Goal: Task Accomplishment & Management: Complete application form

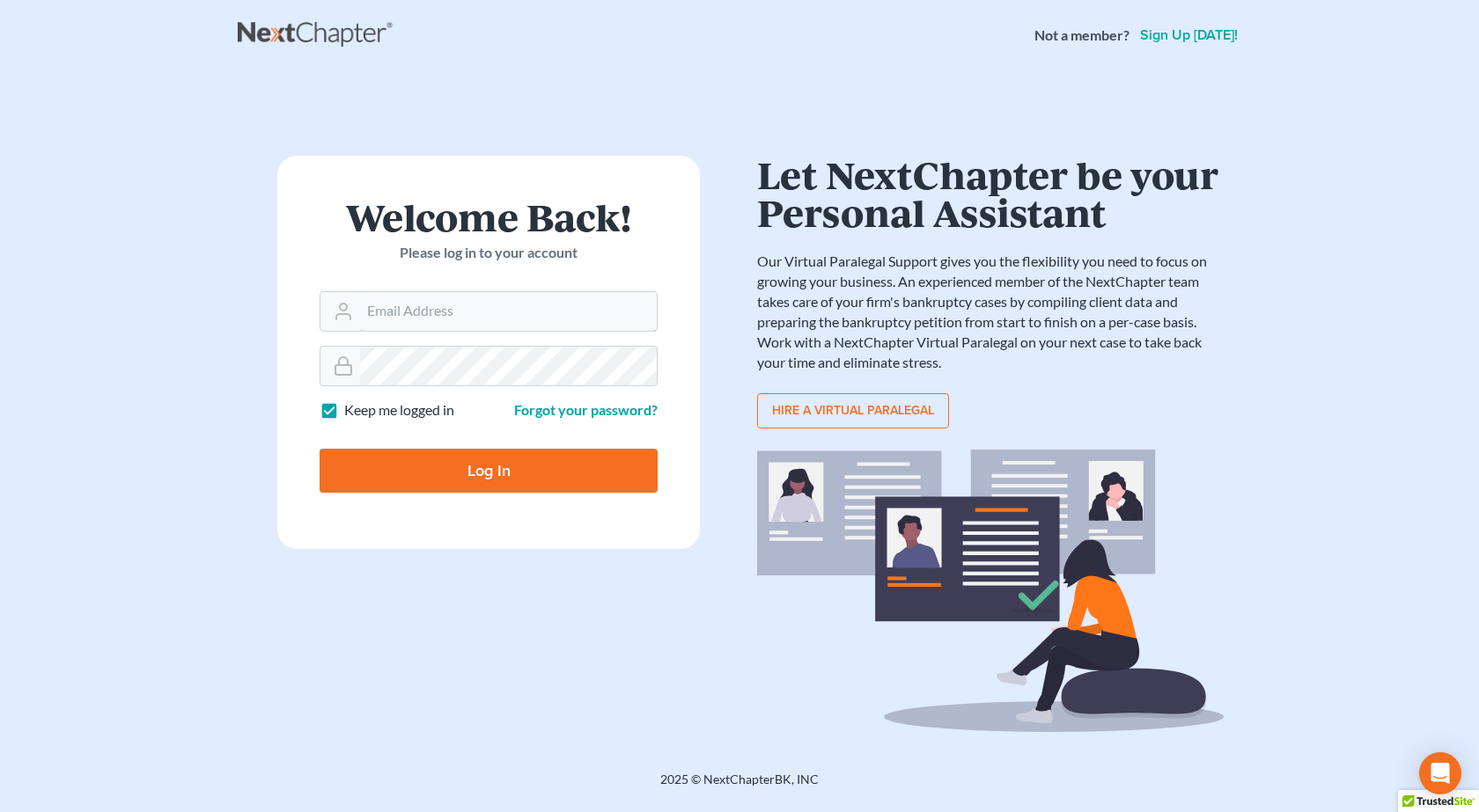
type input "[PERSON_NAME][EMAIL_ADDRESS][DOMAIN_NAME]"
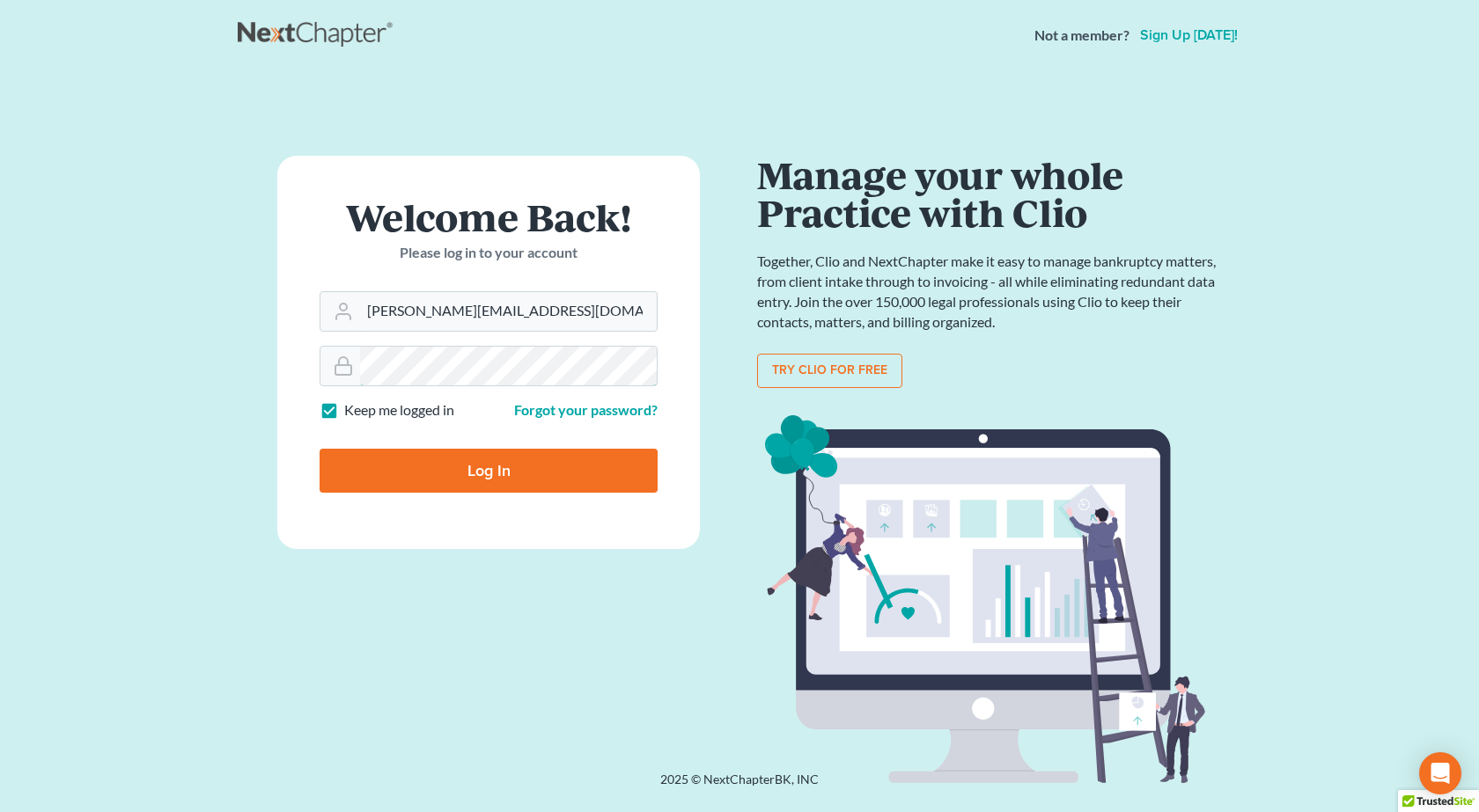
click at [319, 449] on input "Log In" at bounding box center [488, 471] width 338 height 44
type input "Thinking..."
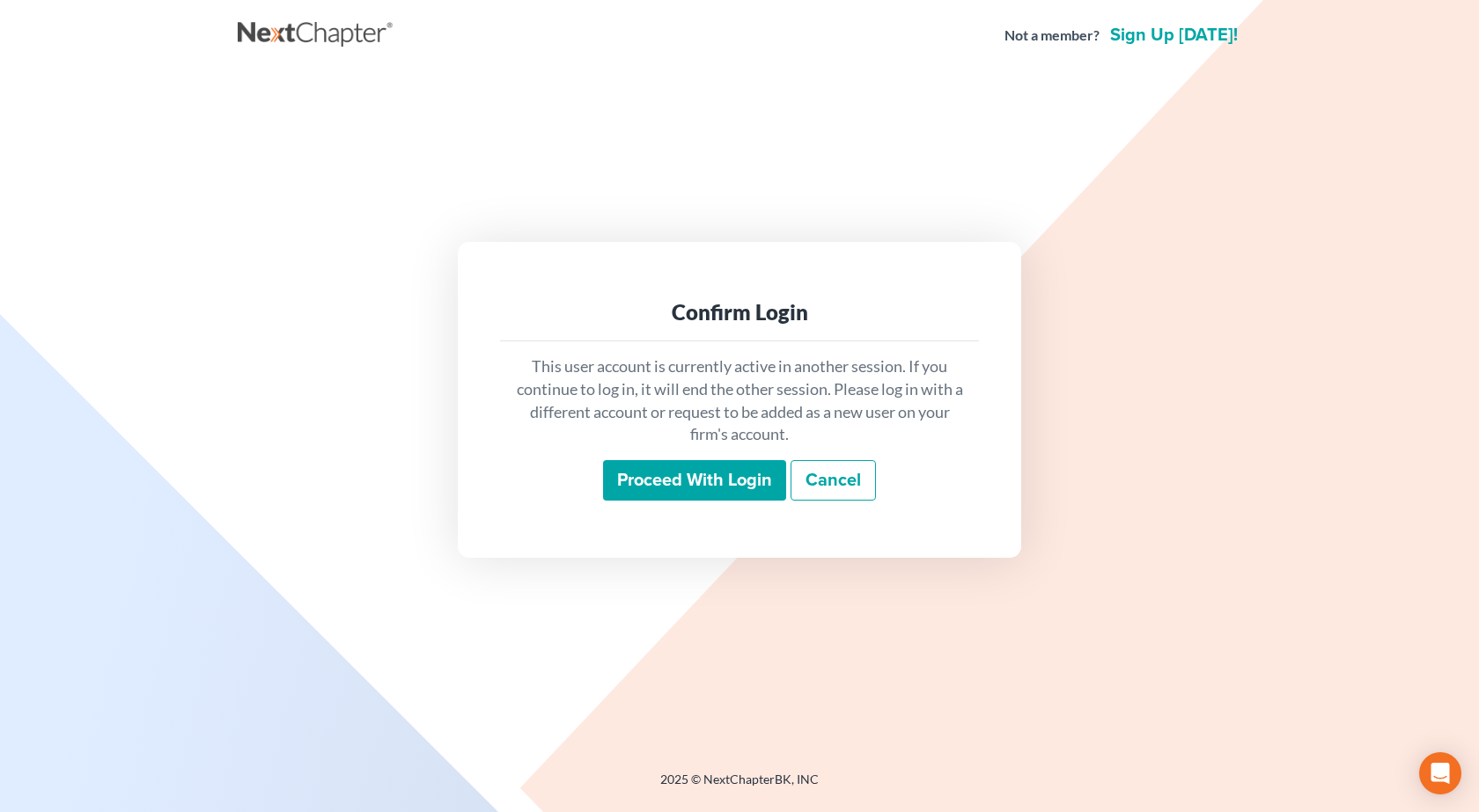
click at [726, 474] on input "Proceed with login" at bounding box center [694, 480] width 183 height 40
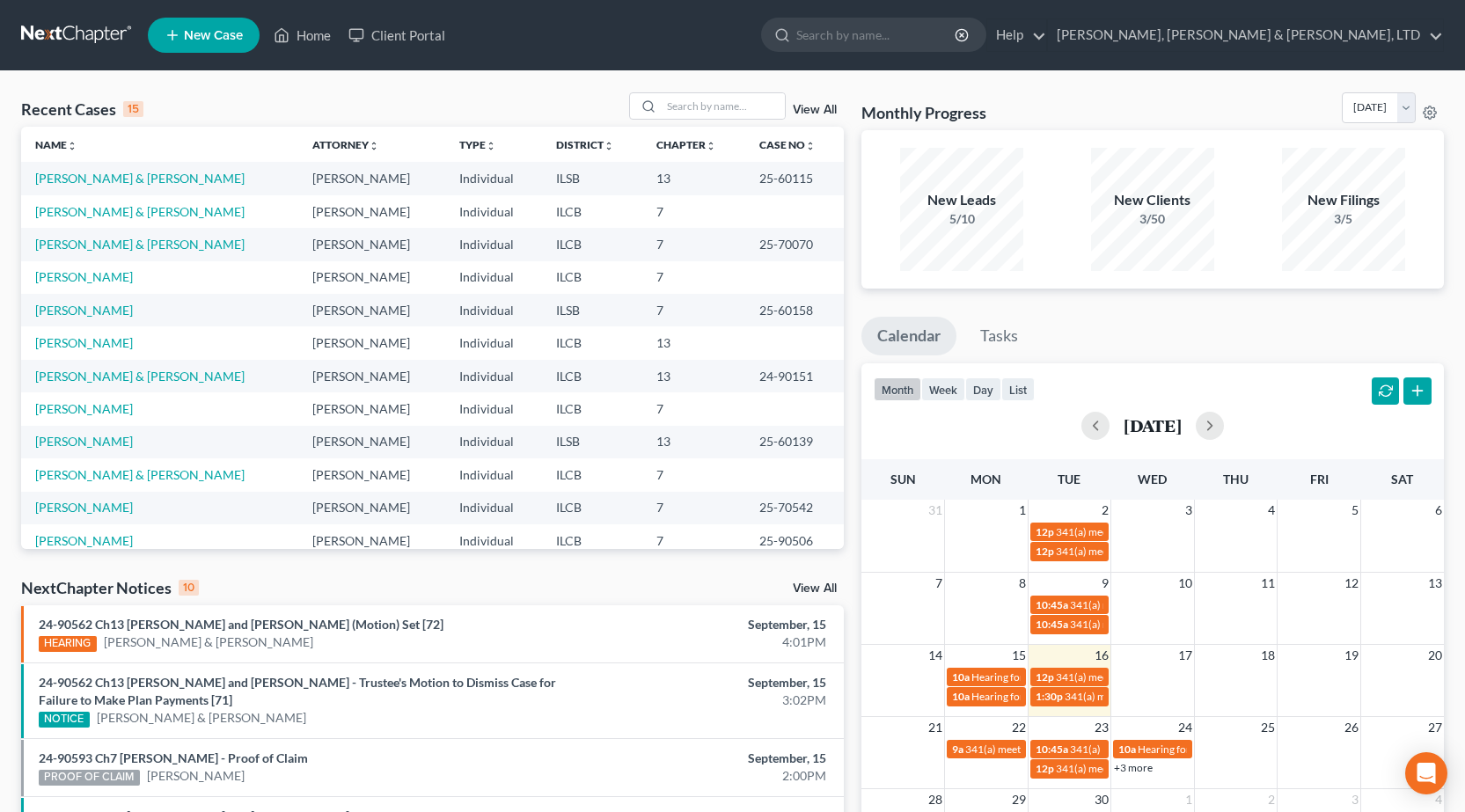
click at [217, 35] on span "New Case" at bounding box center [213, 36] width 59 height 13
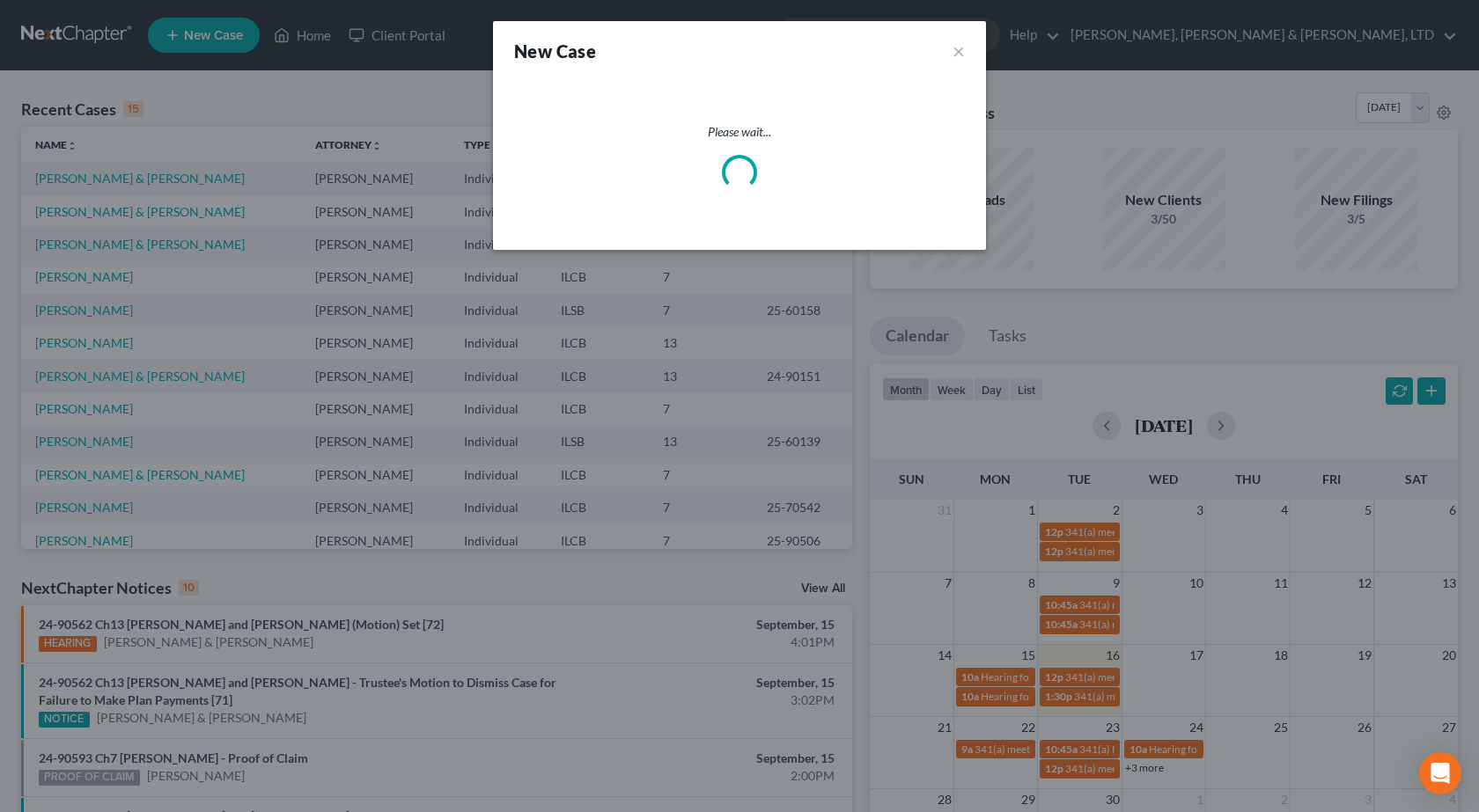
select select "24"
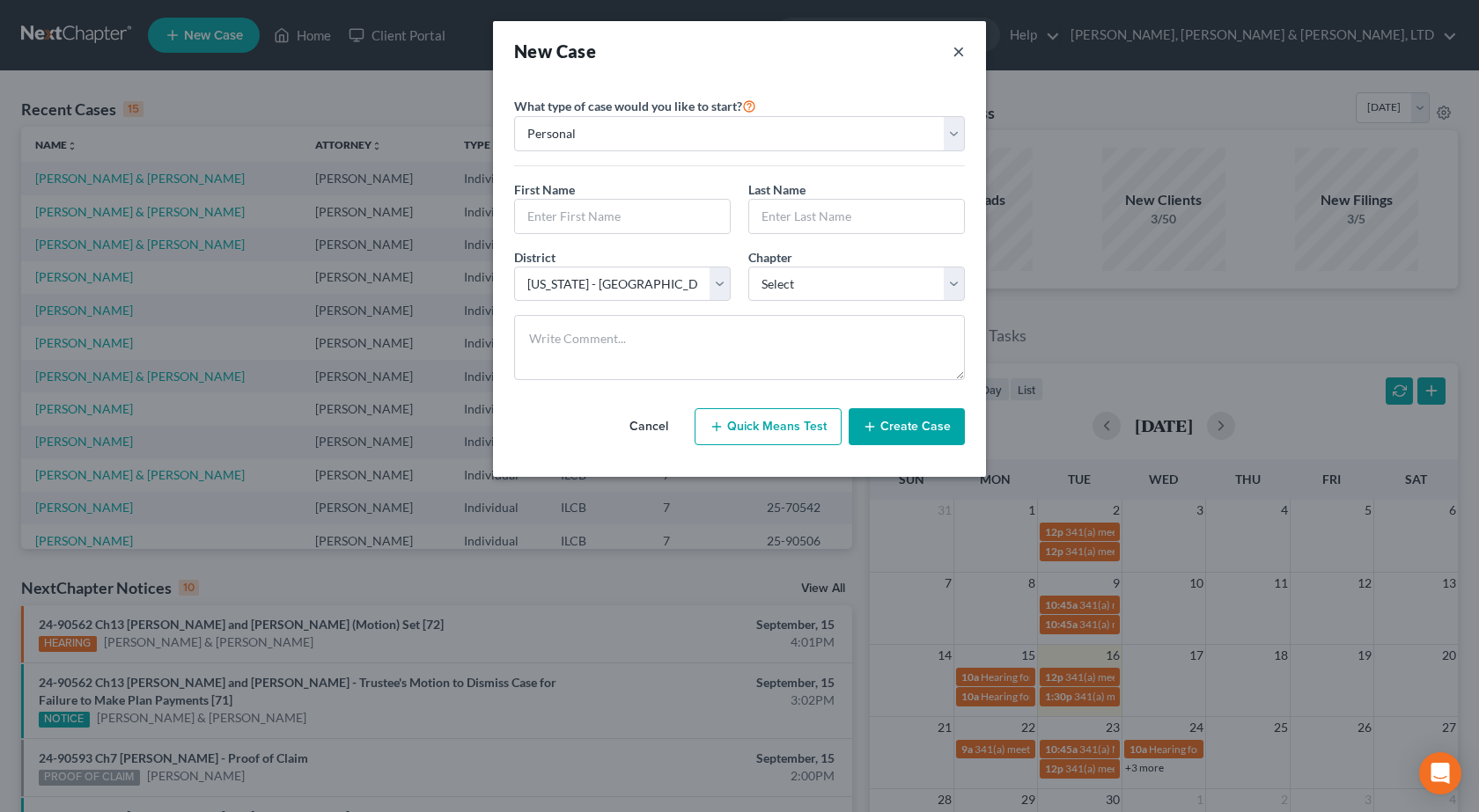
click at [957, 50] on button "×" at bounding box center [958, 50] width 12 height 25
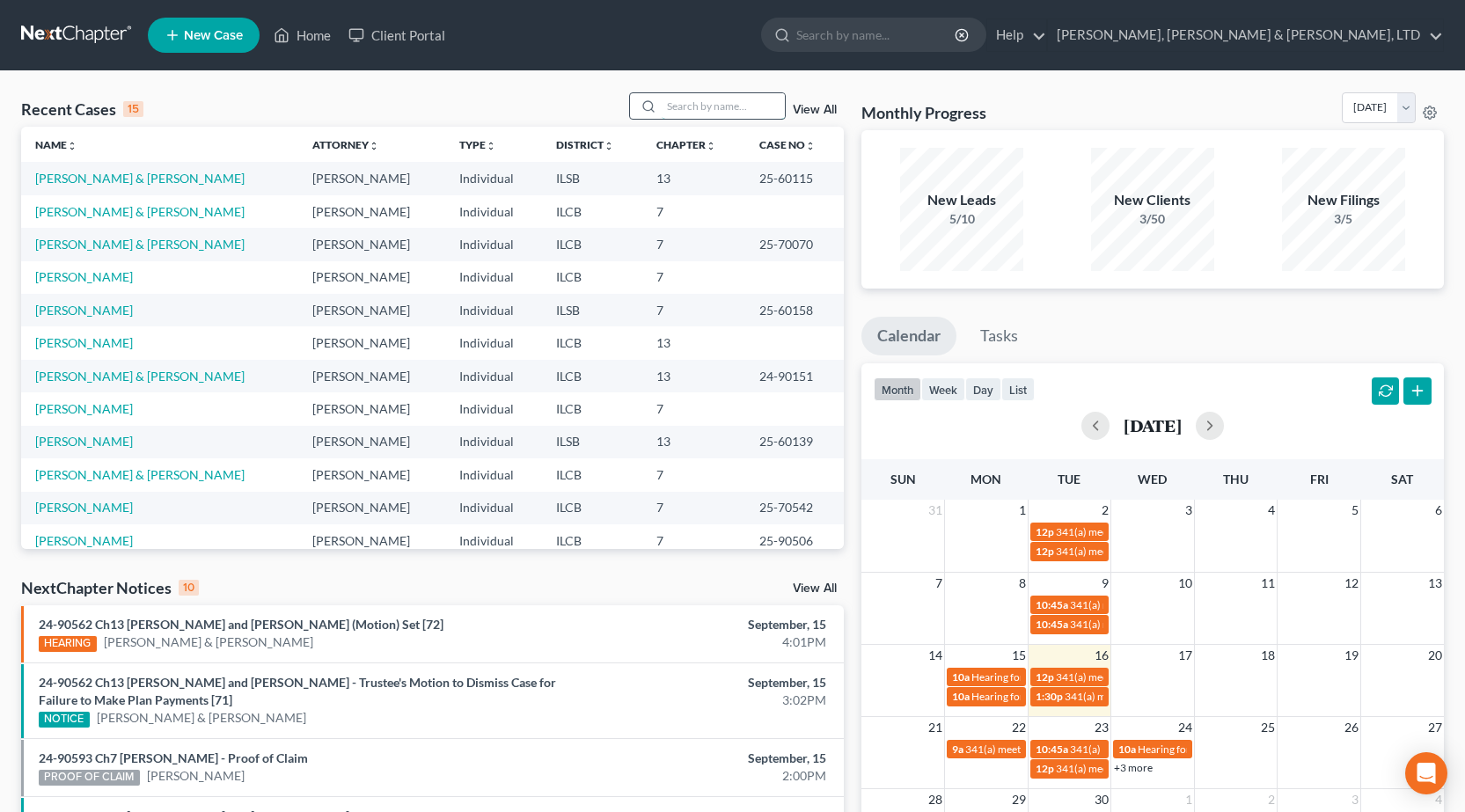
click at [718, 113] on input "search" at bounding box center [723, 106] width 123 height 26
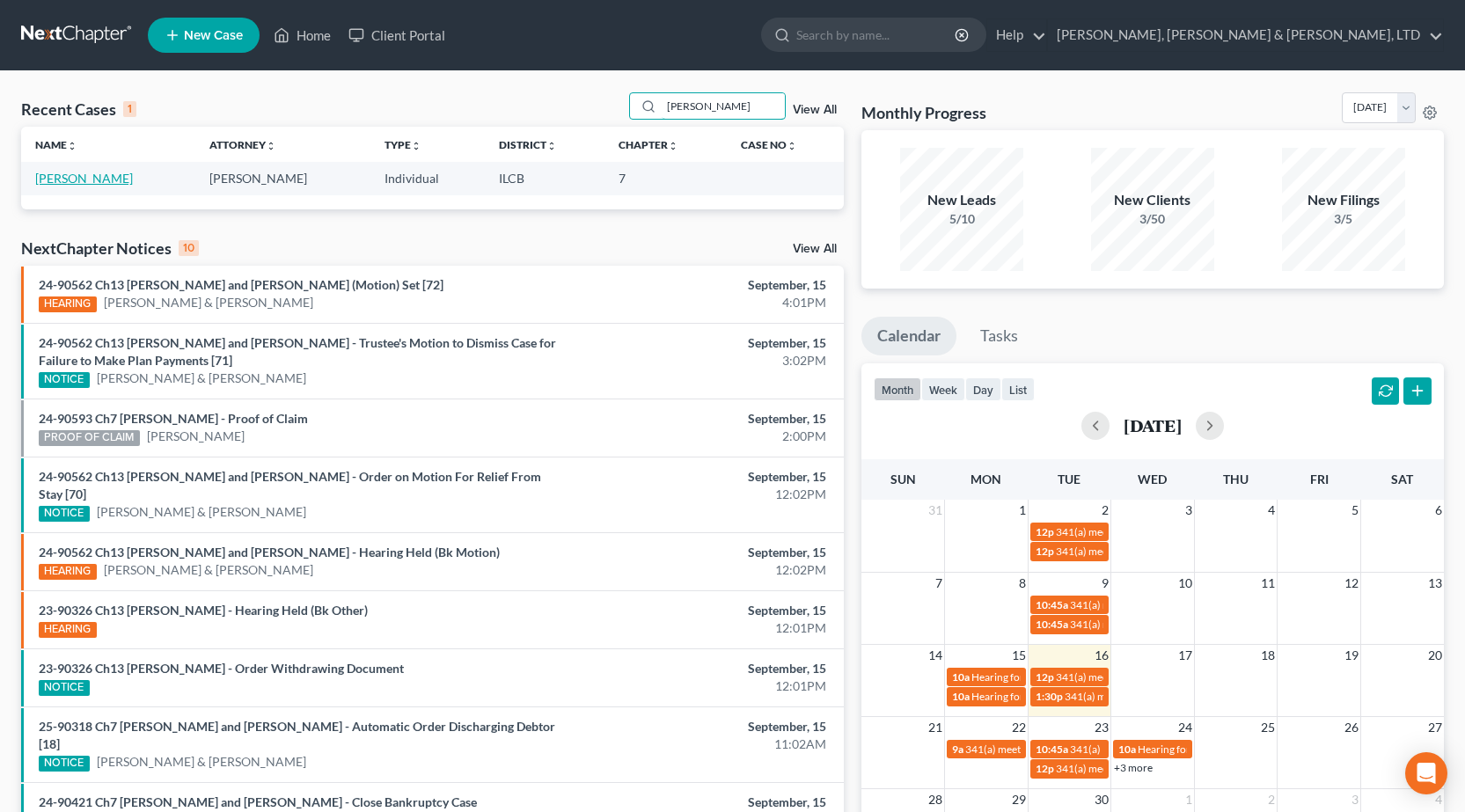
type input "cunningham"
click at [94, 174] on link "[PERSON_NAME]" at bounding box center [84, 178] width 97 height 15
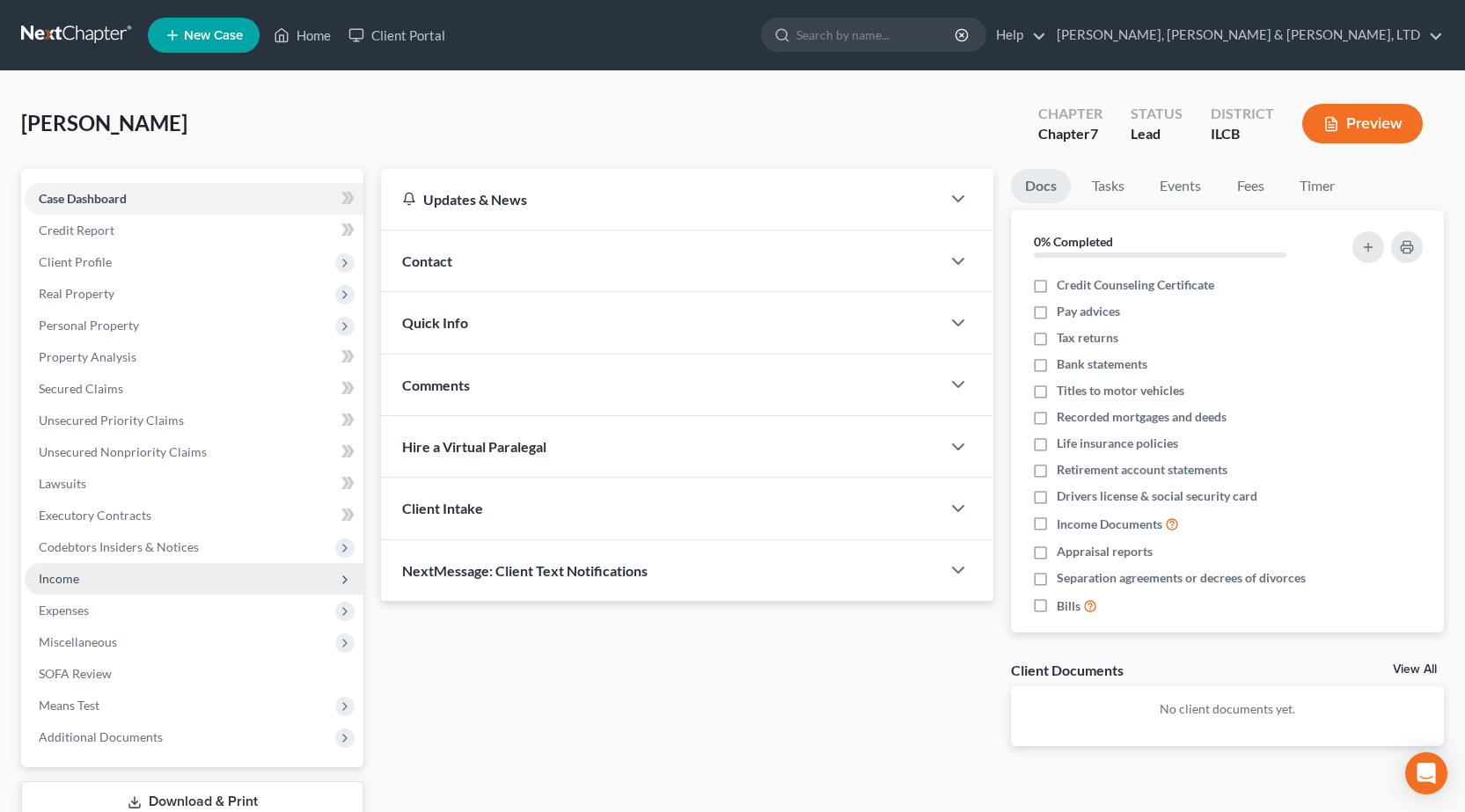
click at [104, 580] on span "Income" at bounding box center [194, 579] width 339 height 32
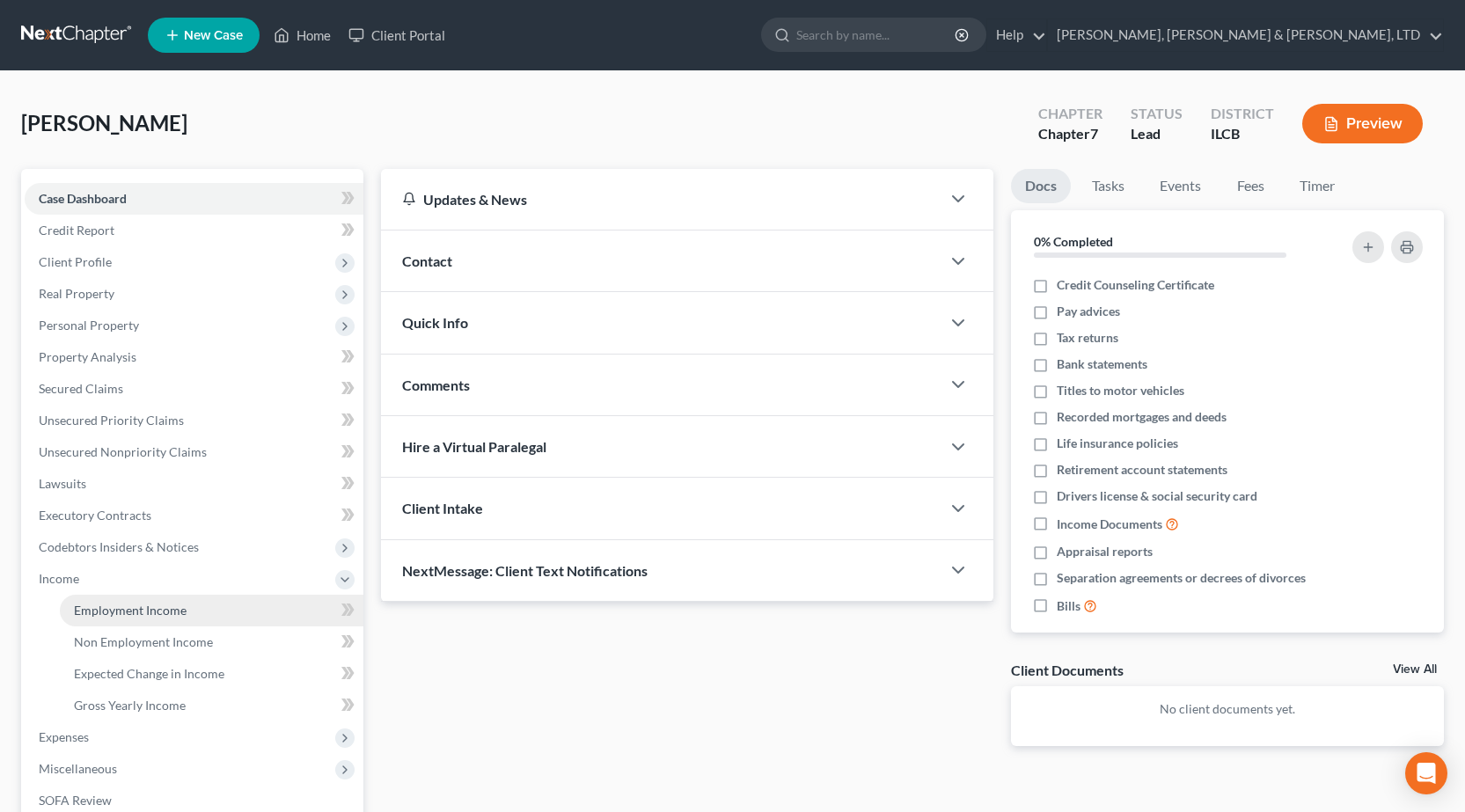
click at [131, 603] on span "Employment Income" at bounding box center [130, 610] width 113 height 15
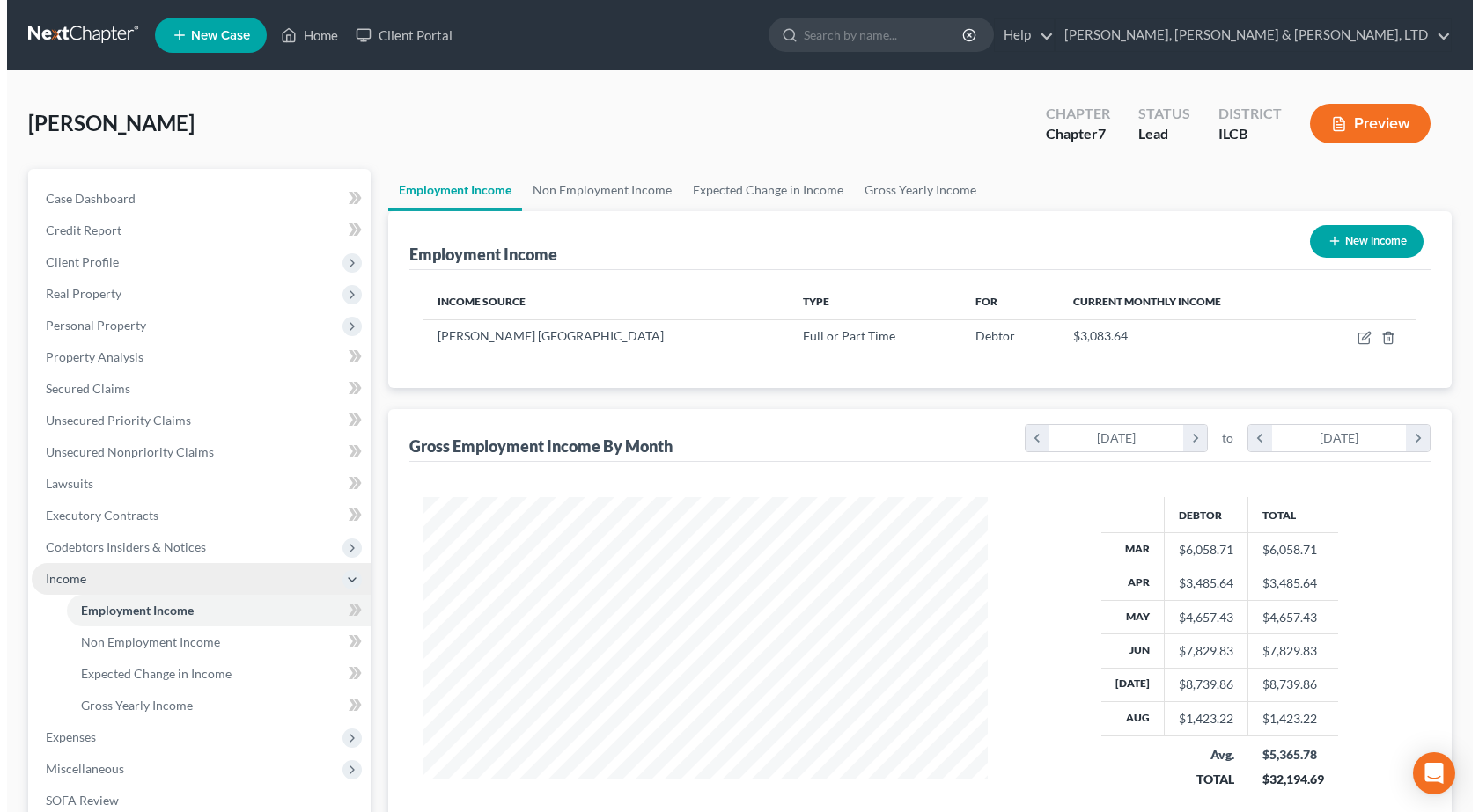
scroll to position [316, 599]
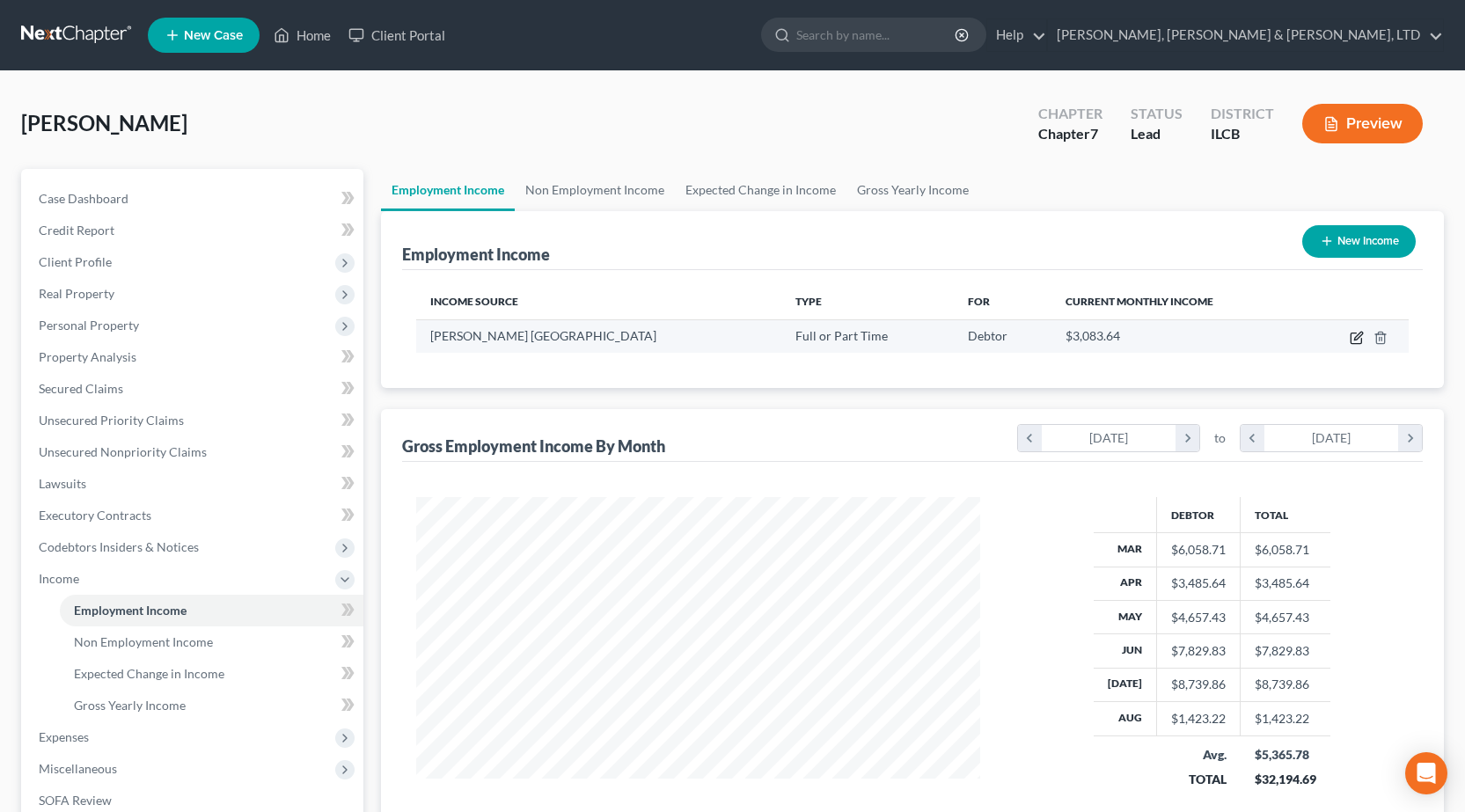
click at [1360, 336] on icon "button" at bounding box center [1358, 335] width 8 height 8
select select "0"
select select "14"
select select "2"
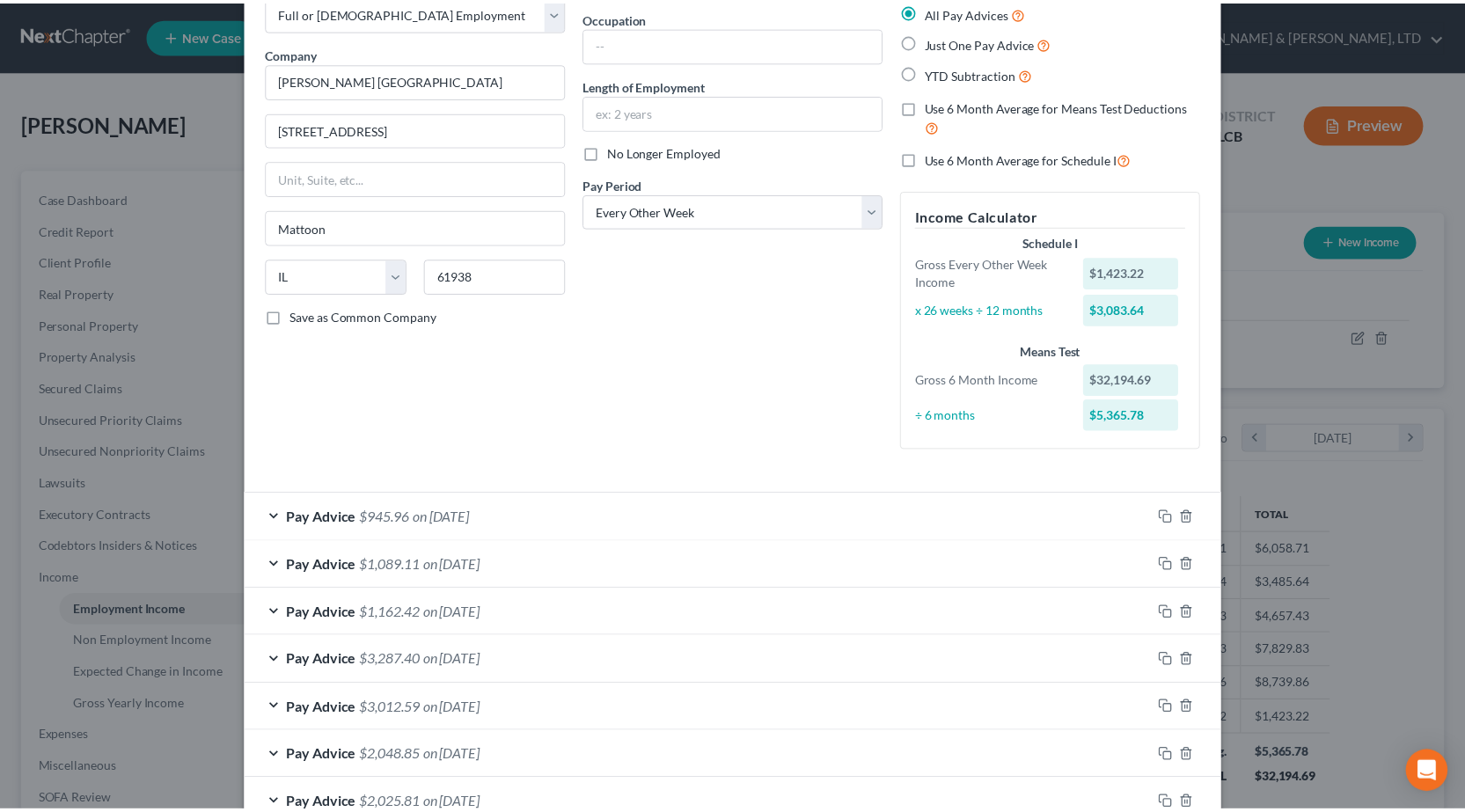
scroll to position [0, 0]
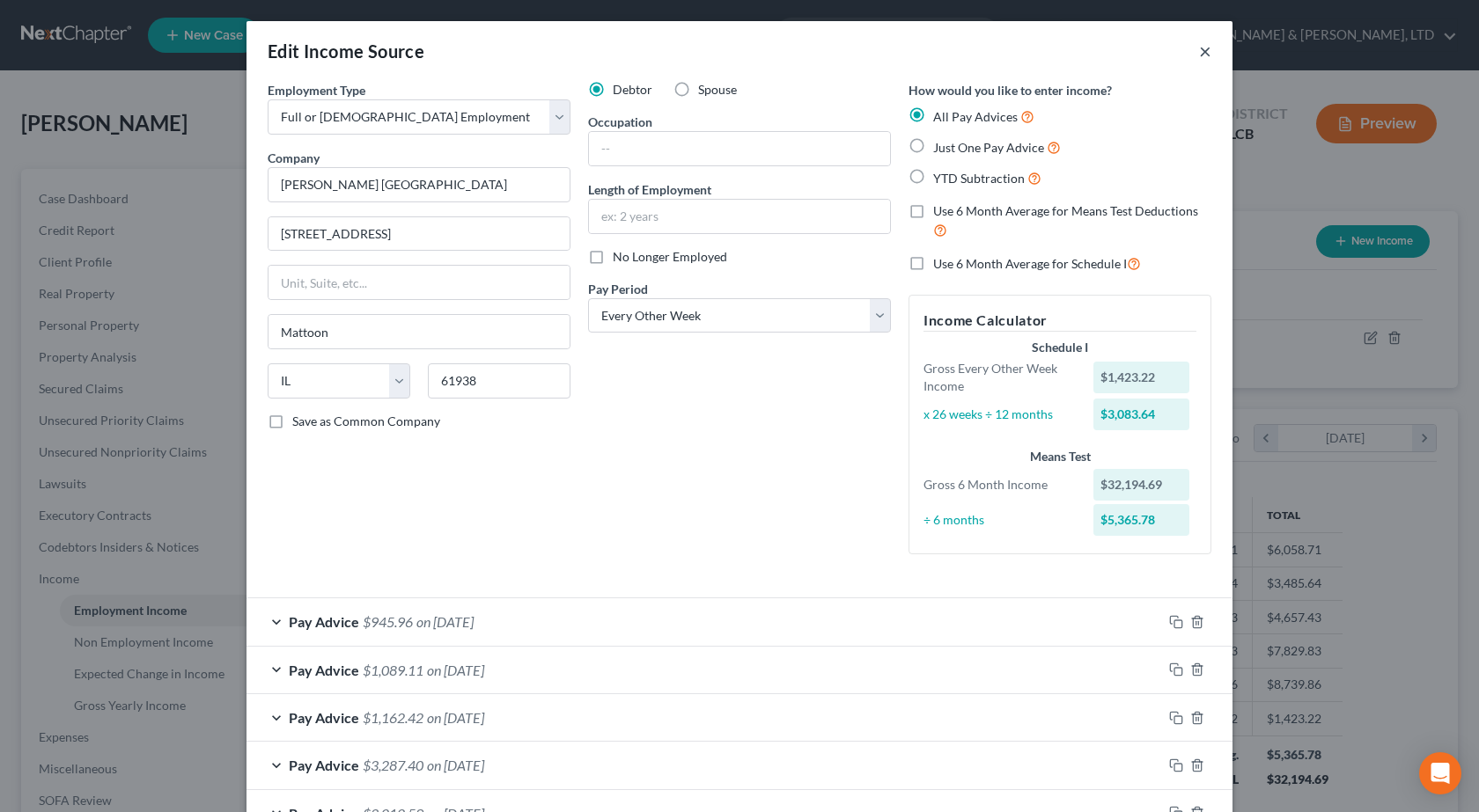
click at [1203, 49] on button "×" at bounding box center [1204, 50] width 12 height 21
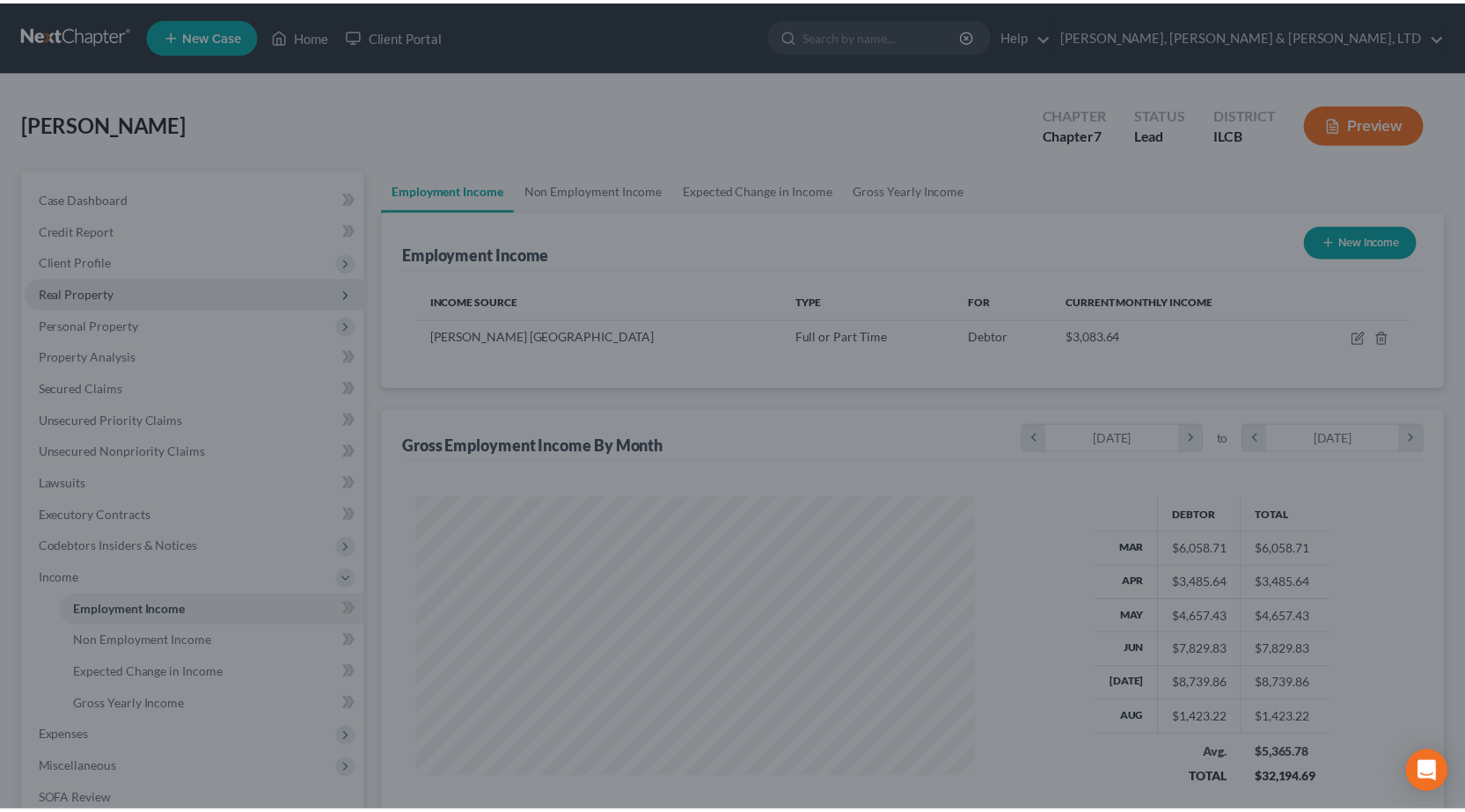
scroll to position [879315, 879419]
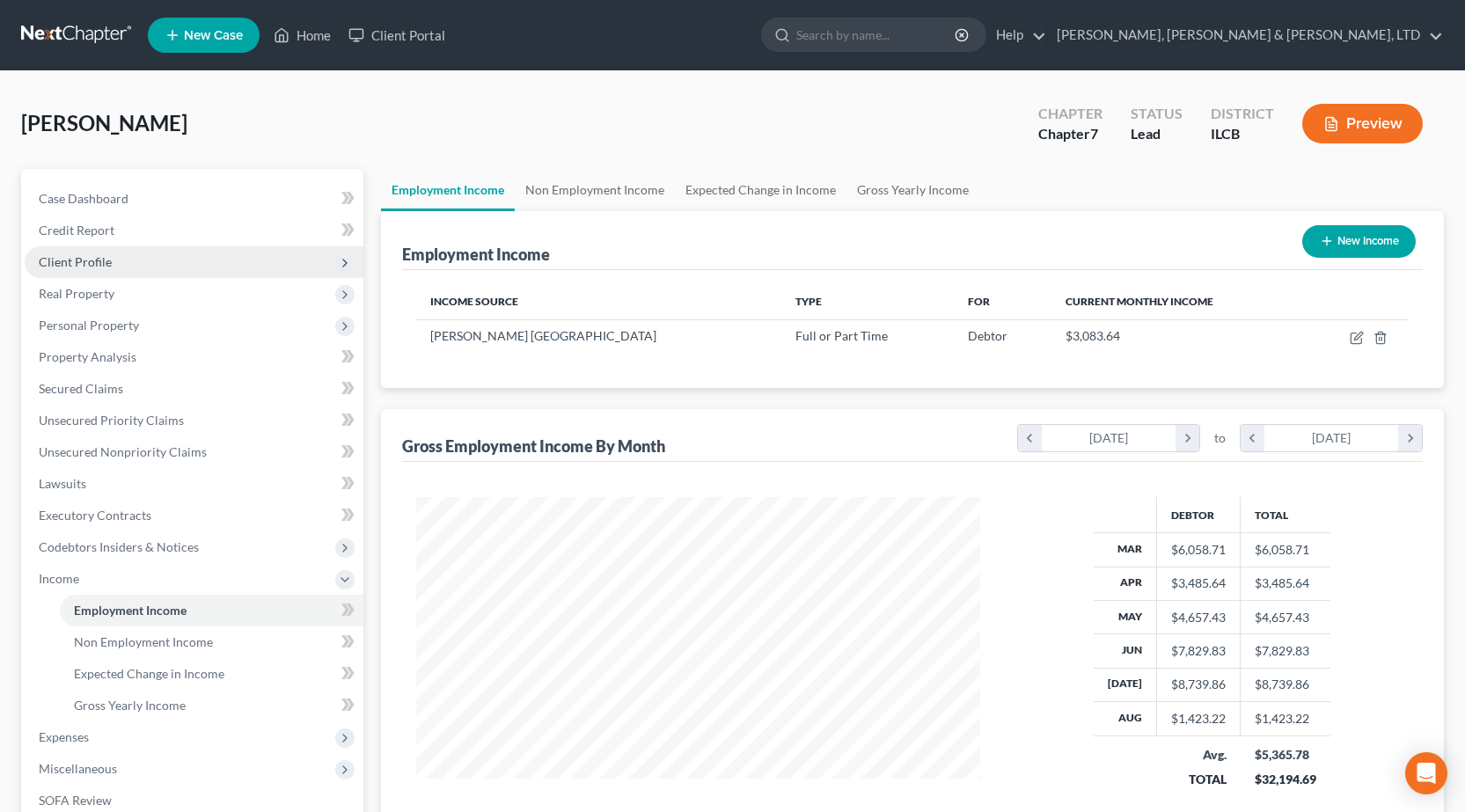
click at [87, 266] on span "Client Profile" at bounding box center [75, 261] width 73 height 15
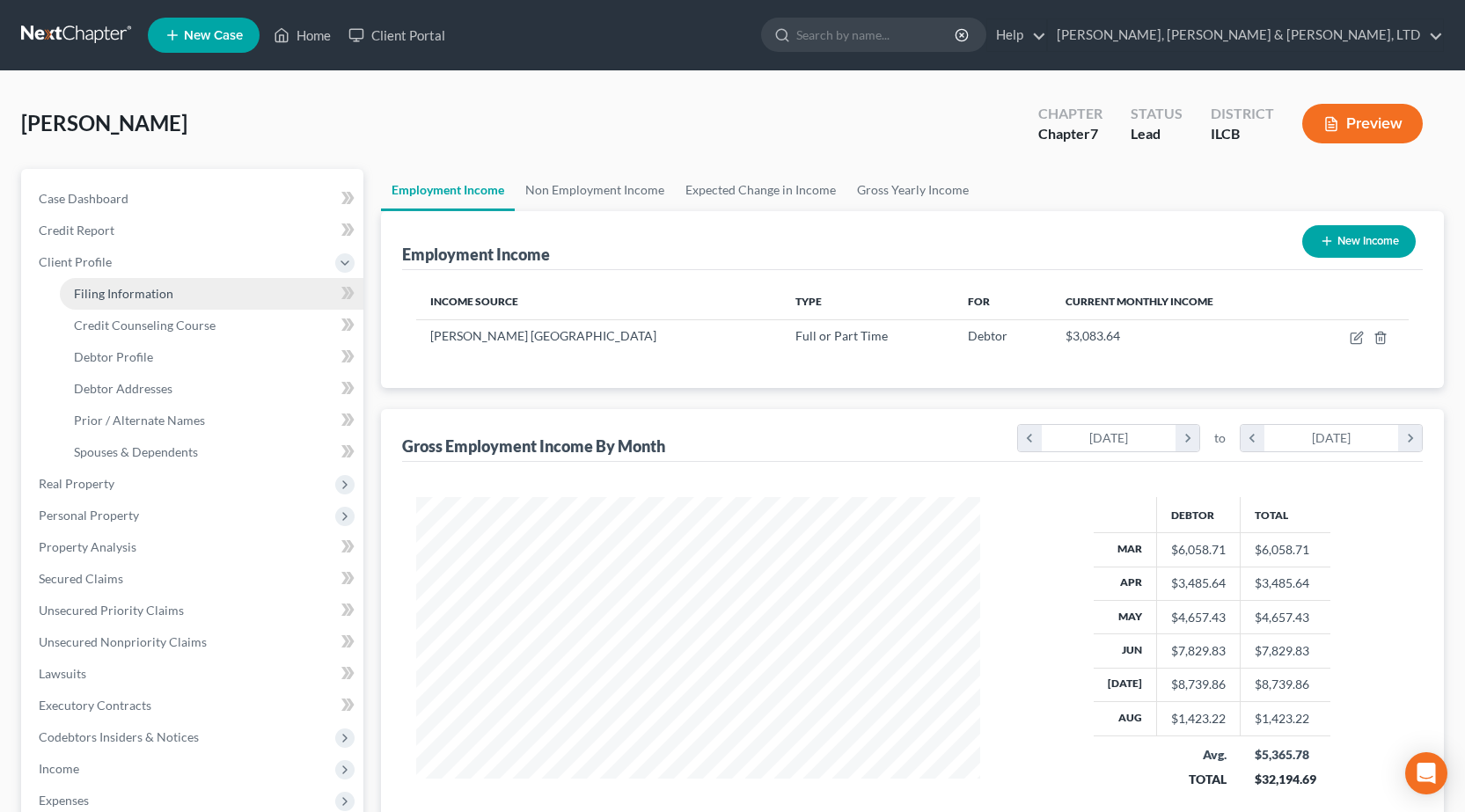
click at [160, 299] on span "Filing Information" at bounding box center [124, 294] width 99 height 15
select select "1"
select select "0"
select select "24"
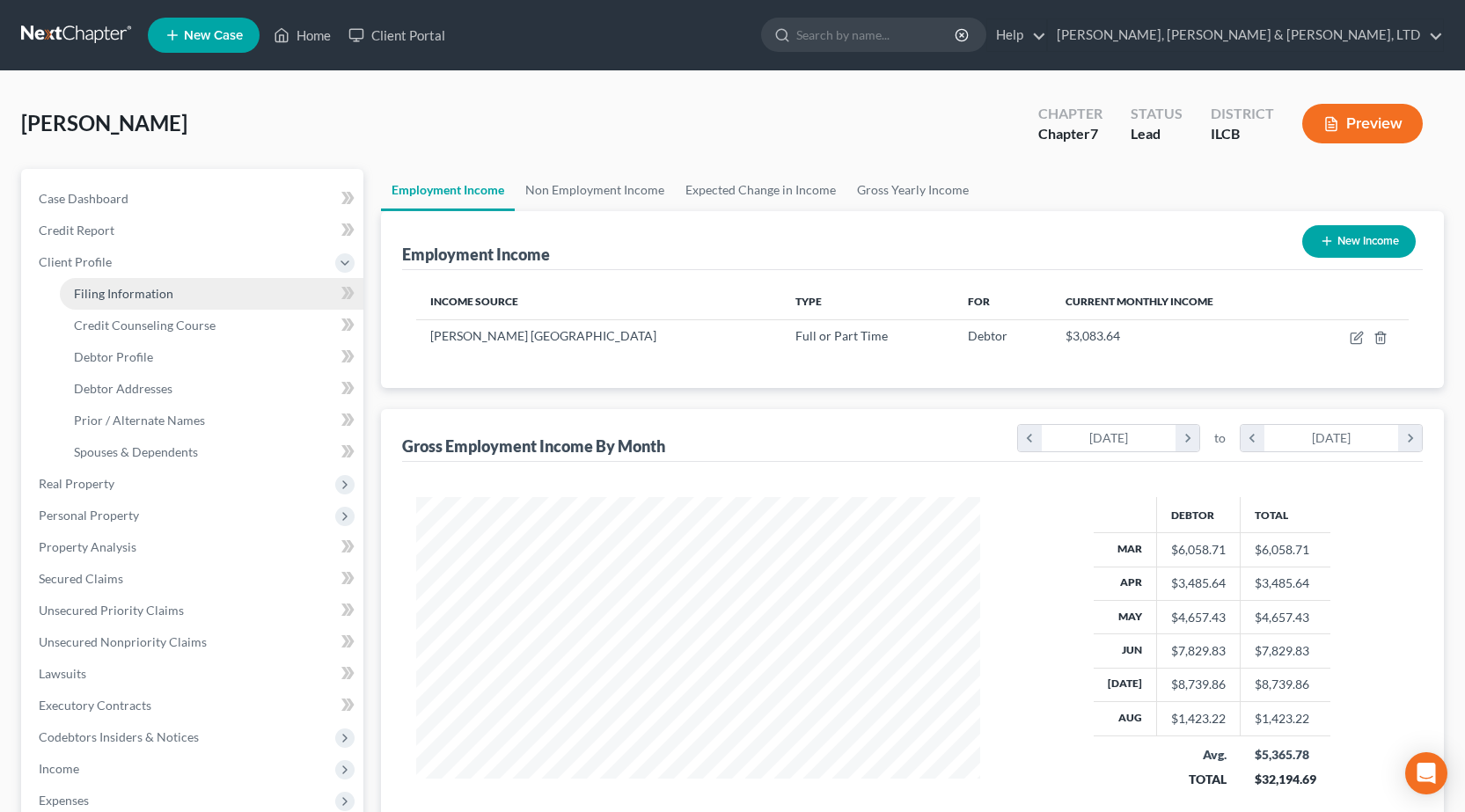
select select "14"
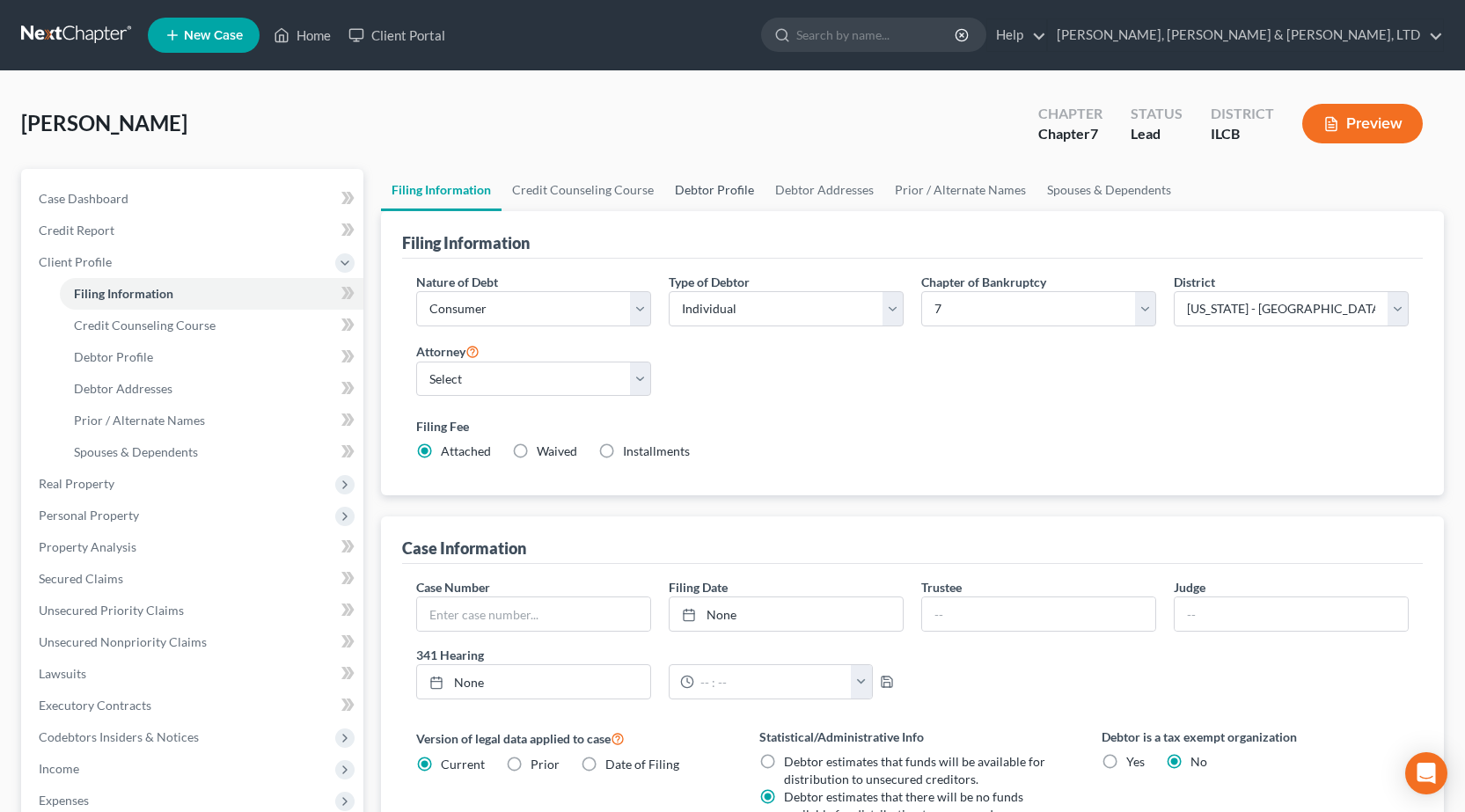
click at [695, 192] on link "Debtor Profile" at bounding box center [714, 190] width 100 height 42
select select "0"
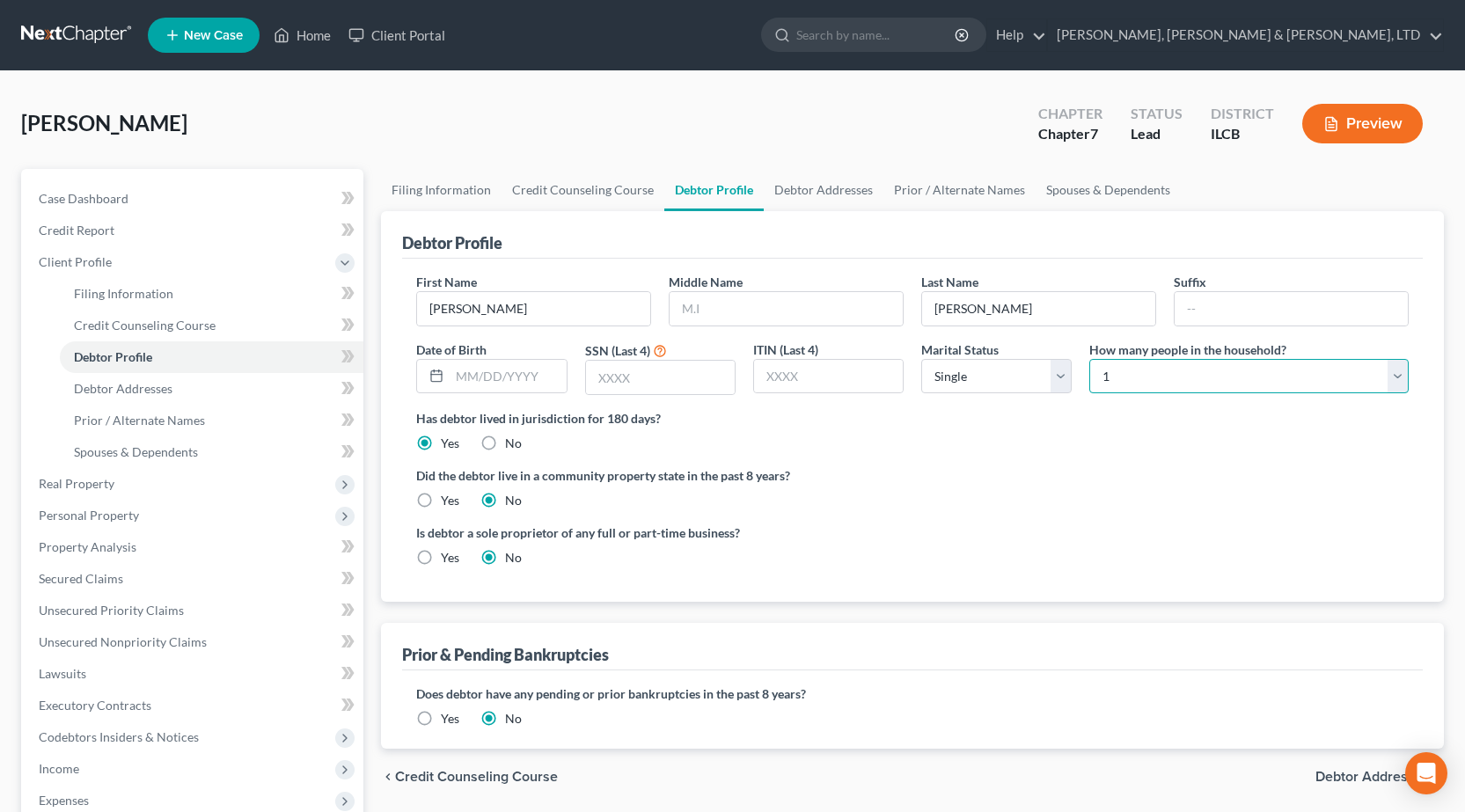
drag, startPoint x: 1173, startPoint y: 384, endPoint x: 1158, endPoint y: 383, distance: 15.0
click at [1172, 384] on select "Select 1 2 3 4 5 6 7 8 9 10 11 12 13 14 15 16 17 18 19 20" at bounding box center [1249, 376] width 319 height 35
select select "4"
click at [1090, 359] on select "Select 1 2 3 4 5 6 7 8 9 10 11 12 13 14 15 16 17 18 19 20" at bounding box center [1249, 376] width 319 height 35
click at [1051, 531] on div "Is debtor a sole proprietor of any full or part-time business? Yes No" at bounding box center [912, 551] width 1011 height 57
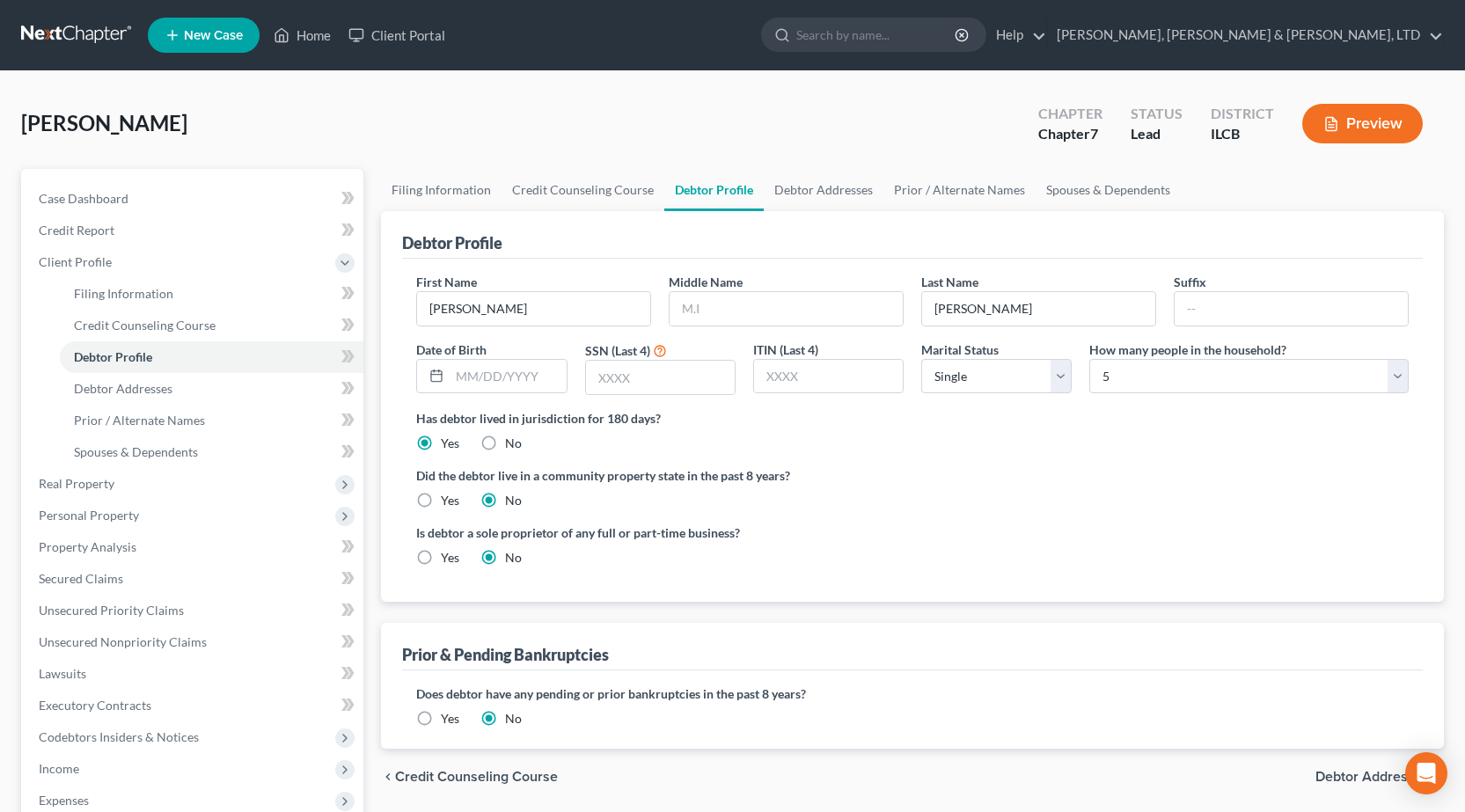
scroll to position [264, 0]
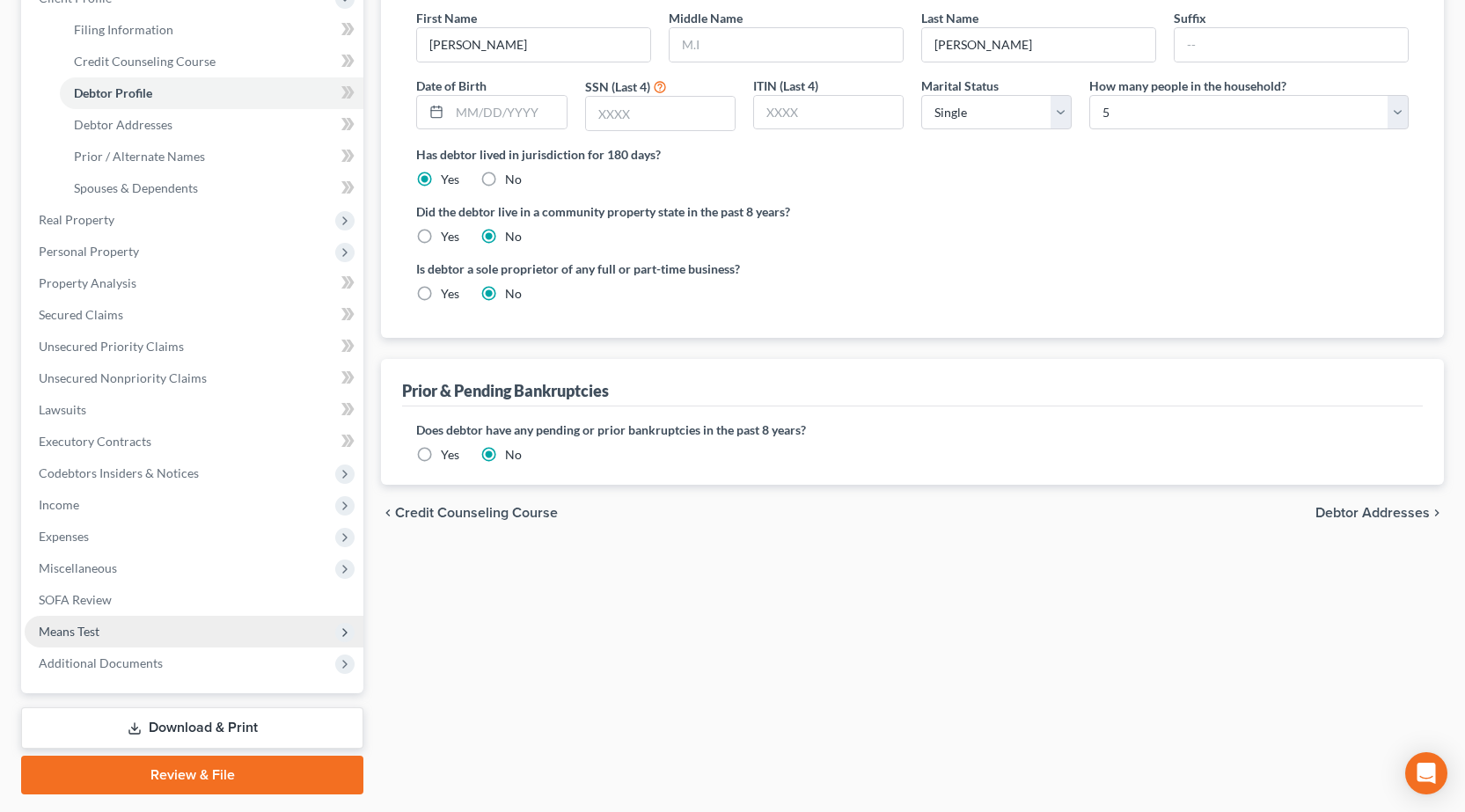
click at [99, 634] on span "Means Test" at bounding box center [69, 631] width 61 height 15
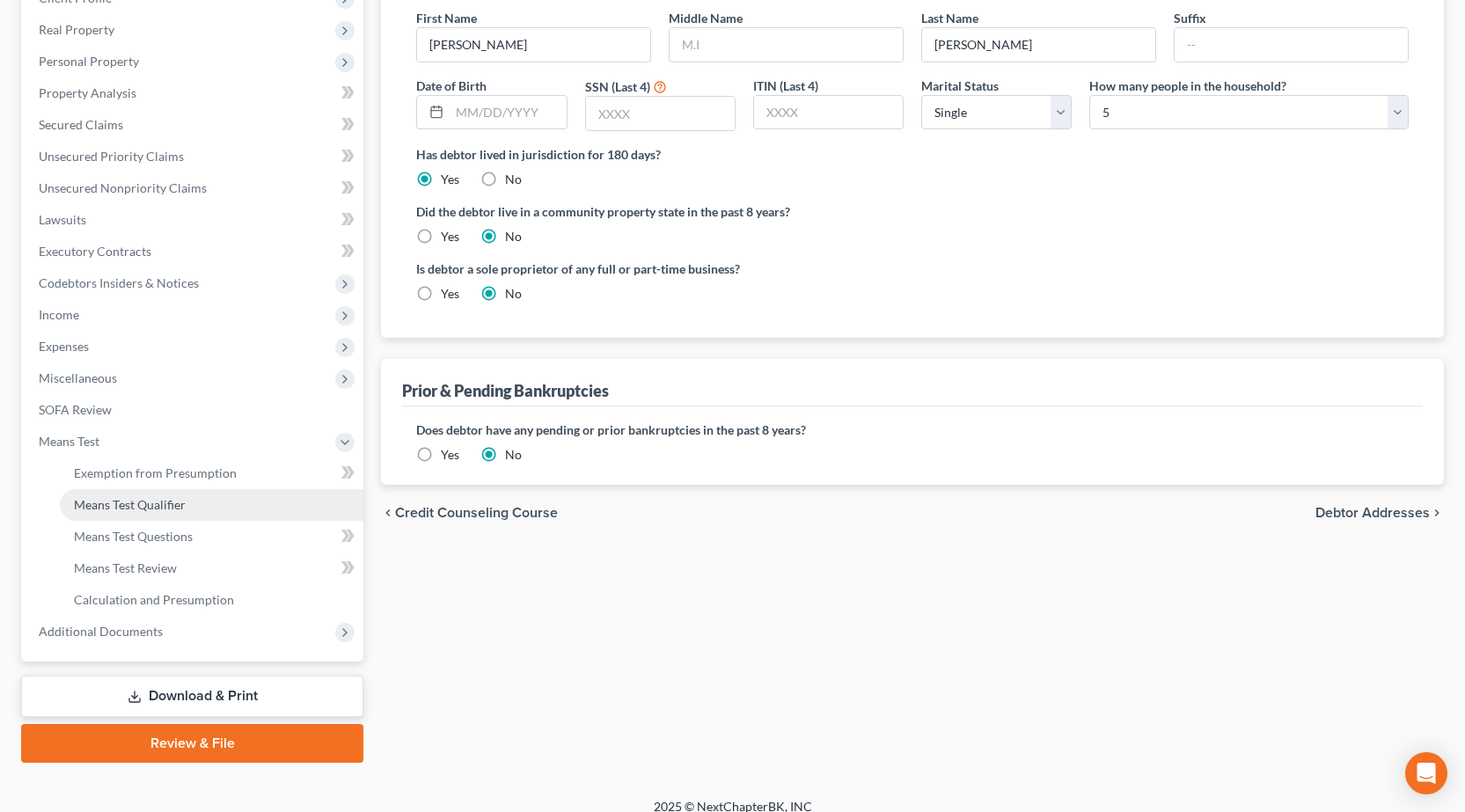
click at [122, 512] on link "Means Test Qualifier" at bounding box center [211, 505] width 304 height 32
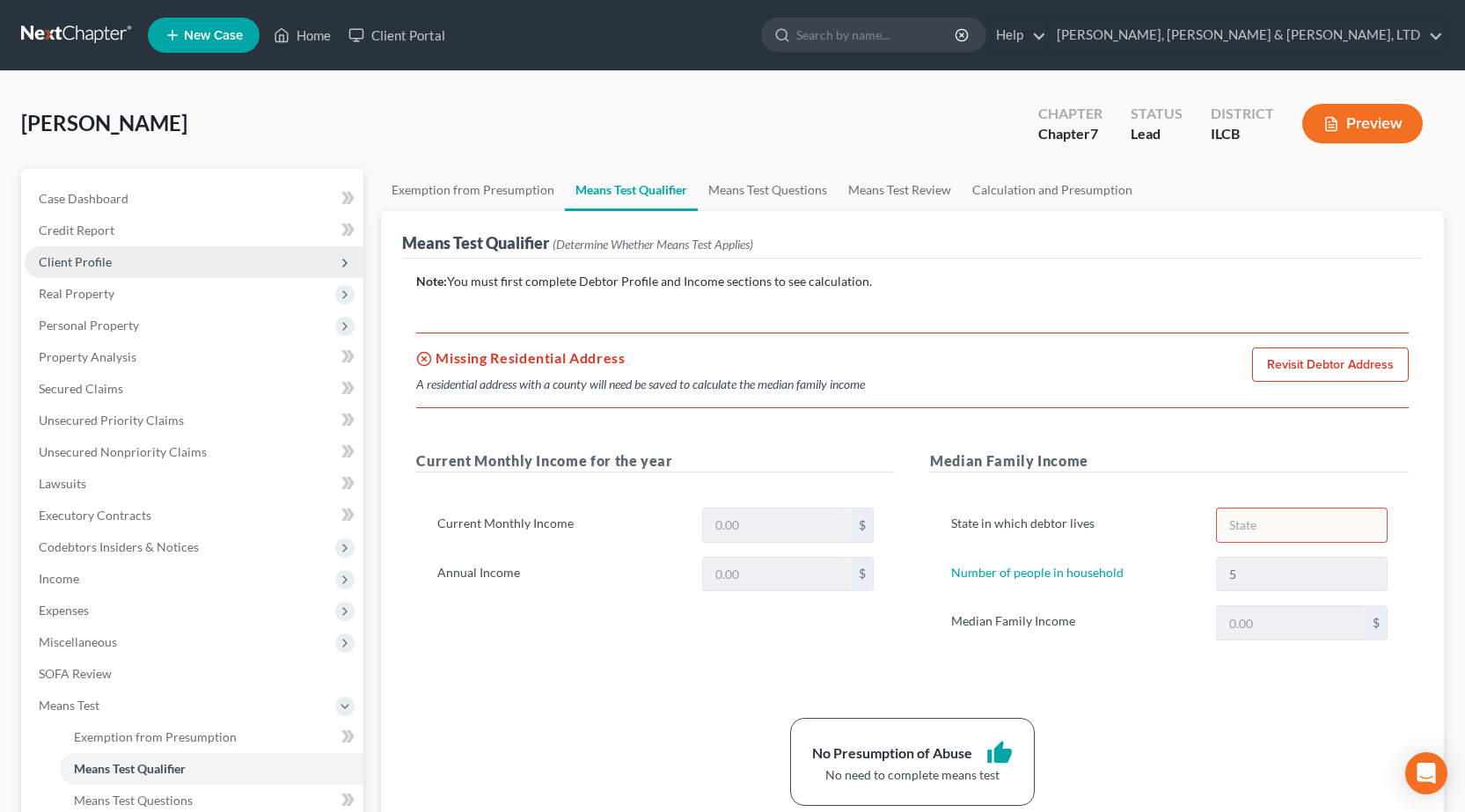
click at [151, 262] on span "Client Profile" at bounding box center [194, 261] width 339 height 32
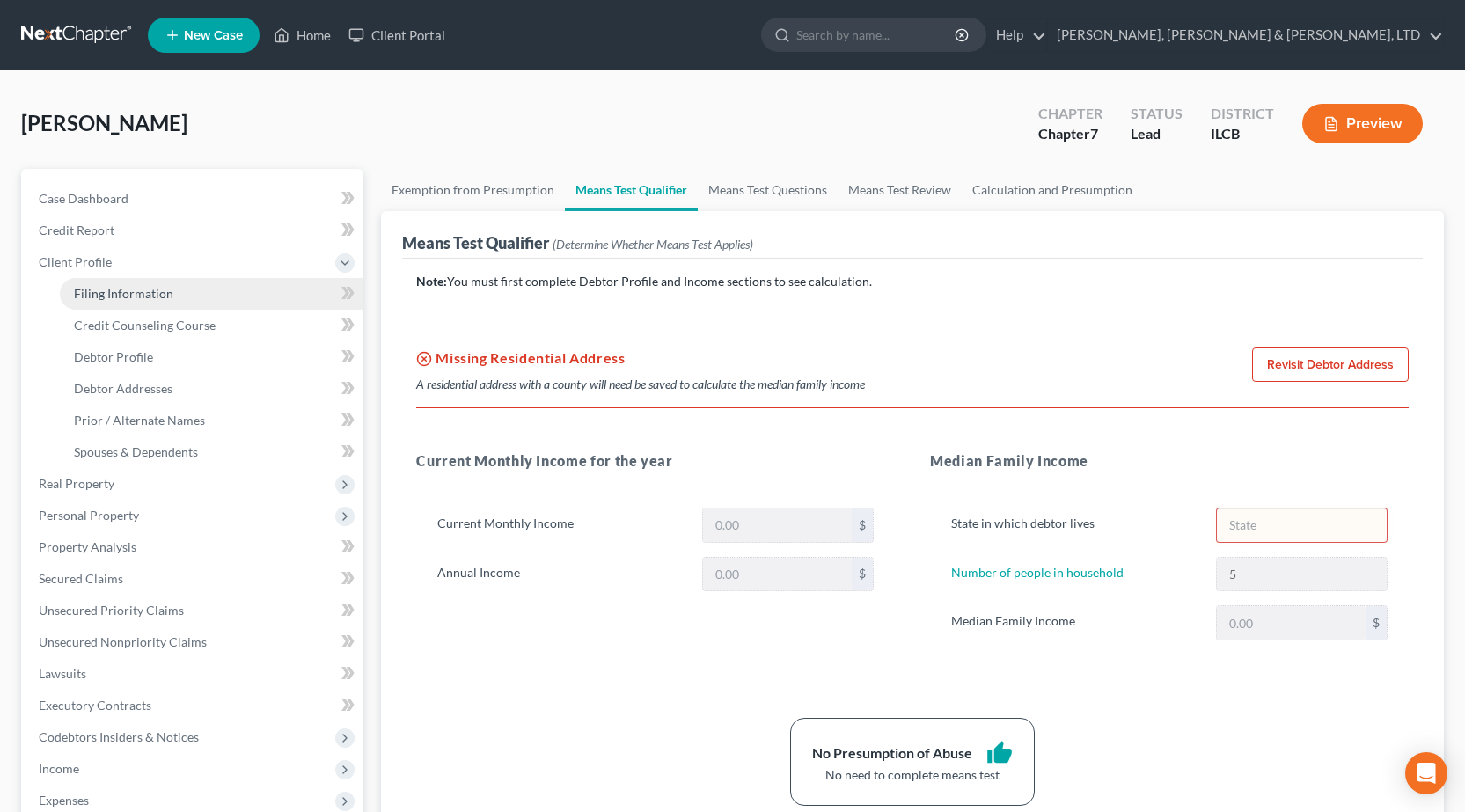
click at [158, 293] on span "Filing Information" at bounding box center [124, 294] width 99 height 15
select select "1"
select select "0"
select select "24"
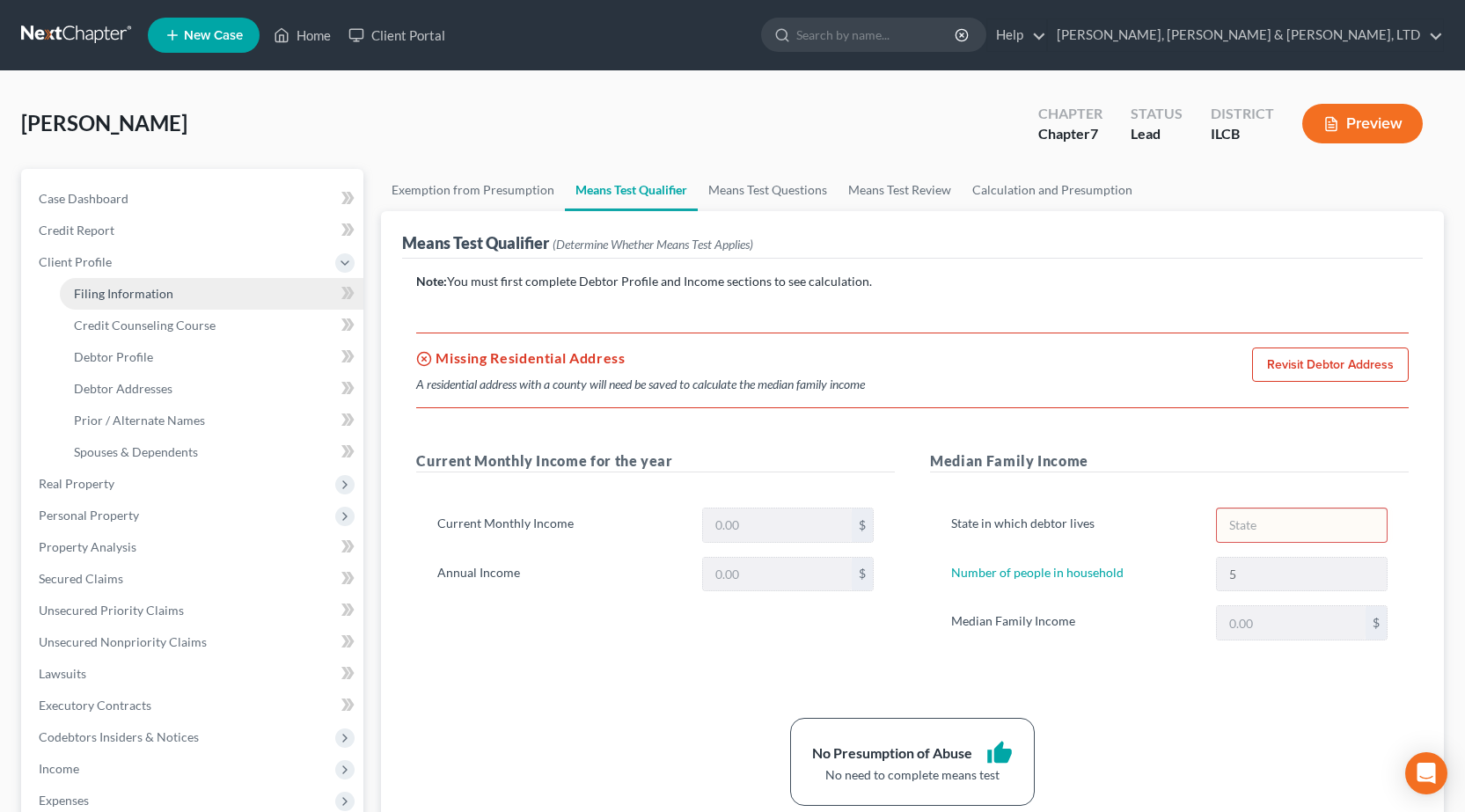
select select "0"
select select "14"
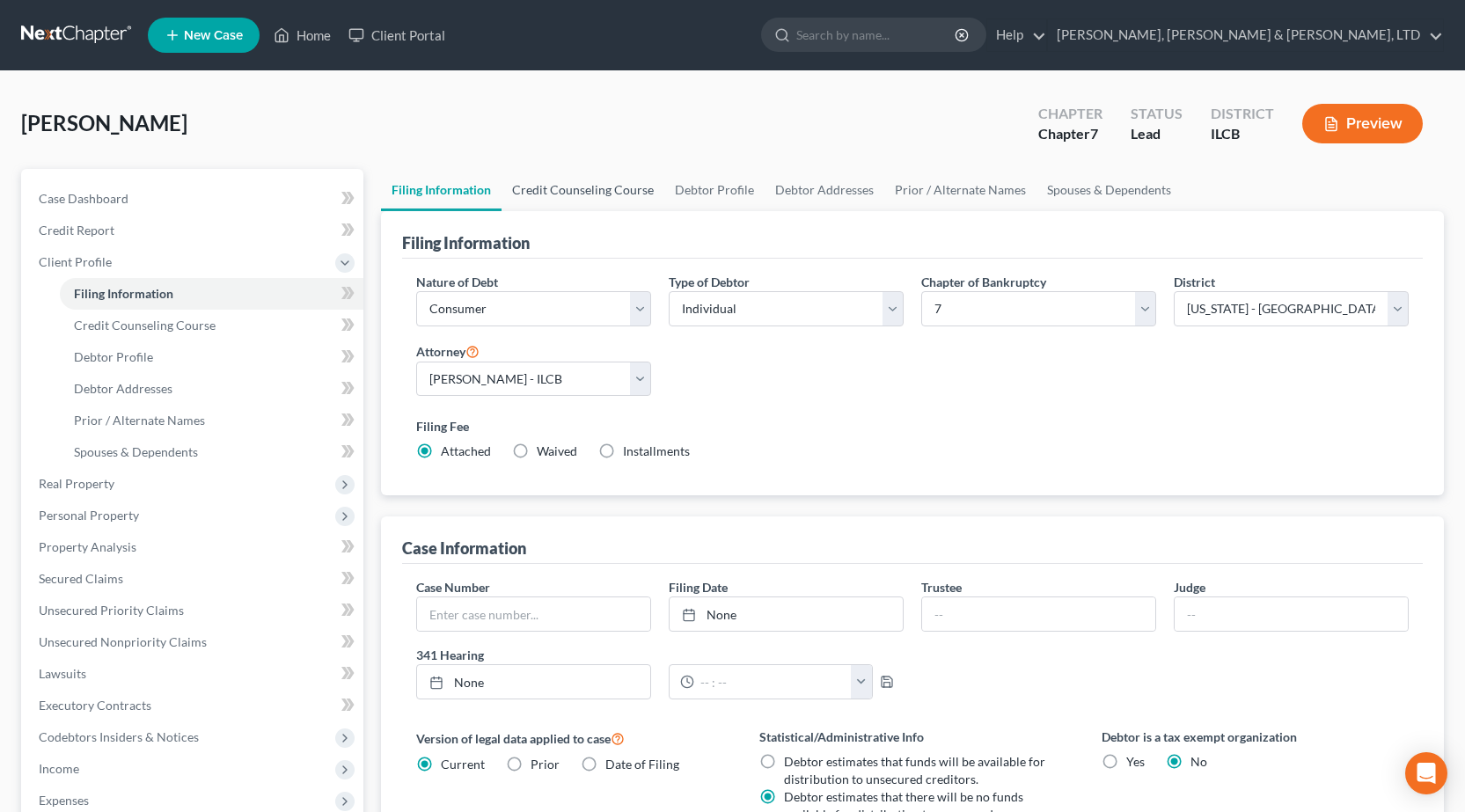
click at [581, 197] on link "Credit Counseling Course" at bounding box center [582, 190] width 162 height 42
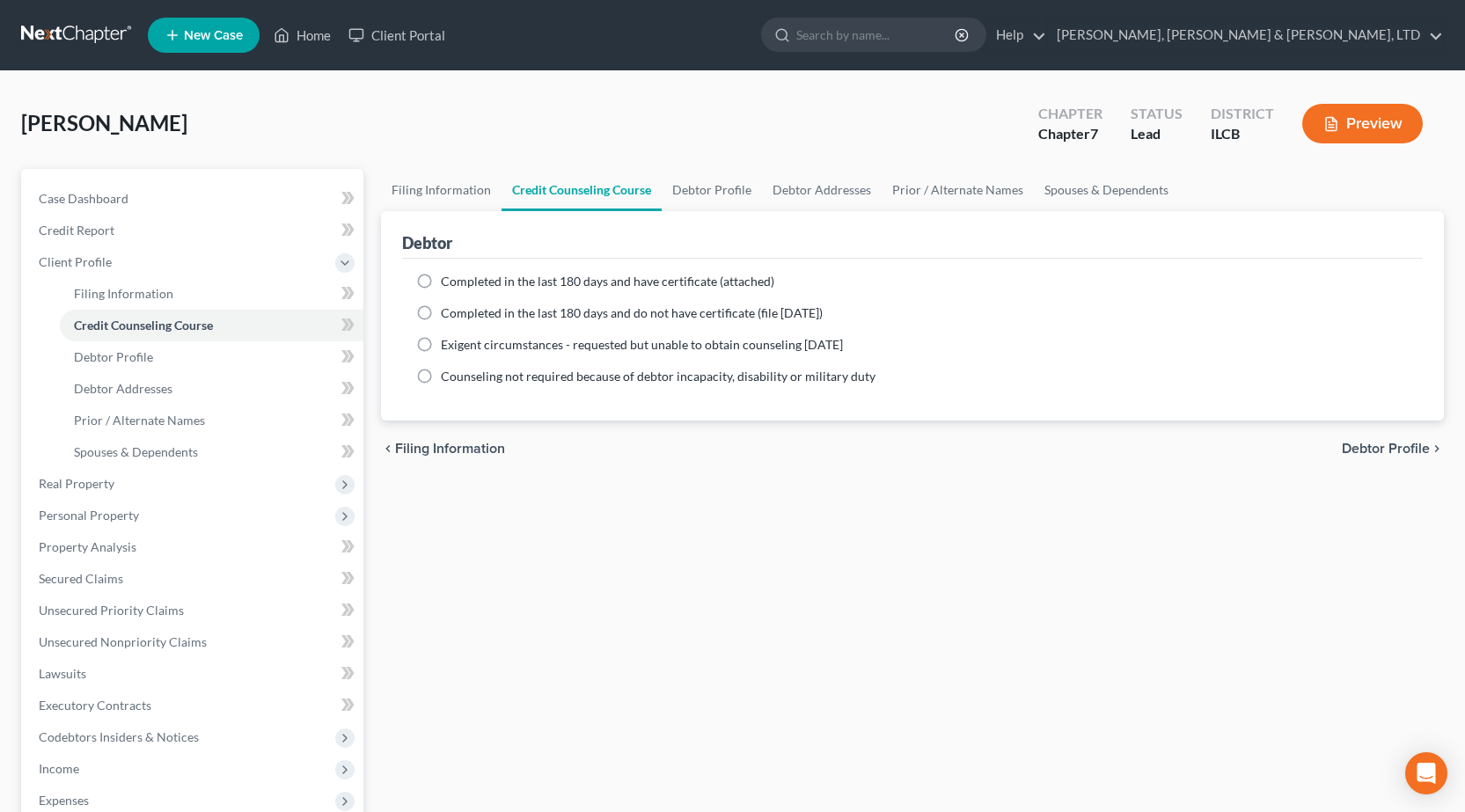
click at [440, 281] on div "Completed in the last 180 days and have certificate (attached)" at bounding box center [911, 281] width 992 height 17
click at [441, 284] on label "Completed in the last 180 days and have certificate (attached)" at bounding box center [607, 281] width 333 height 17
click at [448, 284] on input "Completed in the last 180 days and have certificate (attached)" at bounding box center [453, 278] width 11 height 11
radio input "true"
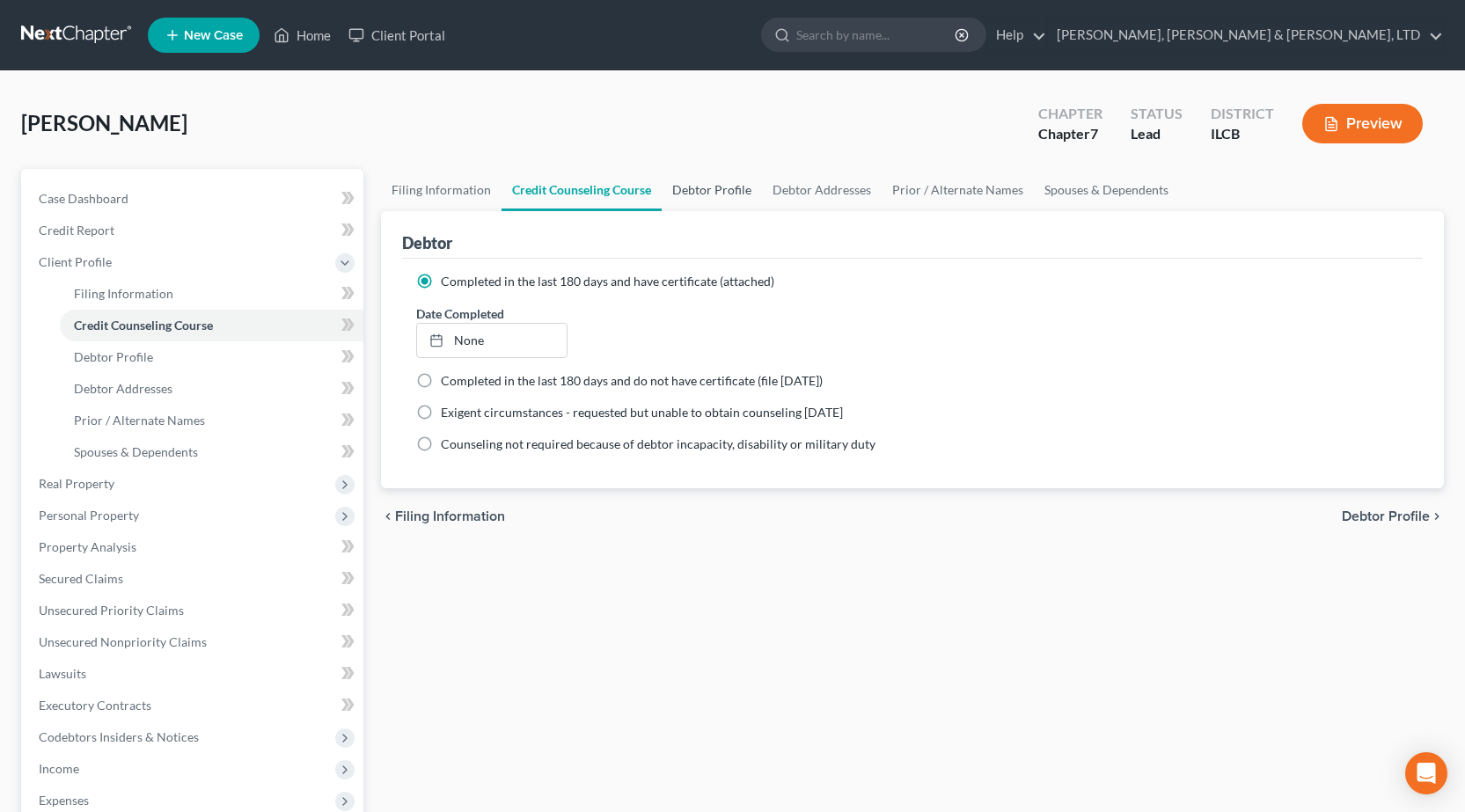
click at [726, 190] on link "Debtor Profile" at bounding box center [711, 190] width 100 height 42
select select "0"
select select "4"
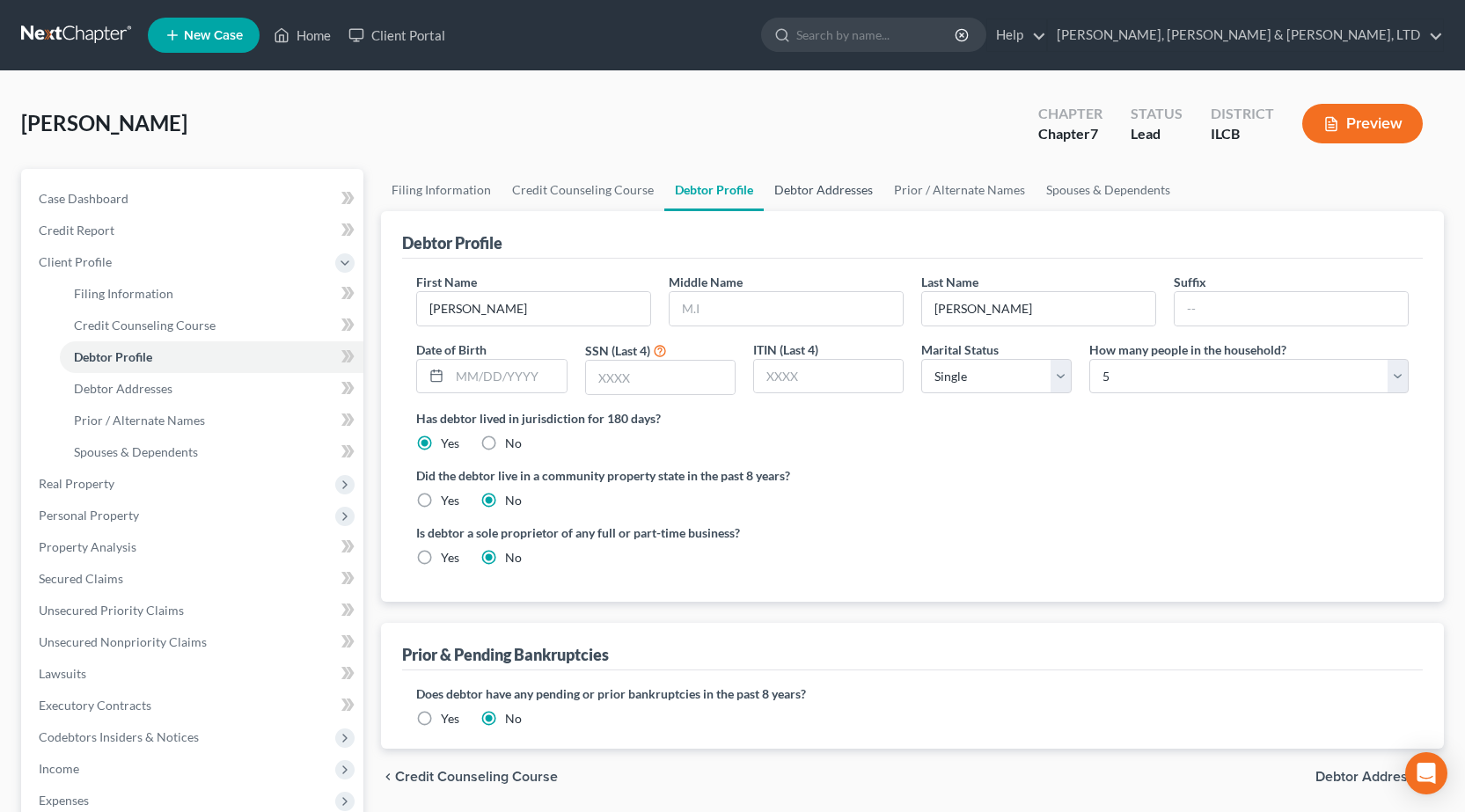
click at [807, 174] on link "Debtor Addresses" at bounding box center [823, 190] width 119 height 42
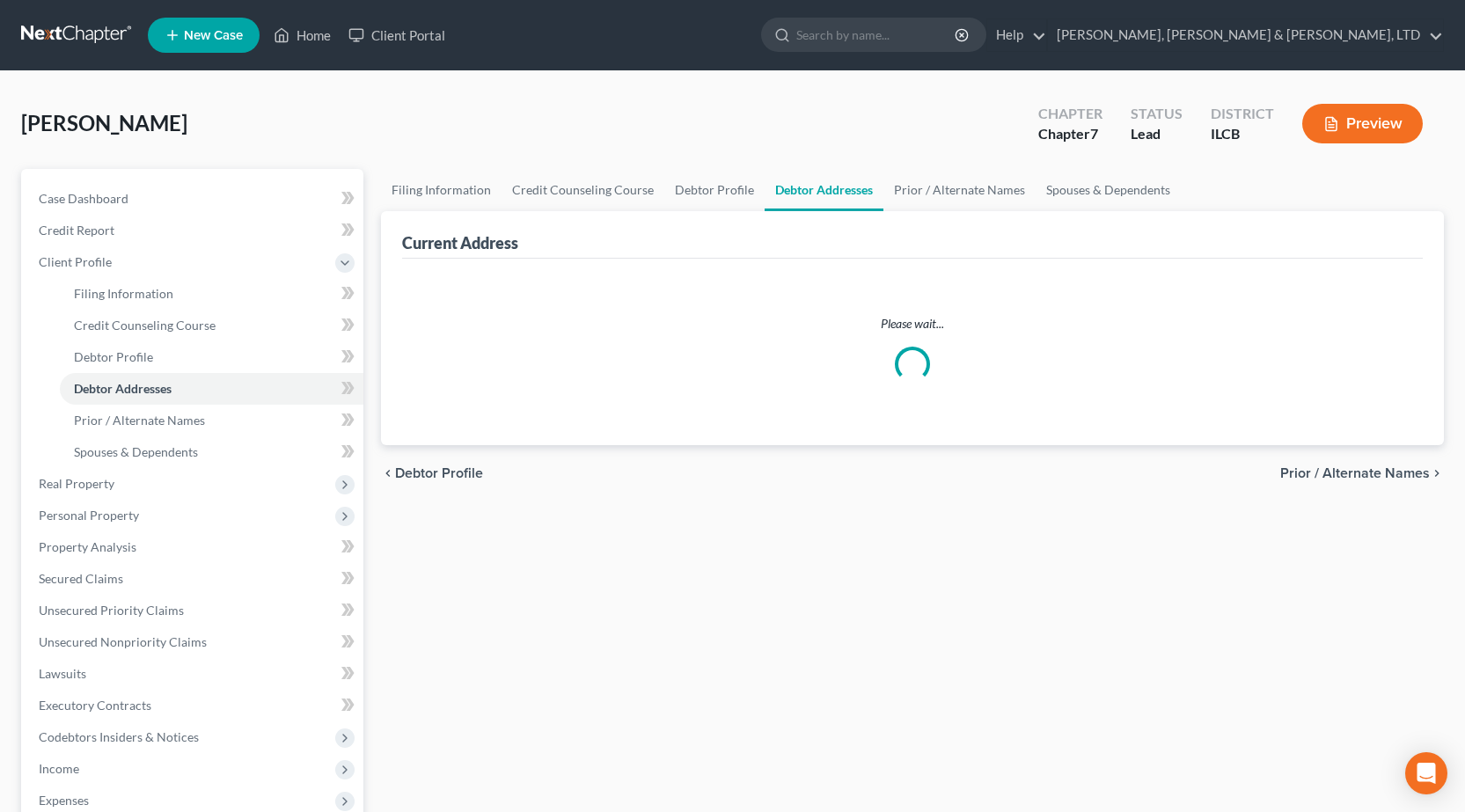
select select "0"
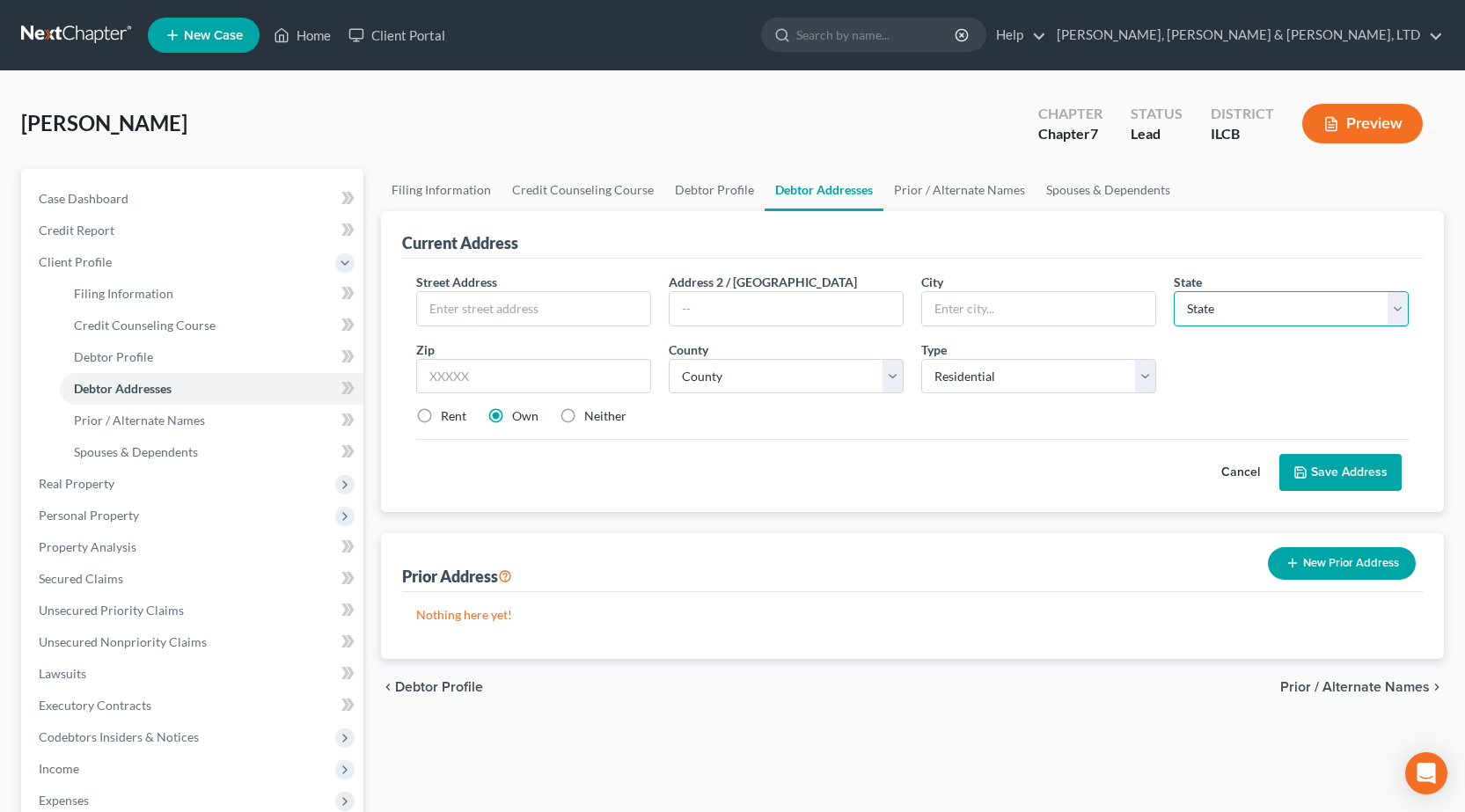
drag, startPoint x: 1341, startPoint y: 320, endPoint x: 1327, endPoint y: 317, distance: 14.3
click at [1339, 320] on select "State AL AK AR AZ CA CO CT DE DC FL GA GU HI ID IL IN IA KS KY LA ME MD MA MI M…" at bounding box center [1292, 308] width 235 height 35
select select "14"
click at [1174, 291] on select "State AL AK AR AZ CA CO CT DE DC FL GA GU HI ID IL IN IA KS KY LA ME MD MA MI M…" at bounding box center [1292, 308] width 235 height 35
click at [1337, 472] on button "Save Address" at bounding box center [1340, 473] width 122 height 37
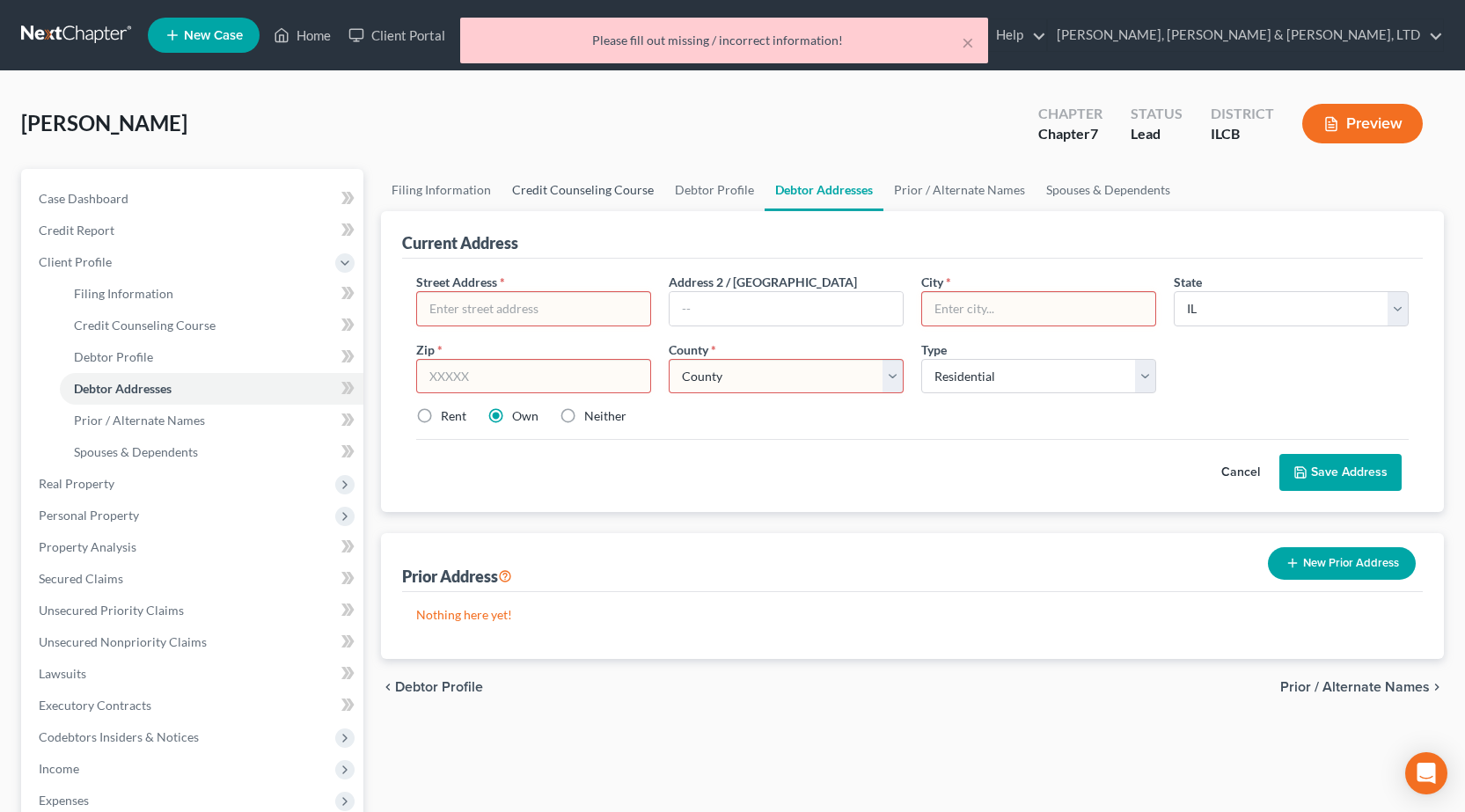
drag, startPoint x: 532, startPoint y: 206, endPoint x: 519, endPoint y: 196, distance: 16.4
click at [534, 206] on link "Credit Counseling Course" at bounding box center [582, 190] width 162 height 42
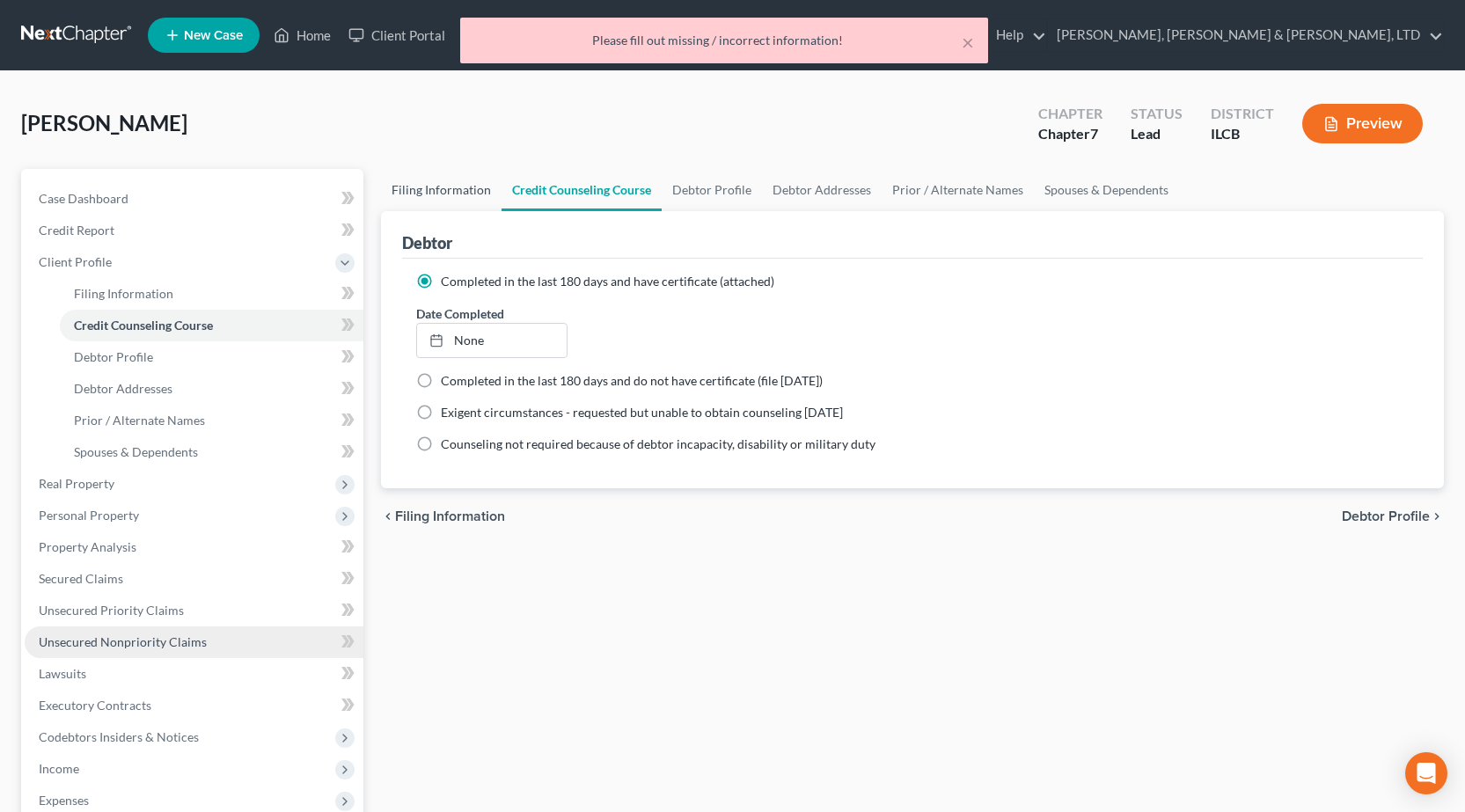
drag, startPoint x: 461, startPoint y: 196, endPoint x: 286, endPoint y: 632, distance: 469.8
click at [461, 195] on link "Filing Information" at bounding box center [441, 190] width 120 height 42
select select "1"
select select "0"
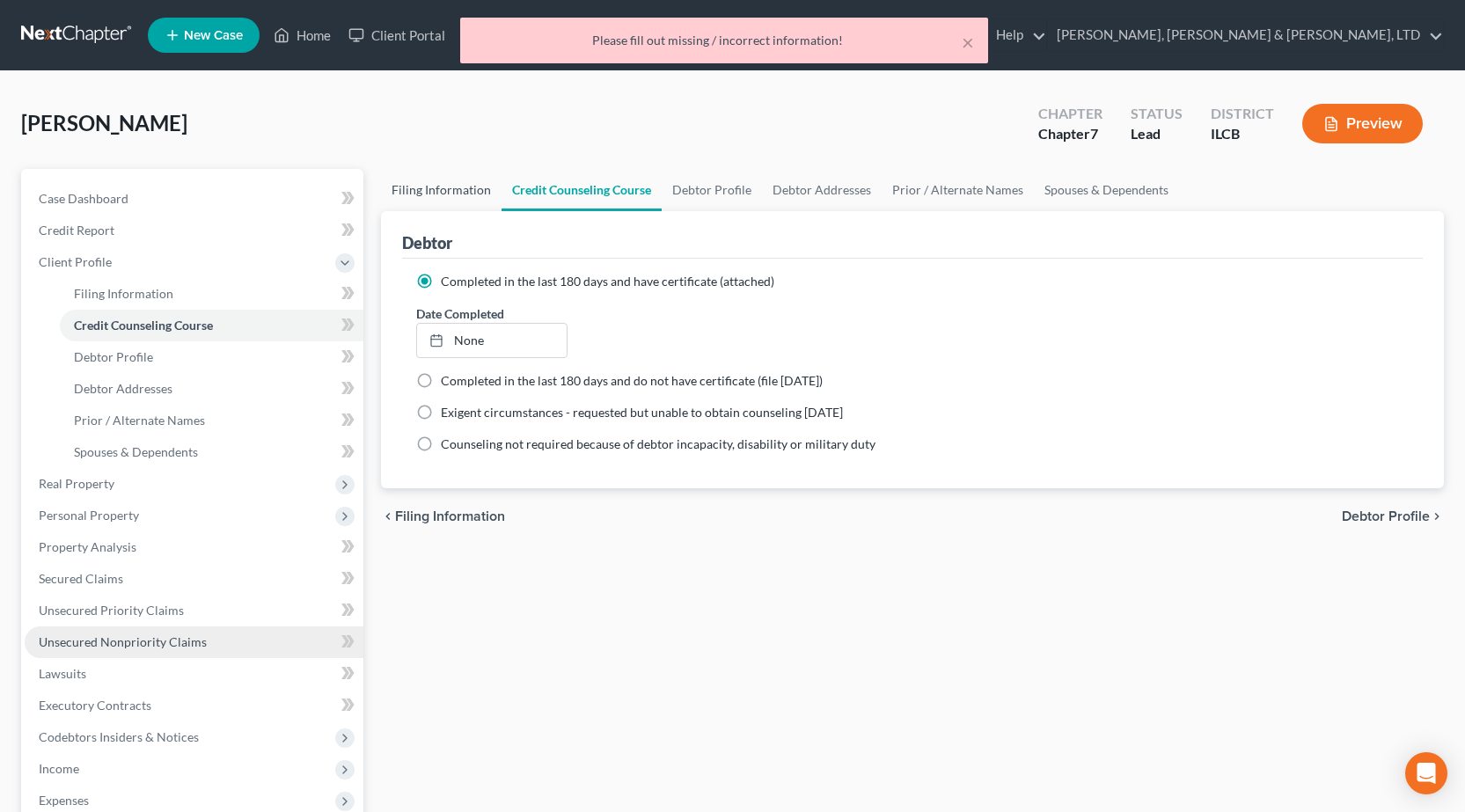
select select "24"
select select "0"
select select "14"
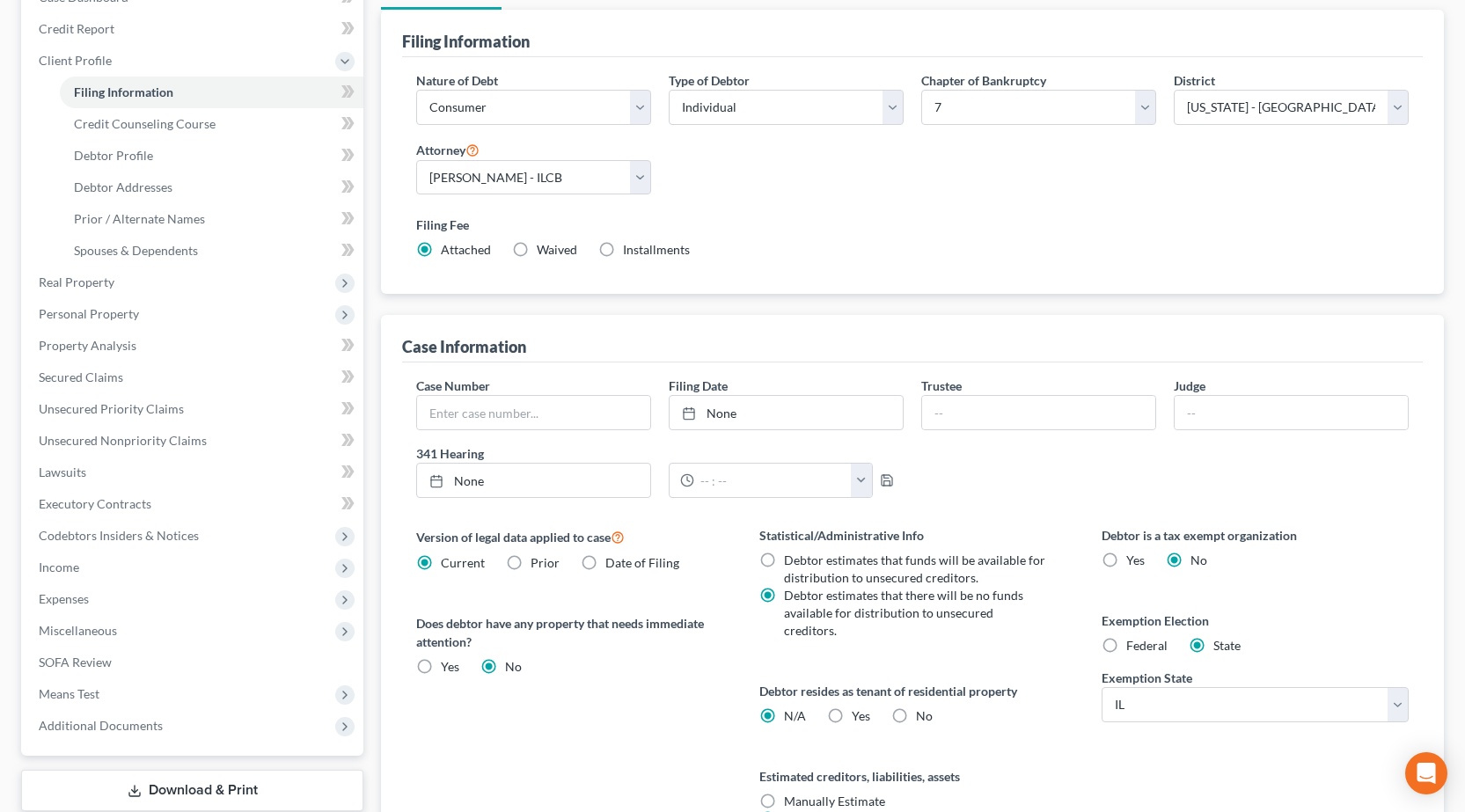
scroll to position [351, 0]
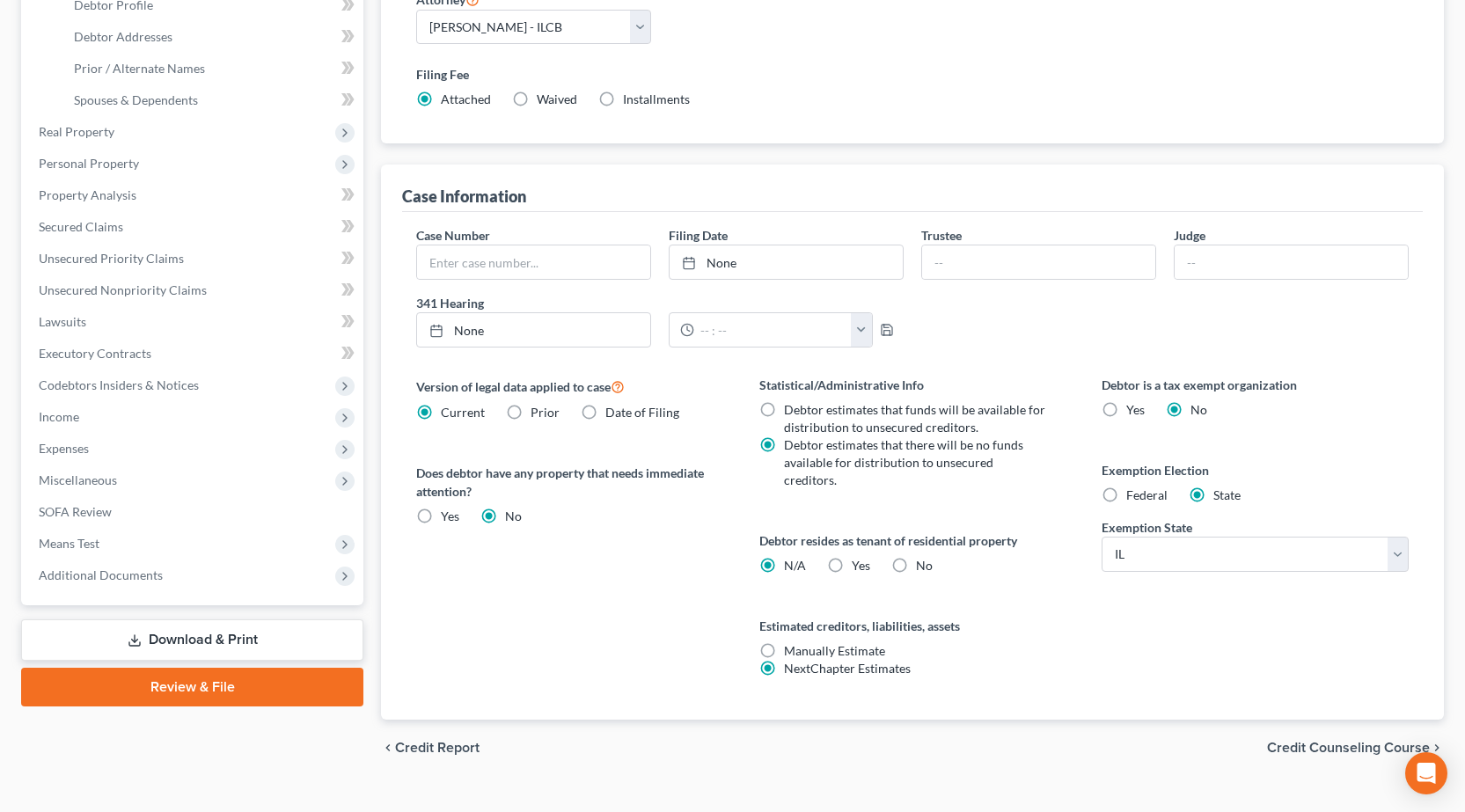
click at [916, 557] on label "No" at bounding box center [924, 565] width 17 height 17
click at [923, 557] on input "No" at bounding box center [929, 562] width 11 height 11
radio input "true"
radio input "false"
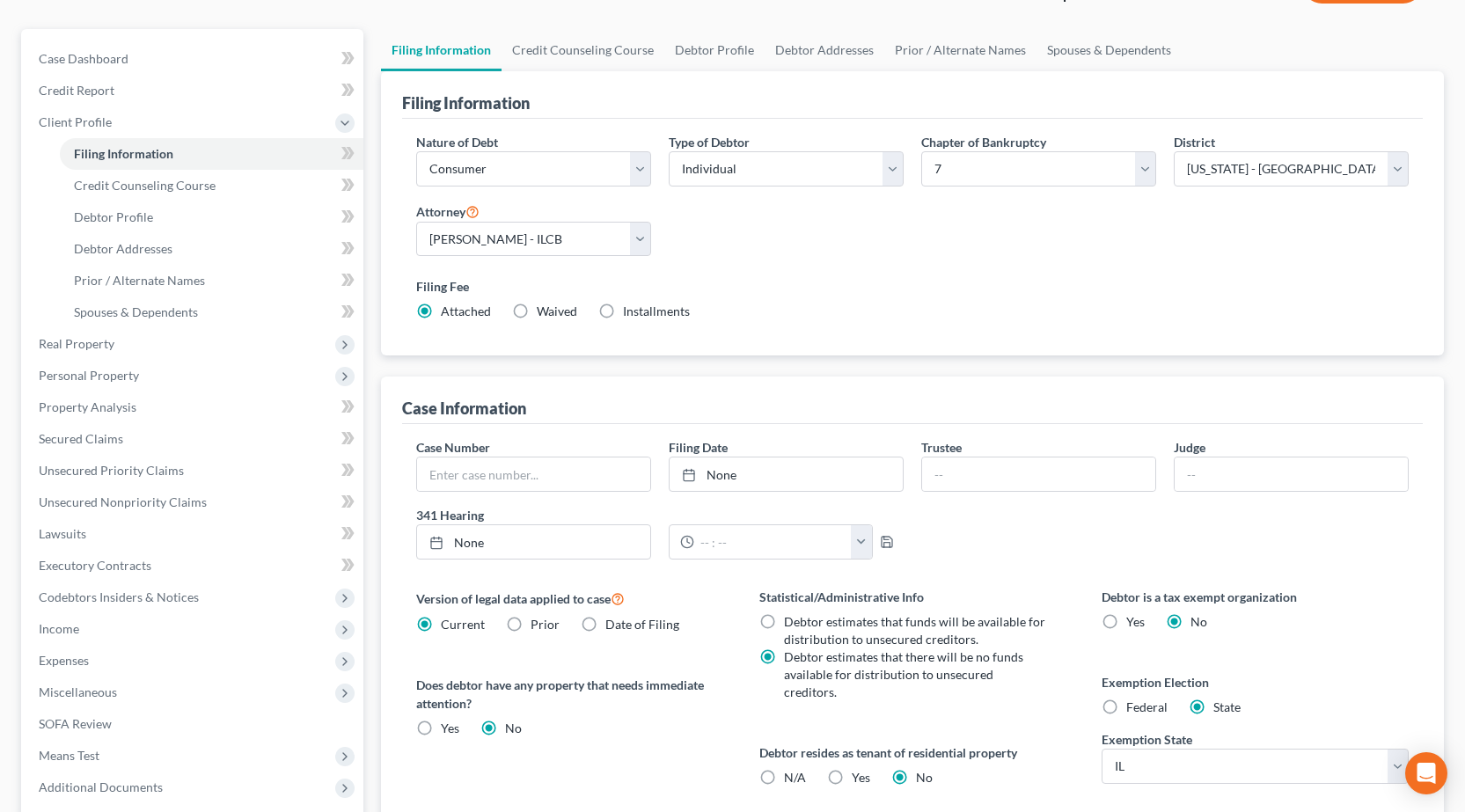
scroll to position [176, 0]
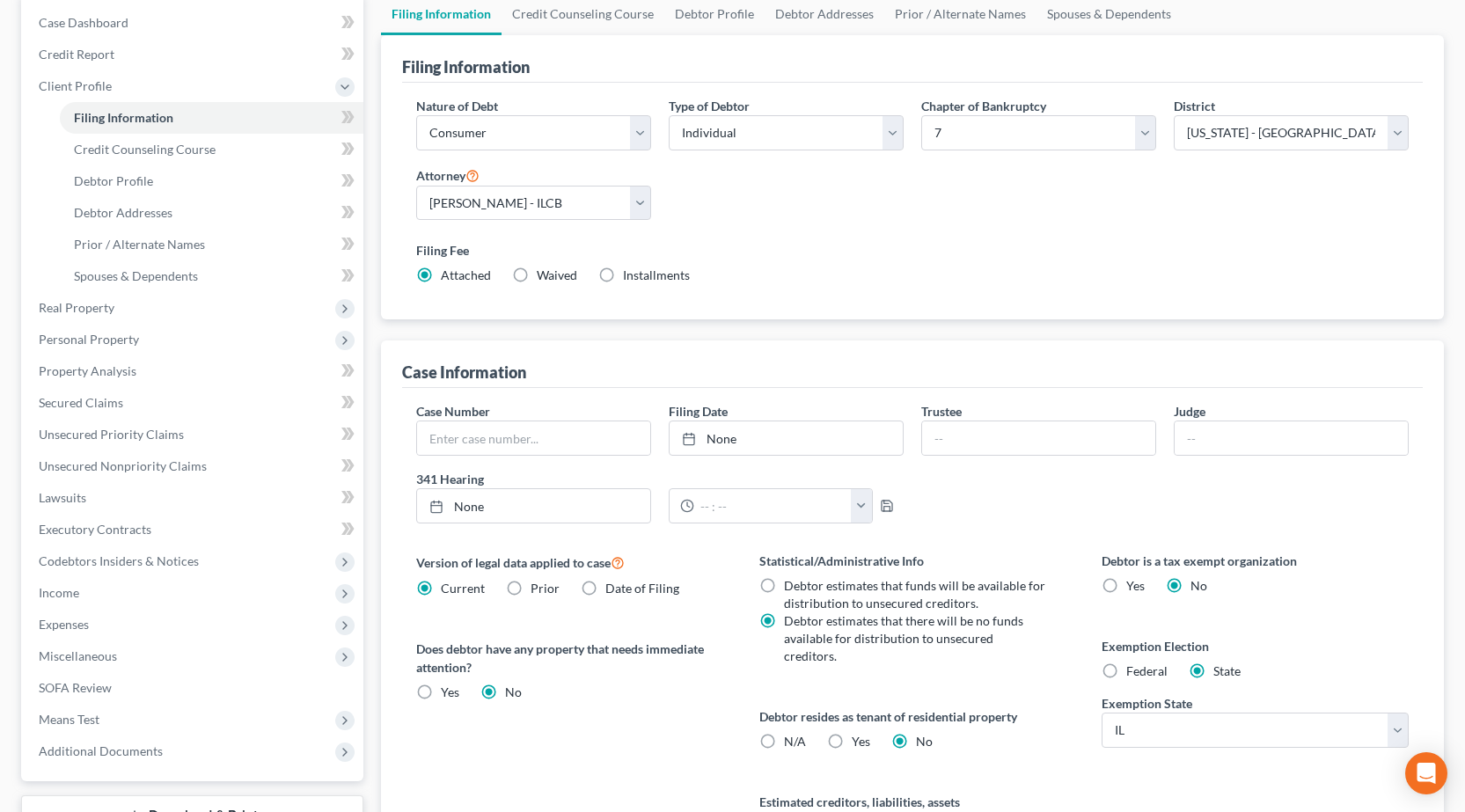
click at [852, 733] on label "Yes Yes" at bounding box center [861, 741] width 18 height 17
click at [859, 733] on input "Yes Yes" at bounding box center [865, 739] width 11 height 11
radio input "true"
radio input "false"
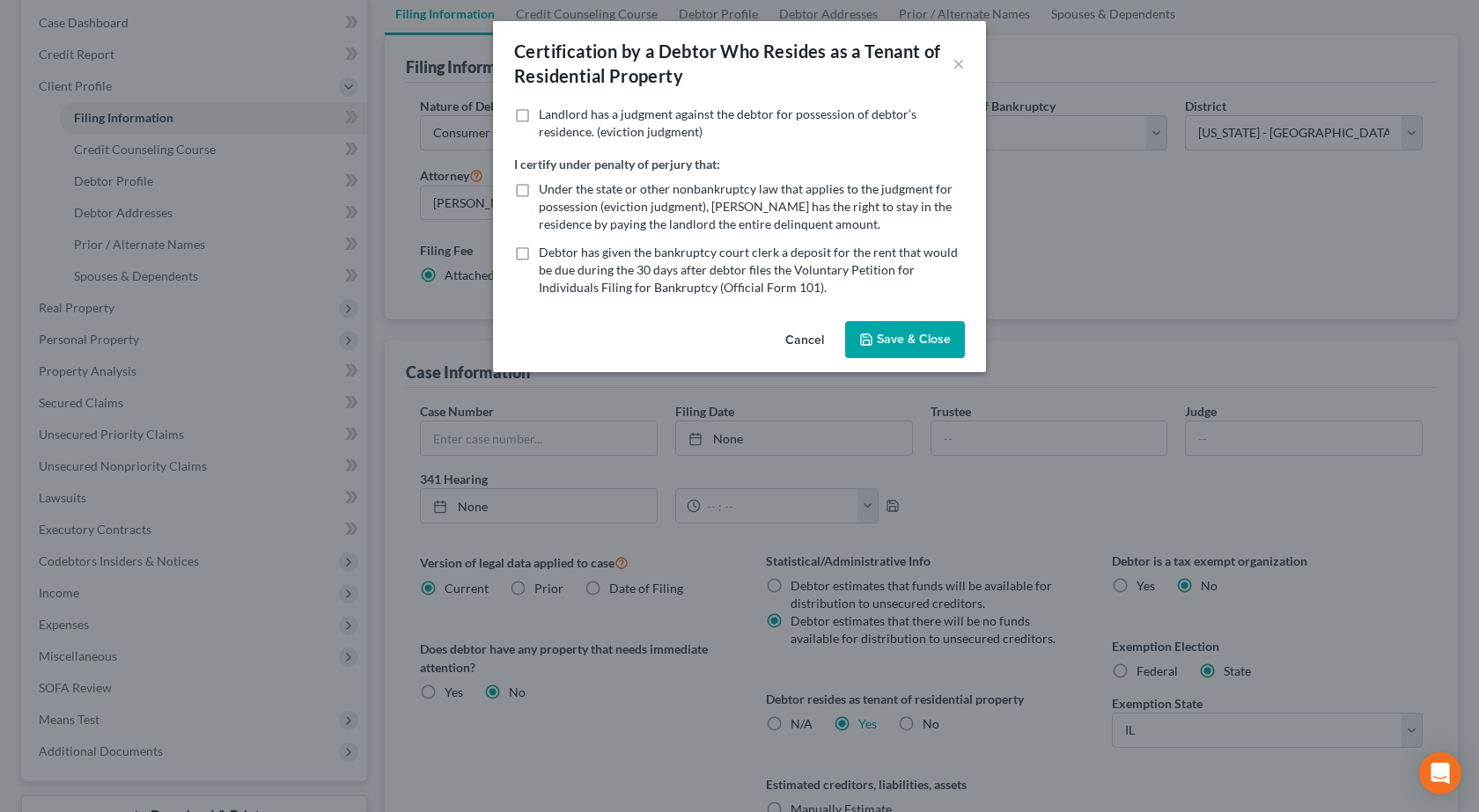
click at [885, 333] on button "Save & Close" at bounding box center [904, 339] width 119 height 37
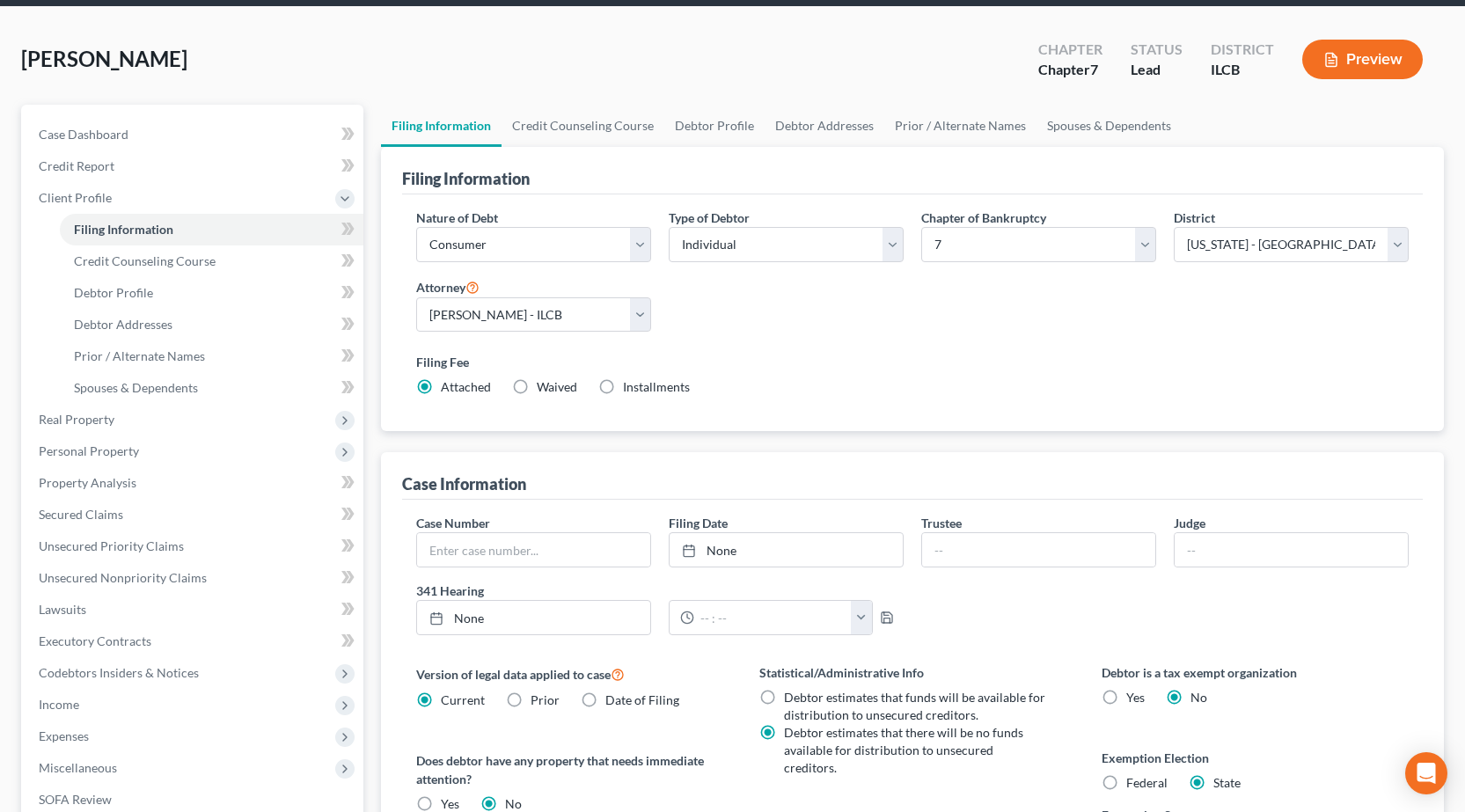
scroll to position [0, 0]
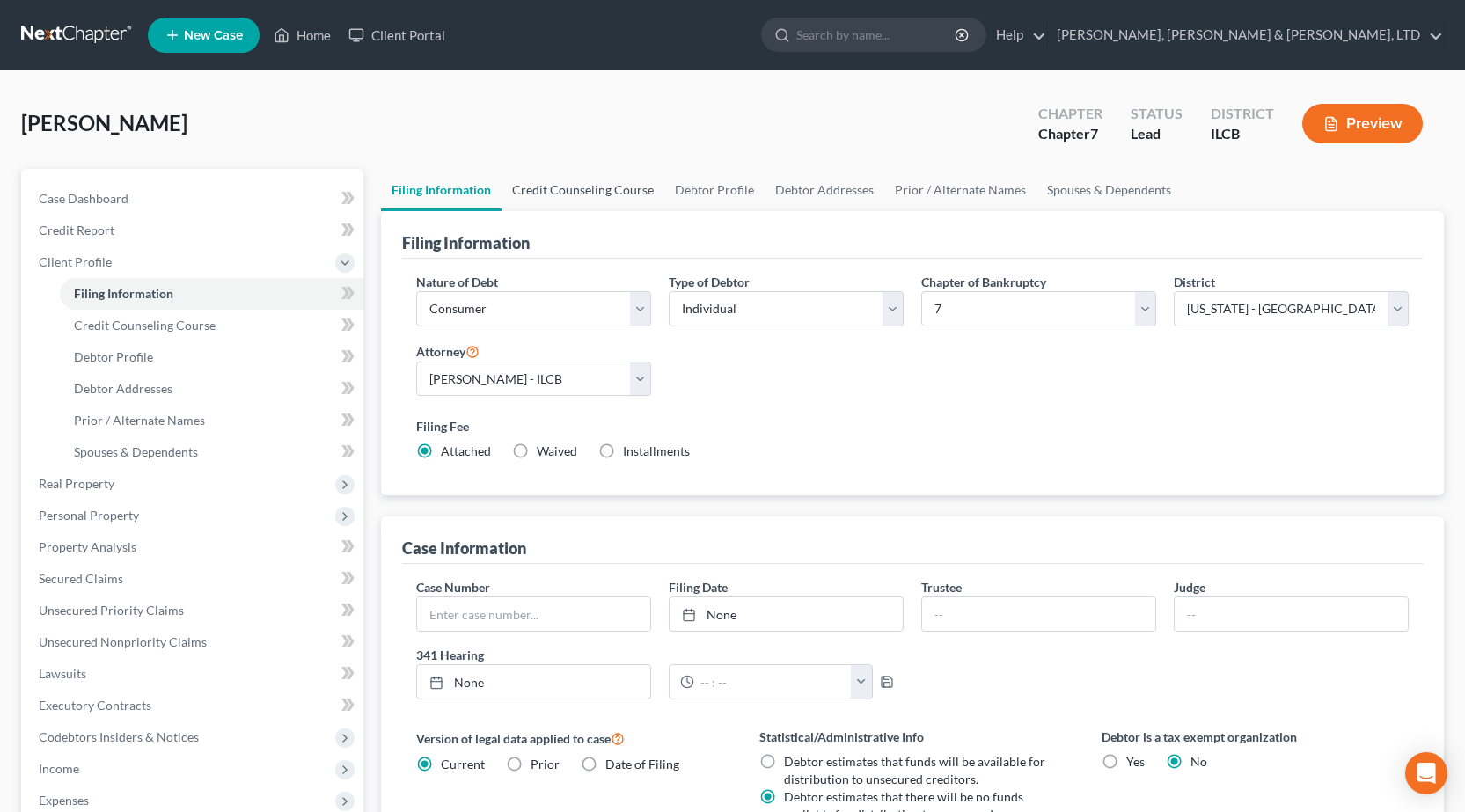
click at [580, 175] on link "Credit Counseling Course" at bounding box center [582, 190] width 162 height 42
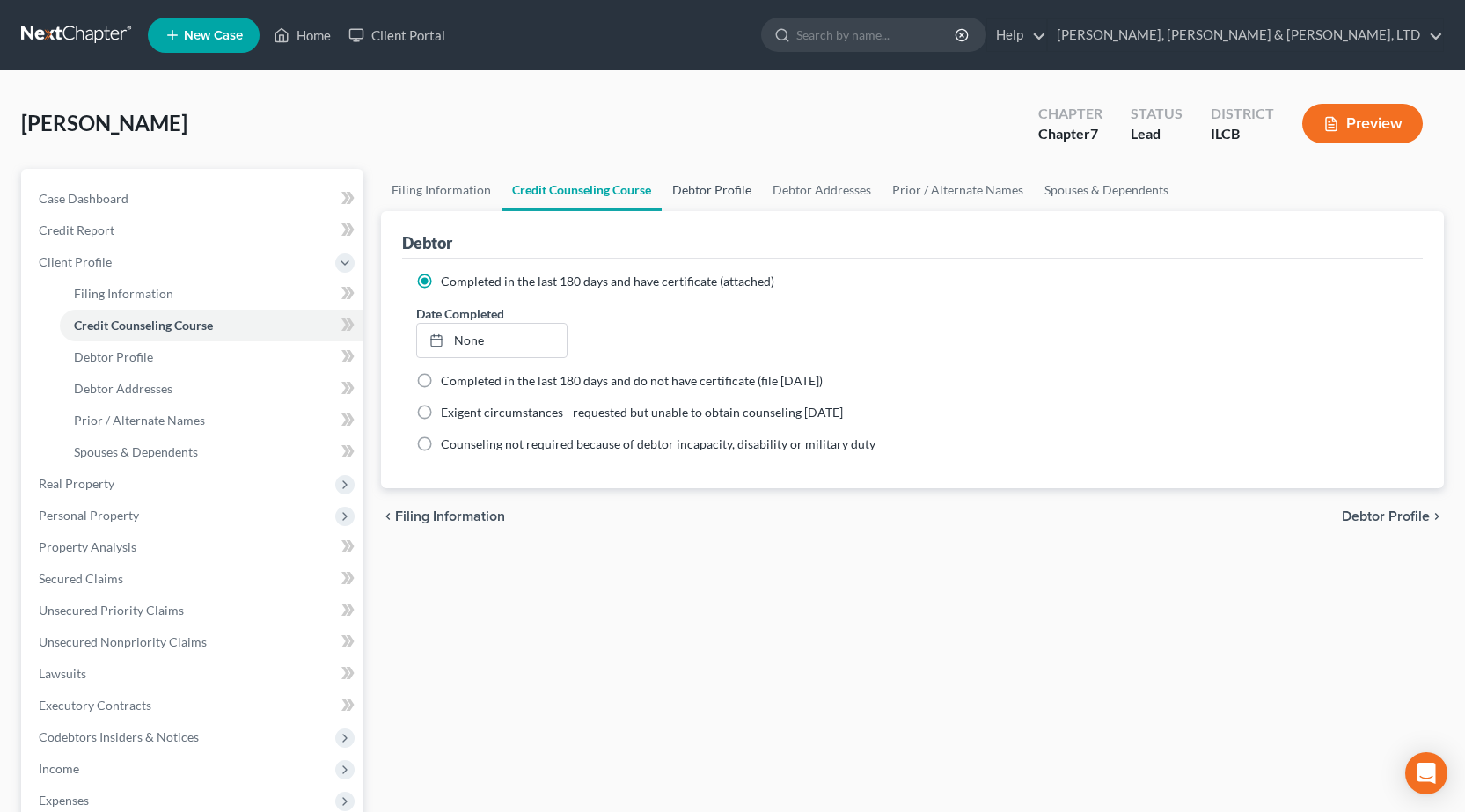
click at [718, 188] on link "Debtor Profile" at bounding box center [711, 190] width 100 height 42
select select "0"
select select "4"
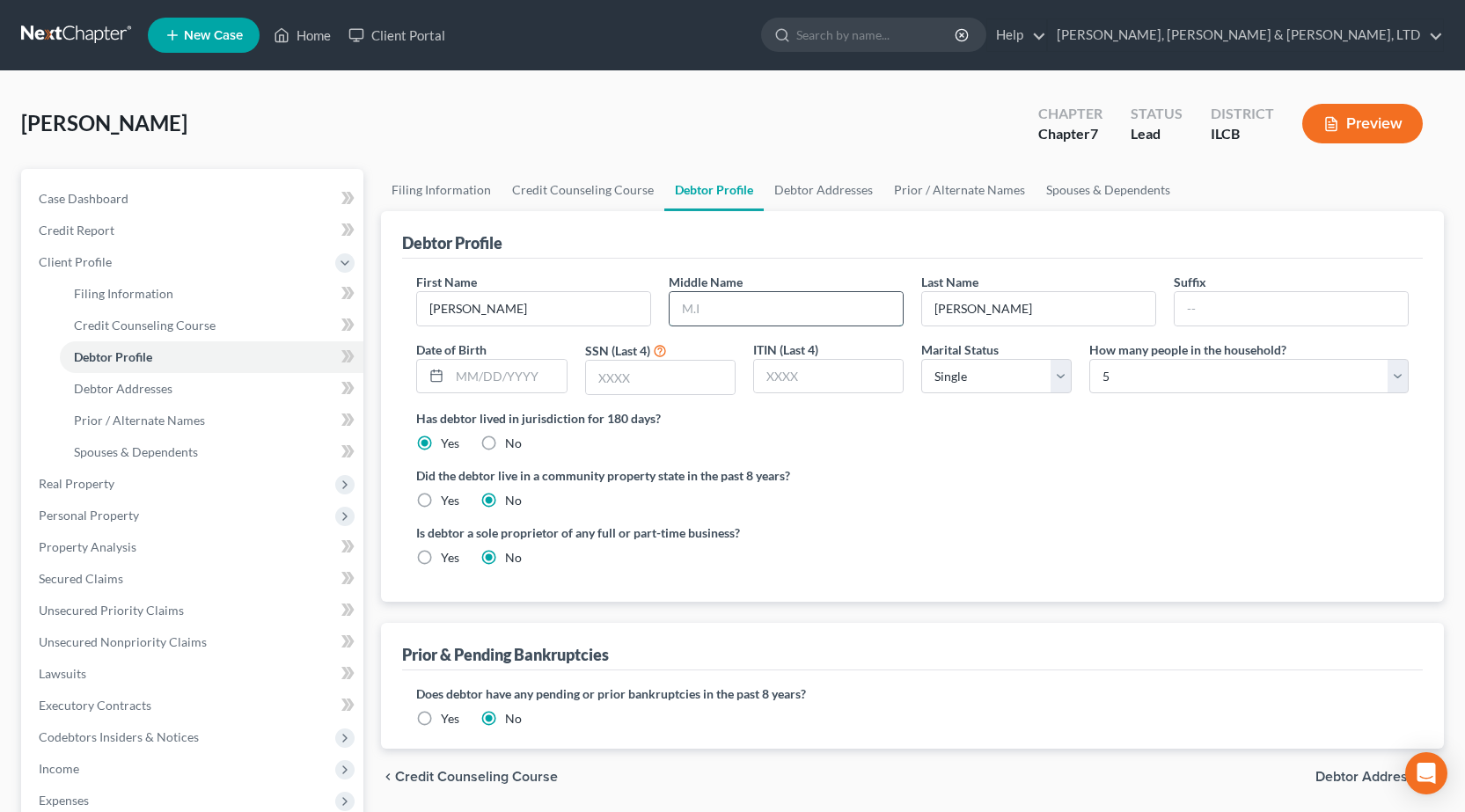
click at [711, 313] on input "text" at bounding box center [787, 308] width 233 height 33
click at [644, 388] on input "text" at bounding box center [661, 377] width 149 height 33
click at [730, 310] on input "Jean Nicole" at bounding box center [787, 308] width 233 height 33
type input "Jean Nichole"
click at [965, 532] on div "Is debtor a sole proprietor of any full or part-time business? Yes No" at bounding box center [912, 551] width 1011 height 57
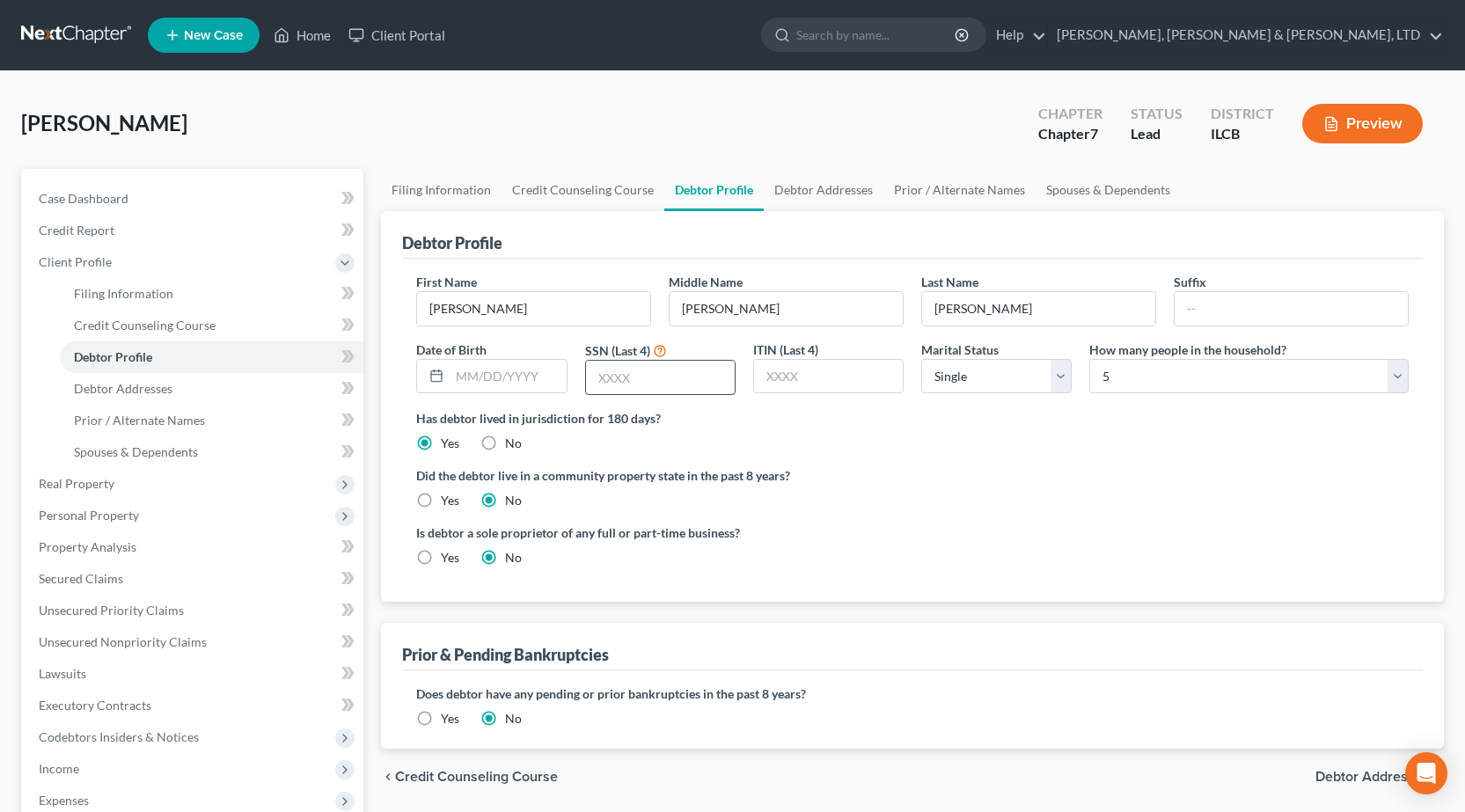
click at [686, 392] on input "text" at bounding box center [661, 377] width 149 height 33
type input "4690"
click at [1277, 517] on ng-include "First Name Shelby Middle Name Jean Nichole Last Name Cunningham Suffix Date of …" at bounding box center [911, 427] width 992 height 308
click at [807, 185] on link "Debtor Addresses" at bounding box center [823, 190] width 119 height 42
select select "0"
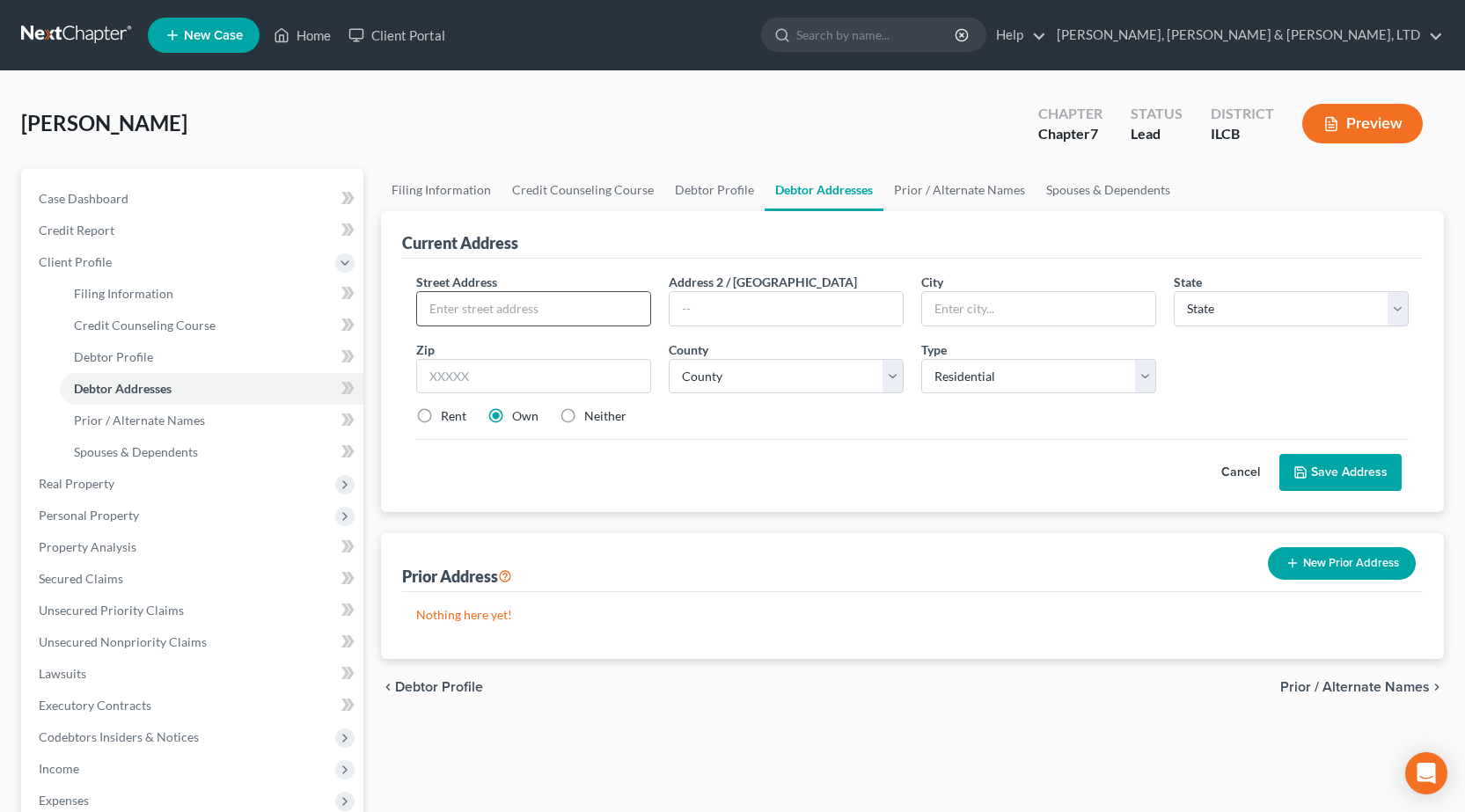
click at [542, 306] on input "text" at bounding box center [533, 308] width 233 height 33
type input "2160 11th Street"
type input "Mattoon"
select select "14"
type input "61938"
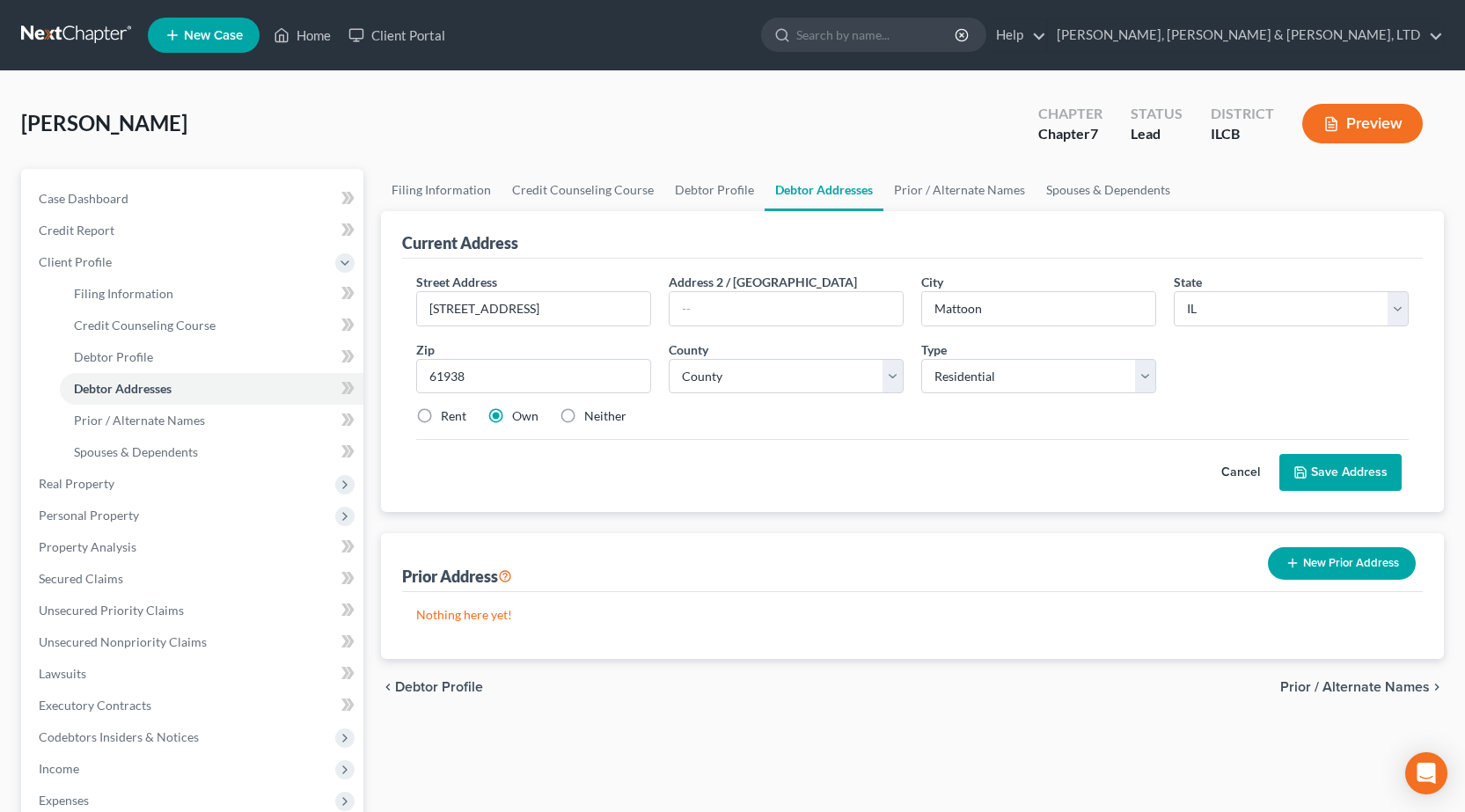
click at [822, 427] on div "Street Address * 2160 11th Street Address 2 / PO Box City * Mattoon State * Sta…" at bounding box center [912, 356] width 1011 height 167
click at [441, 416] on label "Rent" at bounding box center [453, 416] width 26 height 17
click at [448, 416] on input "Rent" at bounding box center [453, 413] width 11 height 11
radio input "true"
click at [1355, 473] on button "Save Address" at bounding box center [1340, 473] width 122 height 37
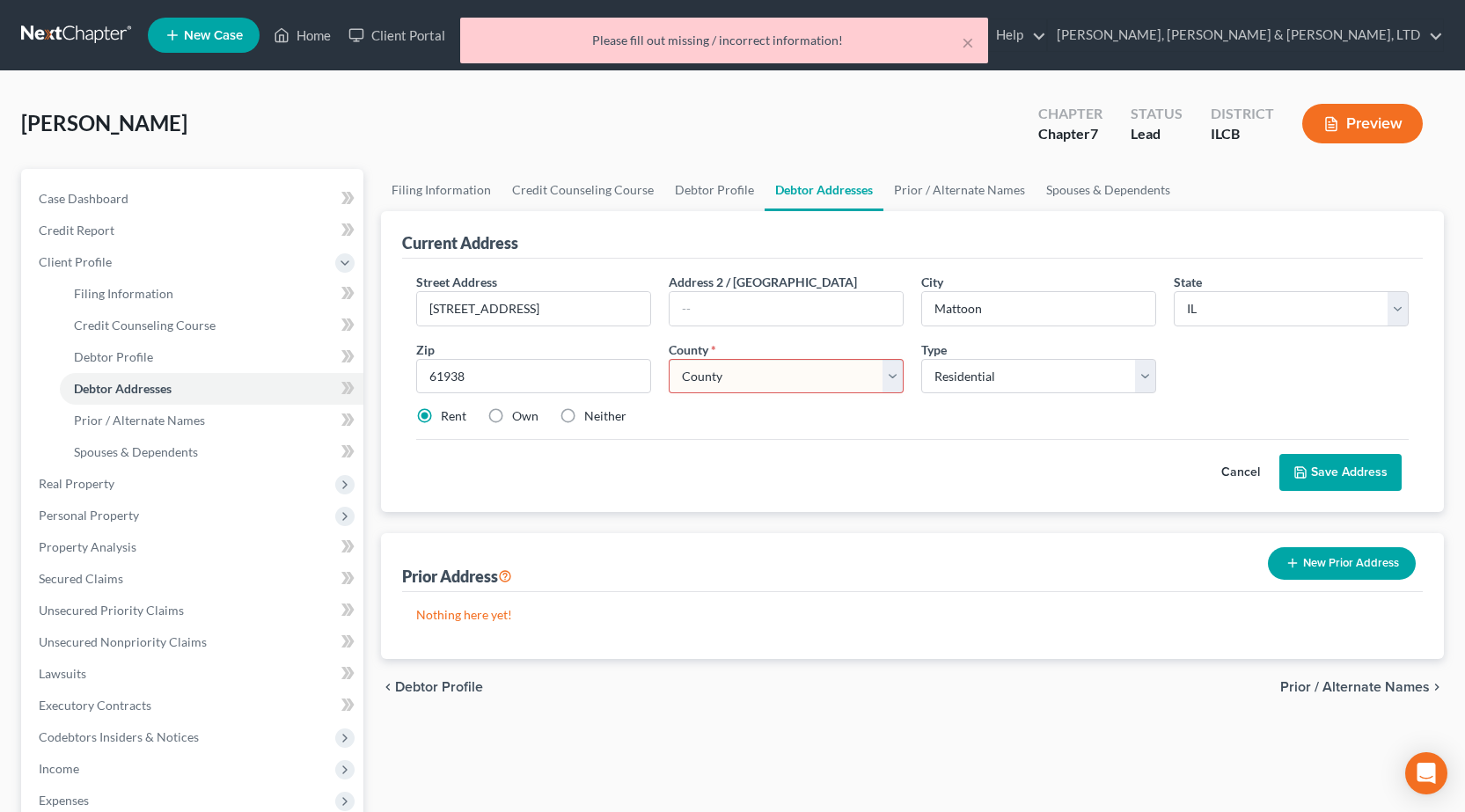
click at [720, 376] on select "County Adams County Alexander County Bond County Boone County Brown County Bure…" at bounding box center [787, 376] width 235 height 35
select select "14"
click at [669, 359] on select "County Adams County Alexander County Bond County Boone County Brown County Bure…" at bounding box center [787, 376] width 235 height 35
click at [771, 443] on div "Cancel Save Address" at bounding box center [911, 464] width 992 height 52
click at [1320, 469] on button "Save Address" at bounding box center [1340, 473] width 122 height 37
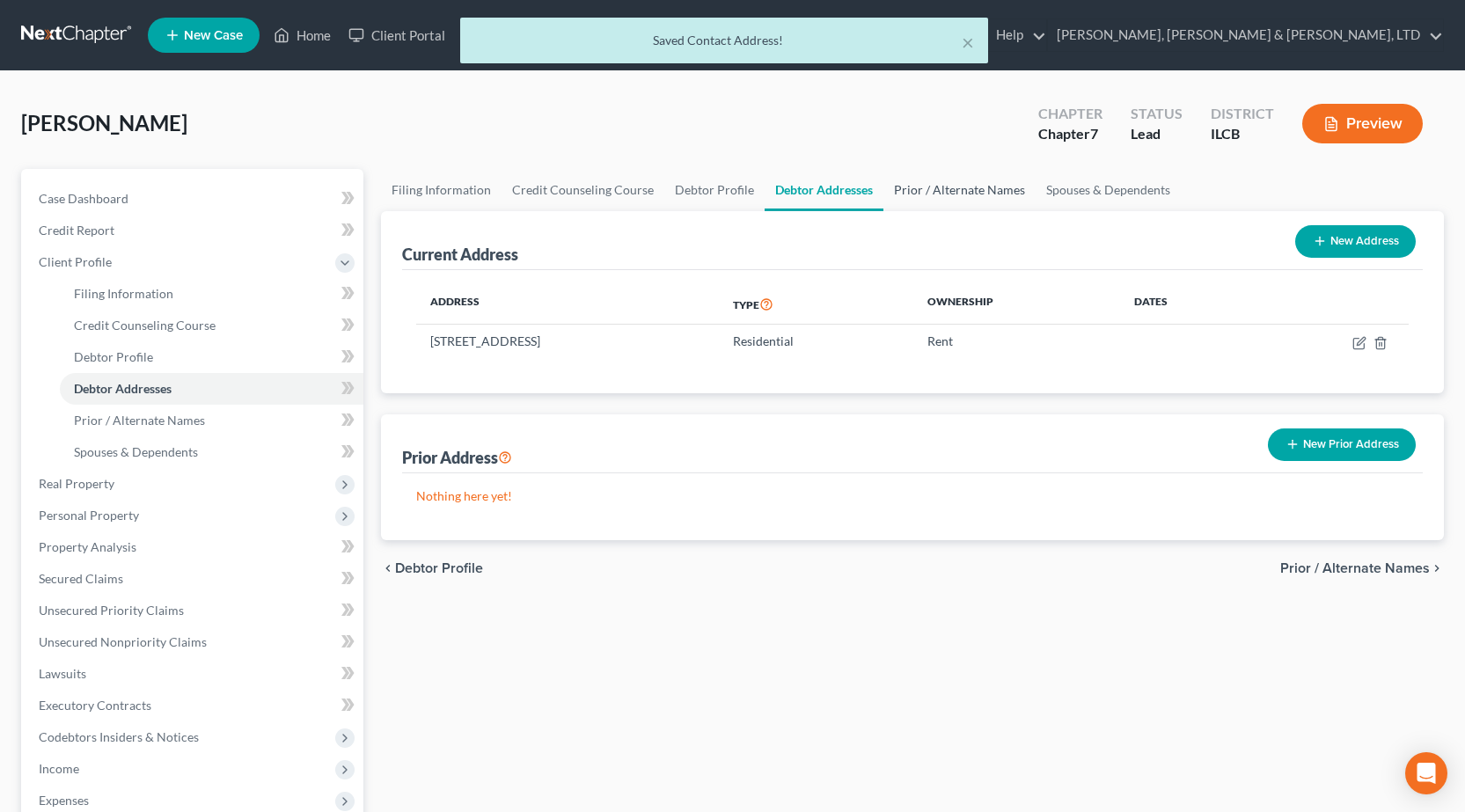
click at [945, 195] on link "Prior / Alternate Names" at bounding box center [960, 190] width 152 height 42
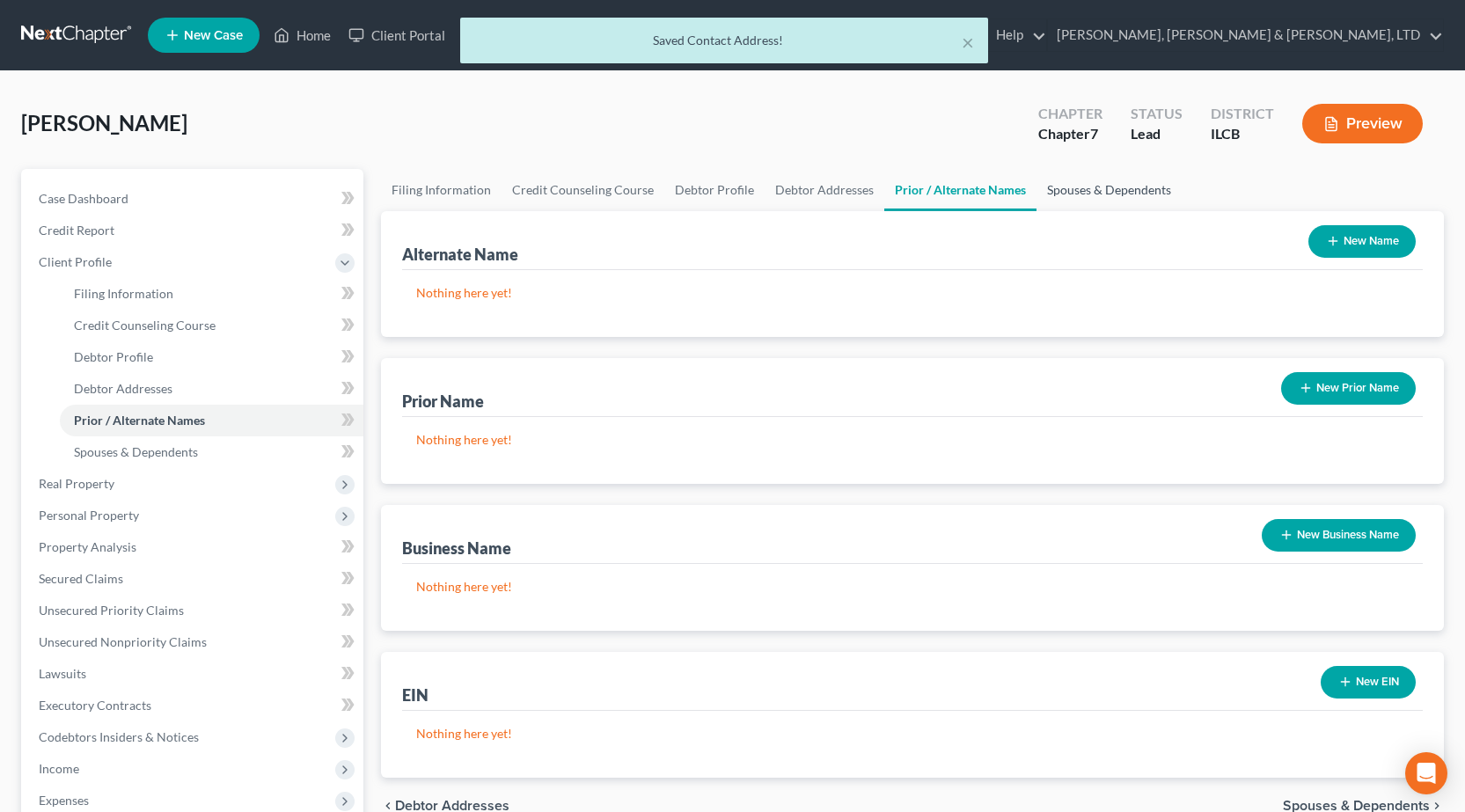
click at [1101, 188] on link "Spouses & Dependents" at bounding box center [1109, 190] width 145 height 42
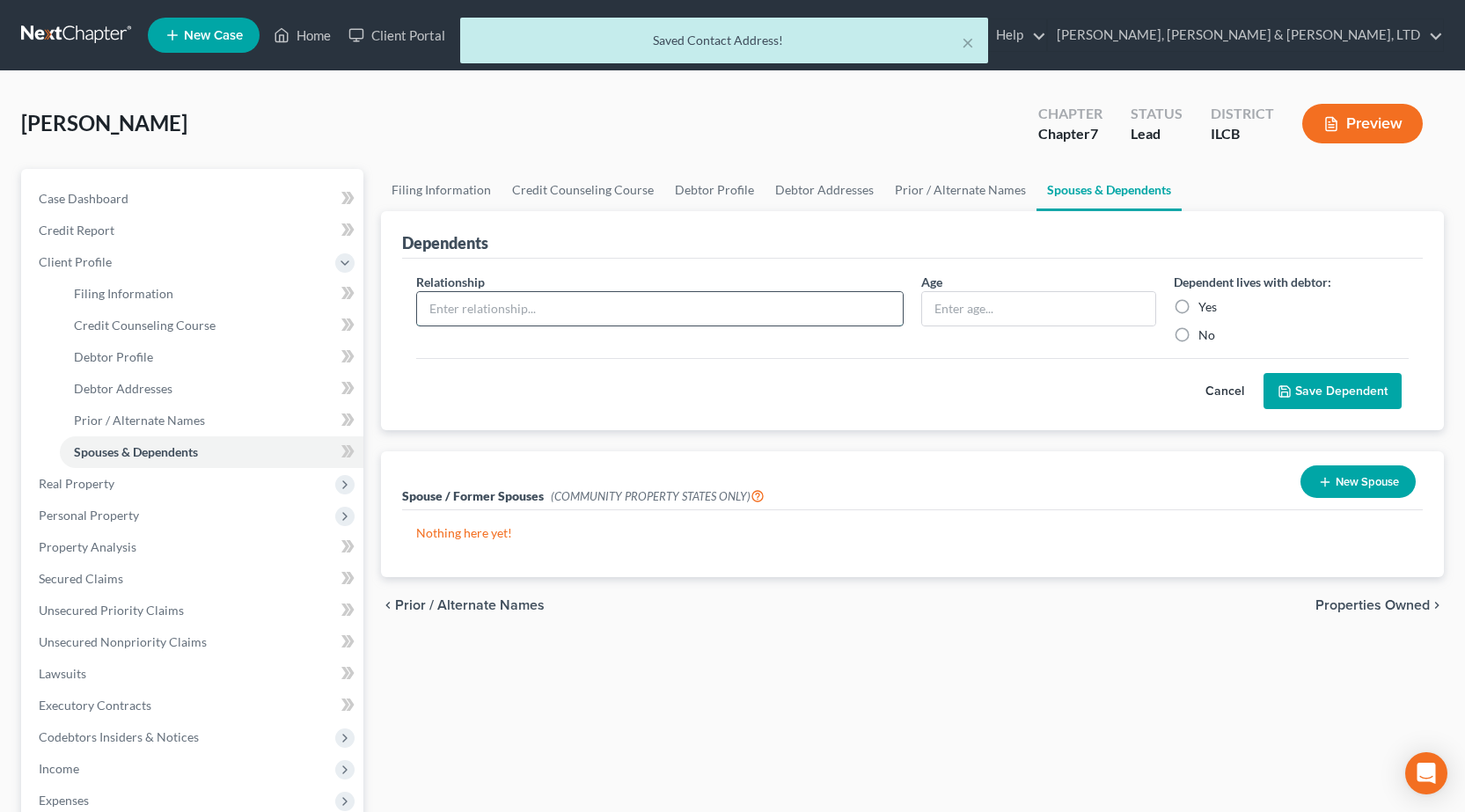
click at [594, 302] on input "text" at bounding box center [659, 308] width 486 height 33
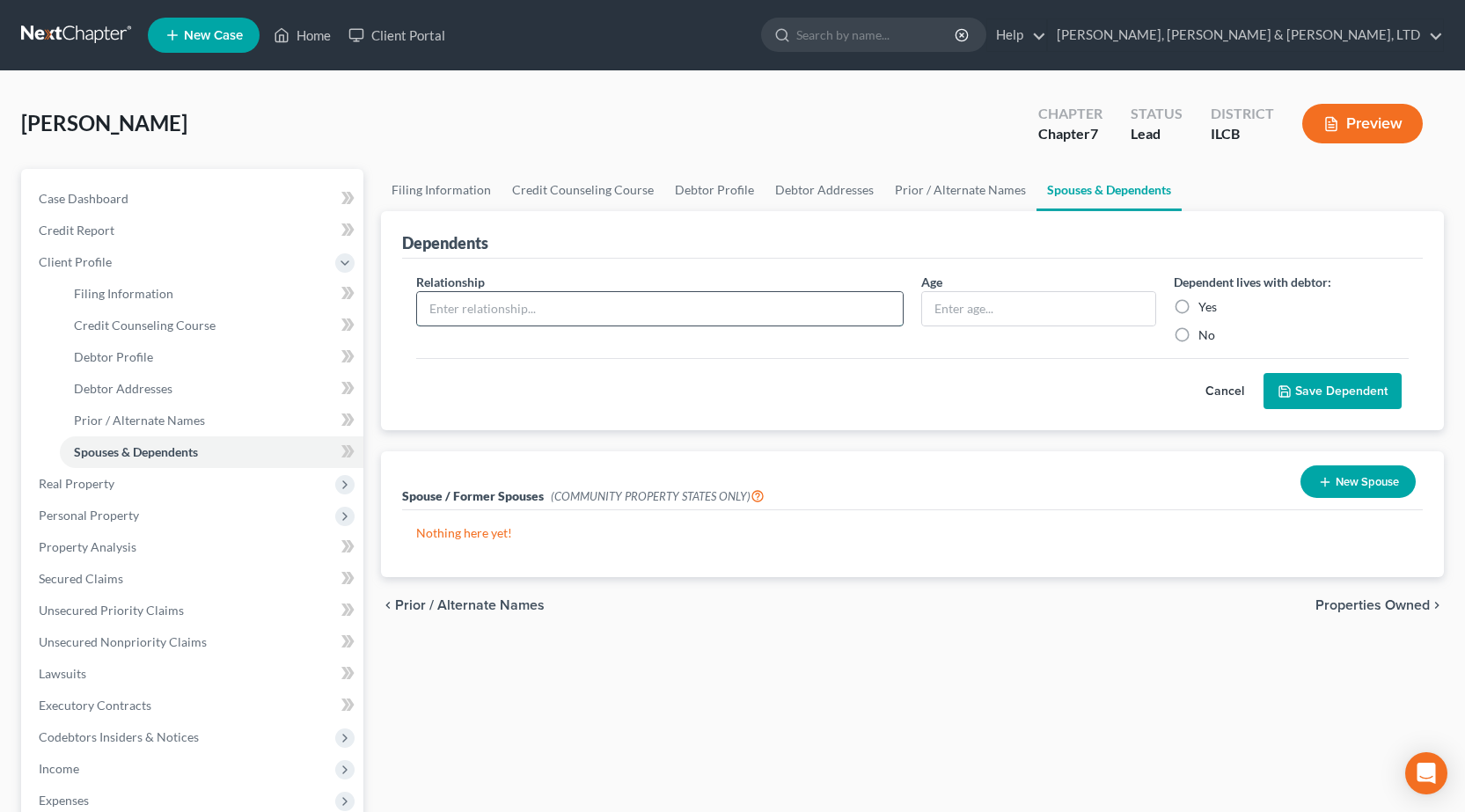
click at [602, 307] on input "text" at bounding box center [659, 308] width 486 height 33
type input "Daughter"
click at [1039, 300] on input "text" at bounding box center [1039, 308] width 233 height 33
type input "9"
click at [1199, 310] on label "Yes" at bounding box center [1208, 306] width 18 height 17
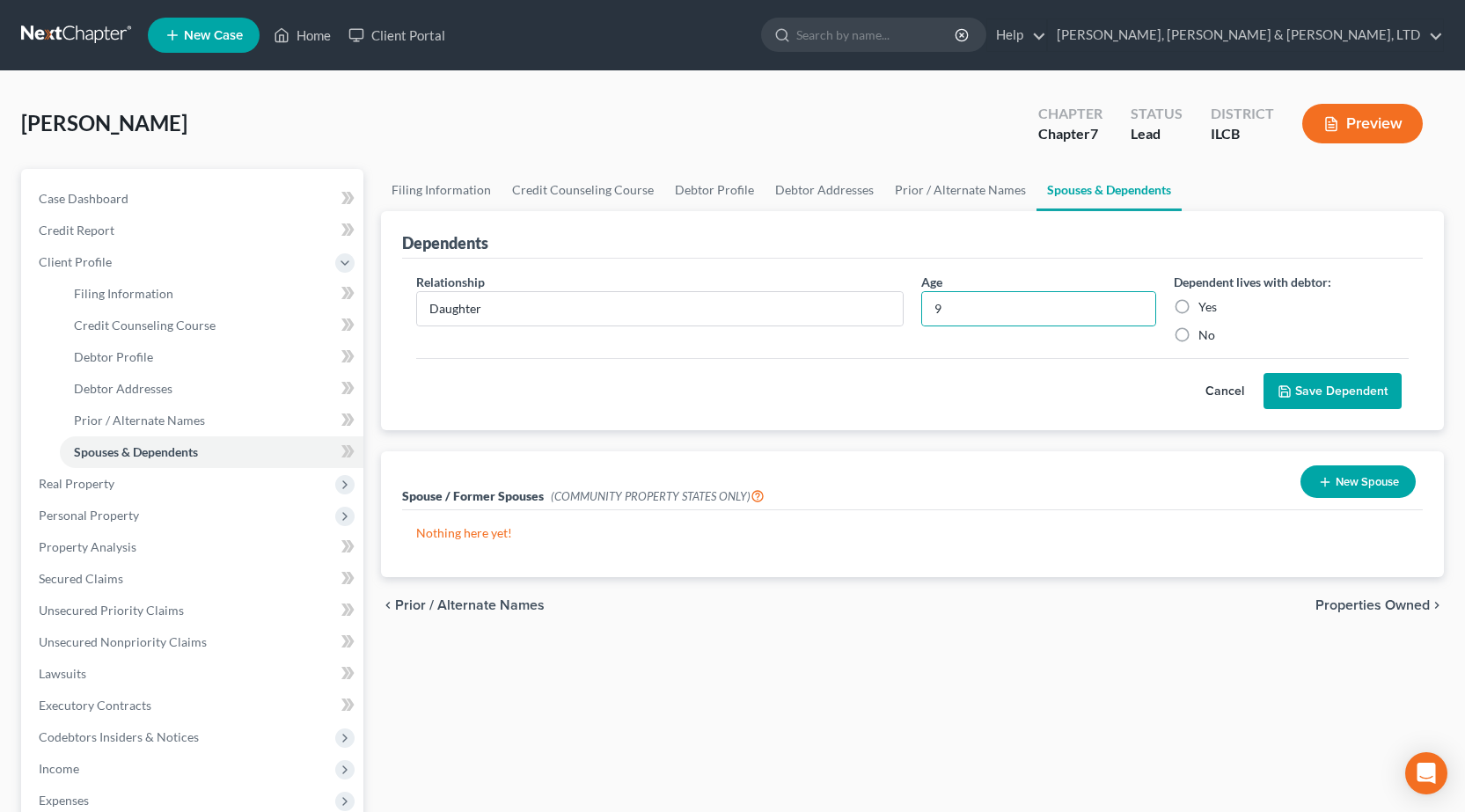
click at [1205, 309] on input "Yes" at bounding box center [1211, 304] width 11 height 11
radio input "true"
click at [1325, 396] on button "Save Dependent" at bounding box center [1333, 391] width 139 height 37
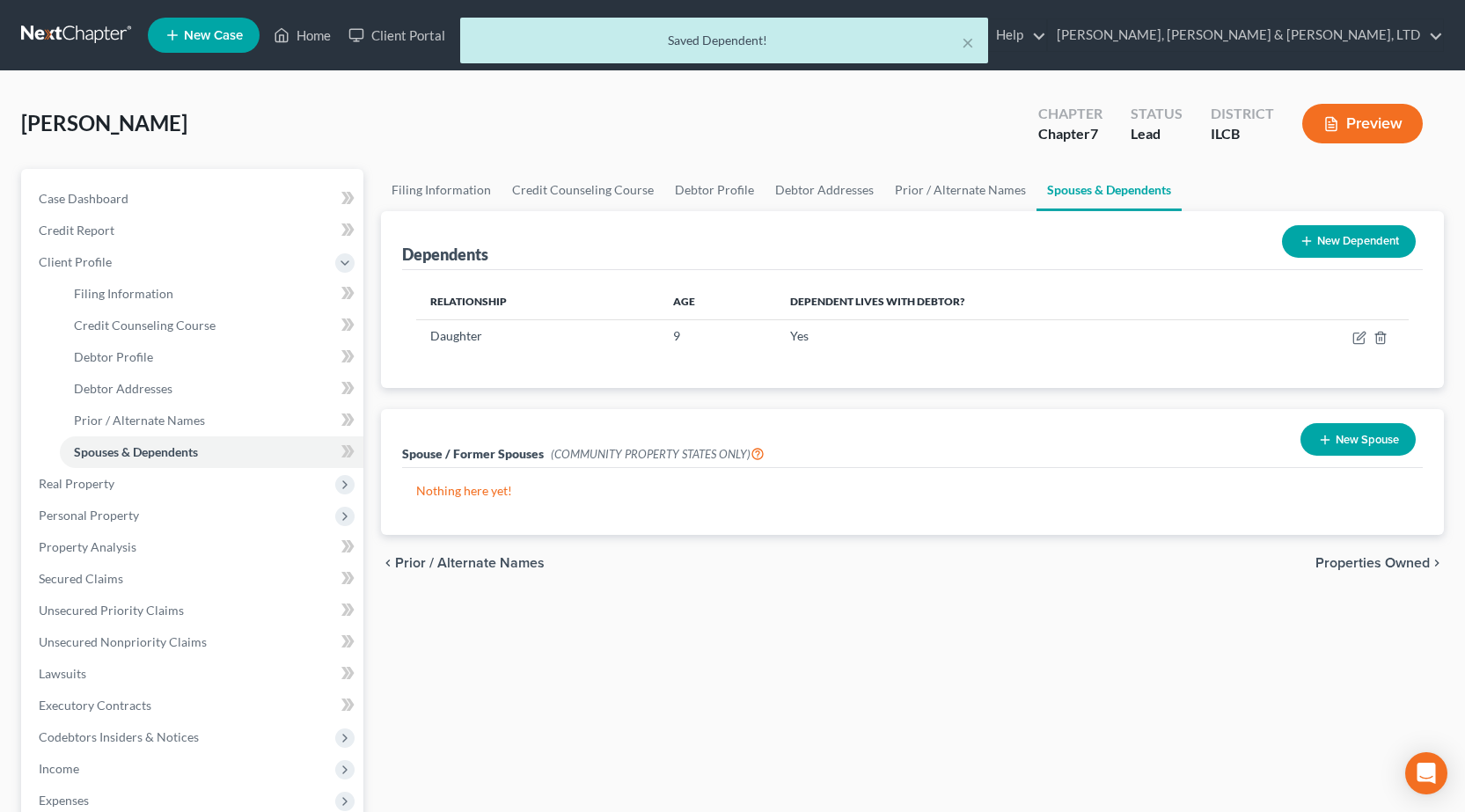
click at [1329, 242] on button "New Dependent" at bounding box center [1349, 240] width 134 height 32
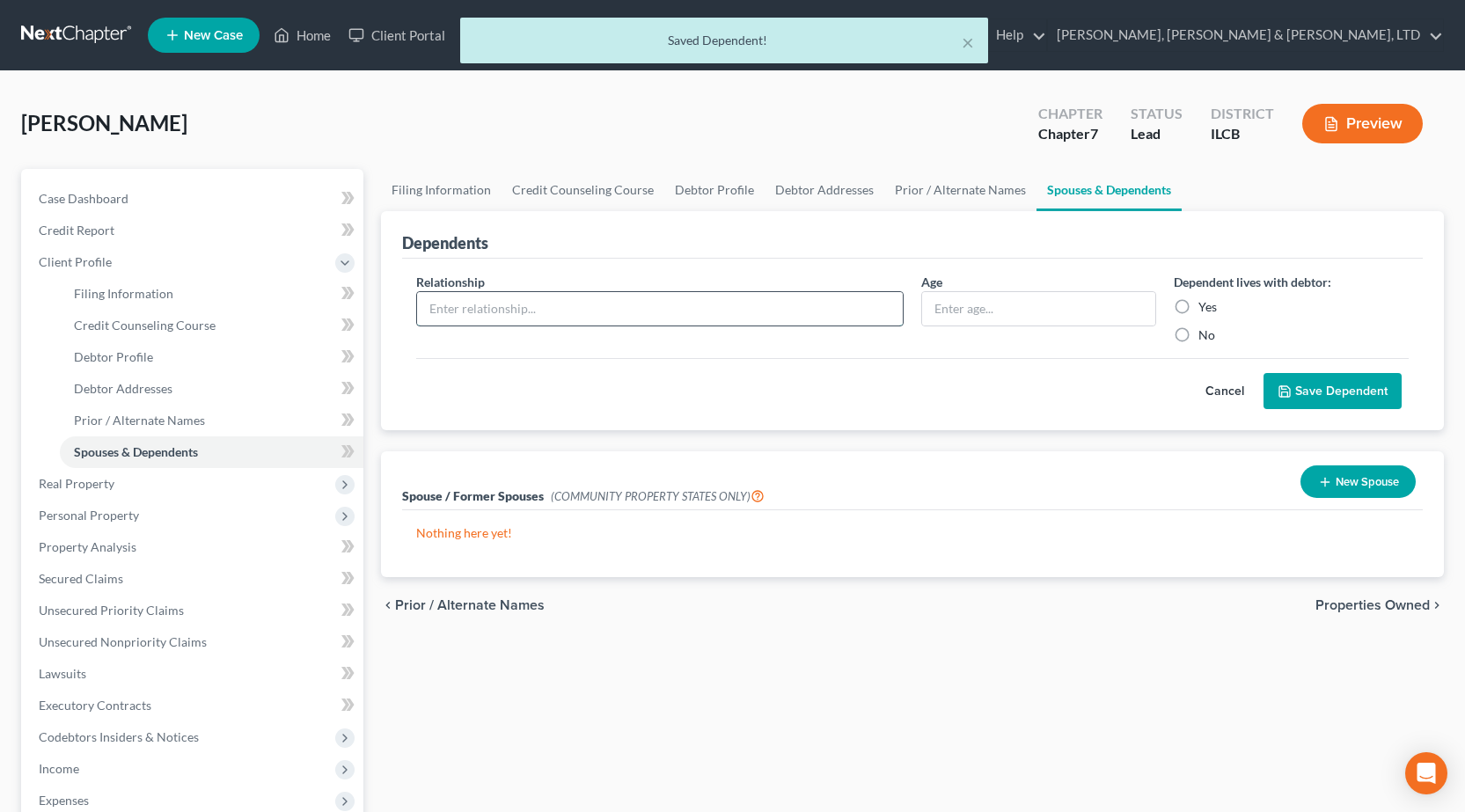
click at [495, 298] on input "text" at bounding box center [659, 308] width 486 height 33
type input "Son"
click at [985, 306] on input "text" at bounding box center [1039, 308] width 233 height 33
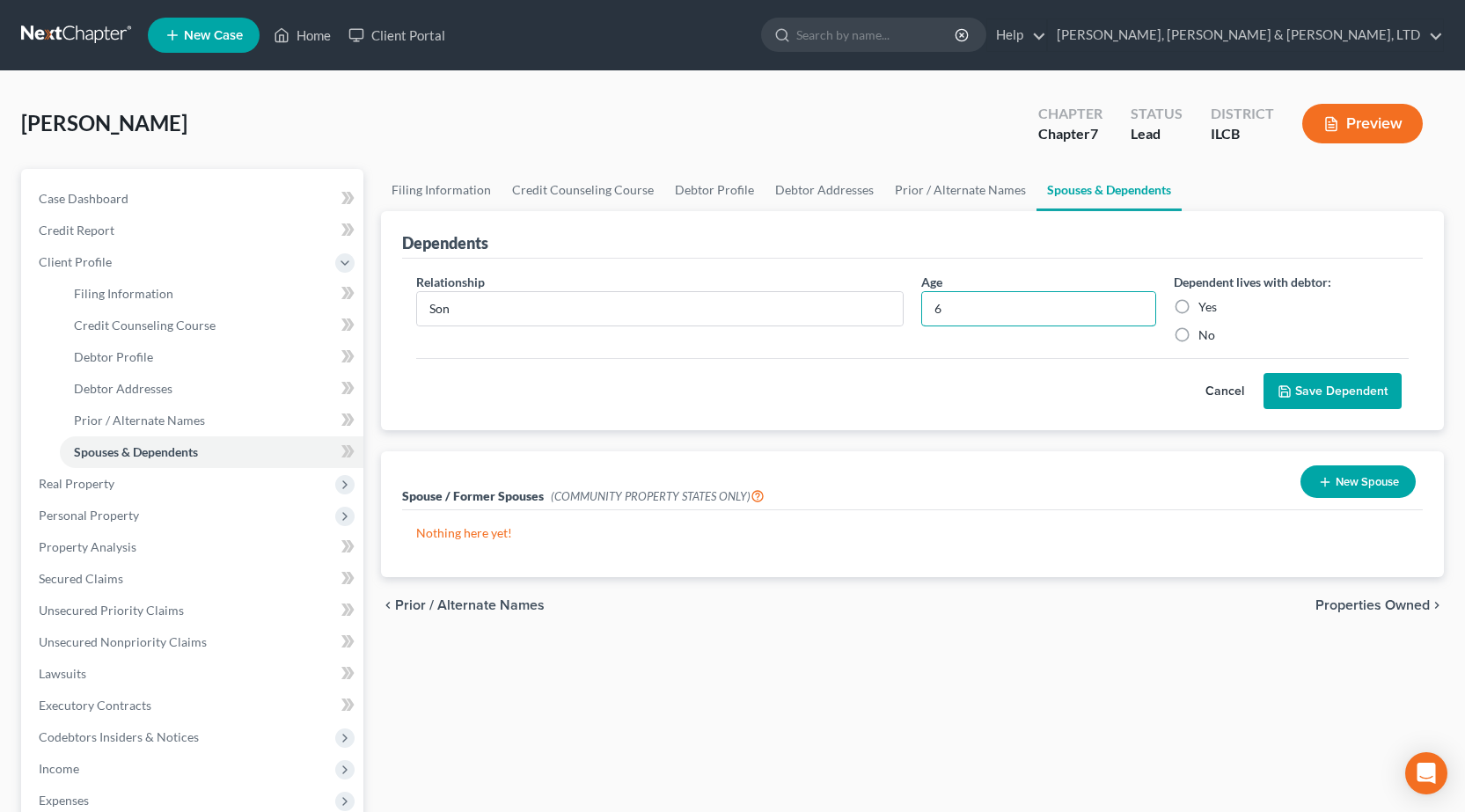
type input "6"
click at [1199, 309] on label "Yes" at bounding box center [1208, 306] width 18 height 17
click at [1205, 309] on input "Yes" at bounding box center [1211, 304] width 11 height 11
radio input "true"
drag, startPoint x: 1326, startPoint y: 398, endPoint x: 1309, endPoint y: 406, distance: 18.8
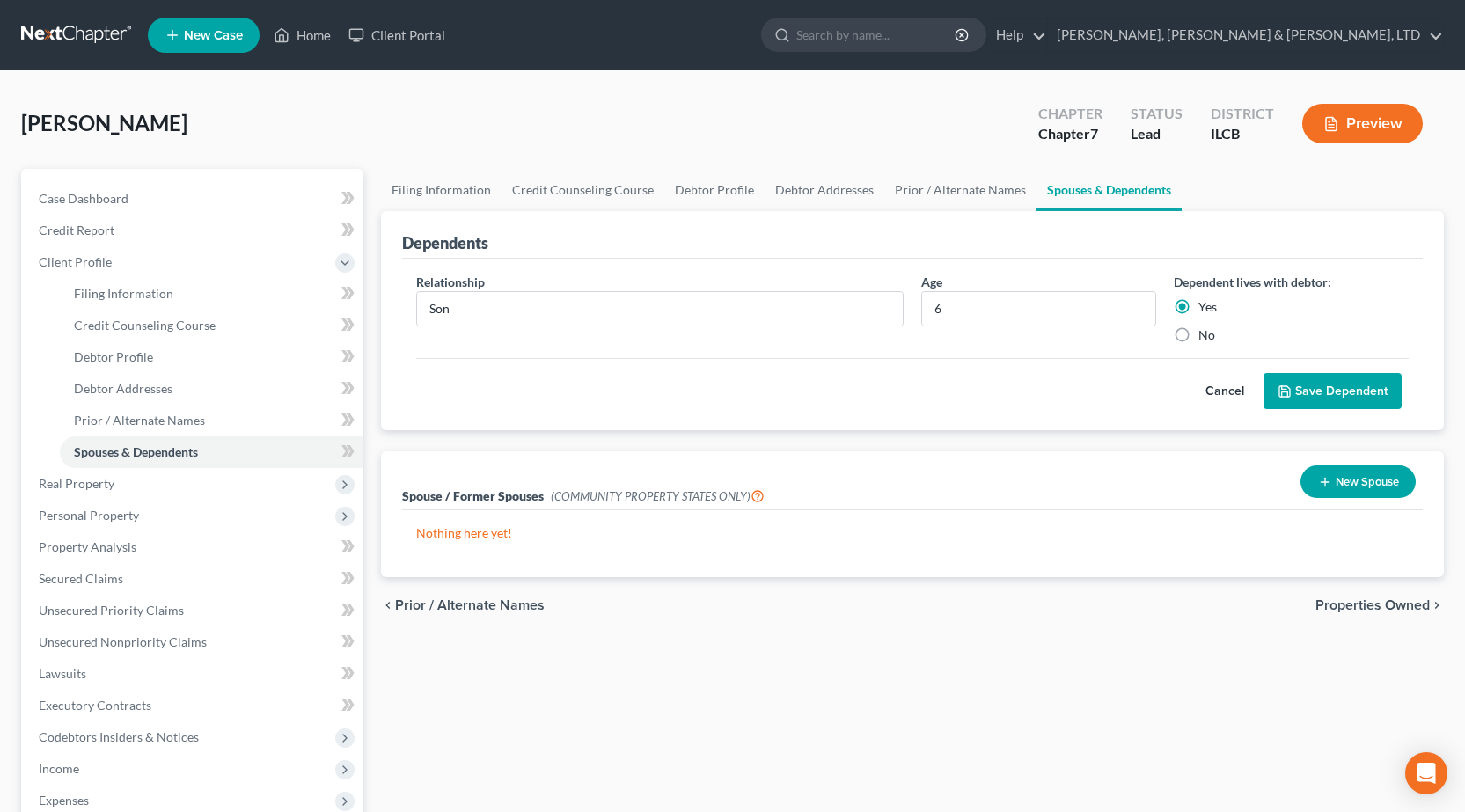
click at [1316, 405] on button "Save Dependent" at bounding box center [1333, 391] width 139 height 37
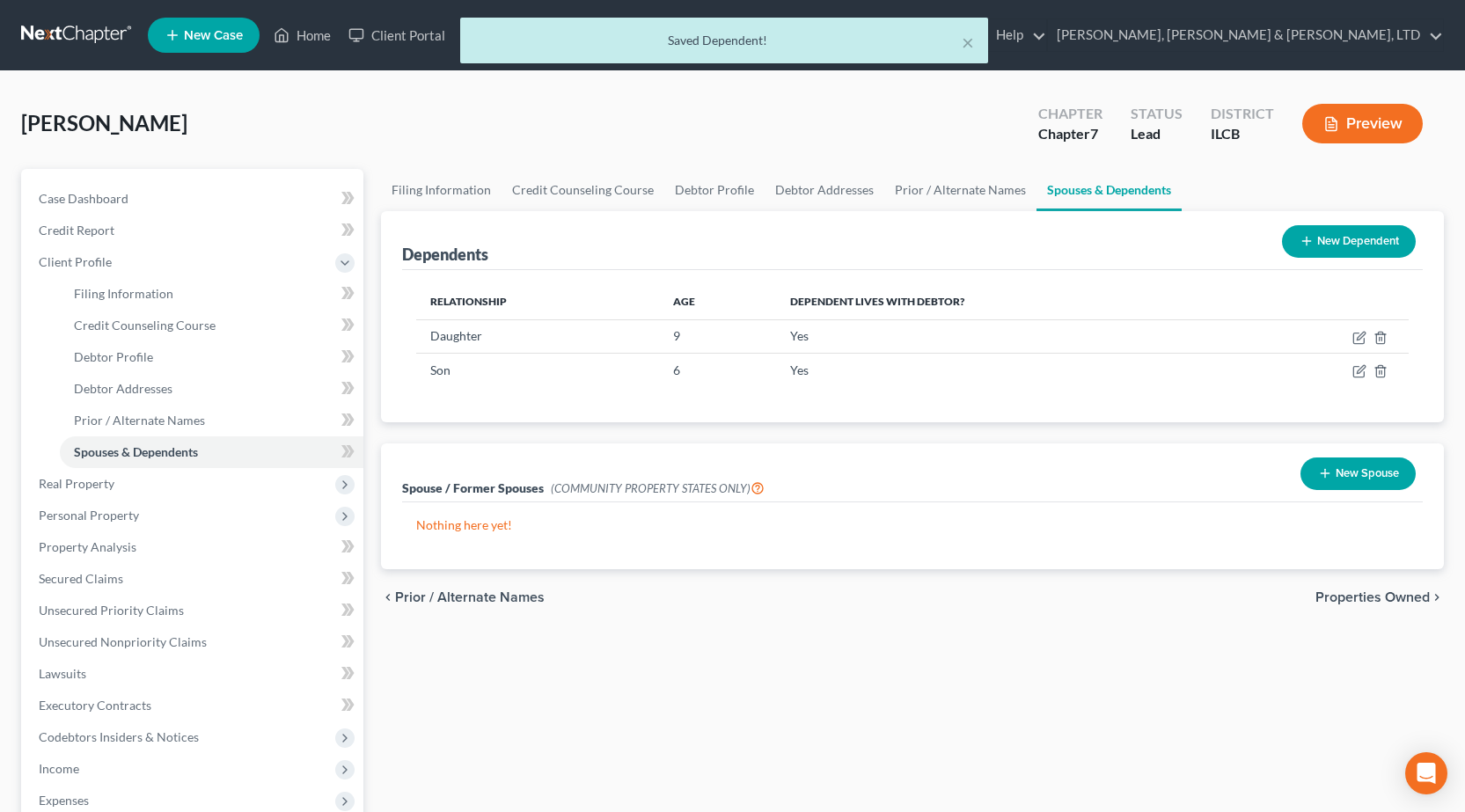
click at [1354, 235] on button "New Dependent" at bounding box center [1349, 240] width 134 height 32
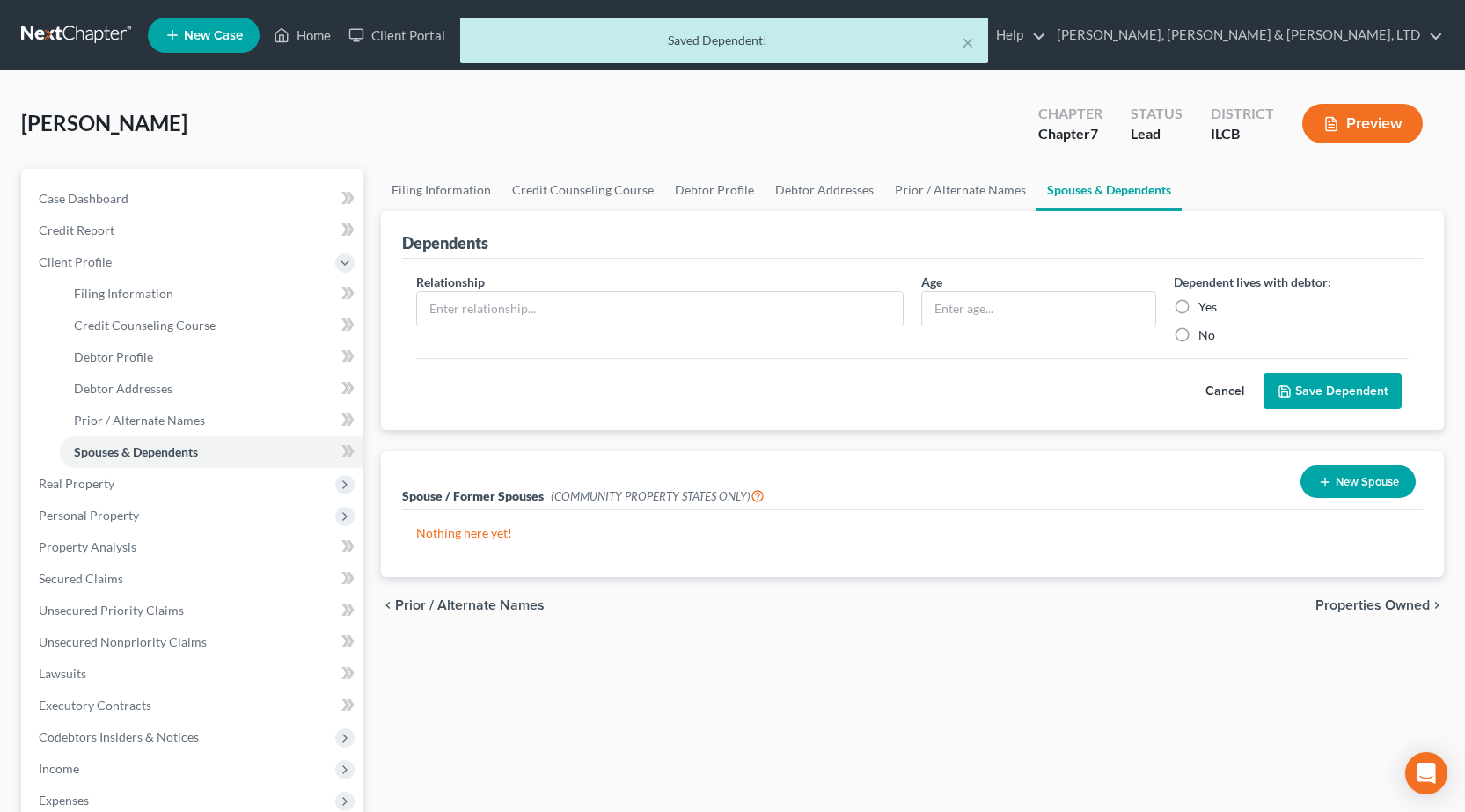
click at [1215, 388] on button "Cancel" at bounding box center [1225, 391] width 77 height 35
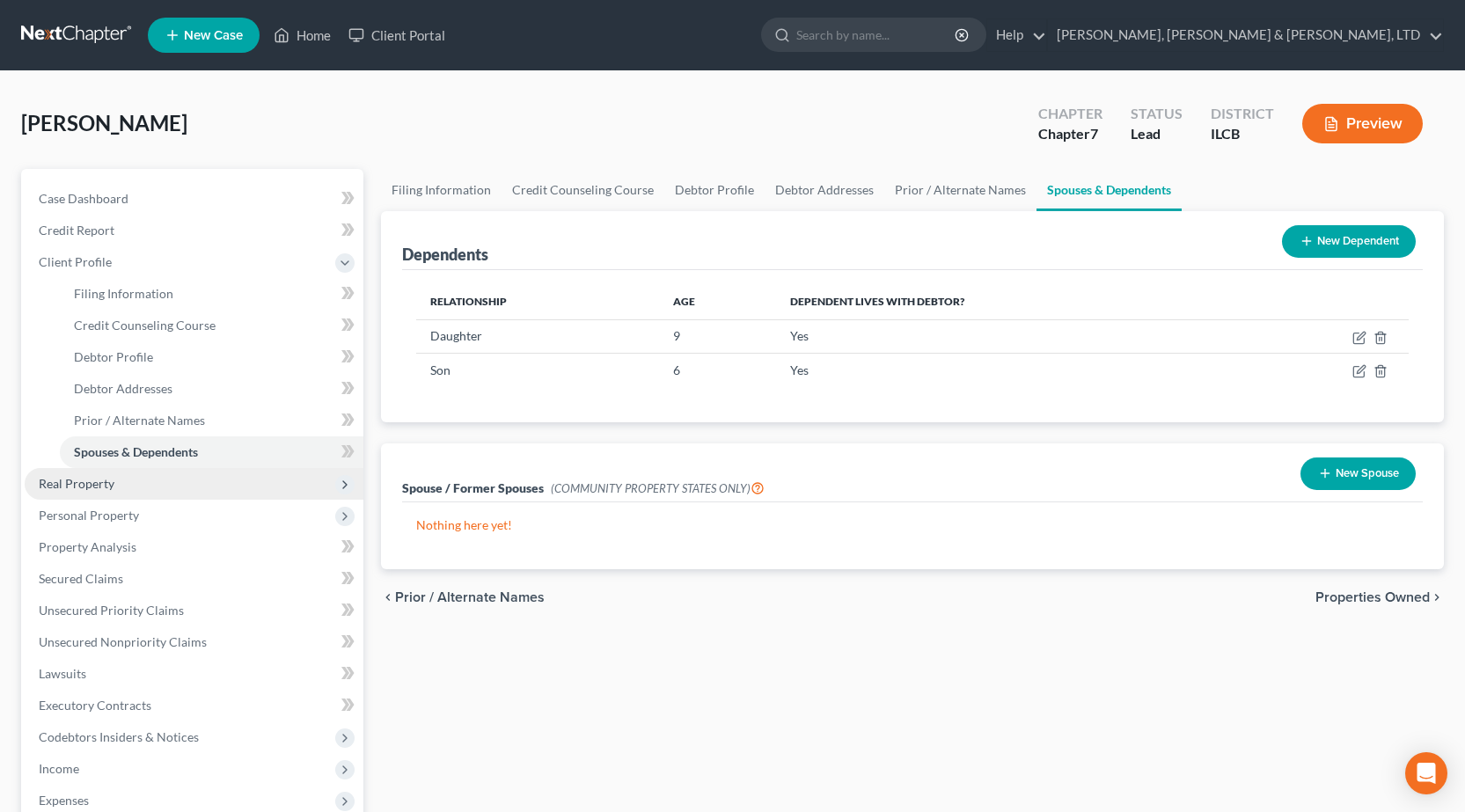
click at [90, 476] on span "Real Property" at bounding box center [76, 484] width 75 height 15
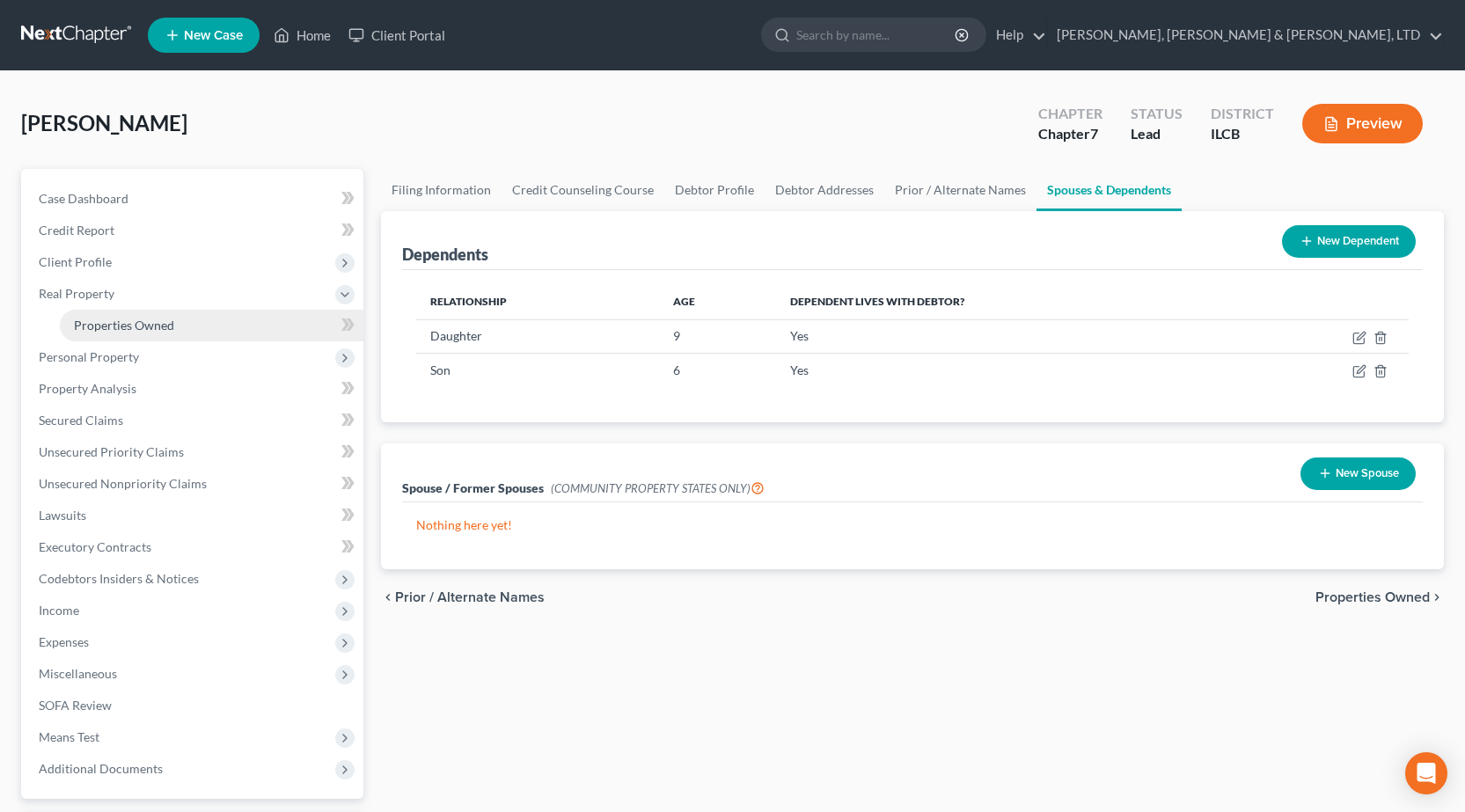
click at [131, 322] on span "Properties Owned" at bounding box center [124, 325] width 100 height 15
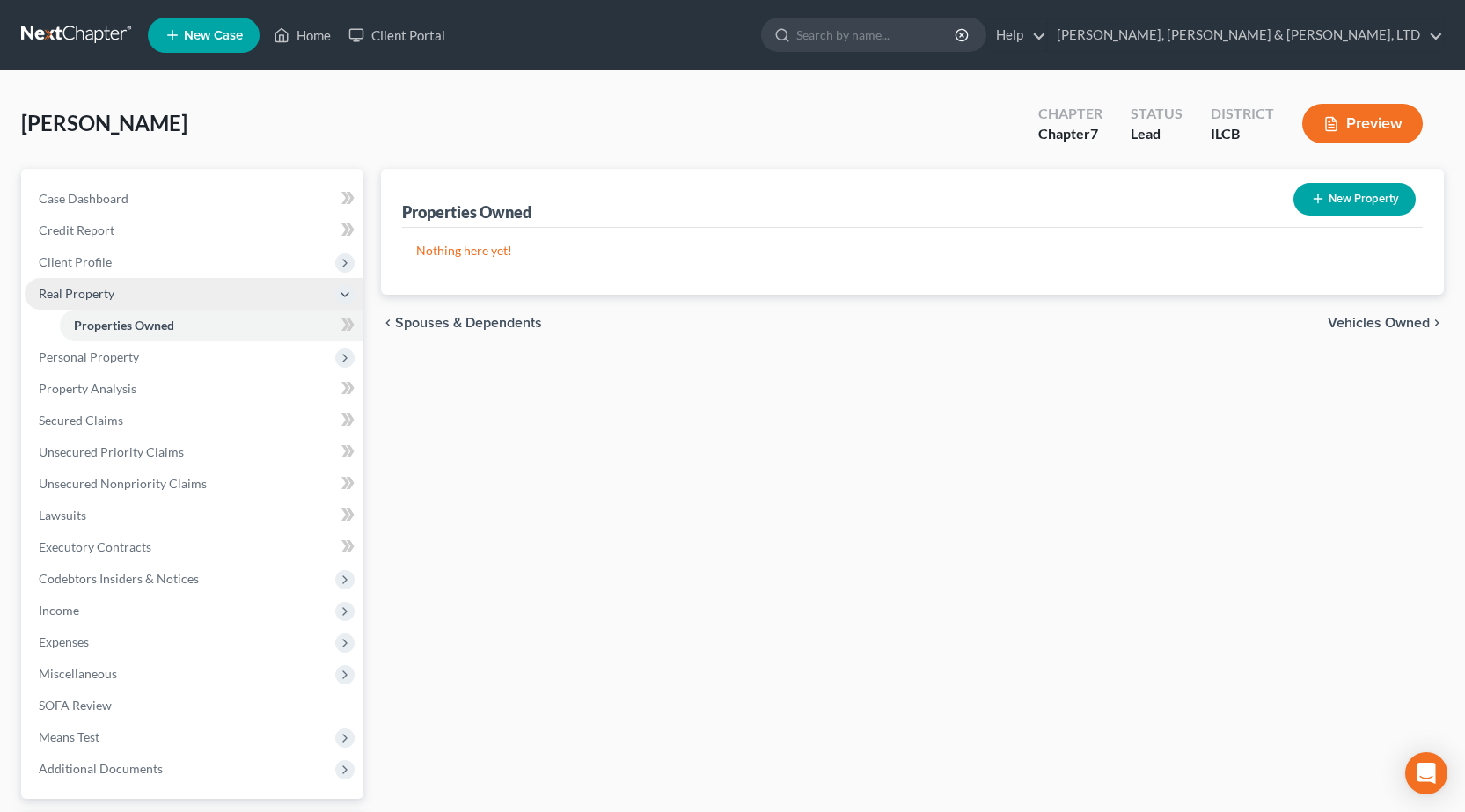
click at [127, 284] on span "Real Property" at bounding box center [194, 294] width 339 height 32
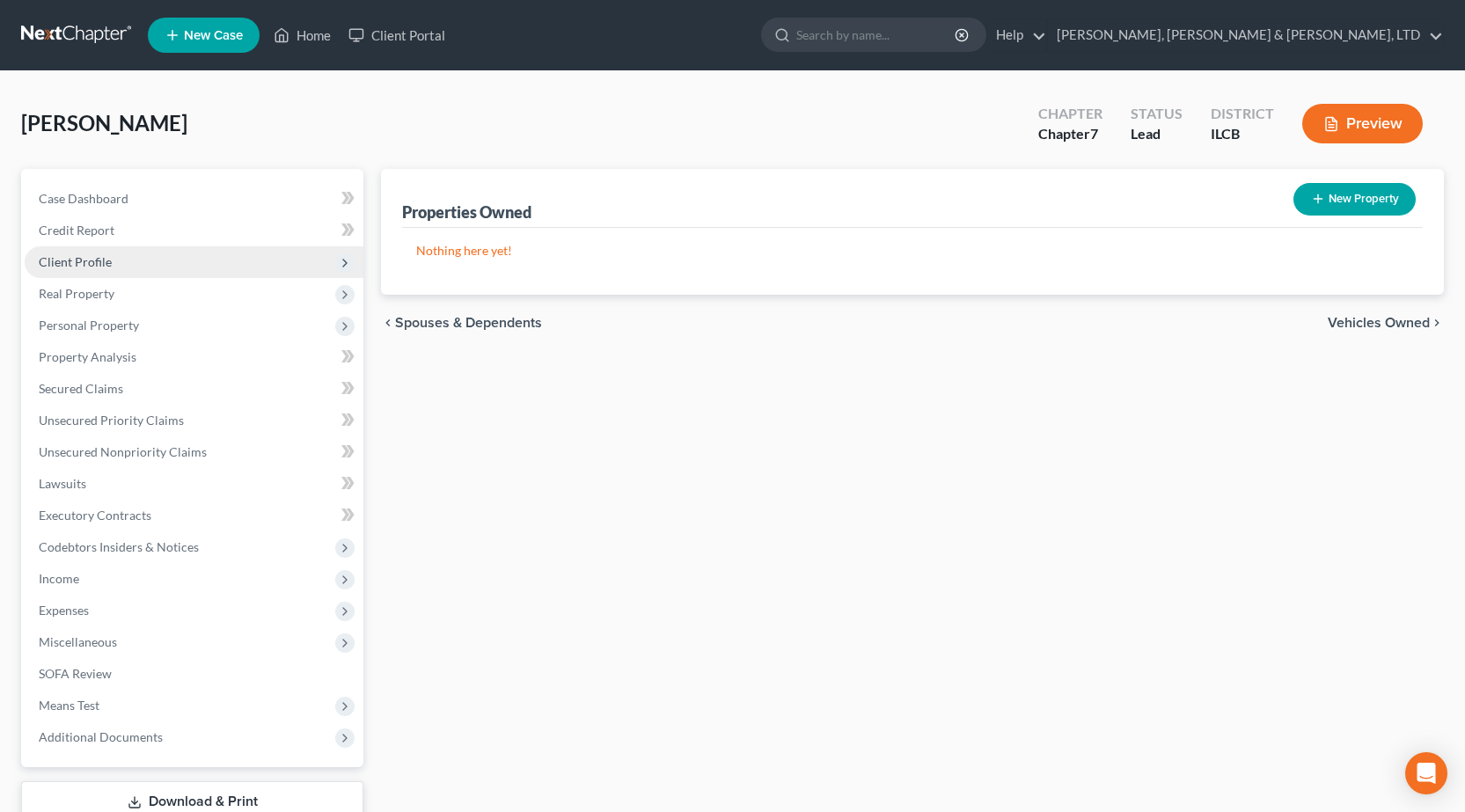
click at [95, 264] on span "Client Profile" at bounding box center [75, 261] width 73 height 15
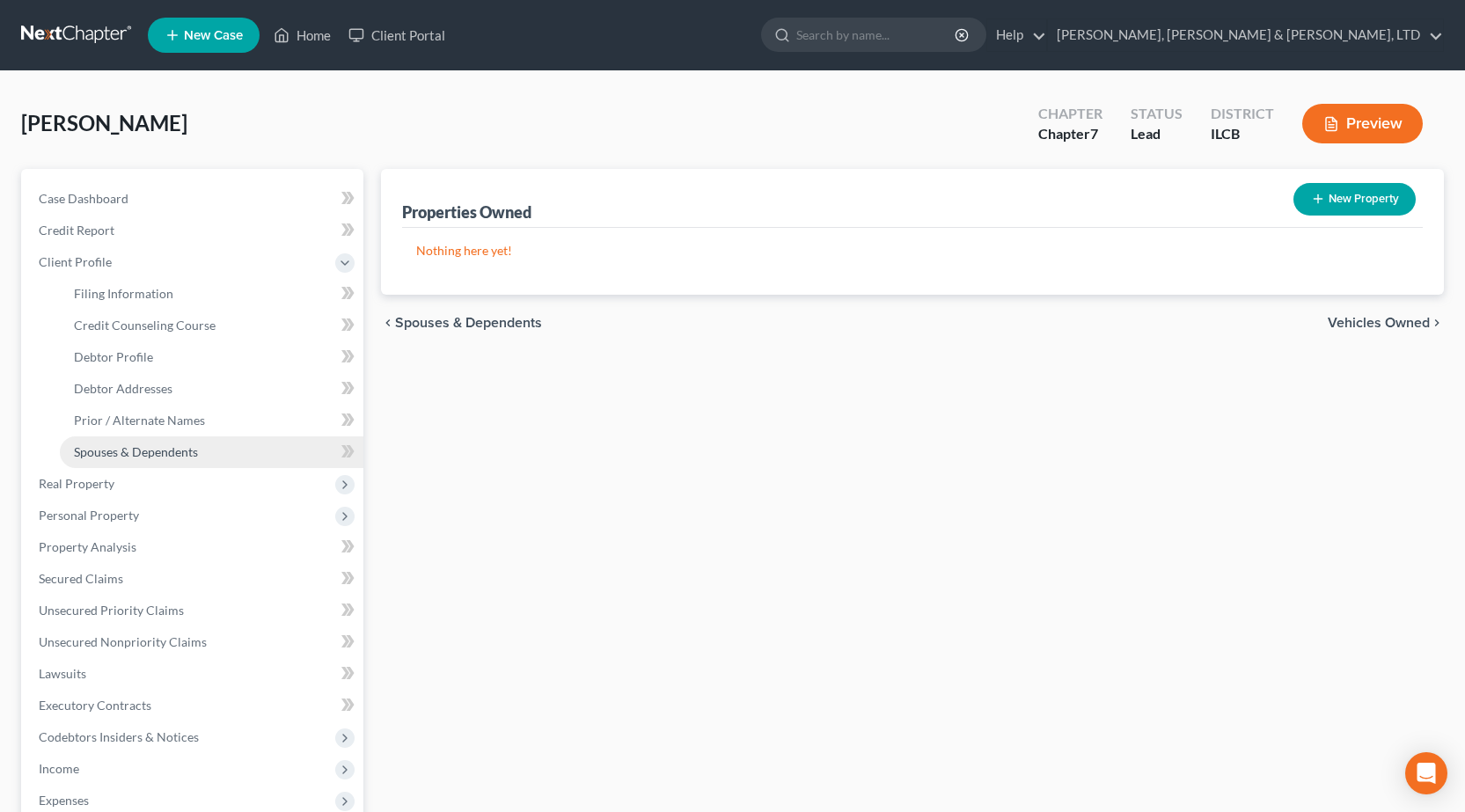
click at [163, 447] on span "Spouses & Dependents" at bounding box center [136, 451] width 124 height 15
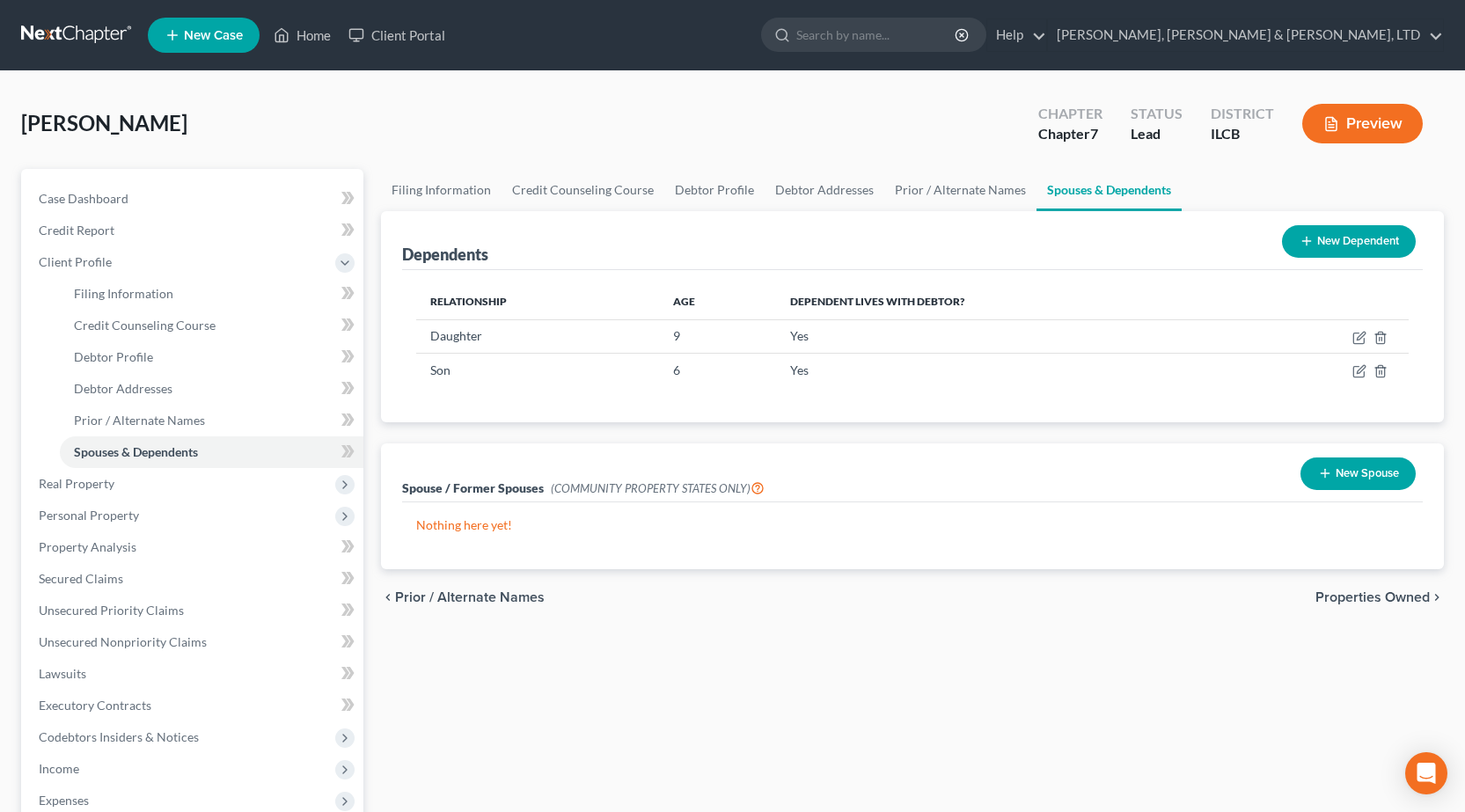
click at [1306, 241] on icon at bounding box center [1306, 240] width 14 height 14
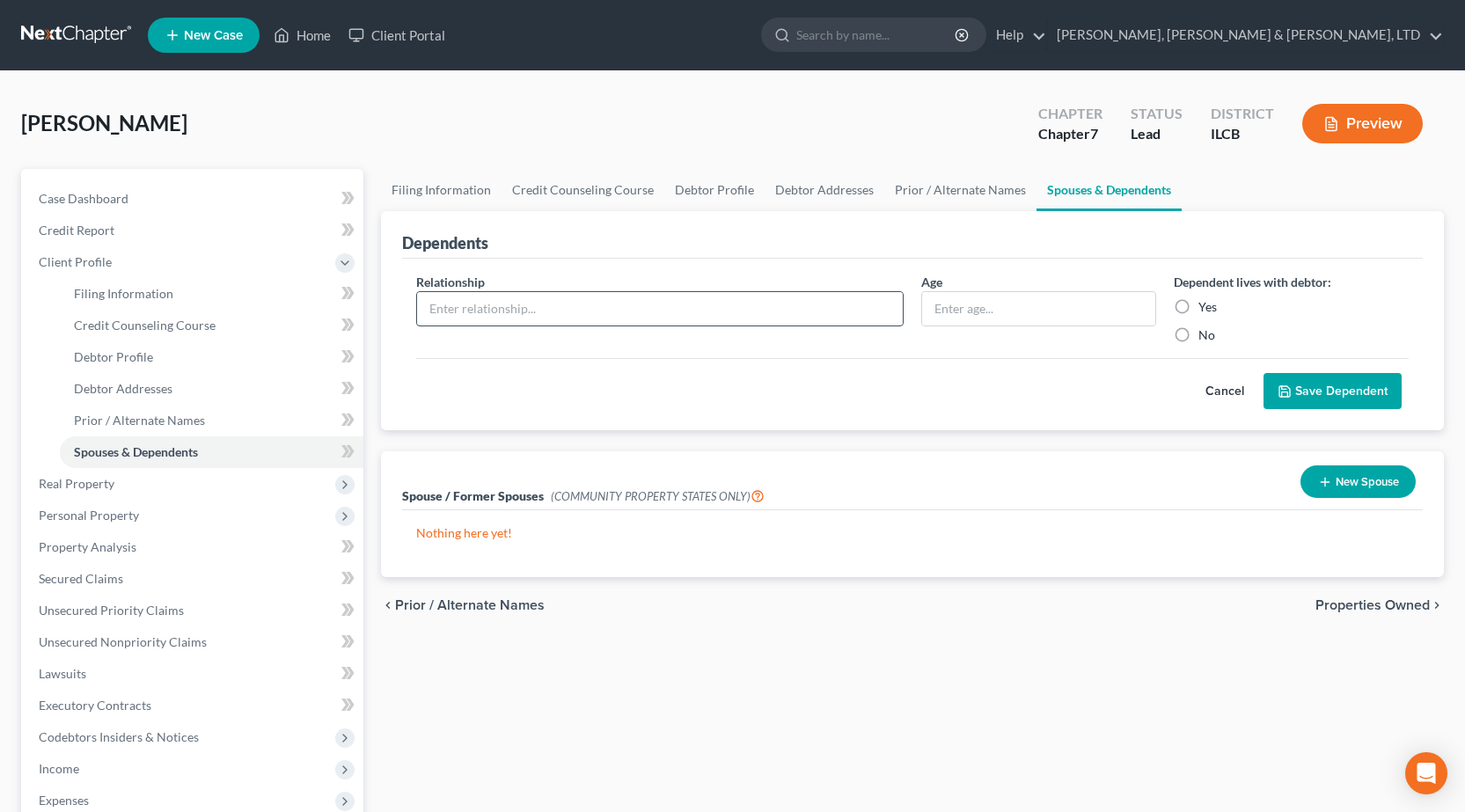
click at [598, 318] on input "text" at bounding box center [659, 308] width 486 height 33
type input "Uncle"
click at [1352, 388] on button "Save Dependent" at bounding box center [1333, 391] width 139 height 37
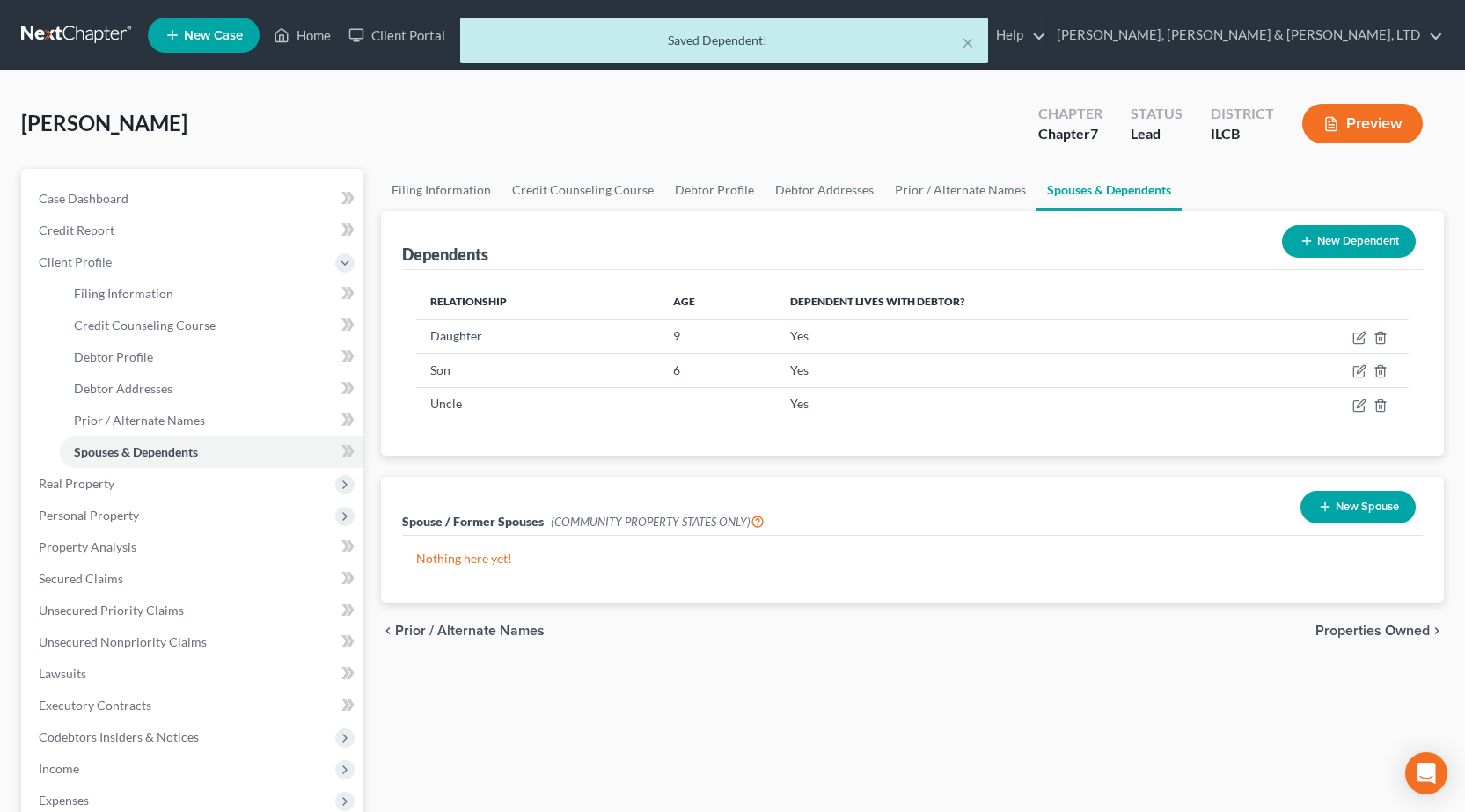
click at [1313, 237] on button "New Dependent" at bounding box center [1349, 240] width 134 height 32
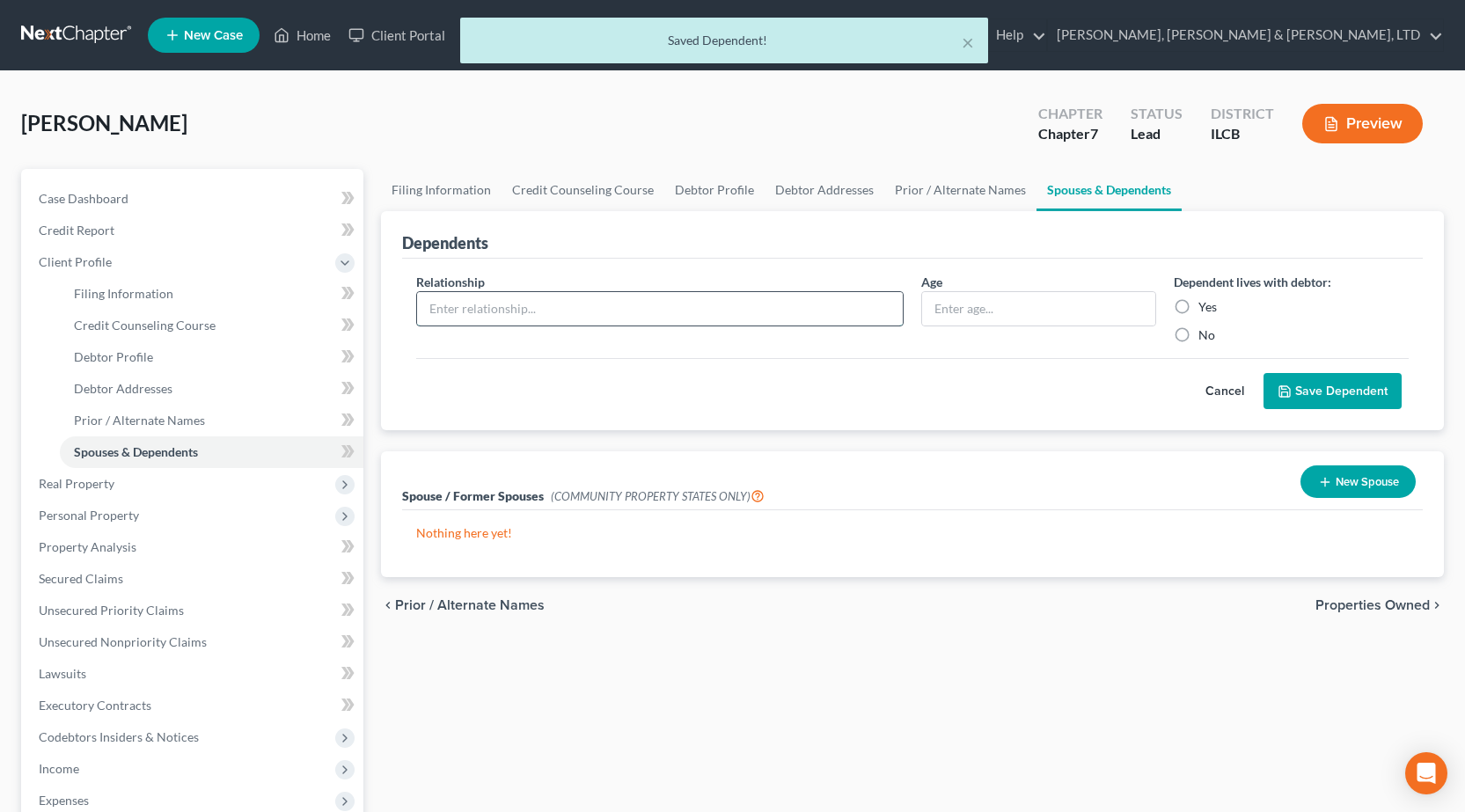
click at [539, 304] on input "text" at bounding box center [659, 308] width 486 height 33
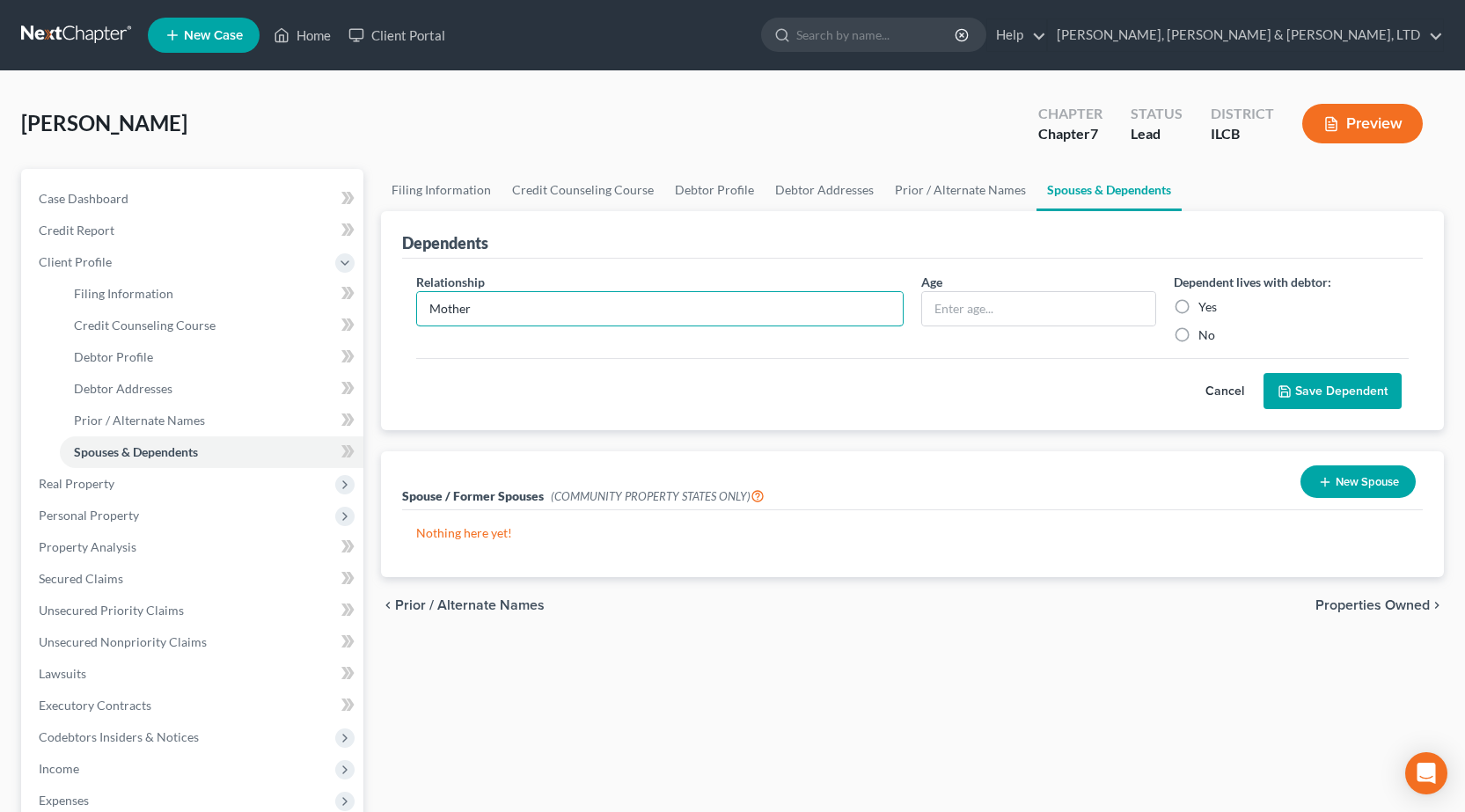
type input "Mother"
click at [1342, 380] on button "Save Dependent" at bounding box center [1333, 391] width 139 height 37
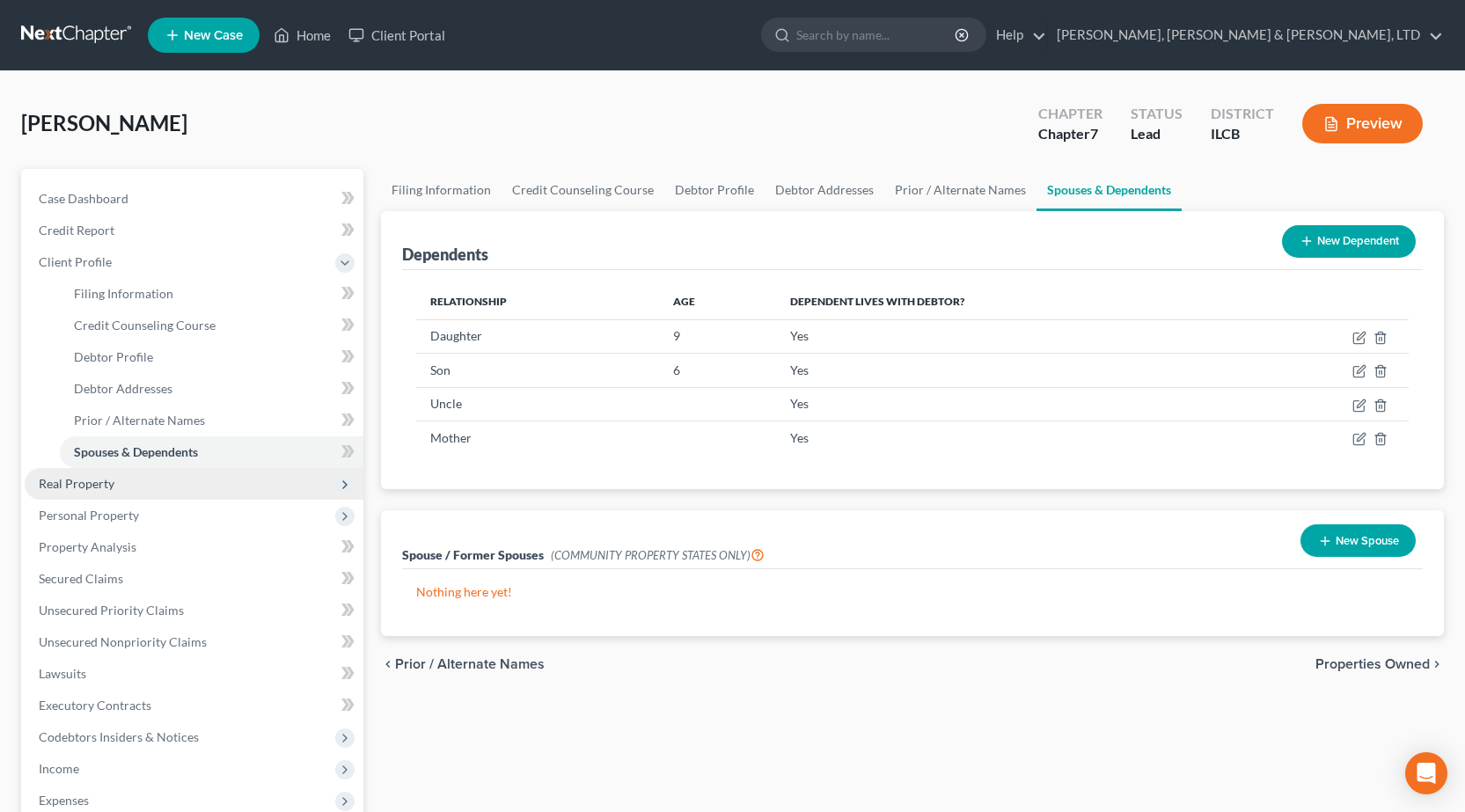
click at [208, 477] on span "Real Property" at bounding box center [194, 484] width 339 height 32
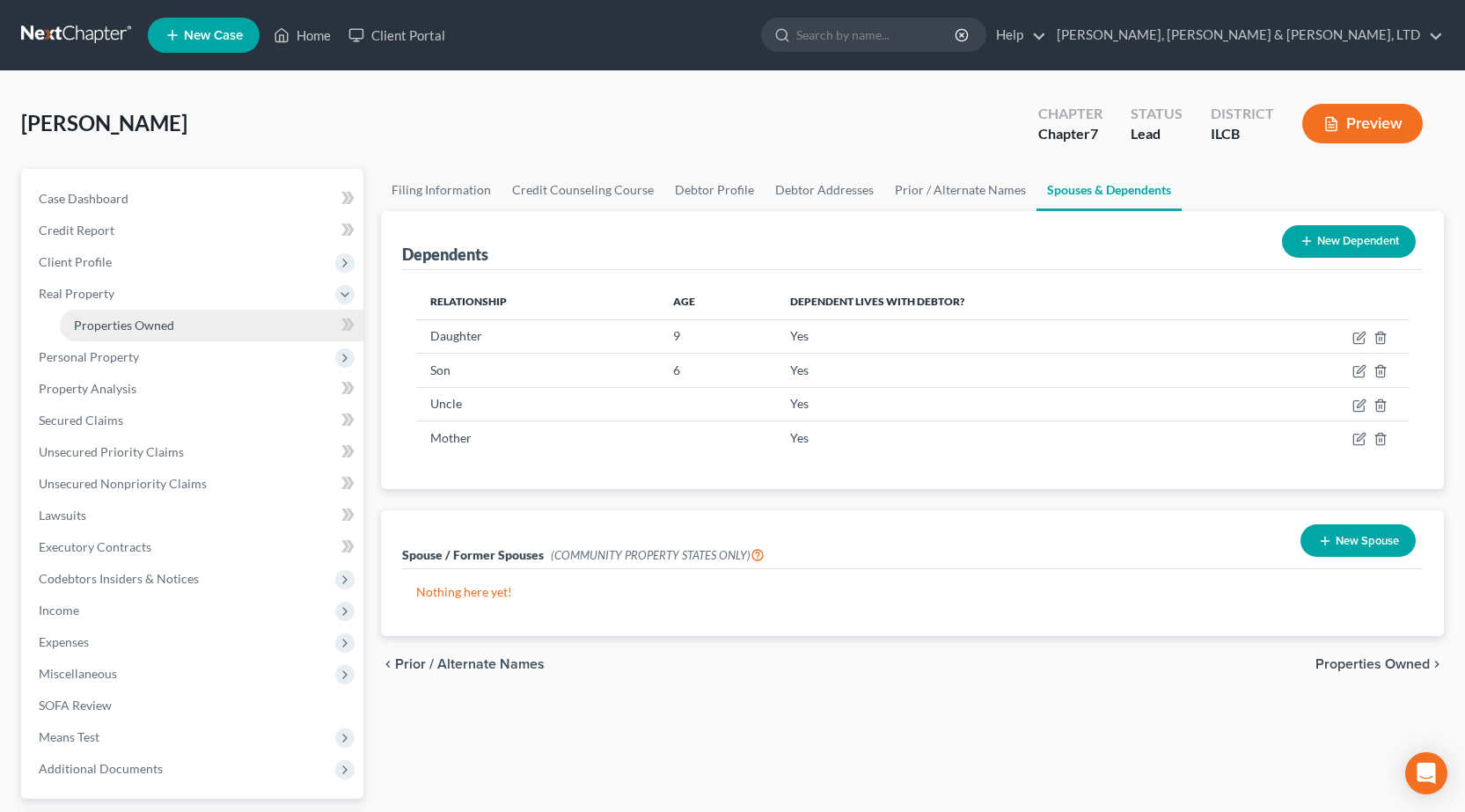
click at [115, 321] on span "Properties Owned" at bounding box center [124, 325] width 100 height 15
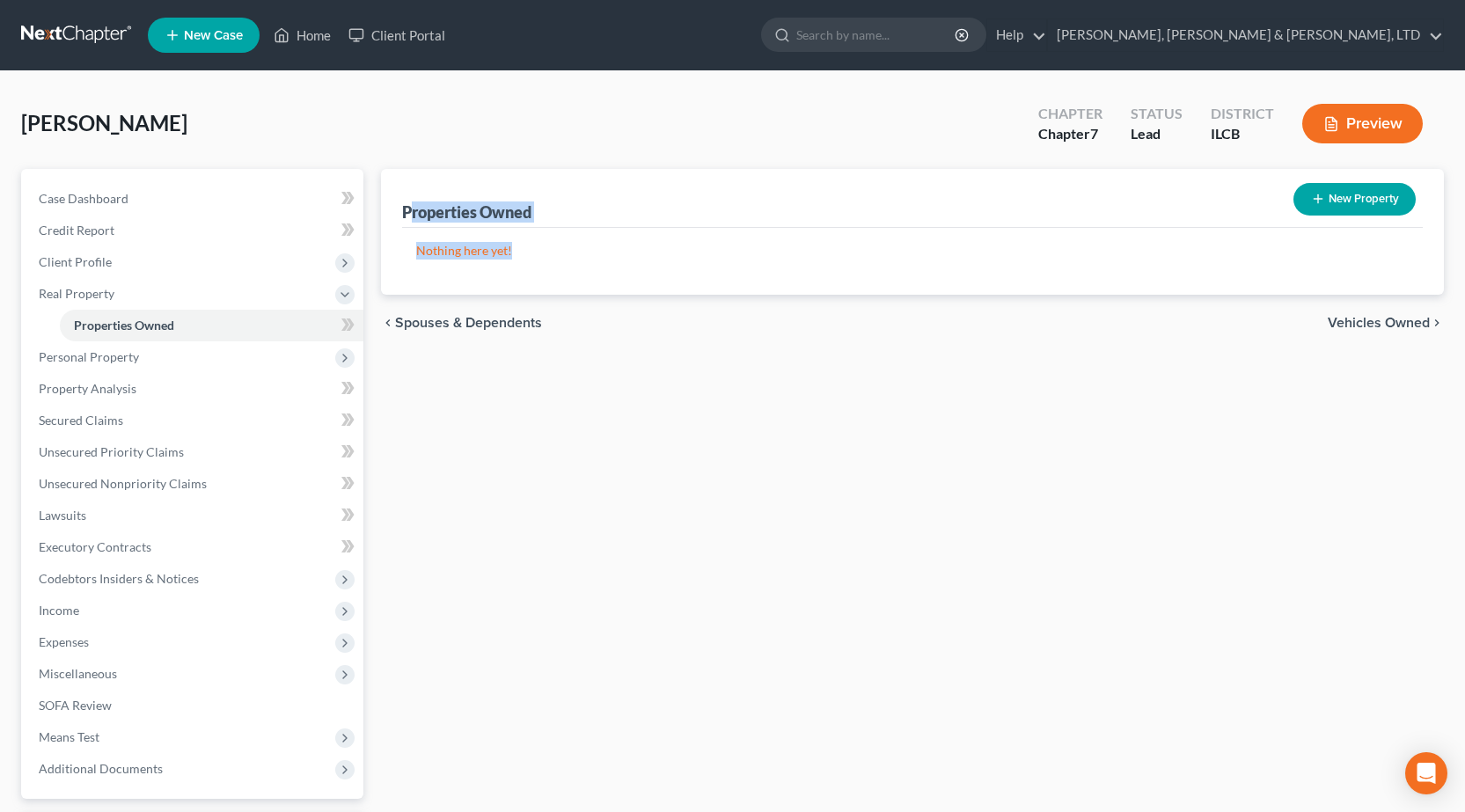
drag, startPoint x: 522, startPoint y: 254, endPoint x: 521, endPoint y: 263, distance: 9.1
click at [412, 216] on div "Properties Owned New Property Nothing here yet! Property Market Value Liens Exe…" at bounding box center [912, 231] width 1063 height 126
click at [522, 261] on div "Nothing here yet! Property Market Value Liens Exemptions" at bounding box center [912, 261] width 1021 height 67
click at [522, 254] on p "Nothing here yet!" at bounding box center [911, 250] width 992 height 17
click at [594, 437] on div "Properties Owned New Property Nothing here yet! Property Market Value Liens Exe…" at bounding box center [912, 534] width 1080 height 731
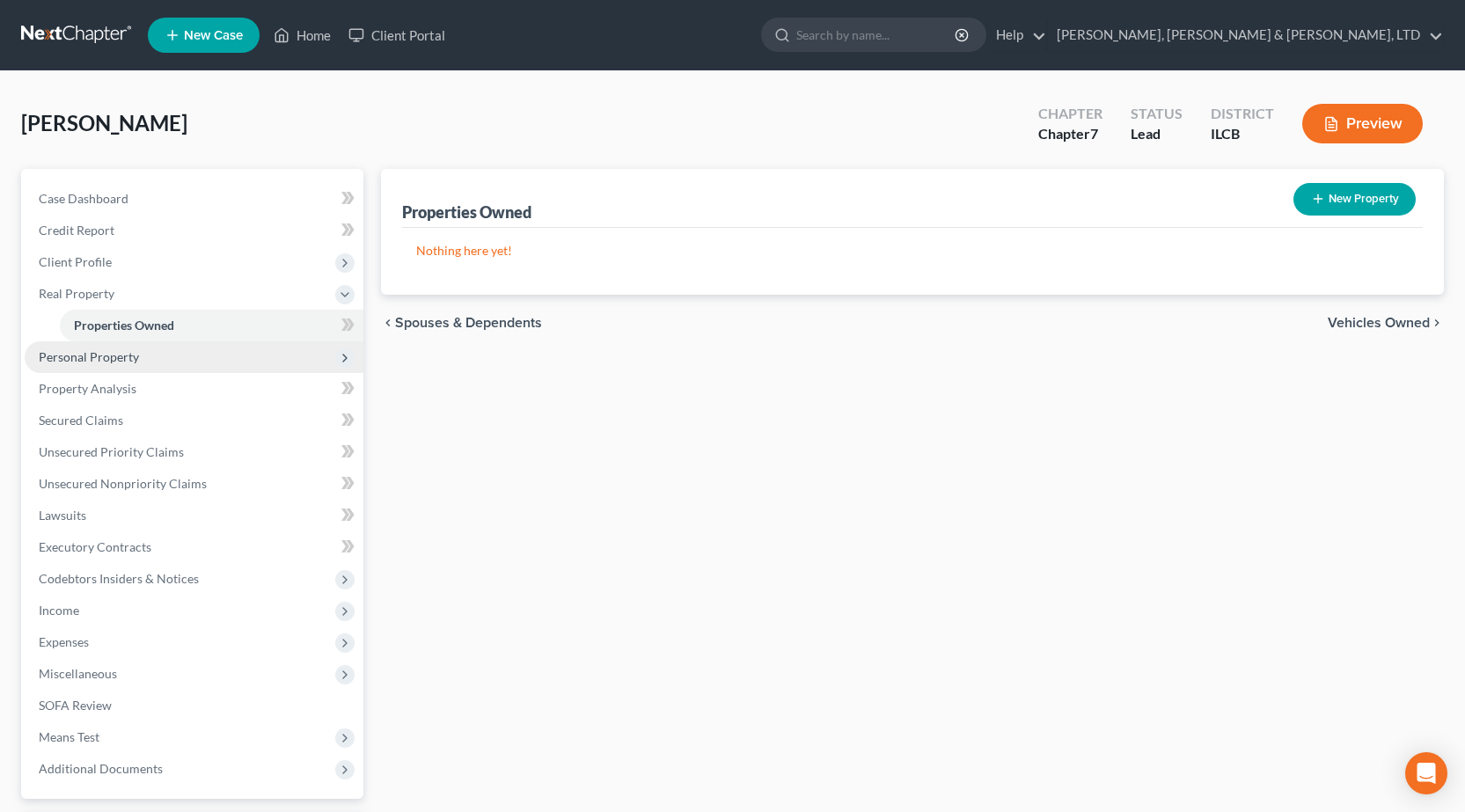
click at [91, 365] on span "Personal Property" at bounding box center [194, 357] width 339 height 32
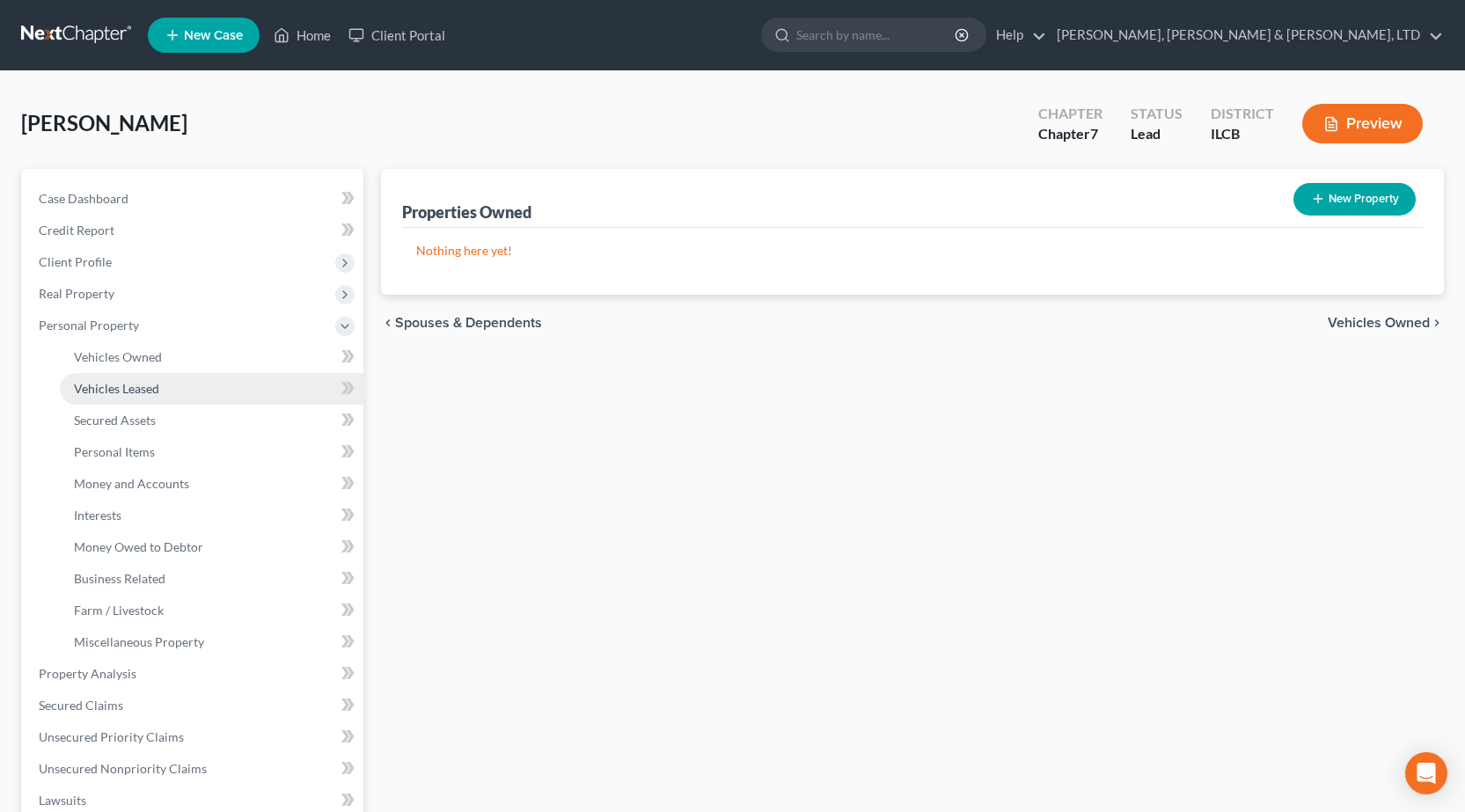
click at [148, 376] on link "Vehicles Leased" at bounding box center [211, 388] width 304 height 32
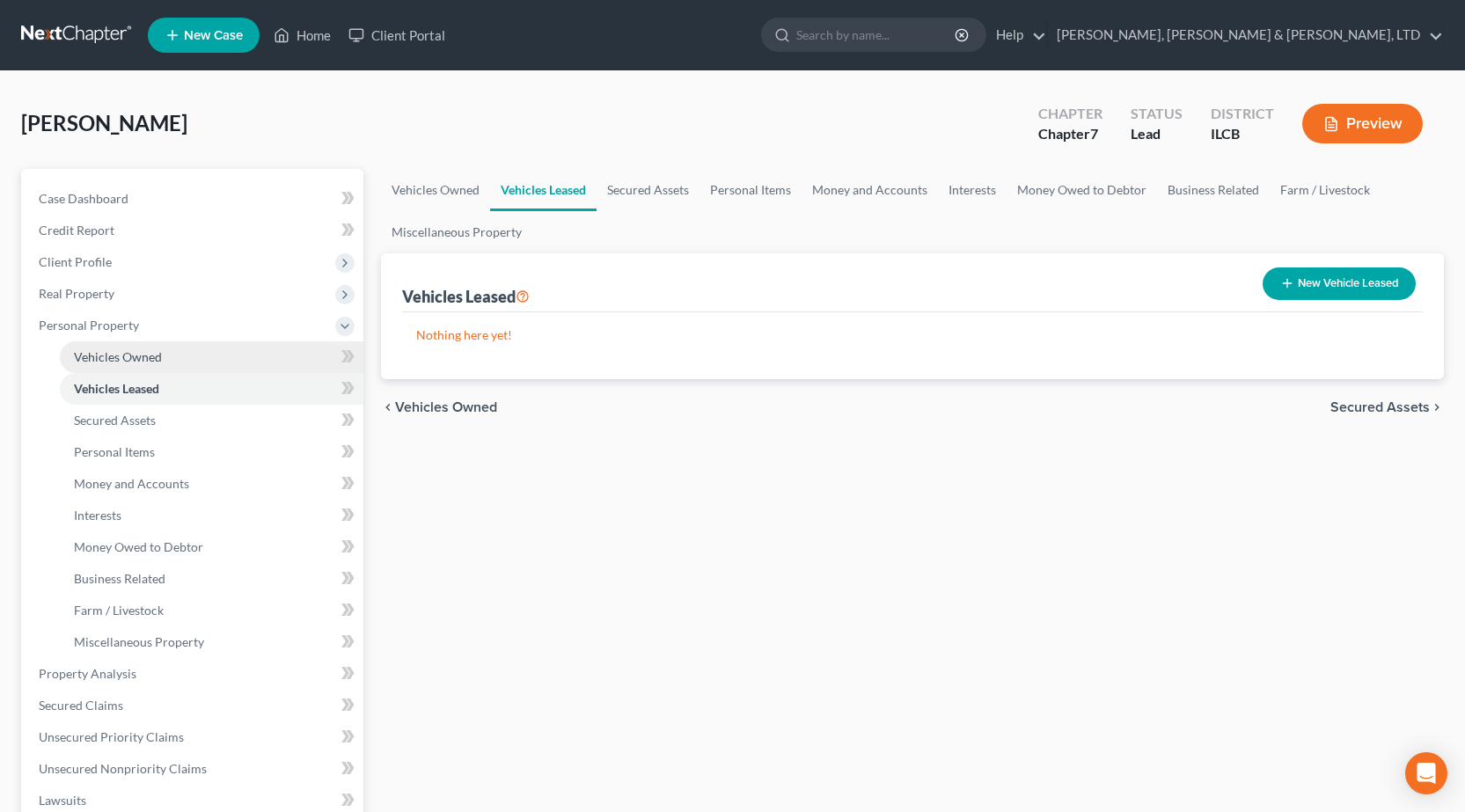
click at [134, 361] on span "Vehicles Owned" at bounding box center [118, 357] width 88 height 15
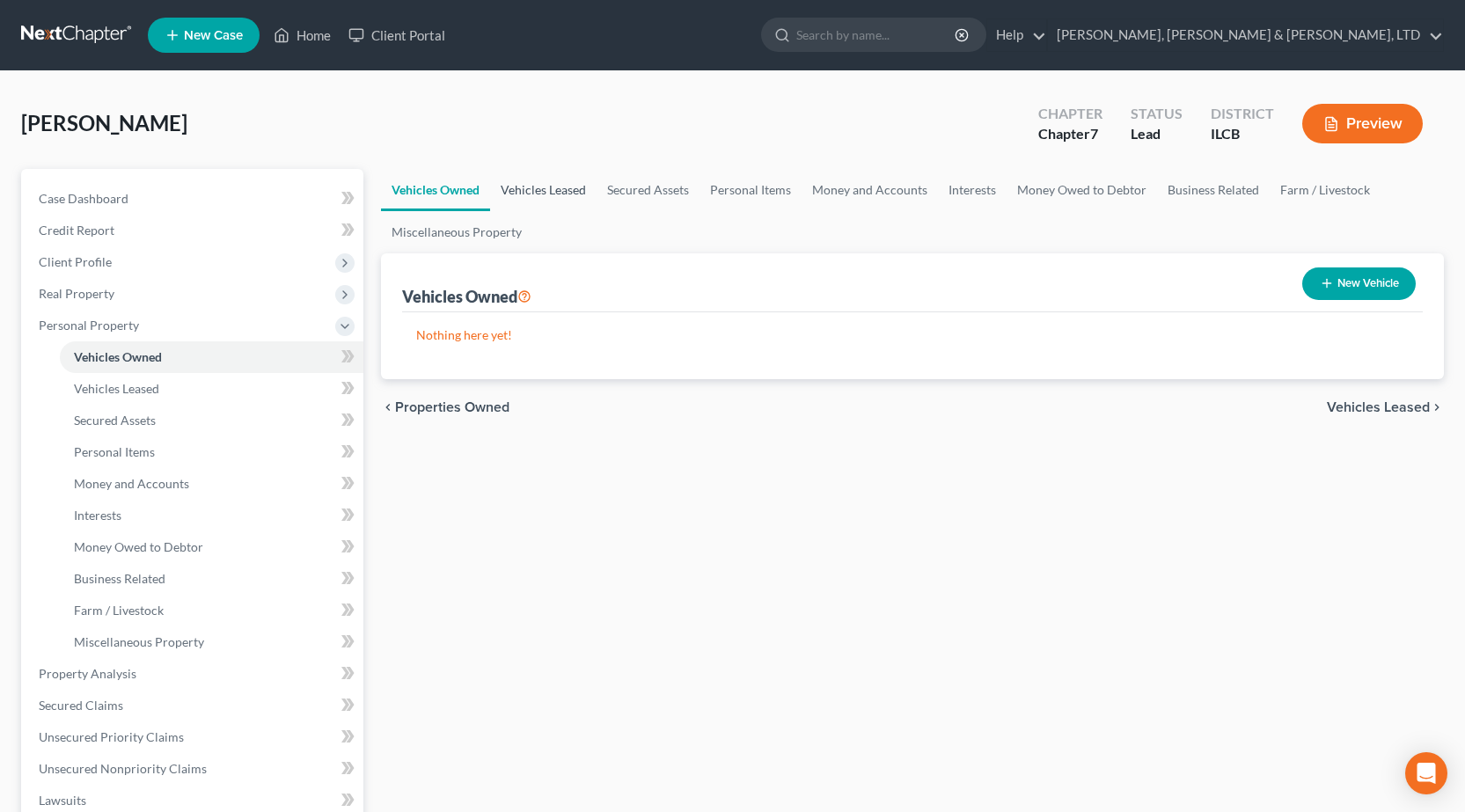
click at [540, 187] on link "Vehicles Leased" at bounding box center [543, 190] width 106 height 42
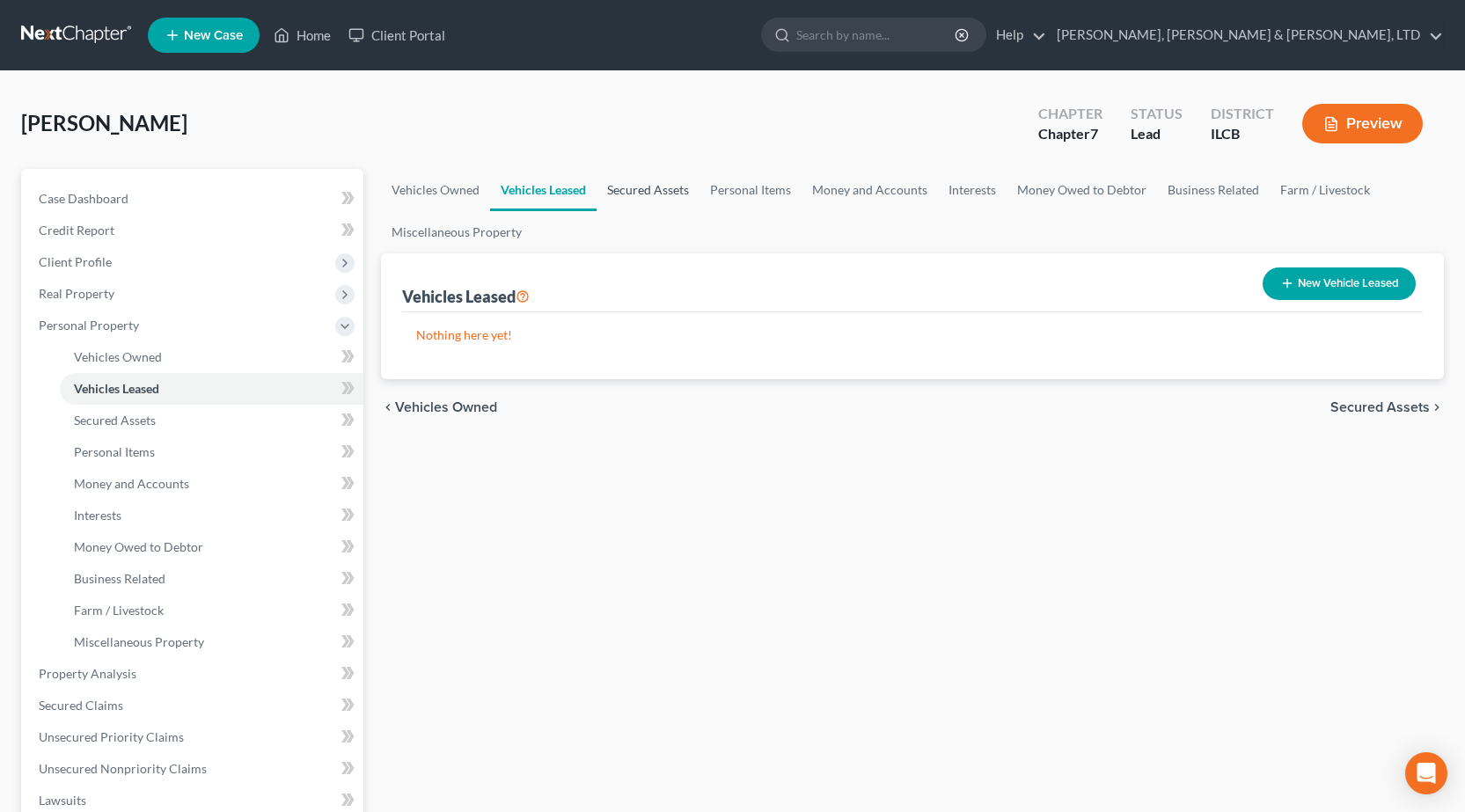
click at [622, 185] on link "Secured Assets" at bounding box center [648, 190] width 103 height 42
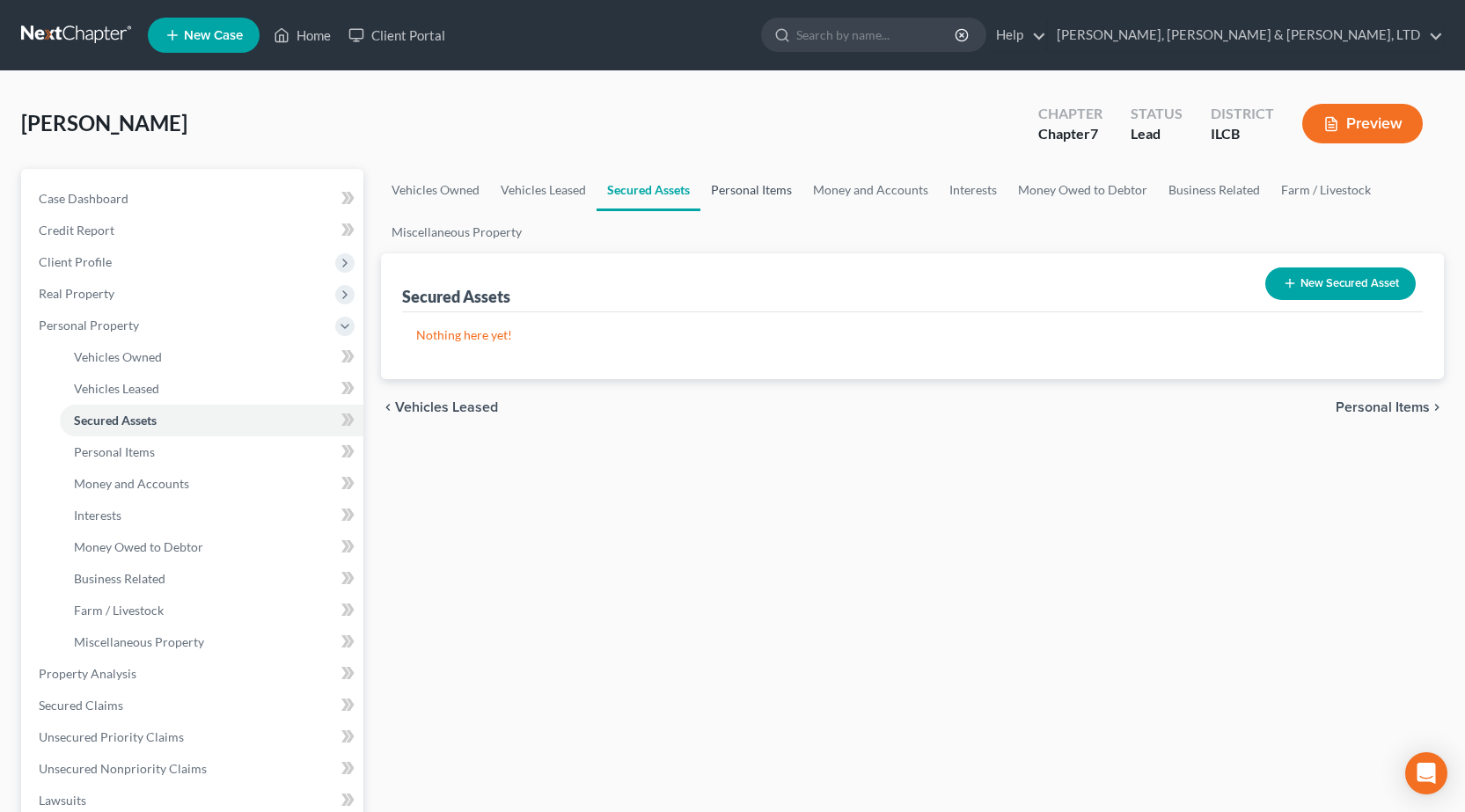
click at [708, 195] on link "Personal Items" at bounding box center [751, 190] width 102 height 42
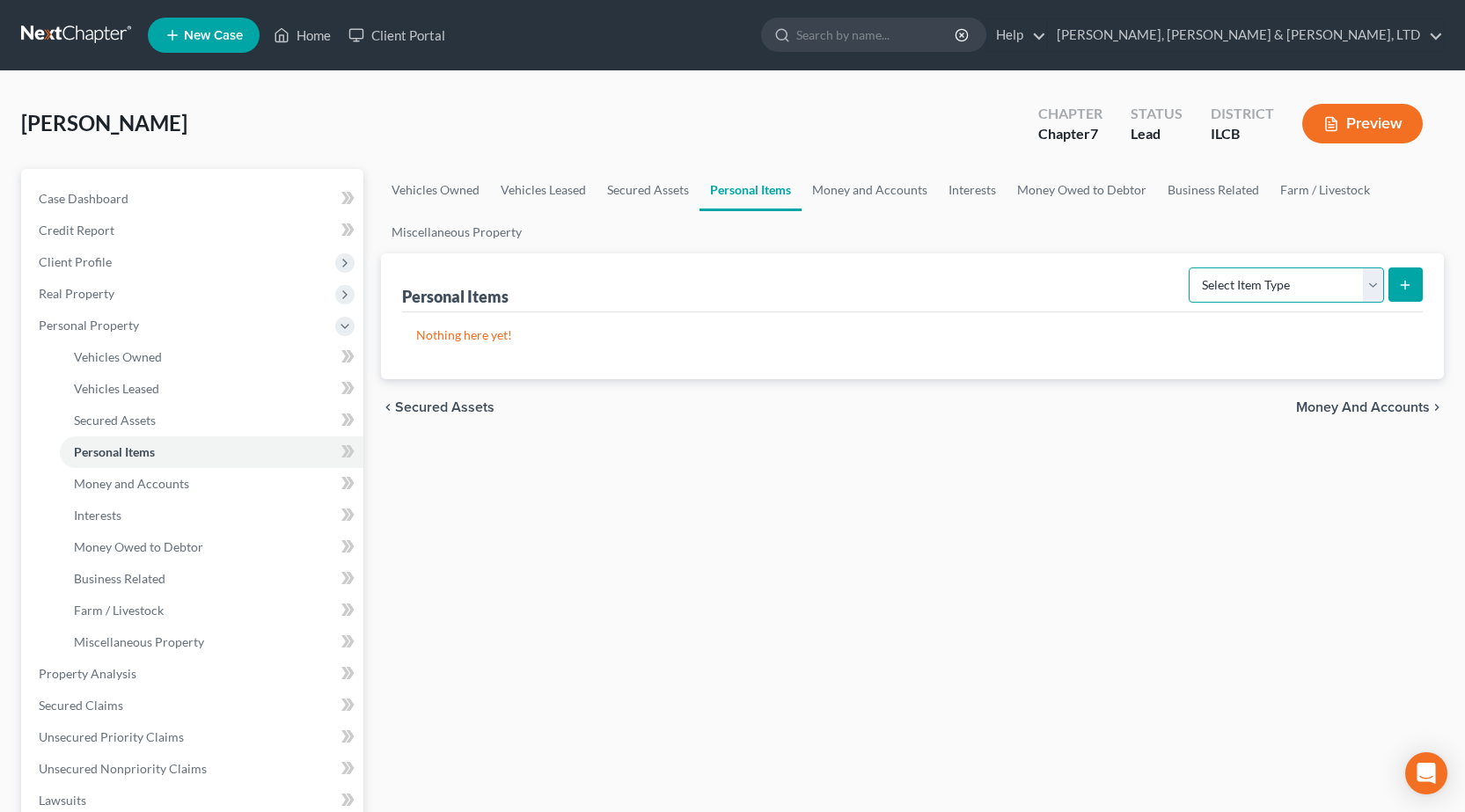
click at [1239, 276] on select "Select Item Type Clothing Collectibles Of Value Electronics Firearms Household …" at bounding box center [1286, 284] width 196 height 35
select select "clothing"
click at [1191, 267] on select "Select Item Type Clothing Collectibles Of Value Electronics Firearms Household …" at bounding box center [1286, 284] width 196 height 35
click at [1400, 286] on icon "submit" at bounding box center [1404, 284] width 14 height 14
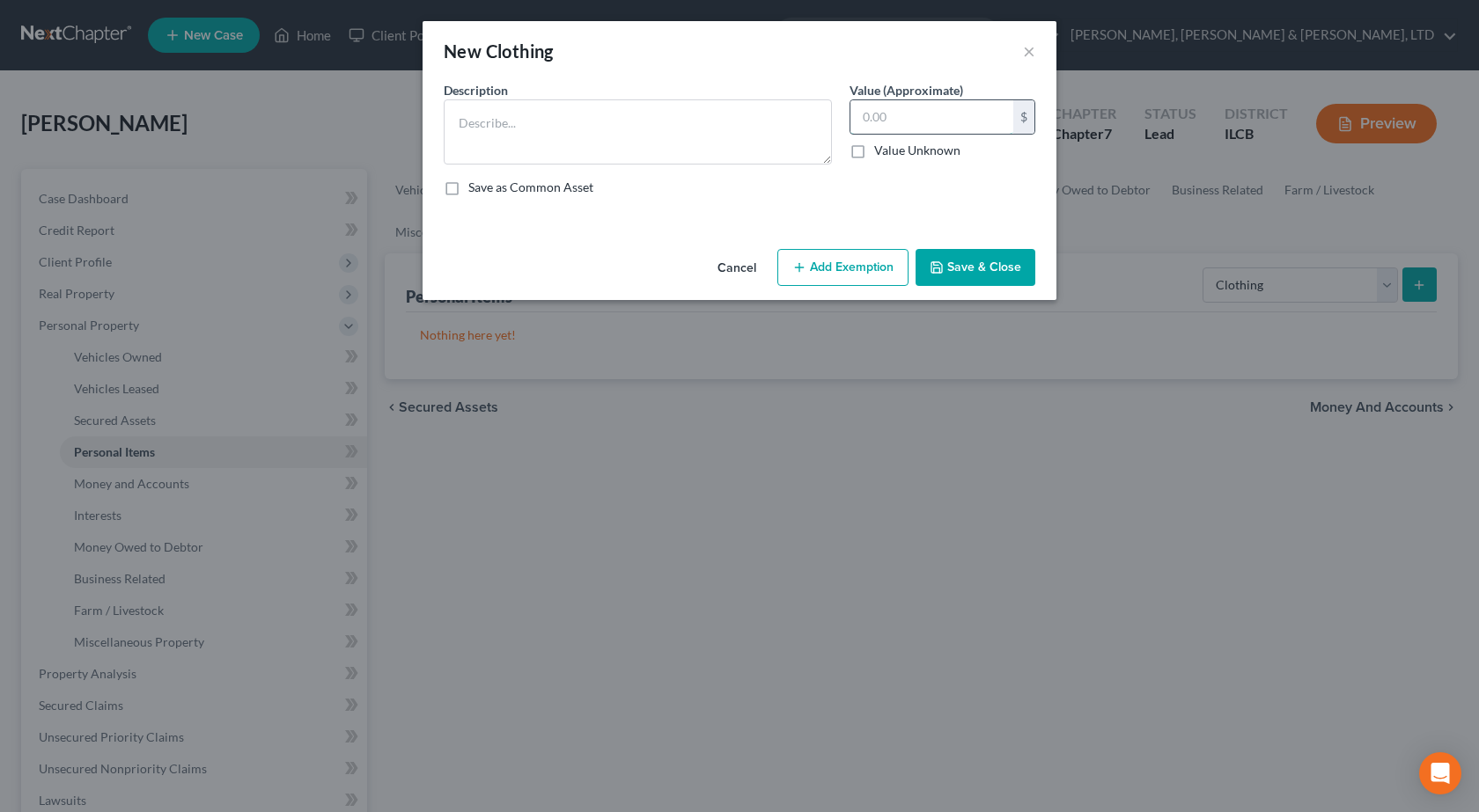
click at [883, 104] on input "text" at bounding box center [931, 117] width 162 height 33
click at [709, 119] on textarea at bounding box center [637, 131] width 388 height 65
type textarea "General Clothing"
click at [918, 133] on input "text" at bounding box center [931, 117] width 162 height 33
type input "250"
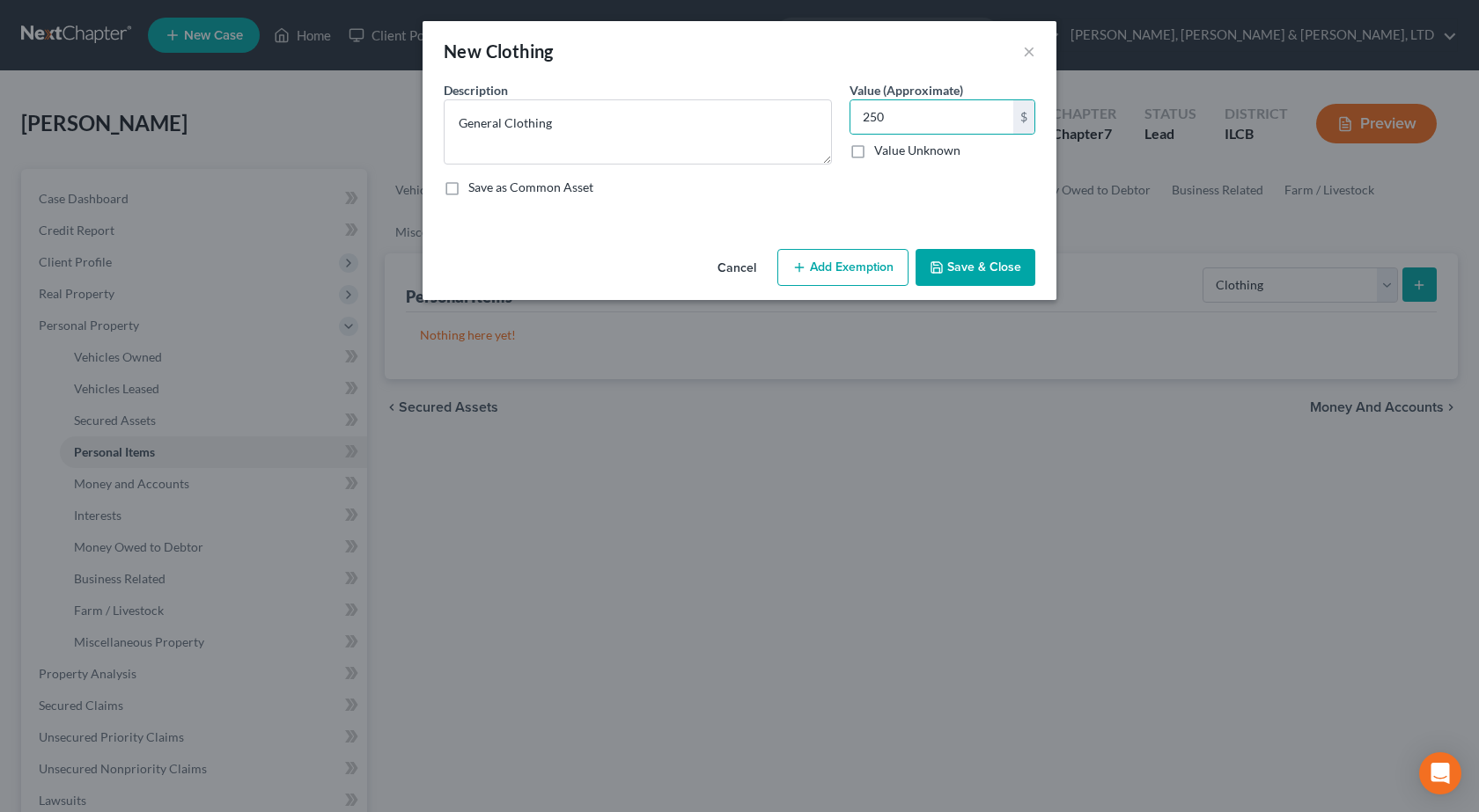
click at [809, 255] on button "Add Exemption" at bounding box center [843, 267] width 131 height 37
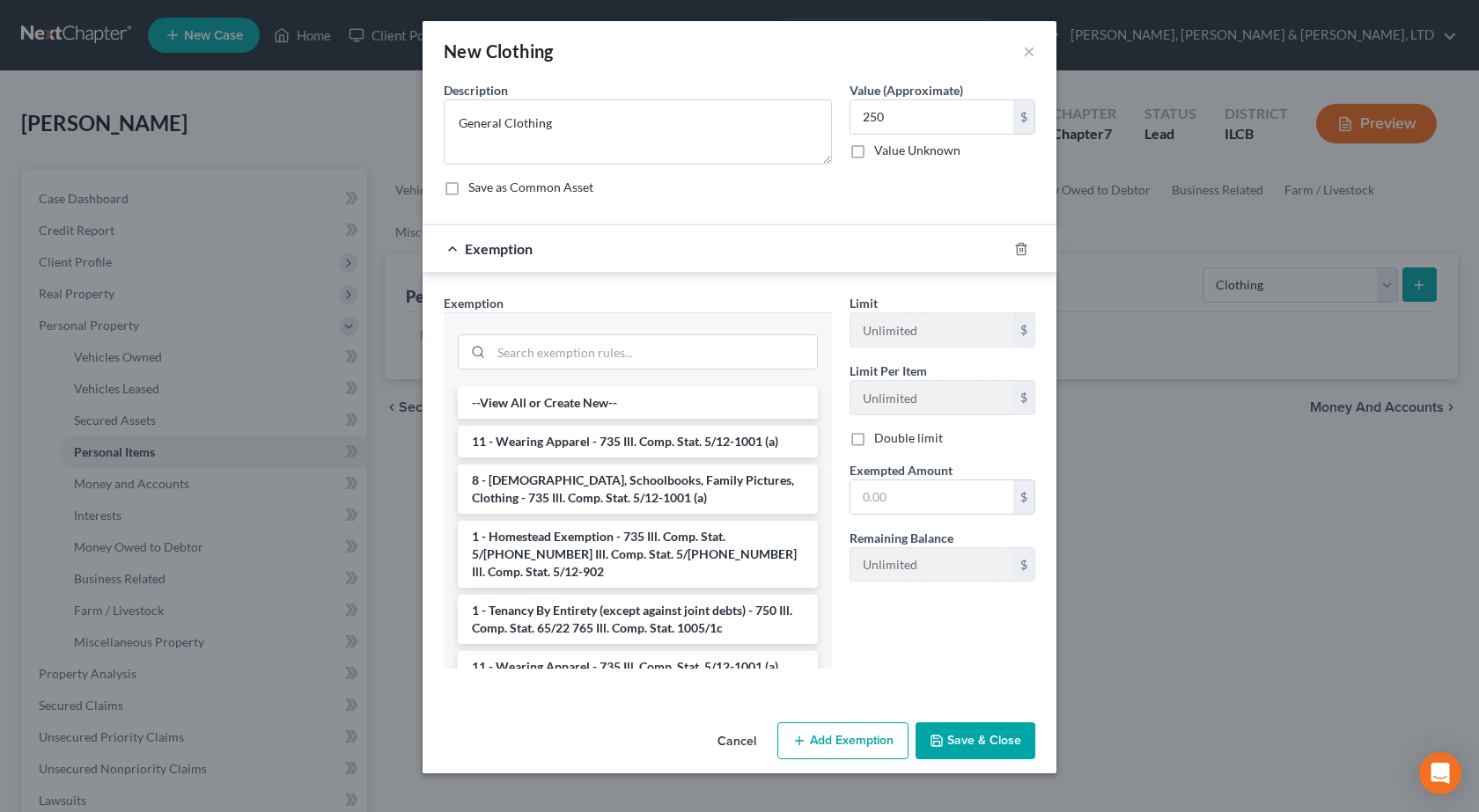
click at [583, 651] on li "11 - Wearing Apparel - 735 Ill. Comp. Stat. 5/12-1001 (a)" at bounding box center [638, 666] width 360 height 32
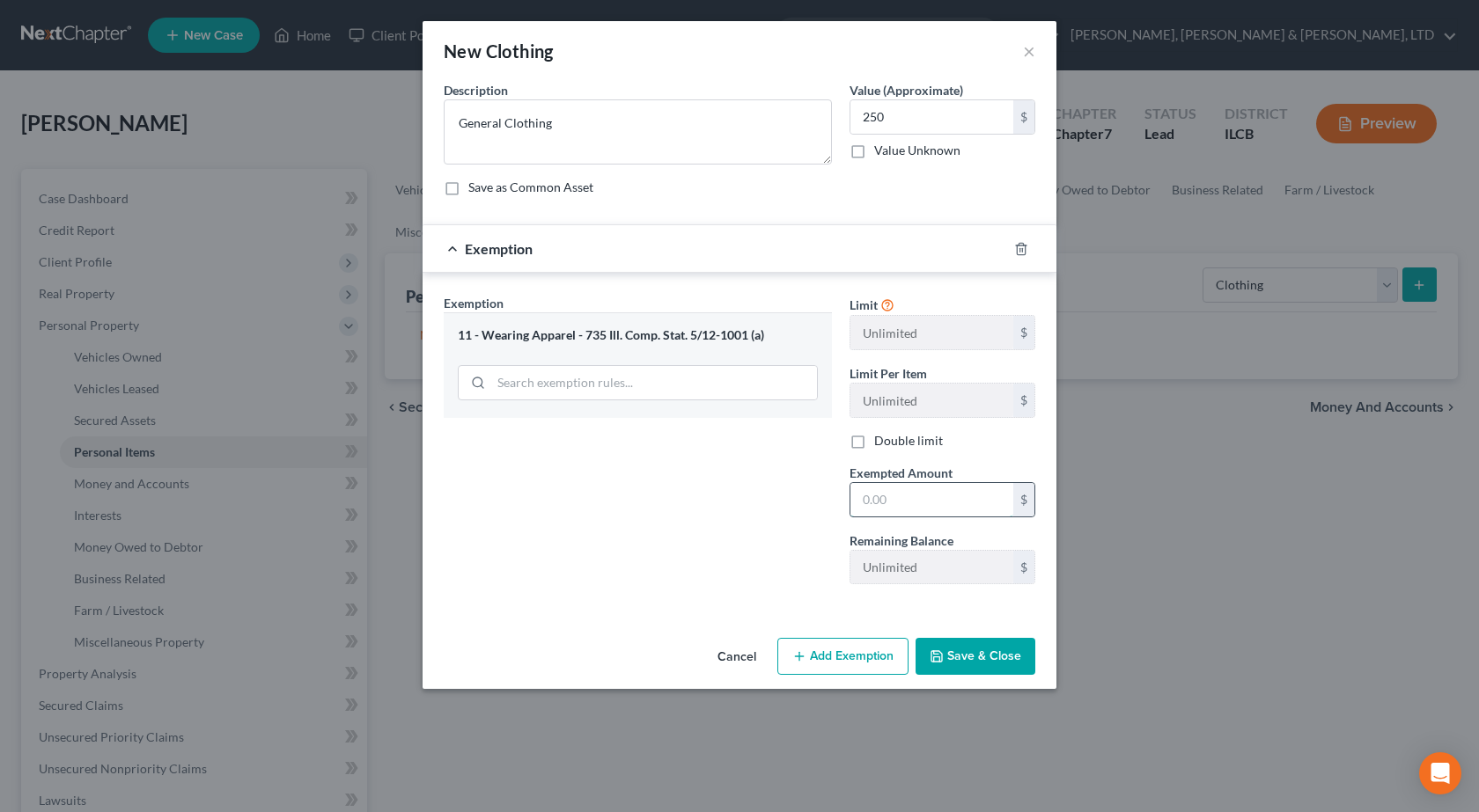
click at [897, 501] on input "text" at bounding box center [931, 499] width 162 height 33
type input "250"
click at [924, 652] on button "Save & Close" at bounding box center [975, 656] width 119 height 37
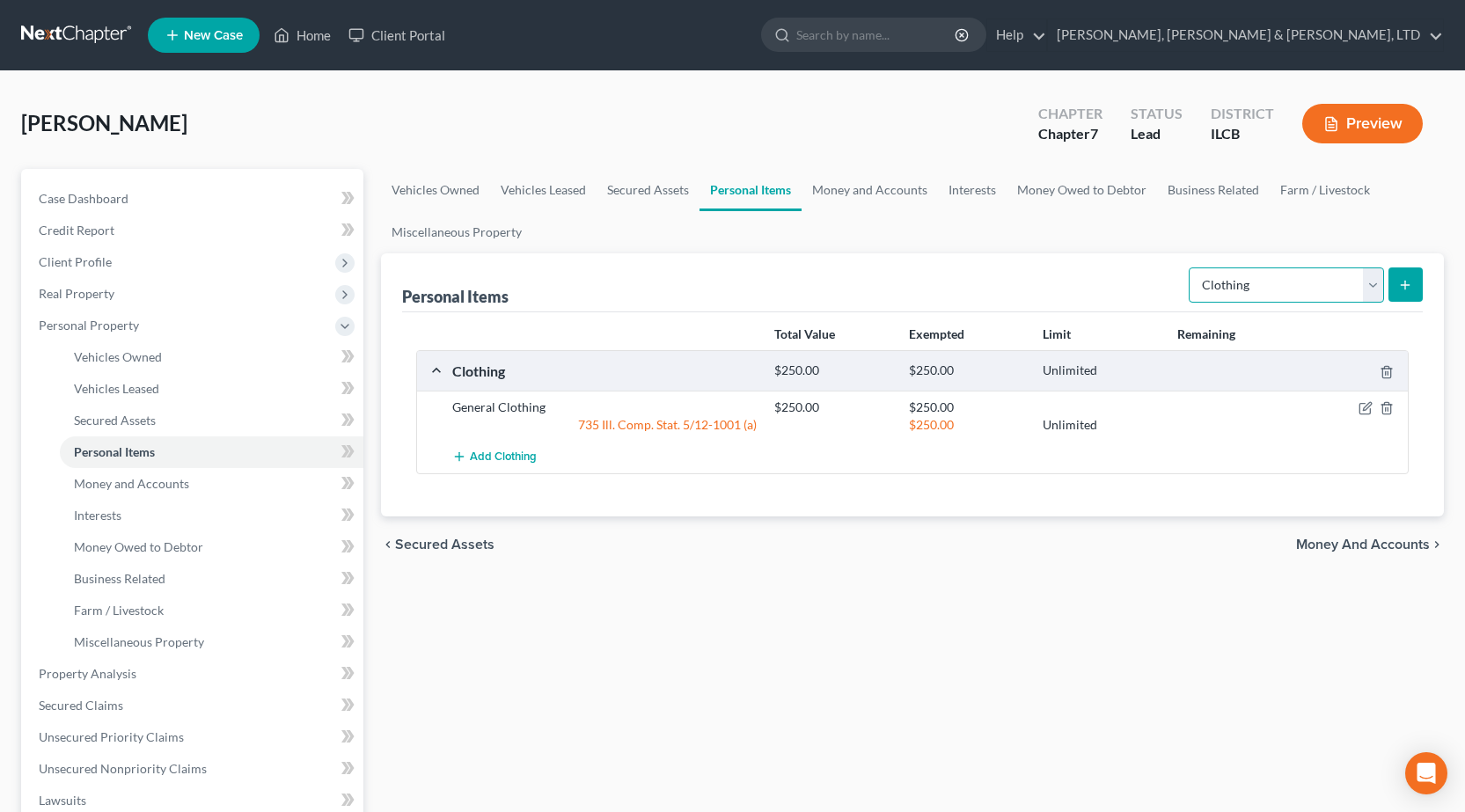
click at [1316, 300] on select "Select Item Type Clothing Collectibles Of Value Electronics Firearms Household …" at bounding box center [1286, 284] width 196 height 35
click at [1191, 267] on select "Select Item Type Clothing Collectibles Of Value Electronics Firearms Household …" at bounding box center [1286, 284] width 196 height 35
click at [1236, 287] on select "Select Item Type Clothing Collectibles Of Value Electronics Firearms Household …" at bounding box center [1286, 284] width 196 height 35
select select "electronics"
click at [1191, 267] on select "Select Item Type Clothing Collectibles Of Value Electronics Firearms Household …" at bounding box center [1286, 284] width 196 height 35
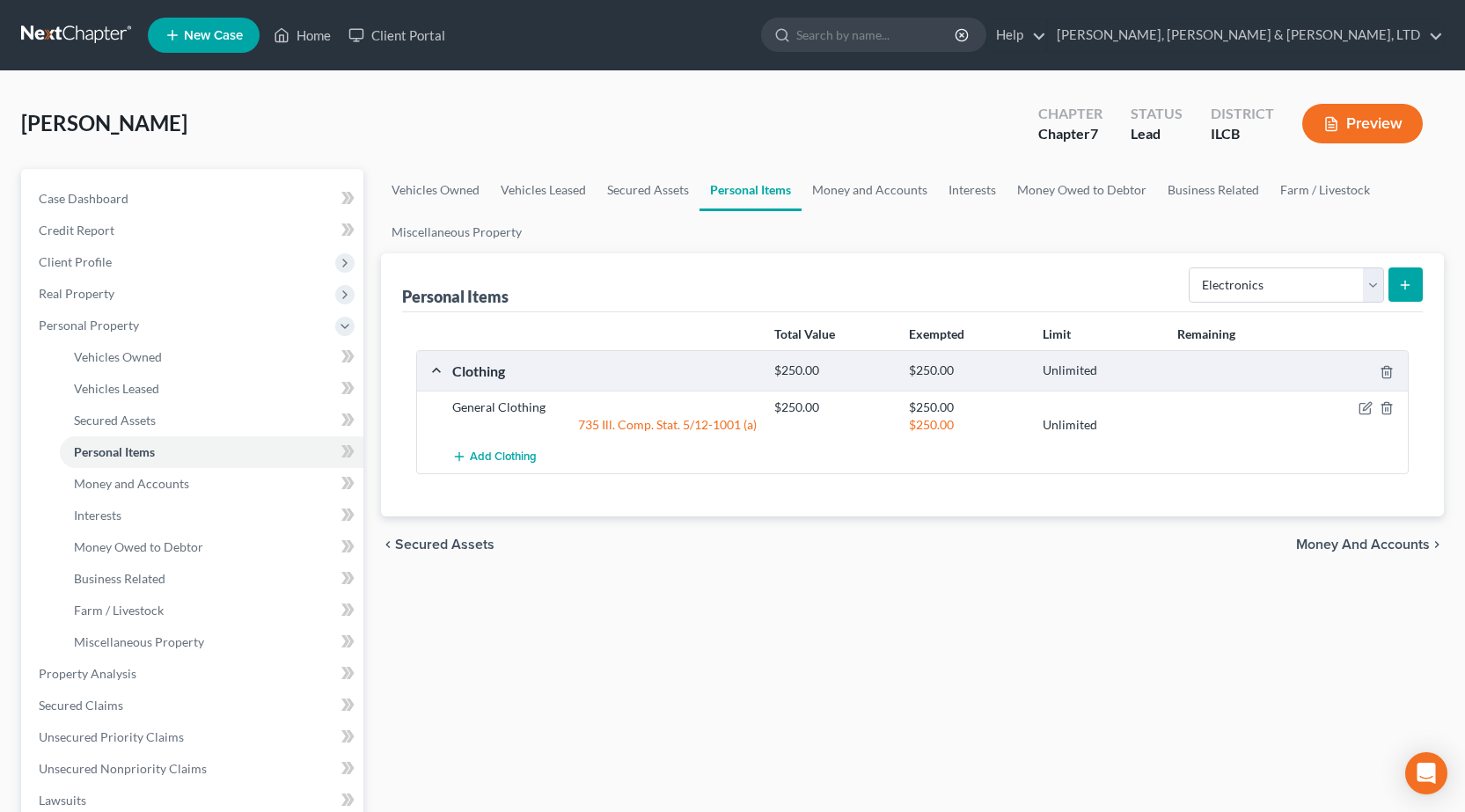
click at [1399, 276] on button "submit" at bounding box center [1405, 284] width 34 height 34
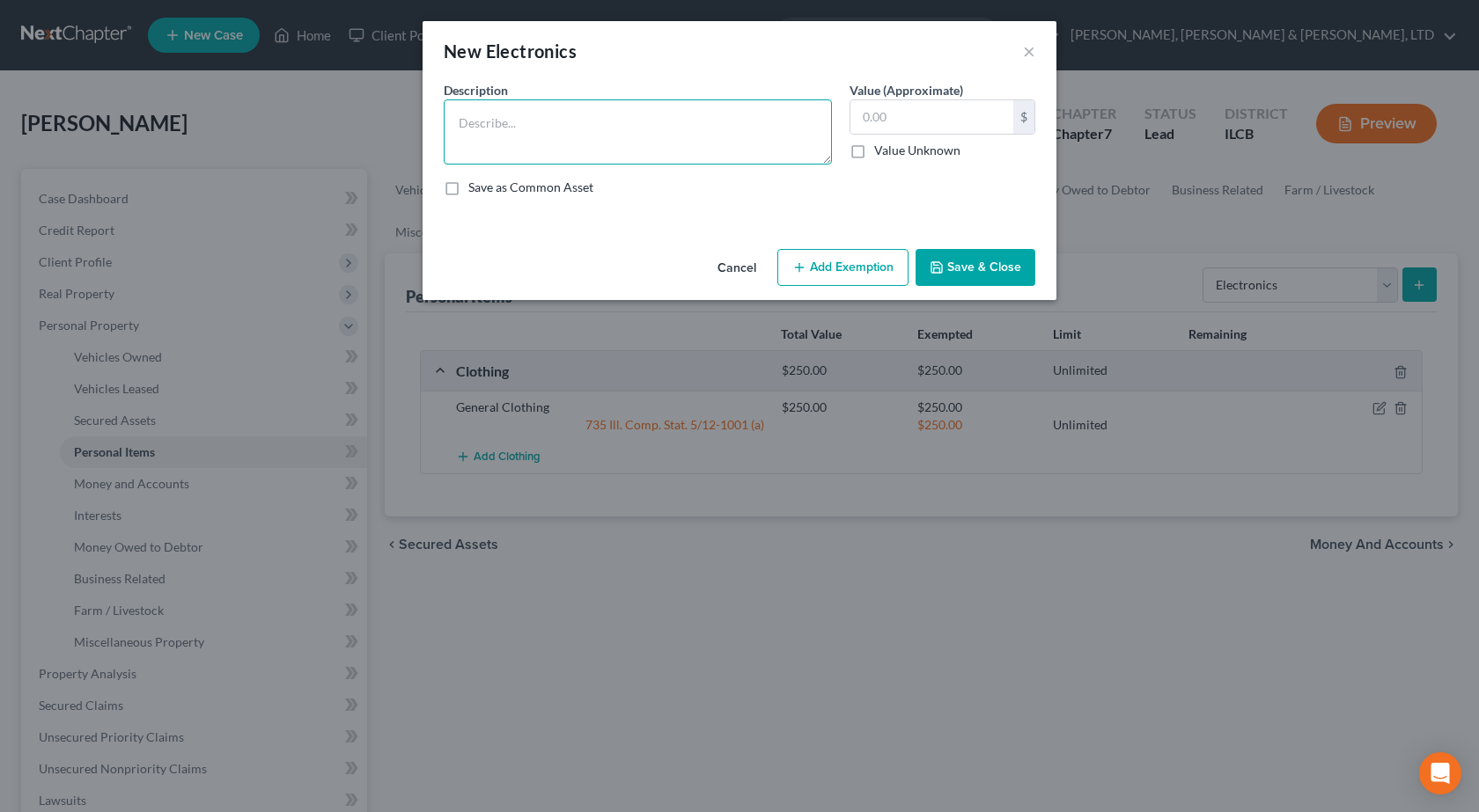
click at [609, 148] on textarea at bounding box center [637, 131] width 388 height 65
click at [466, 120] on textarea "(3) TVs," at bounding box center [637, 131] width 388 height 65
click at [512, 113] on textarea "(2) TVs," at bounding box center [637, 131] width 388 height 65
type textarea "(2) TVs, Laptop, Cell Phone"
click at [913, 106] on input "text" at bounding box center [931, 117] width 162 height 33
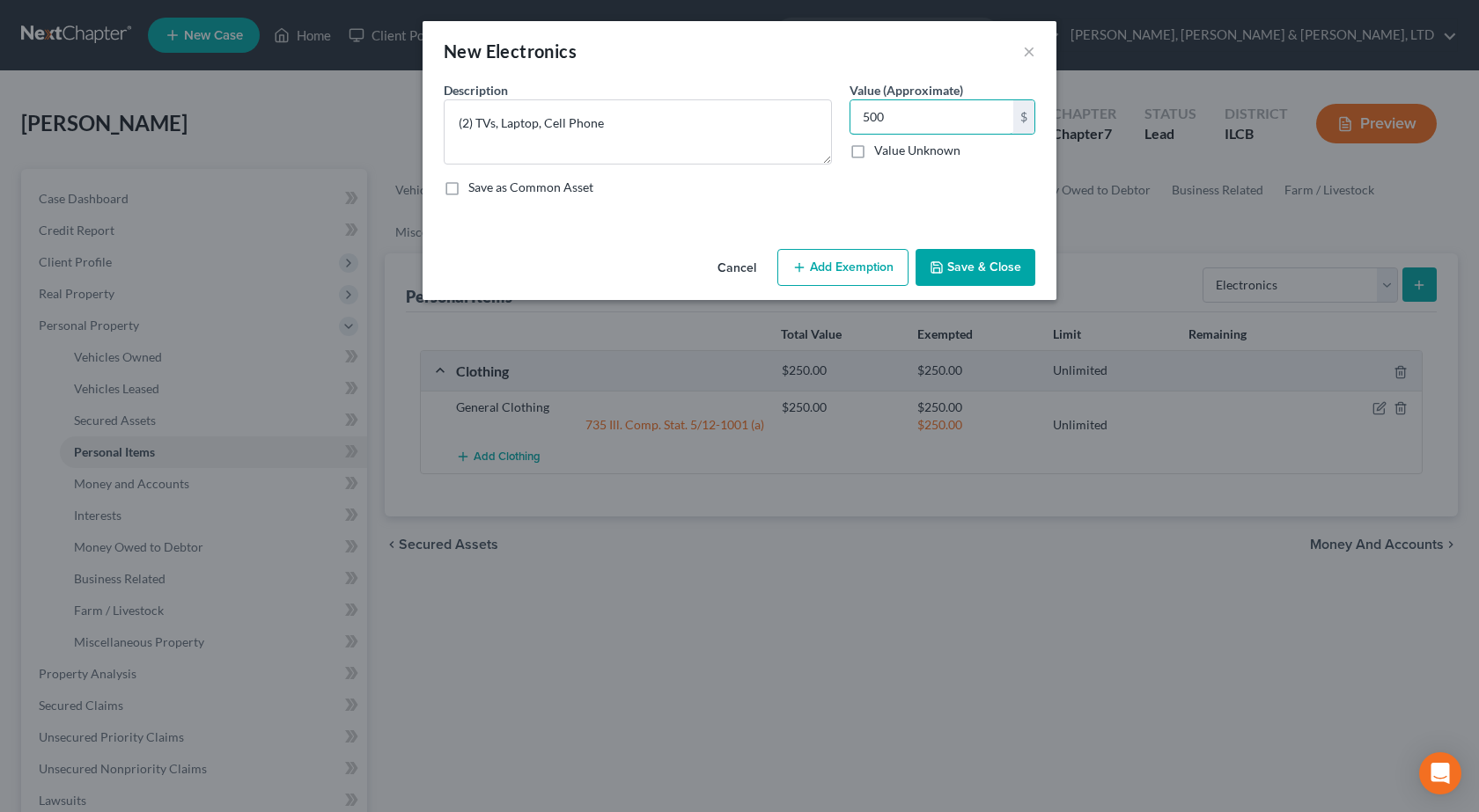
type input "500"
click at [820, 251] on button "Add Exemption" at bounding box center [843, 267] width 131 height 37
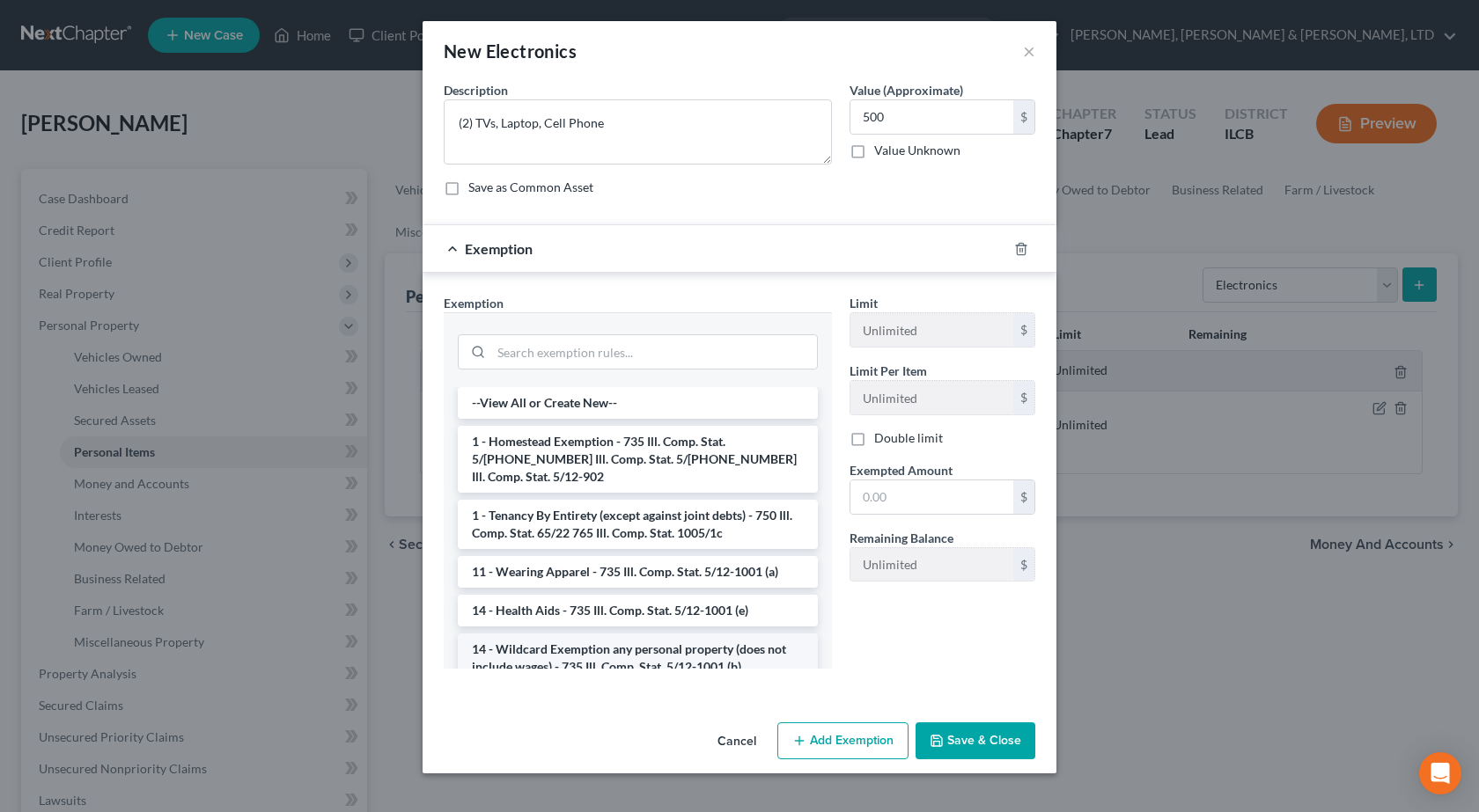
click at [532, 638] on li "14 - Wildcard Exemption any personal property (does not include wages) - 735 Il…" at bounding box center [638, 658] width 360 height 50
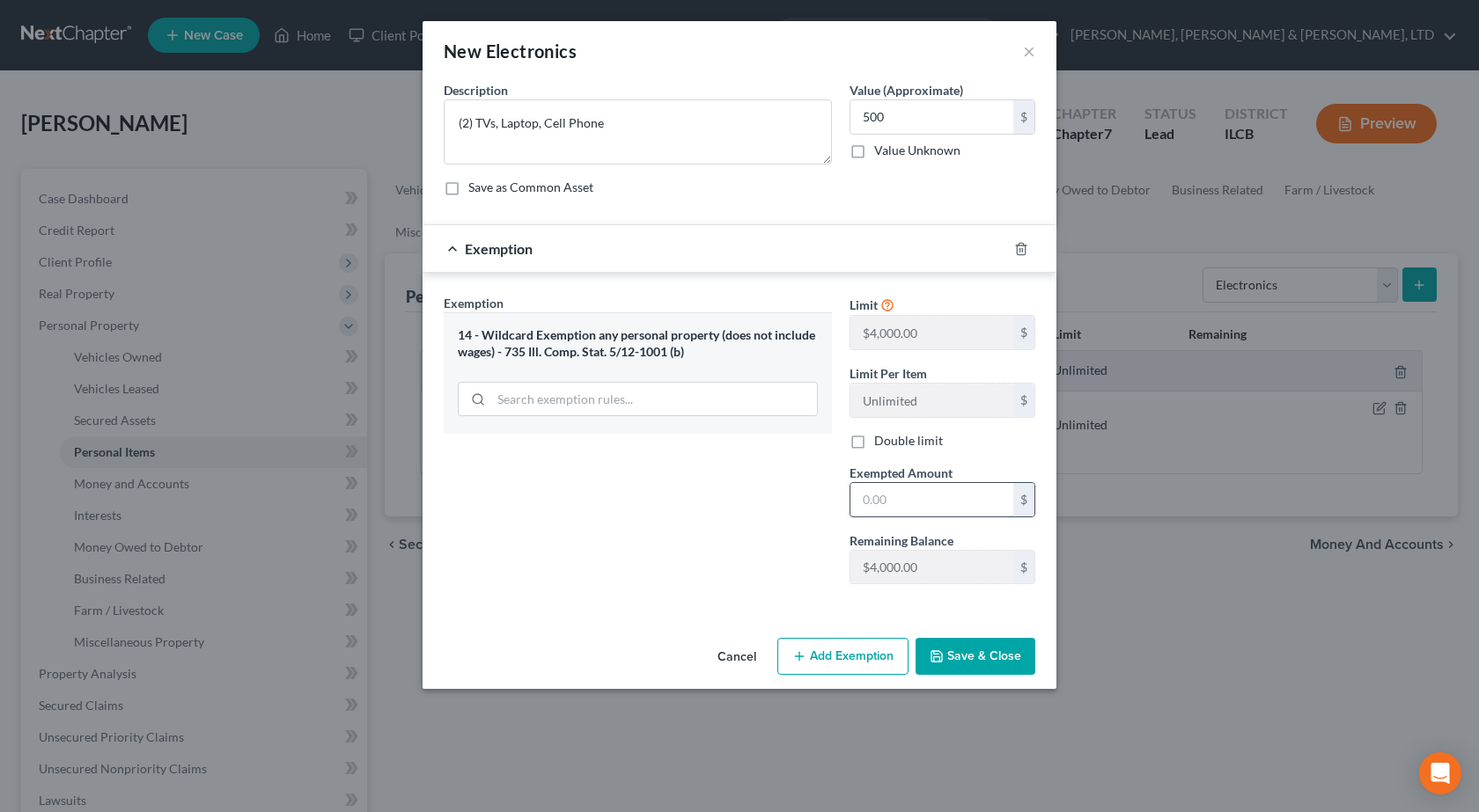
drag, startPoint x: 932, startPoint y: 503, endPoint x: 903, endPoint y: 515, distance: 31.4
click at [934, 502] on input "text" at bounding box center [931, 499] width 162 height 33
type input "500"
drag, startPoint x: 633, startPoint y: 576, endPoint x: 964, endPoint y: 649, distance: 339.0
click at [660, 579] on div "Exemption Set must be selected for CA. Exemption * 14 - Wildcard Exemption any …" at bounding box center [638, 446] width 406 height 305
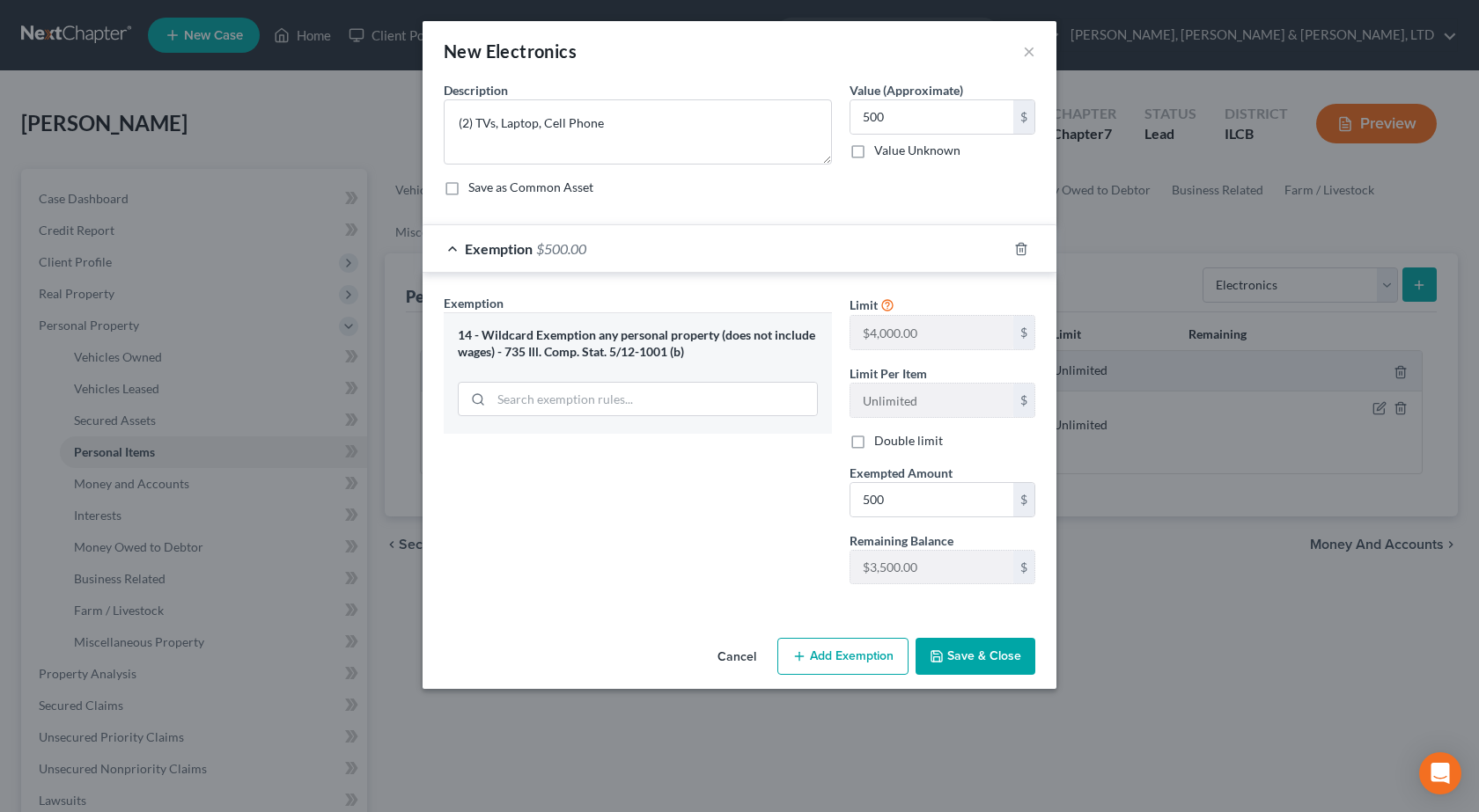
click at [982, 661] on button "Save & Close" at bounding box center [975, 656] width 119 height 37
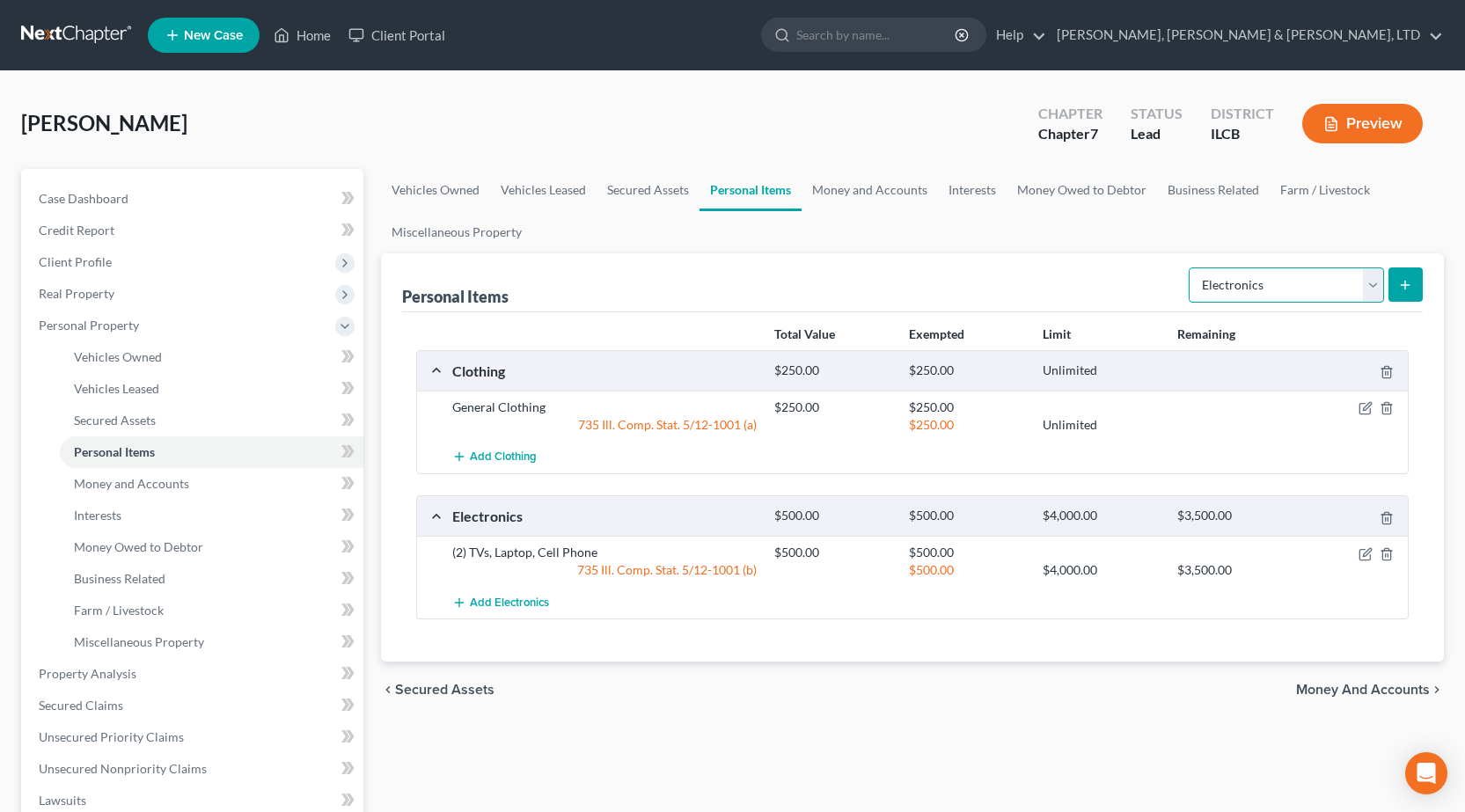
click at [1260, 291] on select "Select Item Type Clothing Collectibles Of Value Electronics Firearms Household …" at bounding box center [1286, 284] width 196 height 35
select select "household_goods"
click at [1191, 267] on select "Select Item Type Clothing Collectibles Of Value Electronics Firearms Household …" at bounding box center [1286, 284] width 196 height 35
click at [1417, 279] on button "submit" at bounding box center [1405, 284] width 34 height 34
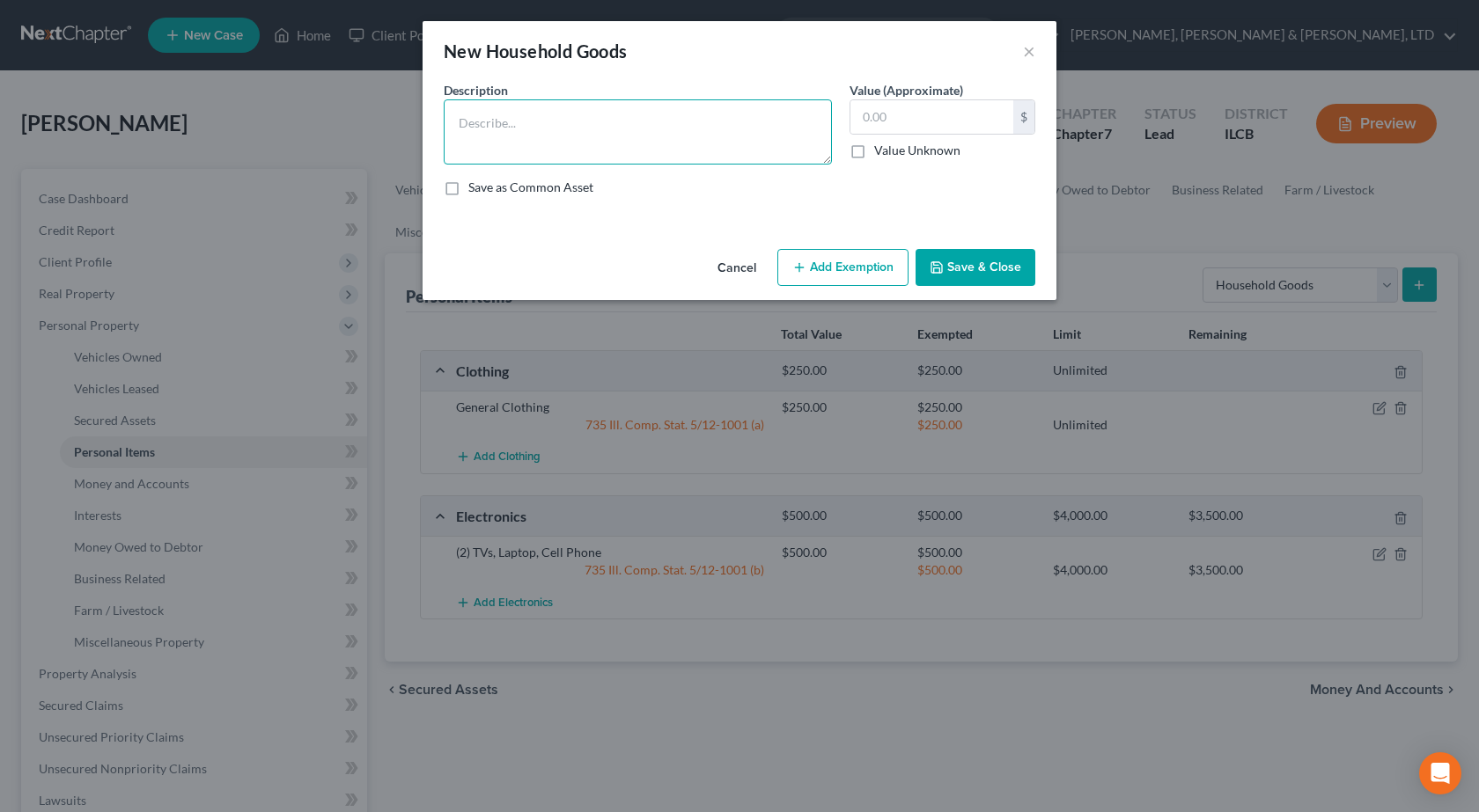
click at [671, 151] on textarea at bounding box center [637, 131] width 388 height 65
type textarea "Bed, Nightstand, (2) Dressers, Couch, TV Stand, Kitchen Table w 4 chairs, coffe…"
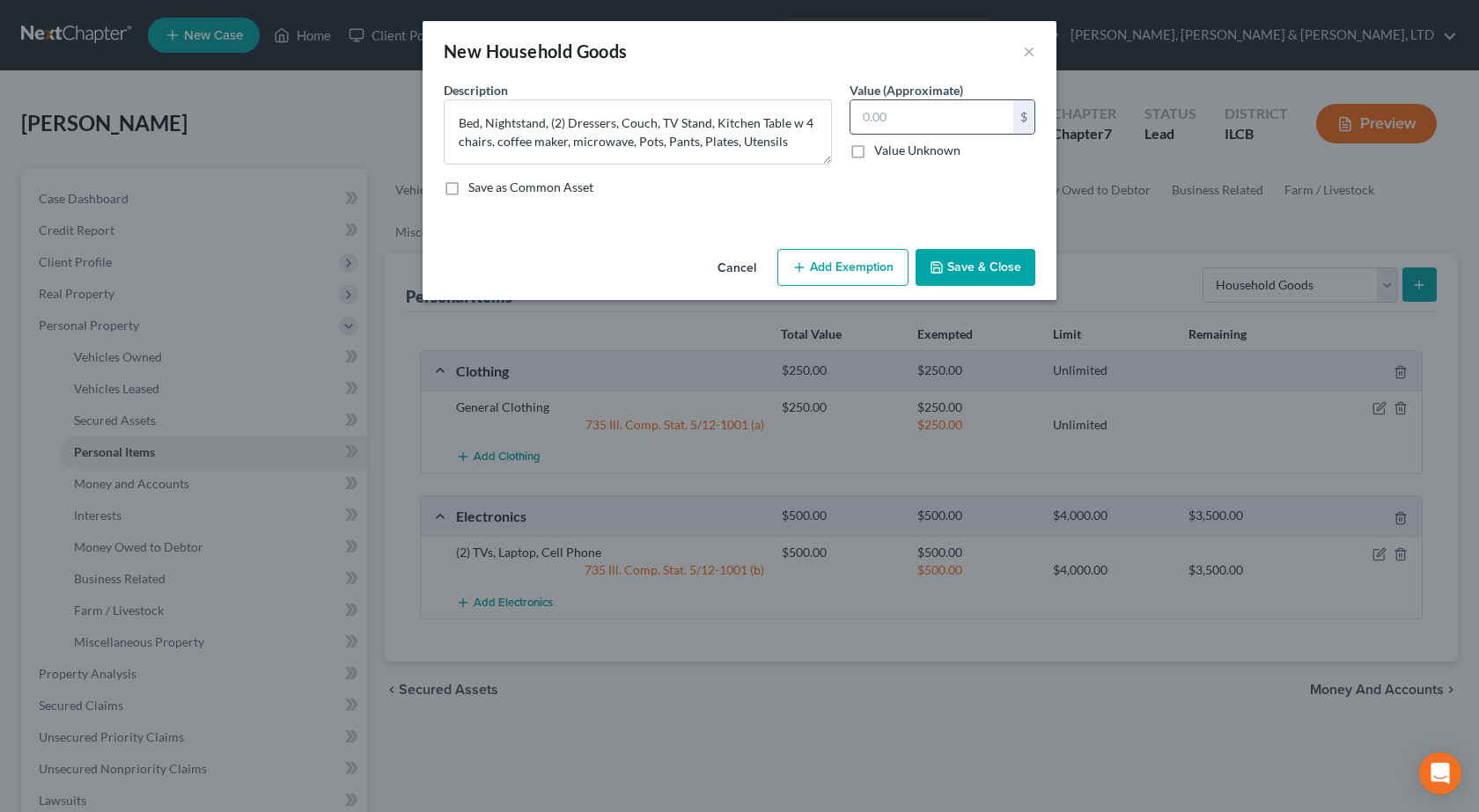
click at [892, 119] on input "text" at bounding box center [931, 117] width 162 height 33
type input "750"
click at [821, 144] on textarea "Bed, Nightstand, (2) Dressers, Couch, TV Stand, Kitchen Table w 4 chairs, coffe…" at bounding box center [637, 131] width 388 height 65
type textarea "Bed, Nightstand, (2) Dressers, Couch, TV Stand, Kitchen Table w 4 chairs, coffe…"
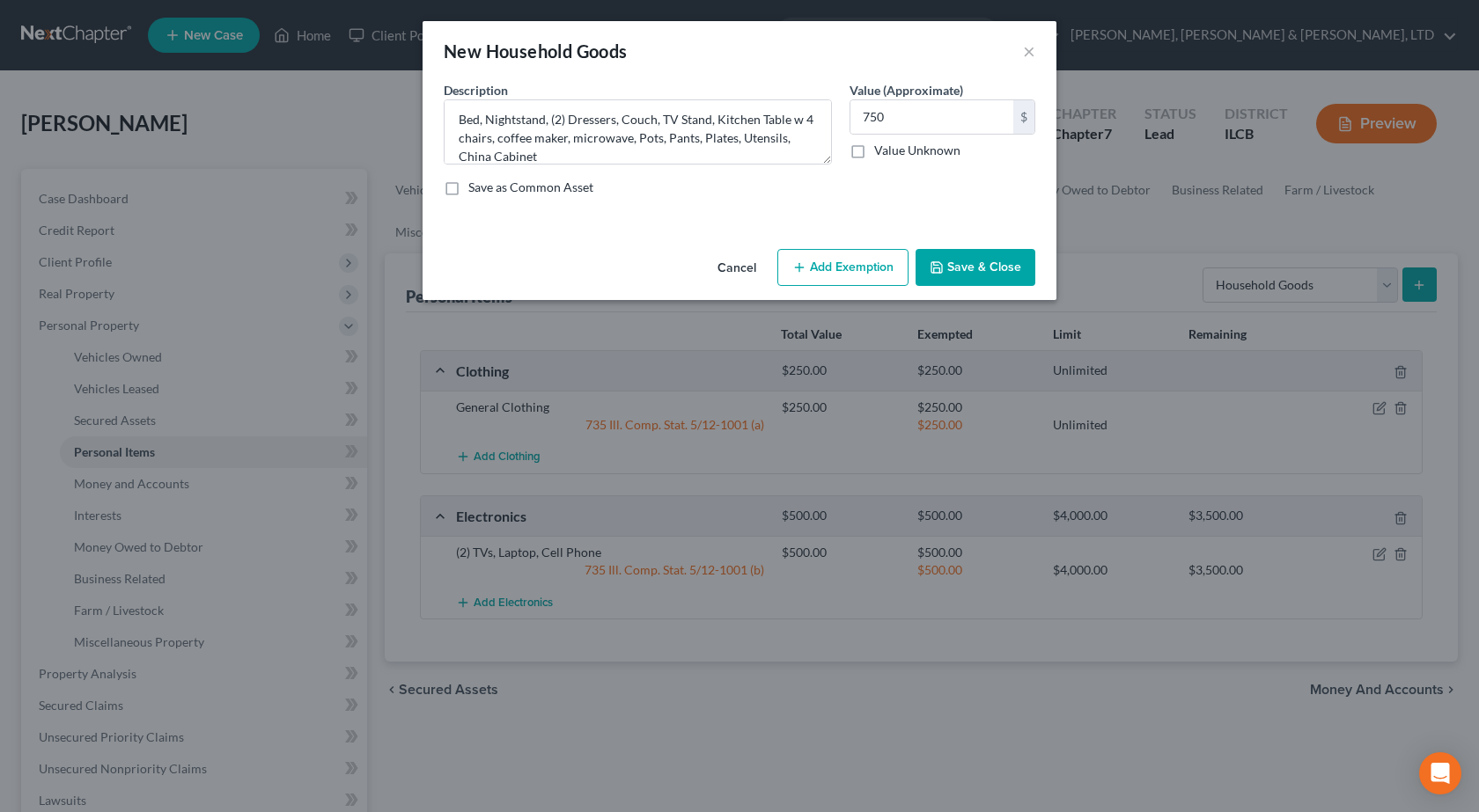
click at [810, 275] on button "Add Exemption" at bounding box center [843, 267] width 131 height 37
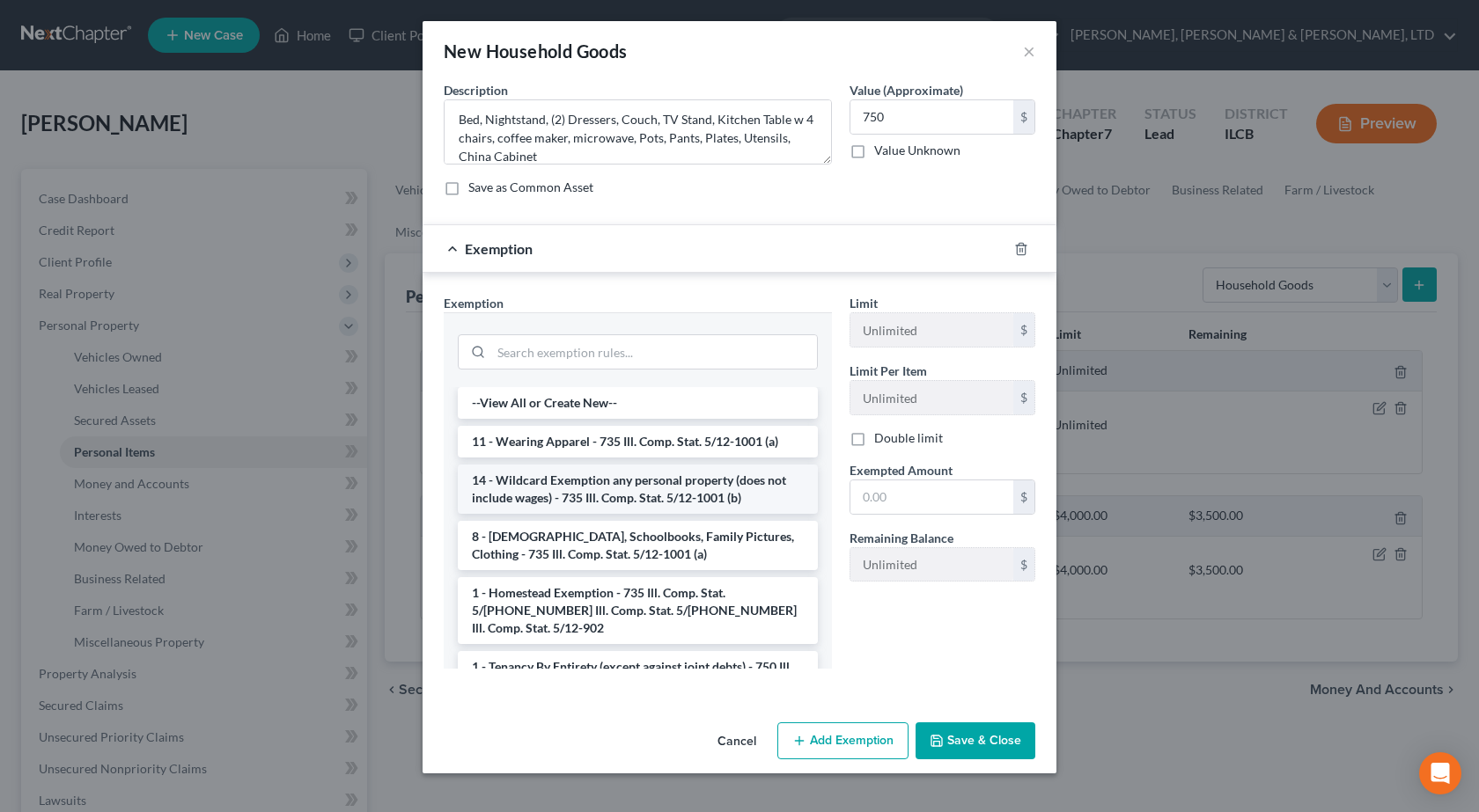
click at [592, 495] on li "14 - Wildcard Exemption any personal property (does not include wages) - 735 Il…" at bounding box center [638, 489] width 360 height 50
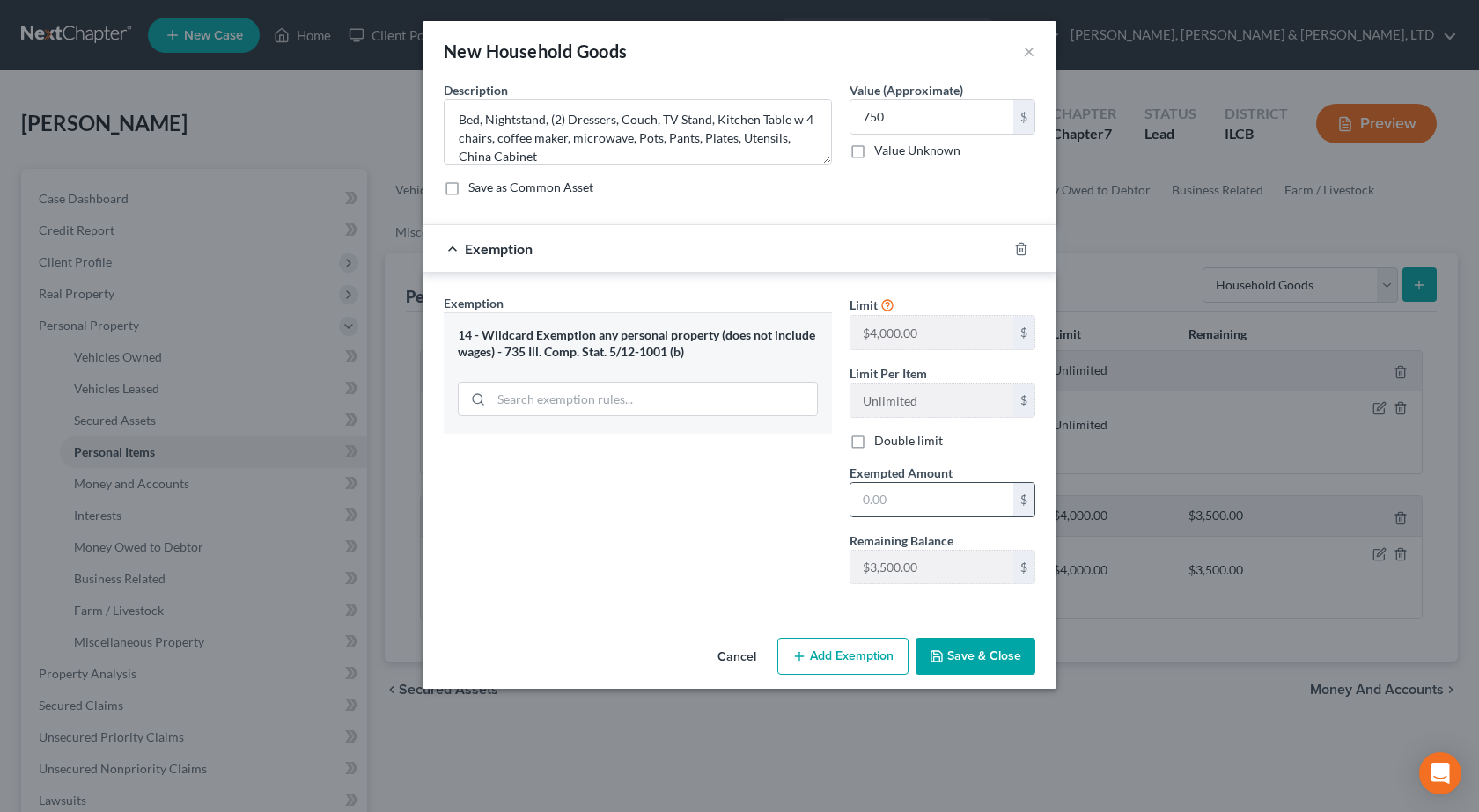
click at [895, 501] on input "text" at bounding box center [931, 499] width 162 height 33
type input "750"
click at [978, 663] on button "Save & Close" at bounding box center [975, 656] width 119 height 37
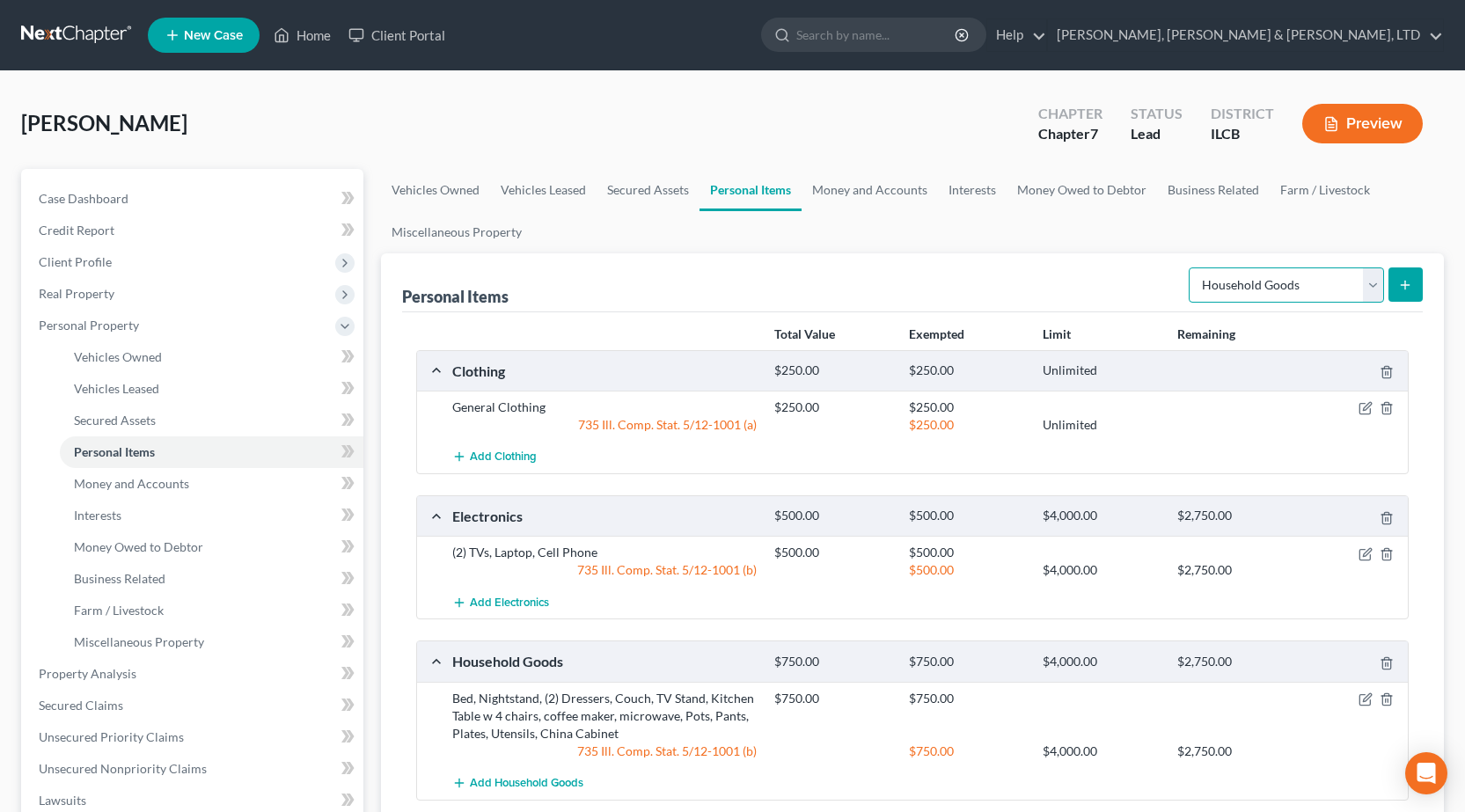
click at [1320, 287] on select "Select Item Type Clothing Collectibles Of Value Electronics Firearms Household …" at bounding box center [1286, 284] width 196 height 35
click at [1191, 267] on select "Select Item Type Clothing Collectibles Of Value Electronics Firearms Household …" at bounding box center [1286, 284] width 196 height 35
click at [1415, 282] on button "submit" at bounding box center [1405, 284] width 34 height 34
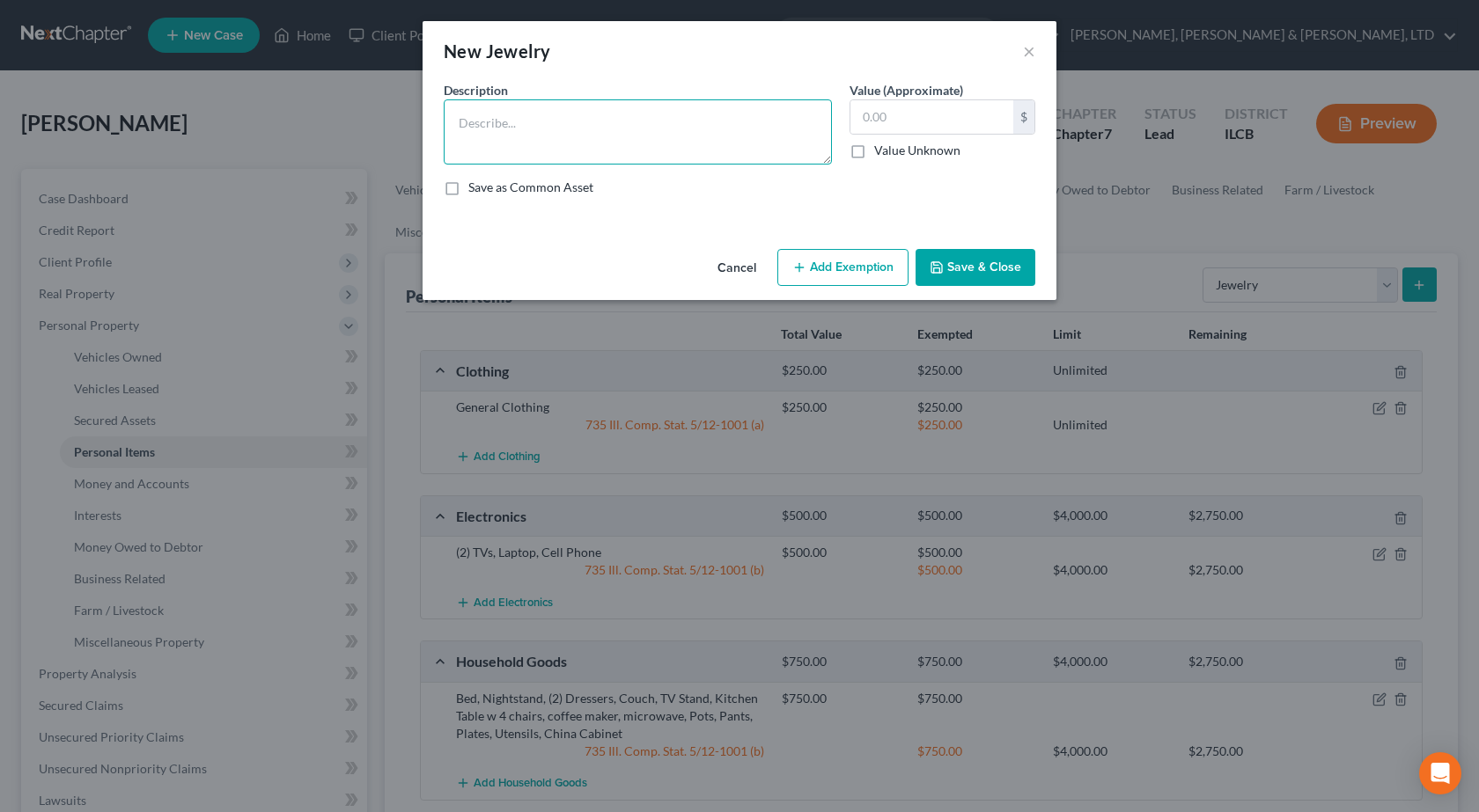
click at [690, 143] on textarea at bounding box center [637, 131] width 388 height 65
click at [1031, 47] on button "×" at bounding box center [1028, 50] width 12 height 21
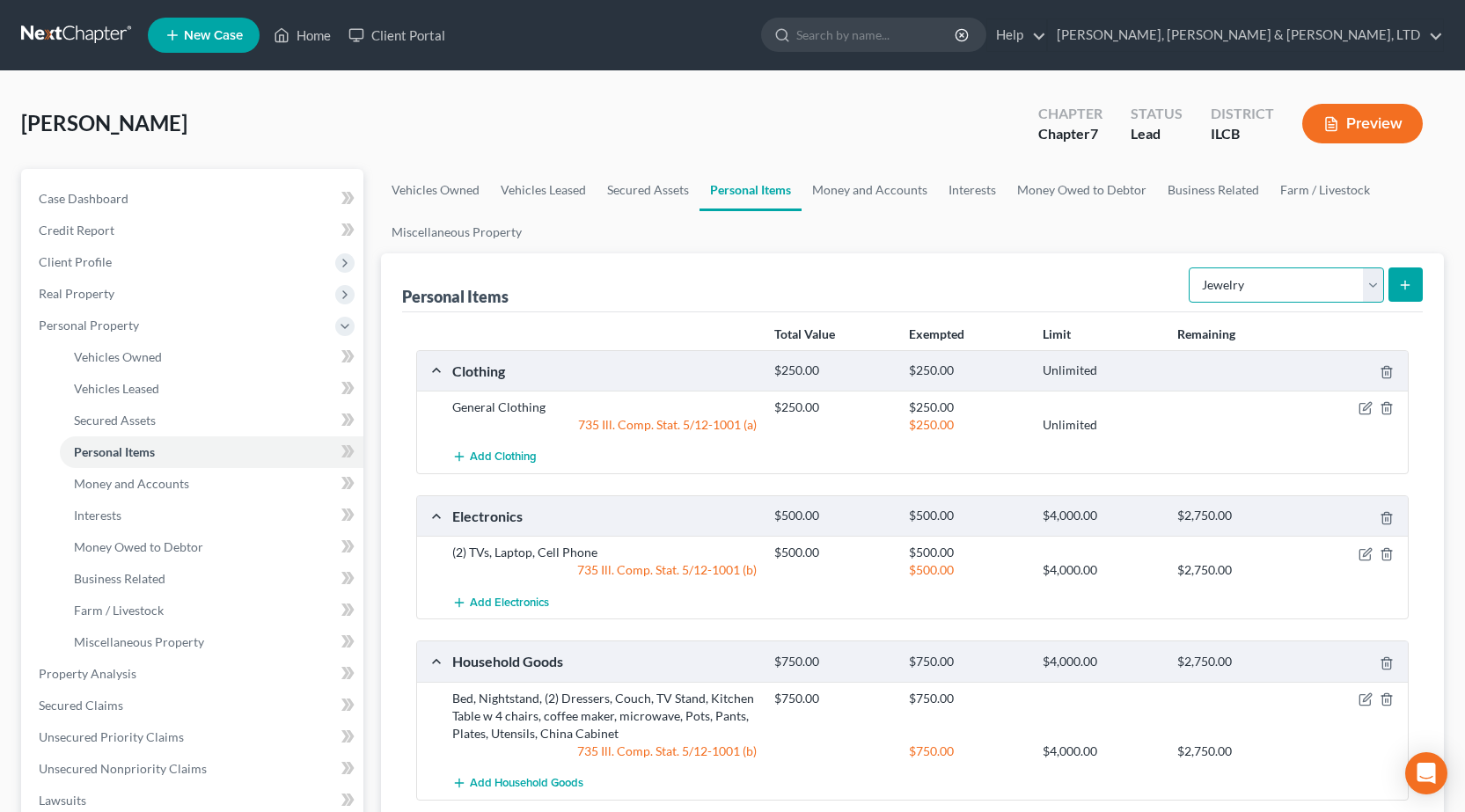
click at [1251, 283] on select "Select Item Type Clothing Collectibles Of Value Electronics Firearms Household …" at bounding box center [1286, 284] width 196 height 35
click at [1191, 267] on select "Select Item Type Clothing Collectibles Of Value Electronics Firearms Household …" at bounding box center [1286, 284] width 196 height 35
click at [1373, 298] on select "Select Item Type Clothing Collectibles Of Value Electronics Firearms Household …" at bounding box center [1286, 284] width 196 height 35
select select "sports_and_hobby_equipment"
click at [1191, 267] on select "Select Item Type Clothing Collectibles Of Value Electronics Firearms Household …" at bounding box center [1286, 284] width 196 height 35
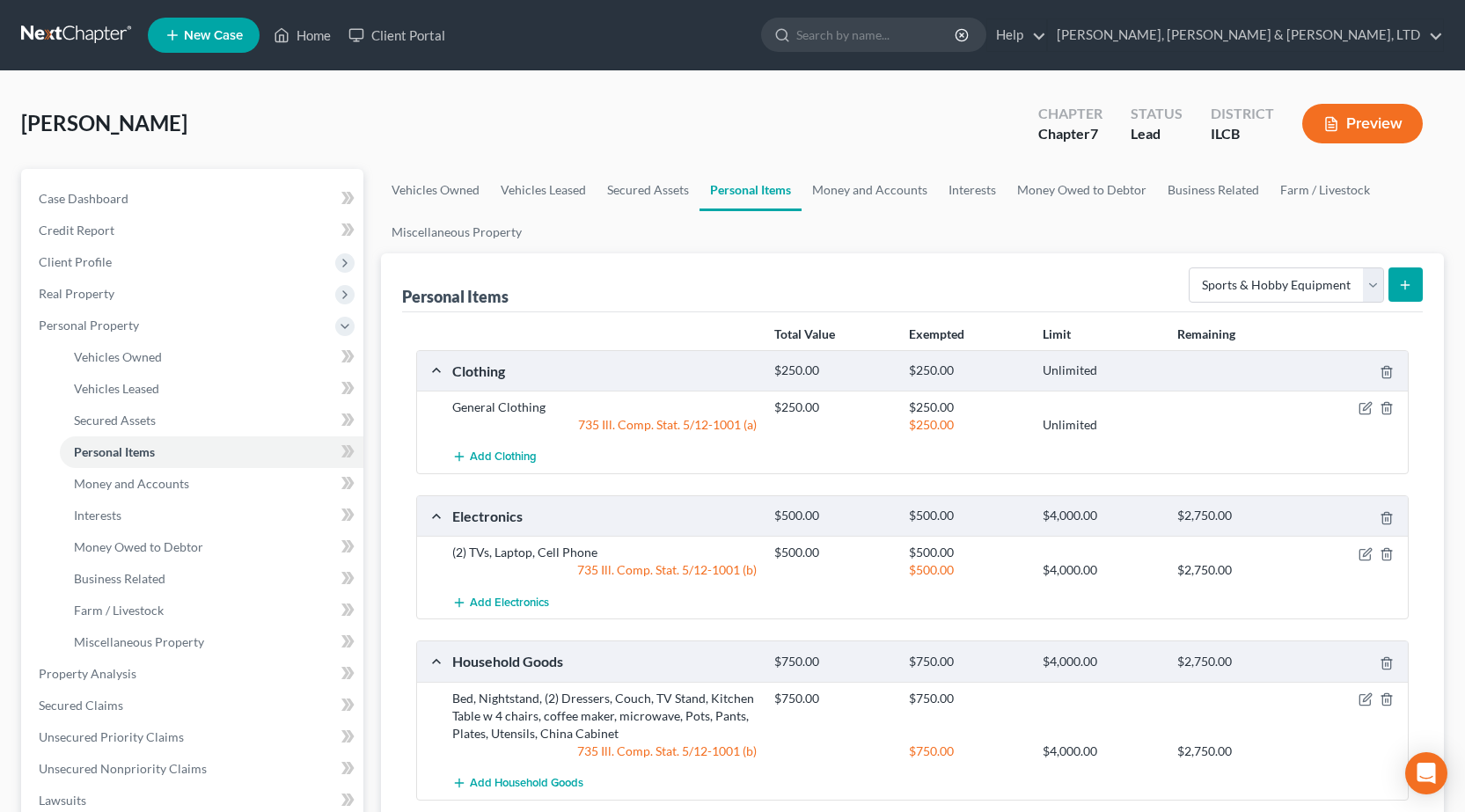
click at [1410, 290] on icon "submit" at bounding box center [1404, 284] width 14 height 14
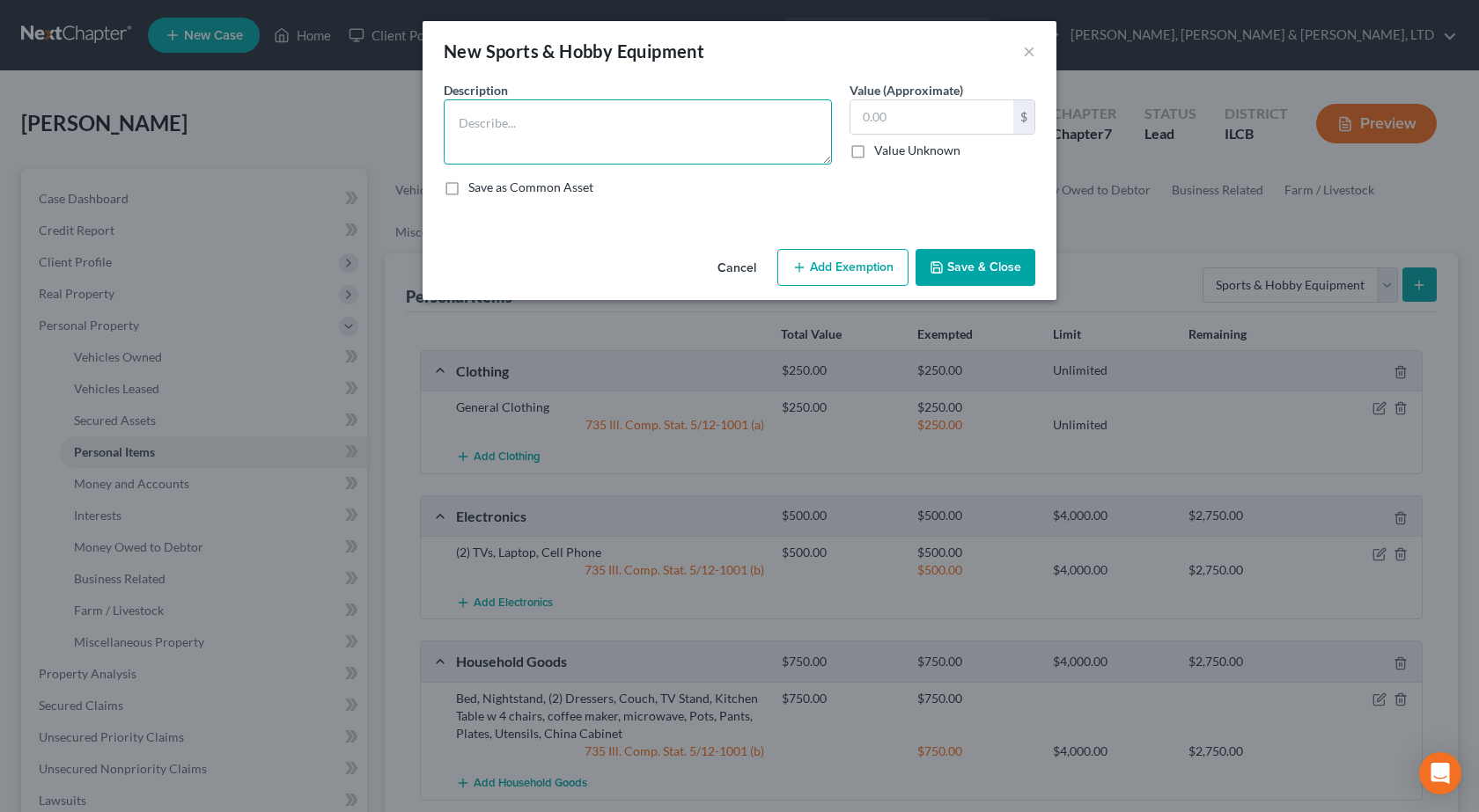
click at [708, 121] on textarea at bounding box center [637, 131] width 388 height 65
type textarea "Books"
click at [913, 132] on div "$ Value Unknown" at bounding box center [942, 128] width 185 height 60
drag, startPoint x: 925, startPoint y: 117, endPoint x: 883, endPoint y: 124, distance: 42.6
click at [926, 117] on input "text" at bounding box center [931, 117] width 162 height 33
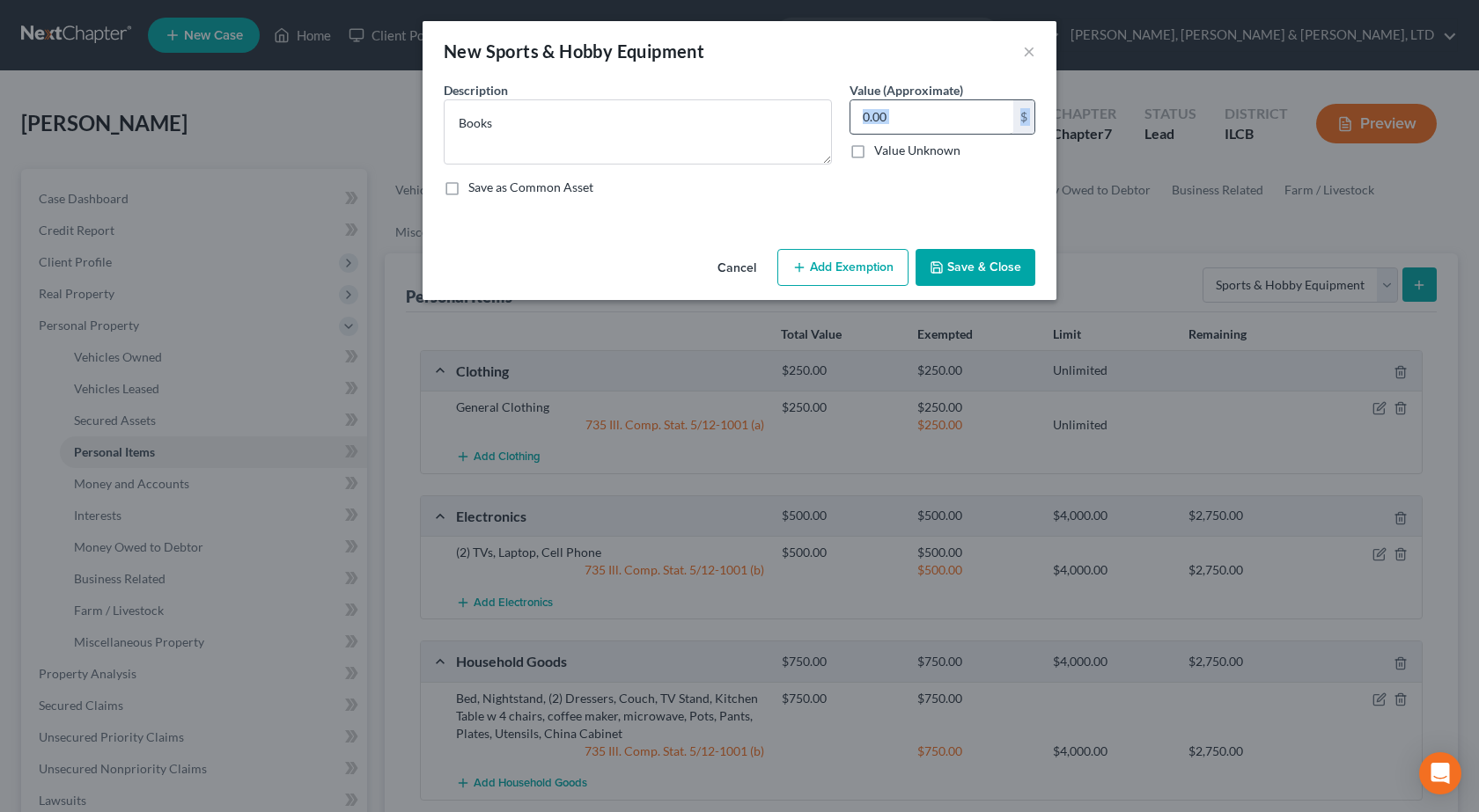
click at [860, 115] on input "text" at bounding box center [931, 117] width 162 height 33
type input "50"
click at [840, 266] on button "Add Exemption" at bounding box center [843, 267] width 131 height 37
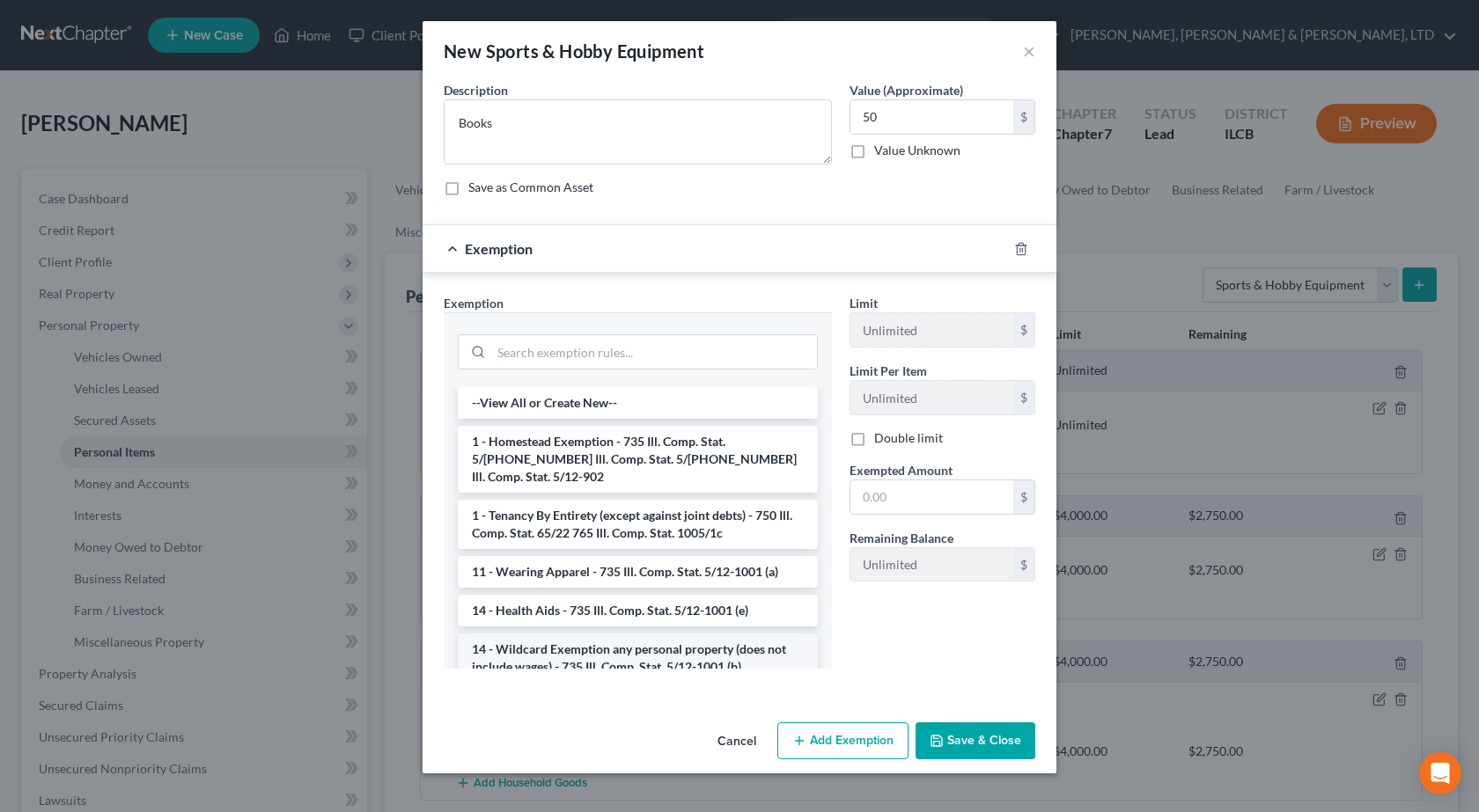
click at [595, 650] on li "14 - Wildcard Exemption any personal property (does not include wages) - 735 Il…" at bounding box center [638, 658] width 360 height 50
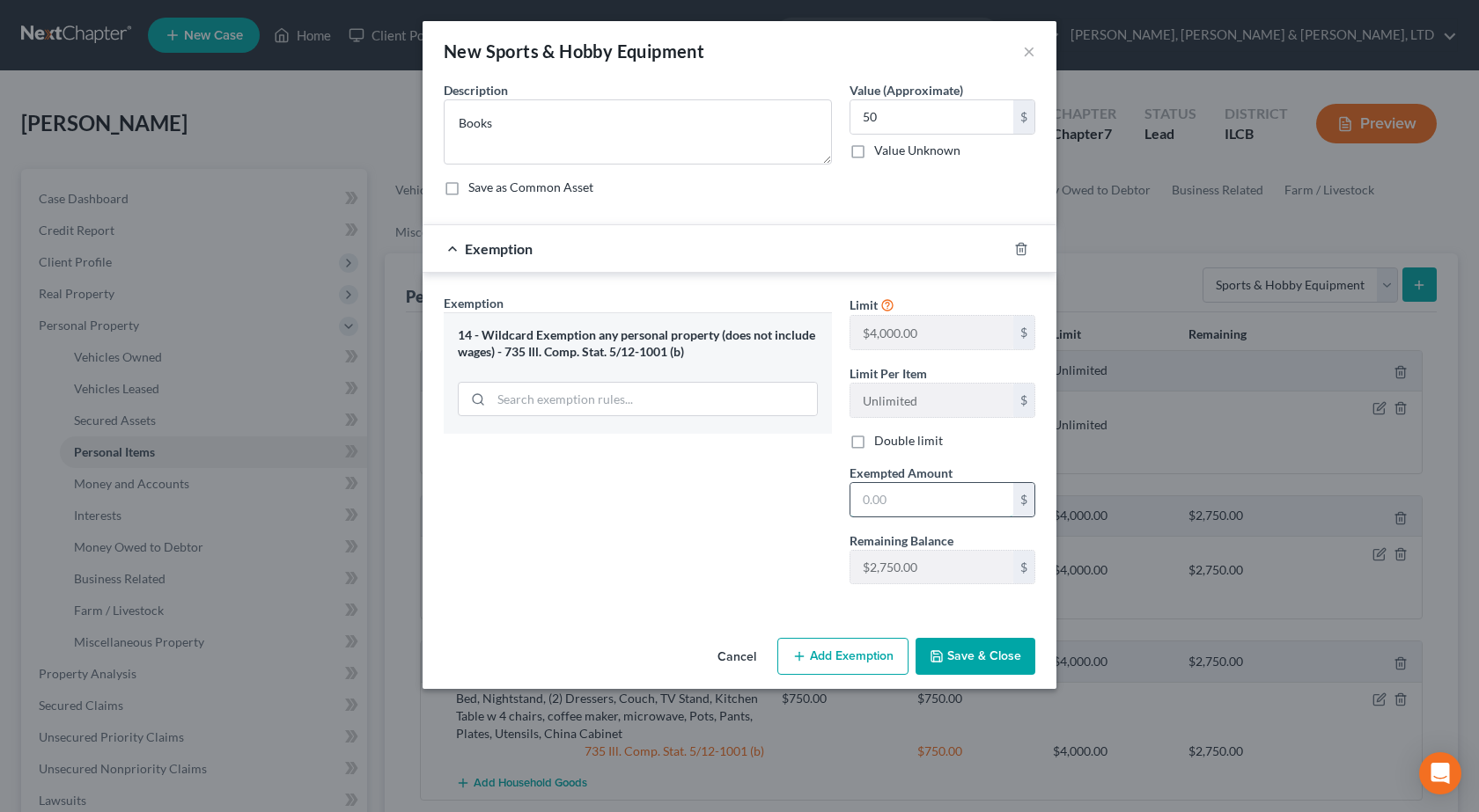
click at [901, 488] on input "text" at bounding box center [931, 499] width 162 height 33
type input "50"
drag, startPoint x: 828, startPoint y: 585, endPoint x: 854, endPoint y: 588, distance: 26.2
click at [828, 585] on div "Exemption Set must be selected for CA. Exemption * 14 - Wildcard Exemption any …" at bounding box center [638, 446] width 406 height 305
click at [987, 651] on button "Save & Close" at bounding box center [975, 656] width 119 height 37
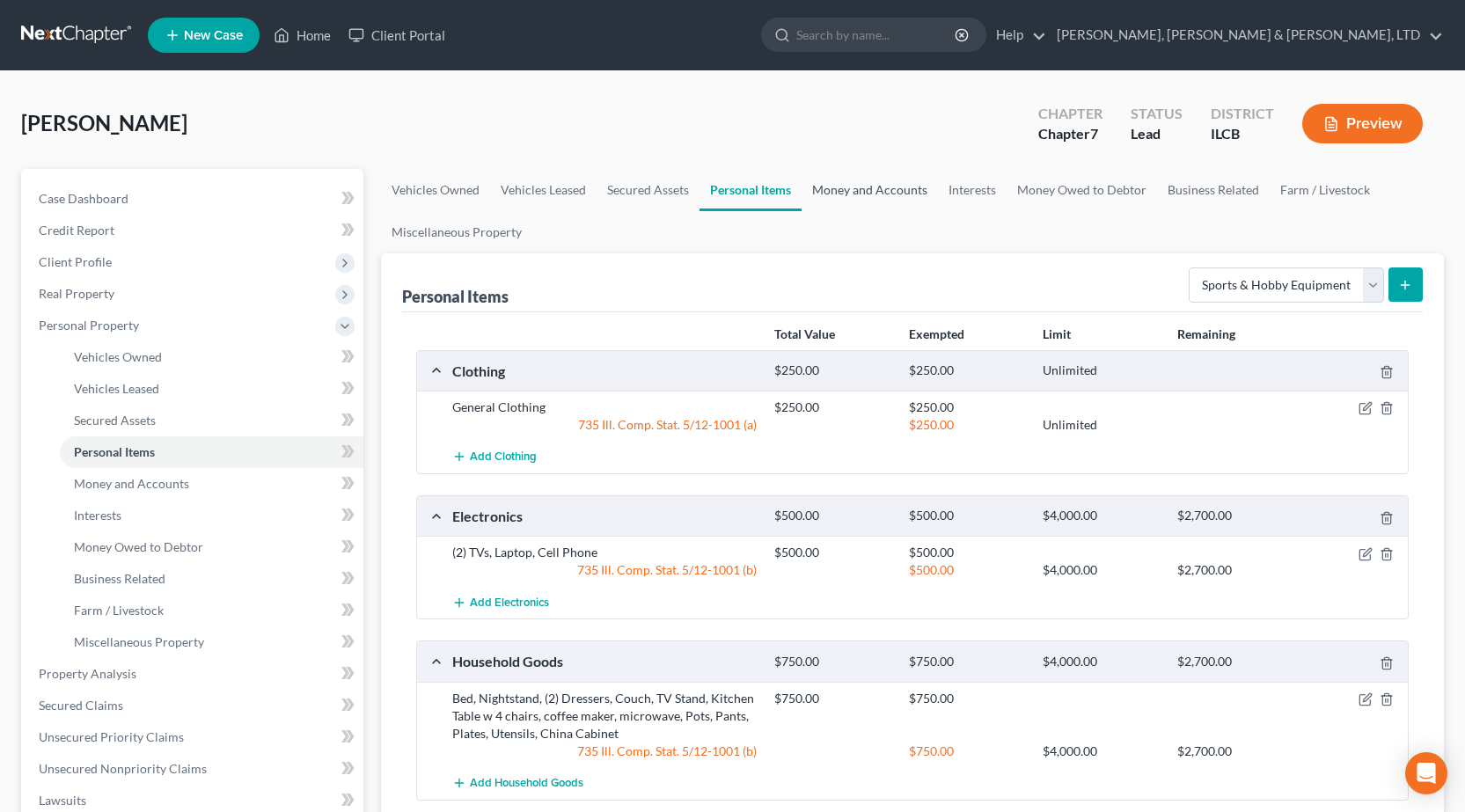
click at [858, 189] on link "Money and Accounts" at bounding box center [869, 190] width 137 height 42
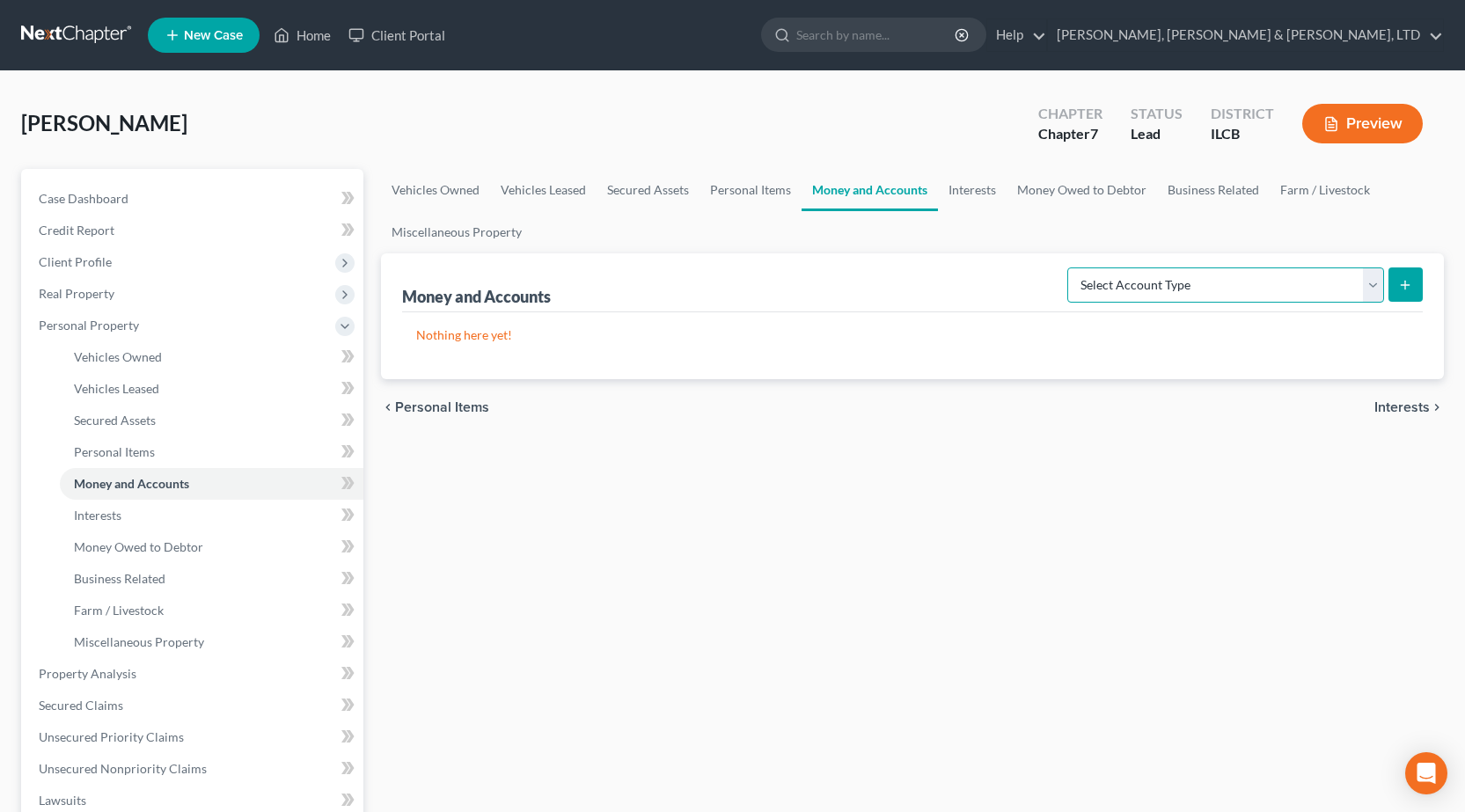
click at [1154, 281] on select "Select Account Type Brokerage Cash on Hand Certificates of Deposit Checking Acc…" at bounding box center [1225, 284] width 317 height 35
select select "checking"
click at [1071, 267] on select "Select Account Type Brokerage Cash on Hand Certificates of Deposit Checking Acc…" at bounding box center [1225, 284] width 317 height 35
click at [1402, 279] on icon "submit" at bounding box center [1404, 284] width 14 height 14
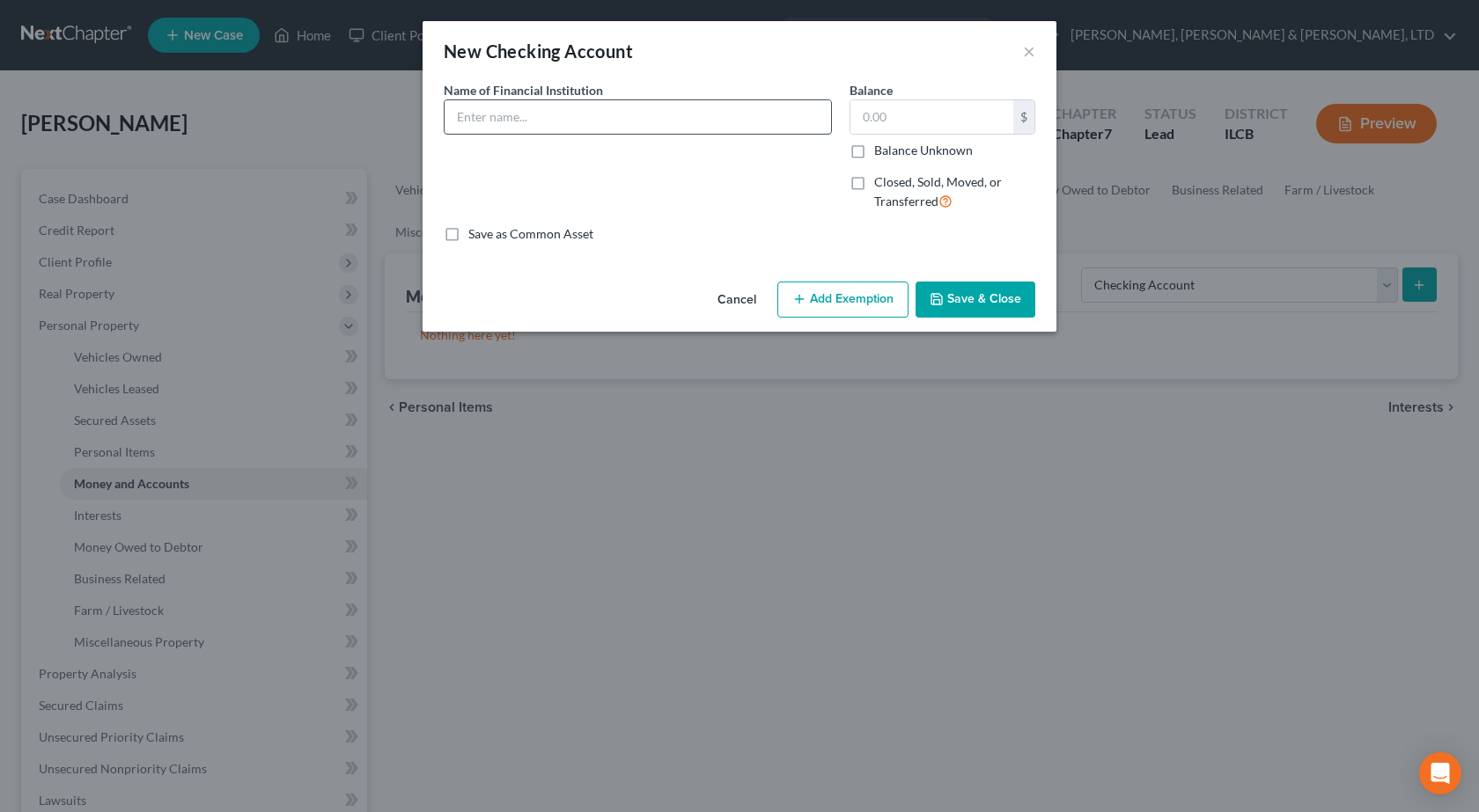
click at [627, 117] on input "text" at bounding box center [637, 117] width 387 height 33
type input "First Federal Savings and Loan"
drag, startPoint x: 992, startPoint y: 317, endPoint x: 982, endPoint y: 300, distance: 19.7
click at [990, 309] on button "Save & Close" at bounding box center [975, 300] width 119 height 37
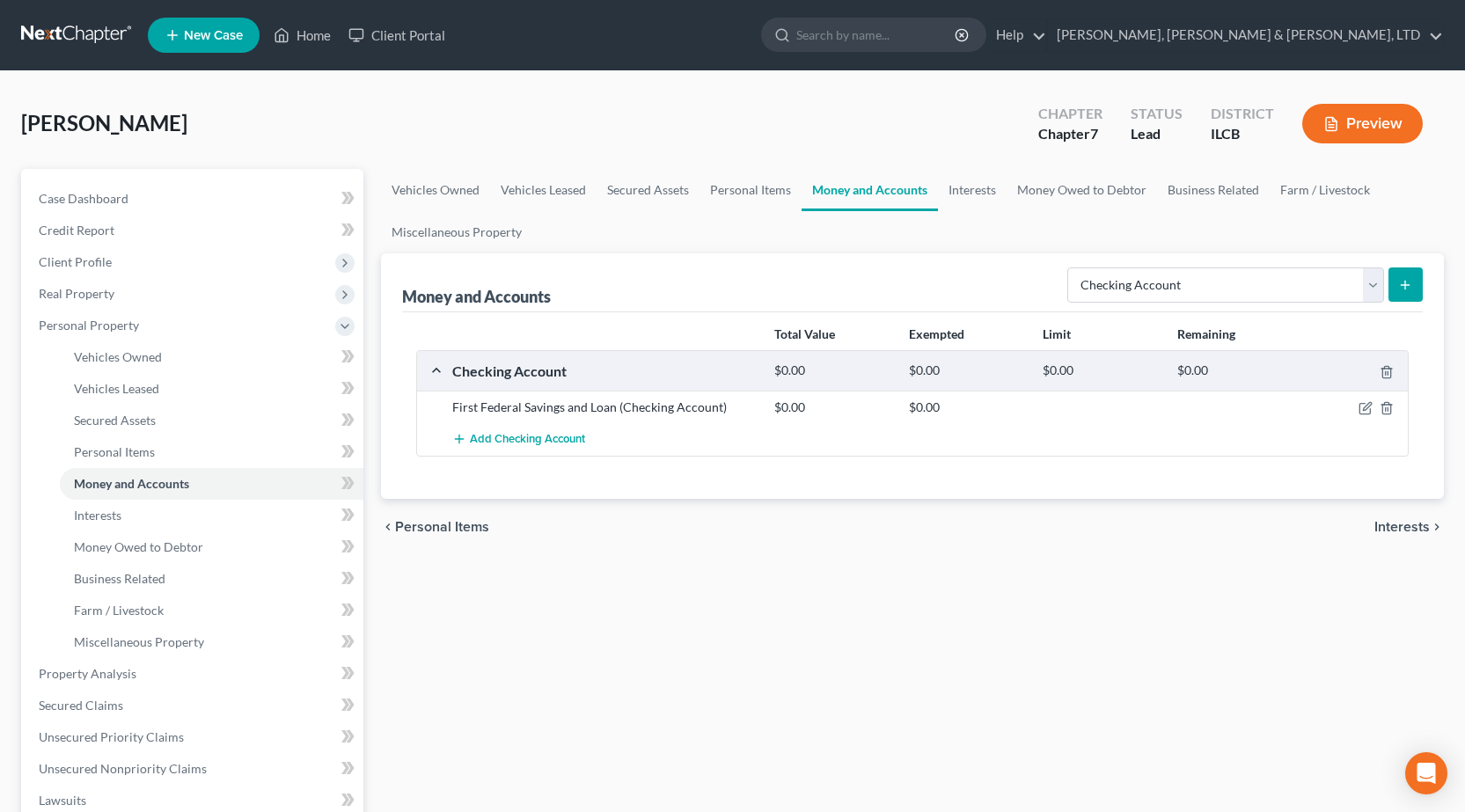
click at [1423, 287] on div "Money and Accounts Select Account Type Brokerage Cash on Hand Certificates of D…" at bounding box center [912, 375] width 1063 height 245
click at [1400, 296] on button "submit" at bounding box center [1405, 284] width 34 height 34
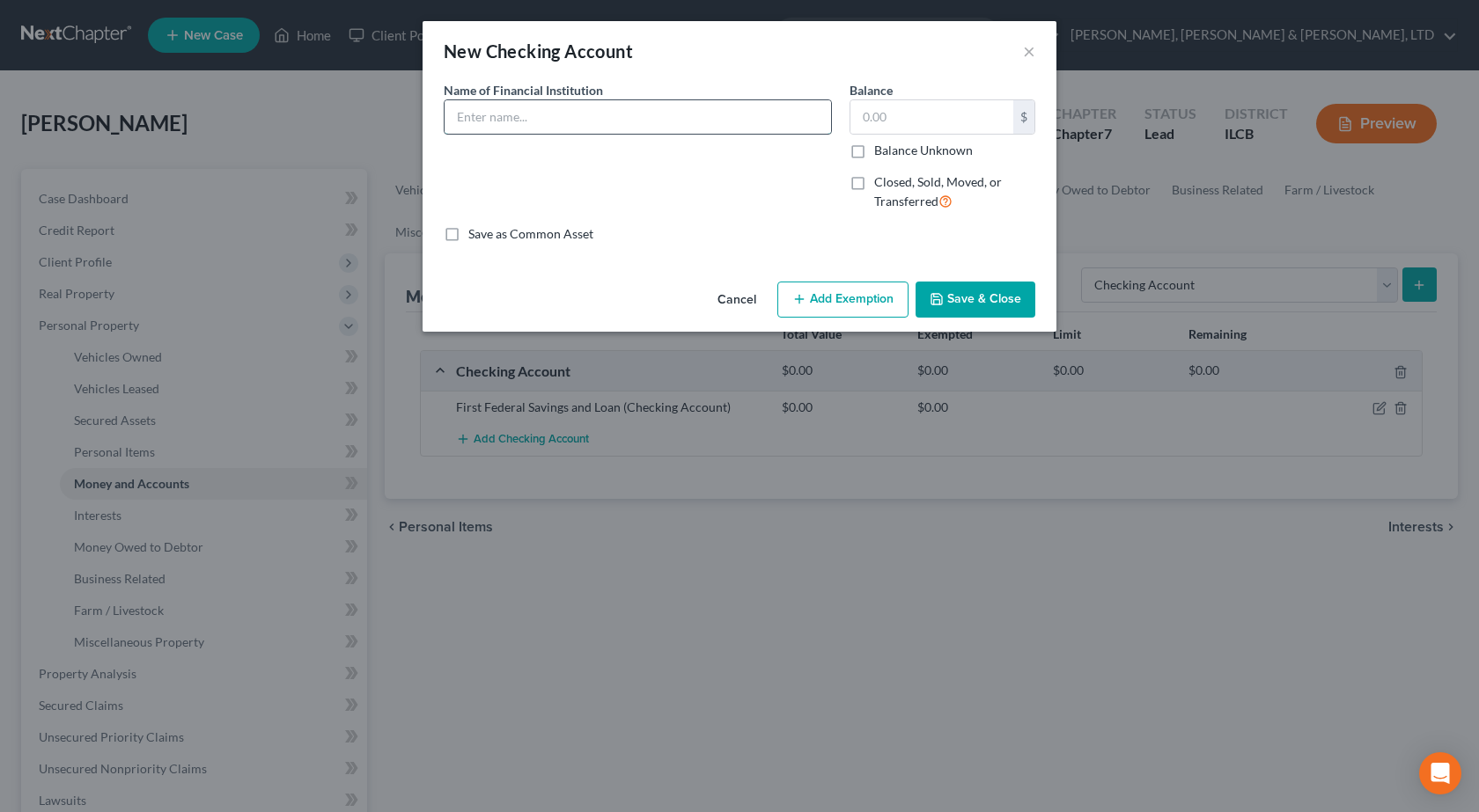
click at [548, 115] on input "text" at bounding box center [637, 117] width 387 height 33
type input "First Federal Savings and Loan"
click at [967, 284] on button "Save & Close" at bounding box center [975, 300] width 119 height 37
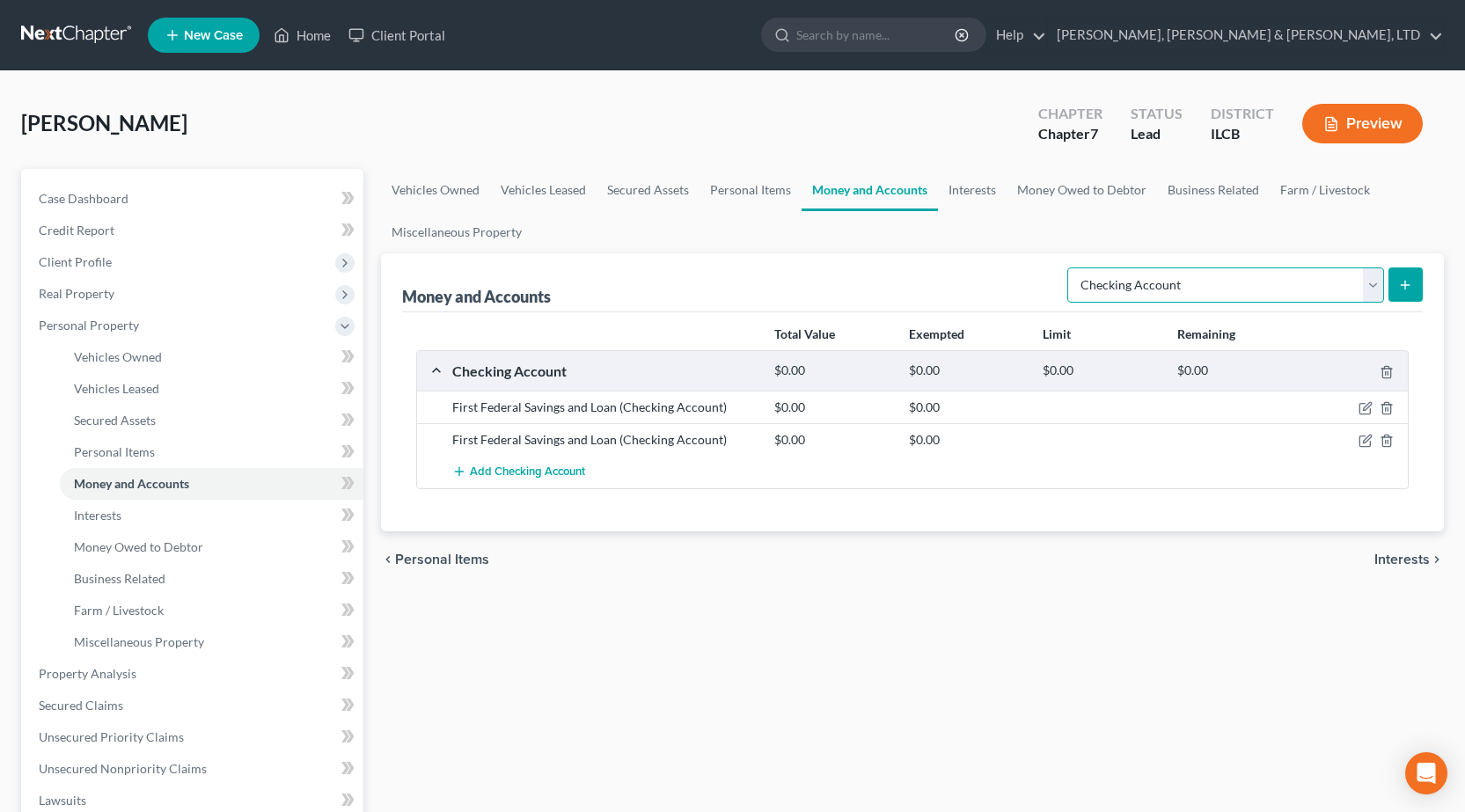
click at [1354, 287] on select "Select Account Type Brokerage Cash on Hand Certificates of Deposit Checking Acc…" at bounding box center [1225, 284] width 317 height 35
select select "savings"
click at [1071, 267] on select "Select Account Type Brokerage Cash on Hand Certificates of Deposit Checking Acc…" at bounding box center [1225, 284] width 317 height 35
click at [1402, 278] on icon "submit" at bounding box center [1404, 284] width 14 height 14
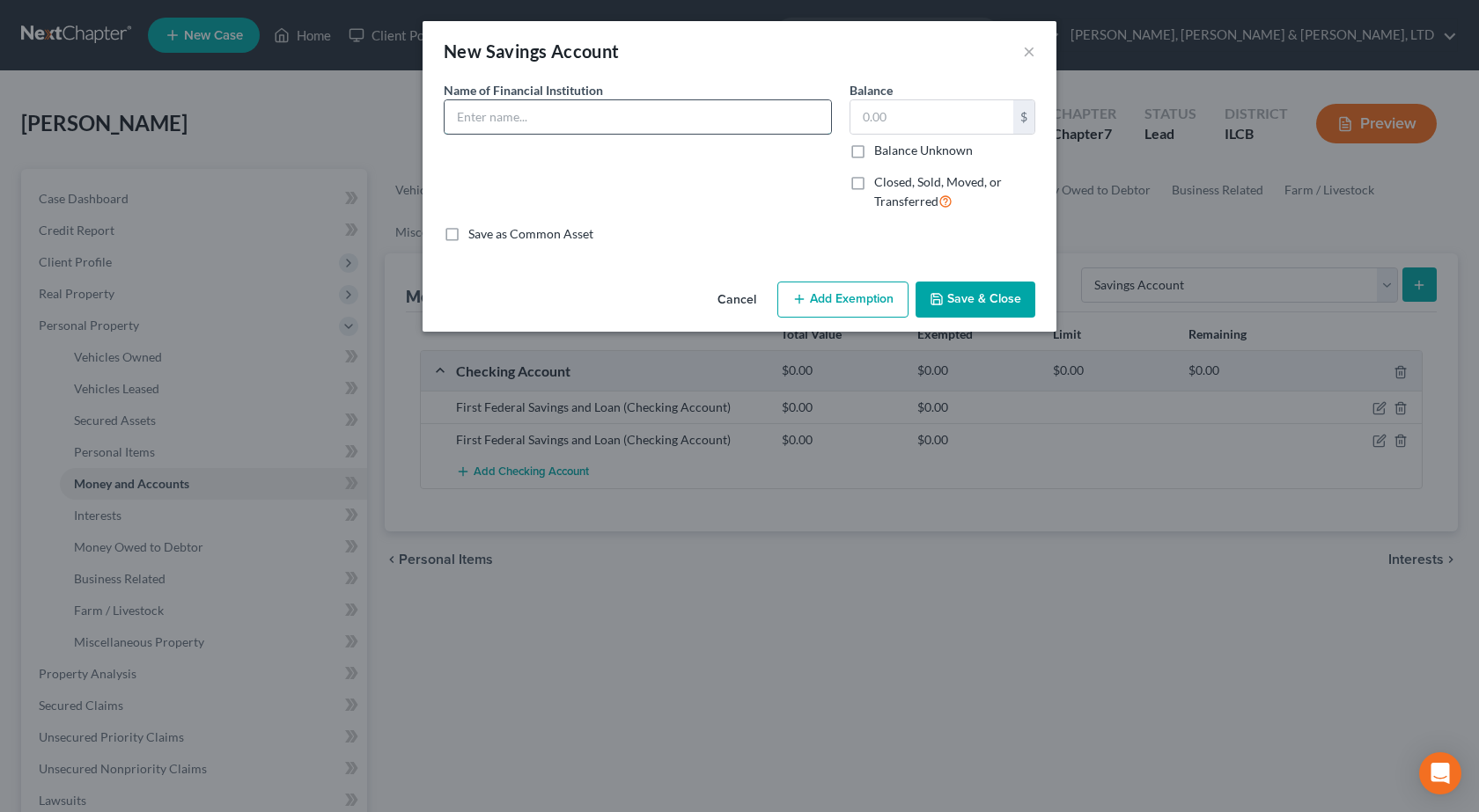
click at [583, 130] on input "text" at bounding box center [637, 117] width 387 height 33
type input "Staley Credit Union"
click at [969, 306] on button "Save & Close" at bounding box center [975, 300] width 119 height 37
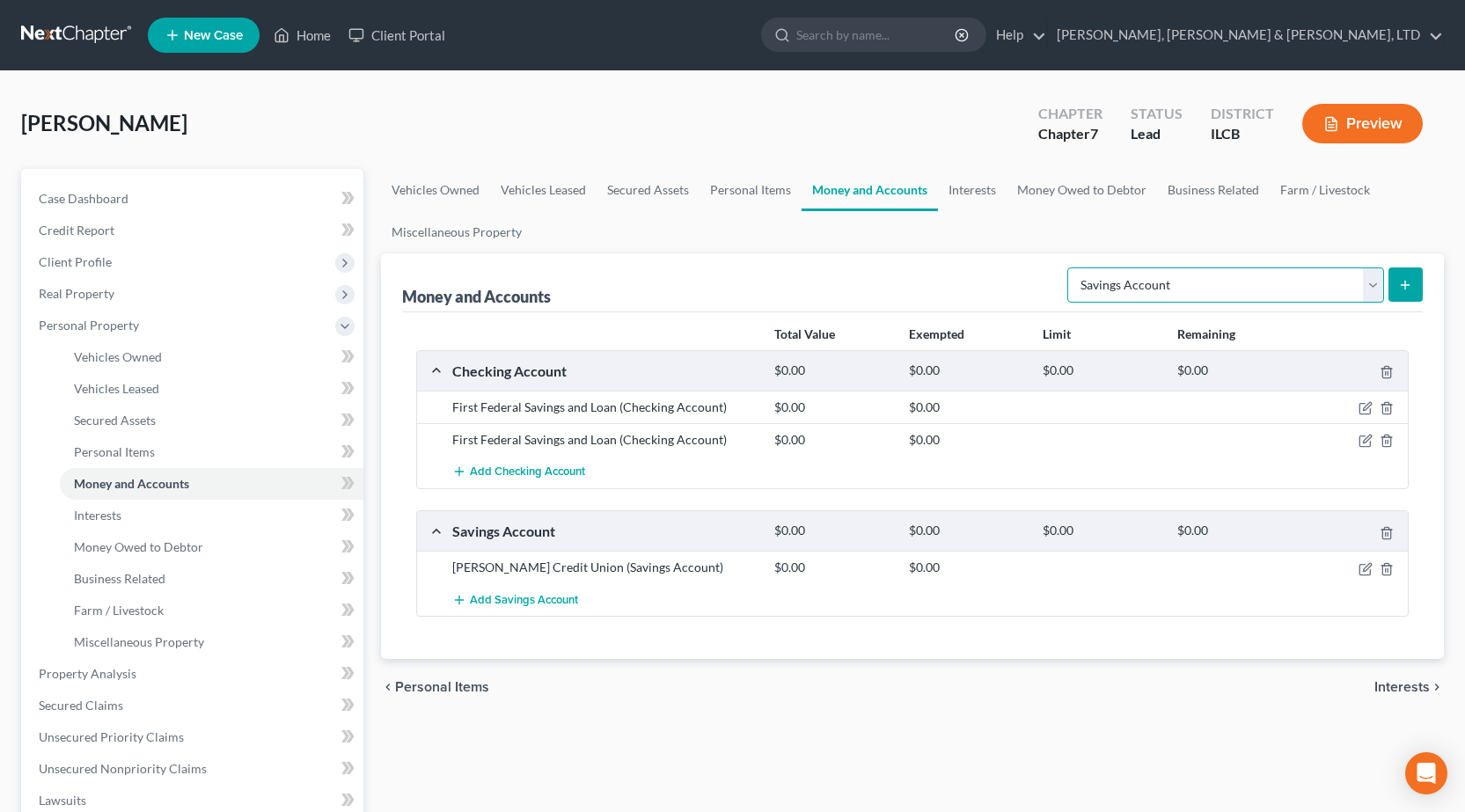
click at [1126, 278] on select "Select Account Type Brokerage Cash on Hand Certificates of Deposit Checking Acc…" at bounding box center [1225, 284] width 317 height 35
select select "checking"
click at [1071, 267] on select "Select Account Type Brokerage Cash on Hand Certificates of Deposit Checking Acc…" at bounding box center [1225, 284] width 317 height 35
click at [1395, 291] on button "submit" at bounding box center [1405, 284] width 34 height 34
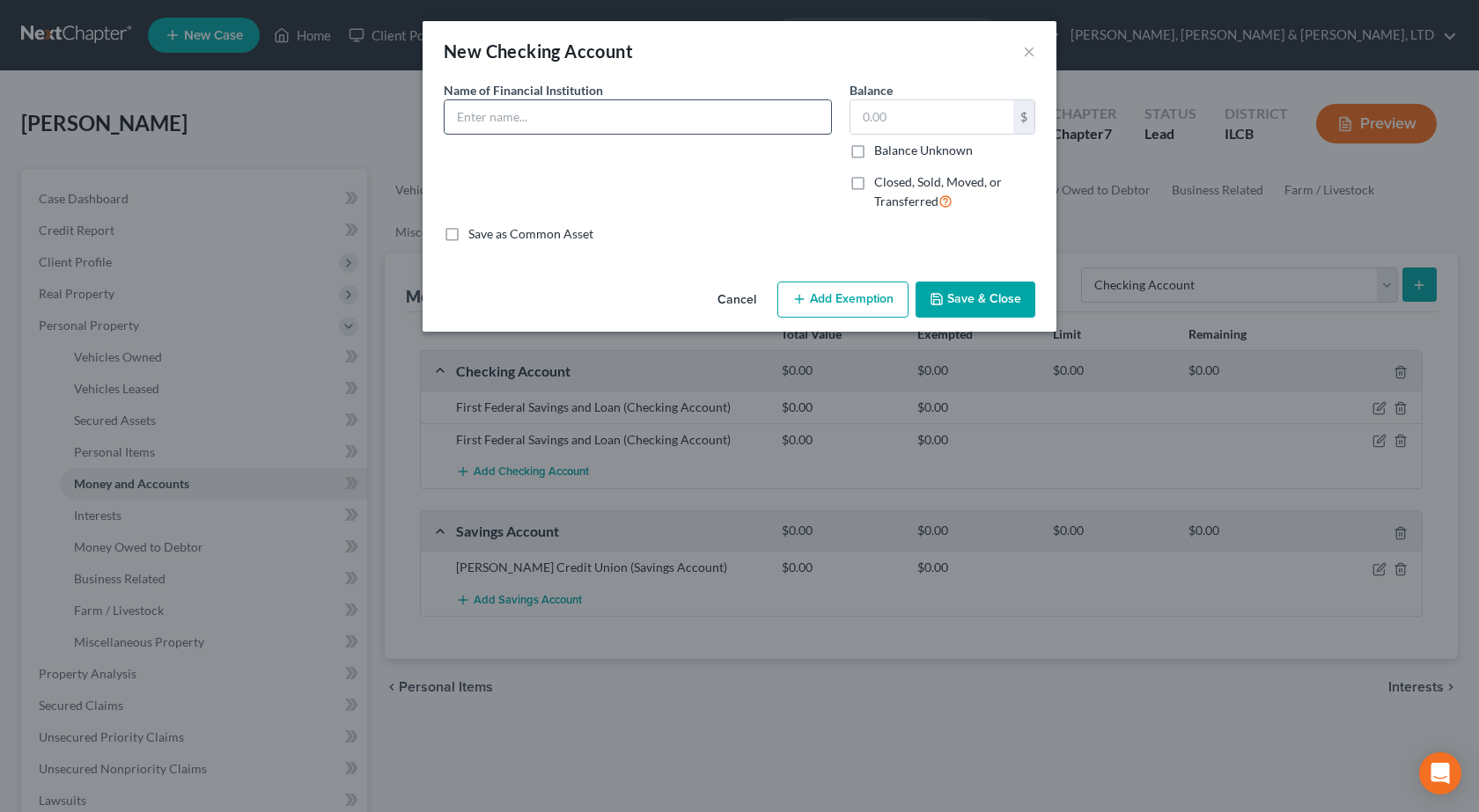
click at [642, 119] on input "text" at bounding box center [637, 117] width 387 height 33
type input "First Financial"
click at [809, 232] on div "Save as Common Asset" at bounding box center [739, 233] width 591 height 17
click at [874, 186] on label "Closed, Sold, Moved, or Transferred" at bounding box center [954, 192] width 161 height 38
click at [881, 184] on input "Closed, Sold, Moved, or Transferred" at bounding box center [887, 179] width 11 height 11
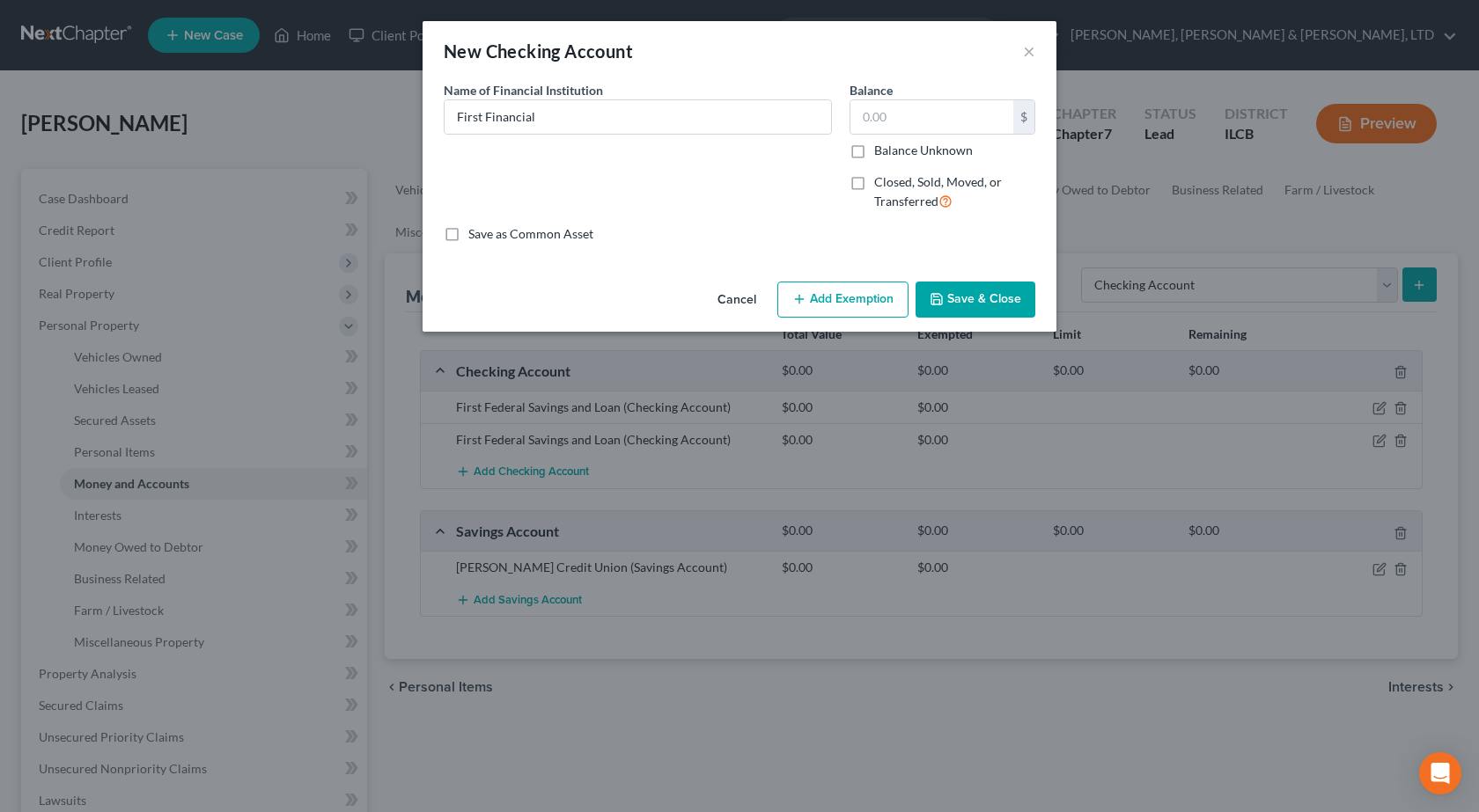
checkbox input "true"
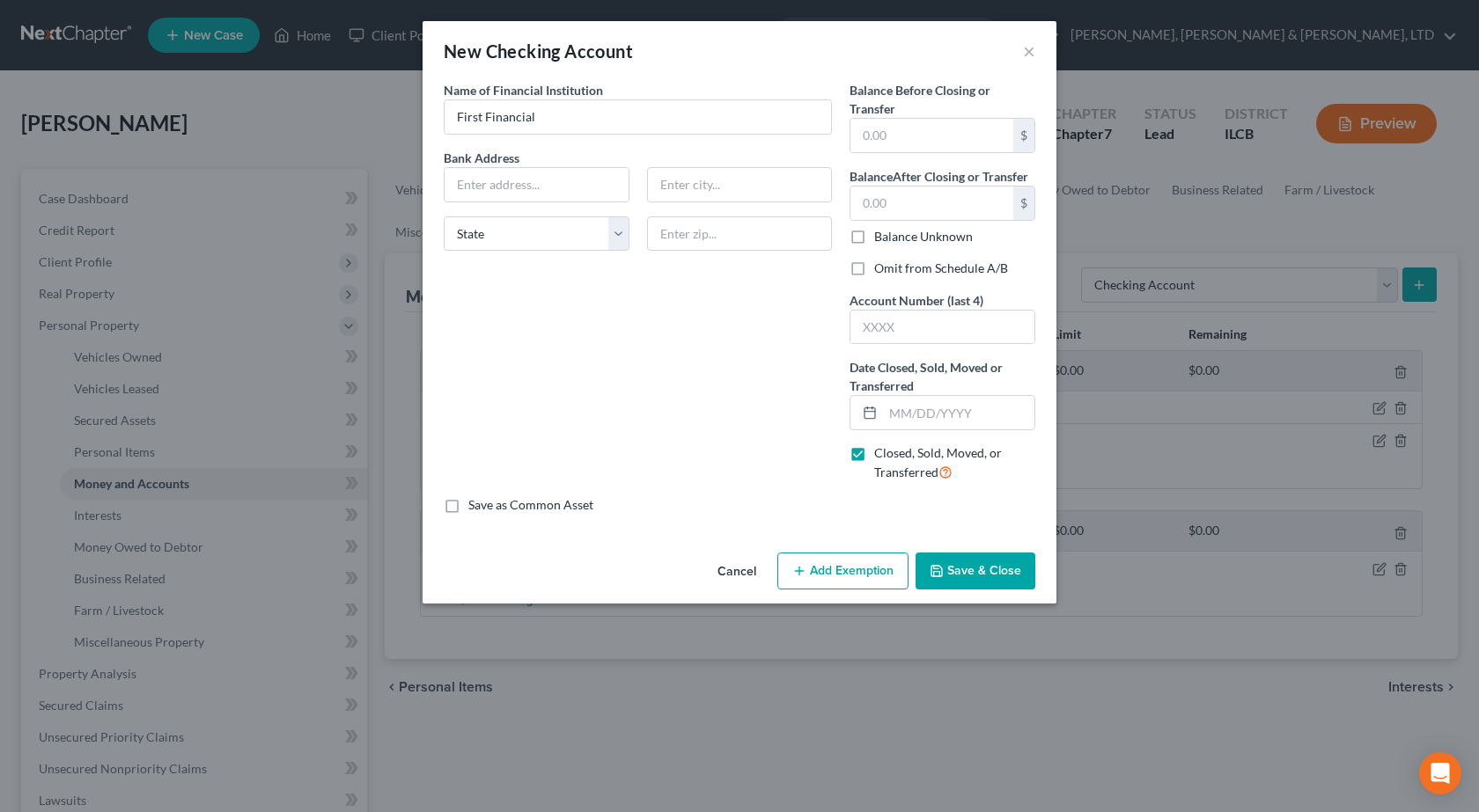
click at [874, 267] on label "Omit from Schedule A/B" at bounding box center [941, 268] width 134 height 17
click at [881, 267] on input "Omit from Schedule A/B" at bounding box center [887, 265] width 11 height 11
checkbox input "true"
click at [932, 416] on input "text" at bounding box center [958, 412] width 151 height 33
type input "07/01/2025"
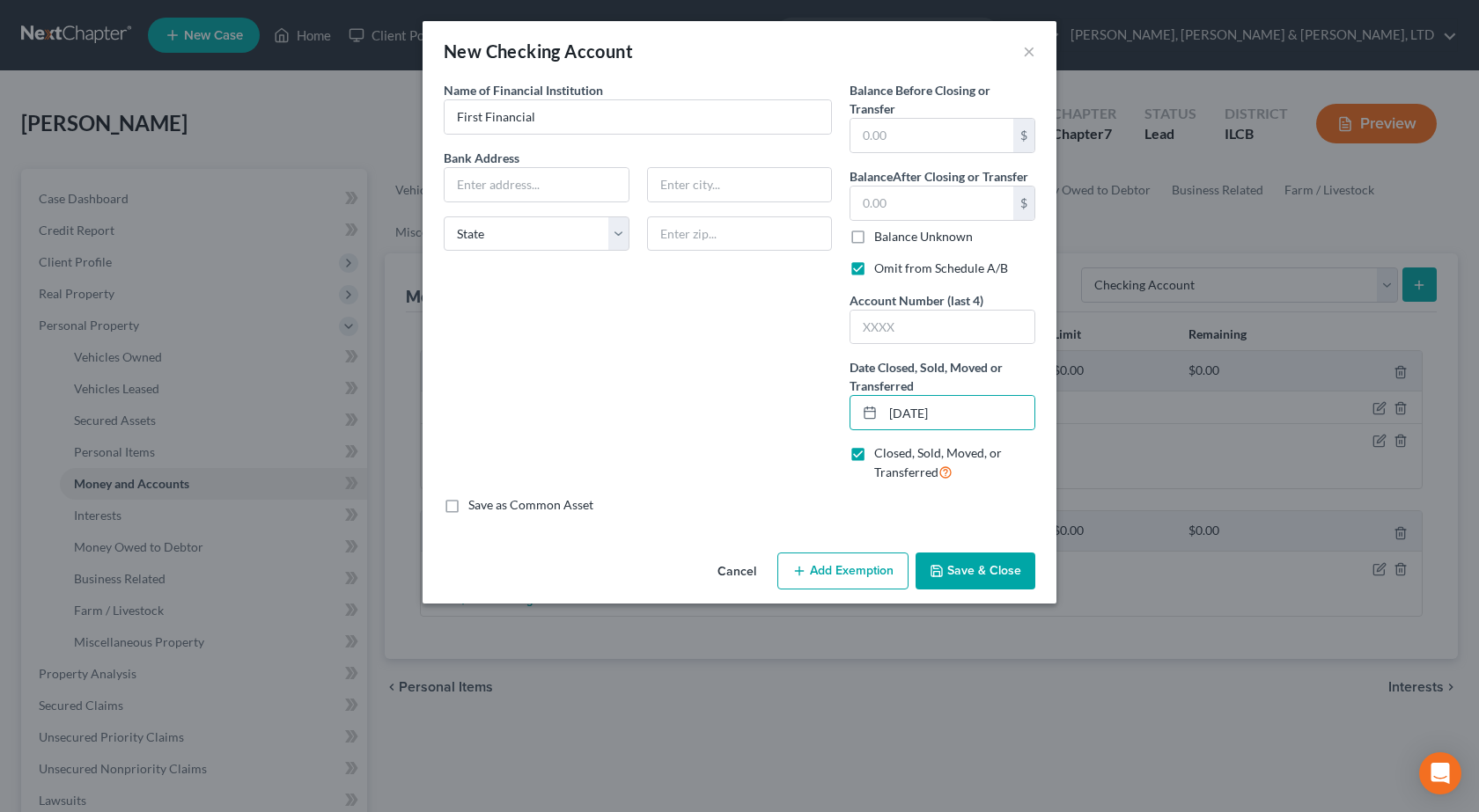
click at [976, 573] on button "Save & Close" at bounding box center [975, 571] width 119 height 37
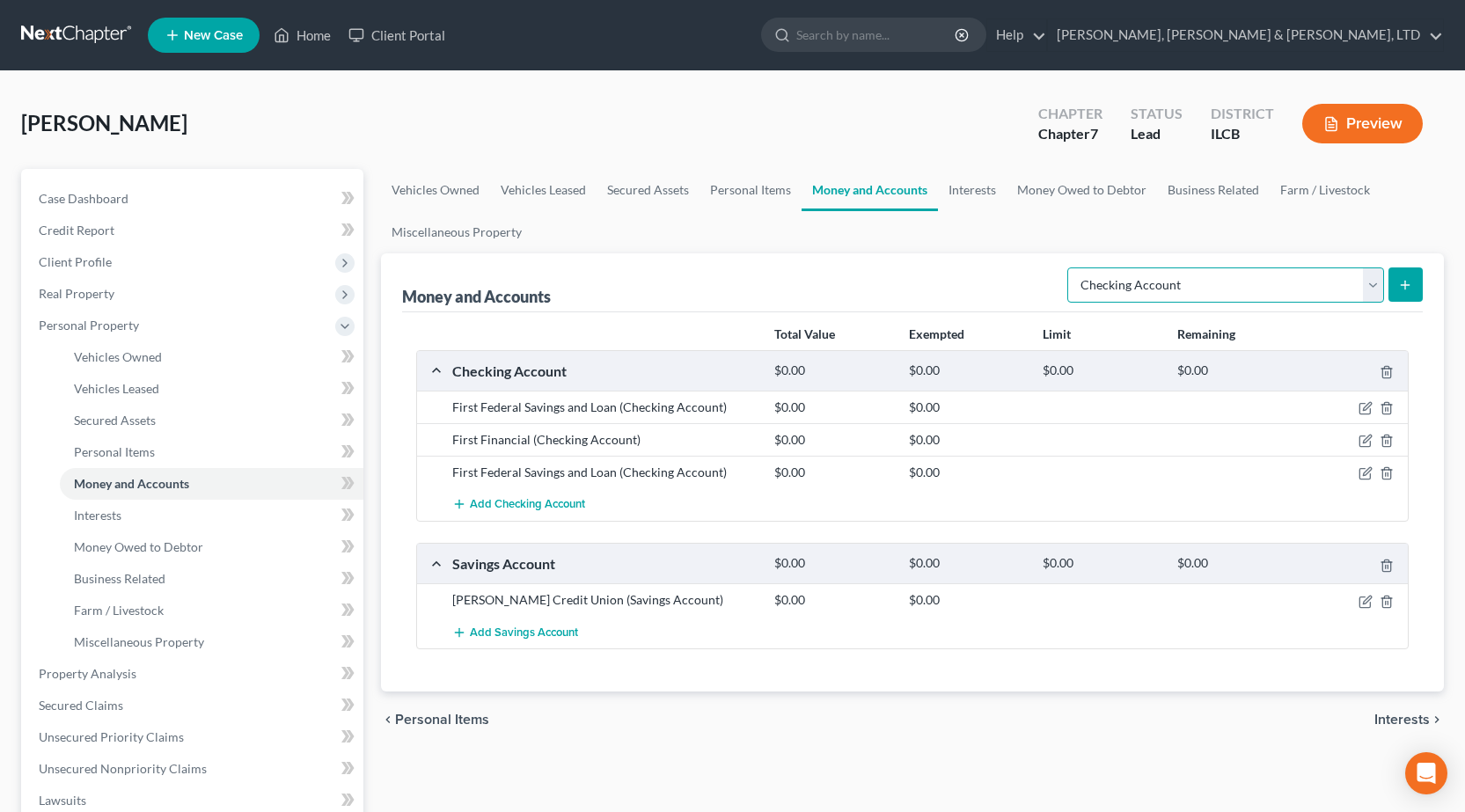
click at [1355, 291] on select "Select Account Type Brokerage Cash on Hand Certificates of Deposit Checking Acc…" at bounding box center [1225, 284] width 317 height 35
select select "savings"
click at [1071, 267] on select "Select Account Type Brokerage Cash on Hand Certificates of Deposit Checking Acc…" at bounding box center [1225, 284] width 317 height 35
click at [1401, 284] on icon "submit" at bounding box center [1404, 284] width 14 height 14
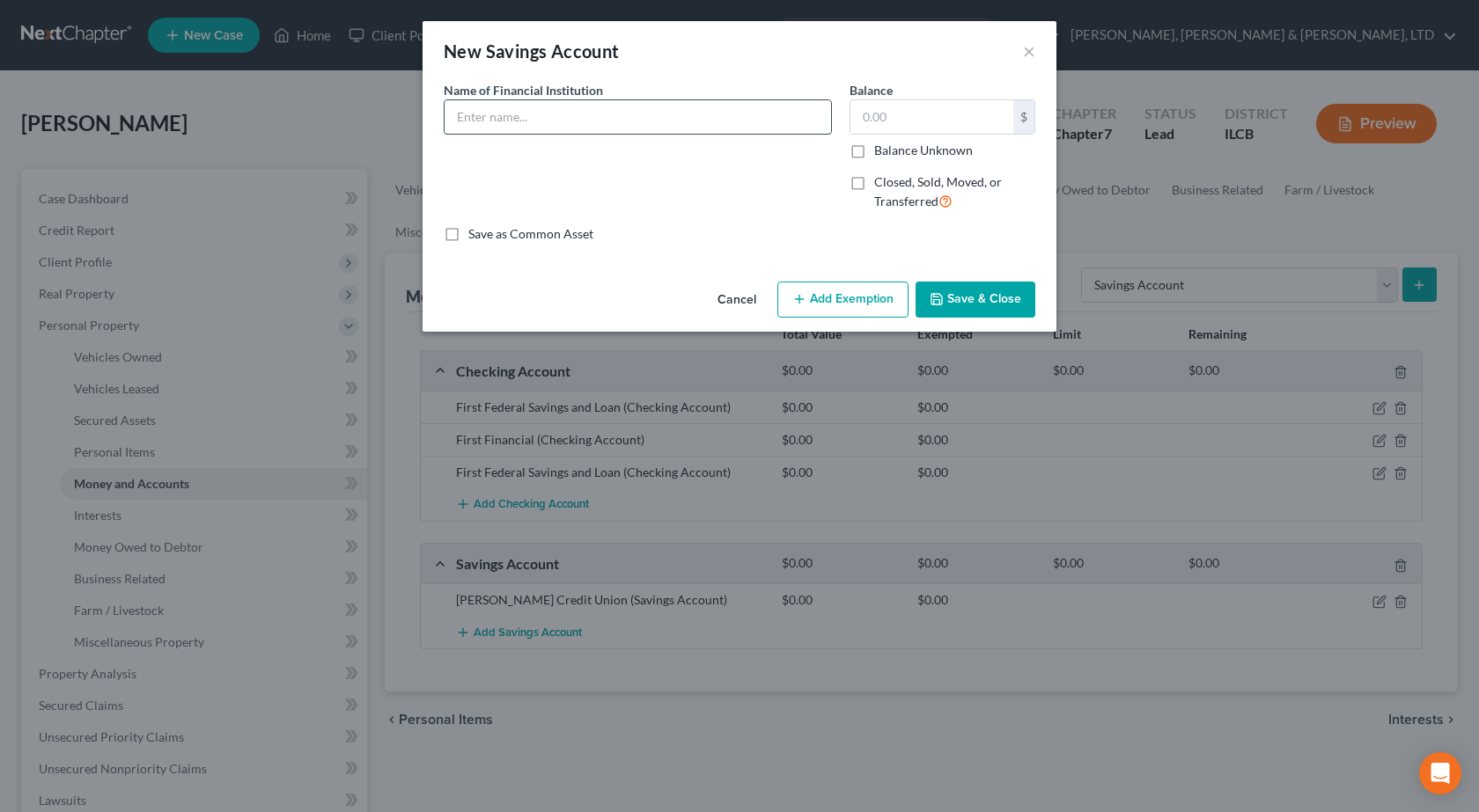
click at [521, 121] on input "text" at bounding box center [637, 117] width 387 height 33
type input "First Financial"
drag, startPoint x: 800, startPoint y: 203, endPoint x: 835, endPoint y: 183, distance: 40.3
click at [800, 203] on div "Name of Financial Institution * First Financial" at bounding box center [638, 152] width 406 height 144
click at [874, 186] on label "Closed, Sold, Moved, or Transferred" at bounding box center [954, 192] width 161 height 38
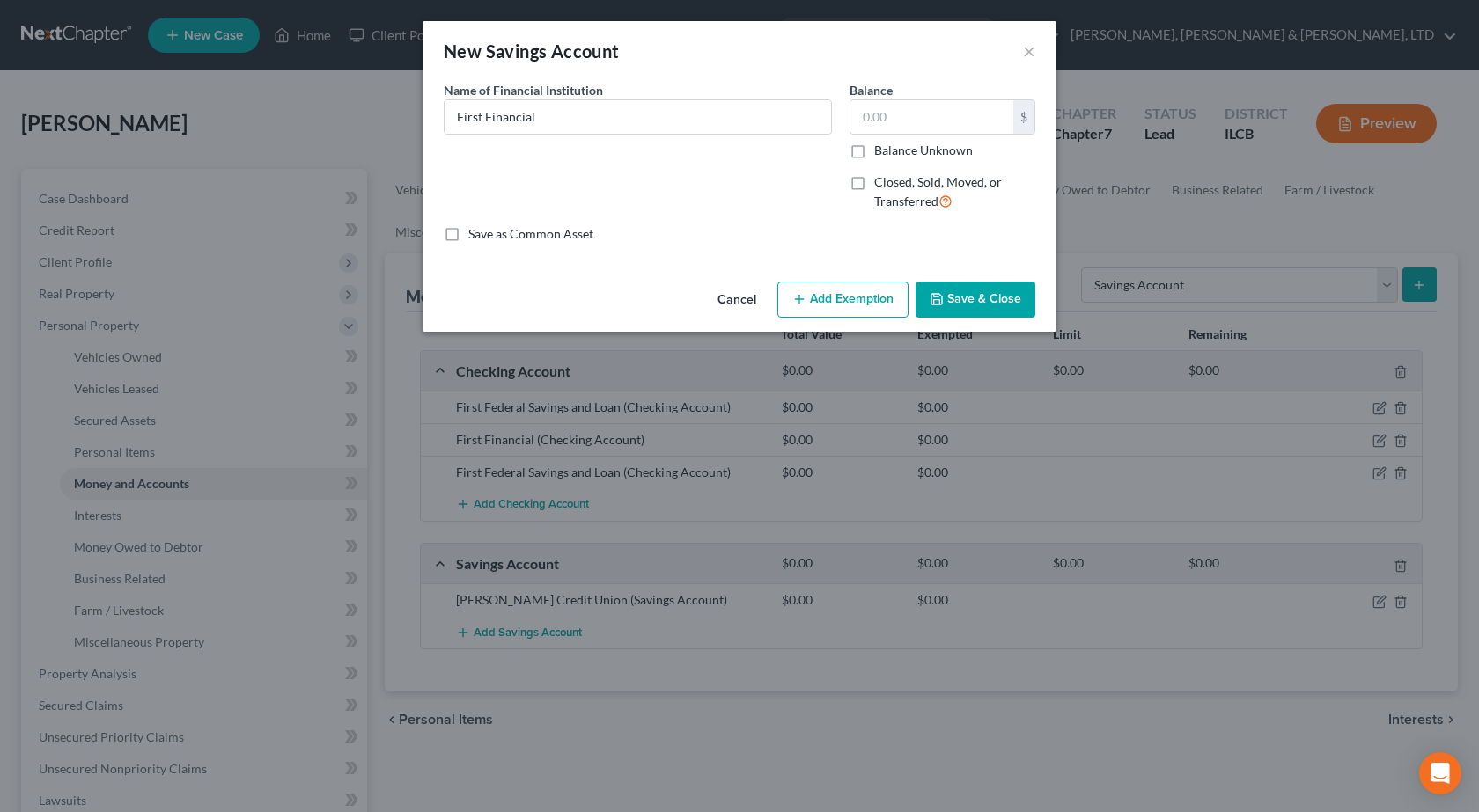
click at [881, 184] on input "Closed, Sold, Moved, or Transferred" at bounding box center [887, 179] width 11 height 11
checkbox input "true"
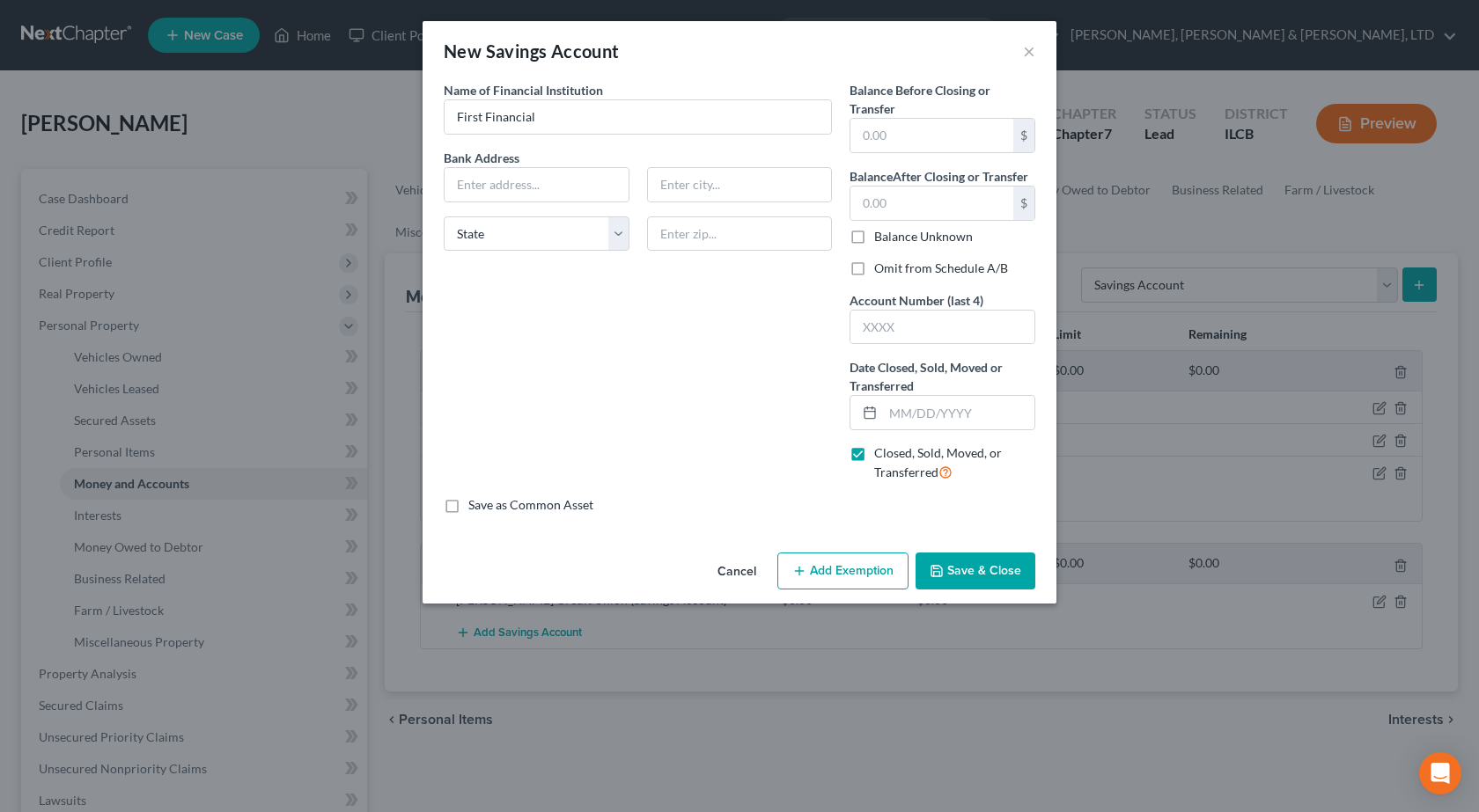
click at [874, 269] on label "Omit from Schedule A/B" at bounding box center [941, 268] width 134 height 17
click at [881, 269] on input "Omit from Schedule A/B" at bounding box center [887, 265] width 11 height 11
checkbox input "true"
drag, startPoint x: 901, startPoint y: 403, endPoint x: 1196, endPoint y: 406, distance: 295.0
click at [902, 403] on input "text" at bounding box center [958, 412] width 151 height 33
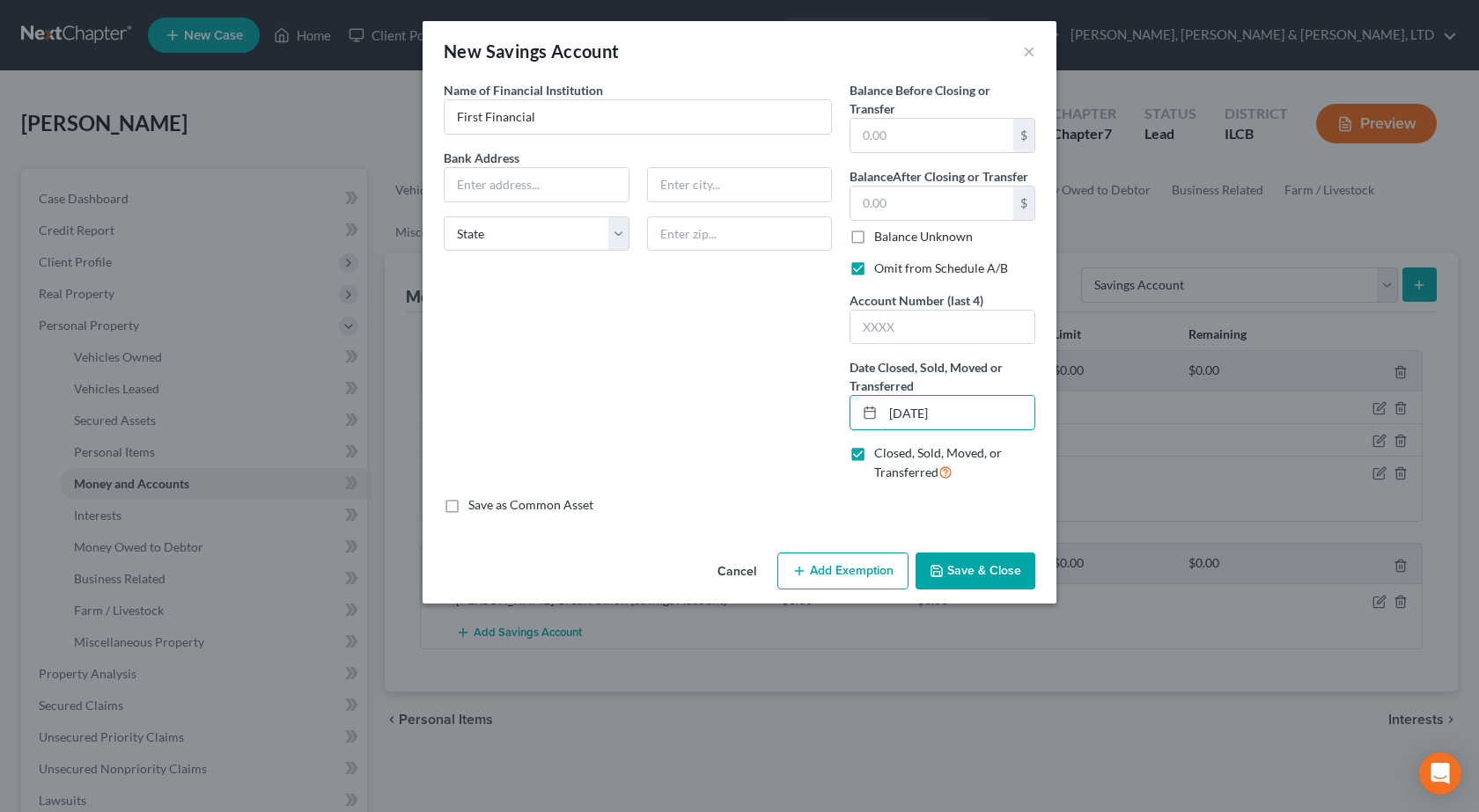
type input "07/01/2025"
click at [976, 578] on button "Save & Close" at bounding box center [975, 571] width 119 height 37
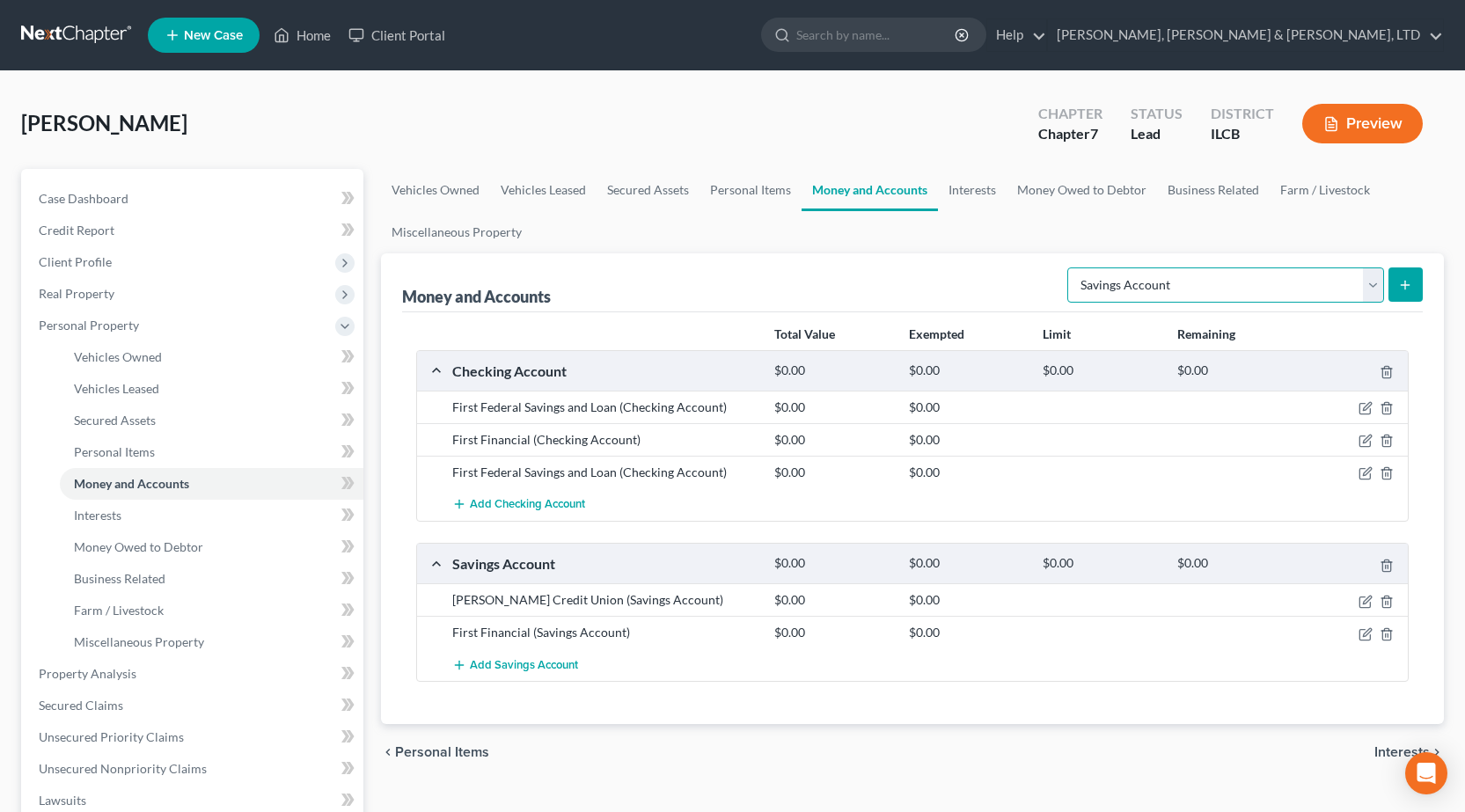
click at [1151, 282] on select "Select Account Type Brokerage Cash on Hand Certificates of Deposit Checking Acc…" at bounding box center [1225, 284] width 317 height 35
select select "other"
click at [1071, 267] on select "Select Account Type Brokerage Cash on Hand Certificates of Deposit Checking Acc…" at bounding box center [1225, 284] width 317 height 35
click at [1412, 303] on form "Select Account Type Brokerage Cash on Hand Certificates of Deposit Checking Acc…" at bounding box center [1245, 284] width 355 height 36
click at [1413, 295] on button "submit" at bounding box center [1405, 284] width 34 height 34
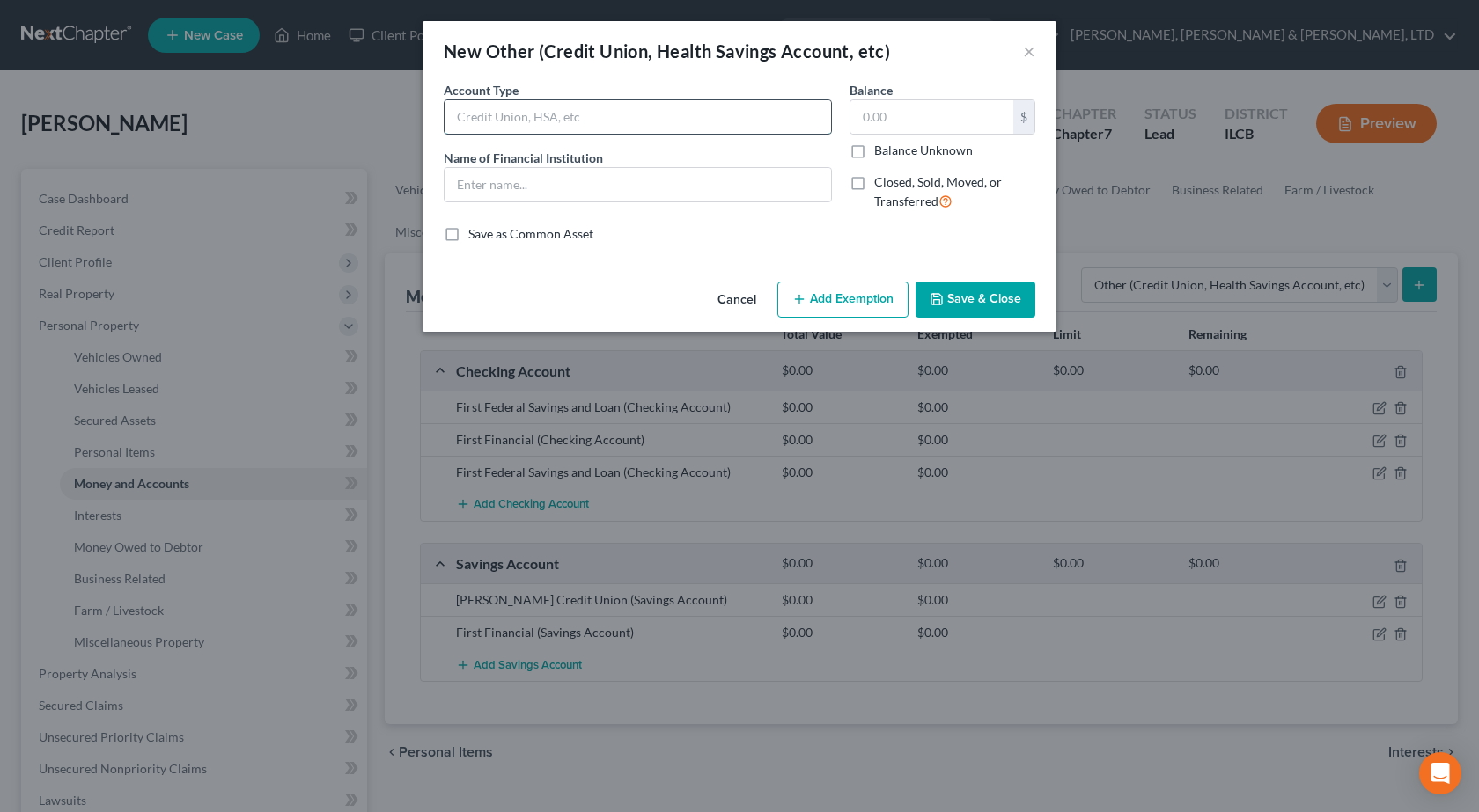
click at [566, 120] on input "text" at bounding box center [637, 117] width 387 height 33
type input "Mobile Banking"
type input "Venmo"
click at [955, 291] on button "Save & Close" at bounding box center [975, 300] width 119 height 37
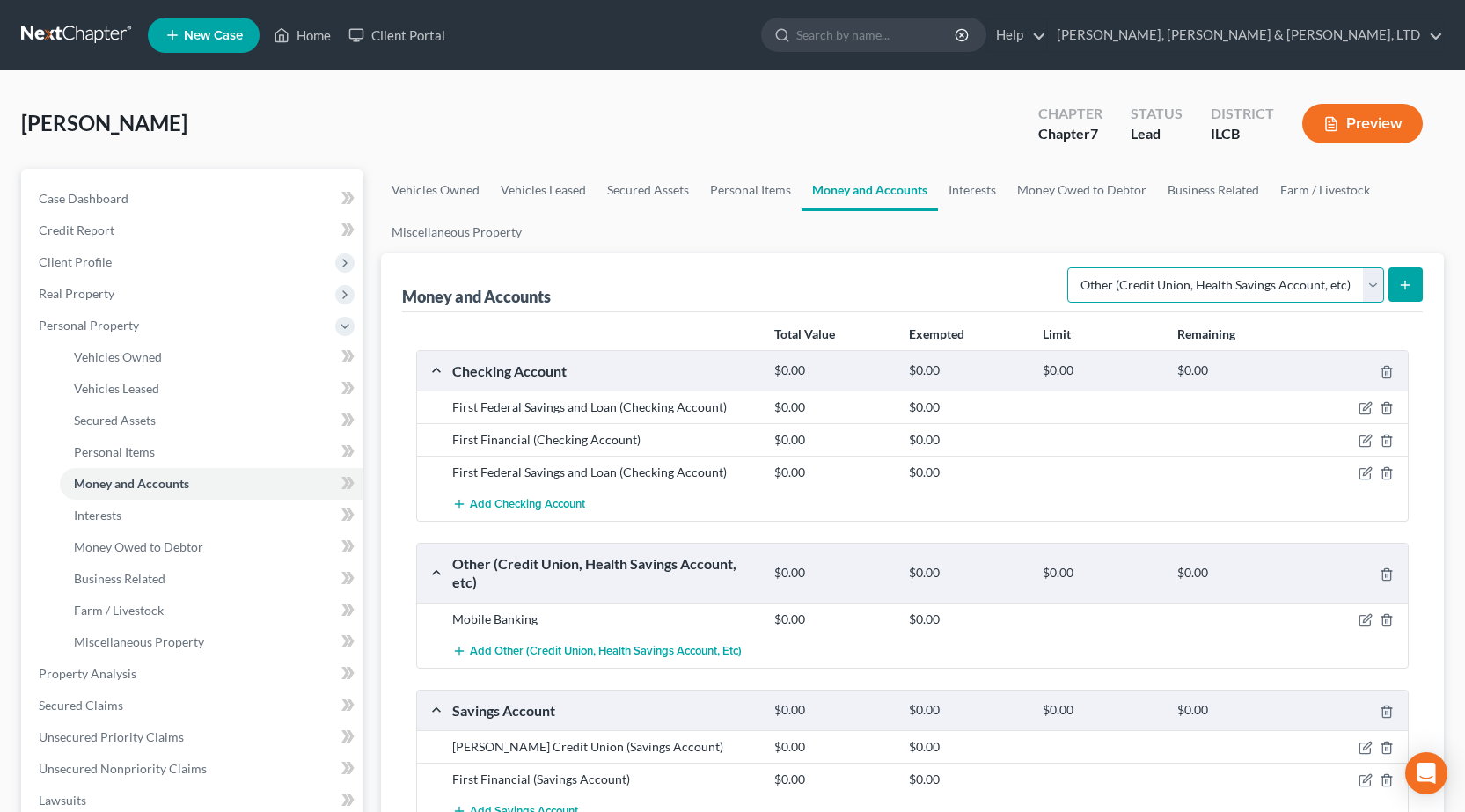
click at [1133, 279] on select "Select Account Type Brokerage Cash on Hand Certificates of Deposit Checking Acc…" at bounding box center [1225, 284] width 317 height 35
drag, startPoint x: 936, startPoint y: 247, endPoint x: 942, endPoint y: 239, distance: 10.0
click at [936, 247] on ul "Vehicles Owned Vehicles Leased Secured Assets Personal Items Money and Accounts…" at bounding box center [912, 211] width 1063 height 84
click at [973, 192] on link "Interests" at bounding box center [972, 190] width 69 height 42
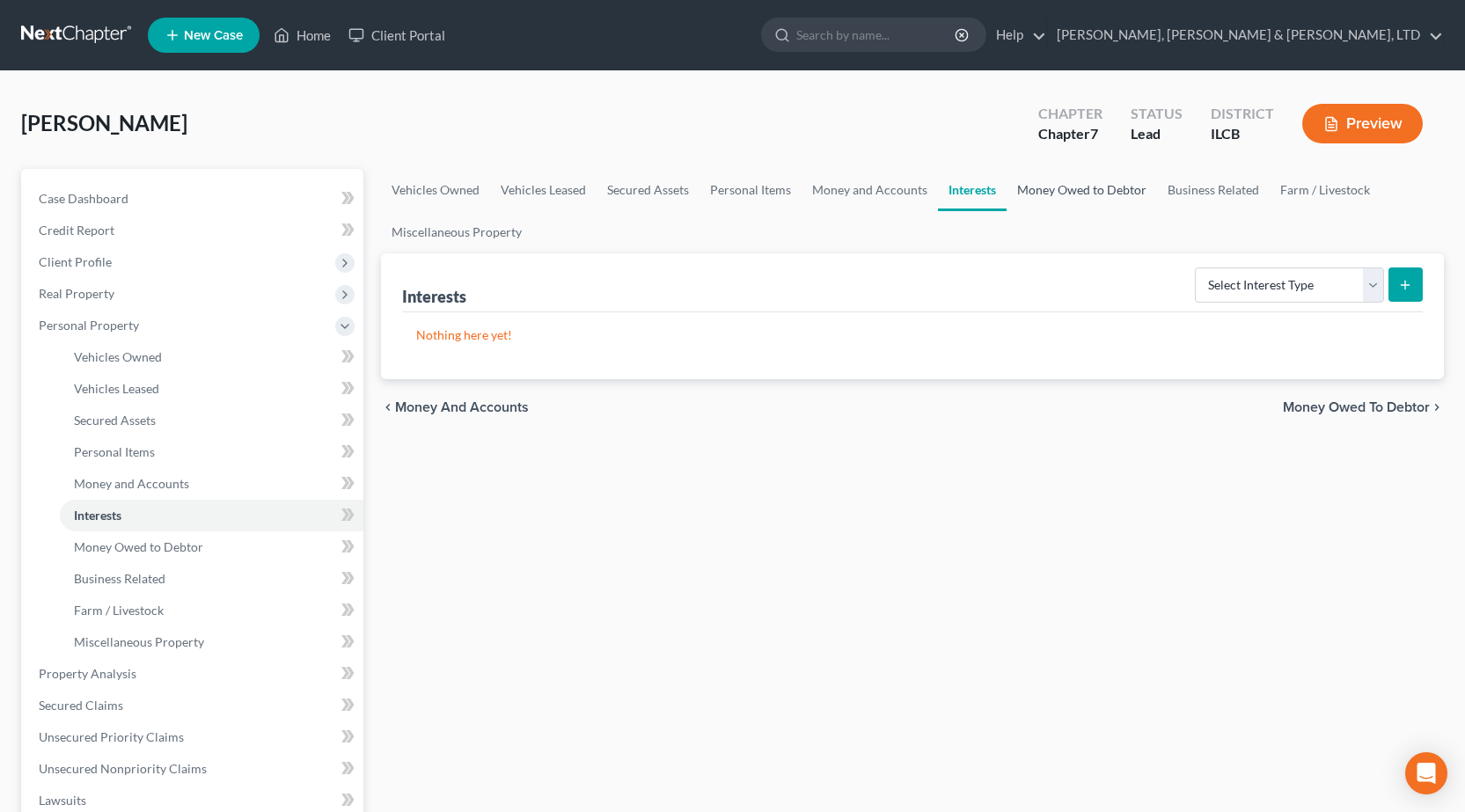
click at [1024, 204] on link "Money Owed to Debtor" at bounding box center [1082, 190] width 151 height 42
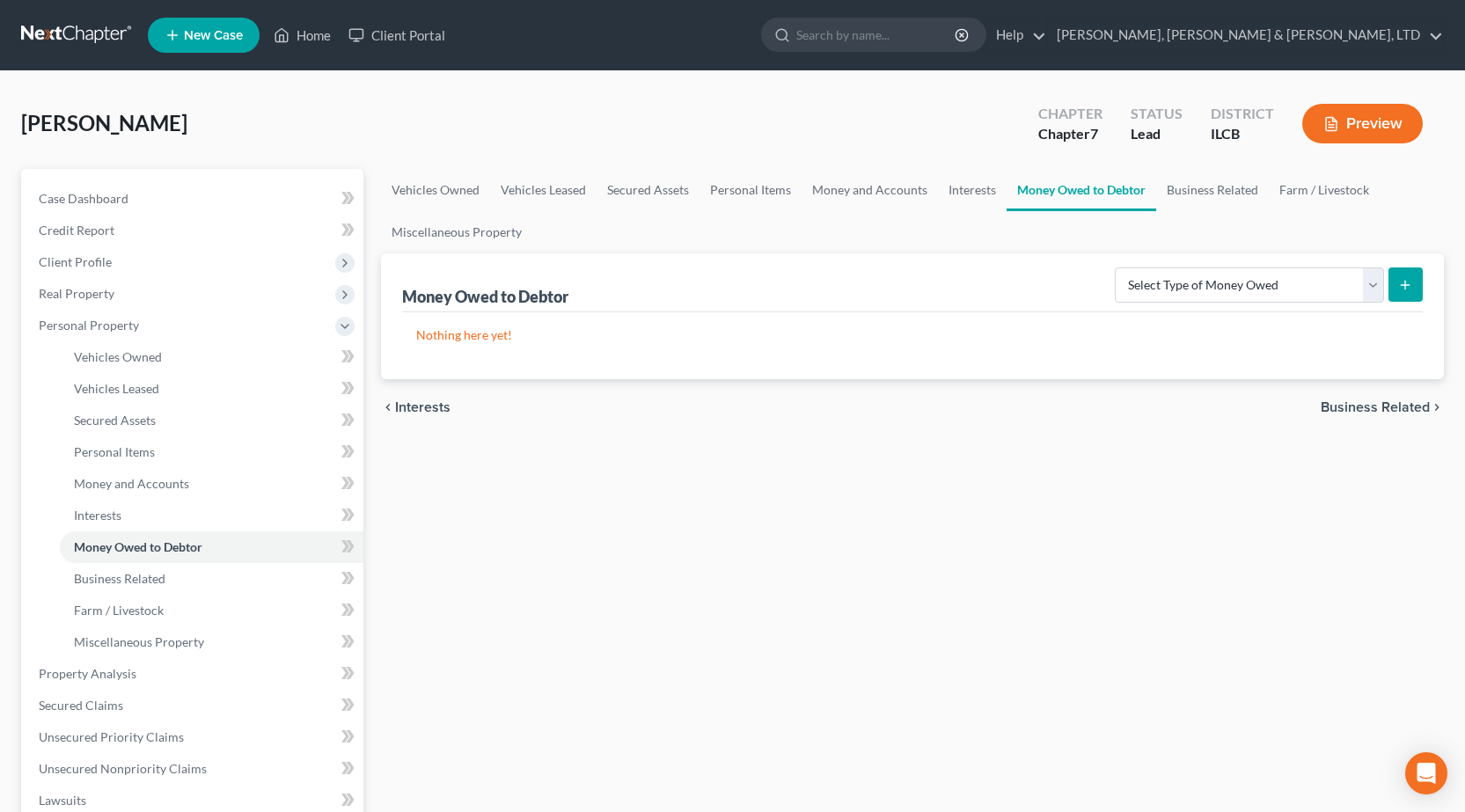
click at [1164, 266] on div "Select Type of Money Owed Accounts Receivable Alimony Child Support Claims Agai…" at bounding box center [1265, 284] width 315 height 47
click at [1146, 283] on select "Select Type of Money Owed Accounts Receivable Alimony Child Support Claims Agai…" at bounding box center [1249, 284] width 269 height 35
click at [964, 200] on link "Interests" at bounding box center [972, 190] width 69 height 42
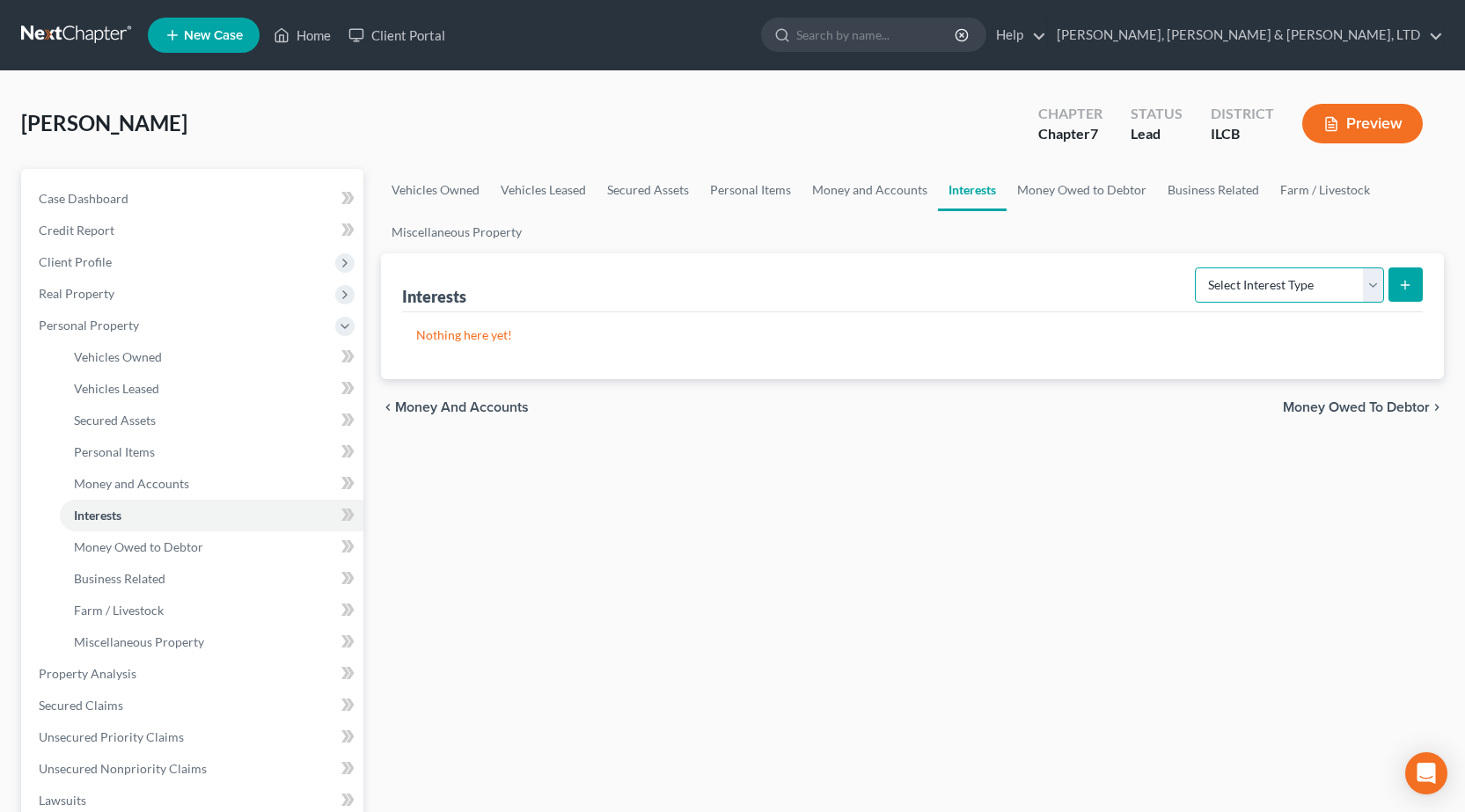
click at [1247, 283] on select "Select Interest Type 401K Annuity Bond Education IRA Government Bond Government…" at bounding box center [1290, 284] width 189 height 35
select select "401k"
click at [1197, 267] on select "Select Interest Type 401K Annuity Bond Education IRA Government Bond Government…" at bounding box center [1290, 284] width 189 height 35
click at [1417, 294] on button "submit" at bounding box center [1405, 284] width 34 height 34
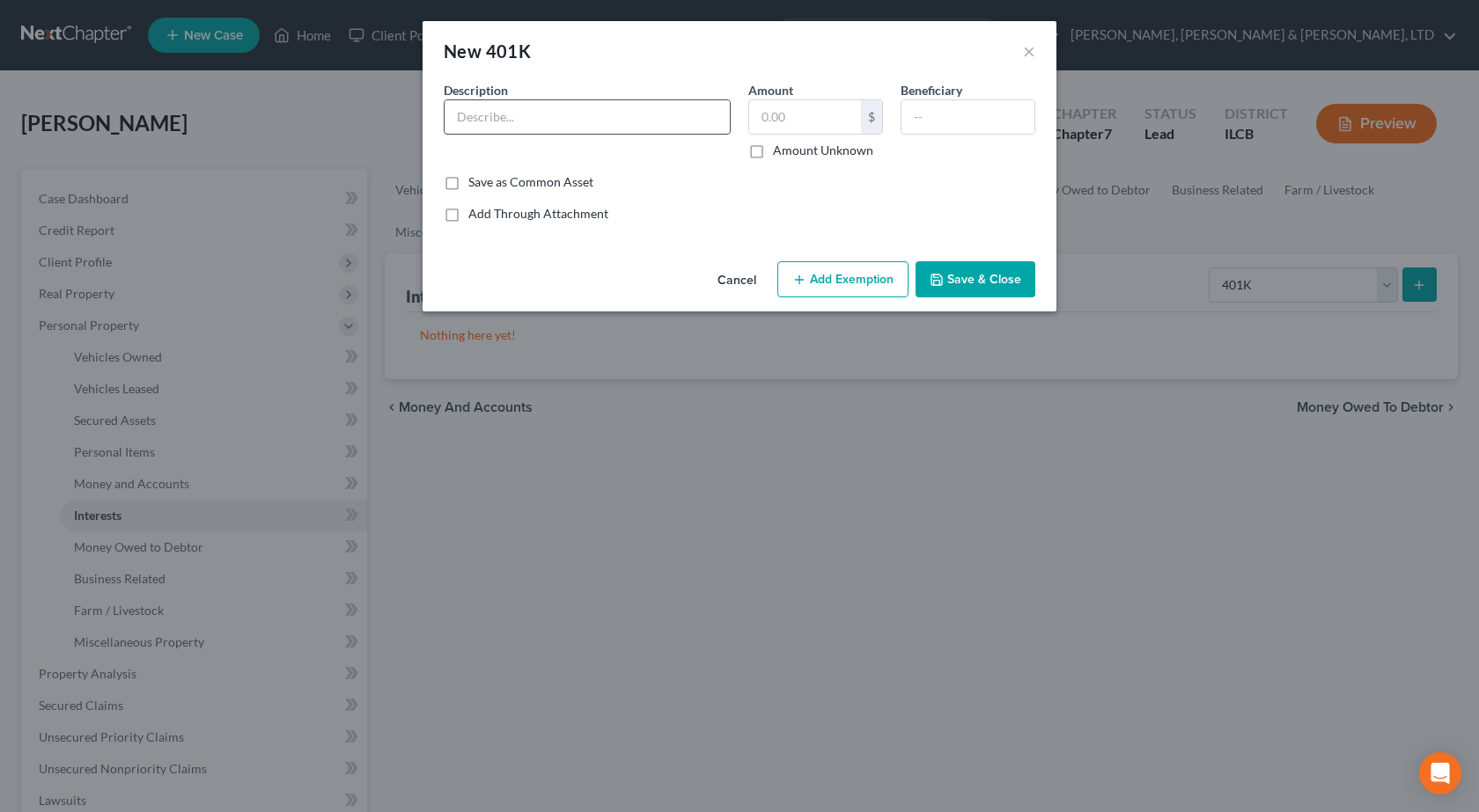
click at [513, 113] on input "text" at bounding box center [587, 117] width 286 height 33
type input "403(b) at Sarah Bush"
click at [773, 153] on label "Amount Unknown" at bounding box center [823, 150] width 100 height 17
click at [779, 153] on input "Amount Unknown" at bounding box center [785, 147] width 11 height 11
checkbox input "true"
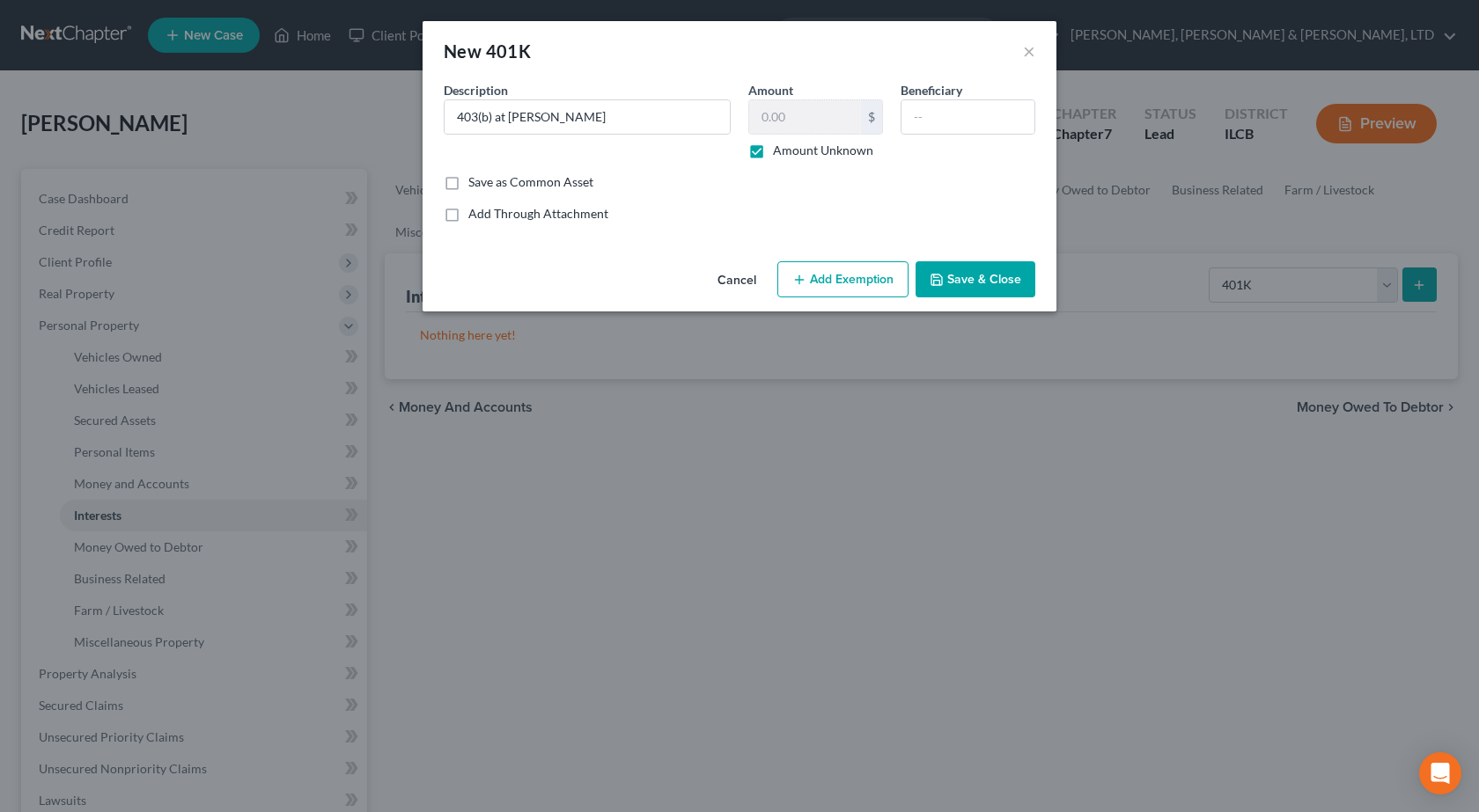
drag, startPoint x: 864, startPoint y: 278, endPoint x: 813, endPoint y: 306, distance: 58.2
click at [863, 282] on button "Add Exemption" at bounding box center [843, 280] width 131 height 37
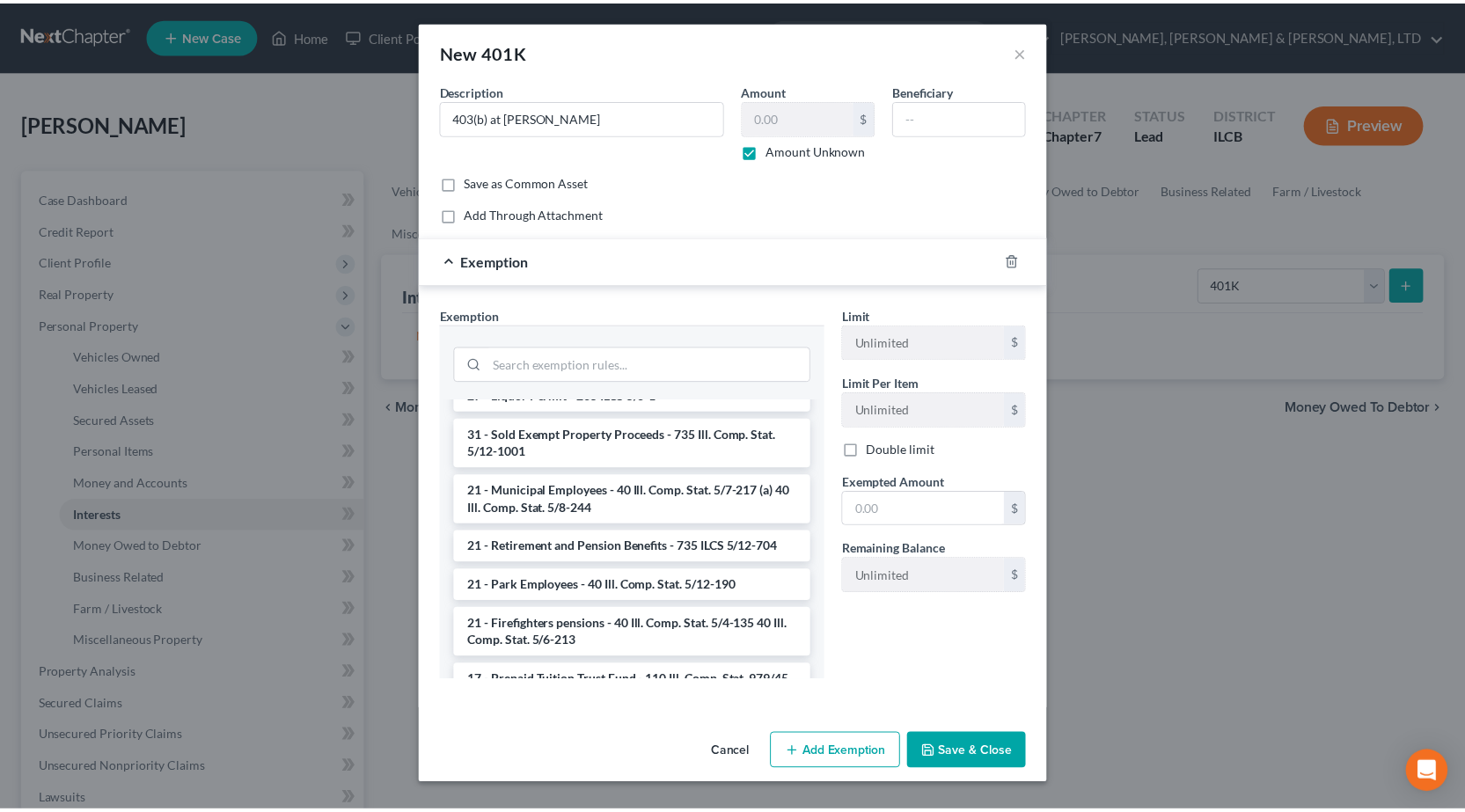
scroll to position [88, 0]
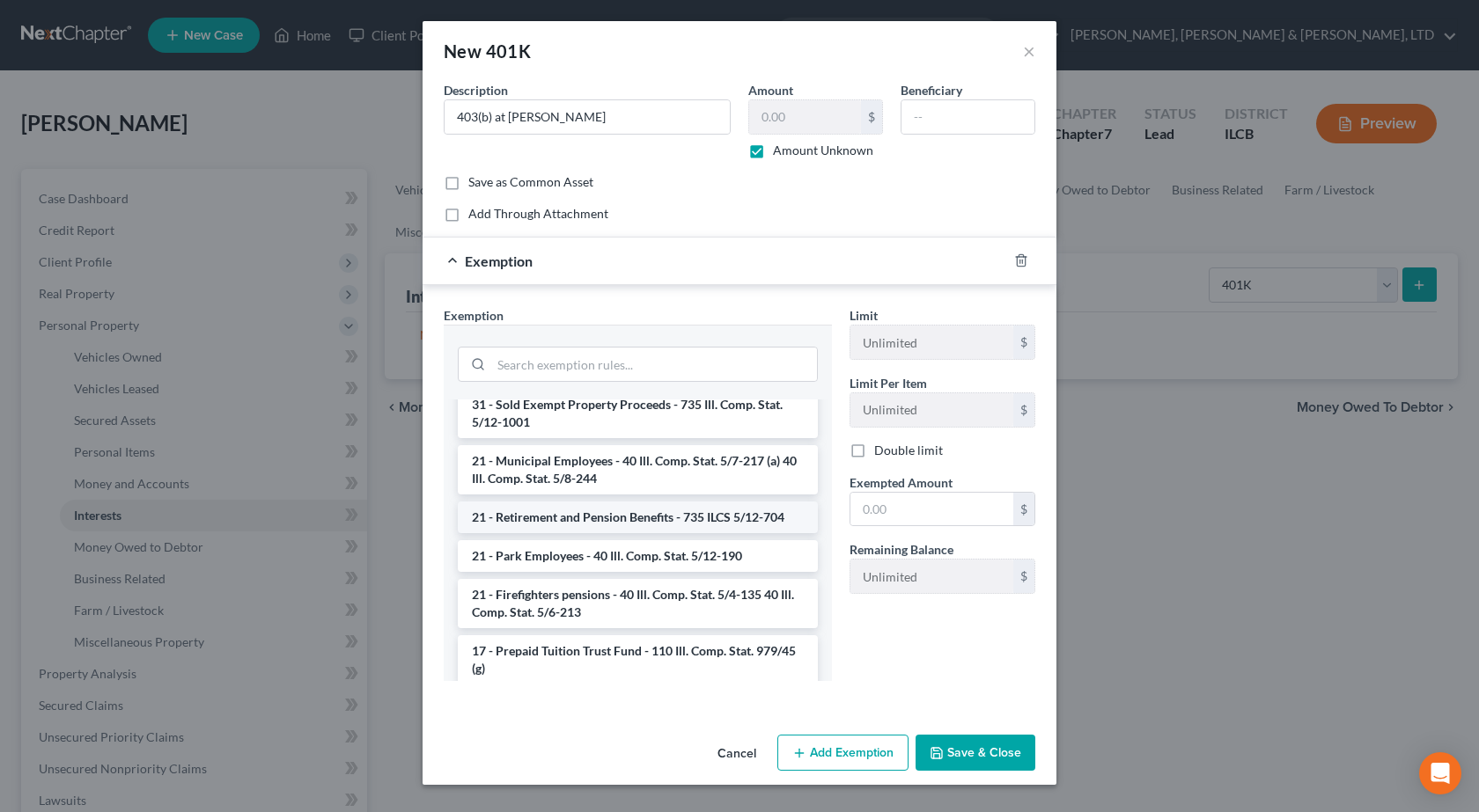
click at [652, 520] on li "21 - Retirement and Pension Benefits - 735 ILCS 5/12-704" at bounding box center [638, 517] width 360 height 32
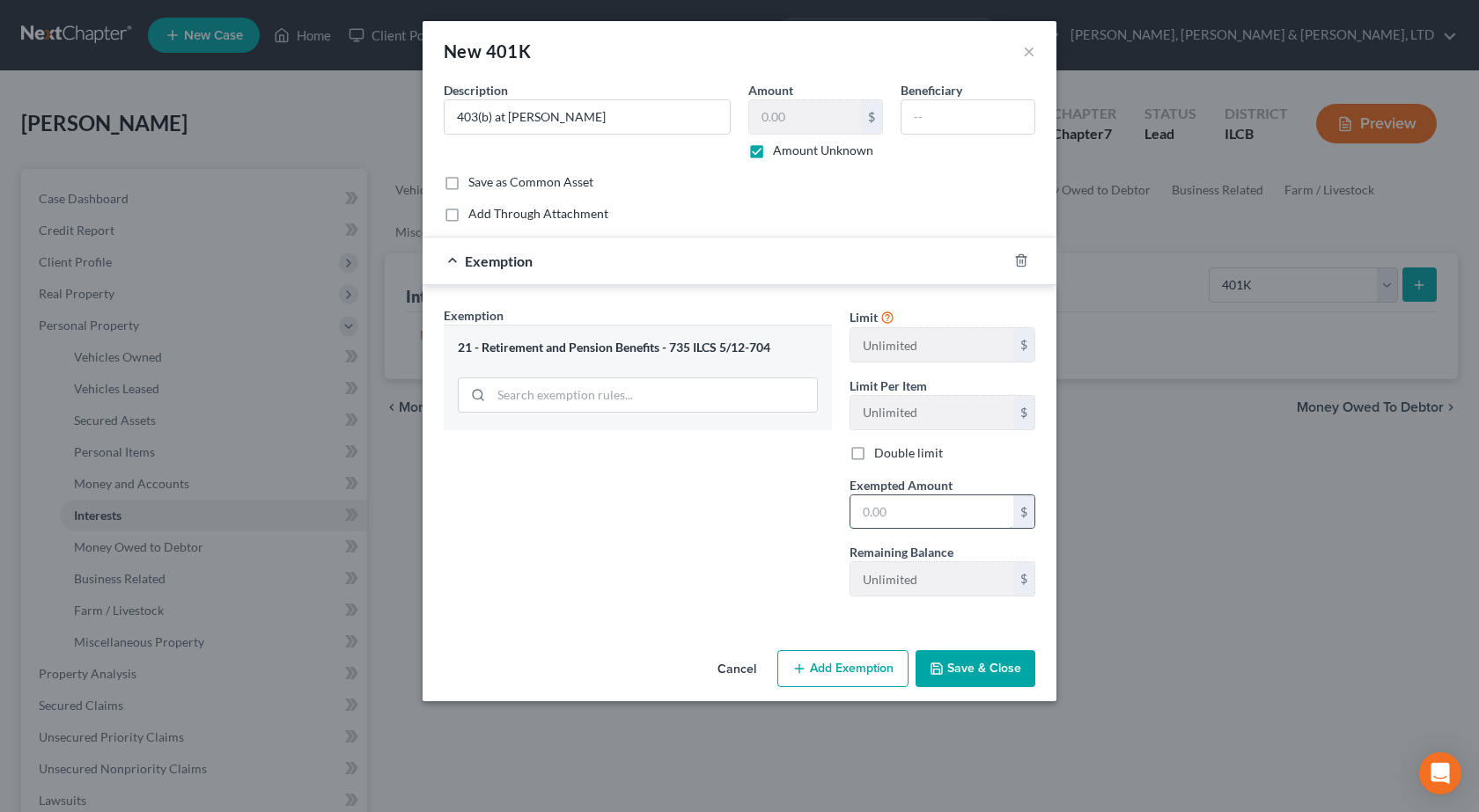
click at [948, 519] on input "text" at bounding box center [931, 512] width 162 height 33
type input "1"
click at [660, 670] on div "Cancel Add Exemption Save & Close" at bounding box center [739, 672] width 633 height 58
click at [974, 671] on button "Save & Close" at bounding box center [975, 668] width 119 height 37
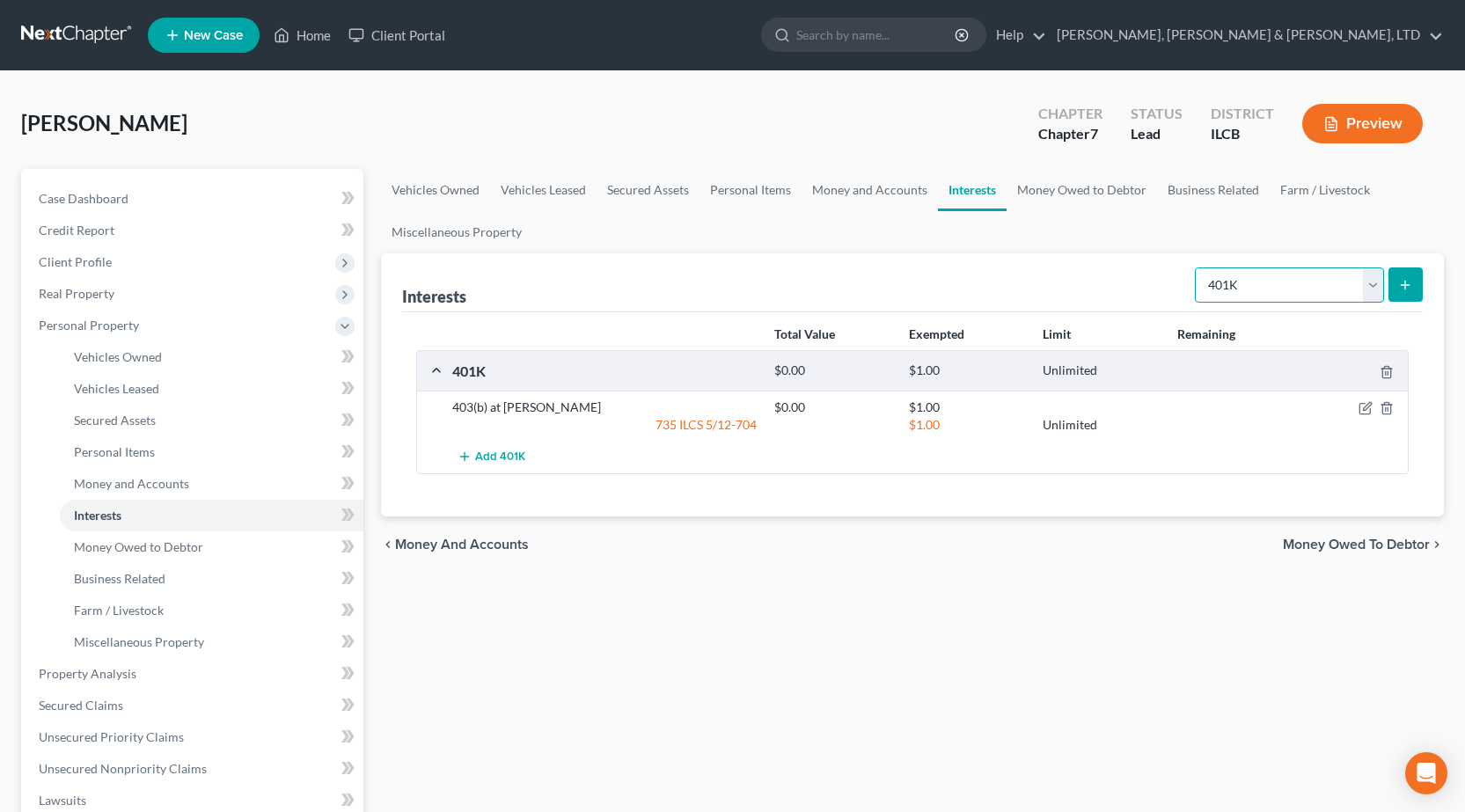
click at [1257, 289] on select "Select Interest Type 401K Annuity Bond Education IRA Government Bond Government…" at bounding box center [1290, 284] width 189 height 35
select select "term_life_insurance"
click at [1197, 267] on select "Select Interest Type 401K Annuity Bond Education IRA Government Bond Government…" at bounding box center [1290, 284] width 189 height 35
click at [1401, 284] on icon "submit" at bounding box center [1404, 284] width 14 height 14
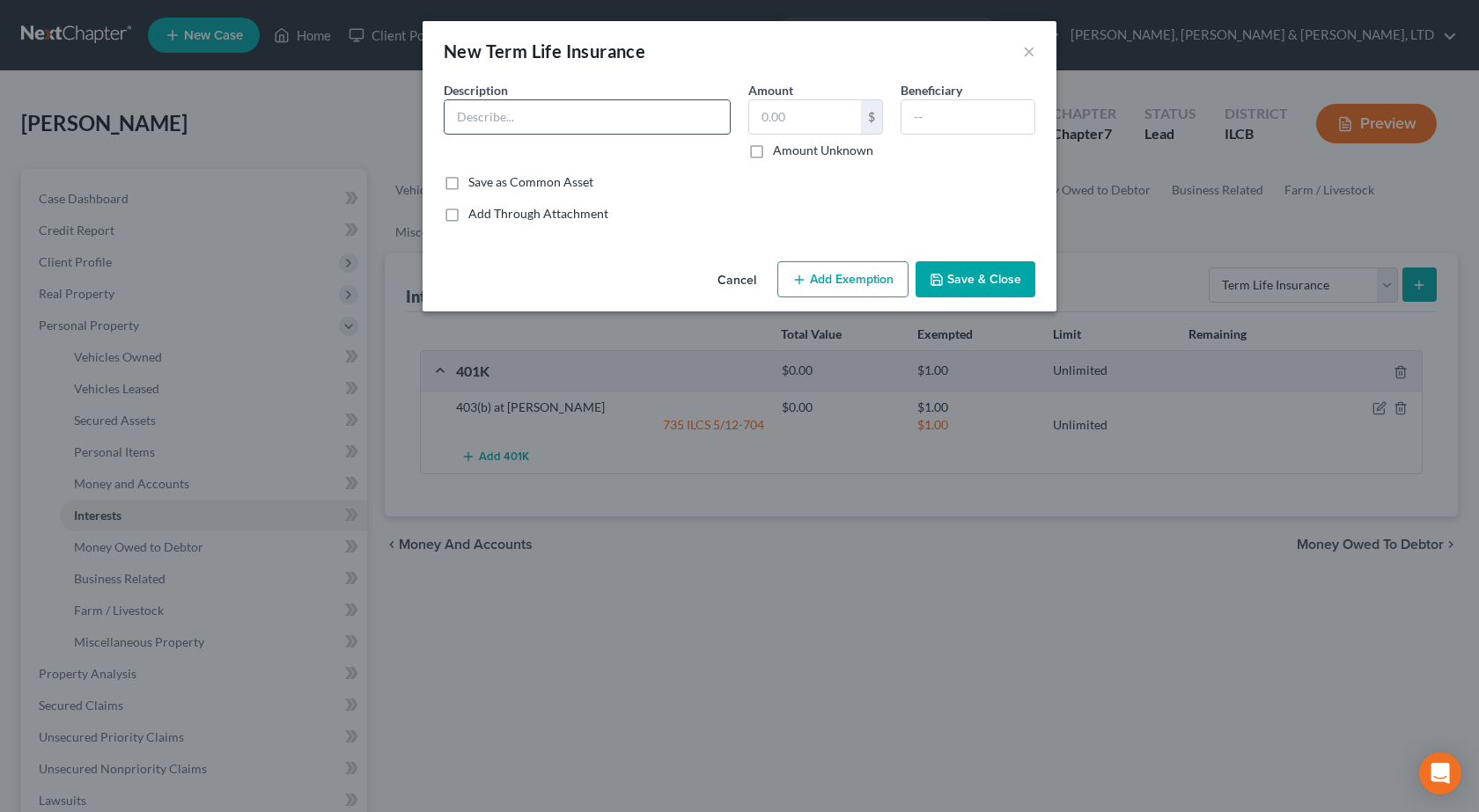
click at [518, 111] on input "text" at bounding box center [587, 117] width 286 height 33
type input "Term Life - Through Work - No Equity"
click at [969, 270] on button "Save & Close" at bounding box center [975, 280] width 119 height 37
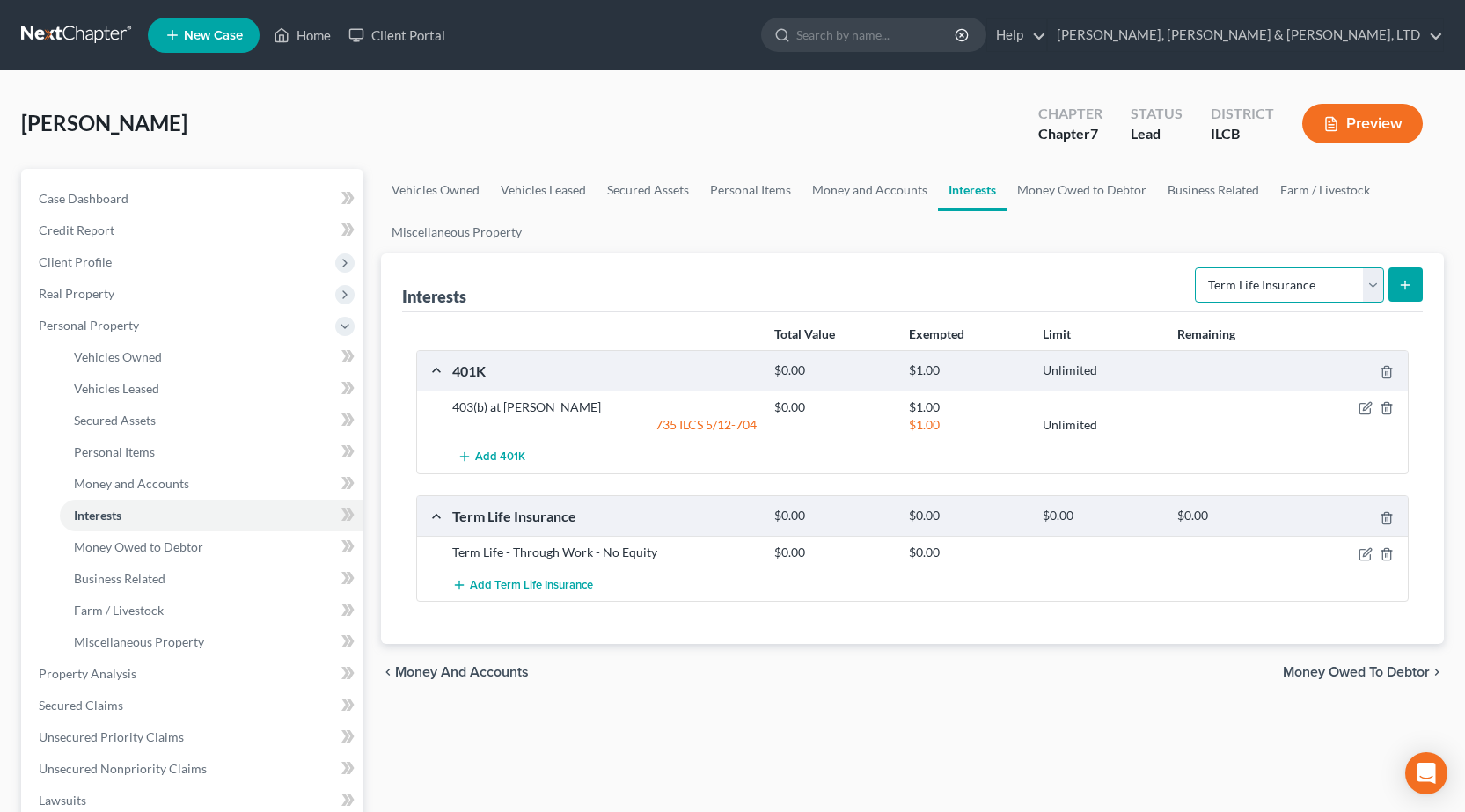
click at [1239, 271] on select "Select Interest Type 401K Annuity Bond Education IRA Government Bond Government…" at bounding box center [1290, 284] width 189 height 35
drag, startPoint x: 1100, startPoint y: 236, endPoint x: 1076, endPoint y: 218, distance: 30.0
click at [1100, 236] on ul "Vehicles Owned Vehicles Leased Secured Assets Personal Items Money and Accounts…" at bounding box center [912, 211] width 1063 height 84
click at [1054, 185] on link "Money Owed to Debtor" at bounding box center [1082, 190] width 151 height 42
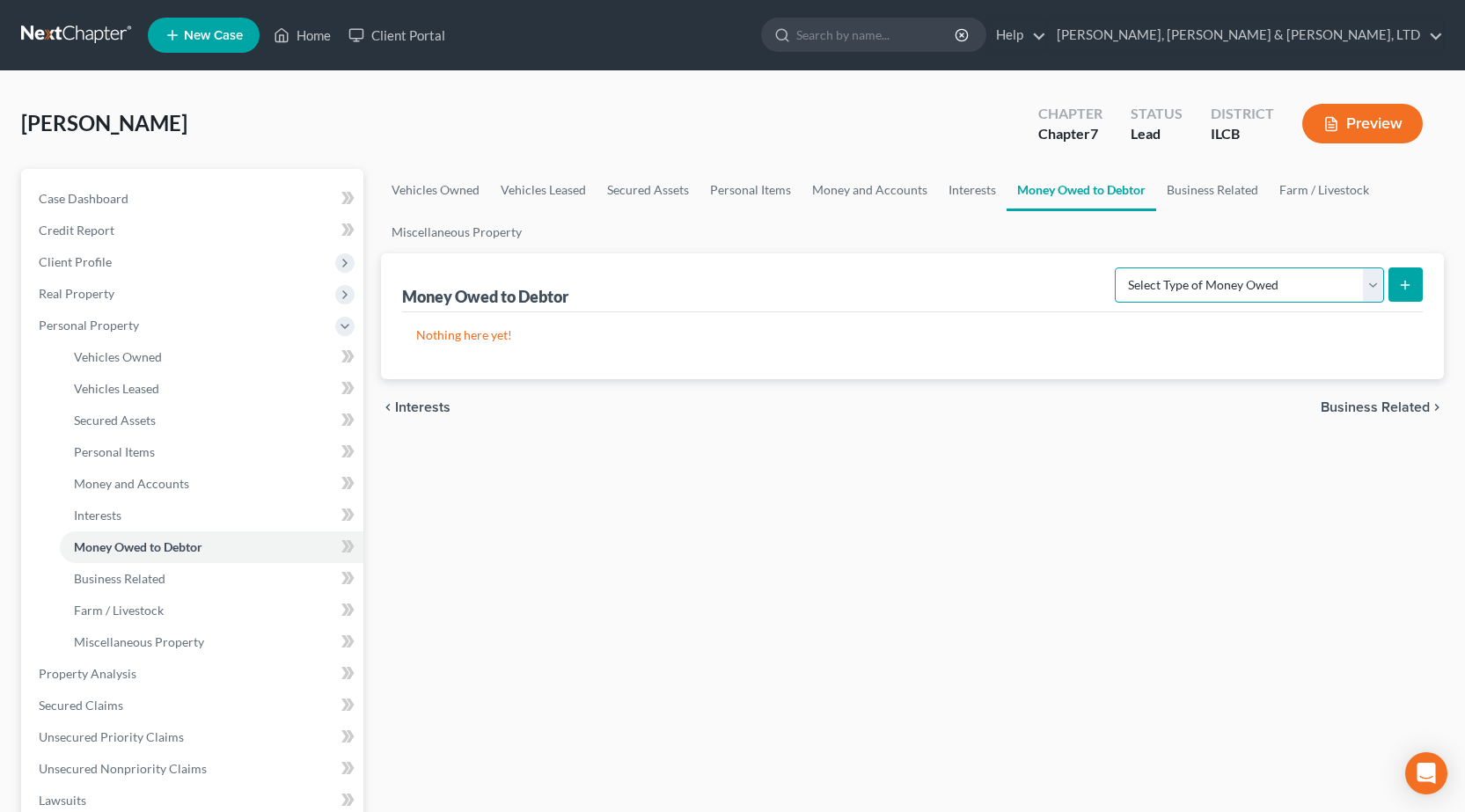
click at [1191, 287] on select "Select Type of Money Owed Accounts Receivable Alimony Child Support Claims Agai…" at bounding box center [1249, 284] width 269 height 35
drag, startPoint x: 767, startPoint y: 517, endPoint x: 783, endPoint y: 495, distance: 27.2
click at [783, 496] on div "Vehicles Owned Vehicles Leased Secured Assets Personal Items Money and Accounts…" at bounding box center [912, 676] width 1080 height 1016
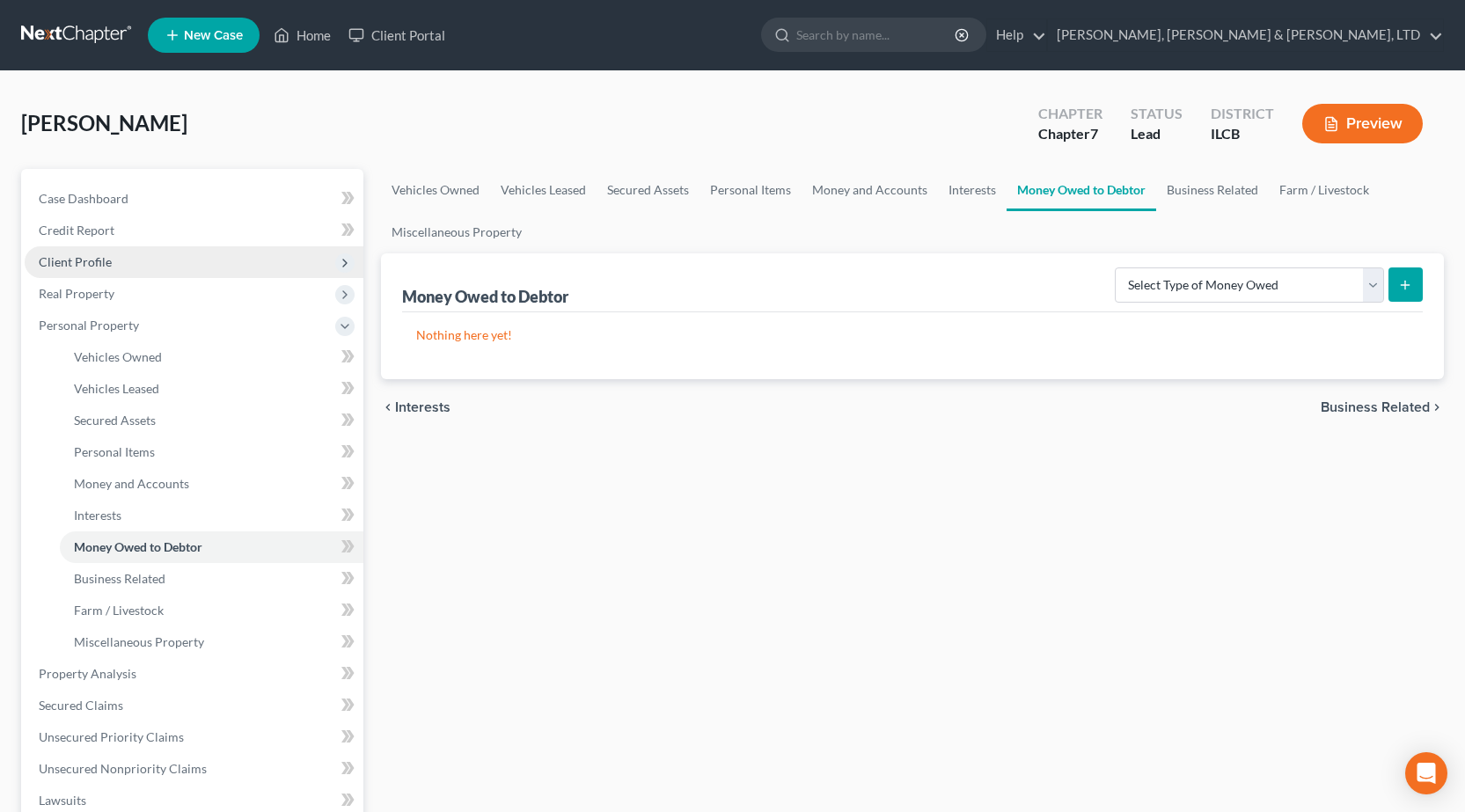
click at [162, 260] on span "Client Profile" at bounding box center [194, 261] width 339 height 32
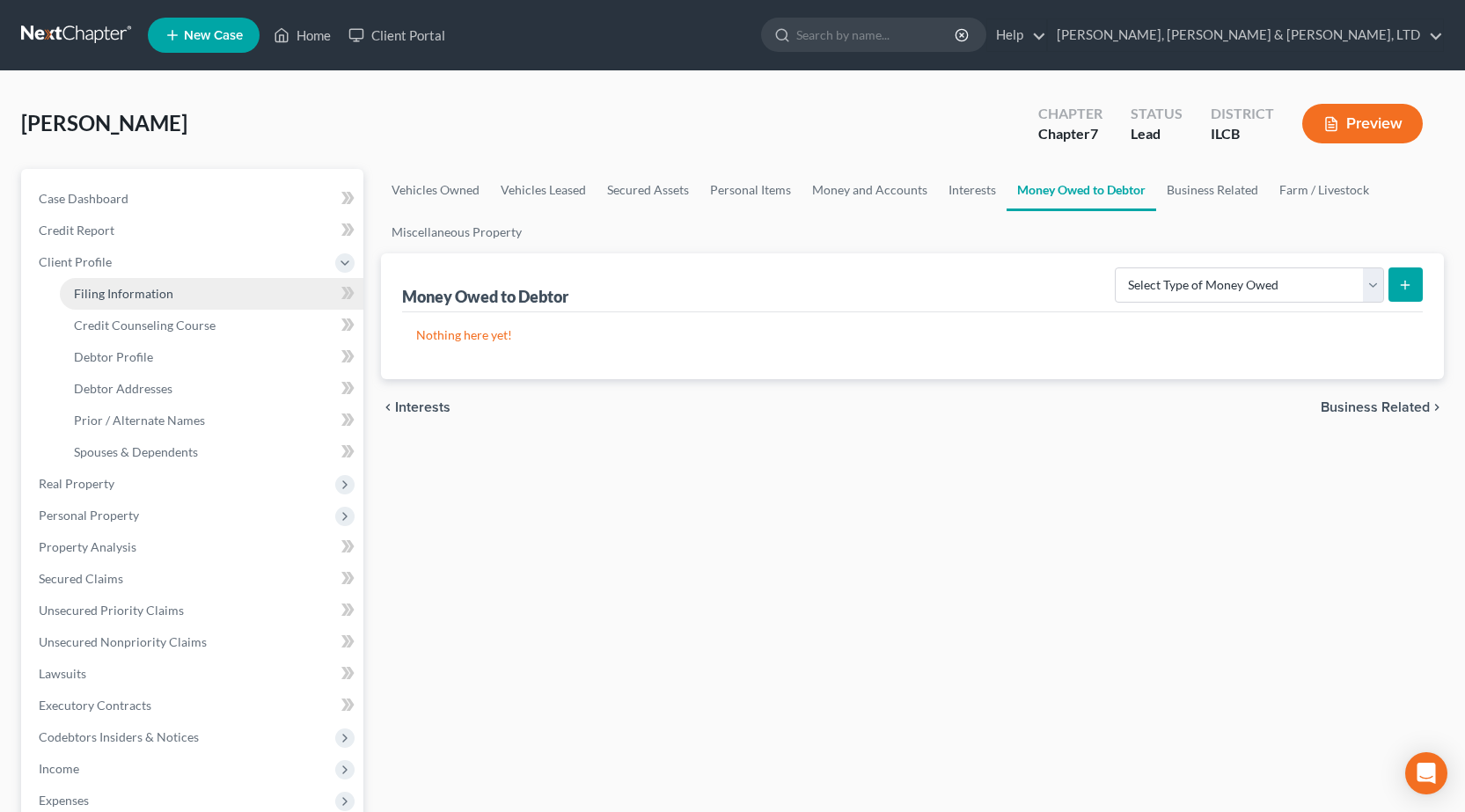
click at [151, 286] on span "Filing Information" at bounding box center [124, 294] width 99 height 15
select select "1"
select select "0"
select select "24"
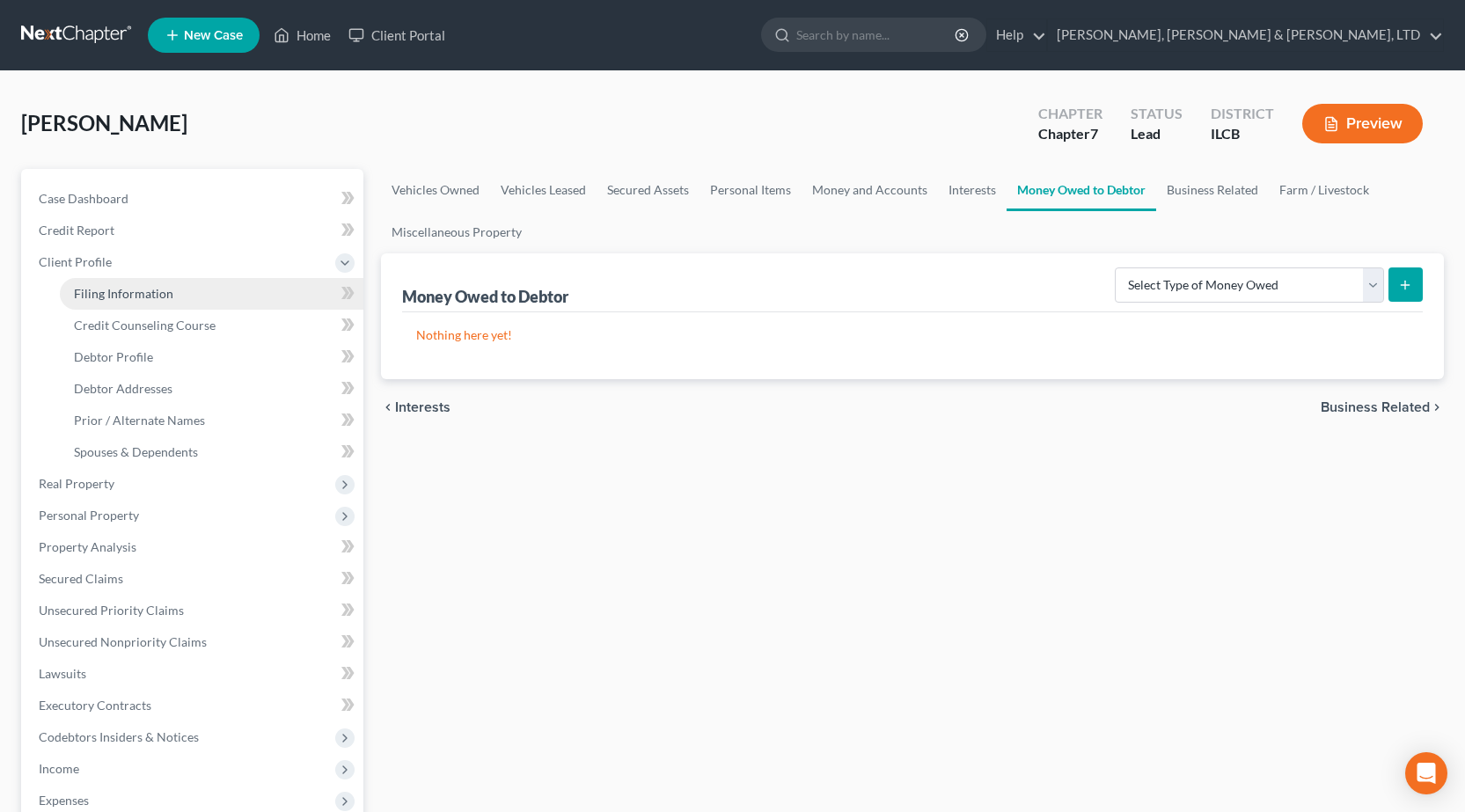
select select "0"
select select "14"
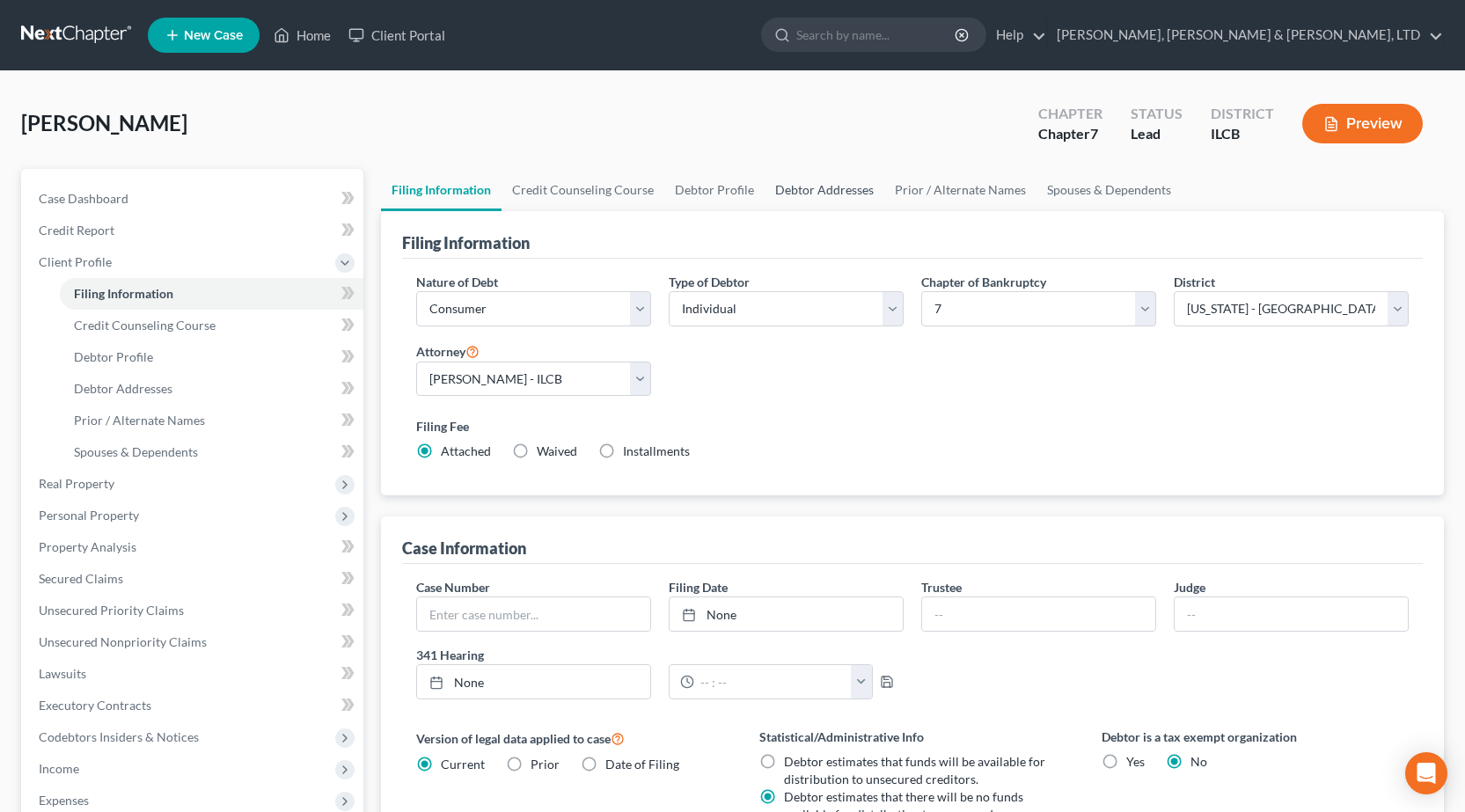
click at [801, 190] on link "Debtor Addresses" at bounding box center [824, 190] width 119 height 42
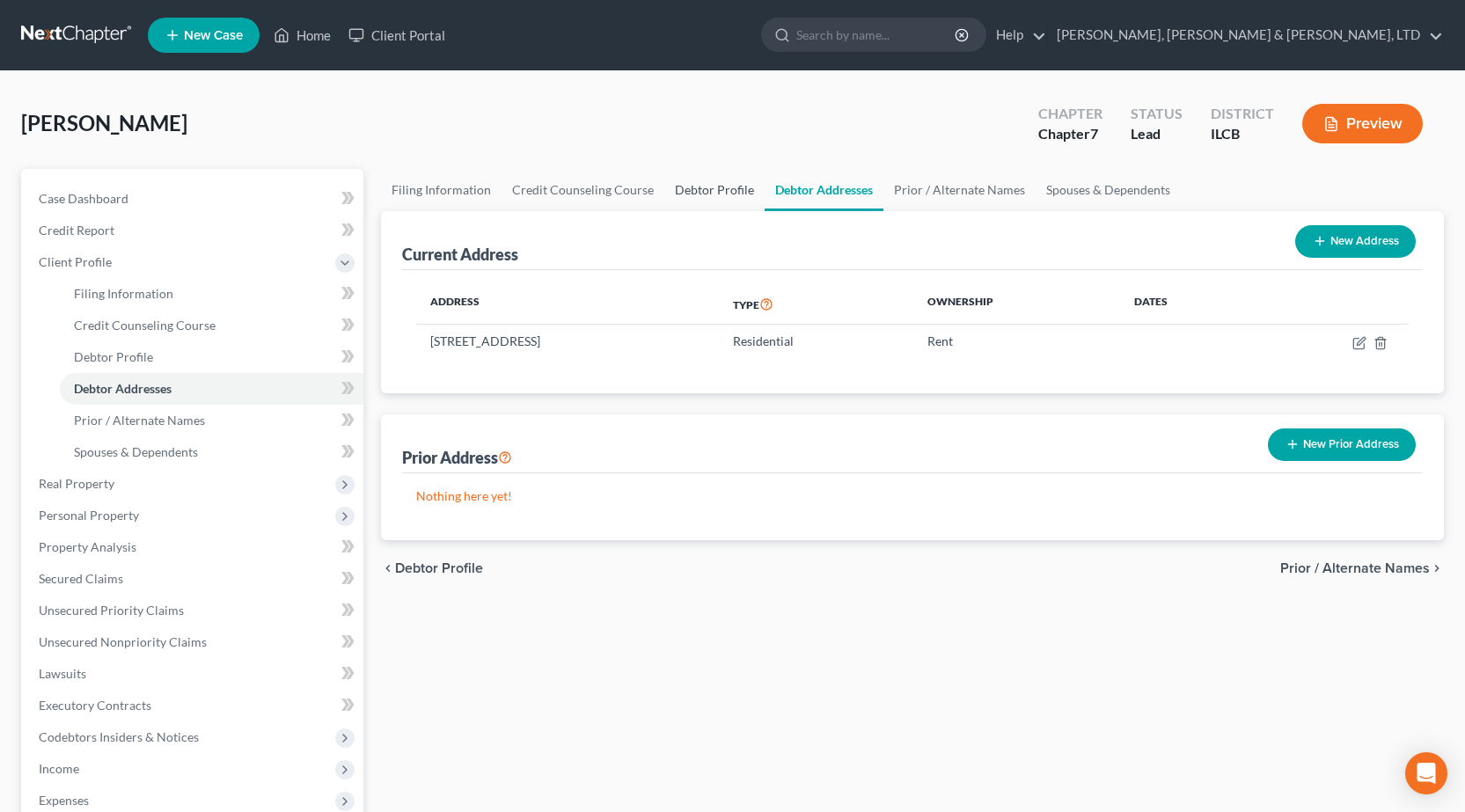
click at [698, 188] on link "Debtor Profile" at bounding box center [714, 190] width 100 height 42
select select "0"
select select "4"
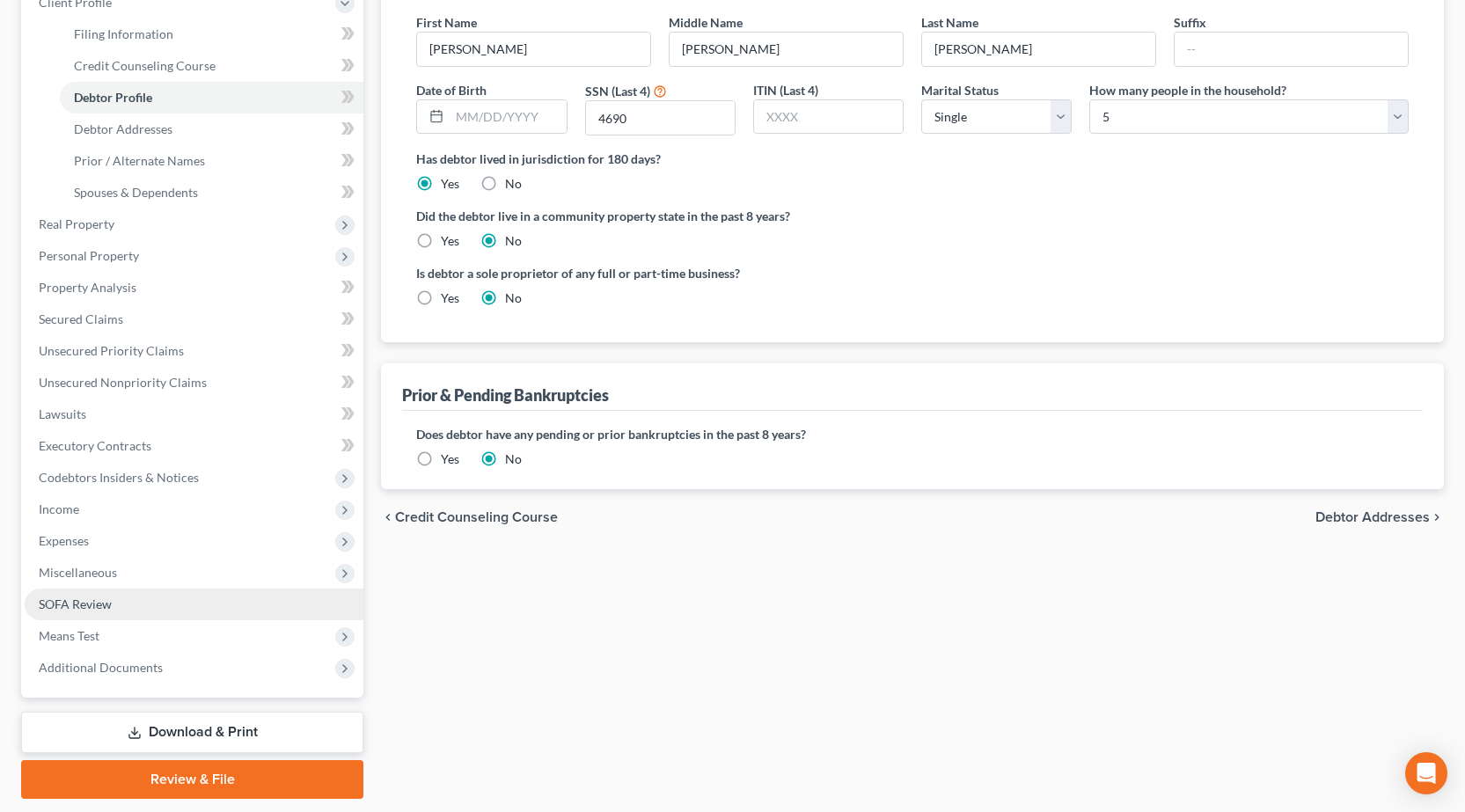
scroll to position [264, 0]
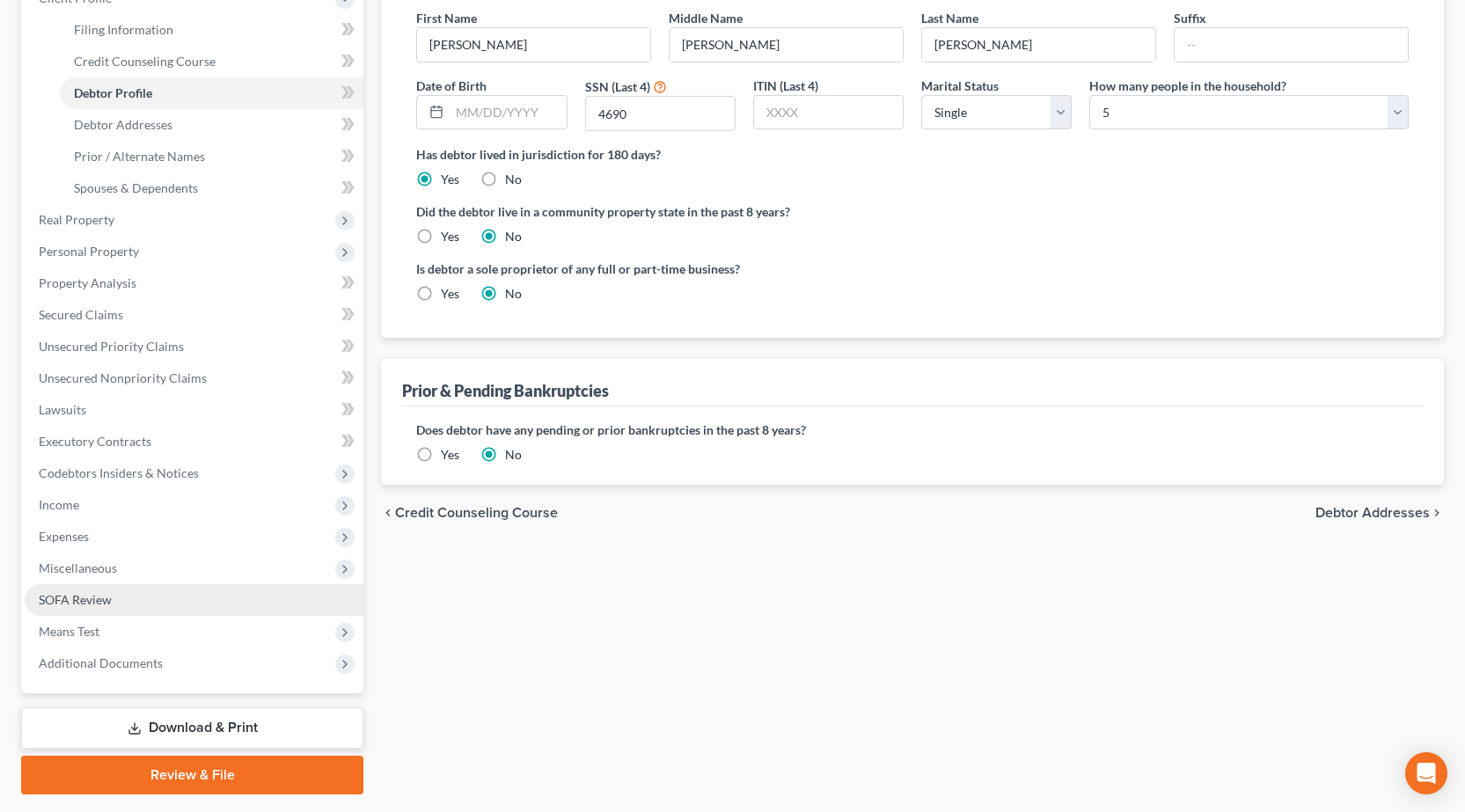
click at [90, 599] on span "SOFA Review" at bounding box center [75, 599] width 73 height 15
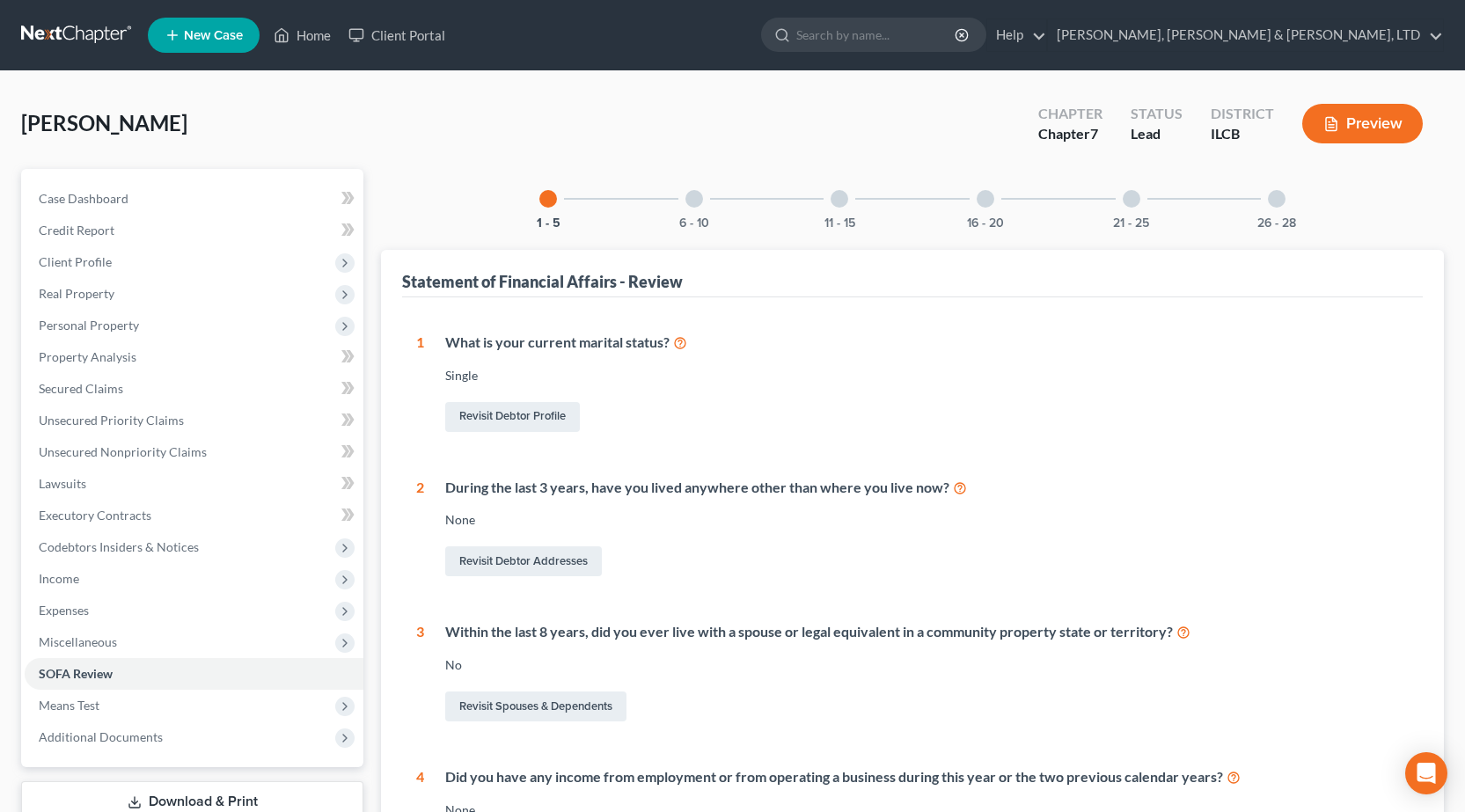
click at [707, 206] on div "6 - 10" at bounding box center [694, 198] width 60 height 60
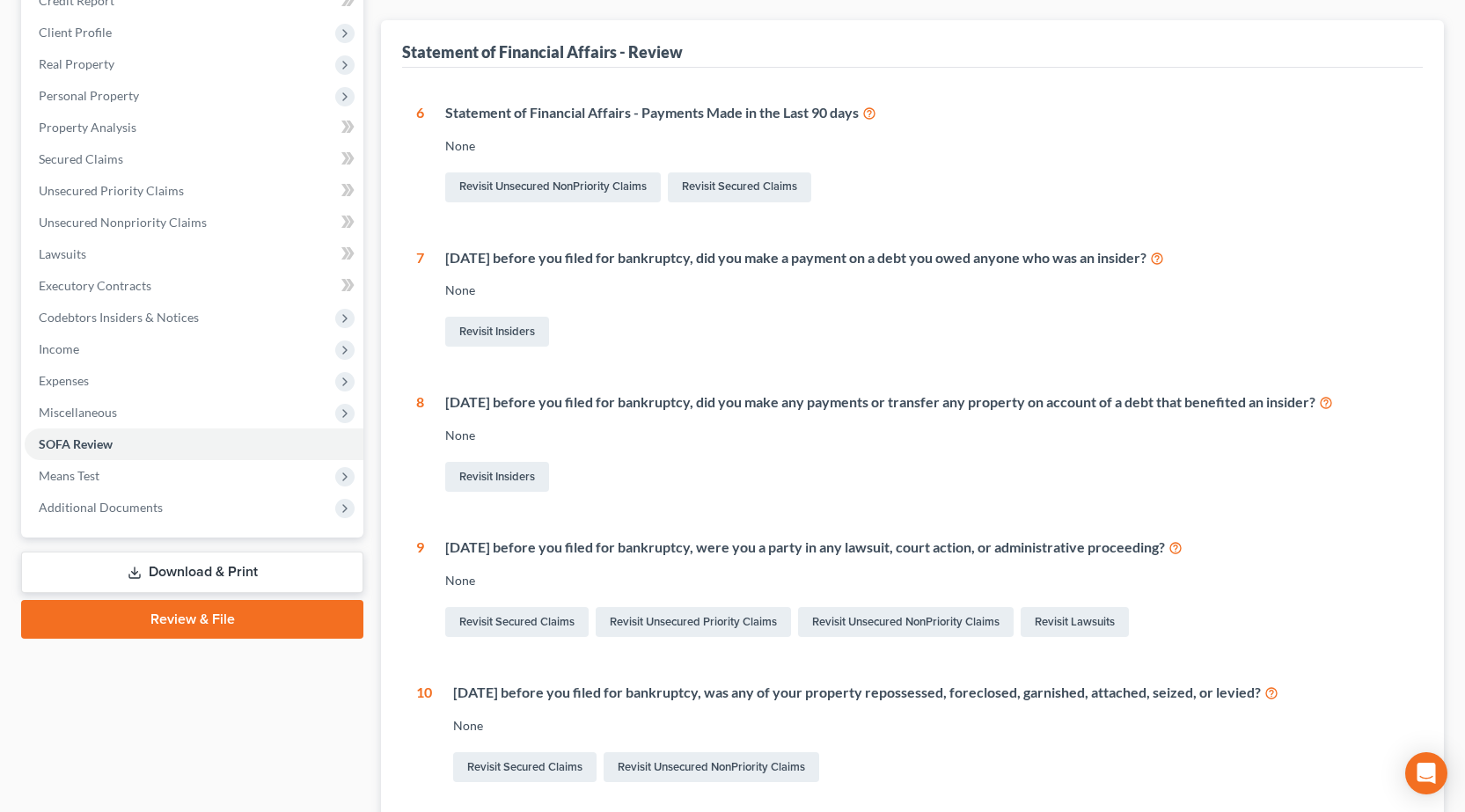
scroll to position [38, 0]
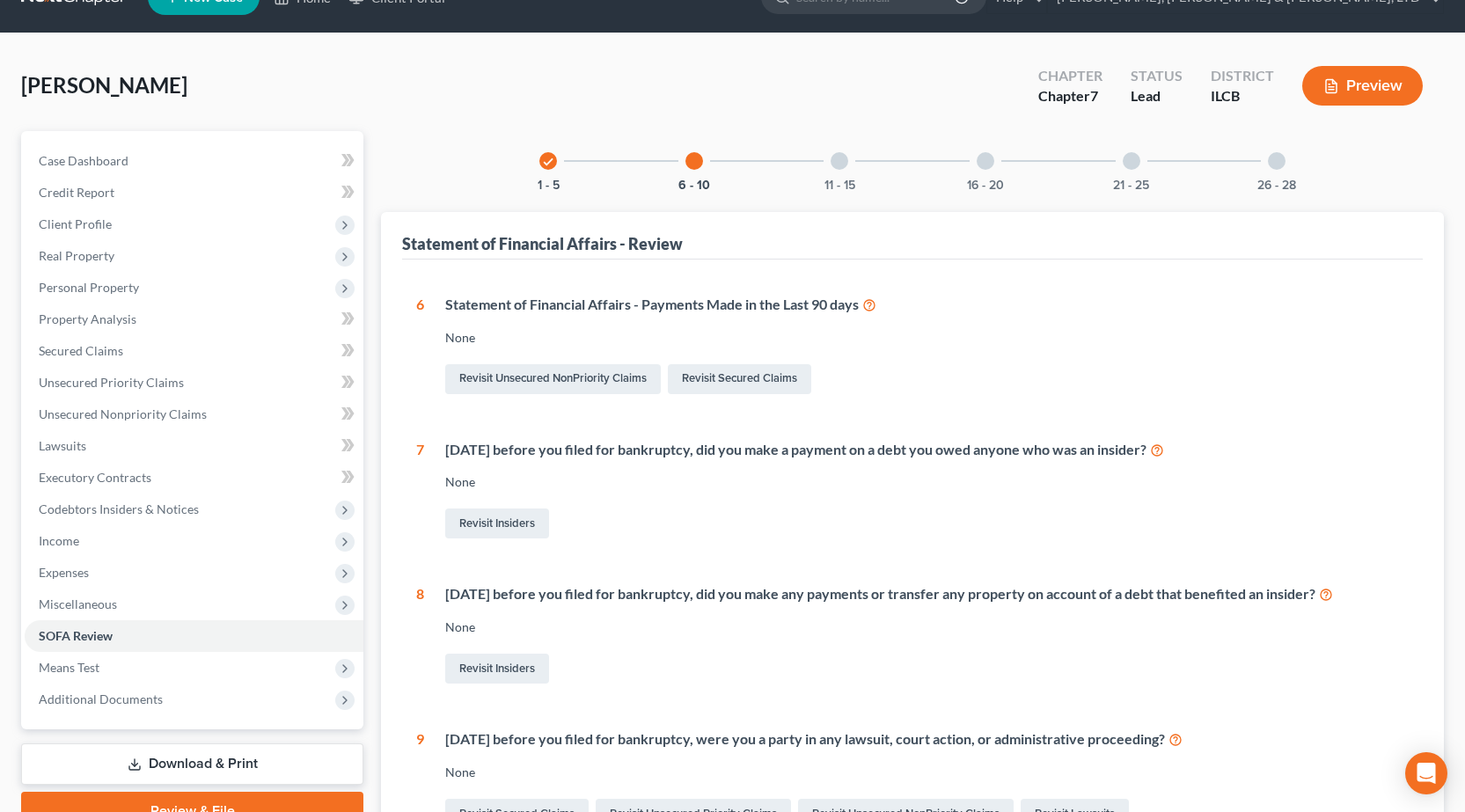
click at [842, 158] on div at bounding box center [839, 161] width 17 height 17
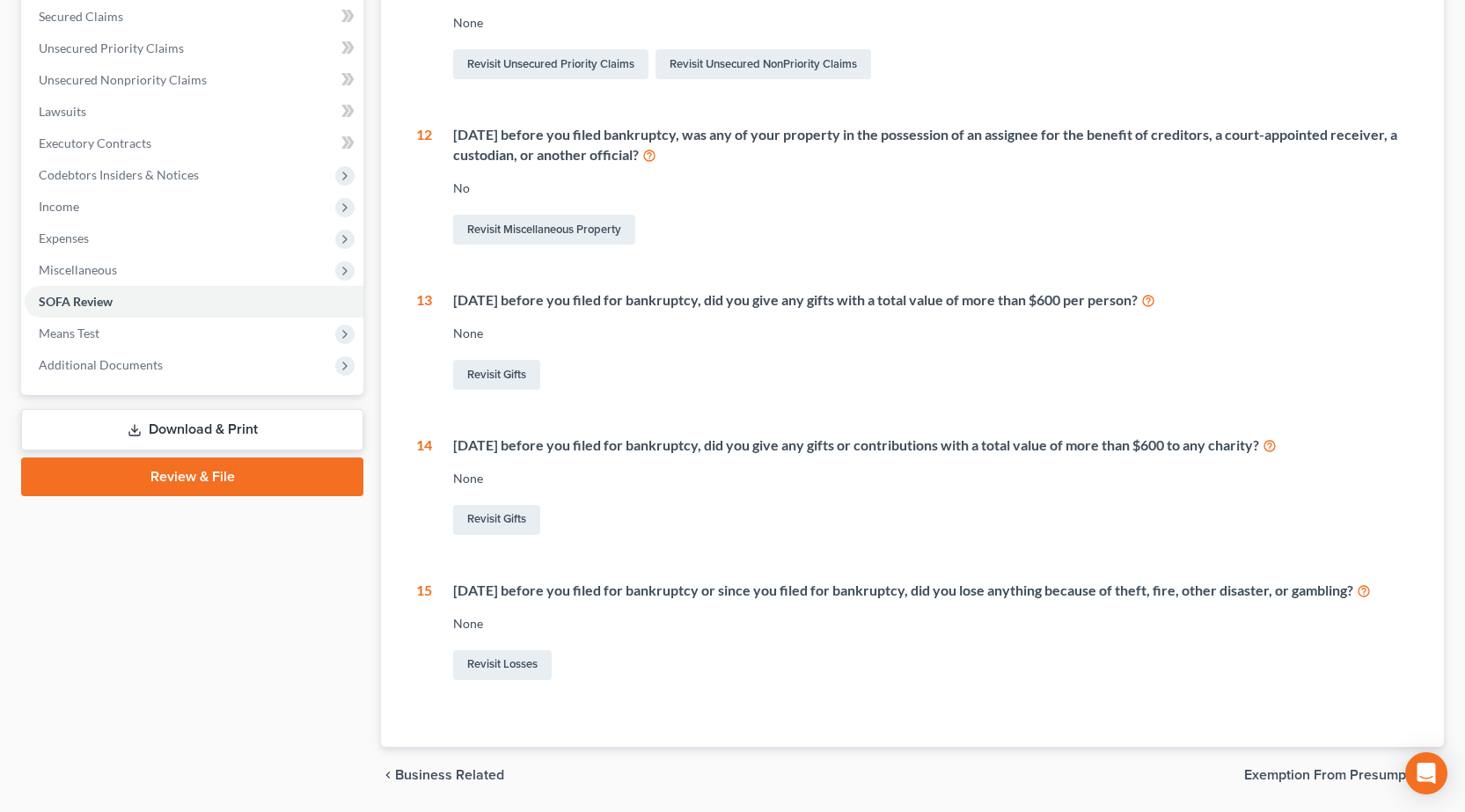
scroll to position [0, 0]
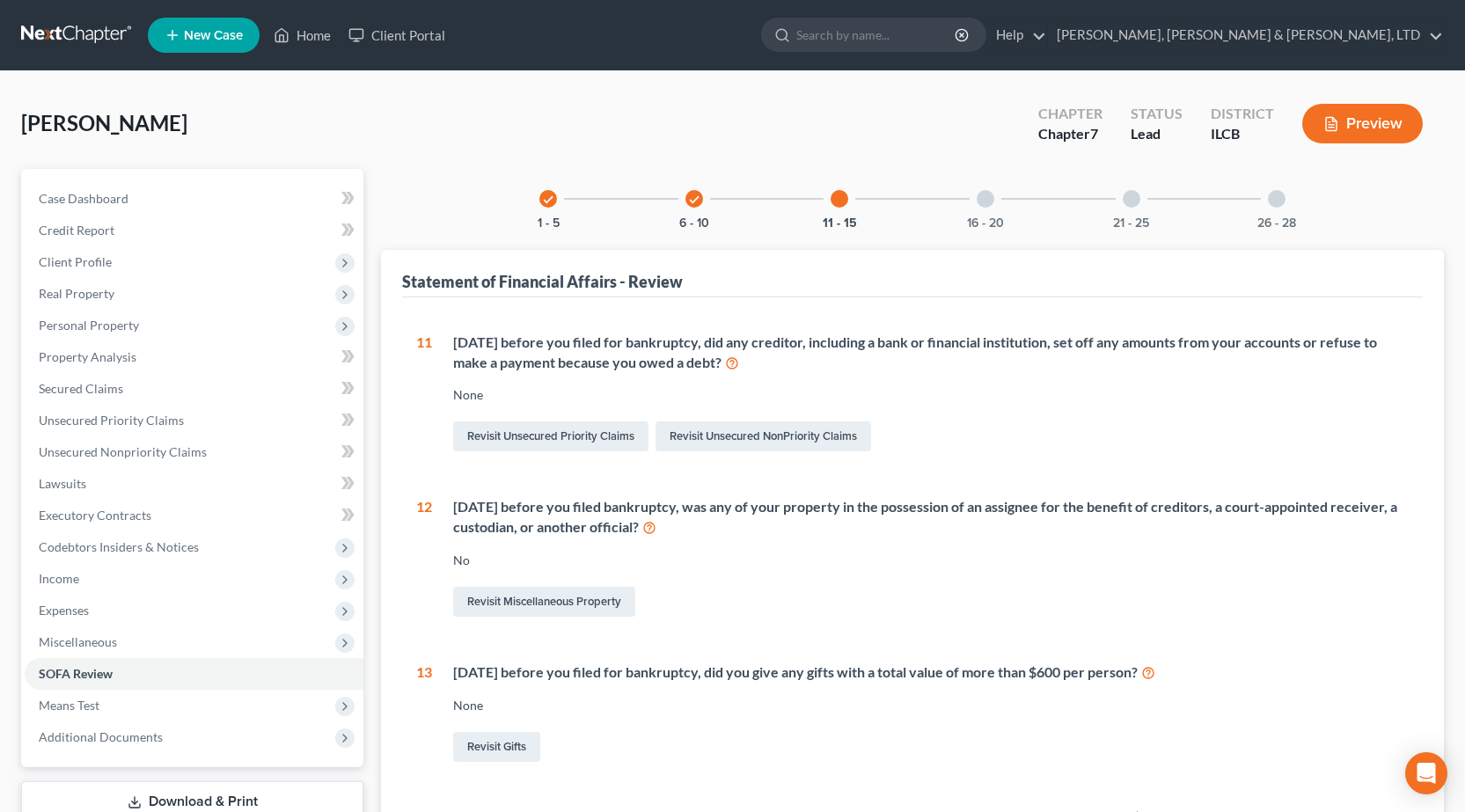
click at [991, 190] on div "16 - 20" at bounding box center [985, 198] width 60 height 60
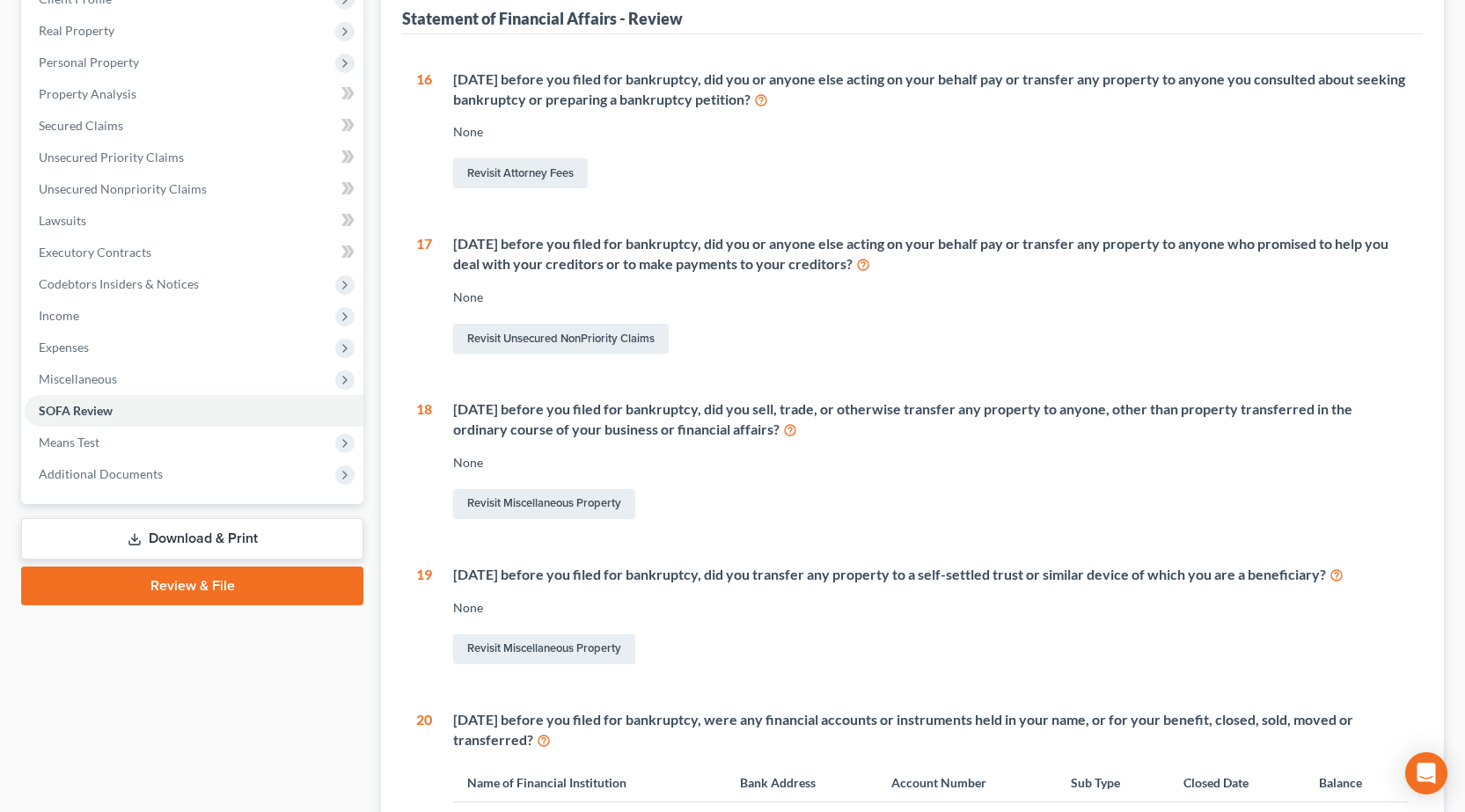
scroll to position [264, 0]
drag, startPoint x: 814, startPoint y: 433, endPoint x: 460, endPoint y: 411, distance: 354.7
click at [460, 411] on div "Within 2 years before you filed for bankruptcy, did you sell, trade, or otherwi…" at bounding box center [931, 418] width 956 height 40
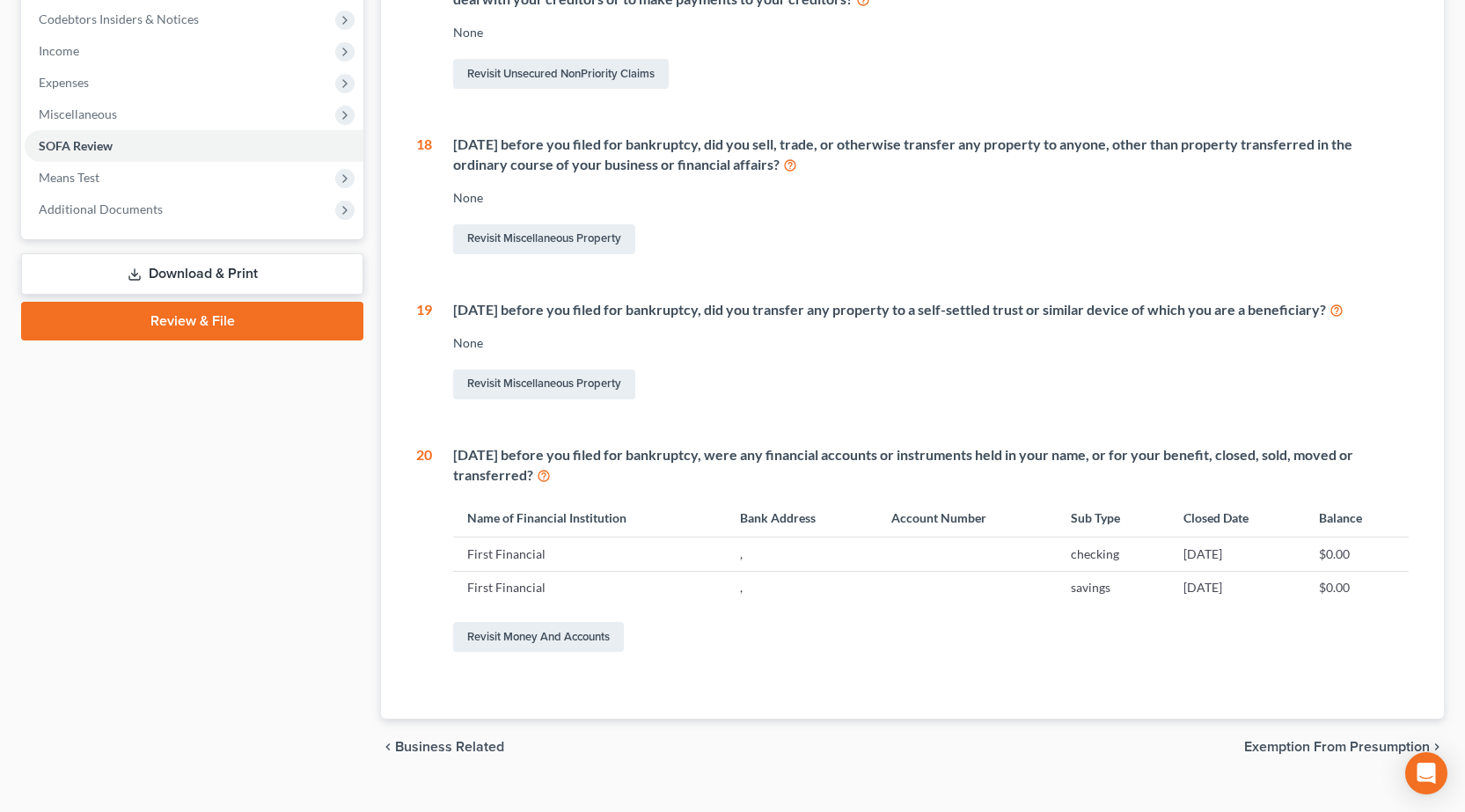
scroll to position [0, 0]
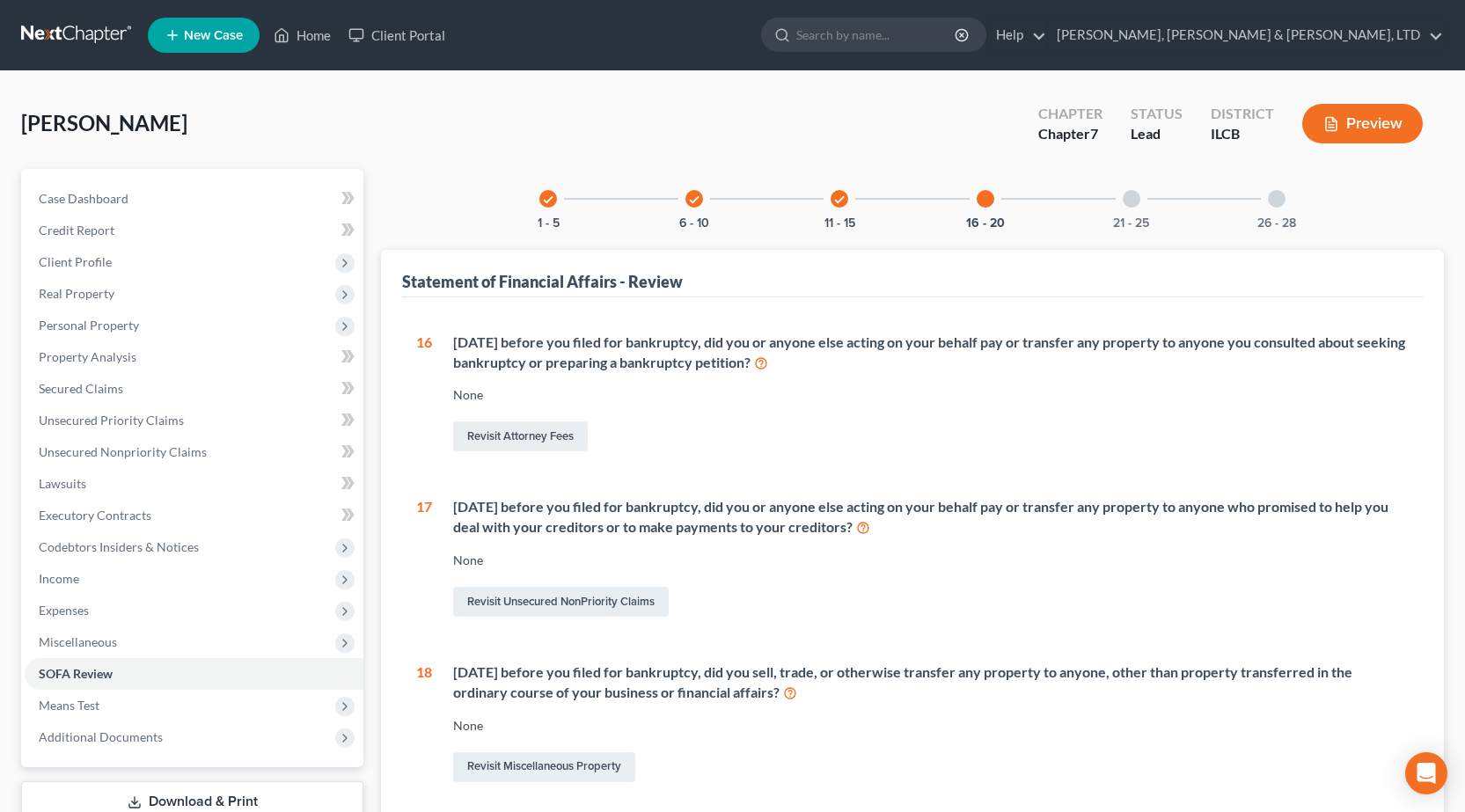
click at [1137, 205] on div at bounding box center [1131, 198] width 17 height 17
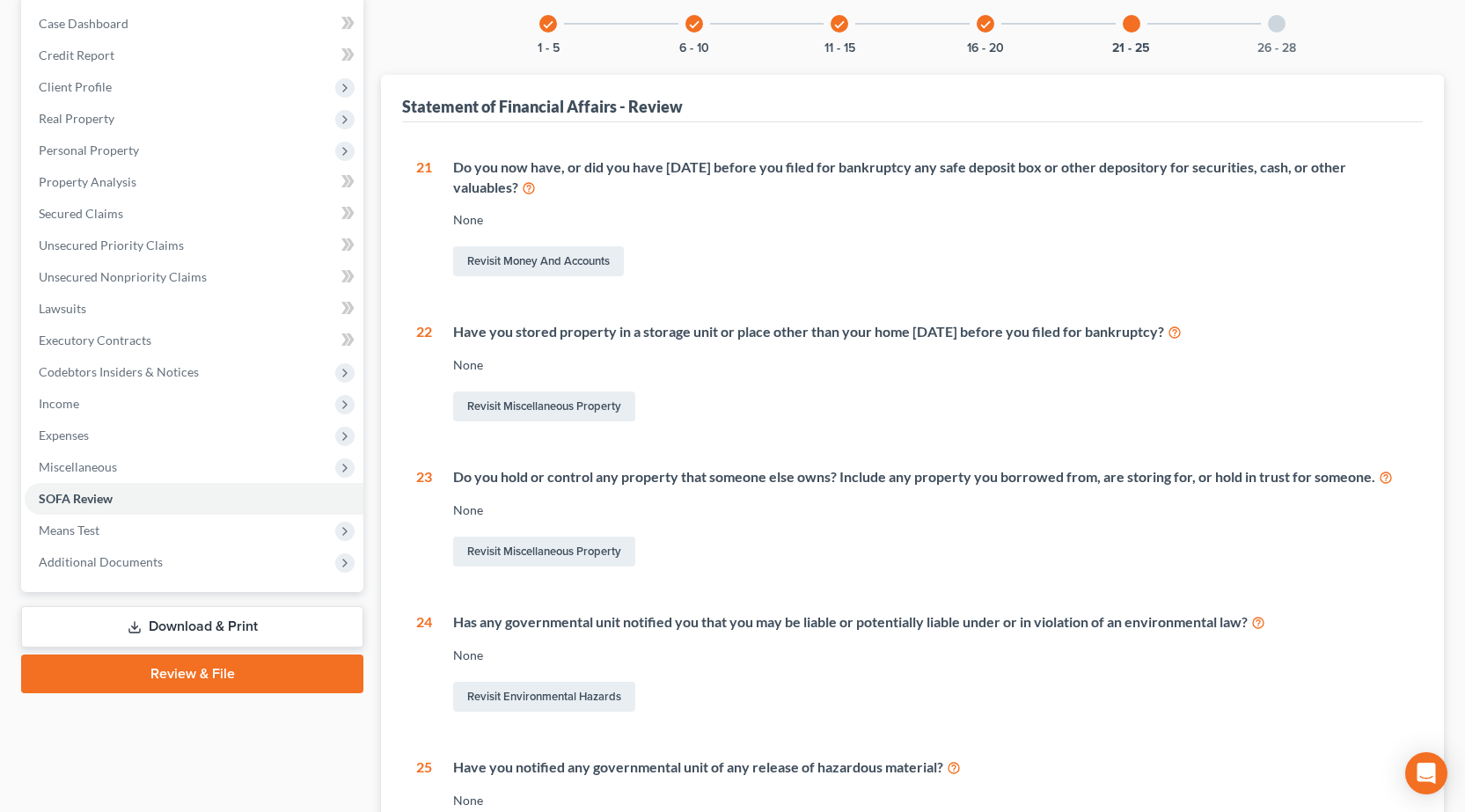
scroll to position [176, 0]
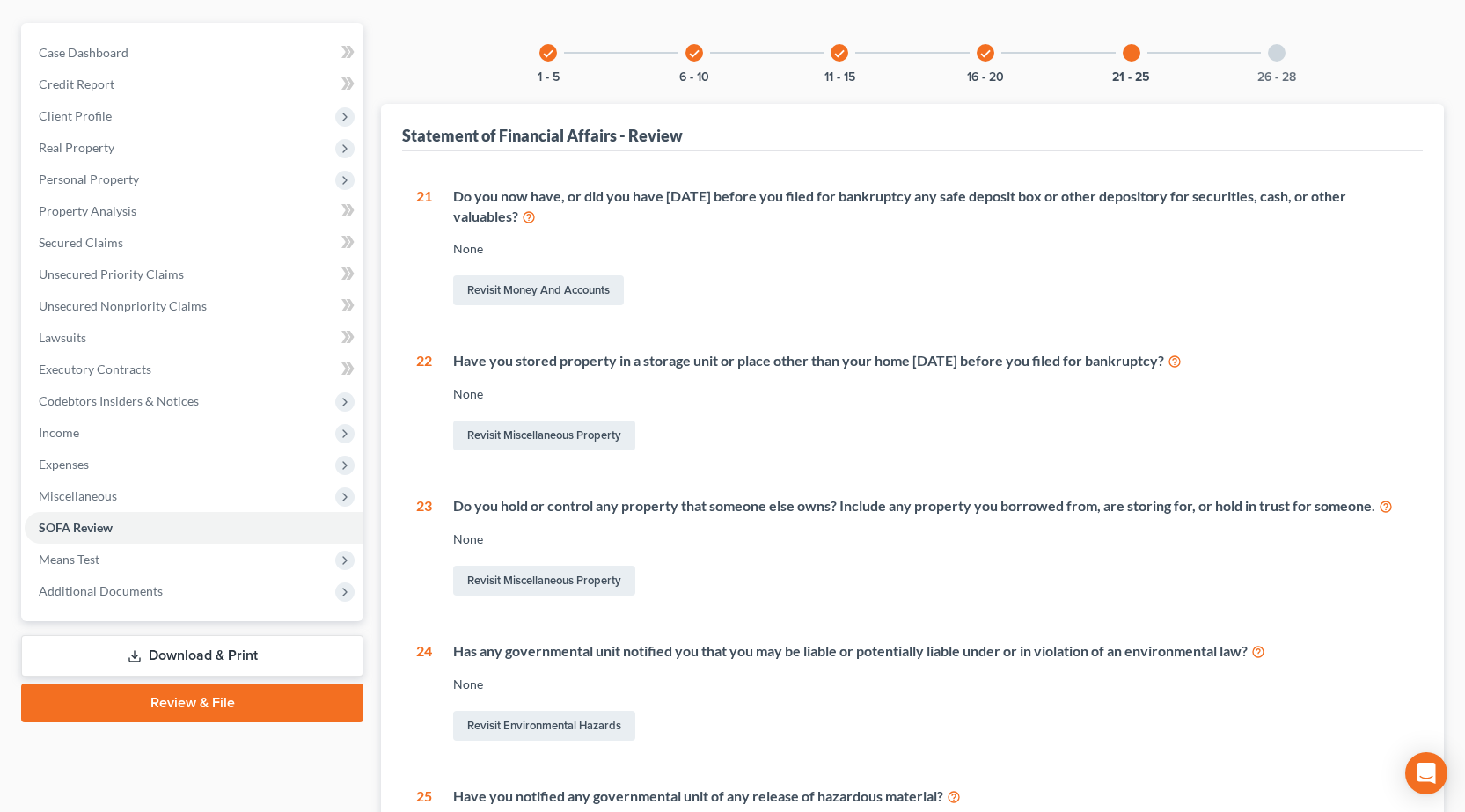
click at [1259, 55] on div "26 - 28" at bounding box center [1276, 52] width 60 height 60
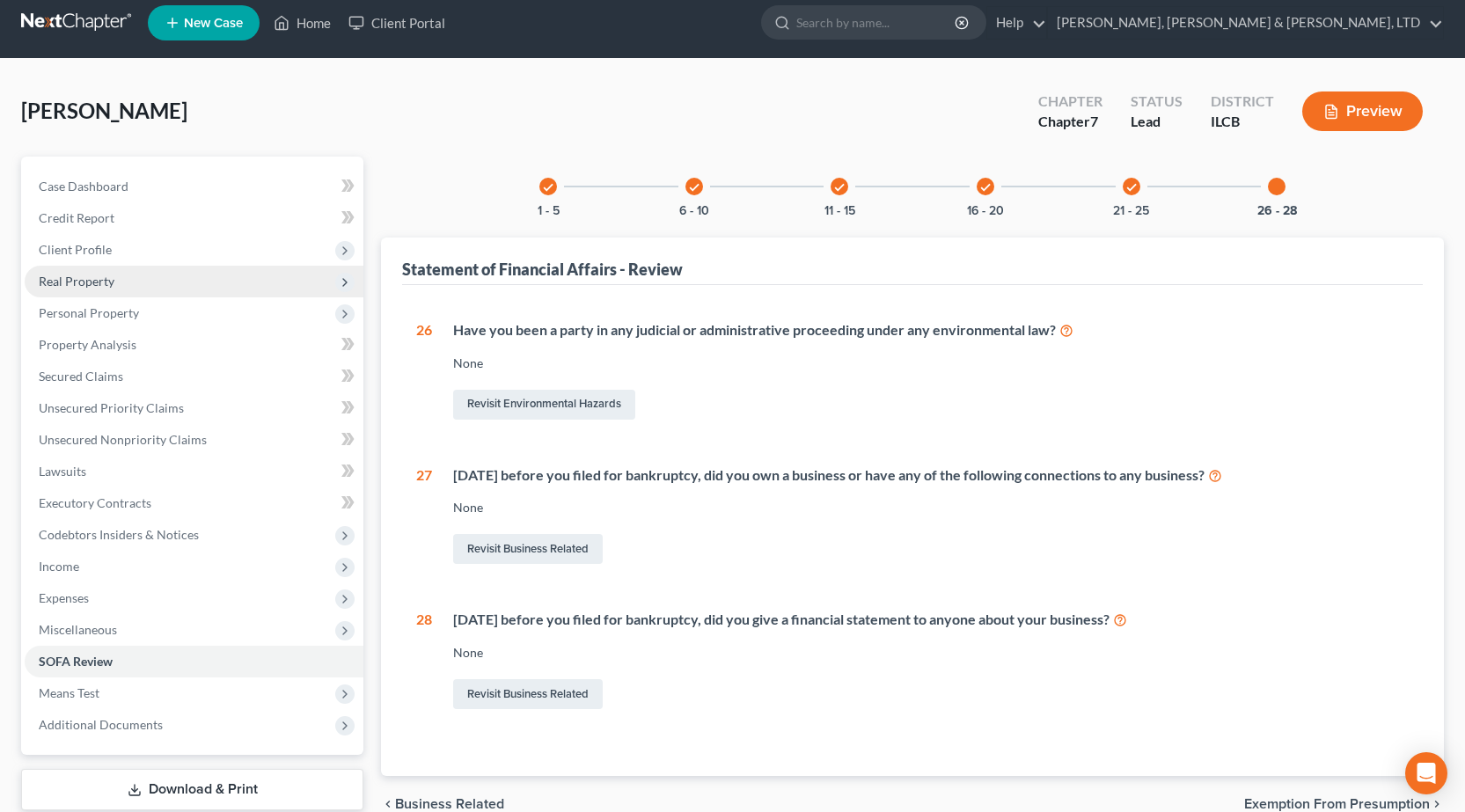
scroll to position [0, 0]
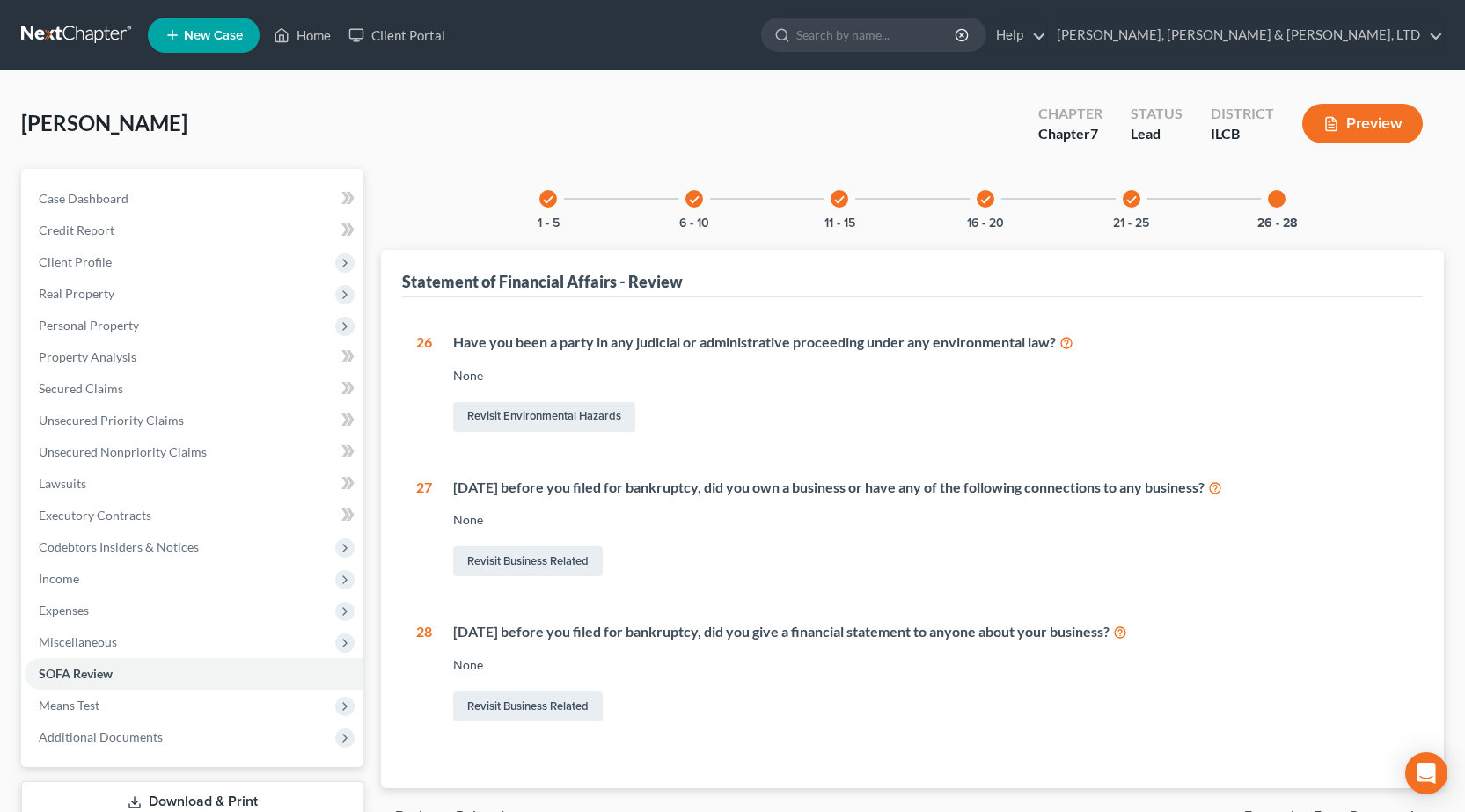
click at [71, 36] on link at bounding box center [77, 35] width 113 height 32
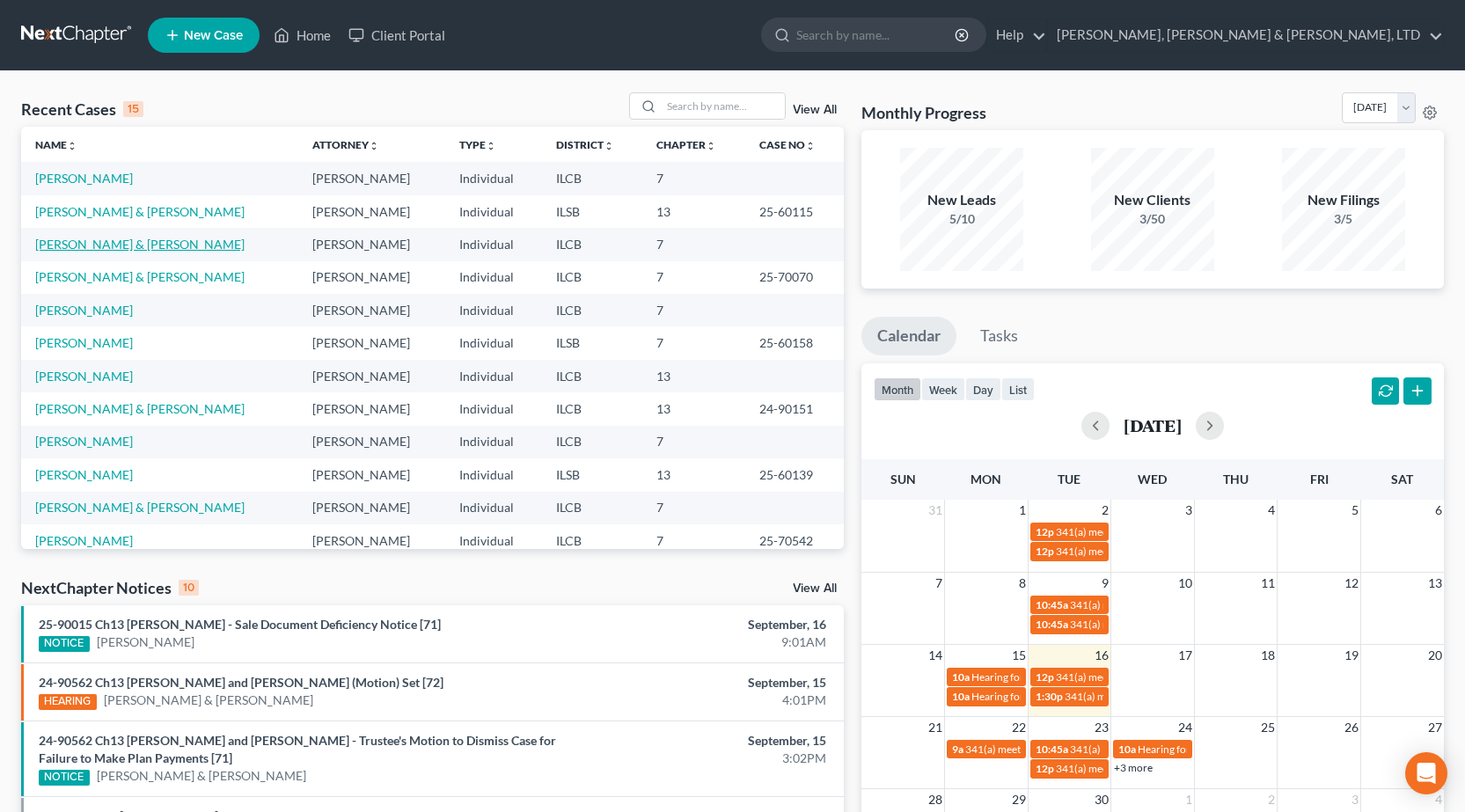
click at [115, 244] on link "Winkler, Jeremy & Christina" at bounding box center [140, 244] width 209 height 15
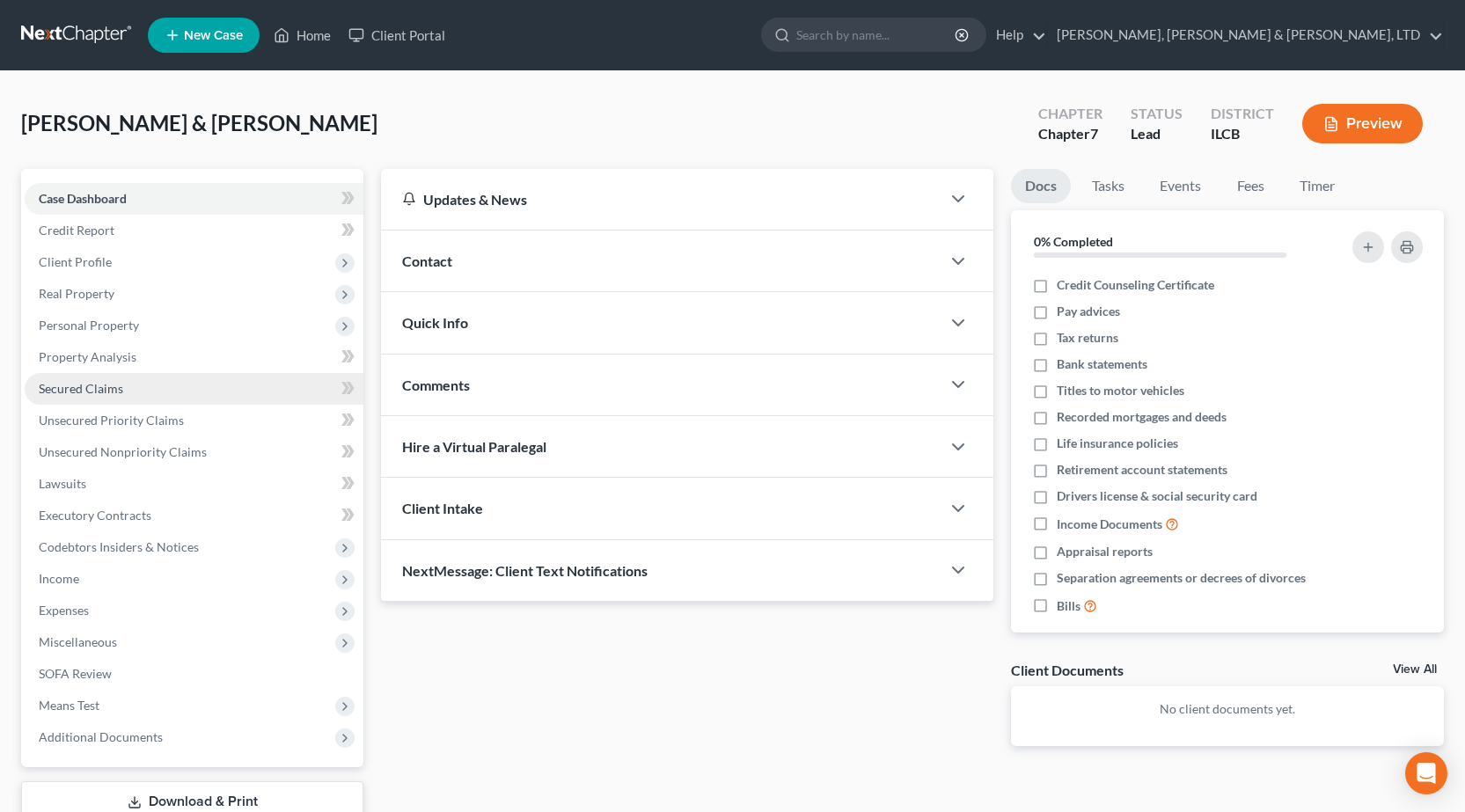
click at [102, 384] on span "Secured Claims" at bounding box center [81, 388] width 84 height 15
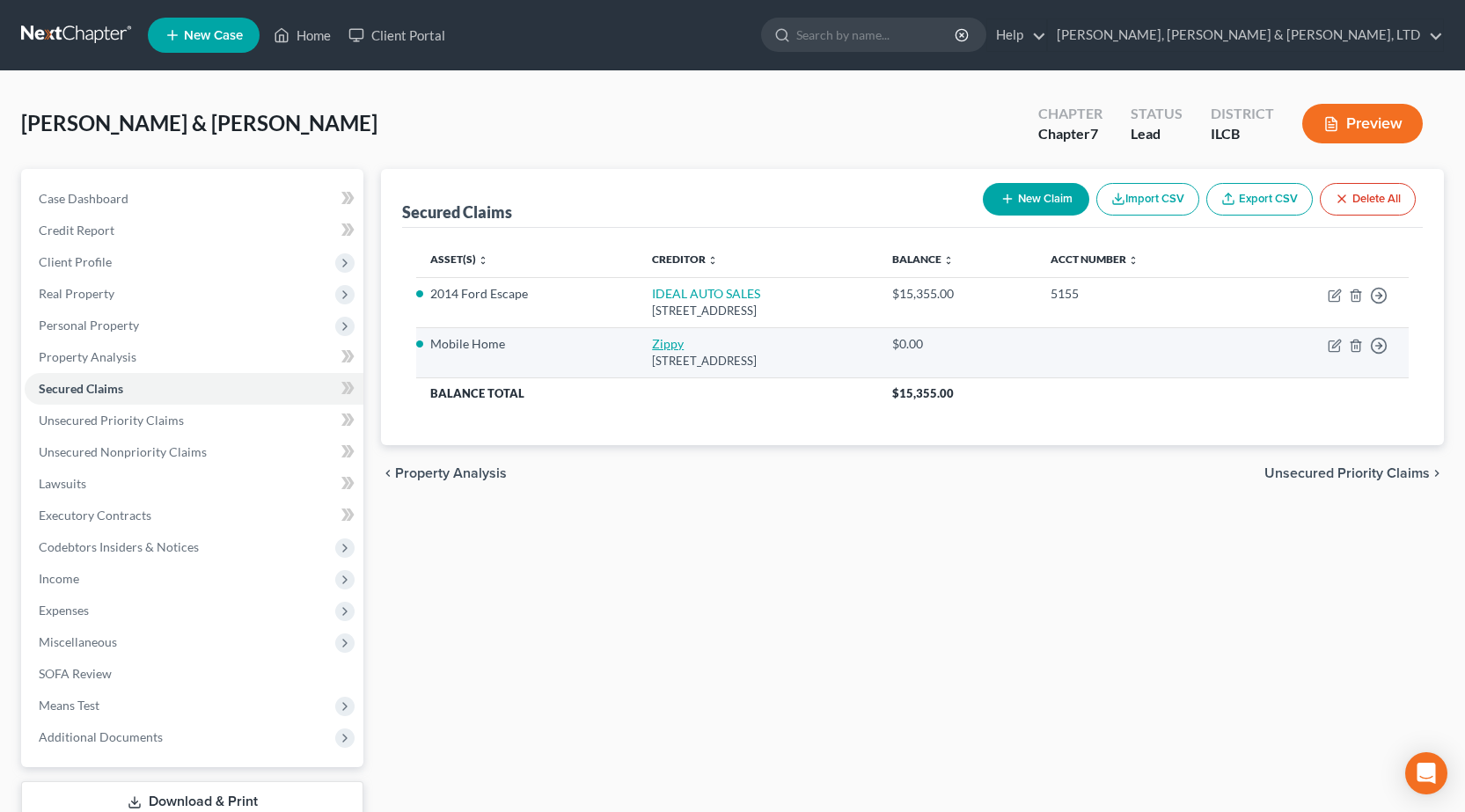
click at [652, 339] on link "Zippy" at bounding box center [667, 343] width 32 height 15
select select "38"
select select "2"
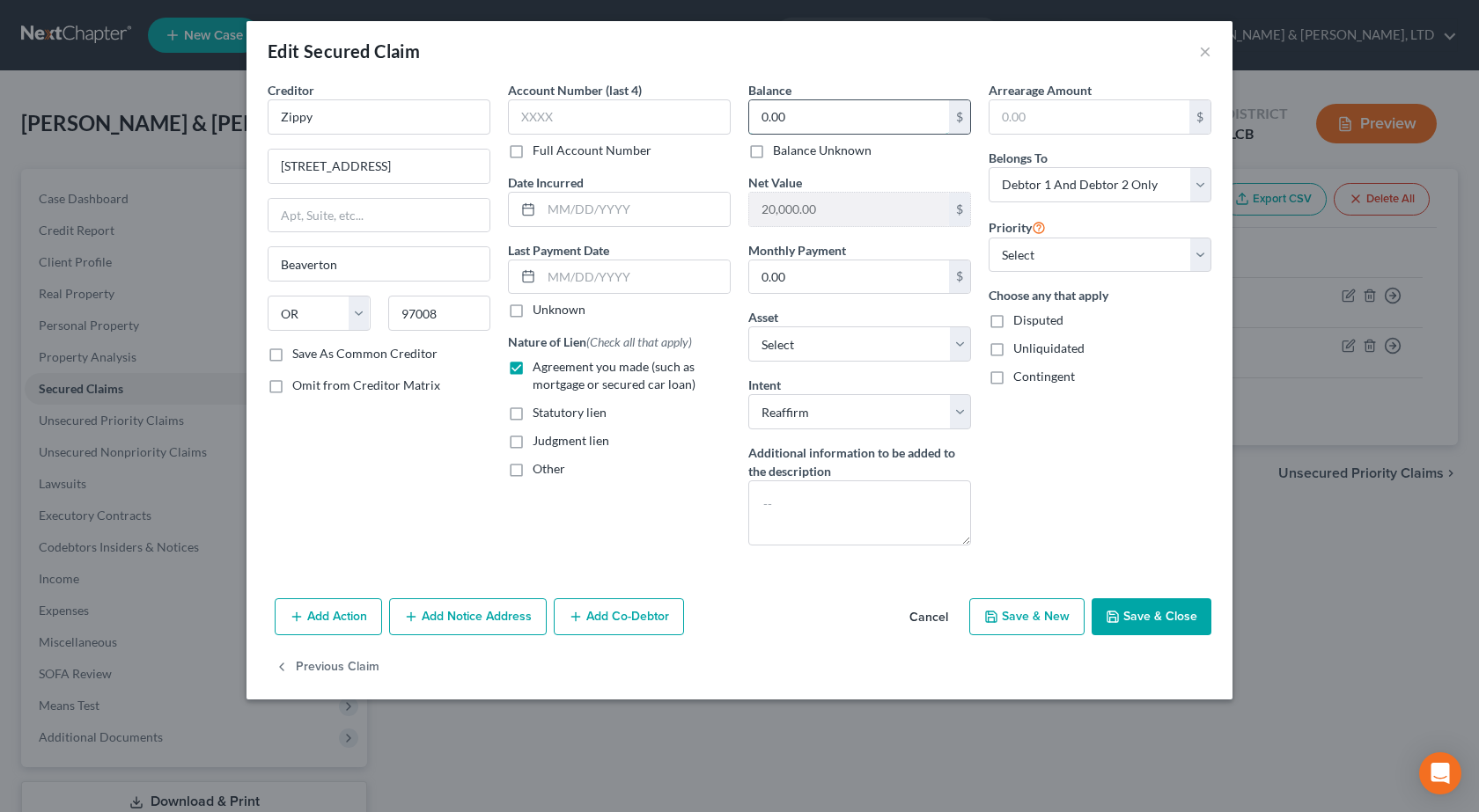
click at [812, 110] on input "0.00" at bounding box center [849, 117] width 200 height 33
drag, startPoint x: 840, startPoint y: 118, endPoint x: 613, endPoint y: 96, distance: 228.1
click at [613, 96] on div "Creditor * Zippy 9450 SW Gemini Dr Beaverton State AL AK AR AZ CA CO CT DE DC F…" at bounding box center [739, 320] width 961 height 479
type input "32,103.42"
click at [800, 280] on input "0.00" at bounding box center [849, 277] width 200 height 33
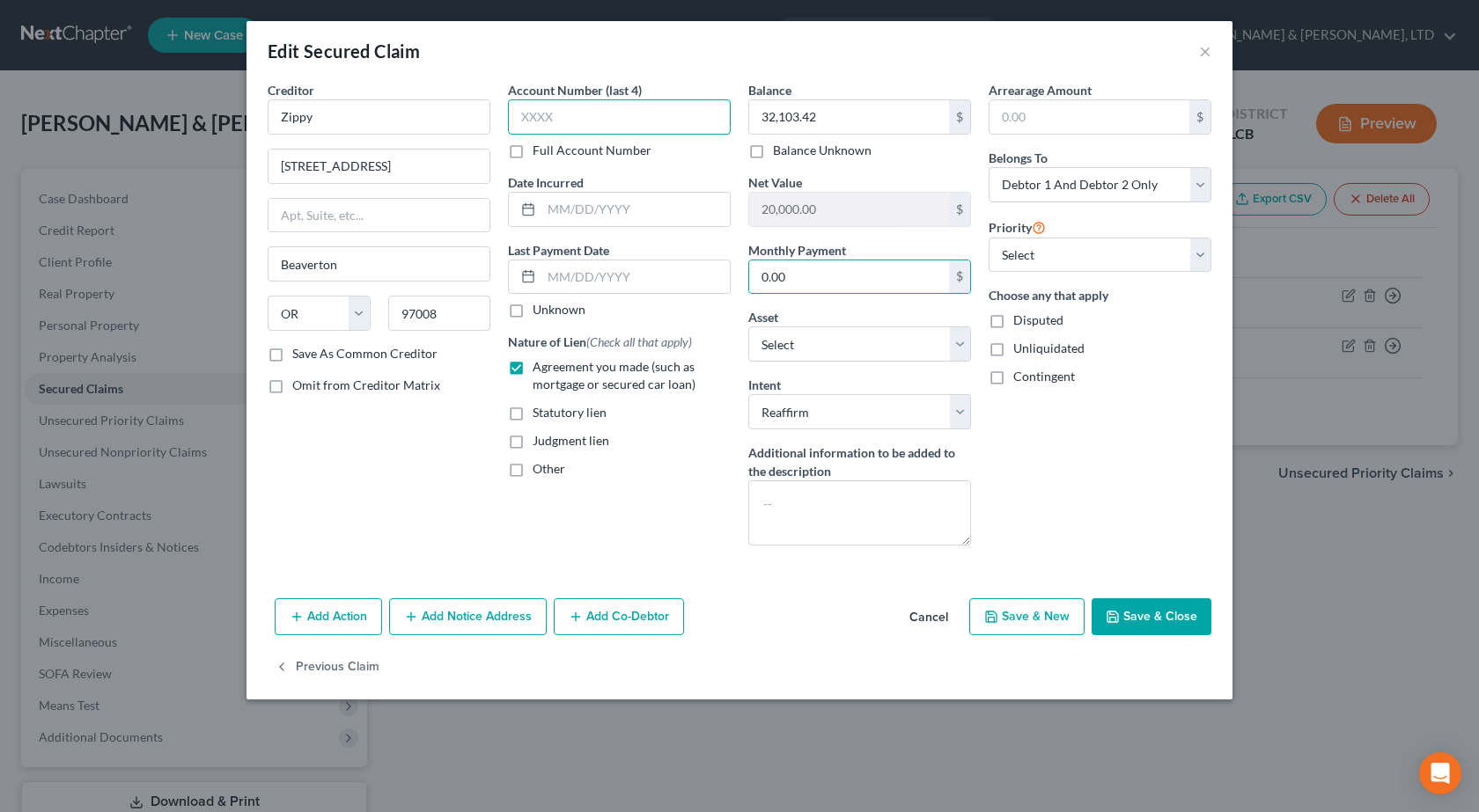
click at [555, 121] on input "text" at bounding box center [619, 117] width 223 height 35
type input "0031"
click at [1137, 601] on button "Save & Close" at bounding box center [1151, 617] width 119 height 37
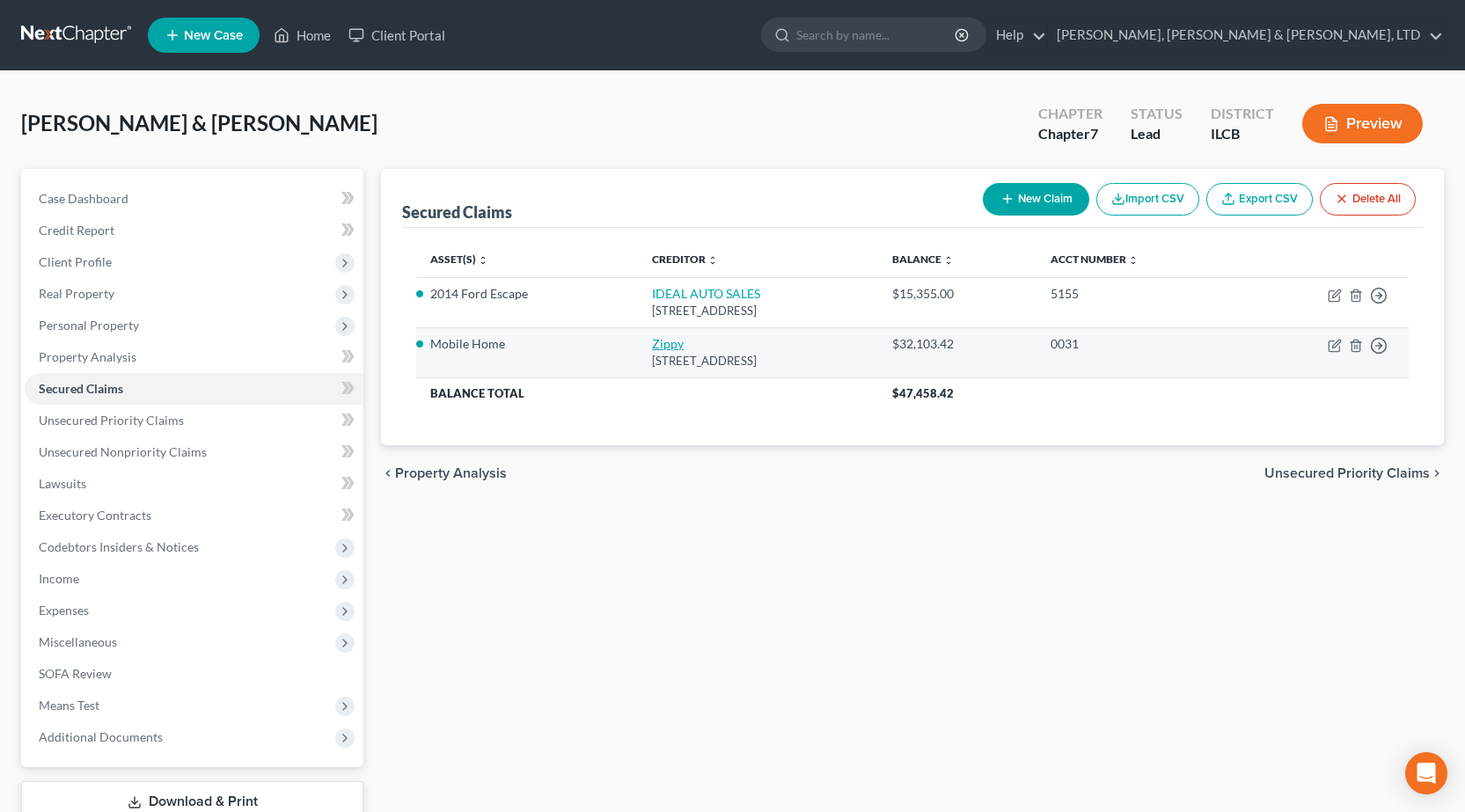
click at [652, 347] on link "Zippy" at bounding box center [667, 343] width 32 height 15
select select "38"
select select "2"
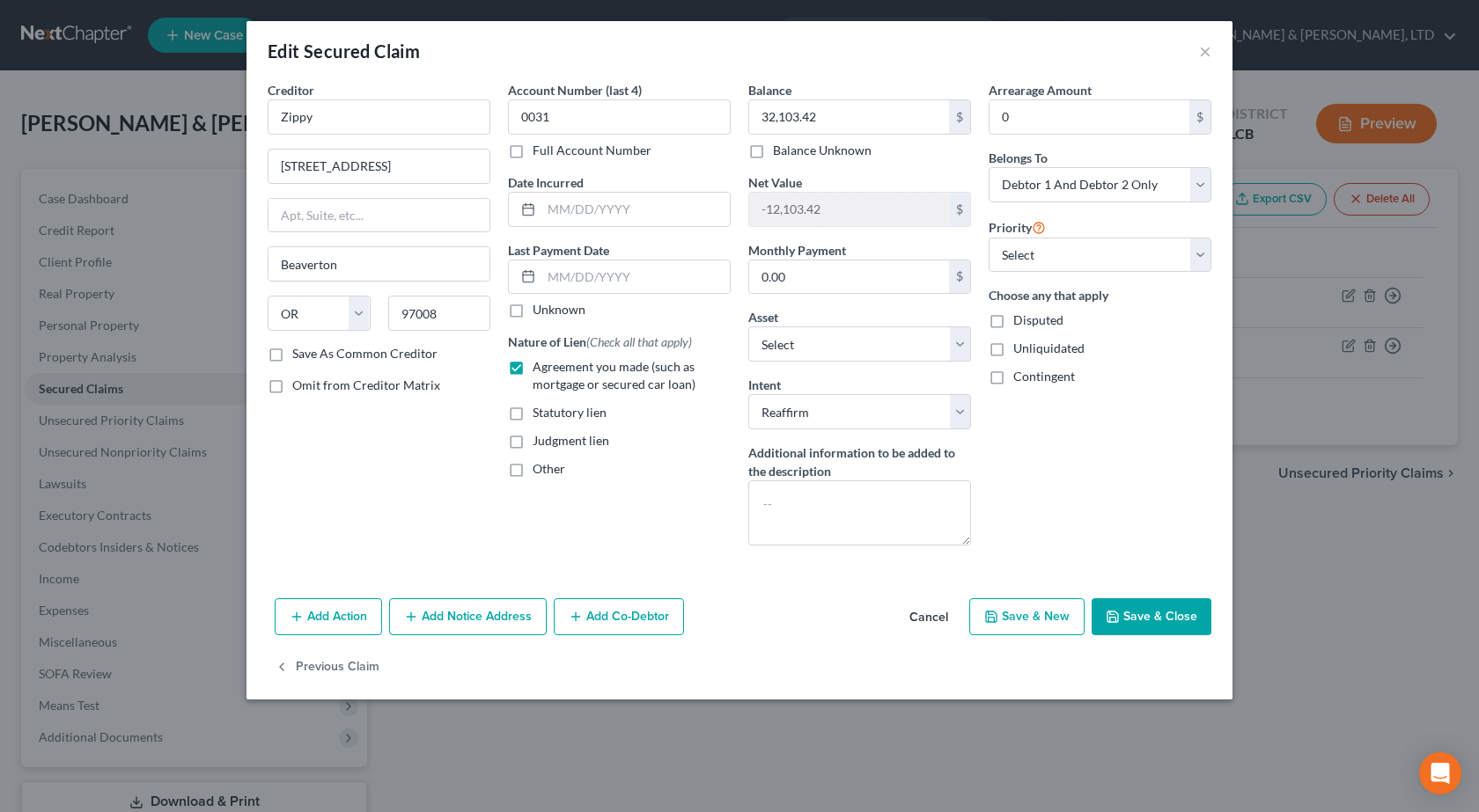
click at [1132, 619] on button "Save & Close" at bounding box center [1151, 617] width 119 height 37
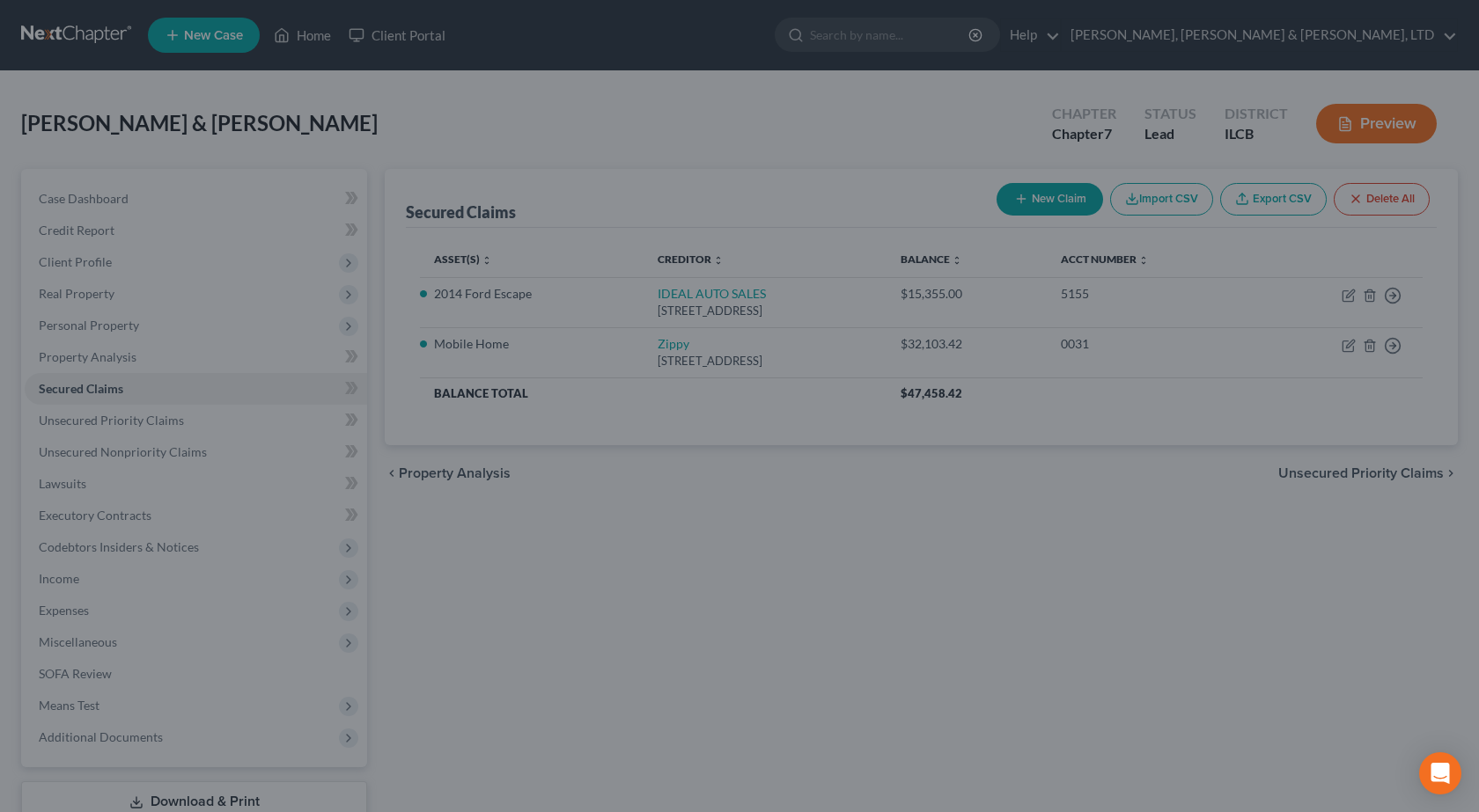
select select "10"
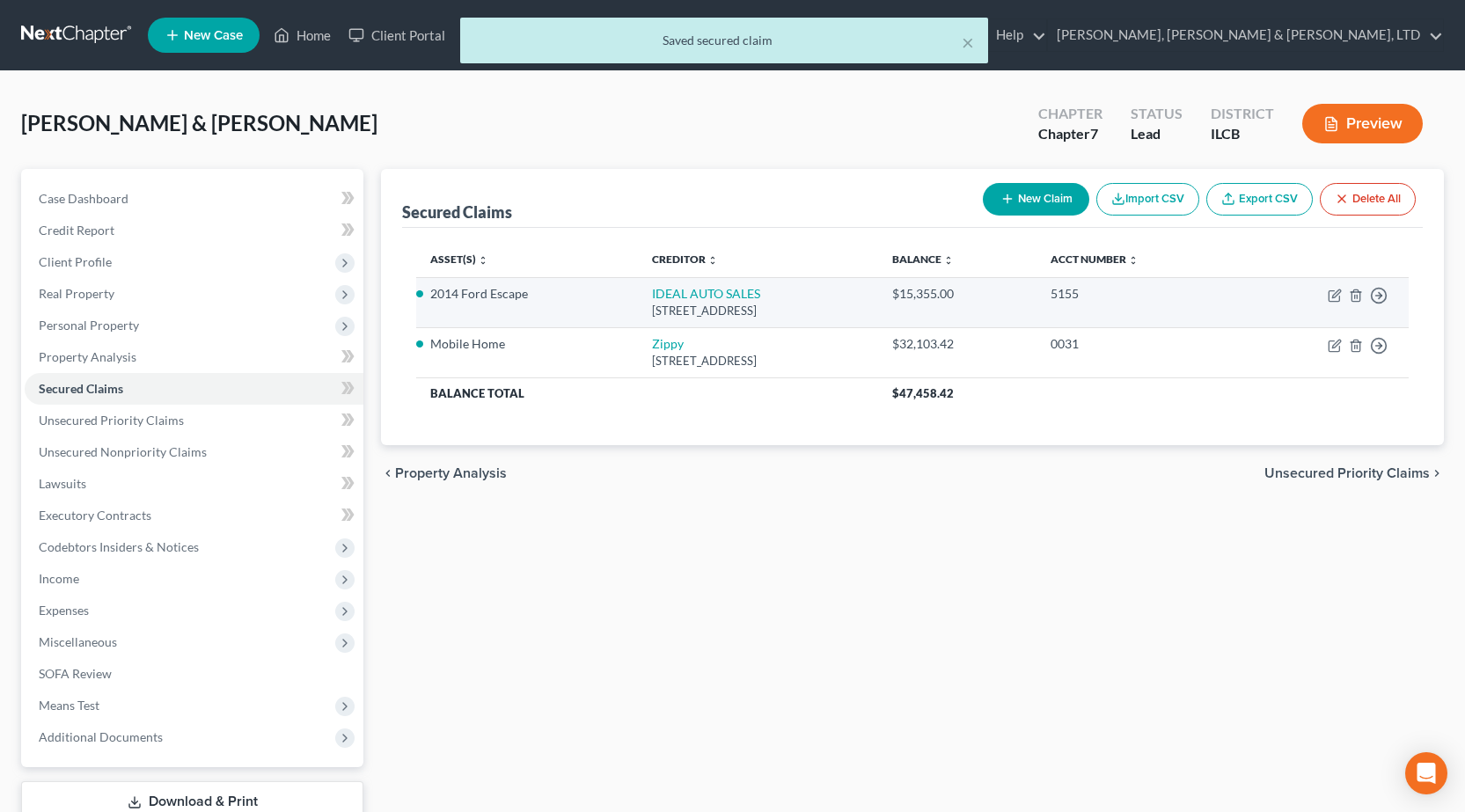
click at [653, 285] on td "IDEAL AUTO SALES 3010 Grand Prix Dr, Decatur, IL 62526" at bounding box center [758, 302] width 240 height 50
click at [653, 297] on link "IDEAL AUTO SALES" at bounding box center [706, 294] width 108 height 15
select select "14"
select select "2"
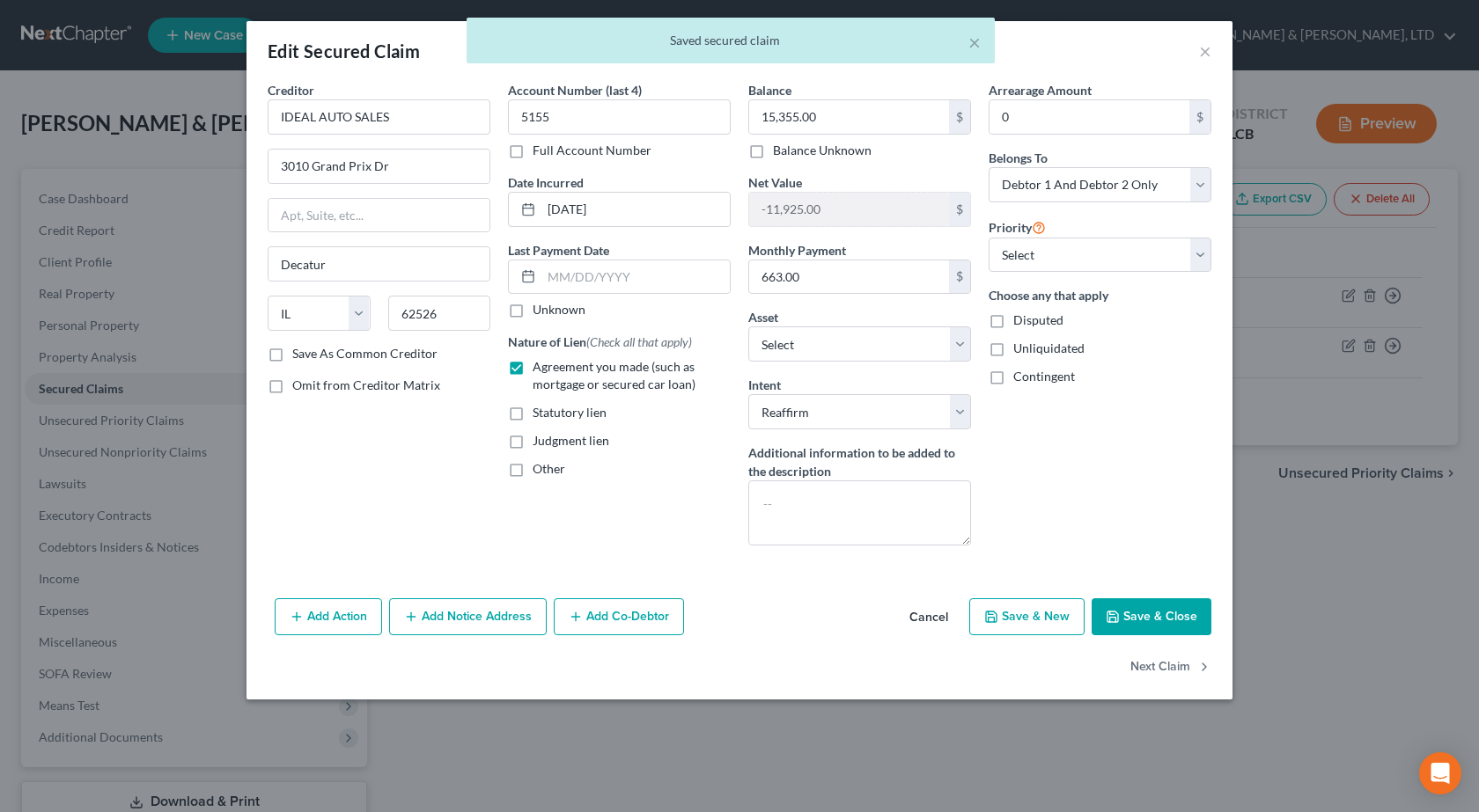
drag, startPoint x: 1155, startPoint y: 617, endPoint x: 1000, endPoint y: 575, distance: 160.6
click at [1154, 617] on button "Save & Close" at bounding box center [1151, 617] width 119 height 37
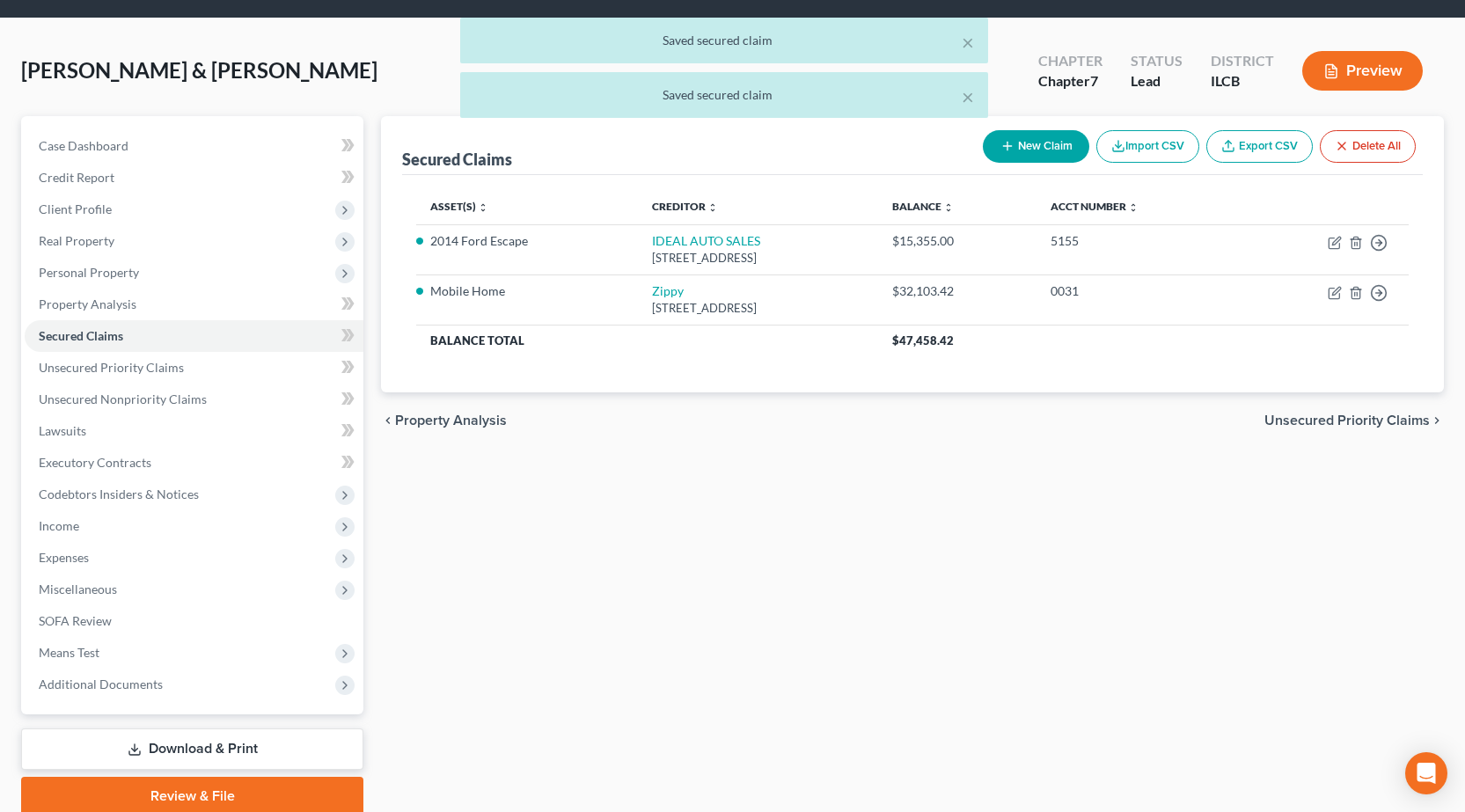
scroll to position [123, 0]
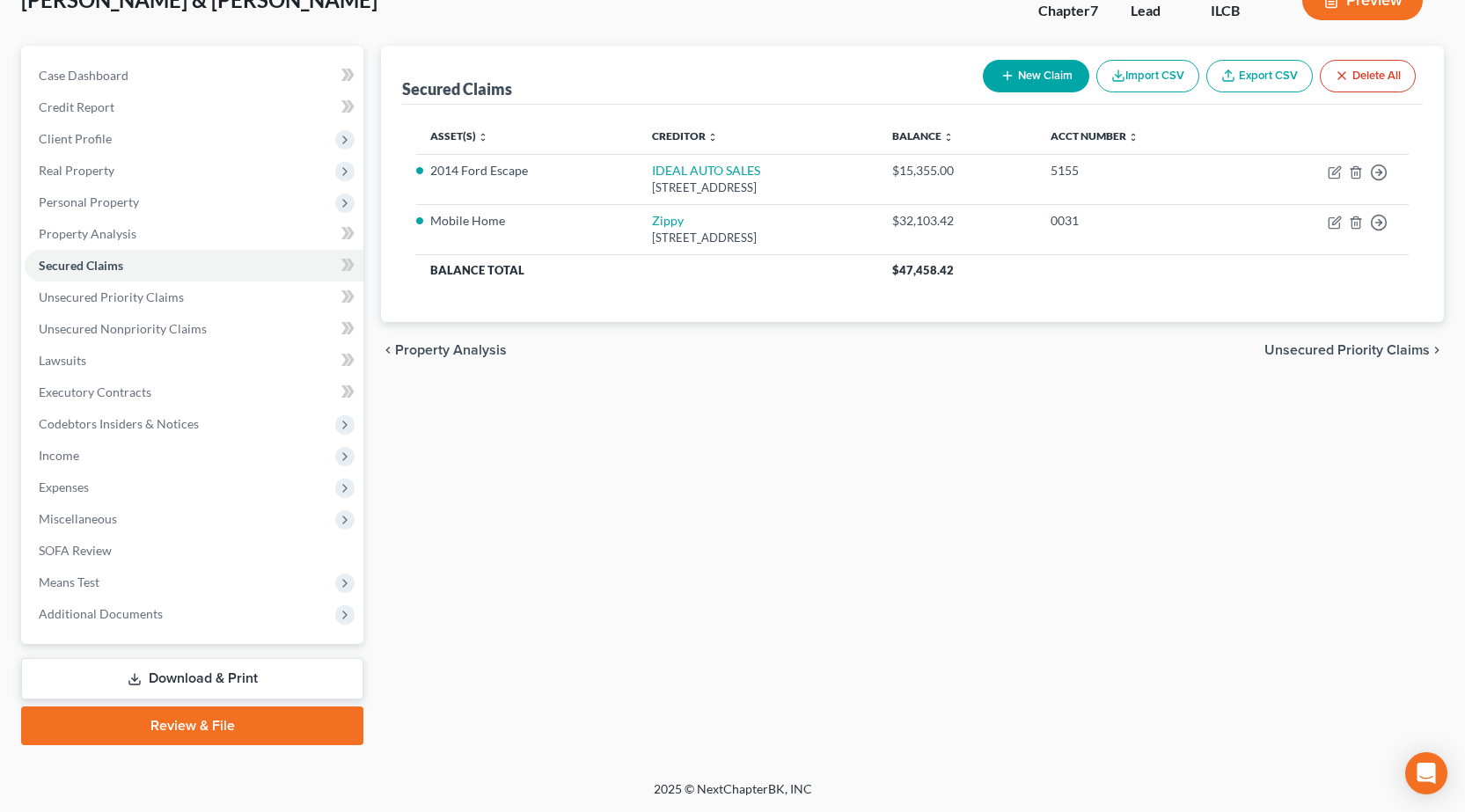
click at [190, 719] on link "Review & File" at bounding box center [192, 726] width 342 height 39
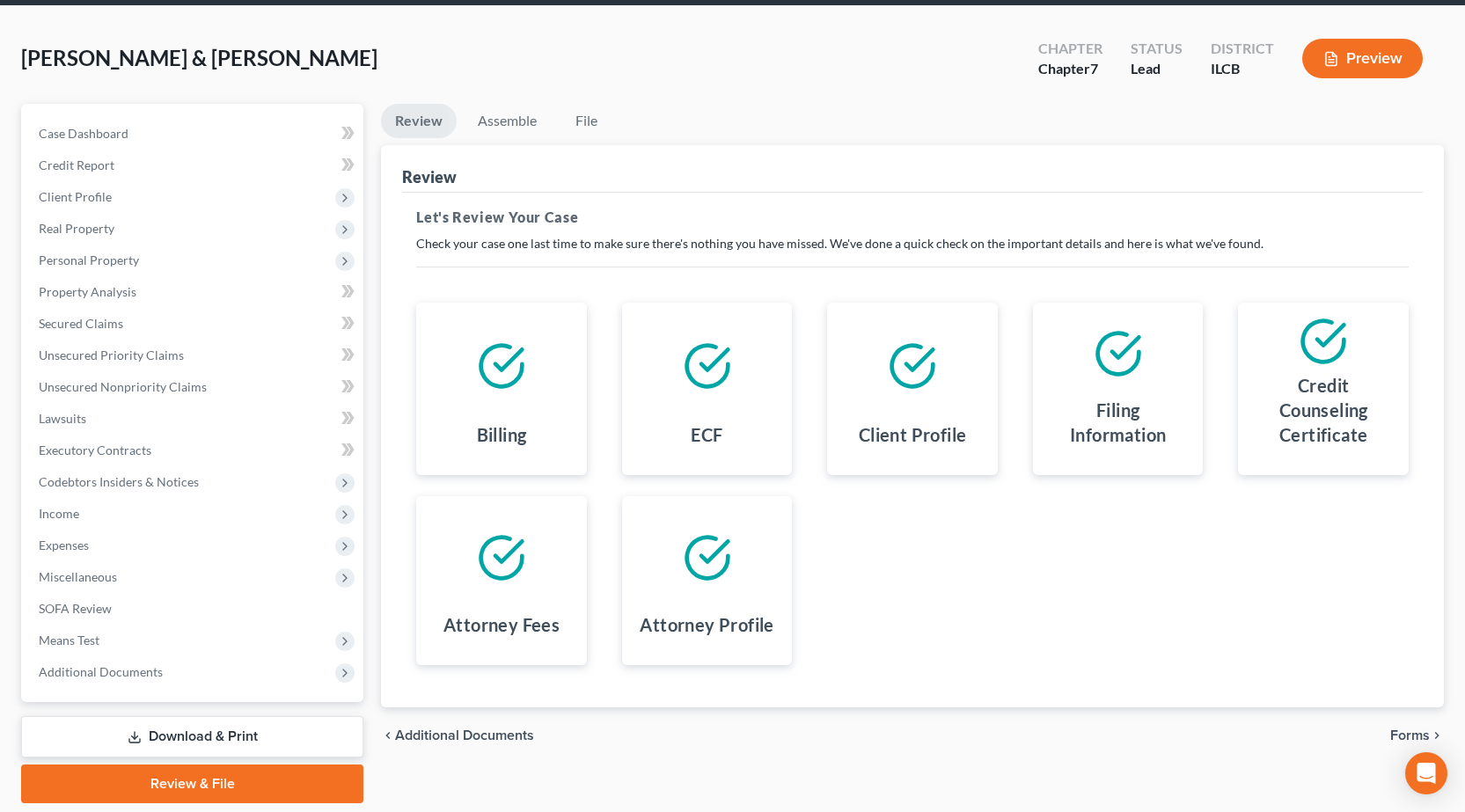
scroll to position [123, 0]
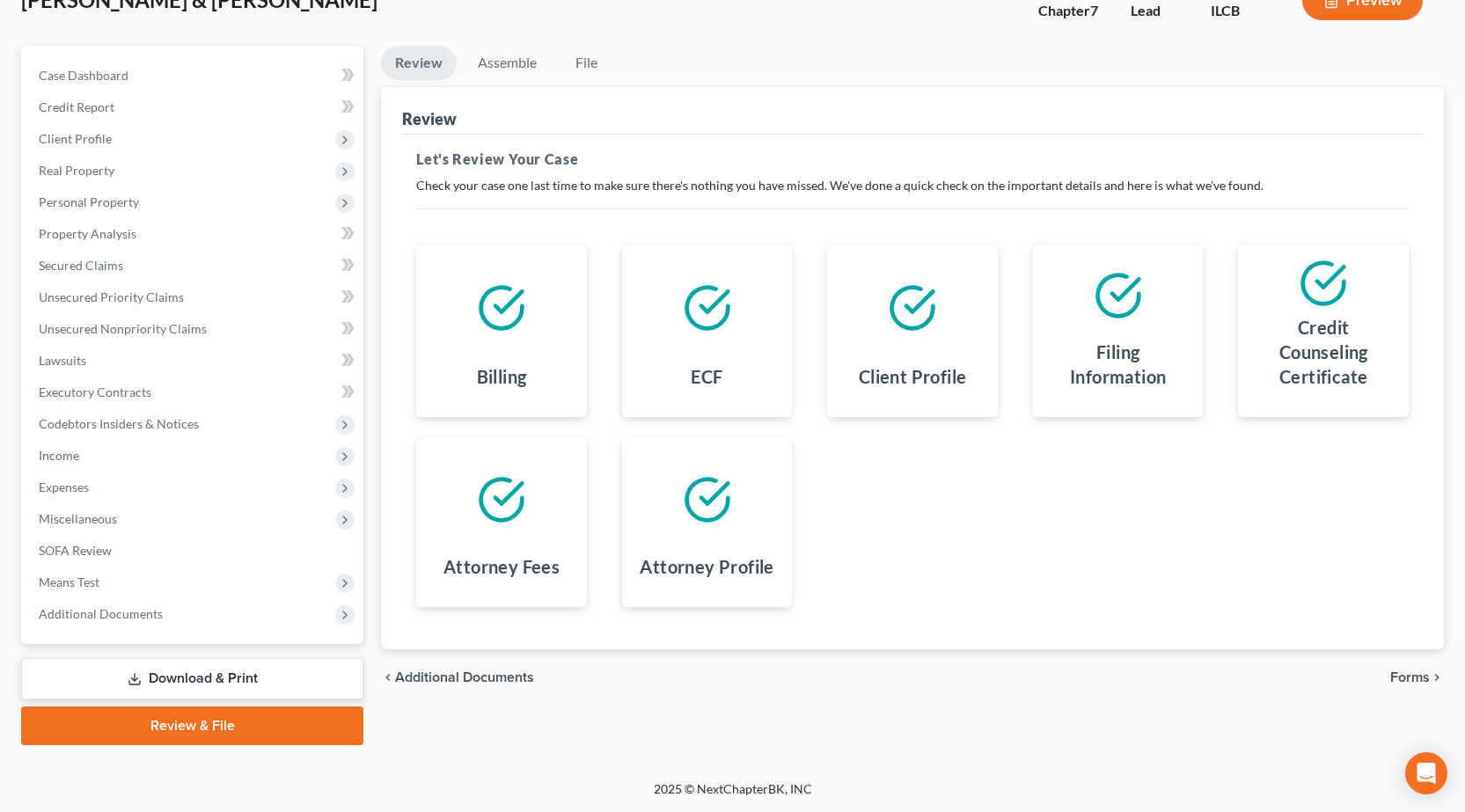
click at [1417, 677] on span "Forms" at bounding box center [1410, 677] width 39 height 14
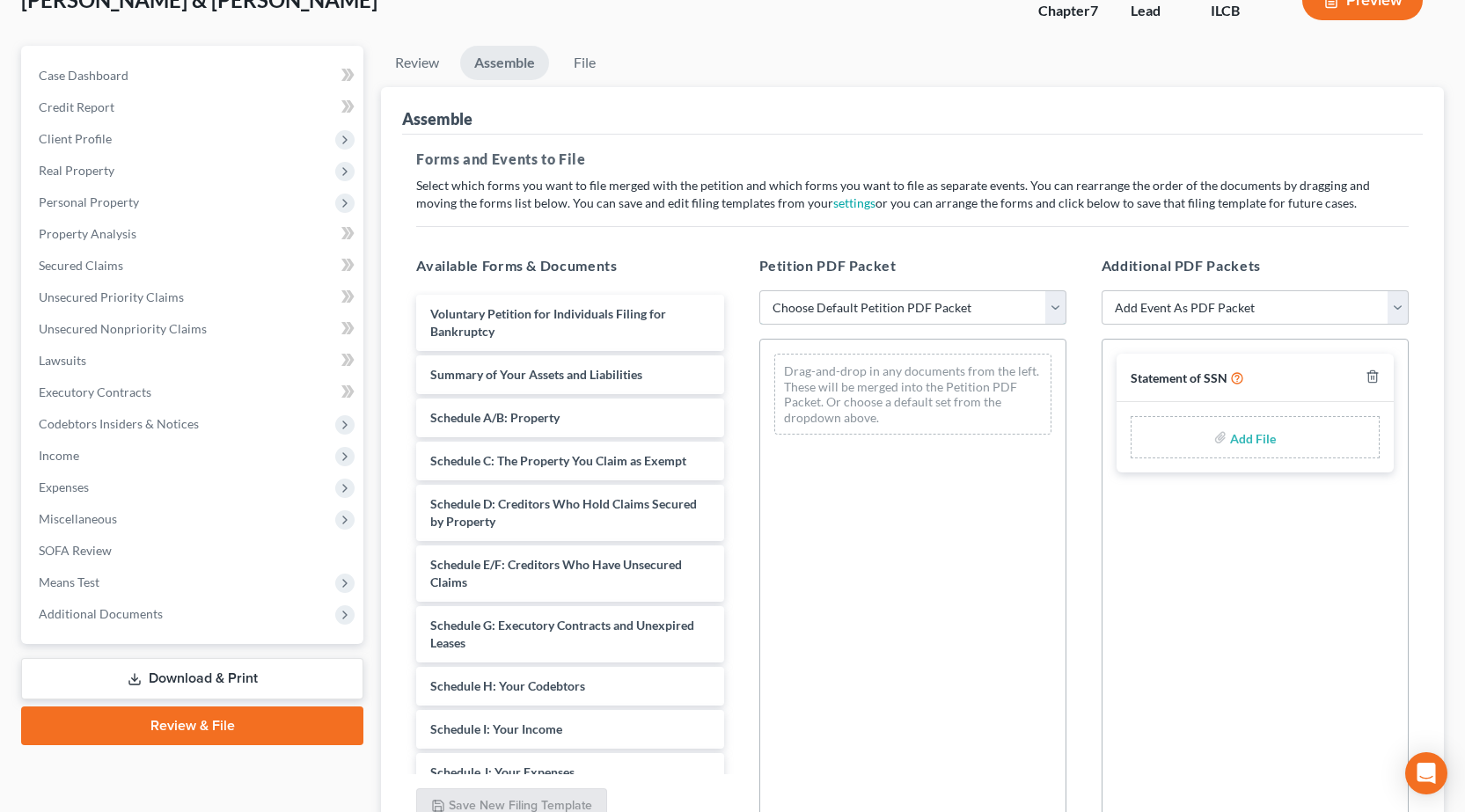
click at [905, 312] on select "Choose Default Petition PDF Packet Complete Bankruptcy Petition (all forms and …" at bounding box center [912, 307] width 308 height 35
select select "0"
click at [759, 290] on select "Choose Default Petition PDF Packet Complete Bankruptcy Petition (all forms and …" at bounding box center [912, 307] width 308 height 35
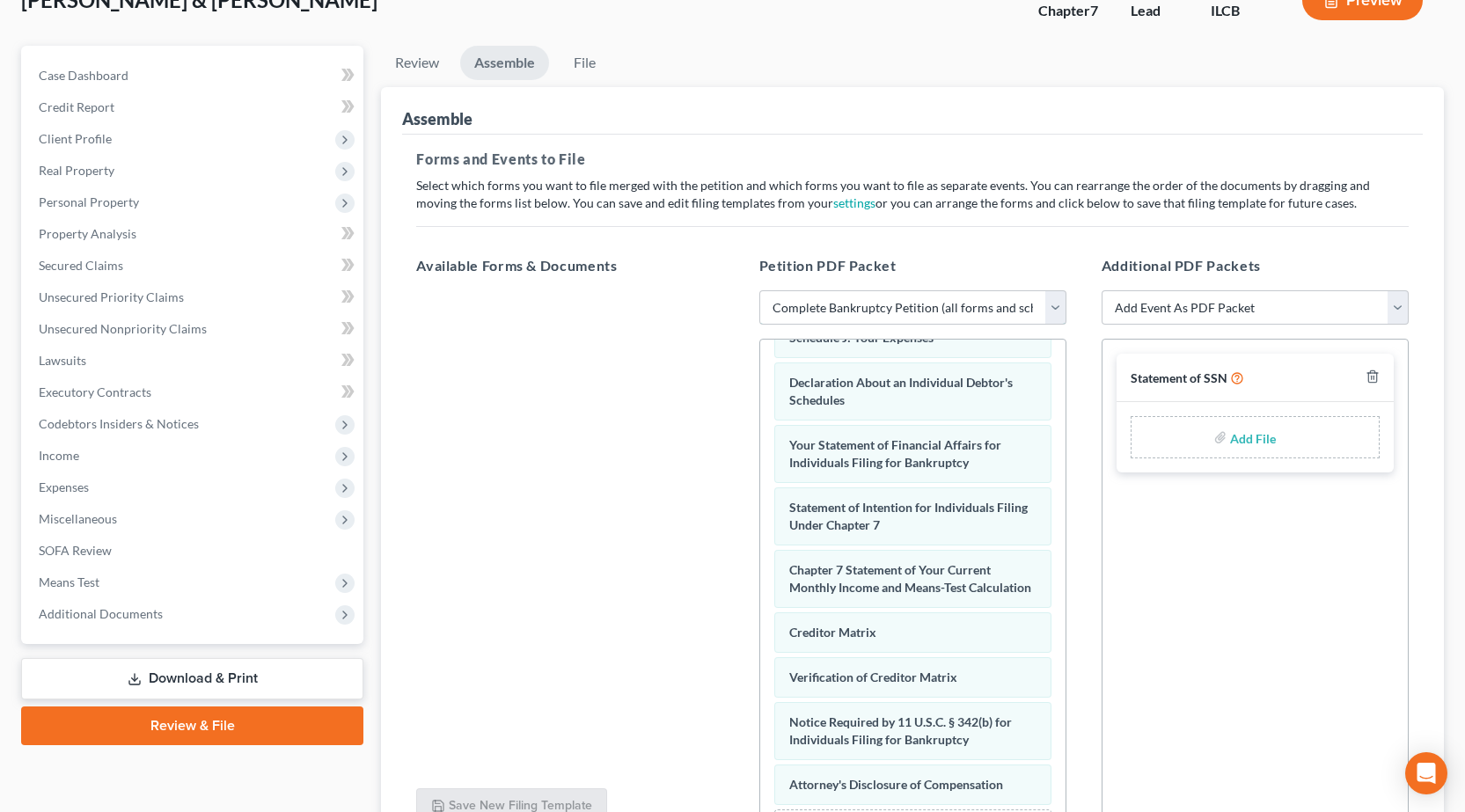
scroll to position [292, 0]
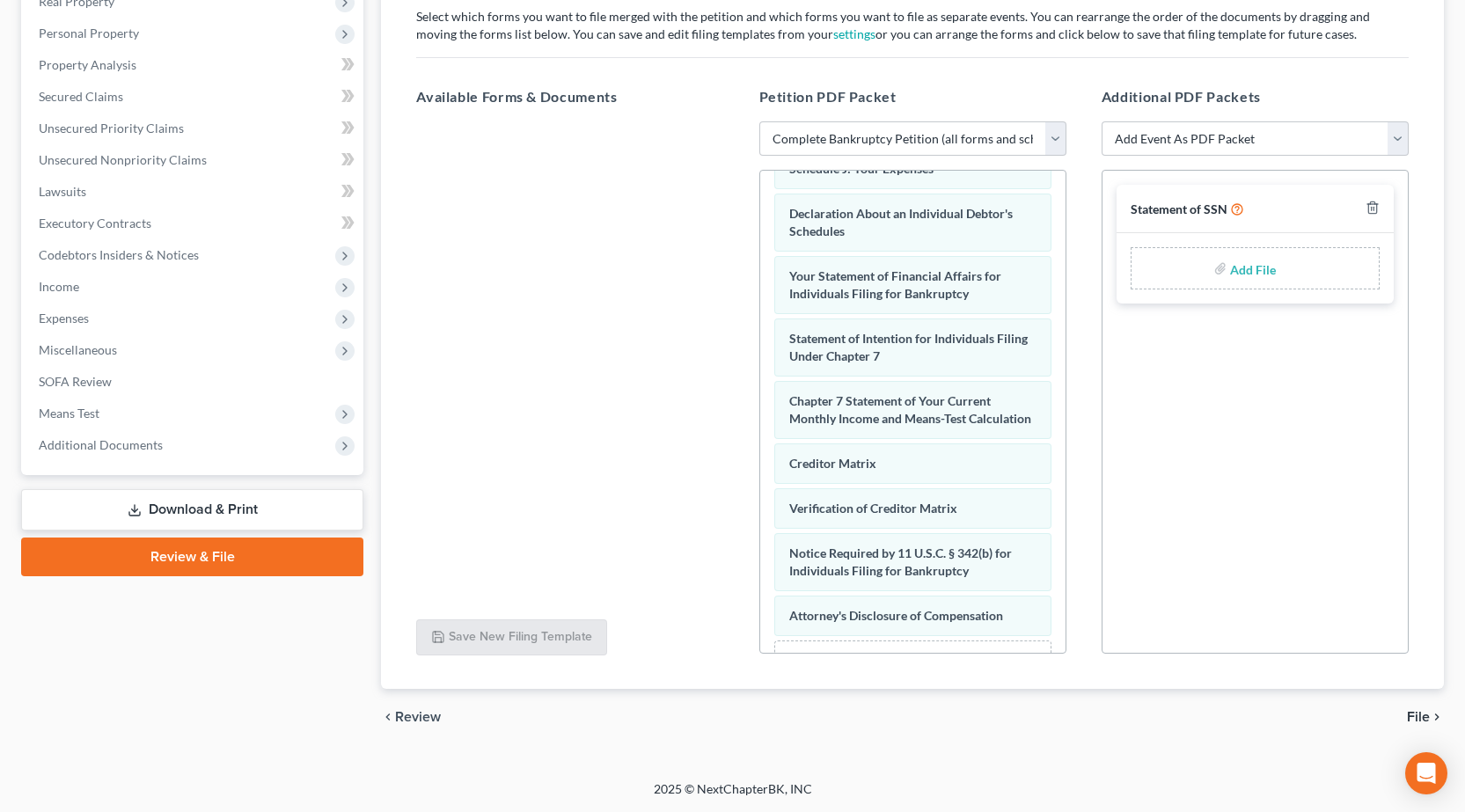
click at [1426, 711] on span "File" at bounding box center [1418, 717] width 23 height 14
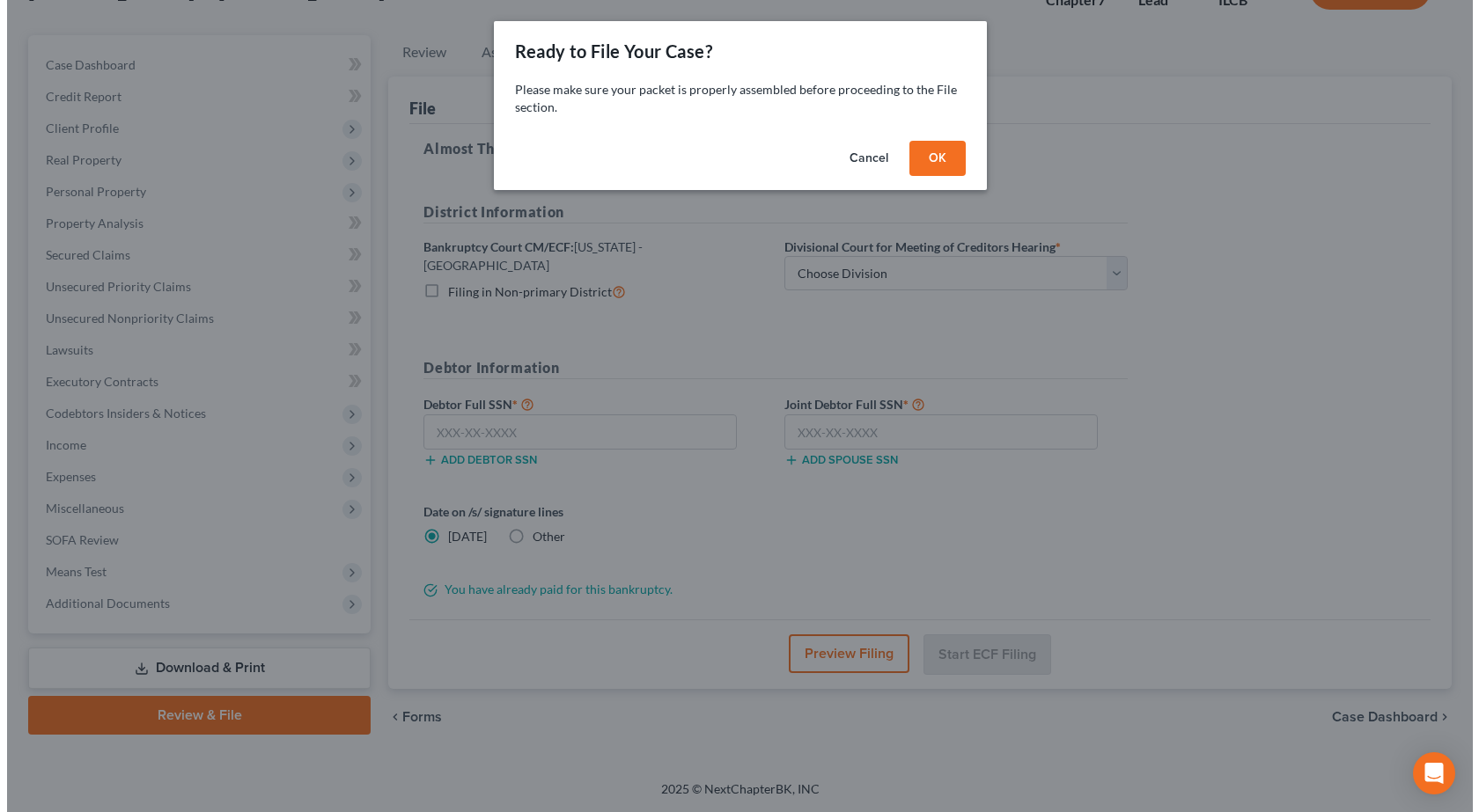
scroll to position [123, 0]
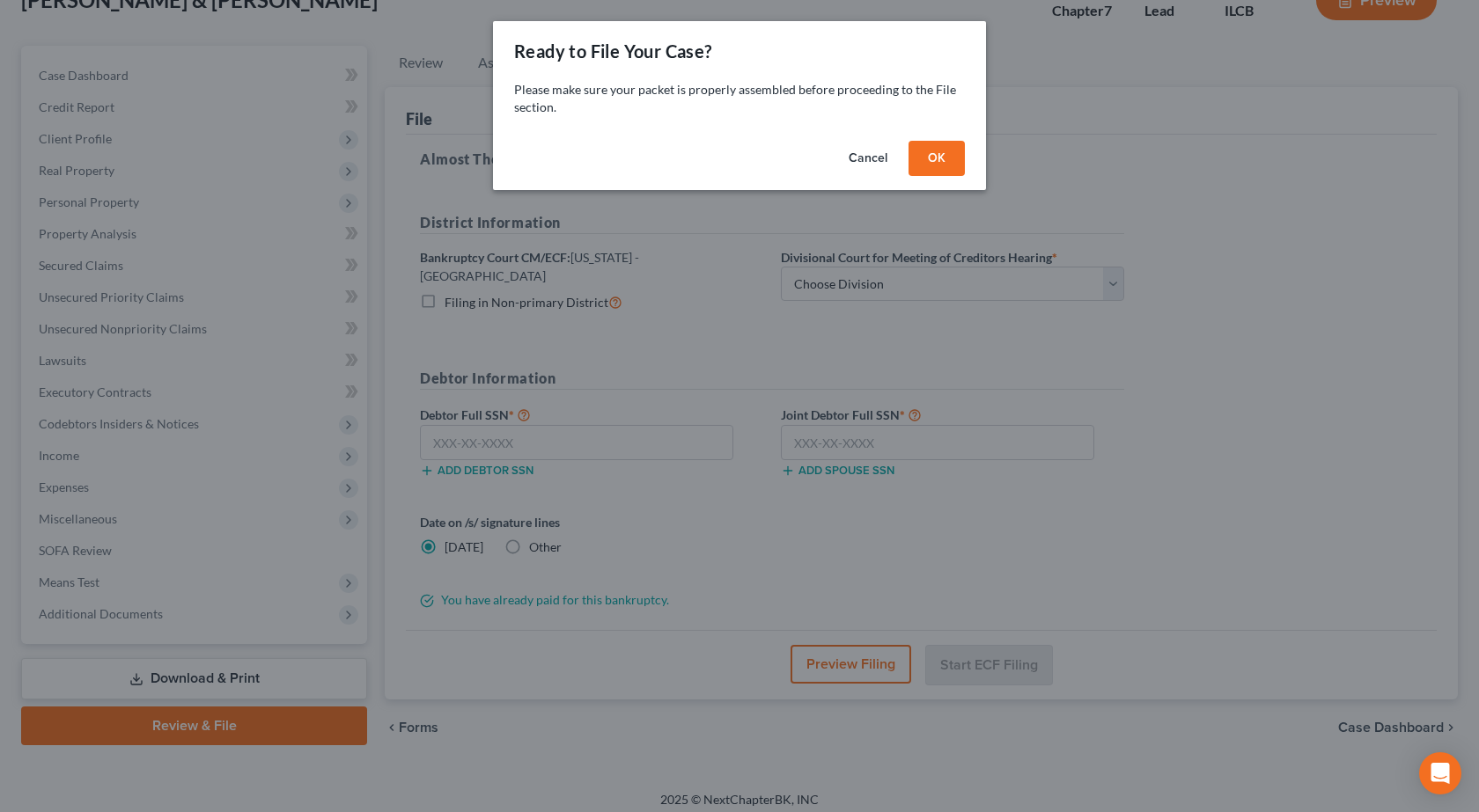
click at [939, 164] on button "OK" at bounding box center [936, 158] width 56 height 35
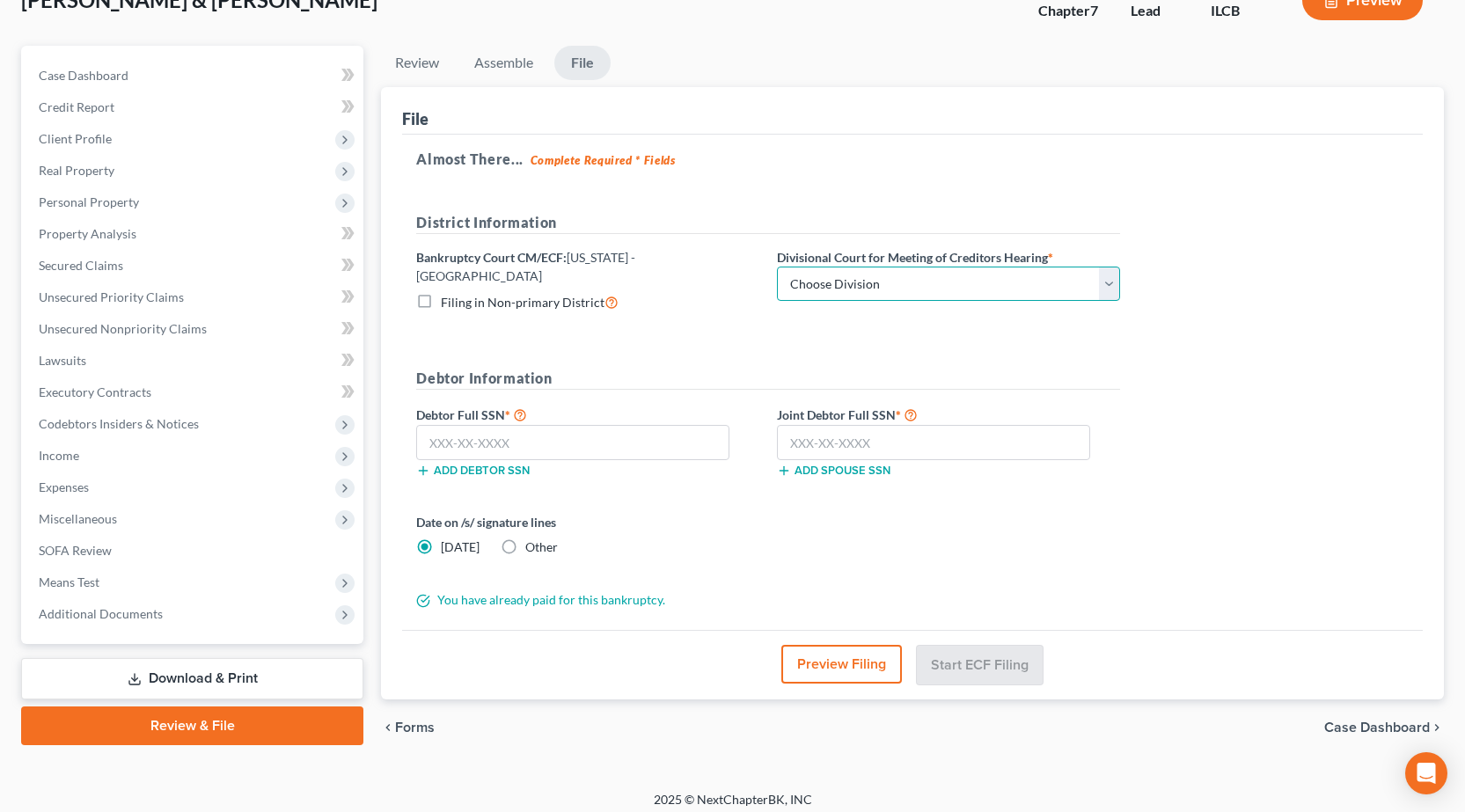
click at [868, 287] on select "Choose Division Peoria Springfield Urbana" at bounding box center [949, 284] width 343 height 35
select select "2"
click at [777, 266] on select "Choose Division Peoria Springfield Urbana" at bounding box center [949, 284] width 343 height 35
click at [601, 409] on label "Debtor Full SSN *" at bounding box center [587, 414] width 361 height 21
click at [598, 425] on input "text" at bounding box center [572, 442] width 313 height 35
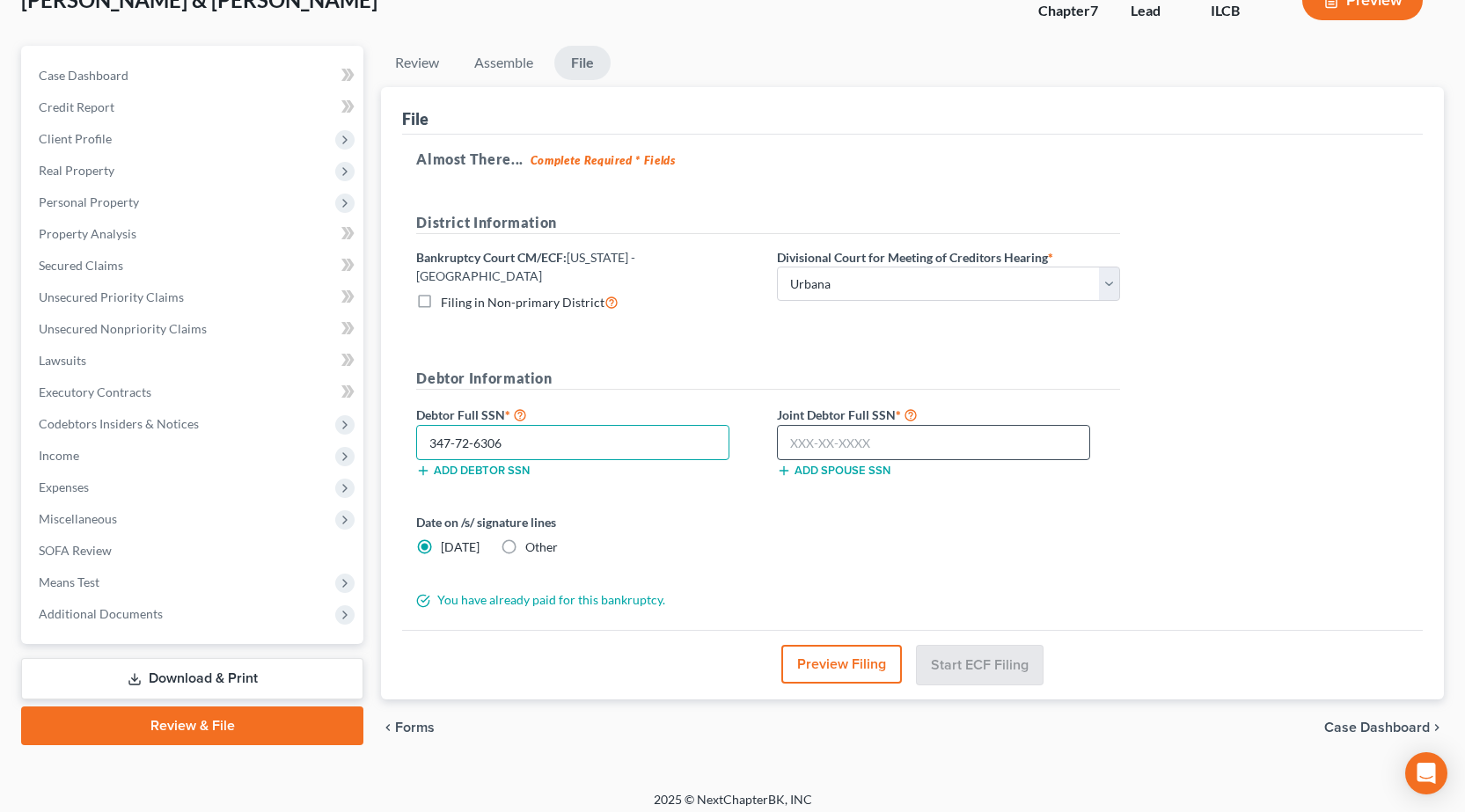
type input "347-72-6306"
click at [870, 440] on input "text" at bounding box center [934, 442] width 313 height 35
type input "320-70-7377"
click at [732, 532] on div "Date on /s/ signature lines Today Other" at bounding box center [587, 534] width 361 height 43
click at [525, 539] on label "Other" at bounding box center [541, 547] width 32 height 17
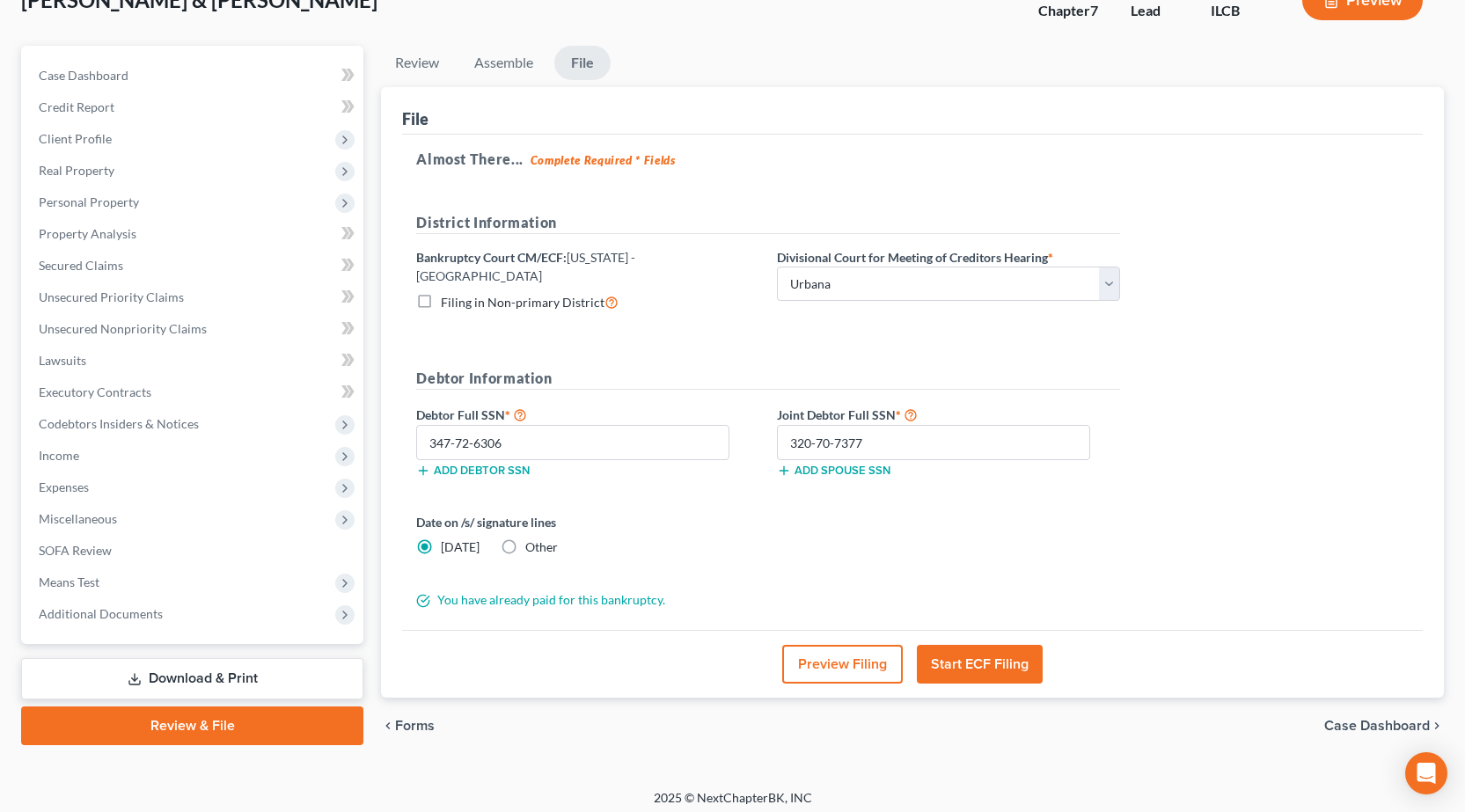
click at [532, 539] on input "Other" at bounding box center [538, 544] width 11 height 11
radio input "true"
radio input "false"
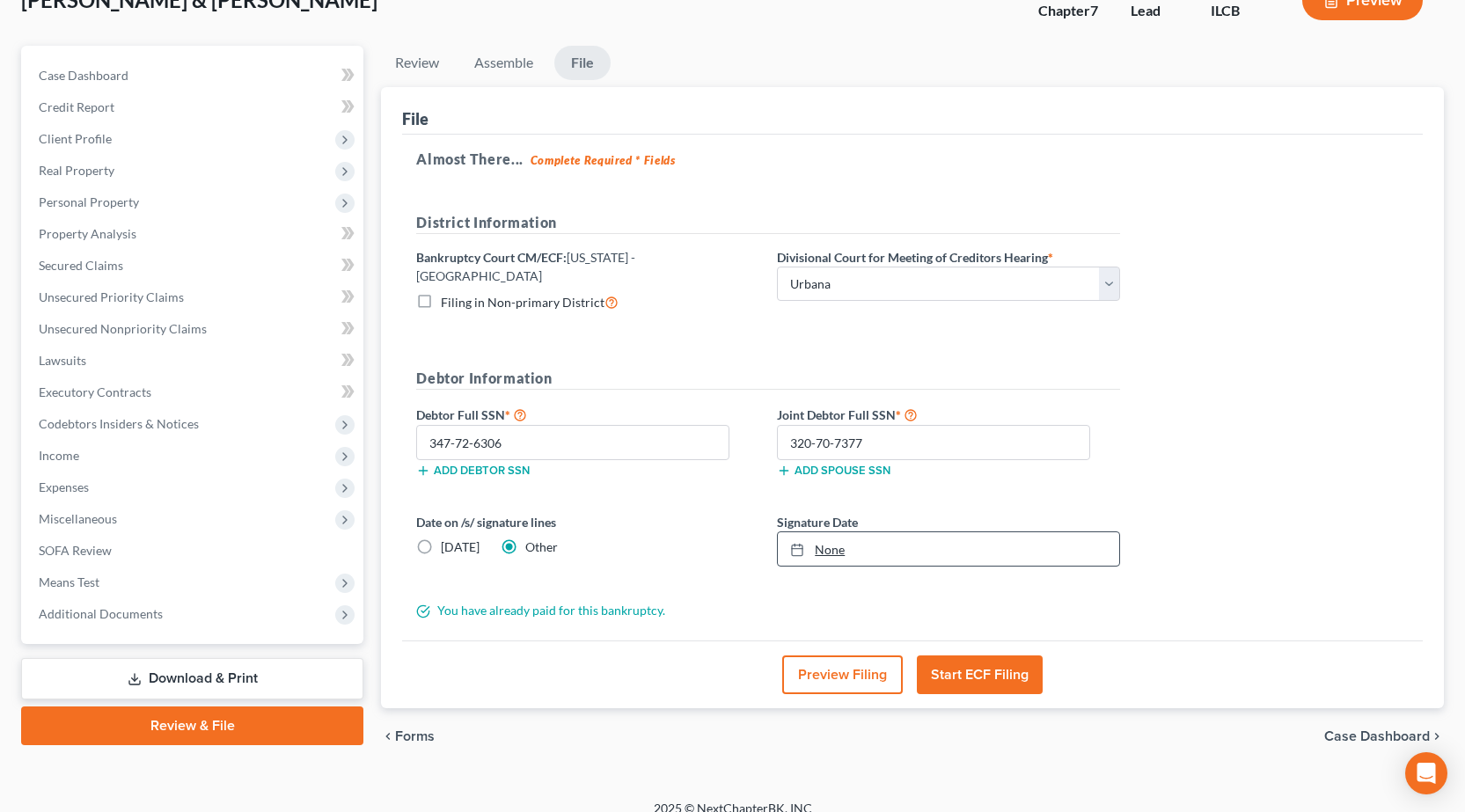
type input "9/16/2025"
click at [881, 542] on link "9/16/2025" at bounding box center [948, 549] width 341 height 33
click at [815, 667] on button "Preview Filing" at bounding box center [842, 674] width 120 height 39
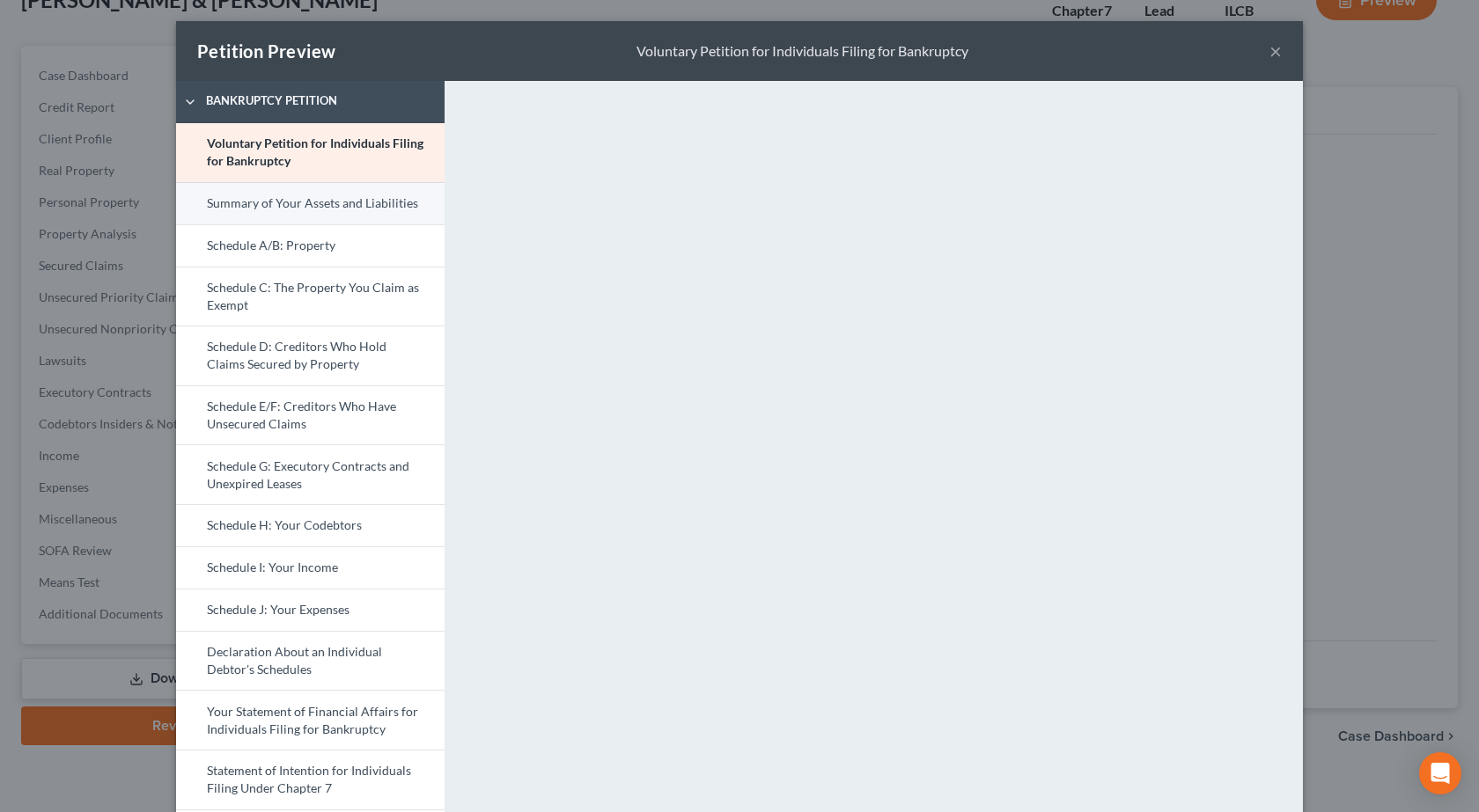
click at [292, 198] on link "Summary of Your Assets and Liabilities" at bounding box center [310, 203] width 268 height 42
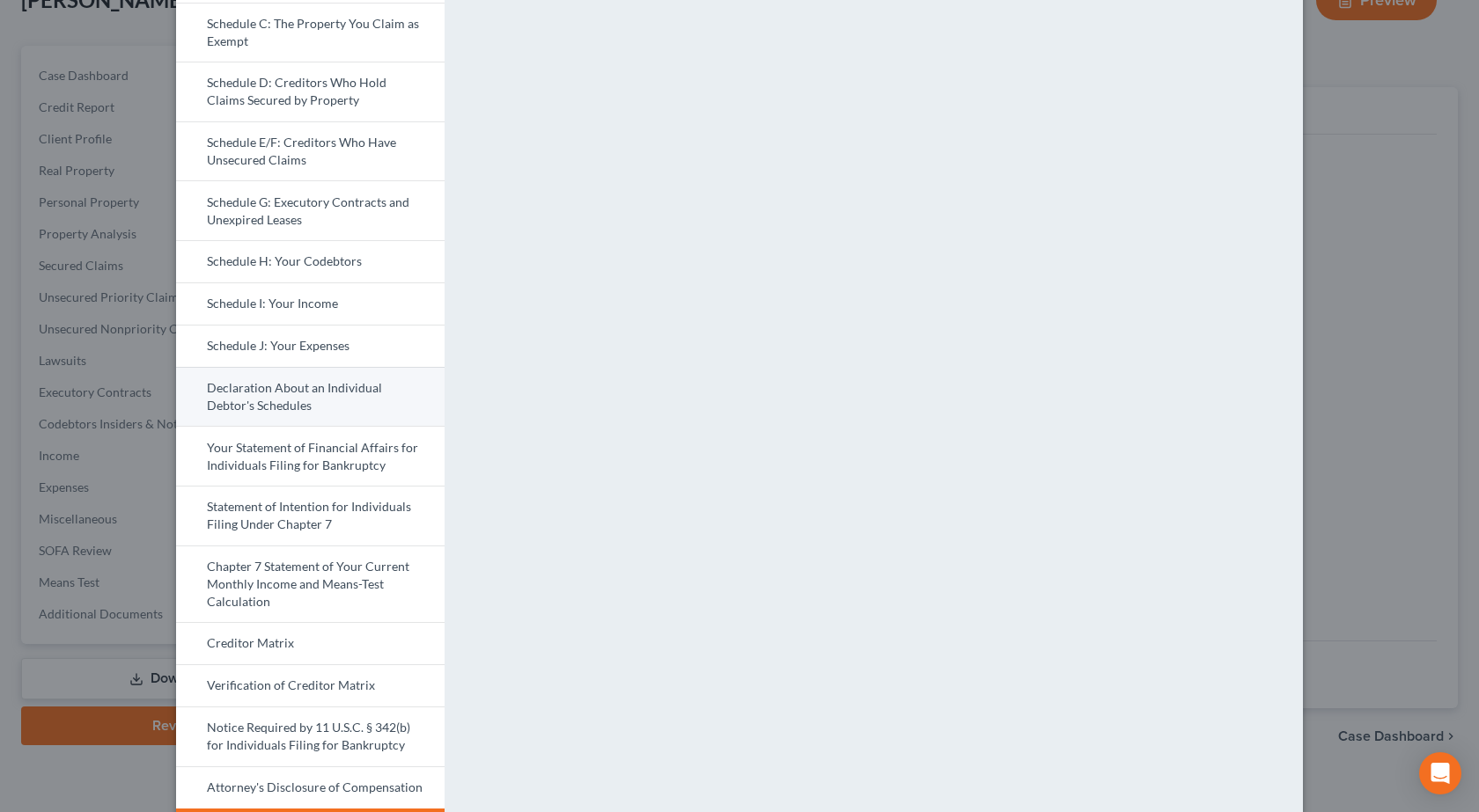
scroll to position [0, 0]
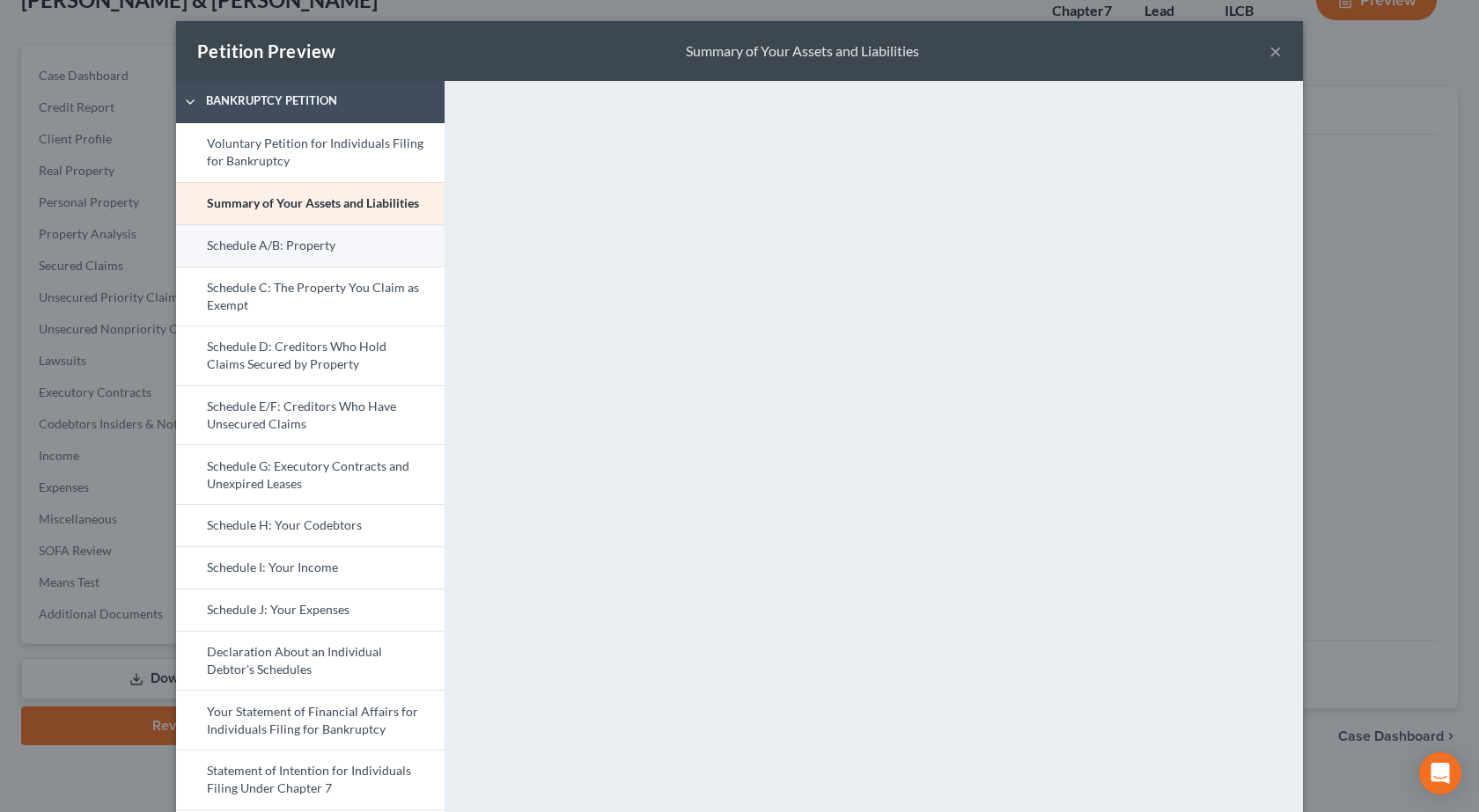
click at [283, 254] on link "Schedule A/B: Property" at bounding box center [310, 245] width 268 height 42
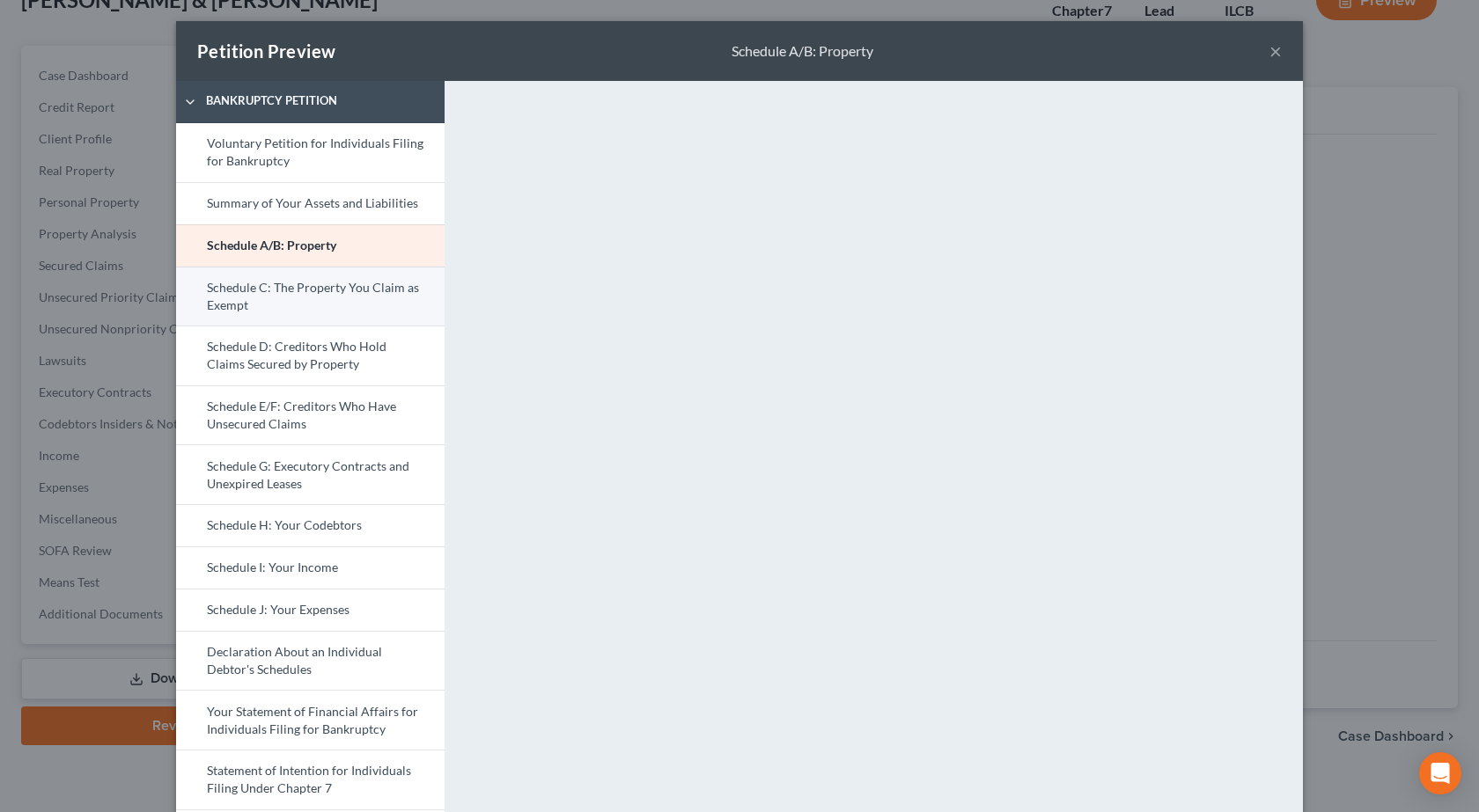
click at [290, 303] on link "Schedule C: The Property You Claim as Exempt" at bounding box center [310, 295] width 268 height 60
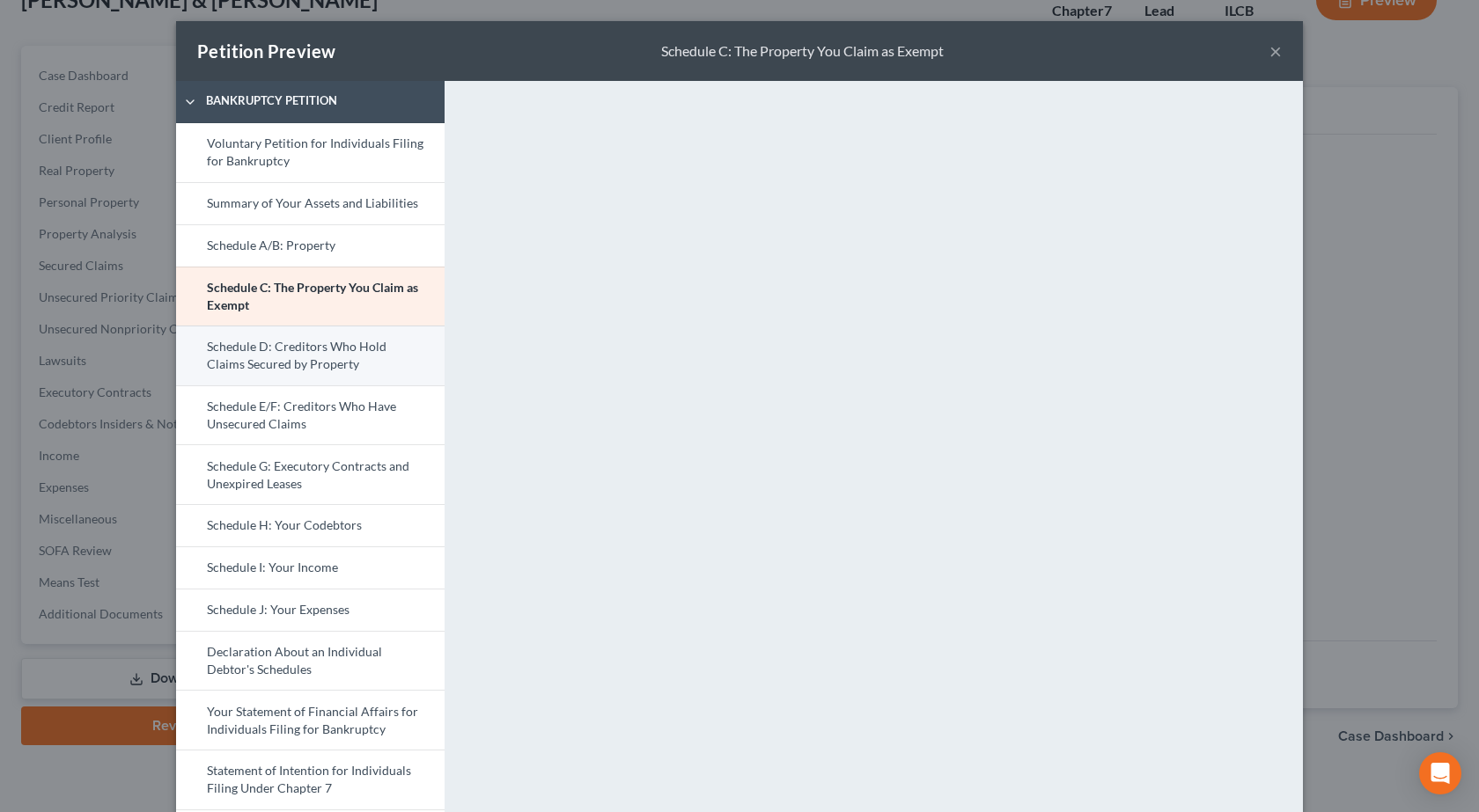
click at [291, 346] on link "Schedule D: Creditors Who Hold Claims Secured by Property" at bounding box center [310, 355] width 268 height 60
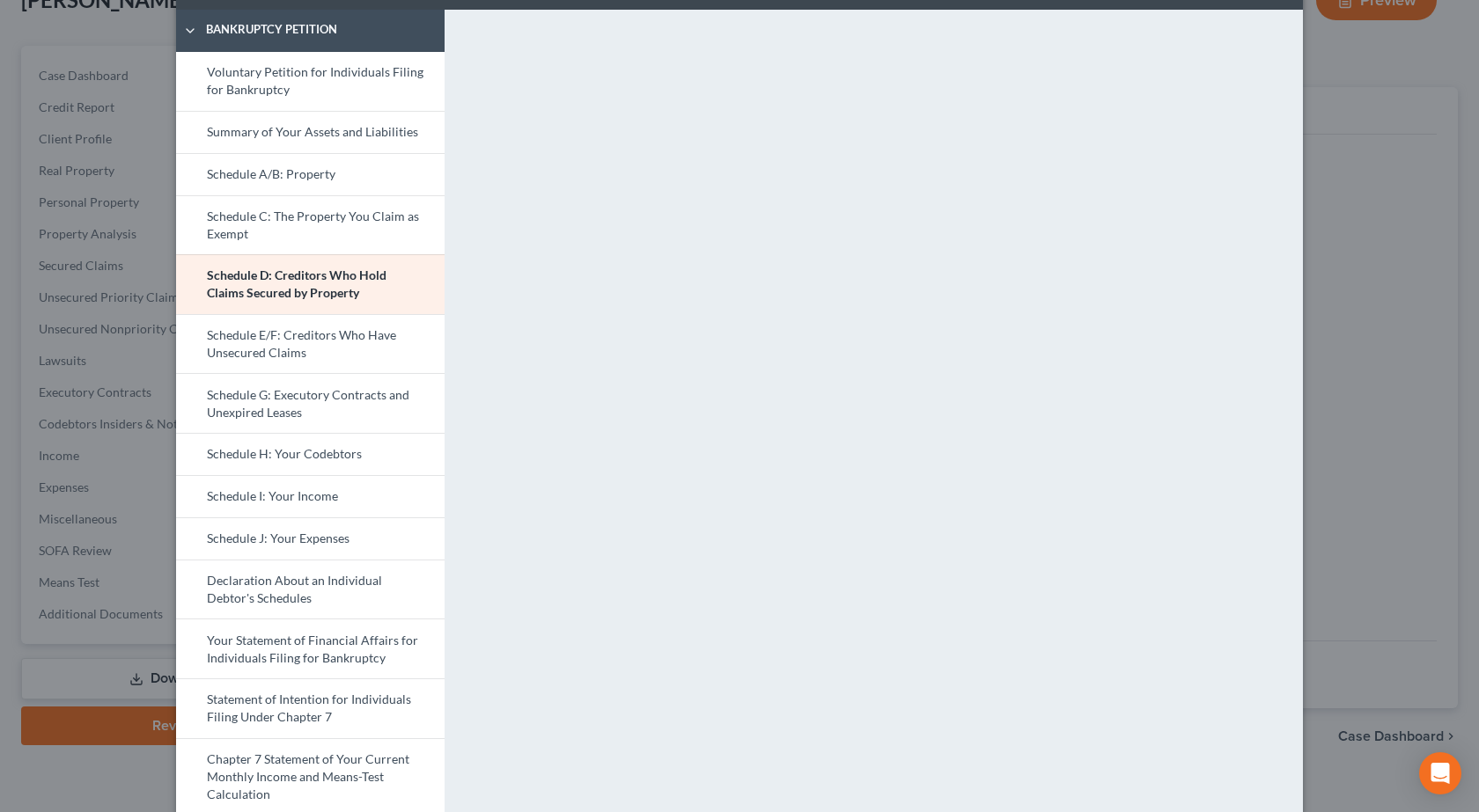
scroll to position [56, 0]
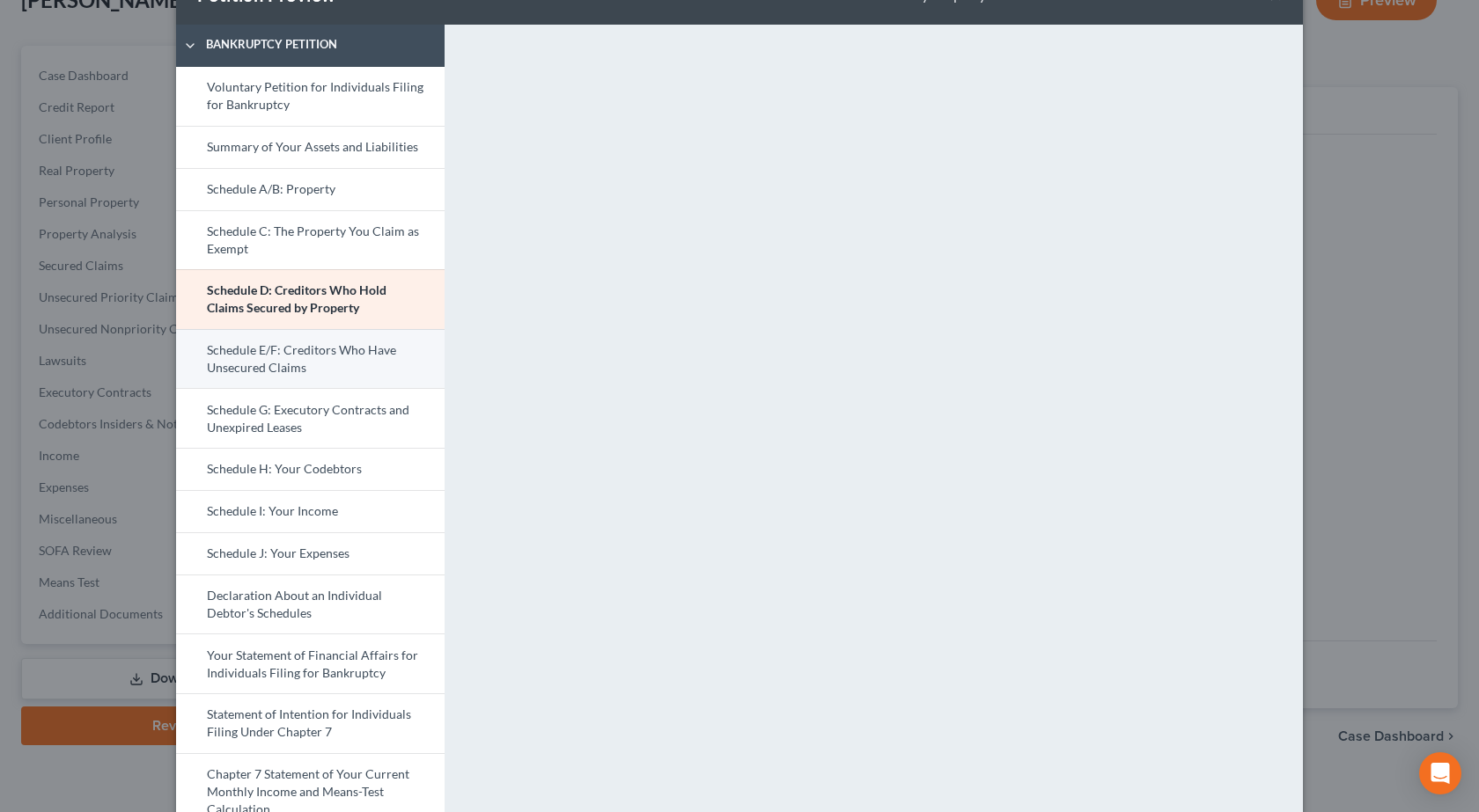
click at [358, 363] on link "Schedule E/F: Creditors Who Have Unsecured Claims" at bounding box center [310, 359] width 268 height 60
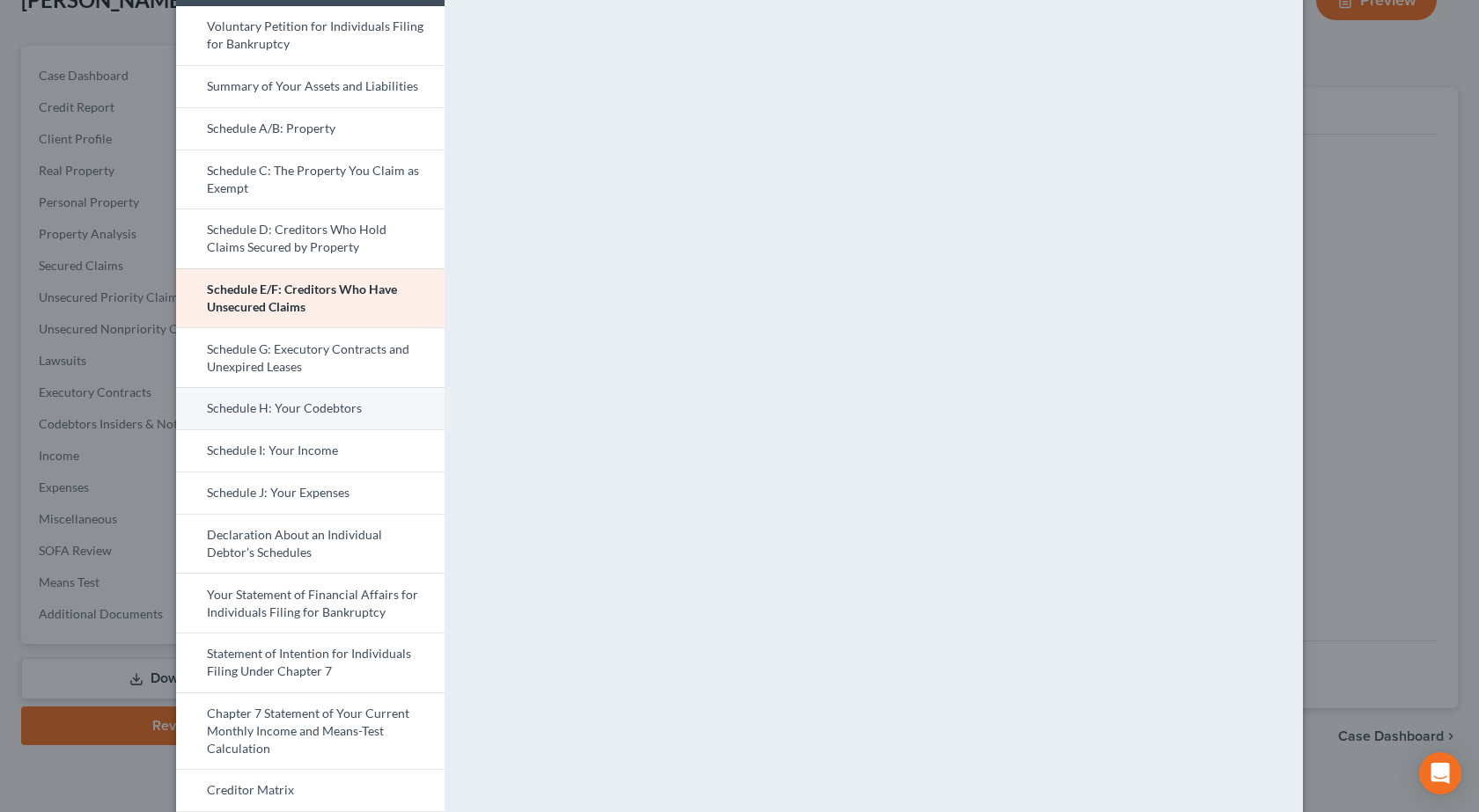
scroll to position [144, 0]
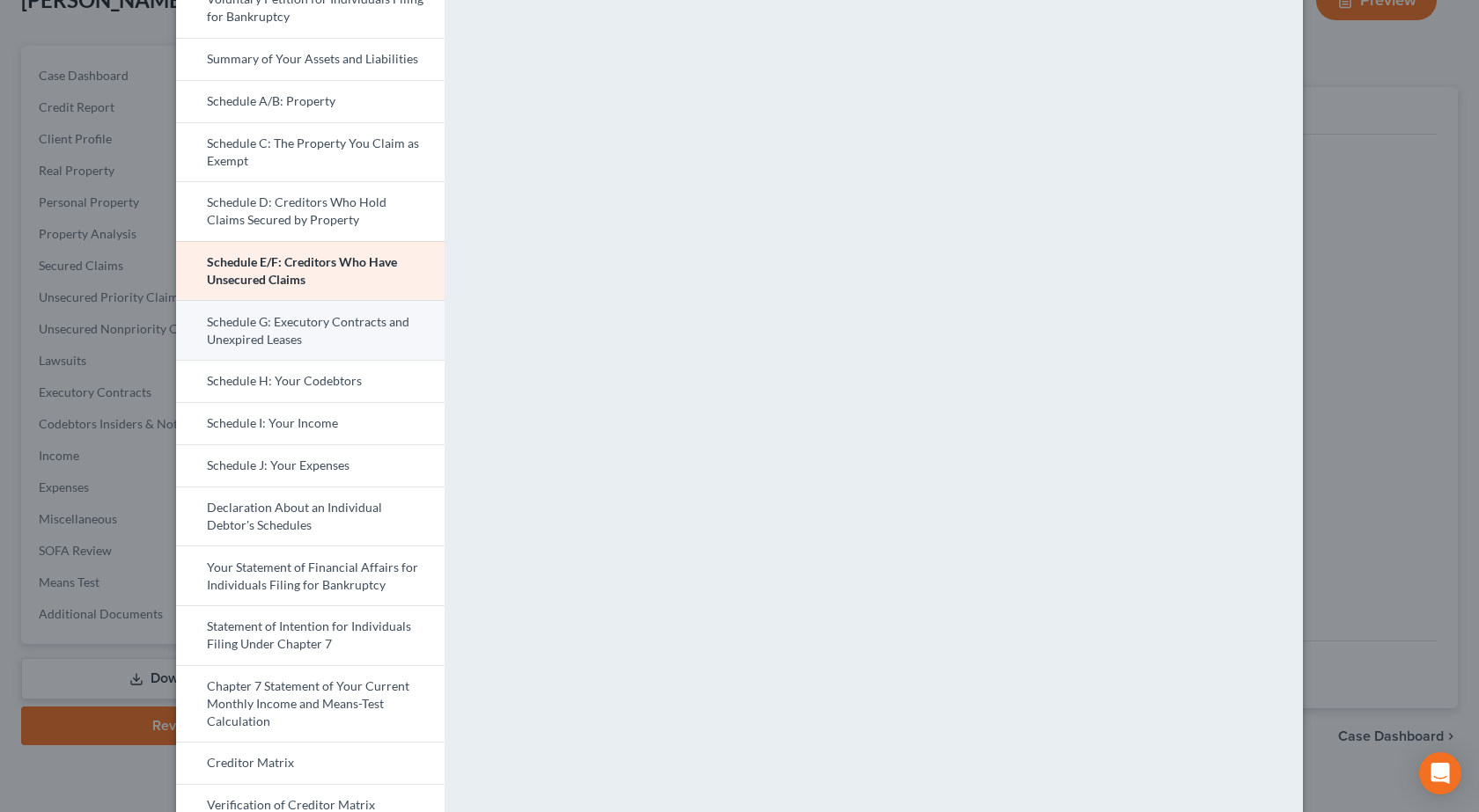
click at [252, 341] on link "Schedule G: Executory Contracts and Unexpired Leases" at bounding box center [310, 329] width 268 height 60
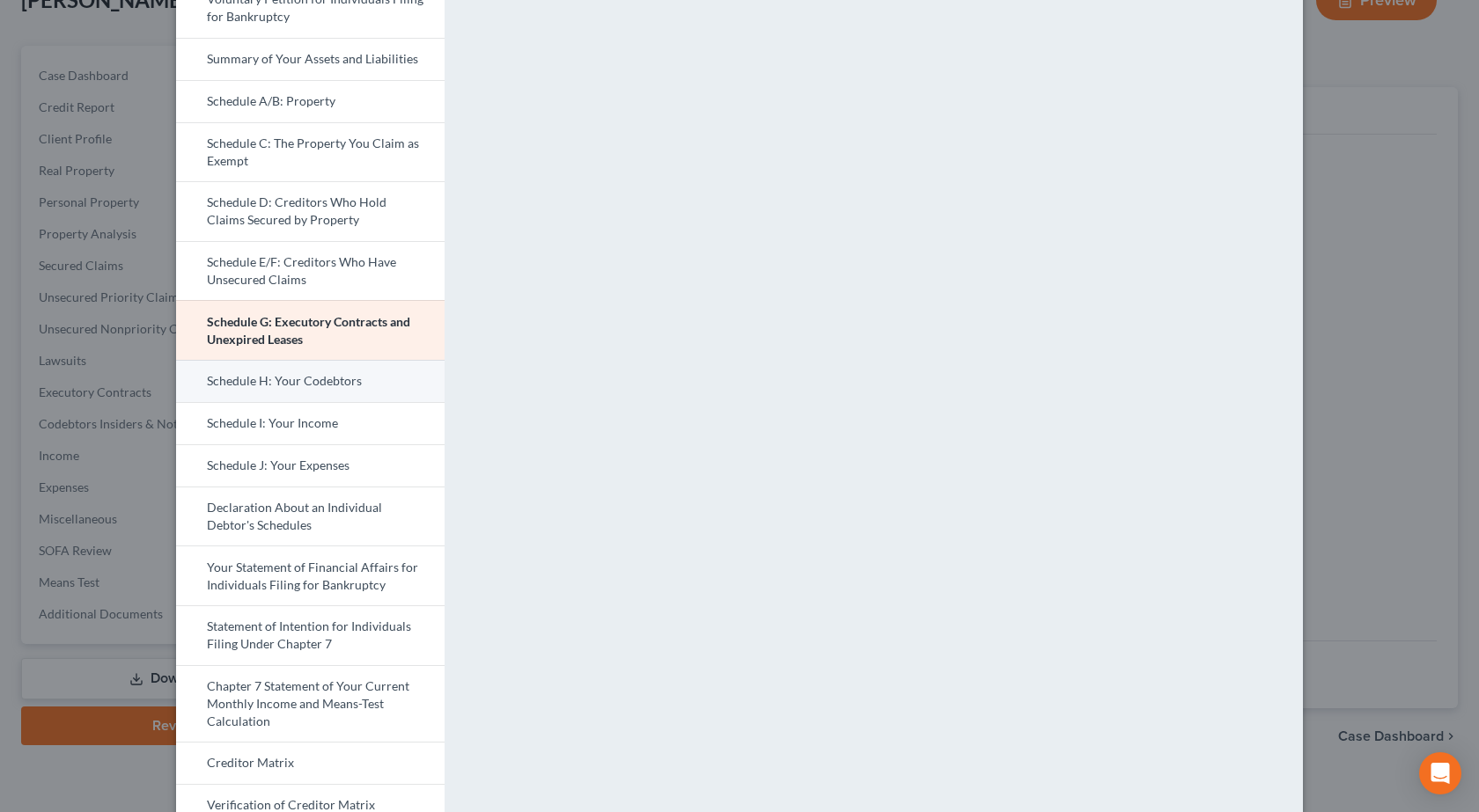
click at [214, 378] on link "Schedule H: Your Codebtors" at bounding box center [310, 381] width 268 height 42
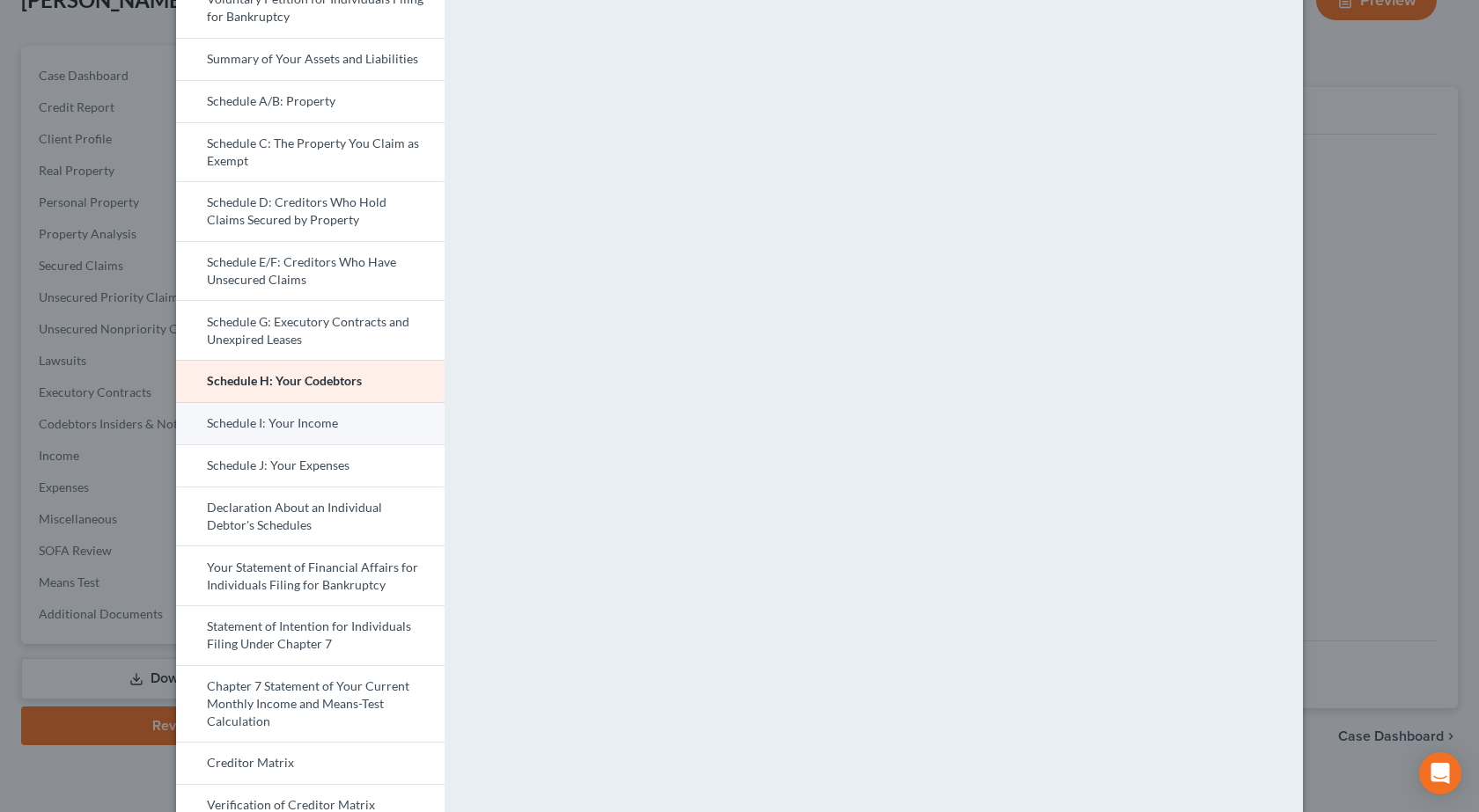
click at [335, 432] on link "Schedule I: Your Income" at bounding box center [310, 423] width 268 height 42
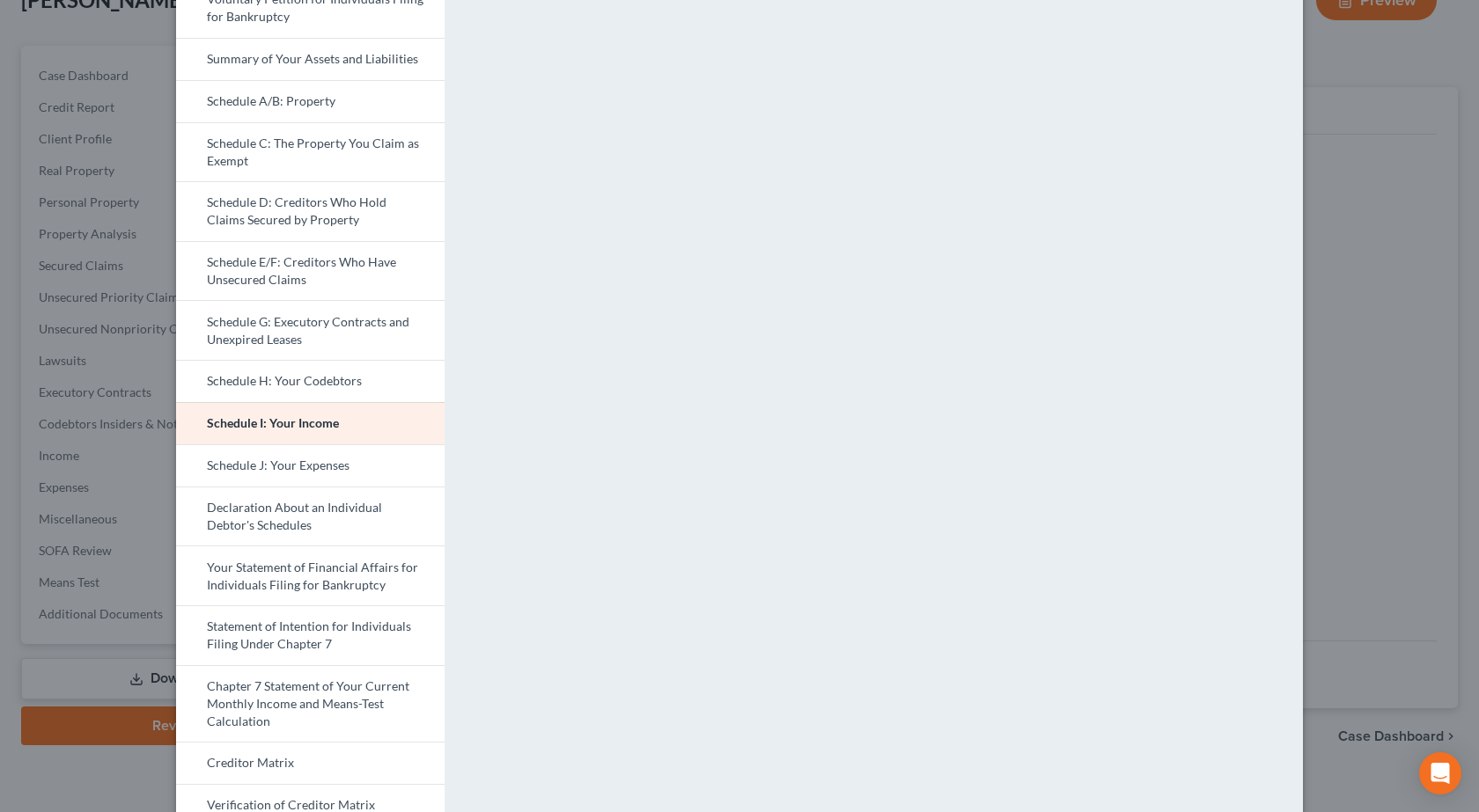
scroll to position [320, 0]
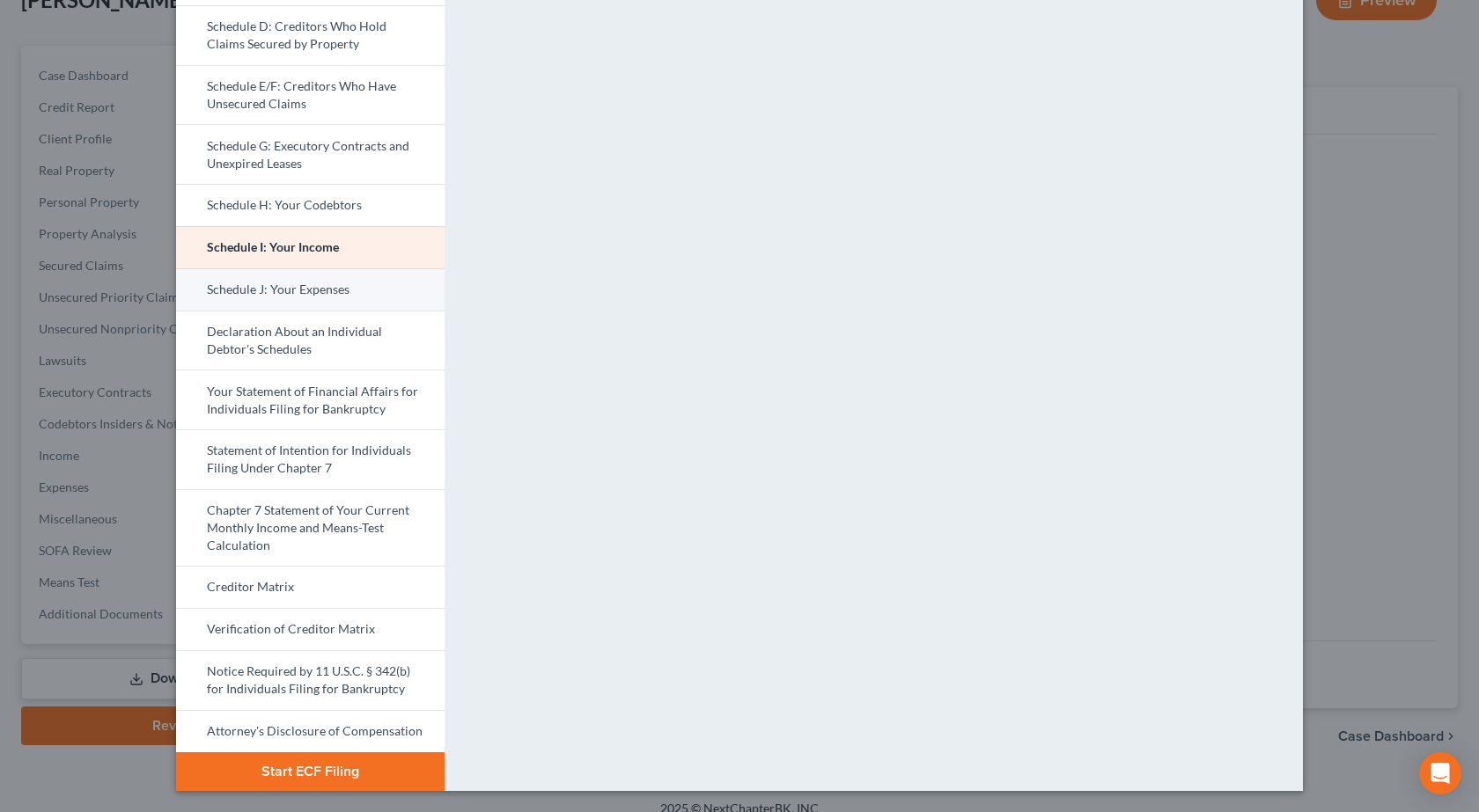
click at [283, 284] on link "Schedule J: Your Expenses" at bounding box center [310, 289] width 268 height 42
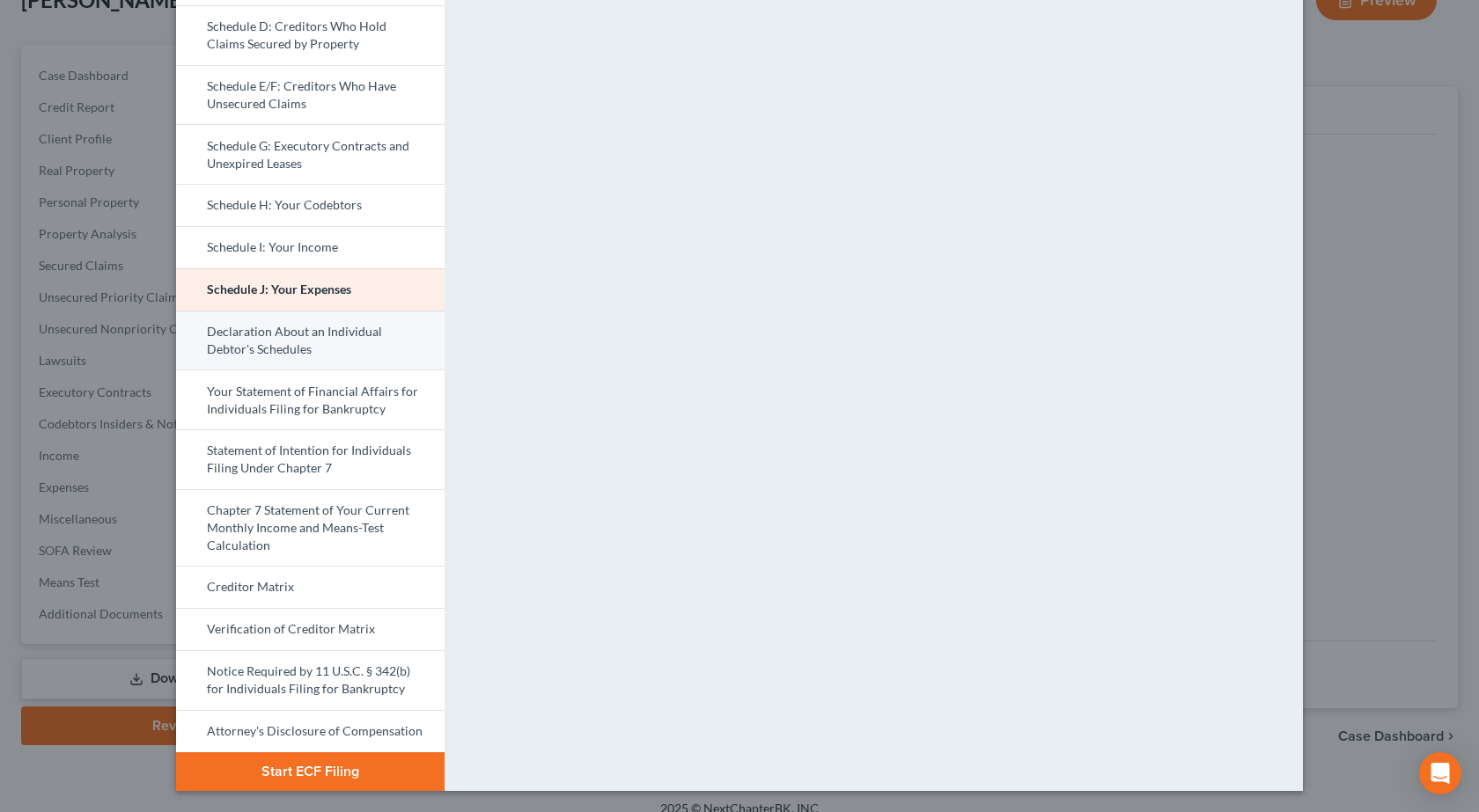
click at [259, 324] on link "Declaration About an Individual Debtor's Schedules" at bounding box center [310, 339] width 268 height 60
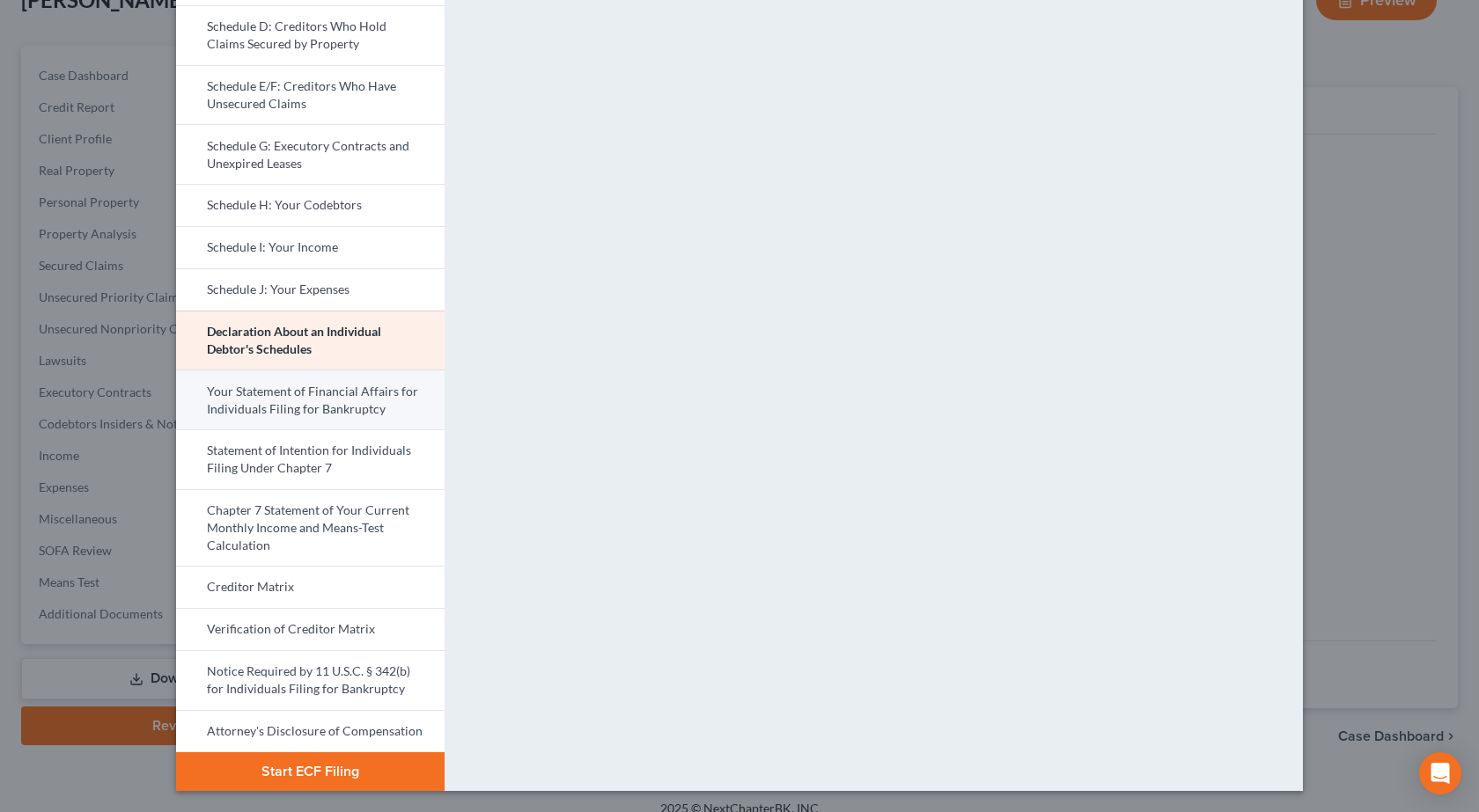
click at [314, 389] on link "Your Statement of Financial Affairs for Individuals Filing for Bankruptcy" at bounding box center [310, 399] width 268 height 60
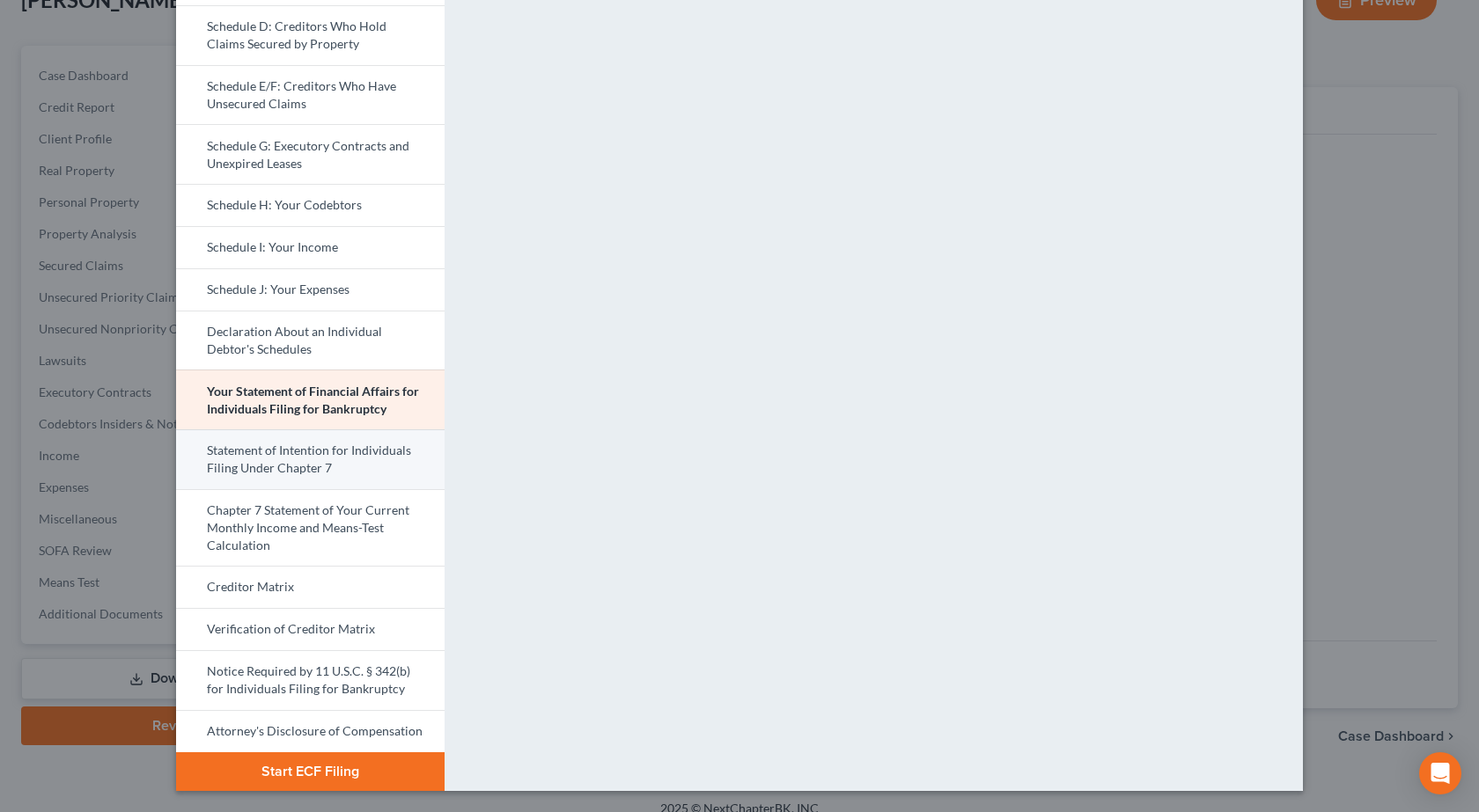
click at [389, 453] on link "Statement of Intention for Individuals Filing Under Chapter 7" at bounding box center [310, 459] width 268 height 60
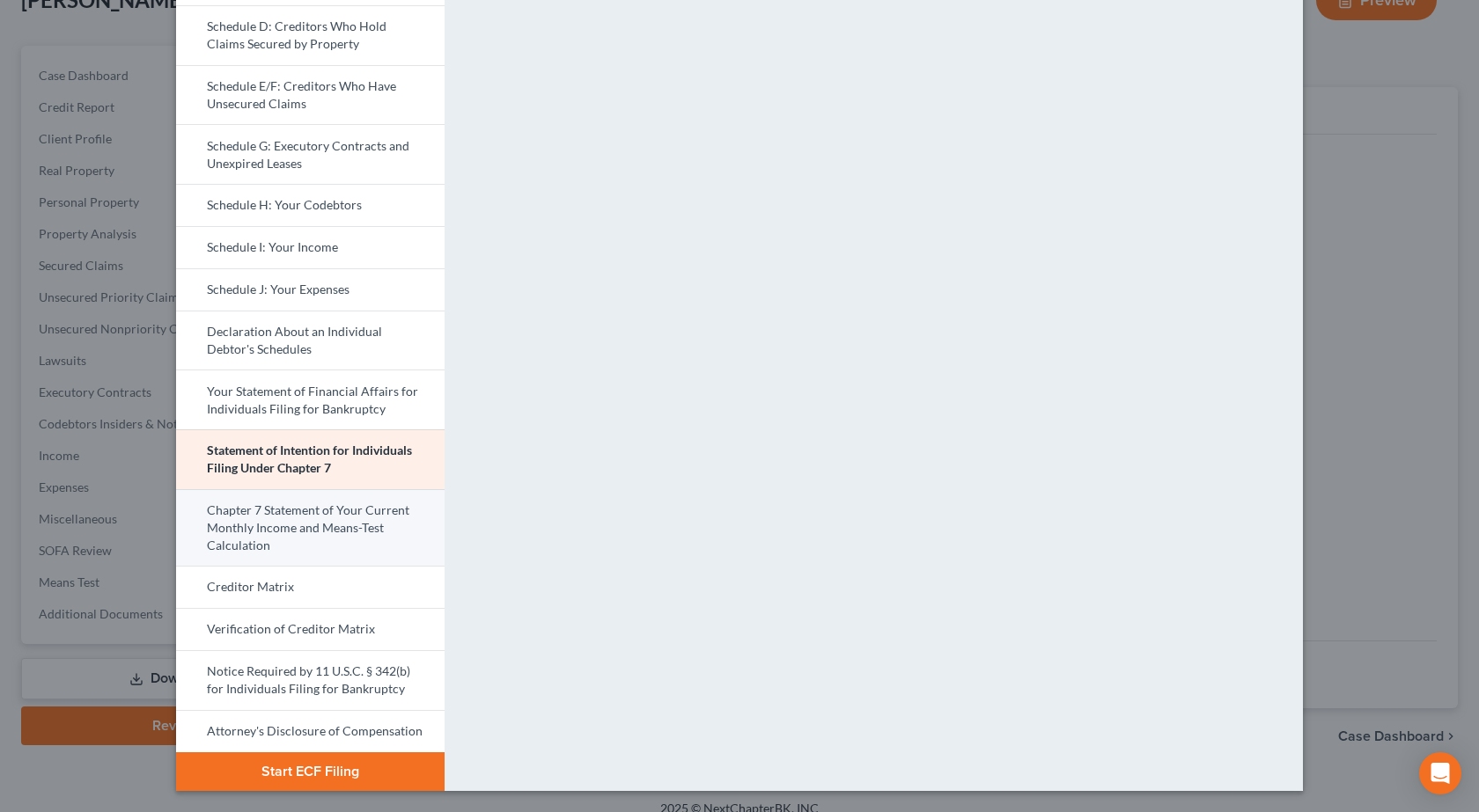
click at [286, 527] on link "Chapter 7 Statement of Your Current Monthly Income and Means-Test Calculation" at bounding box center [310, 528] width 268 height 77
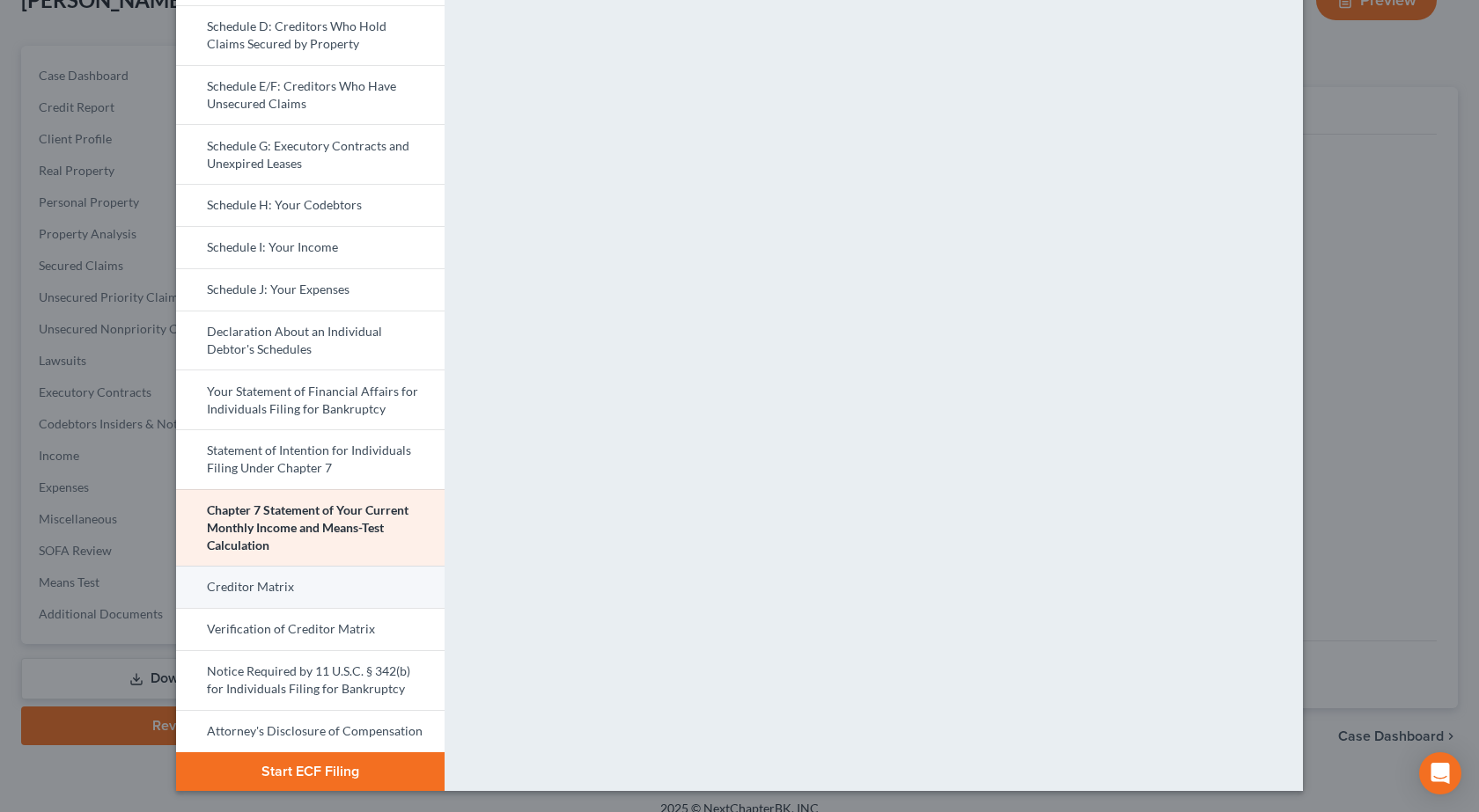
click at [341, 584] on link "Creditor Matrix" at bounding box center [310, 586] width 268 height 42
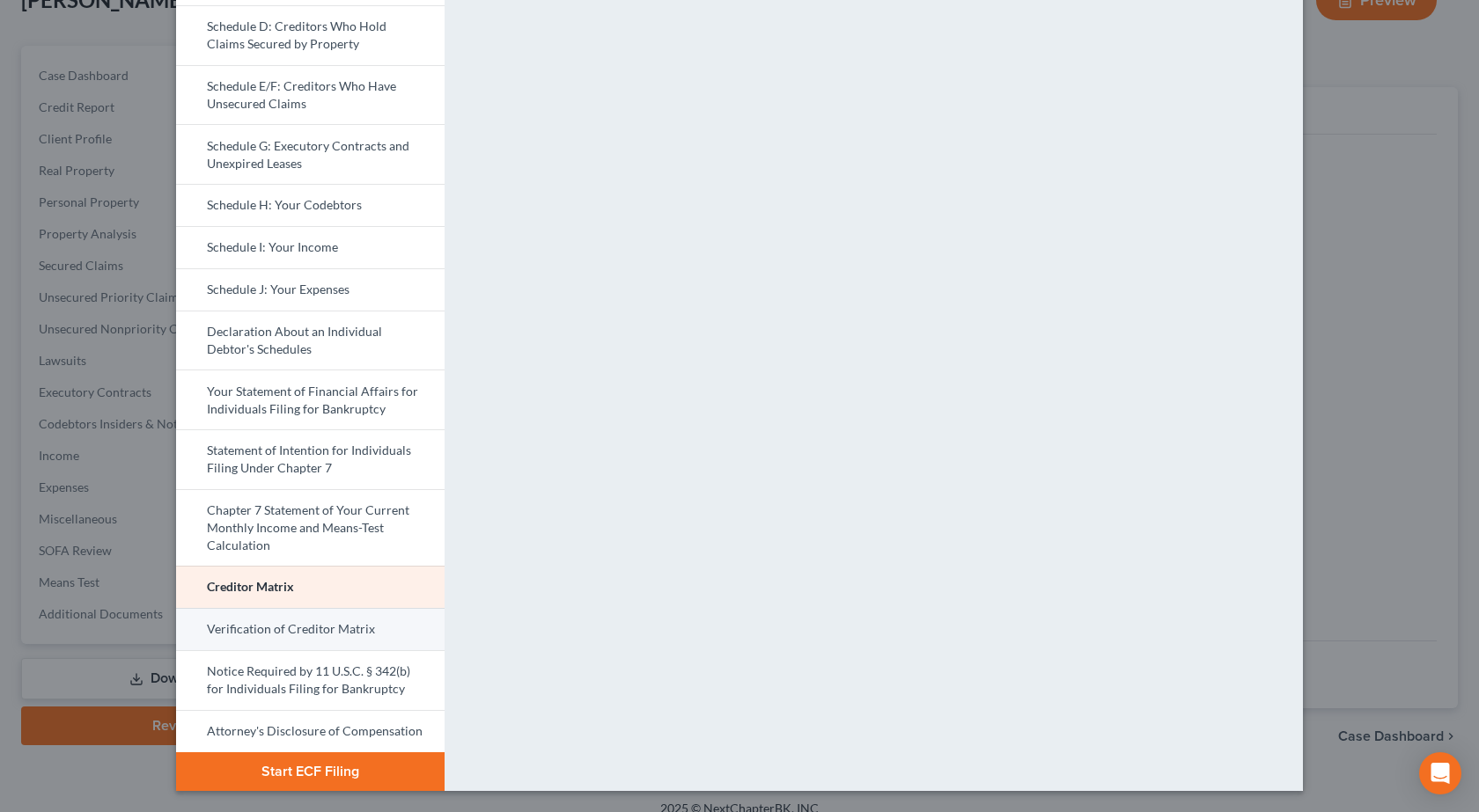
click at [250, 627] on link "Verification of Creditor Matrix" at bounding box center [310, 628] width 268 height 42
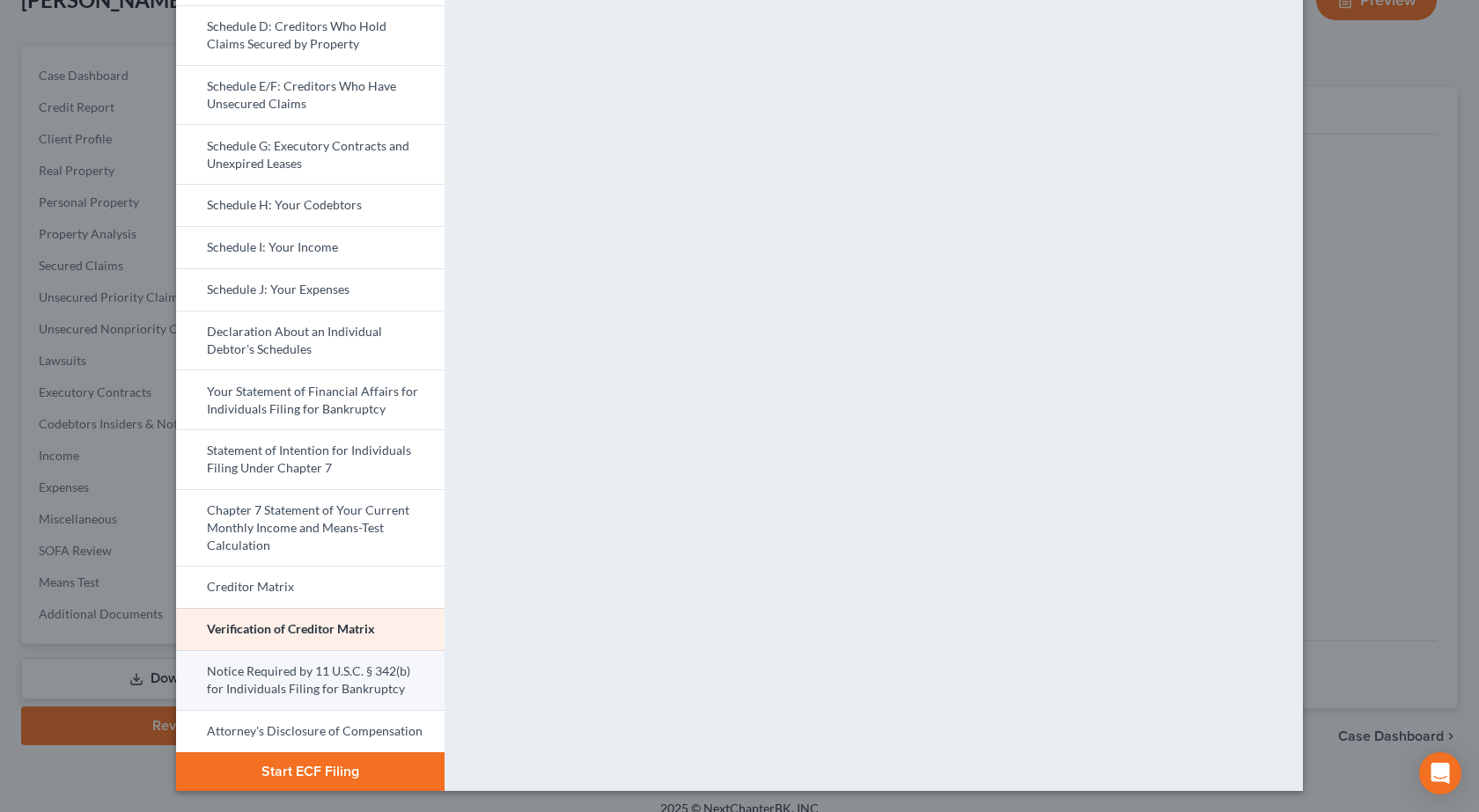
click at [329, 665] on link "Notice Required by 11 U.S.C. § 342(b) for Individuals Filing for Bankruptcy" at bounding box center [310, 679] width 268 height 60
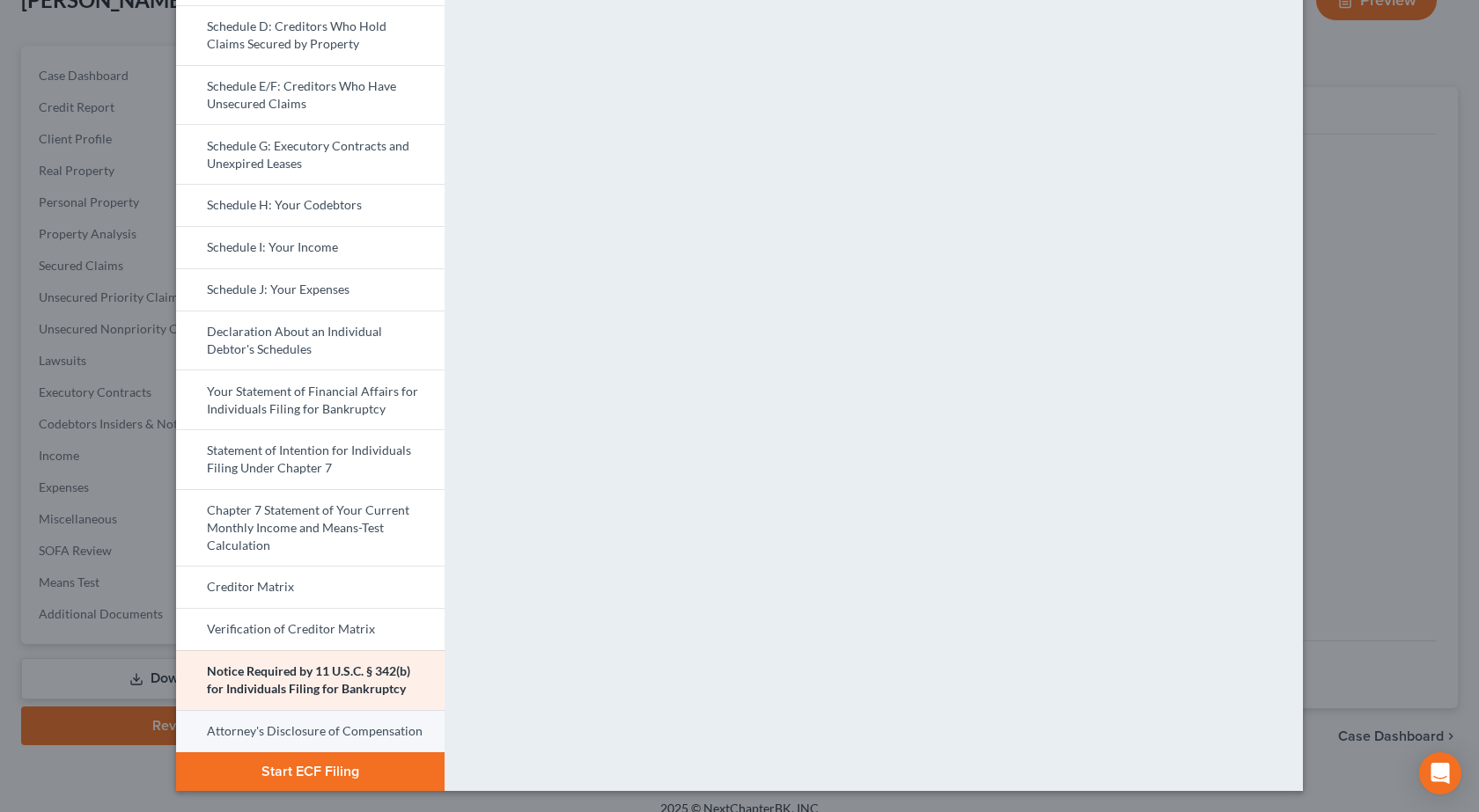
click at [275, 730] on link "Attorney's Disclosure of Compensation" at bounding box center [310, 731] width 268 height 42
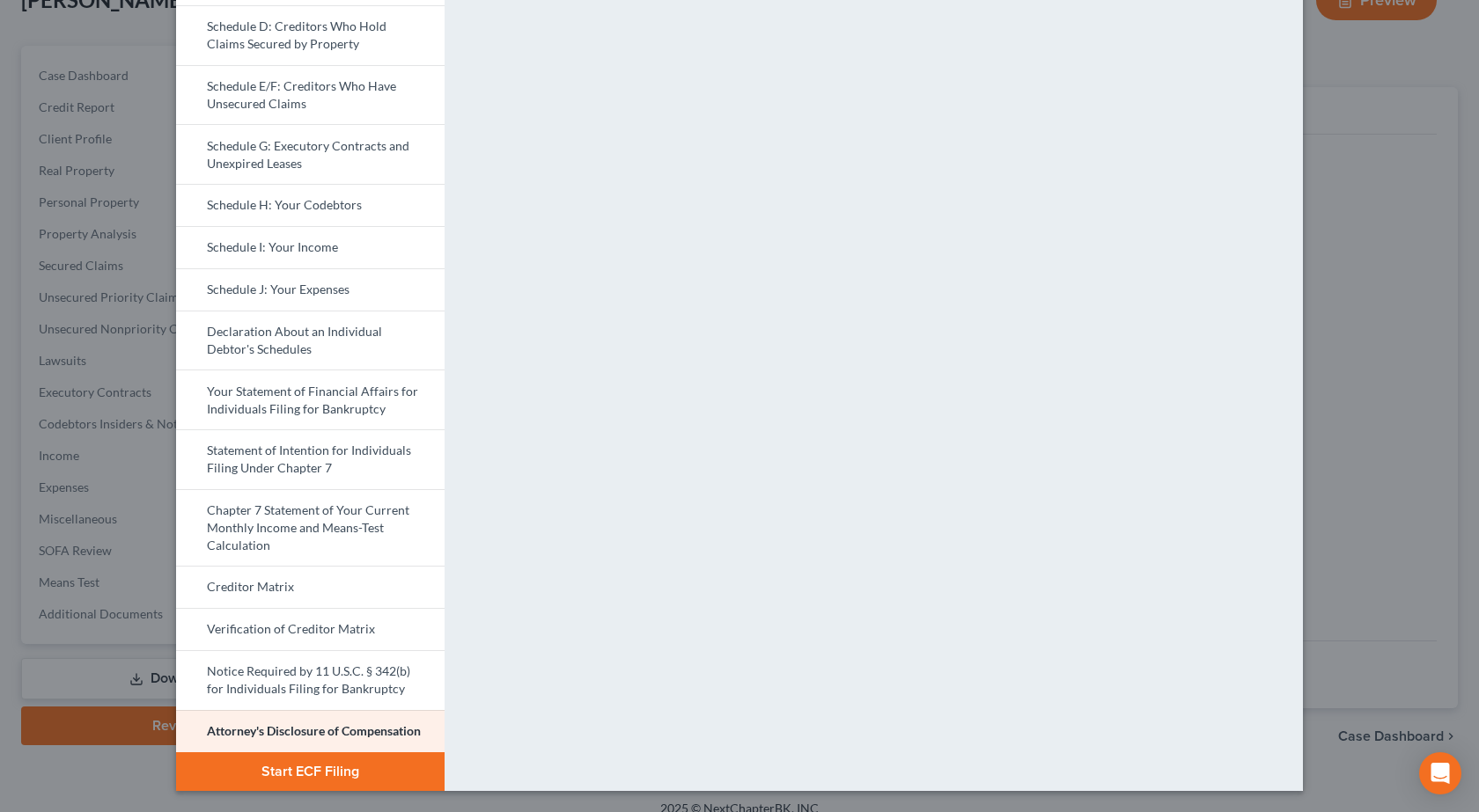
click at [1413, 416] on div "Petition Preview Attorney's Disclosure of Compensation × Bankruptcy Petition Vo…" at bounding box center [739, 406] width 1479 height 812
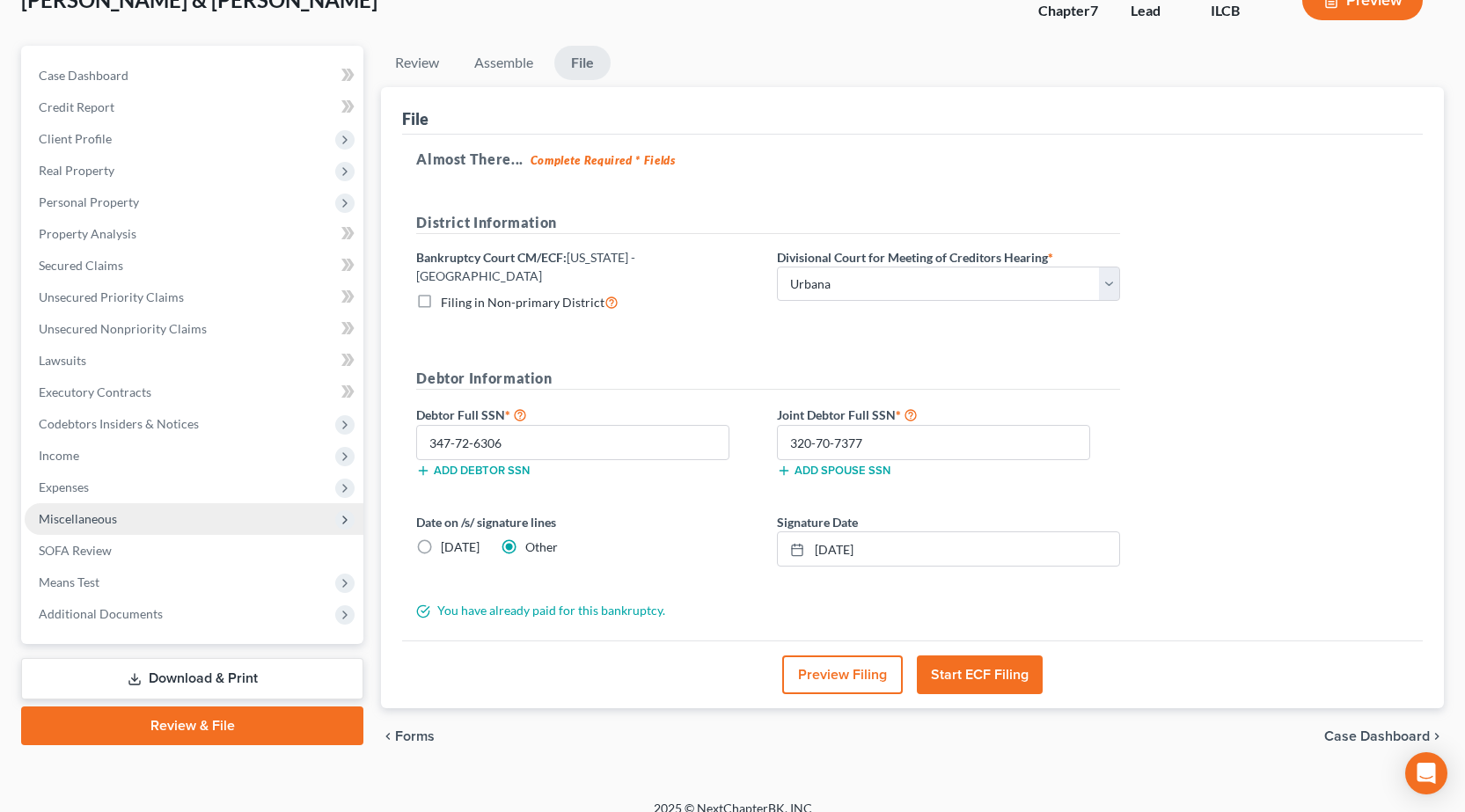
click at [142, 516] on span "Miscellaneous" at bounding box center [194, 518] width 339 height 32
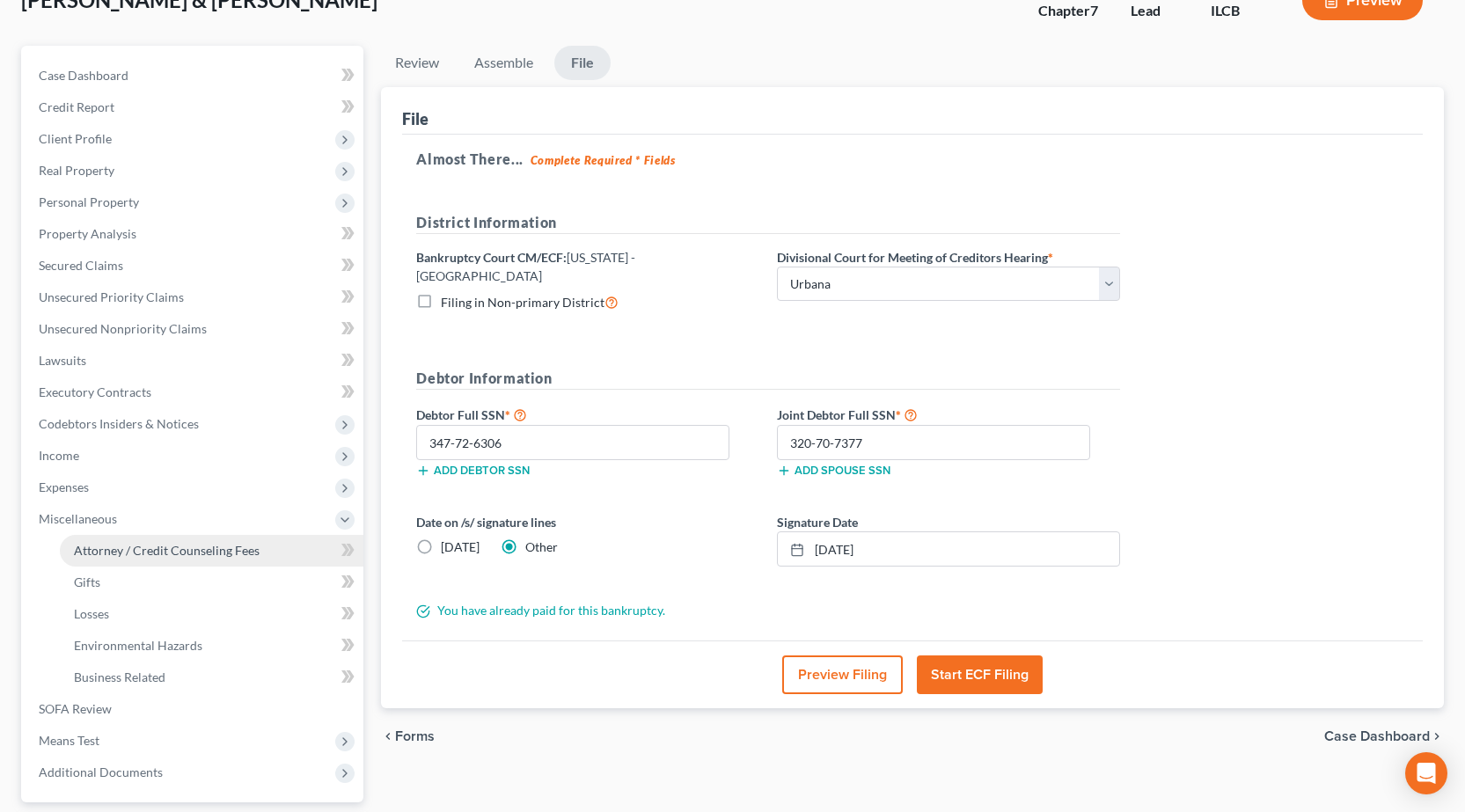
click at [155, 559] on link "Attorney / Credit Counseling Fees" at bounding box center [211, 551] width 304 height 32
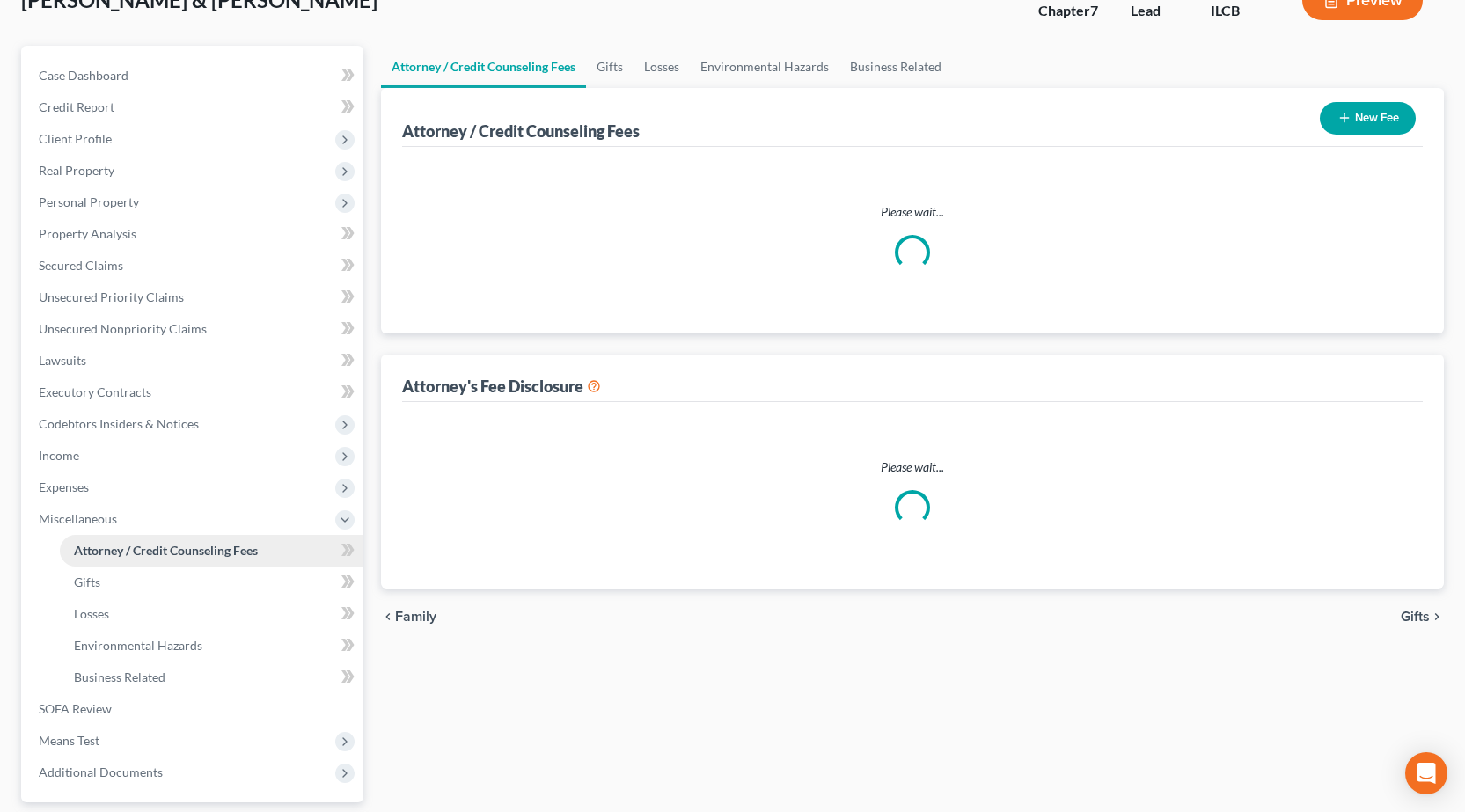
scroll to position [6, 0]
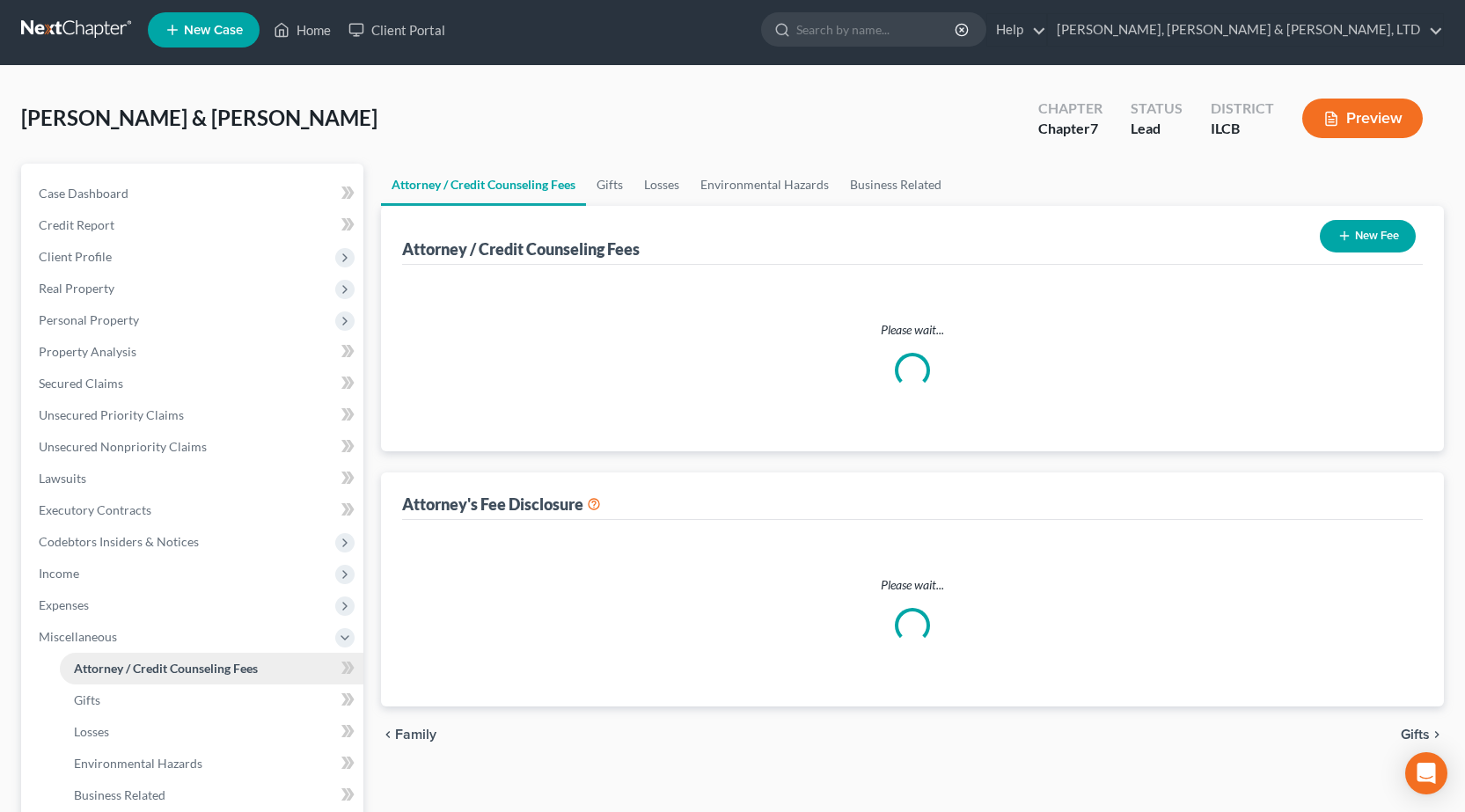
select select "1"
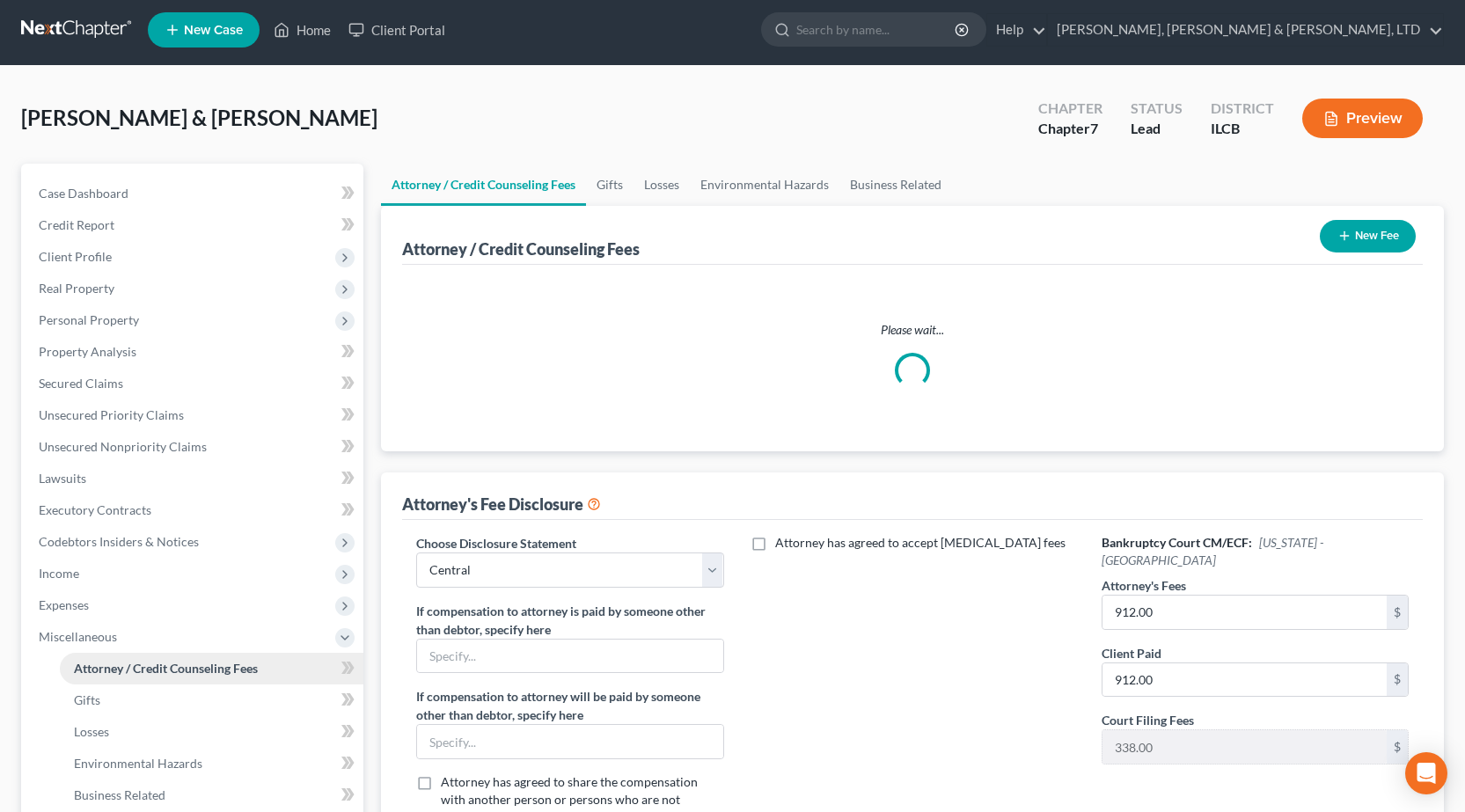
scroll to position [0, 0]
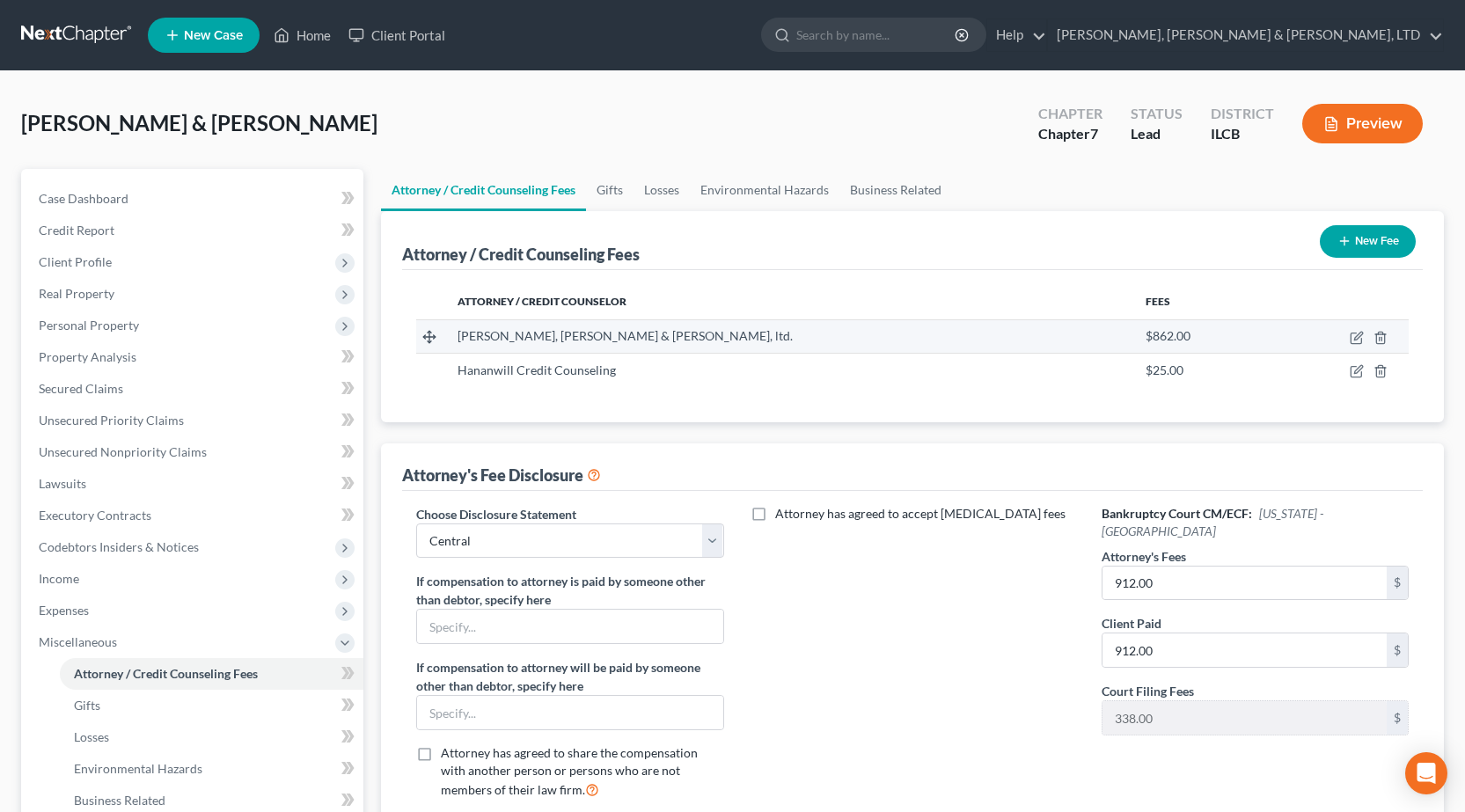
click at [1359, 328] on td at bounding box center [1339, 336] width 139 height 33
click at [1359, 337] on icon "button" at bounding box center [1358, 335] width 8 height 8
select select "14"
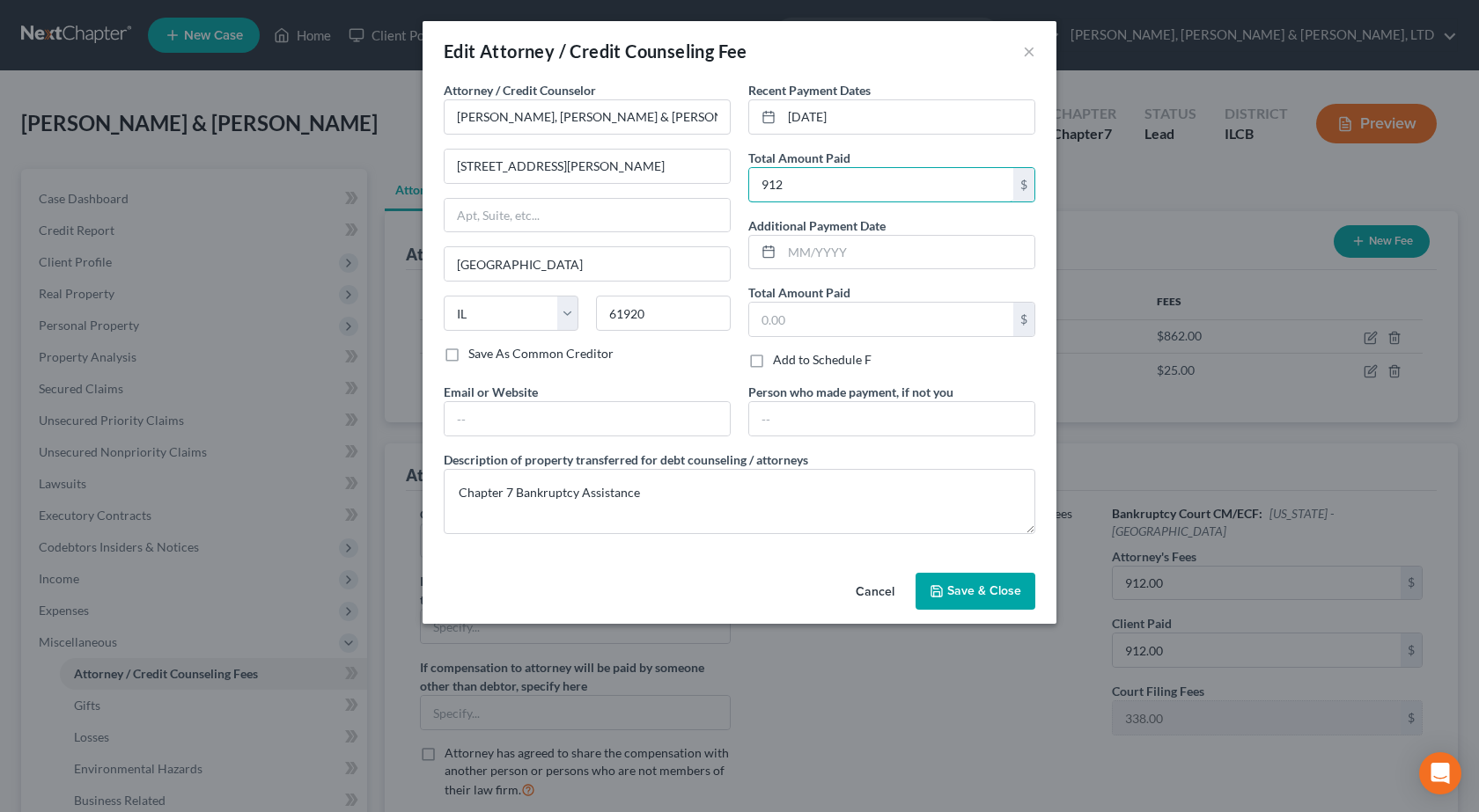
type input "912"
click at [950, 592] on span "Save & Close" at bounding box center [984, 591] width 74 height 15
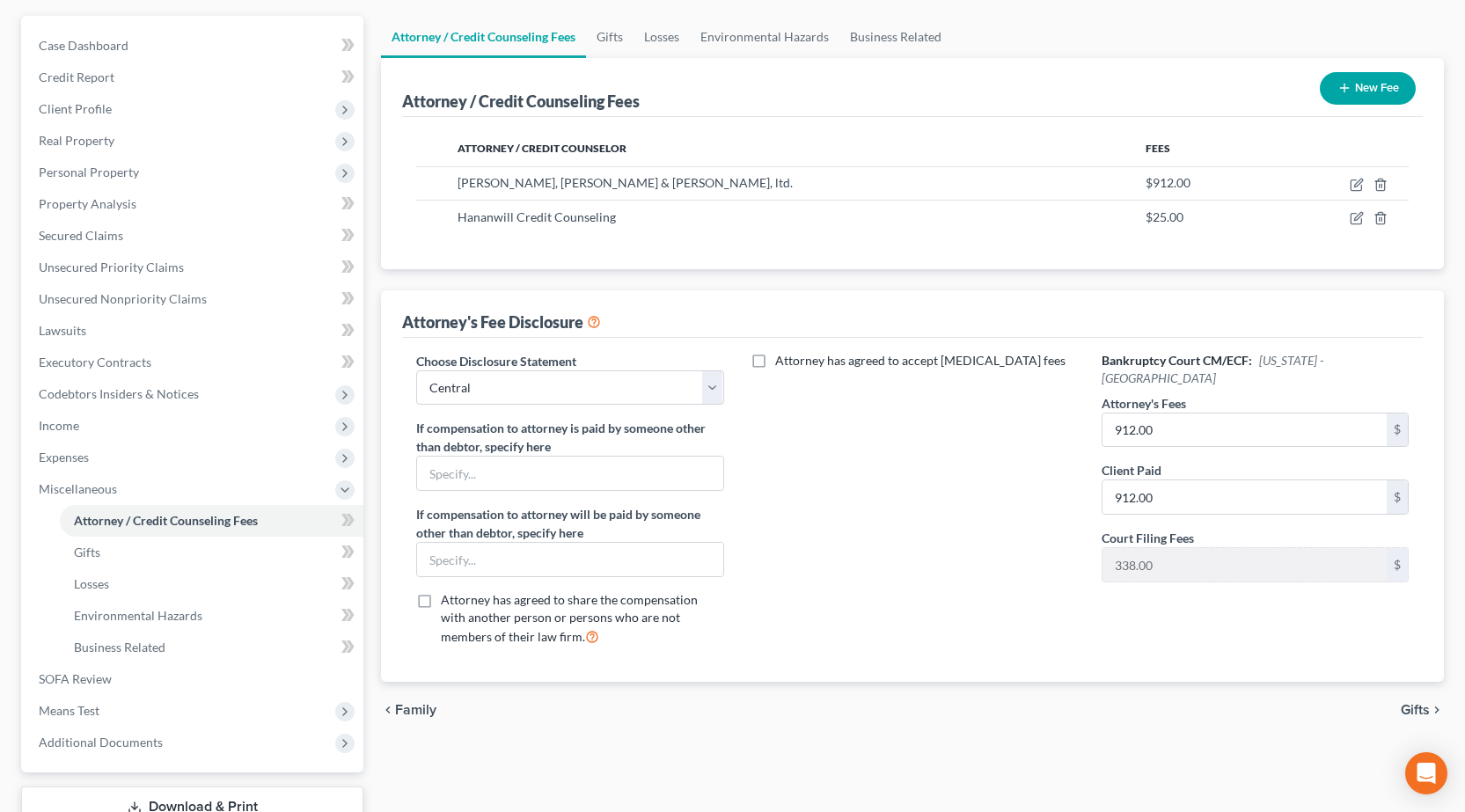
scroll to position [282, 0]
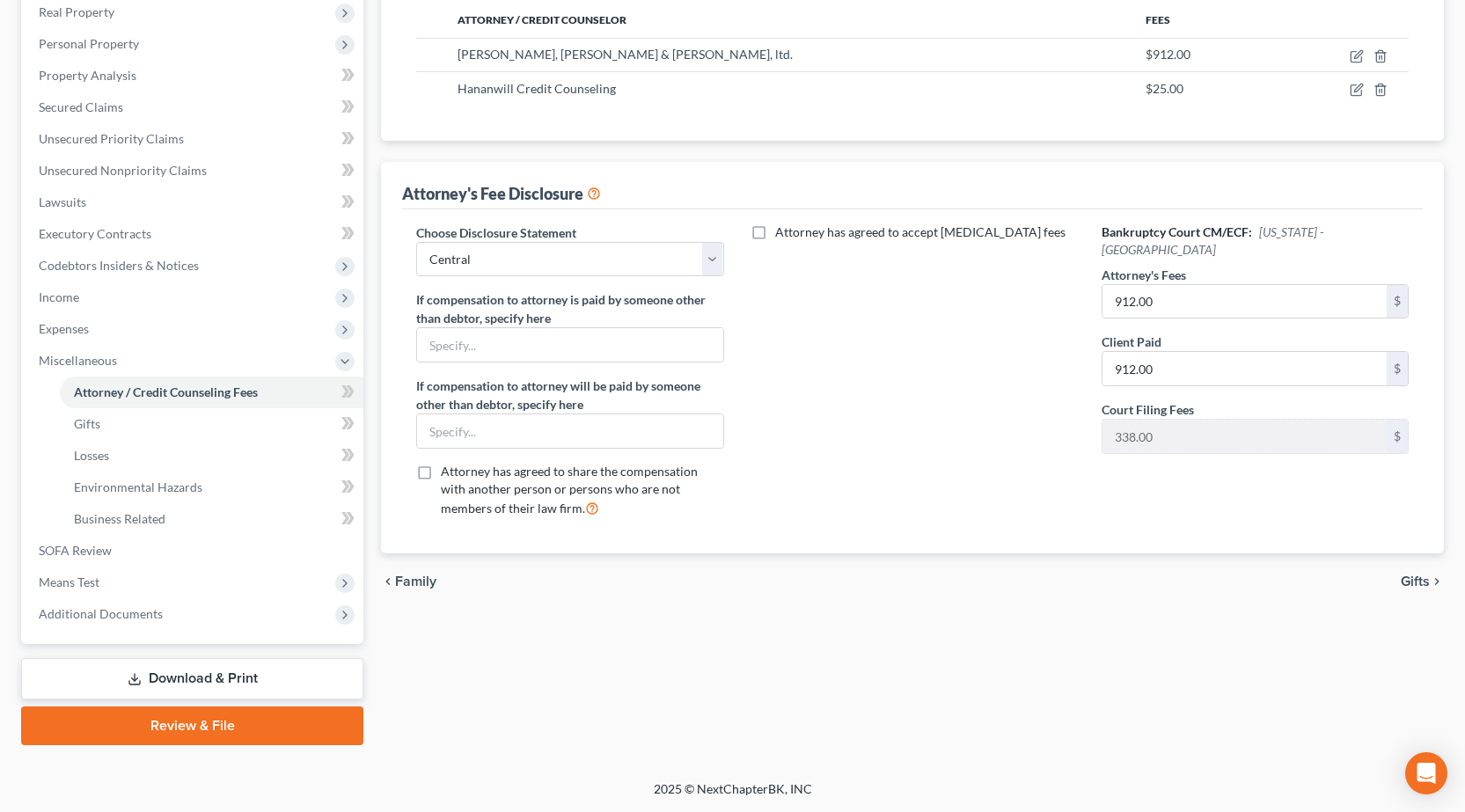
click at [194, 662] on link "Download & Print" at bounding box center [192, 678] width 342 height 41
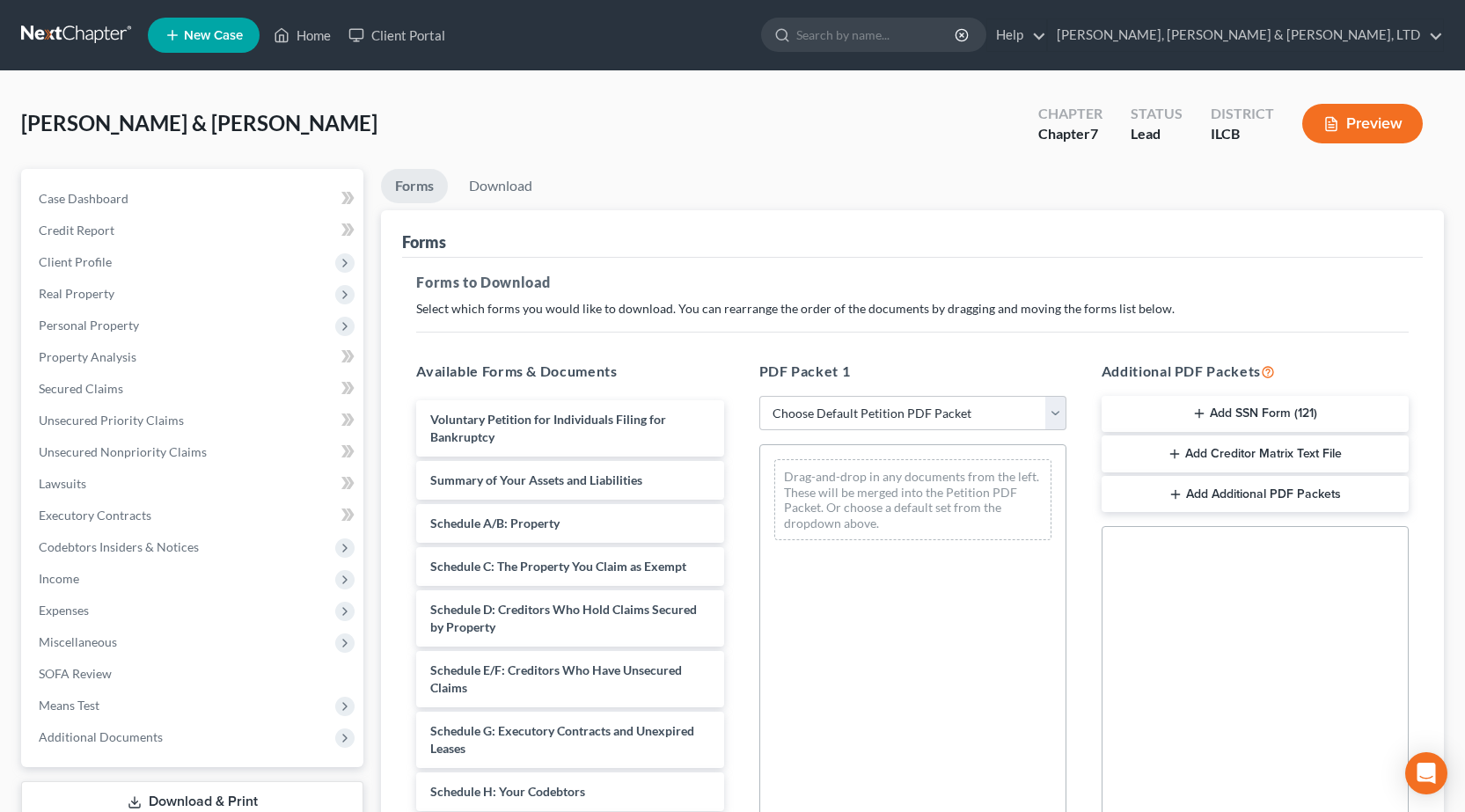
click at [1282, 422] on button "Add SSN Form (121)" at bounding box center [1255, 414] width 308 height 37
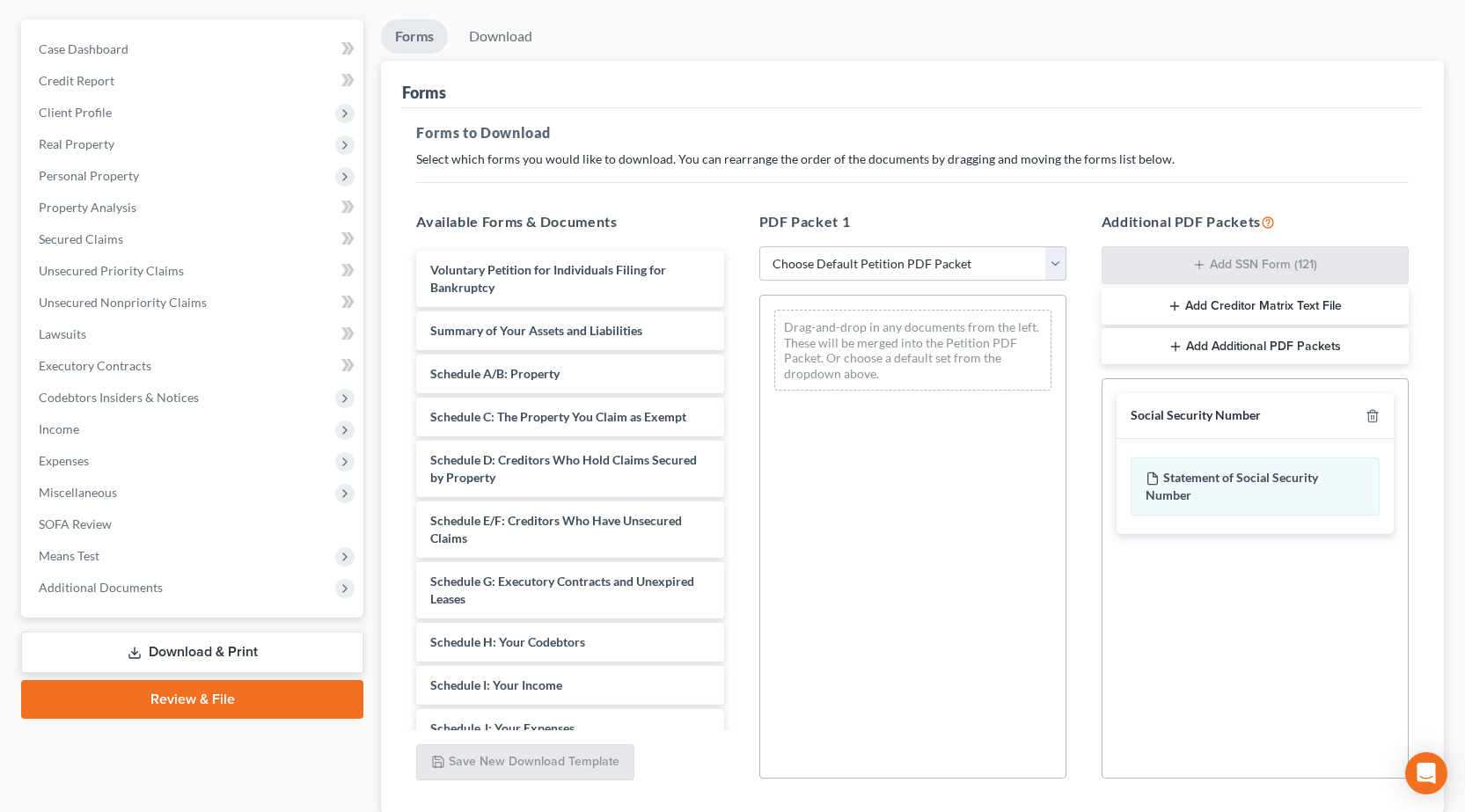
scroll to position [274, 0]
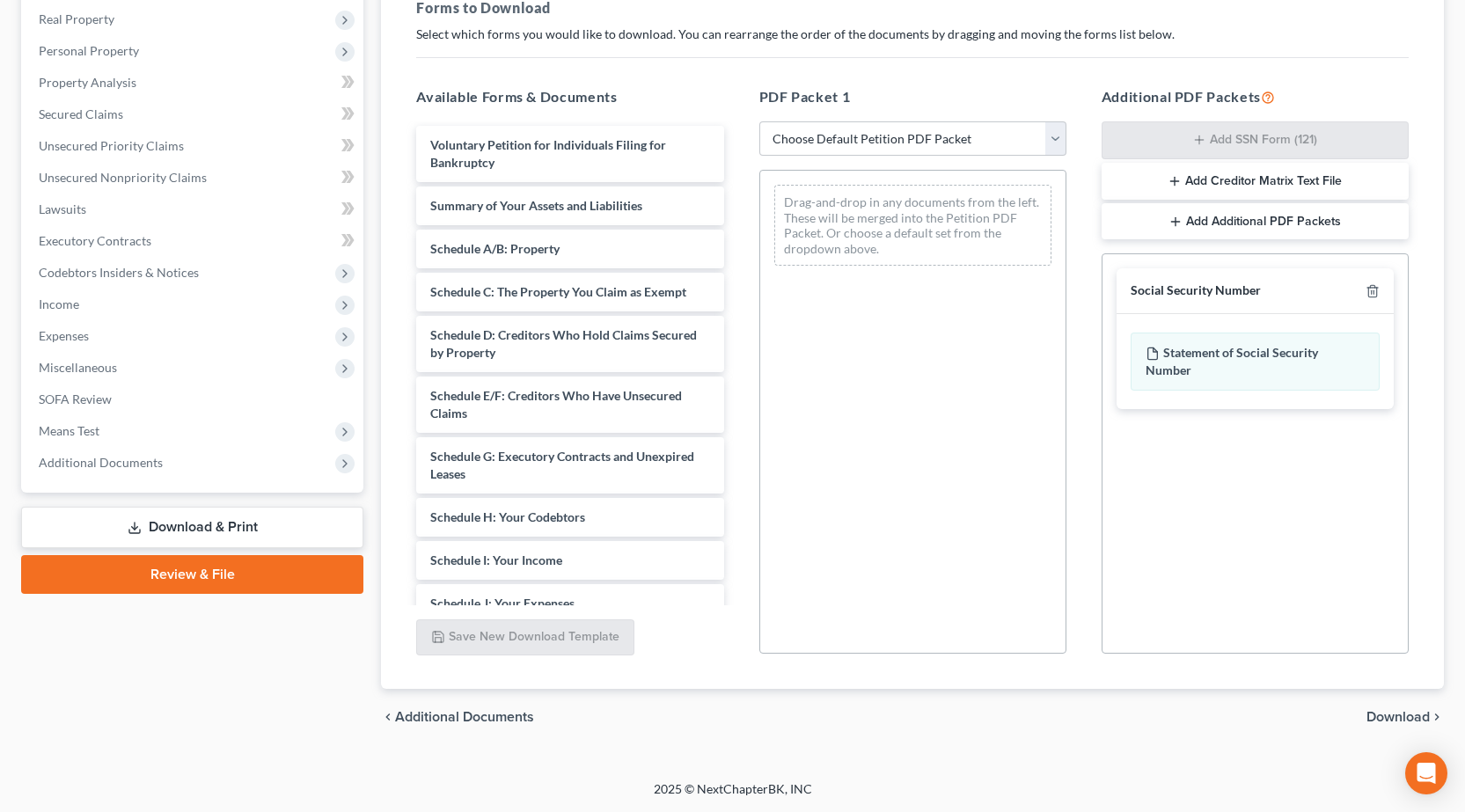
click at [1392, 720] on span "Download" at bounding box center [1398, 717] width 63 height 14
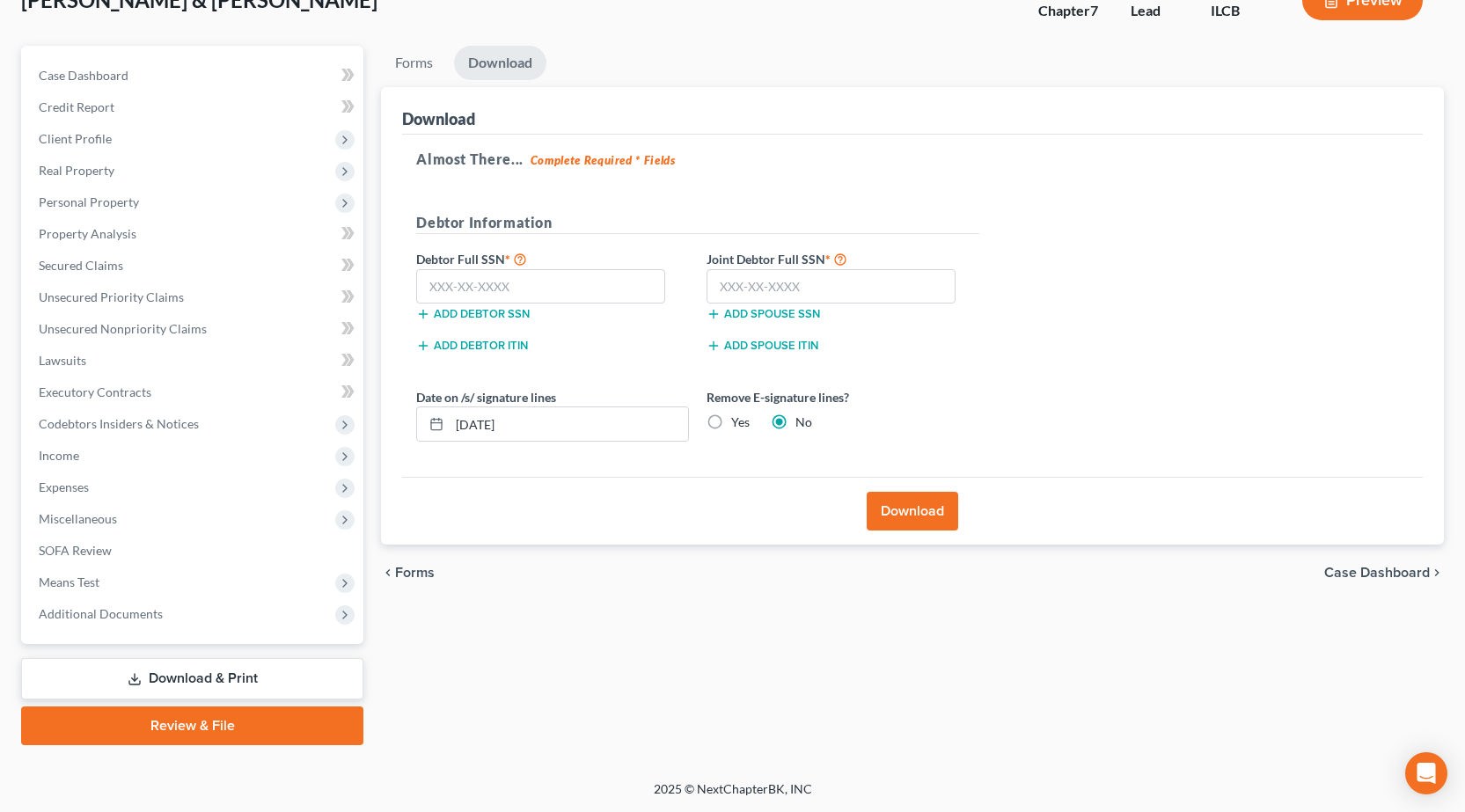
scroll to position [123, 0]
click at [469, 292] on input "text" at bounding box center [540, 286] width 249 height 35
type input "347-72-6306"
click at [820, 286] on input "text" at bounding box center [831, 286] width 249 height 35
type input "320-70-7377"
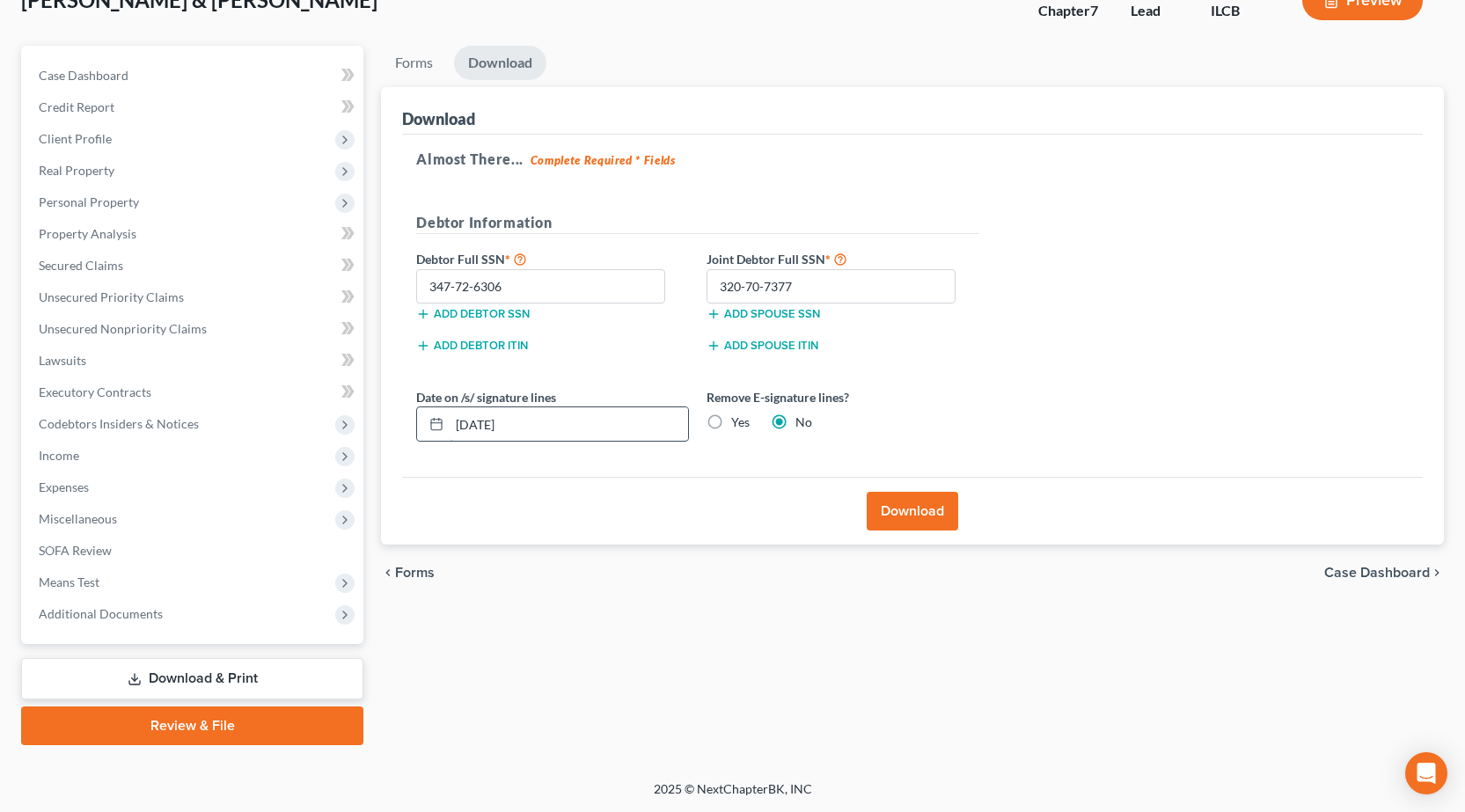
click at [603, 420] on input "09/16/2025" at bounding box center [569, 424] width 239 height 33
click at [484, 432] on input "09/16/2025" at bounding box center [569, 424] width 239 height 33
drag, startPoint x: 565, startPoint y: 423, endPoint x: 267, endPoint y: 412, distance: 298.2
click at [267, 412] on div "Petition Navigation Case Dashboard Payments Invoices Payments Payments Credit R…" at bounding box center [732, 395] width 1440 height 699
click at [437, 425] on icon at bounding box center [436, 423] width 14 height 14
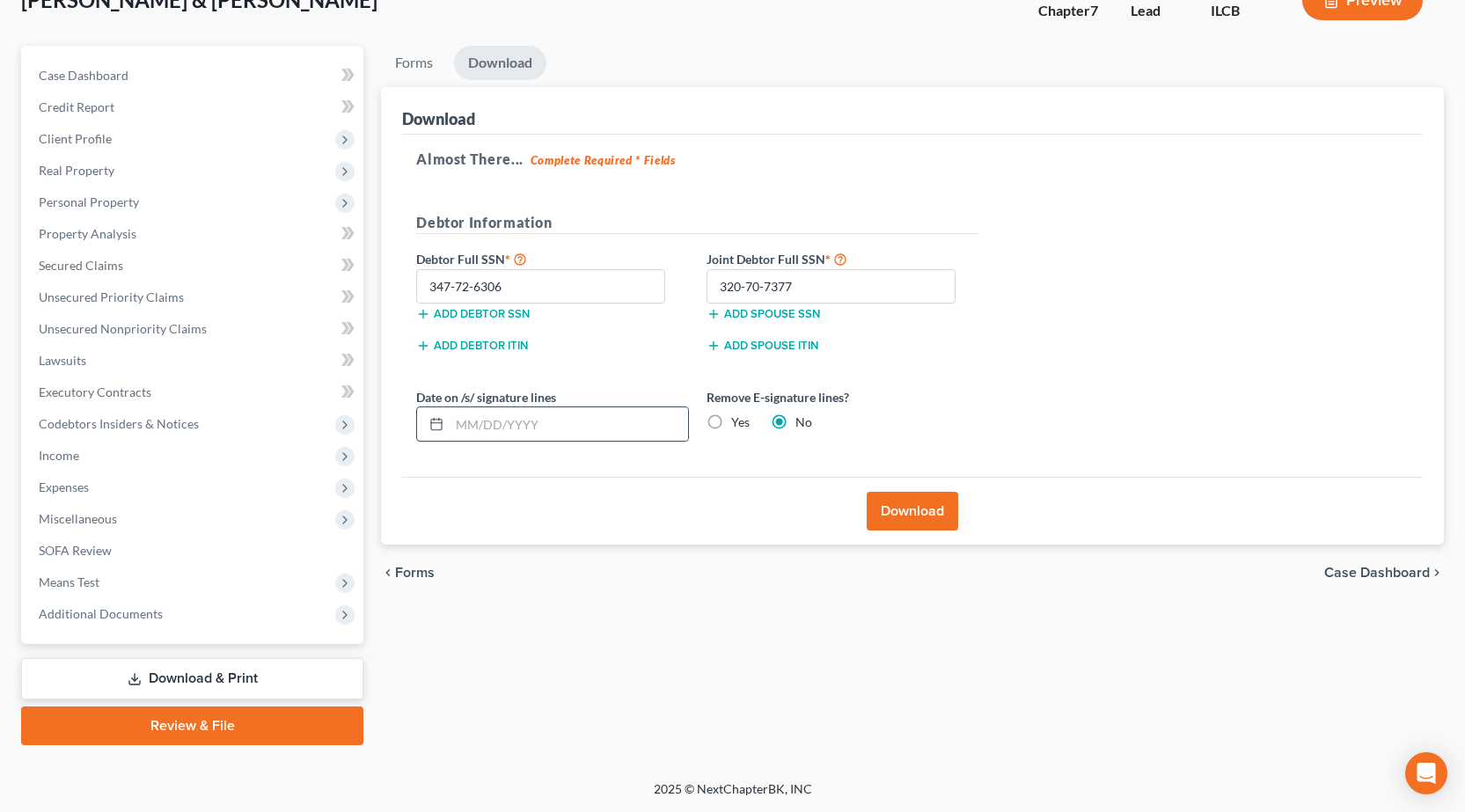
click at [435, 426] on icon at bounding box center [436, 423] width 14 height 14
click at [503, 426] on input "text" at bounding box center [569, 424] width 239 height 33
type input "09/15/2025"
click at [912, 522] on button "Download" at bounding box center [912, 511] width 92 height 39
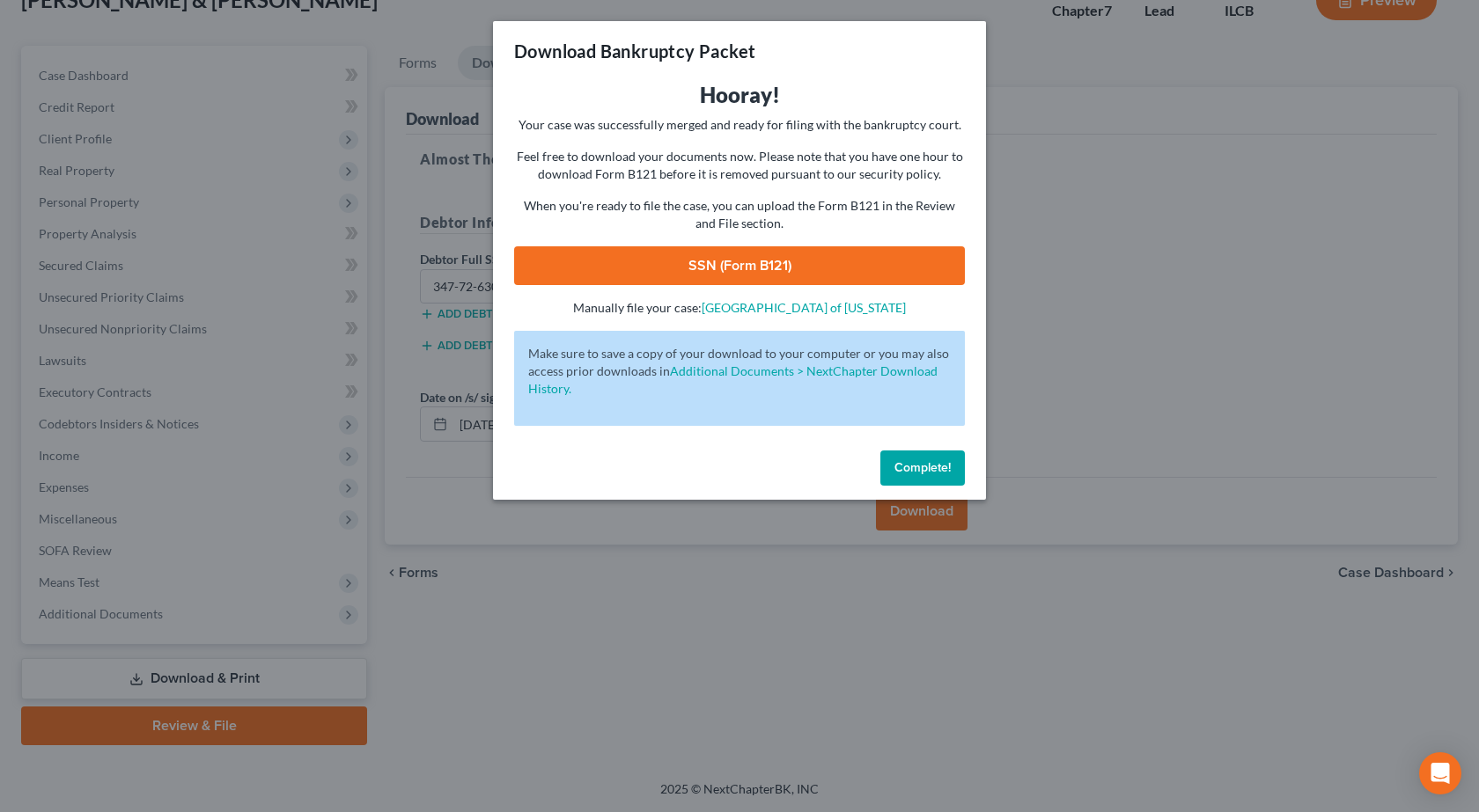
click at [712, 270] on link "SSN (Form B121)" at bounding box center [739, 265] width 451 height 39
click at [943, 468] on span "Complete!" at bounding box center [922, 467] width 56 height 15
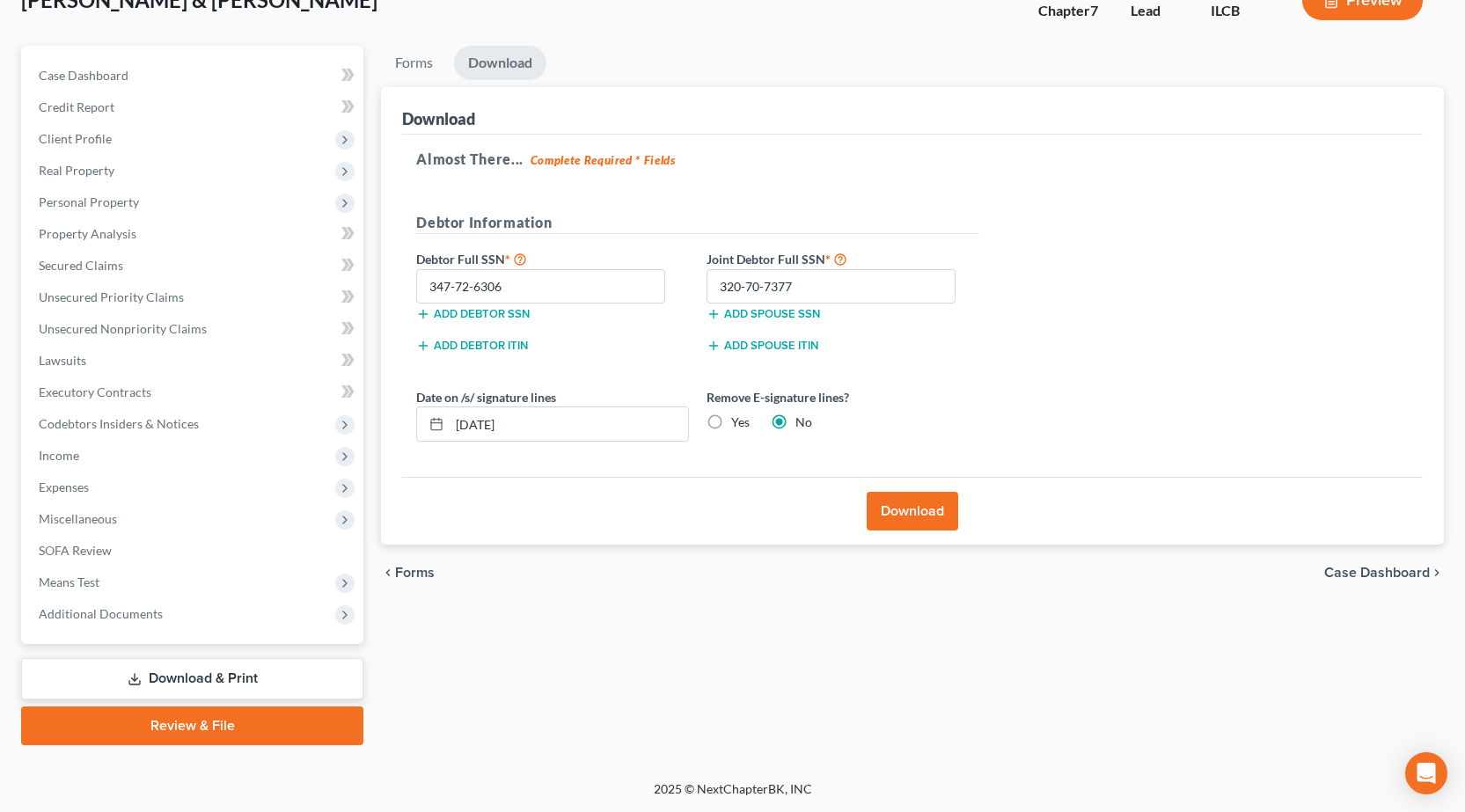
click at [215, 732] on link "Review & File" at bounding box center [192, 726] width 342 height 39
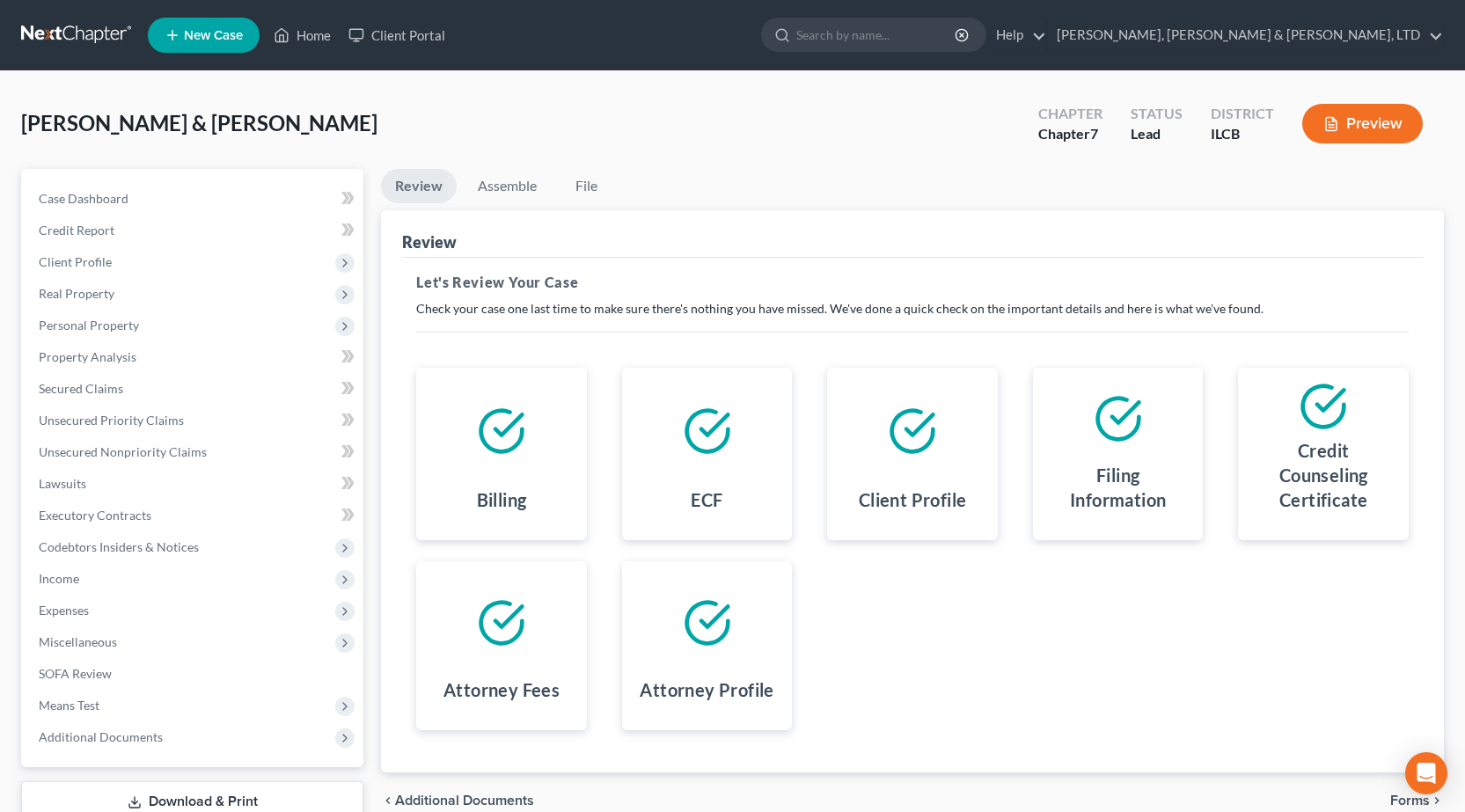
scroll to position [123, 0]
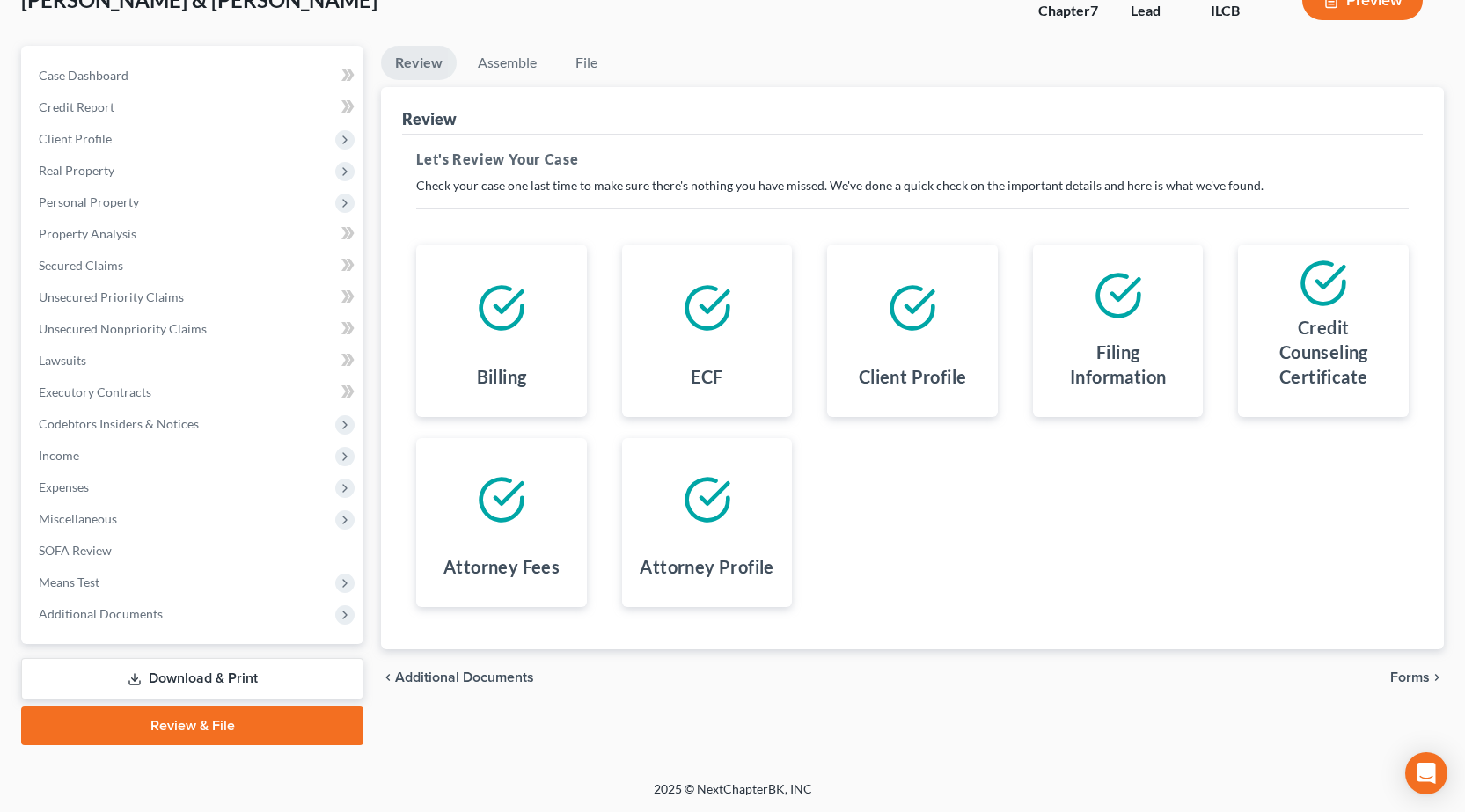
click at [1404, 677] on span "Forms" at bounding box center [1410, 677] width 39 height 14
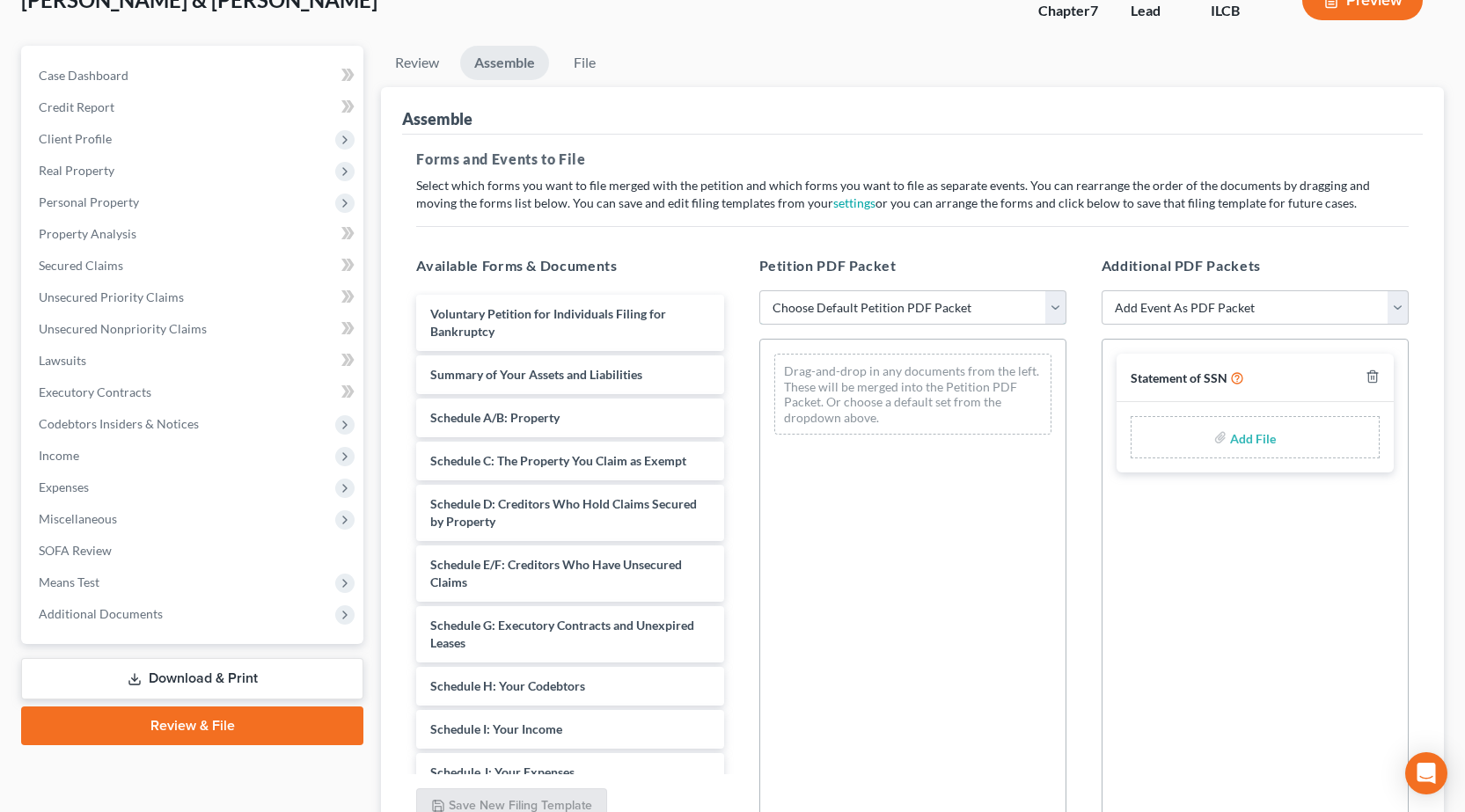
drag, startPoint x: 881, startPoint y: 307, endPoint x: 881, endPoint y: 320, distance: 13.0
click at [881, 307] on select "Choose Default Petition PDF Packet Complete Bankruptcy Petition (all forms and …" at bounding box center [912, 307] width 308 height 35
select select "0"
click at [759, 290] on select "Choose Default Petition PDF Packet Complete Bankruptcy Petition (all forms and …" at bounding box center [912, 307] width 308 height 35
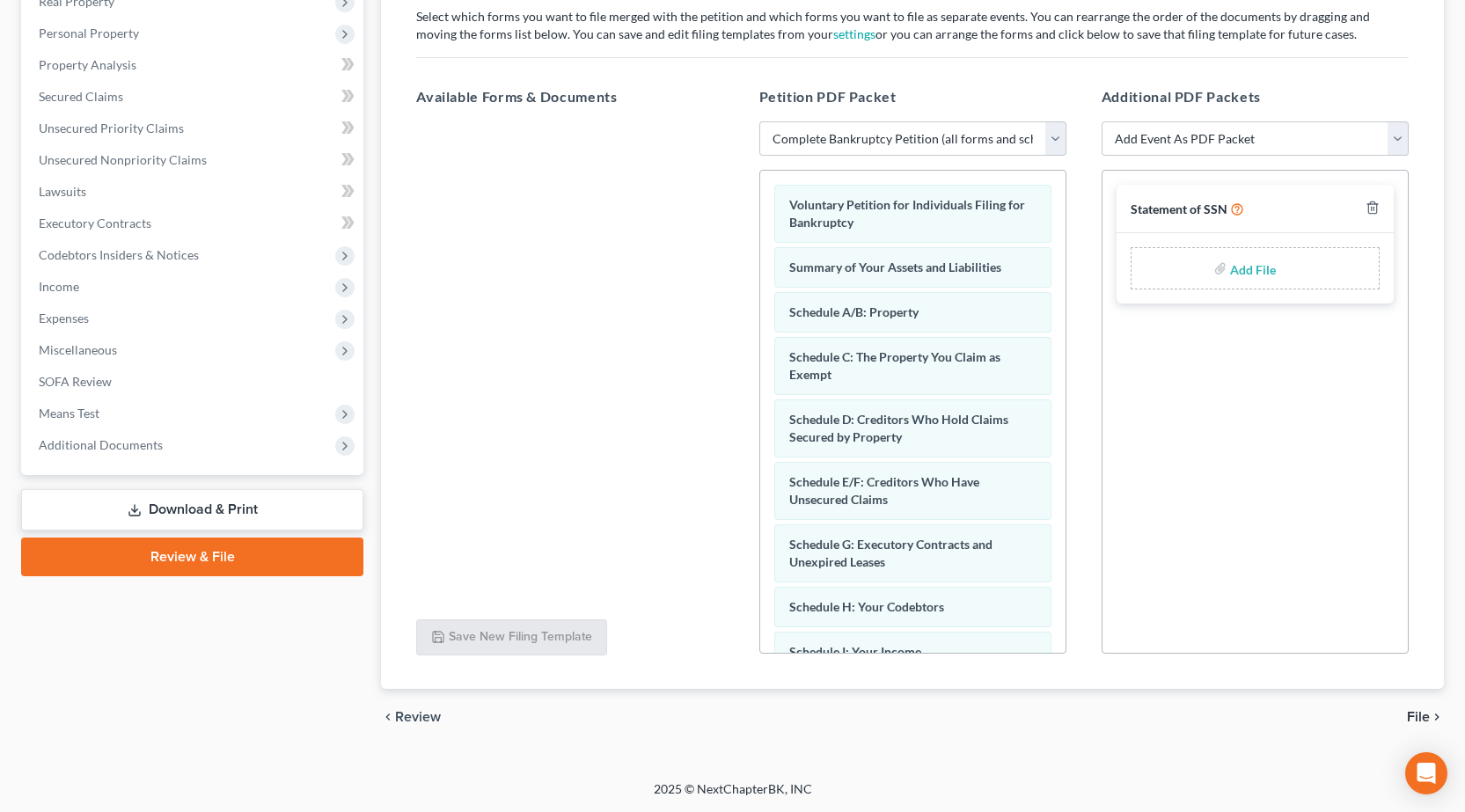
click at [1417, 723] on span "File" at bounding box center [1418, 717] width 23 height 14
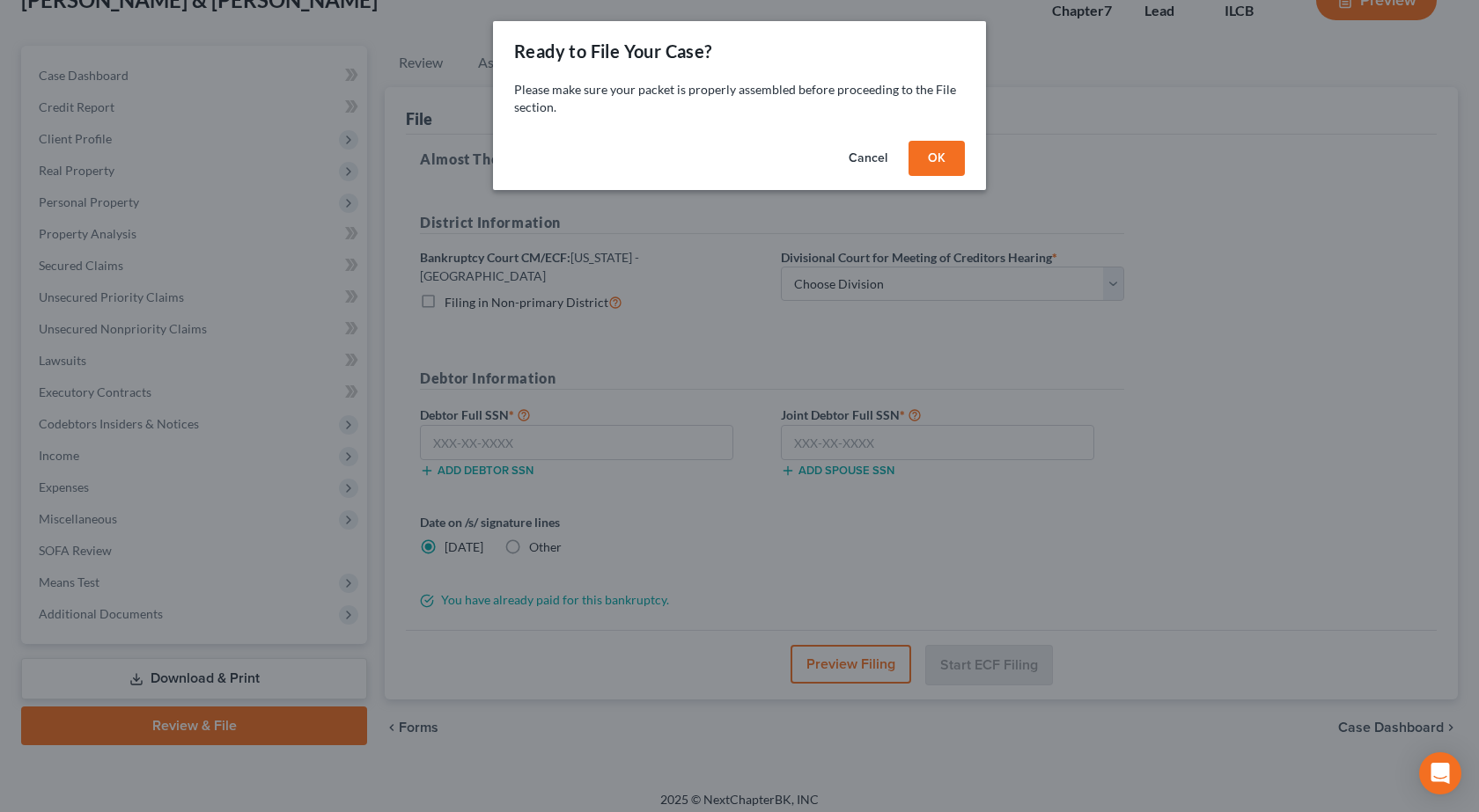
click at [920, 170] on button "OK" at bounding box center [936, 158] width 56 height 35
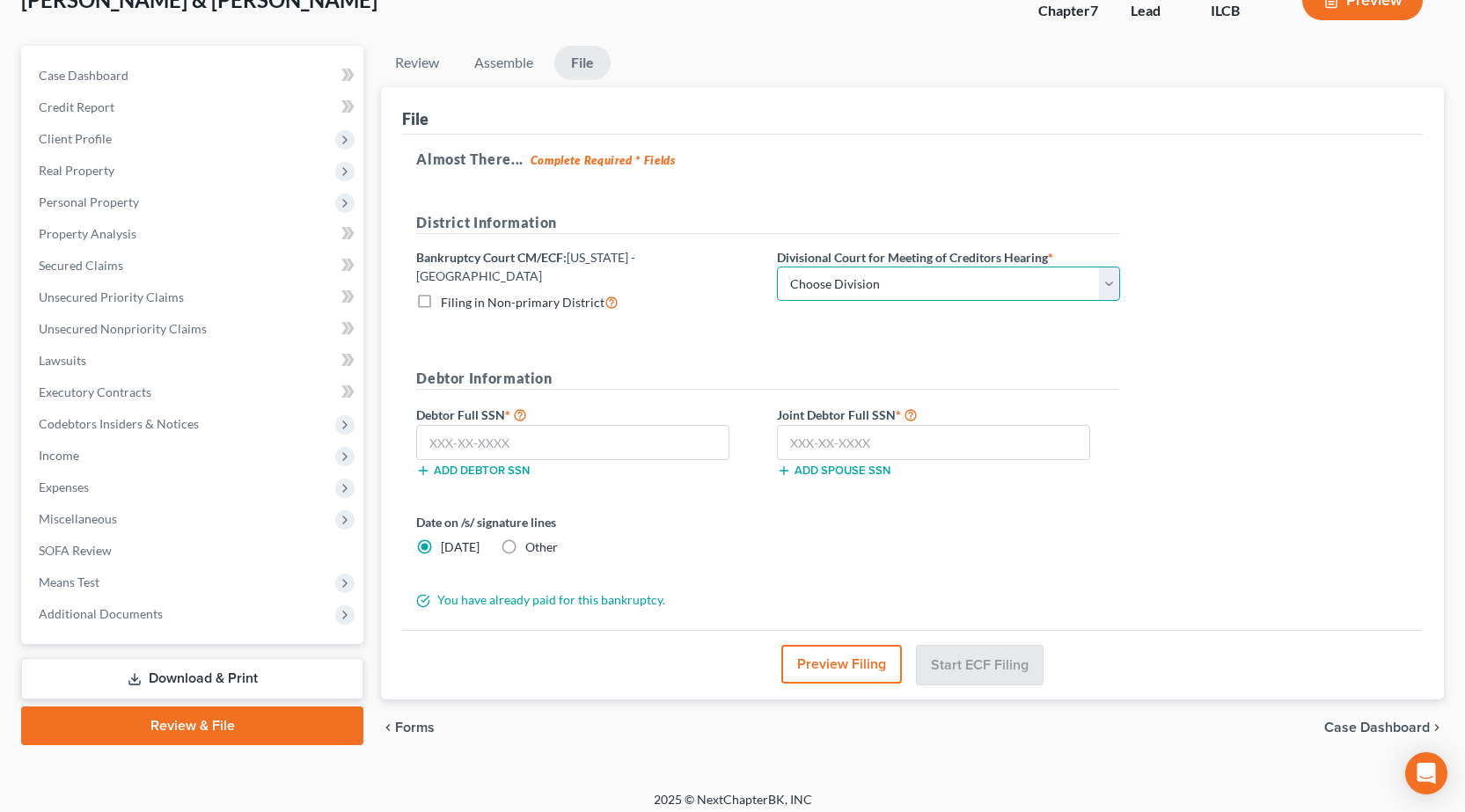
click at [872, 275] on select "Choose Division Peoria Springfield Urbana" at bounding box center [949, 284] width 343 height 35
select select "2"
click at [777, 266] on select "Choose Division Peoria Springfield Urbana" at bounding box center [949, 284] width 343 height 35
click at [584, 430] on input "text" at bounding box center [572, 442] width 313 height 35
type input "347-72-6306"
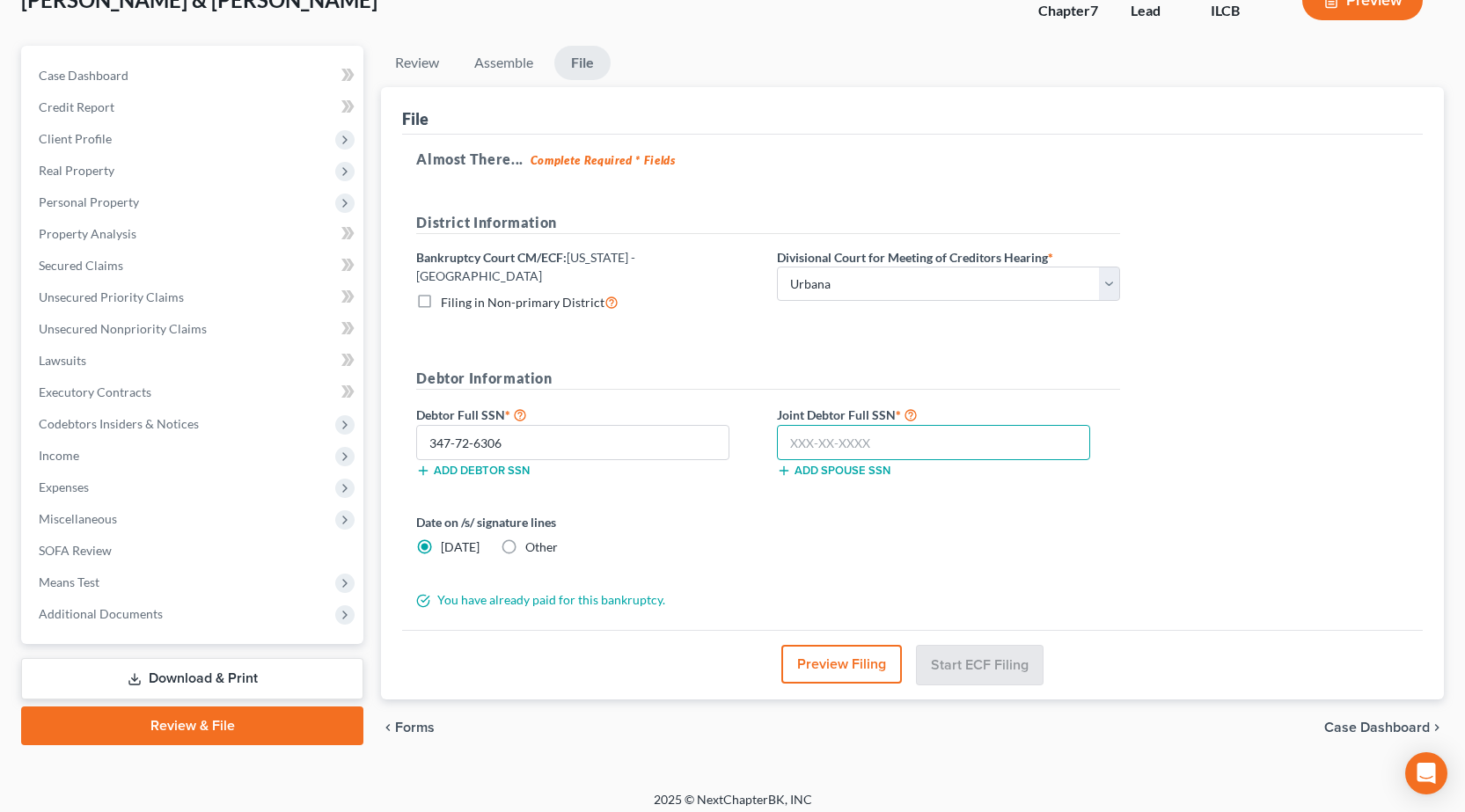
click at [885, 434] on input "text" at bounding box center [934, 442] width 313 height 35
type input "320-70-7377"
click at [824, 658] on button "Preview Filing" at bounding box center [842, 664] width 120 height 39
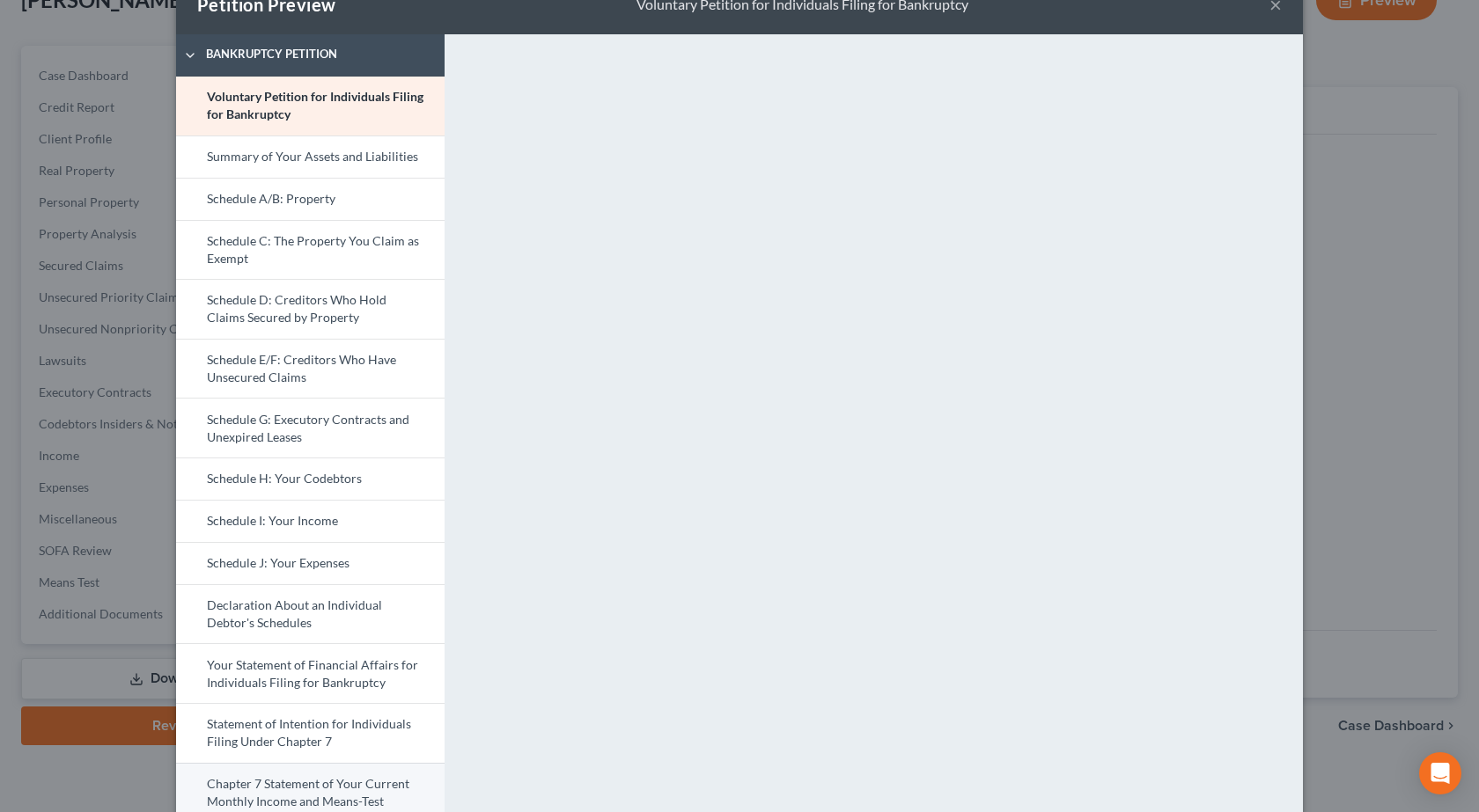
scroll to position [176, 0]
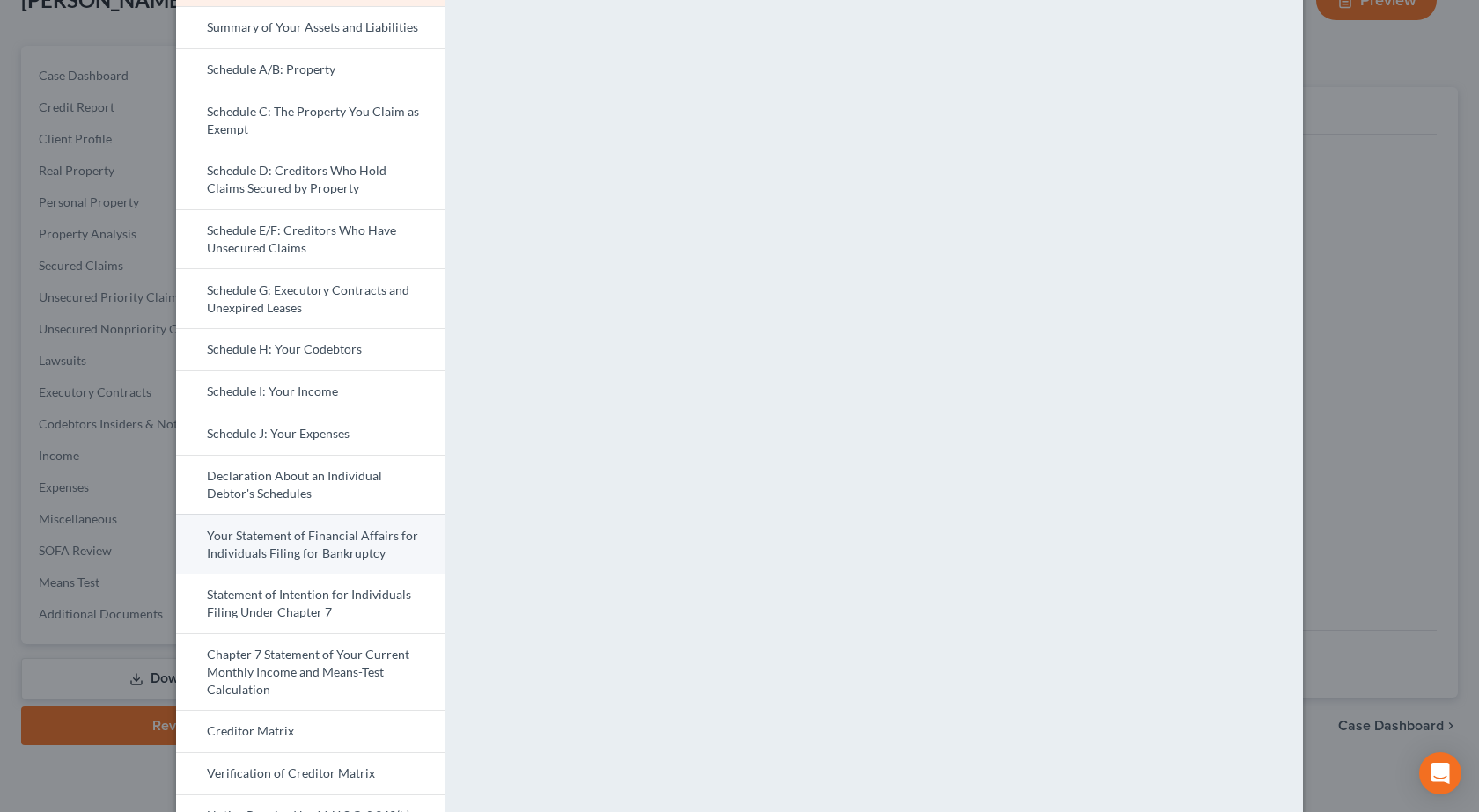
click at [298, 551] on link "Your Statement of Financial Affairs for Individuals Filing for Bankruptcy" at bounding box center [310, 543] width 268 height 60
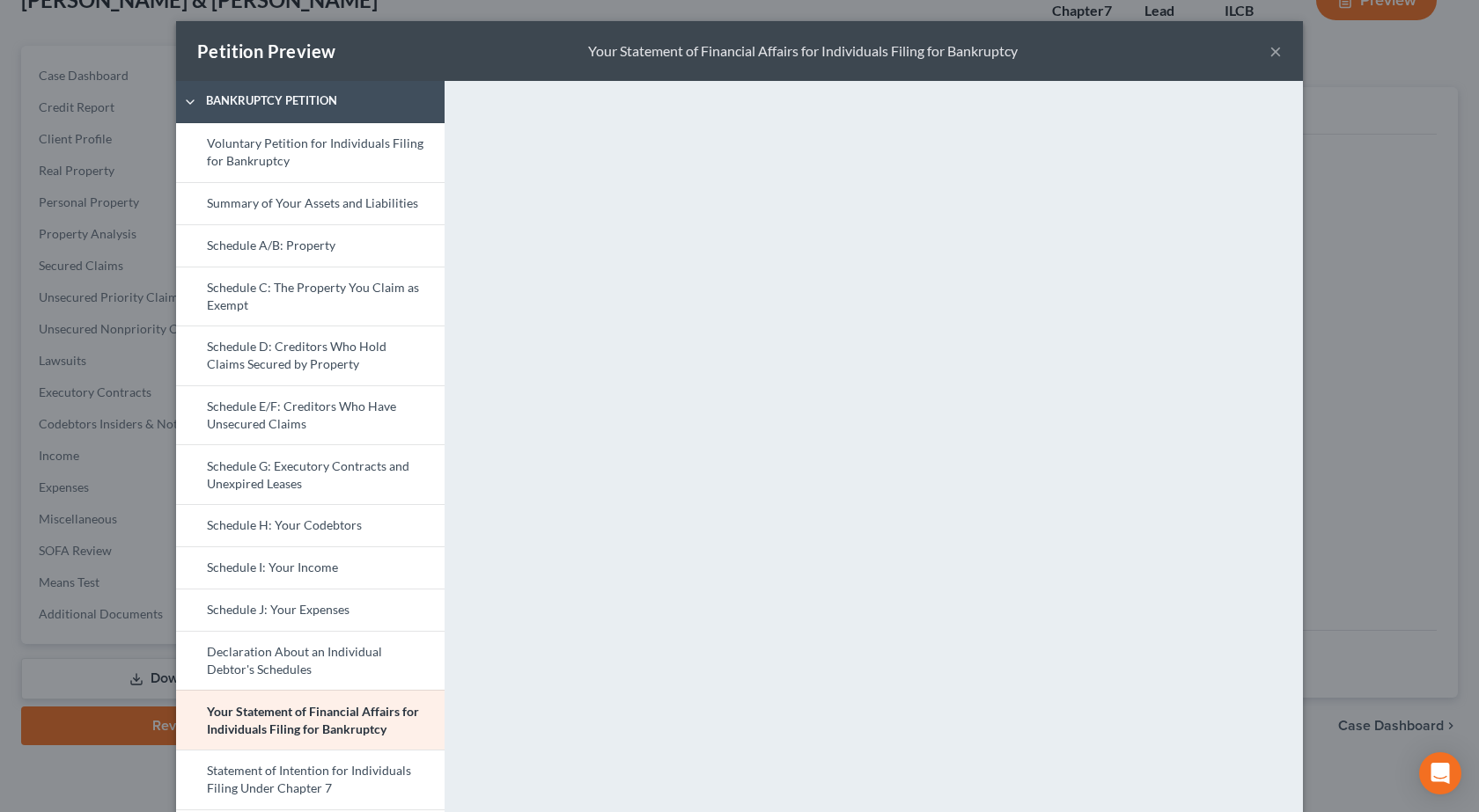
click at [1269, 53] on button "×" at bounding box center [1274, 50] width 12 height 21
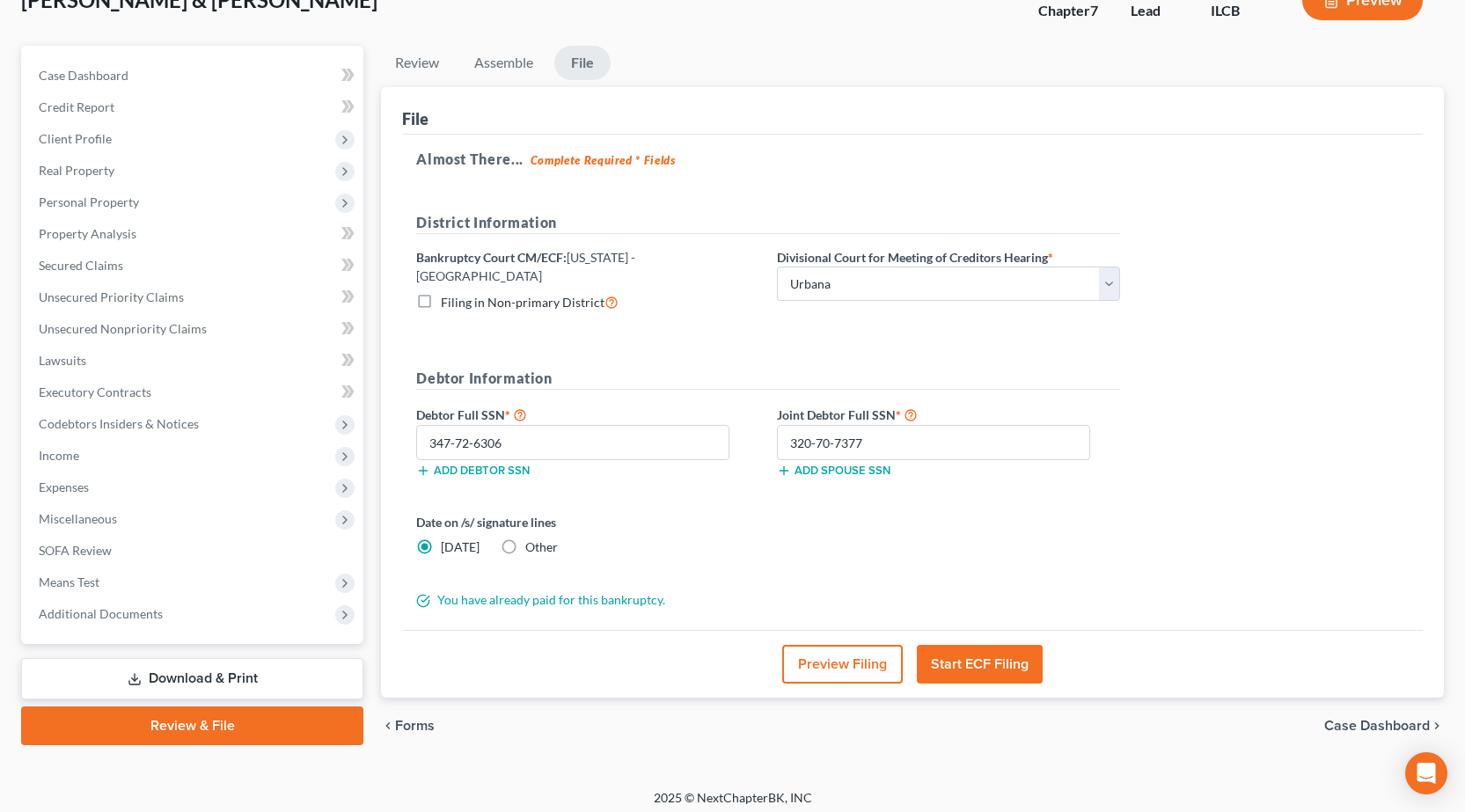
click at [998, 656] on button "Start ECF Filing" at bounding box center [979, 664] width 126 height 39
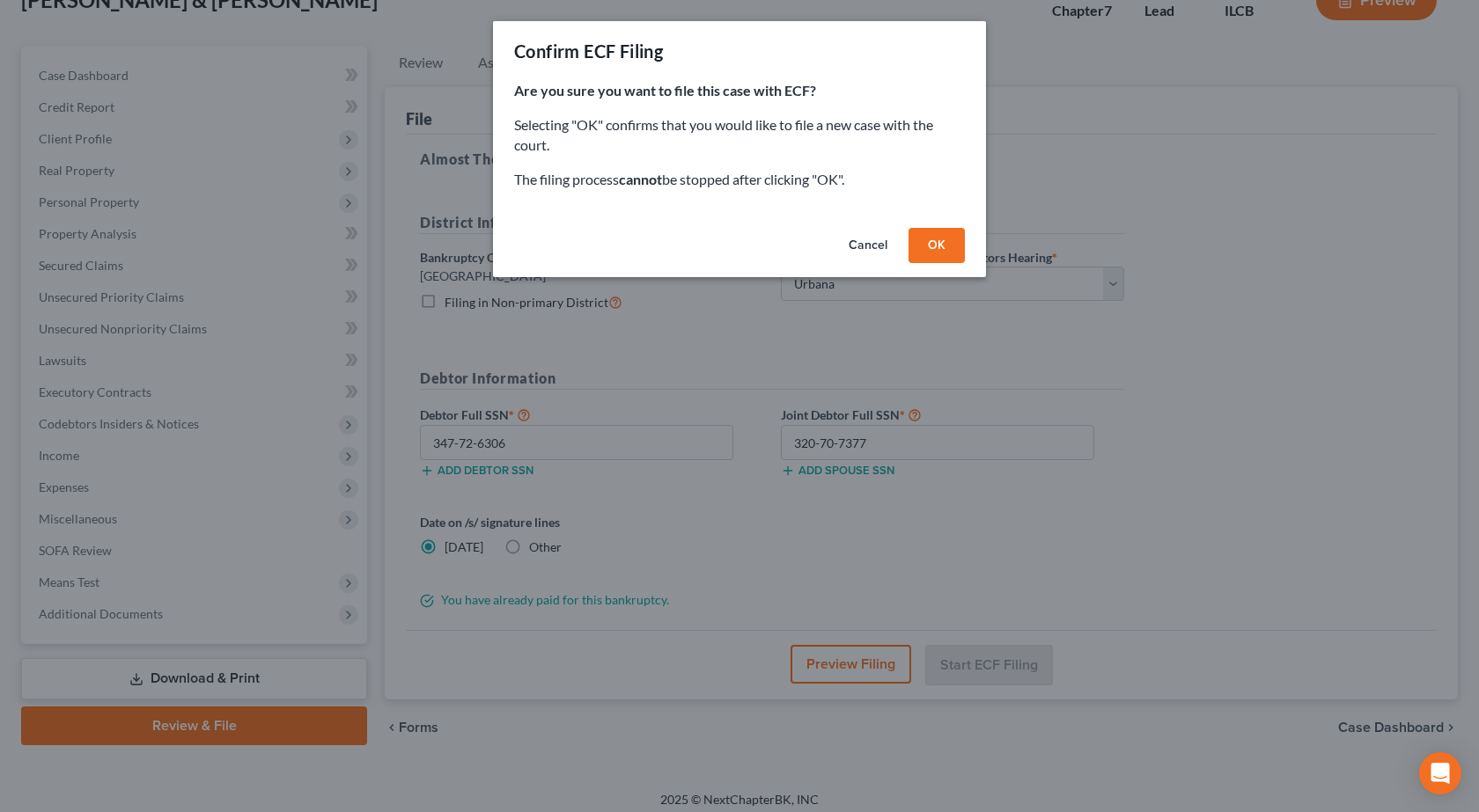
click at [943, 250] on button "OK" at bounding box center [936, 245] width 56 height 35
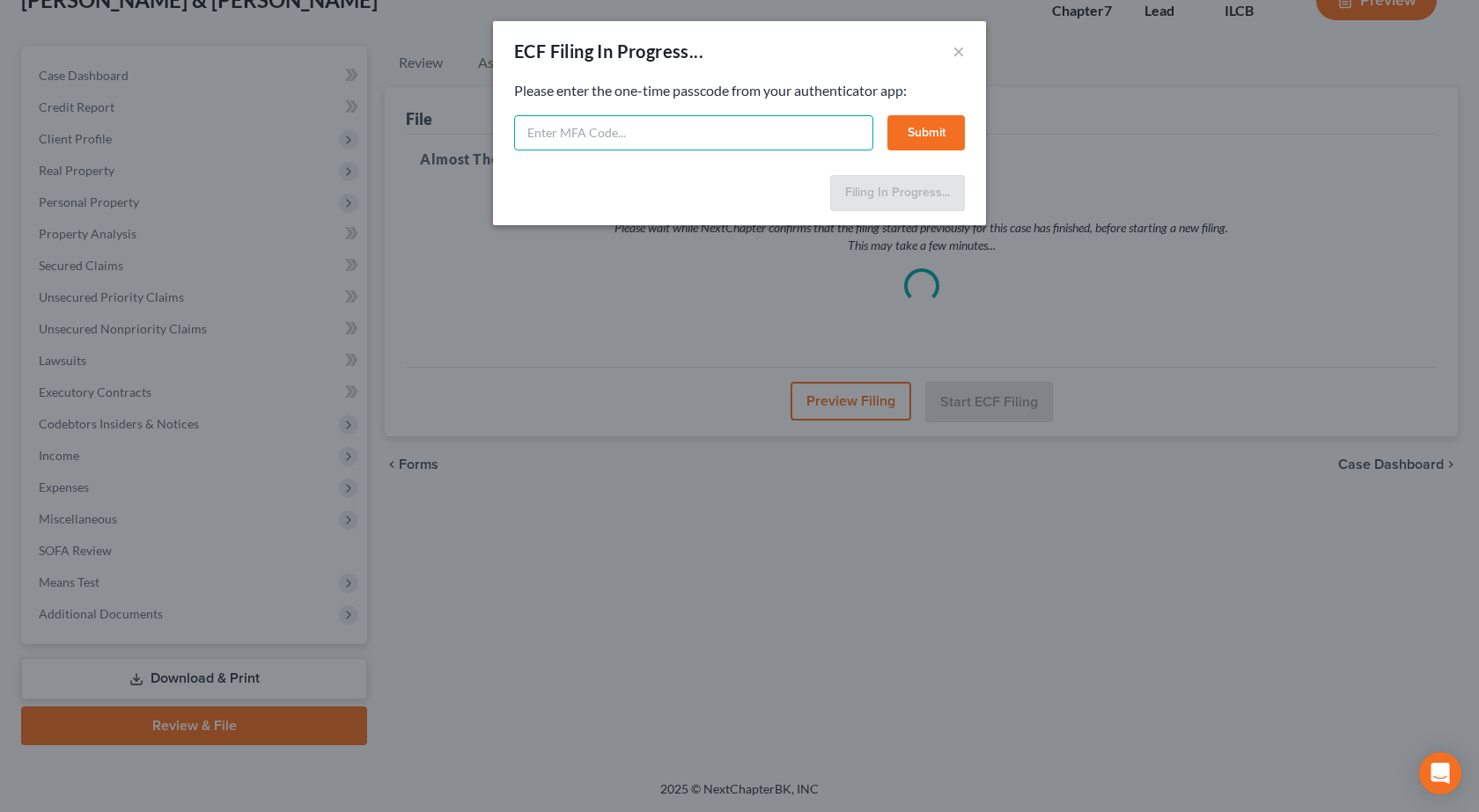
click at [669, 133] on input "text" at bounding box center [693, 133] width 359 height 35
type input "792126"
click at [942, 128] on button "Submit" at bounding box center [925, 133] width 77 height 35
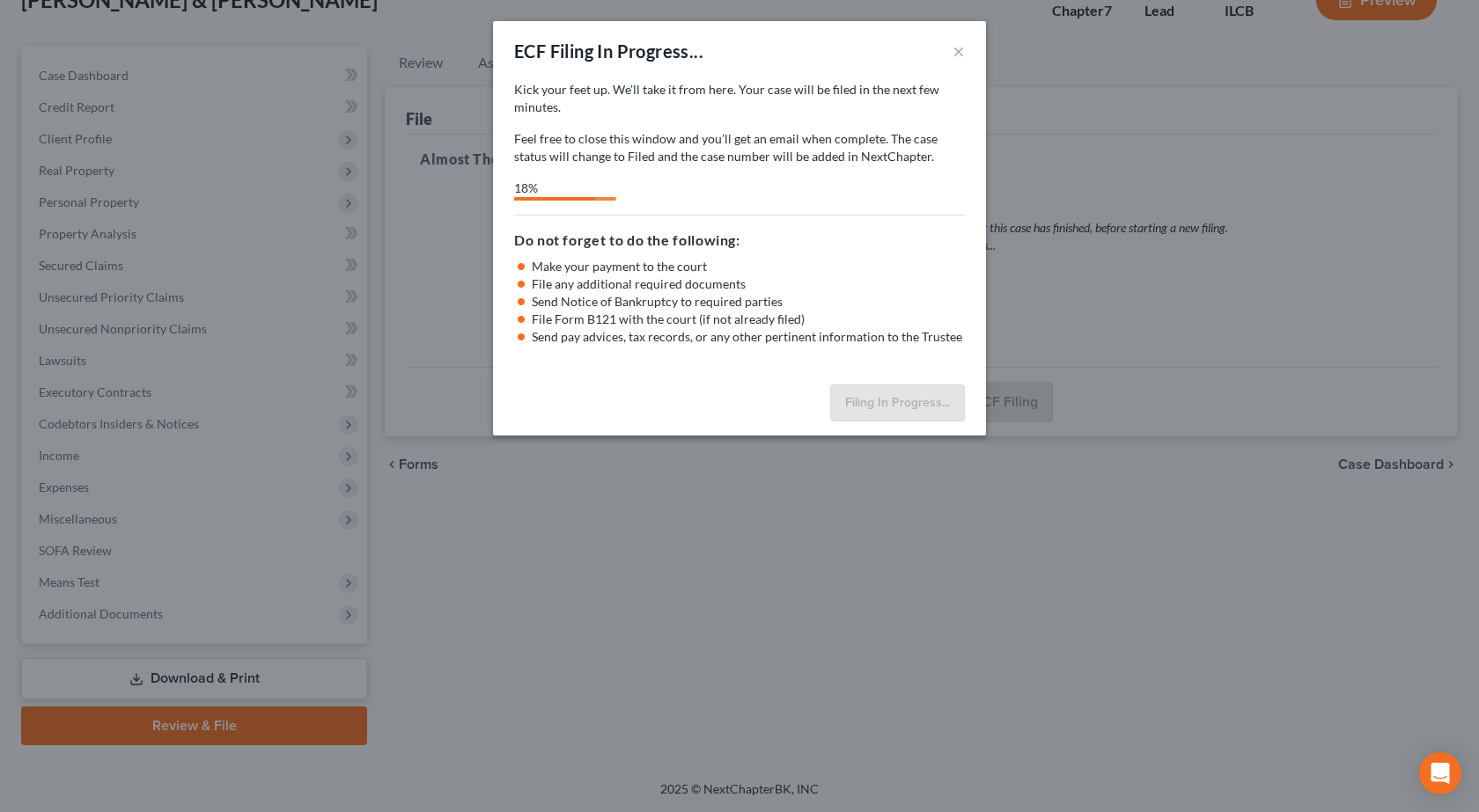
select select "2"
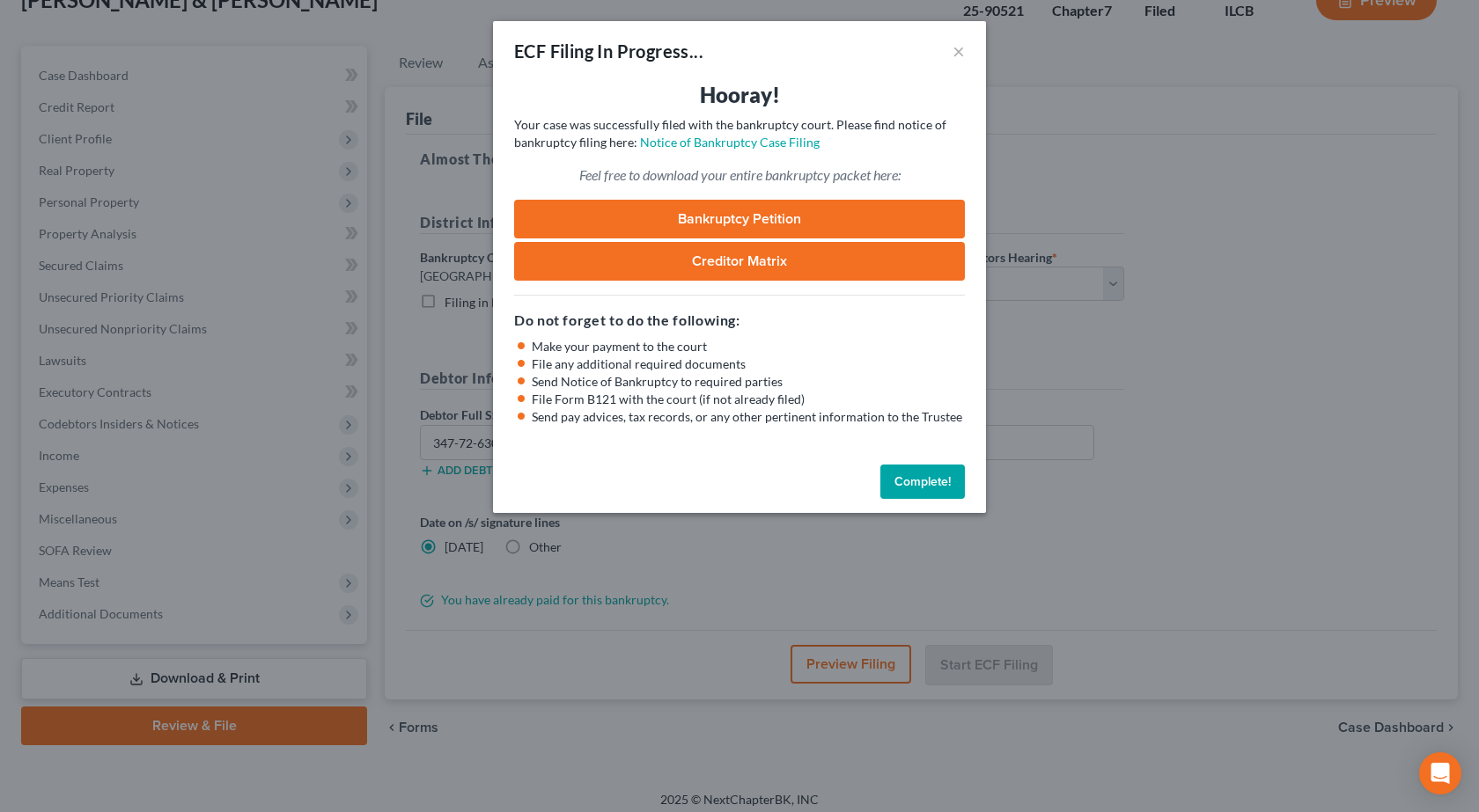
click at [751, 213] on link "Bankruptcy Petition" at bounding box center [739, 219] width 451 height 39
click at [262, 351] on div "ECF Filing In Progress... × Hooray! Your case was successfully filed with the b…" at bounding box center [739, 406] width 1479 height 812
click at [955, 54] on button "×" at bounding box center [958, 50] width 12 height 21
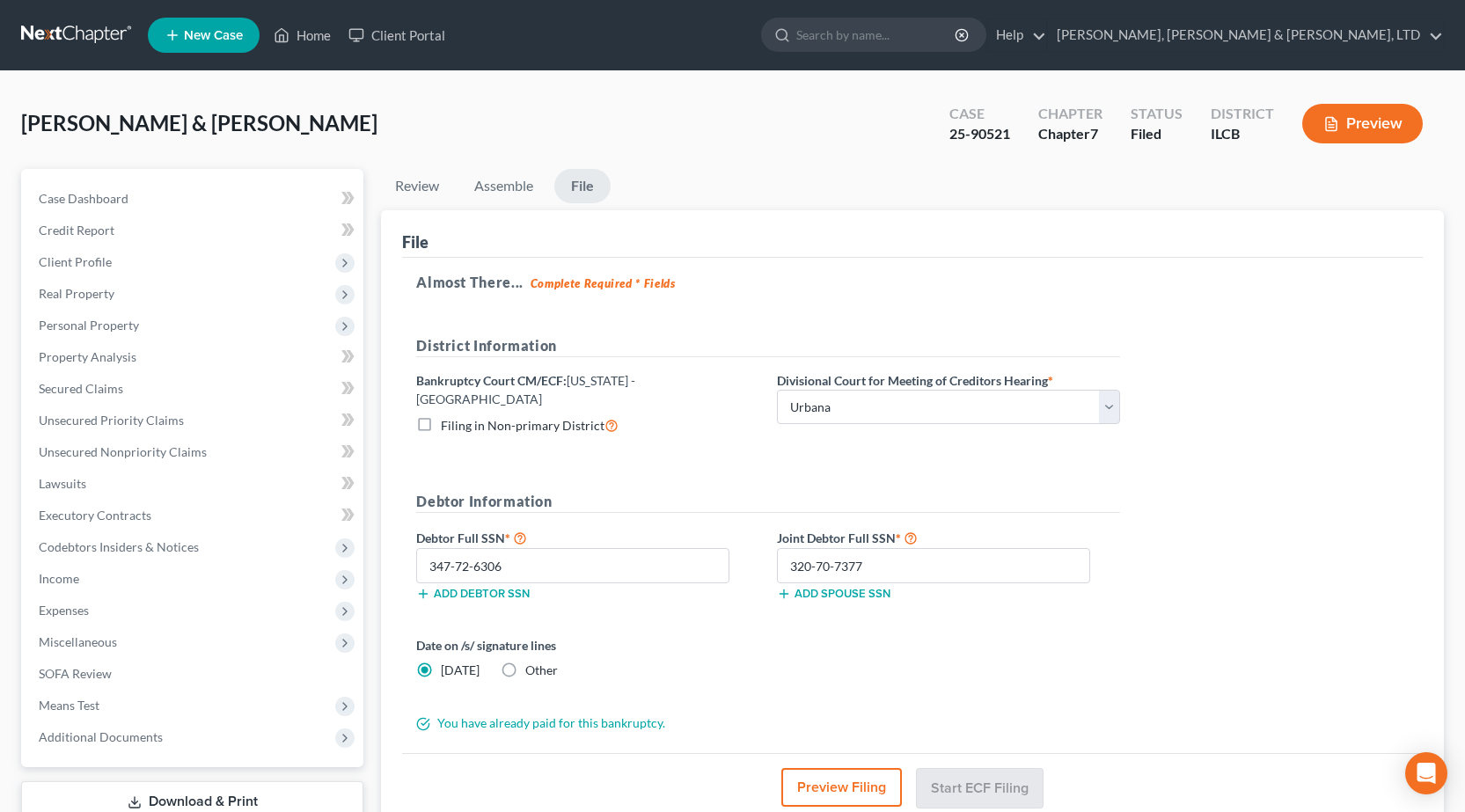
click at [39, 40] on link at bounding box center [77, 35] width 113 height 32
